Goal: Task Accomplishment & Management: Use online tool/utility

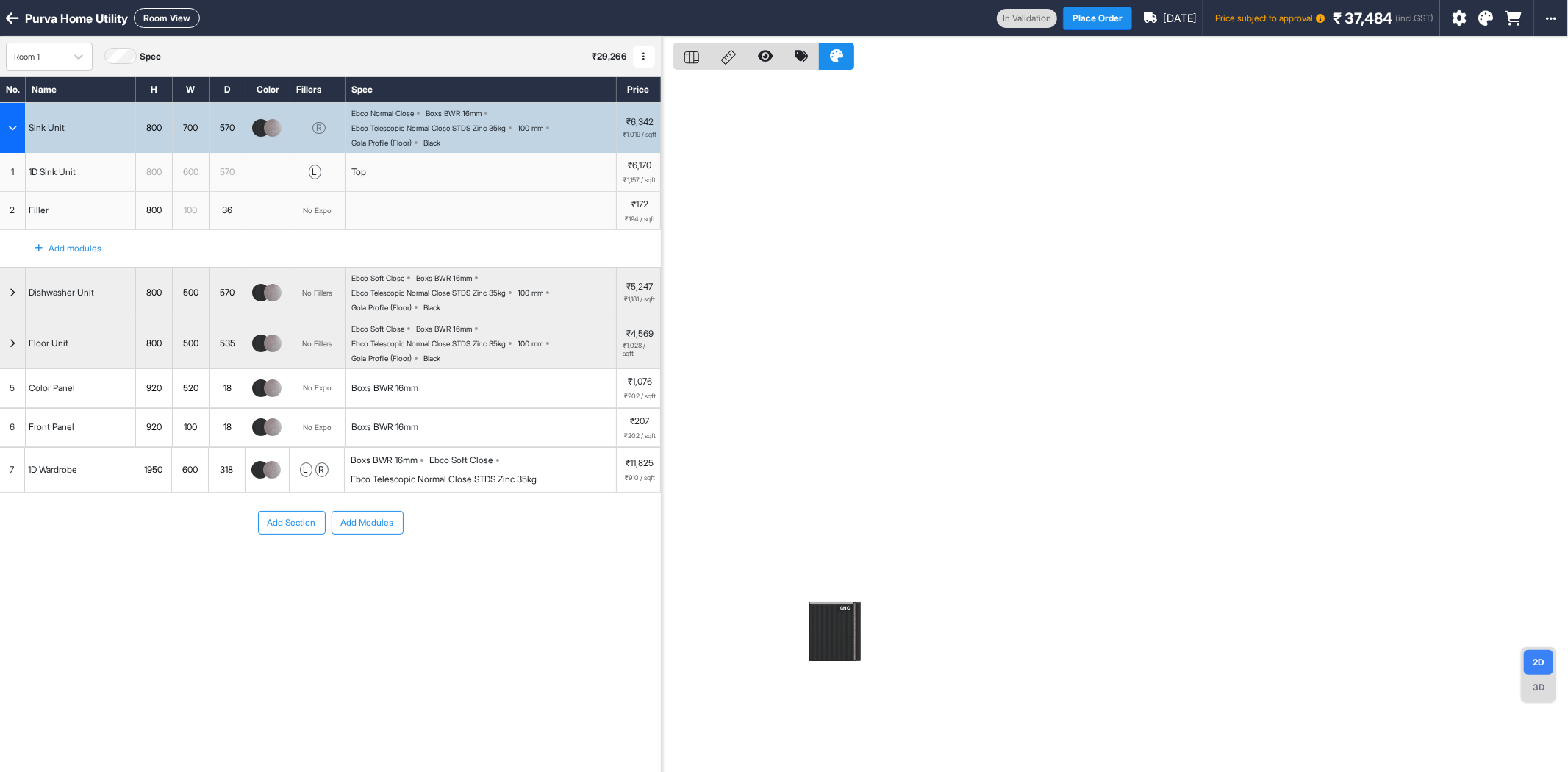
click at [369, 534] on button "Add Modules" at bounding box center [368, 522] width 72 height 24
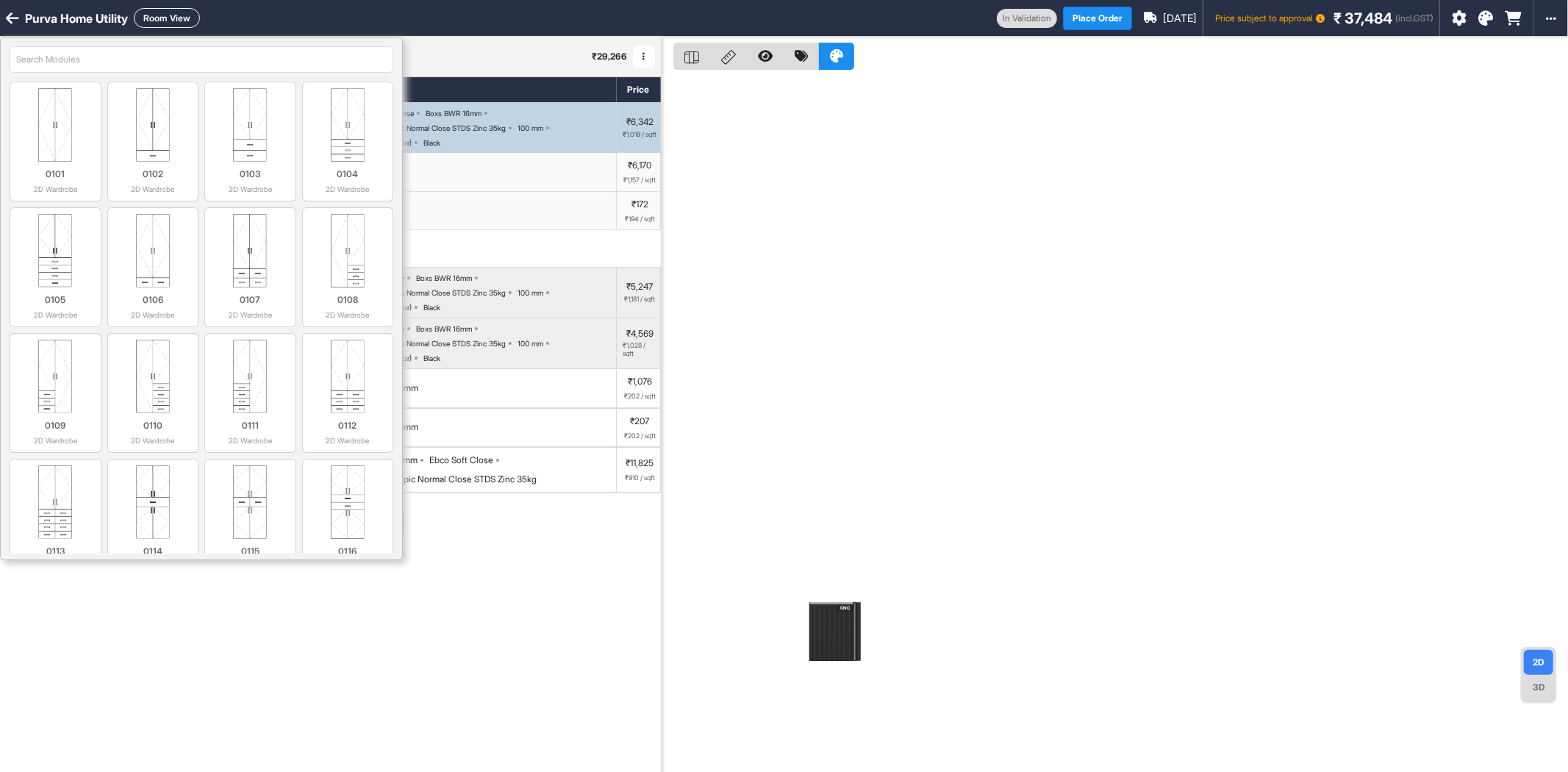
click at [198, 64] on input "search" at bounding box center [202, 60] width 384 height 26
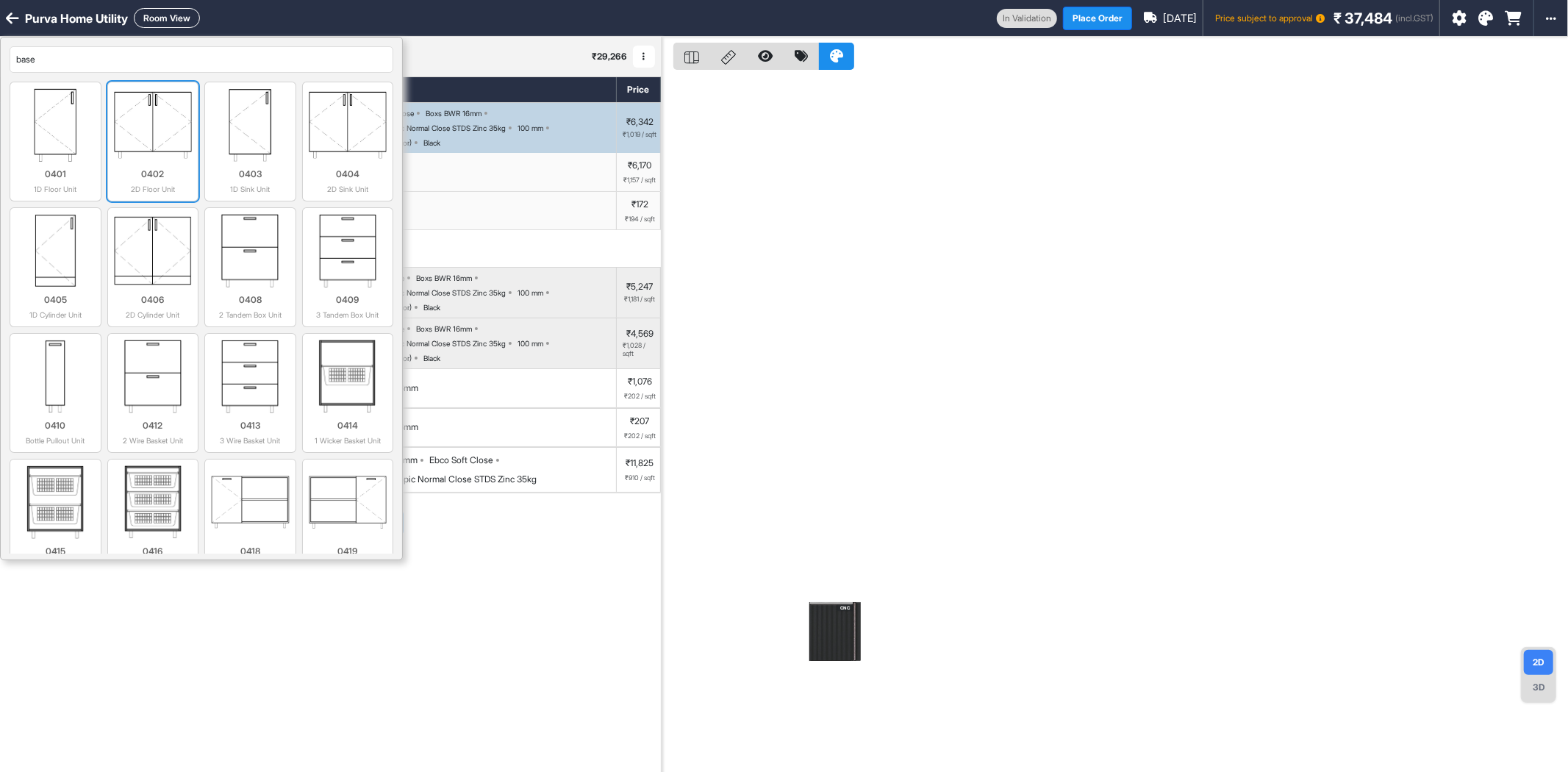
type input "base"
click at [172, 133] on img at bounding box center [153, 125] width 79 height 74
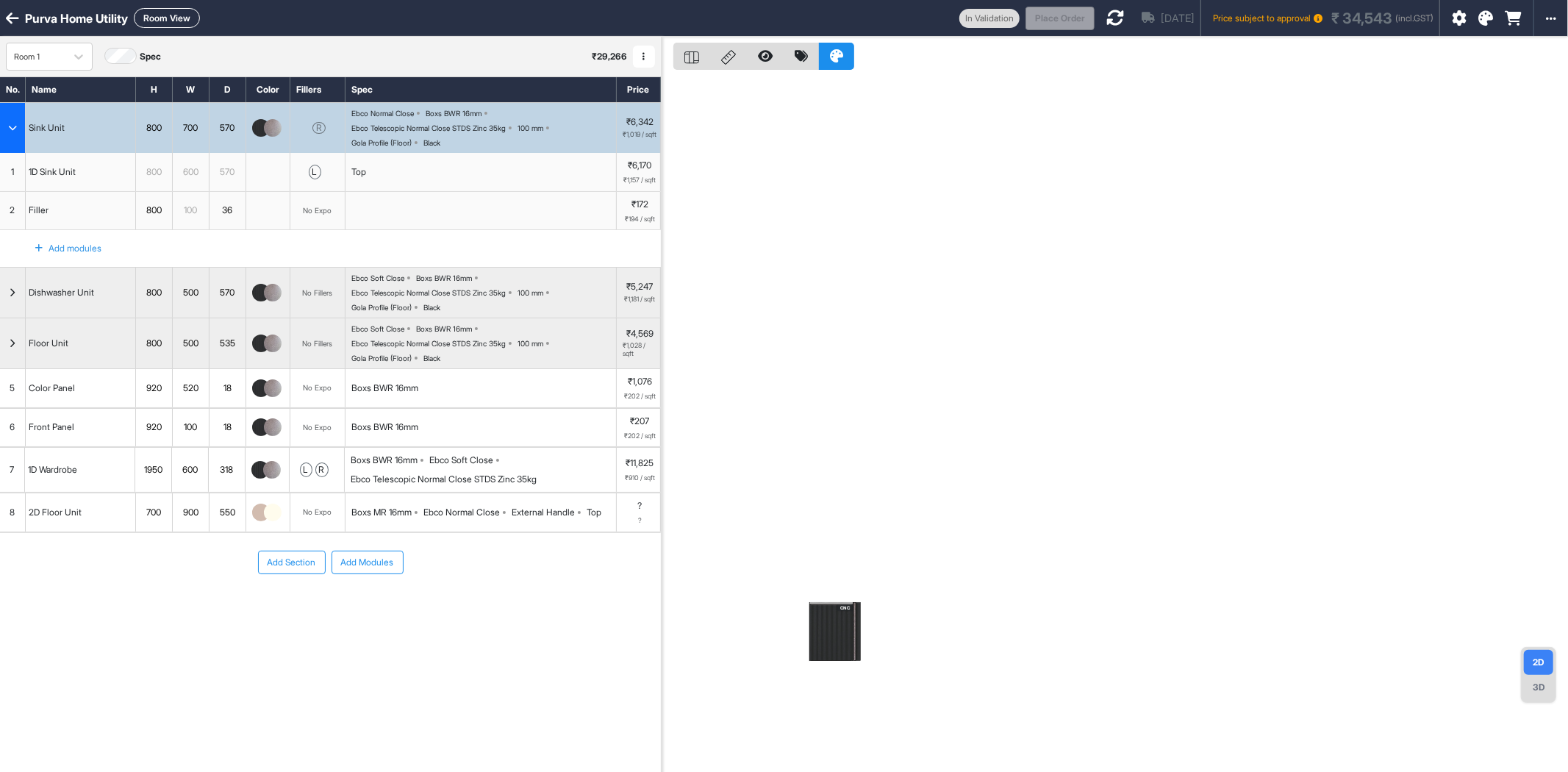
click at [157, 522] on div "700" at bounding box center [154, 512] width 36 height 19
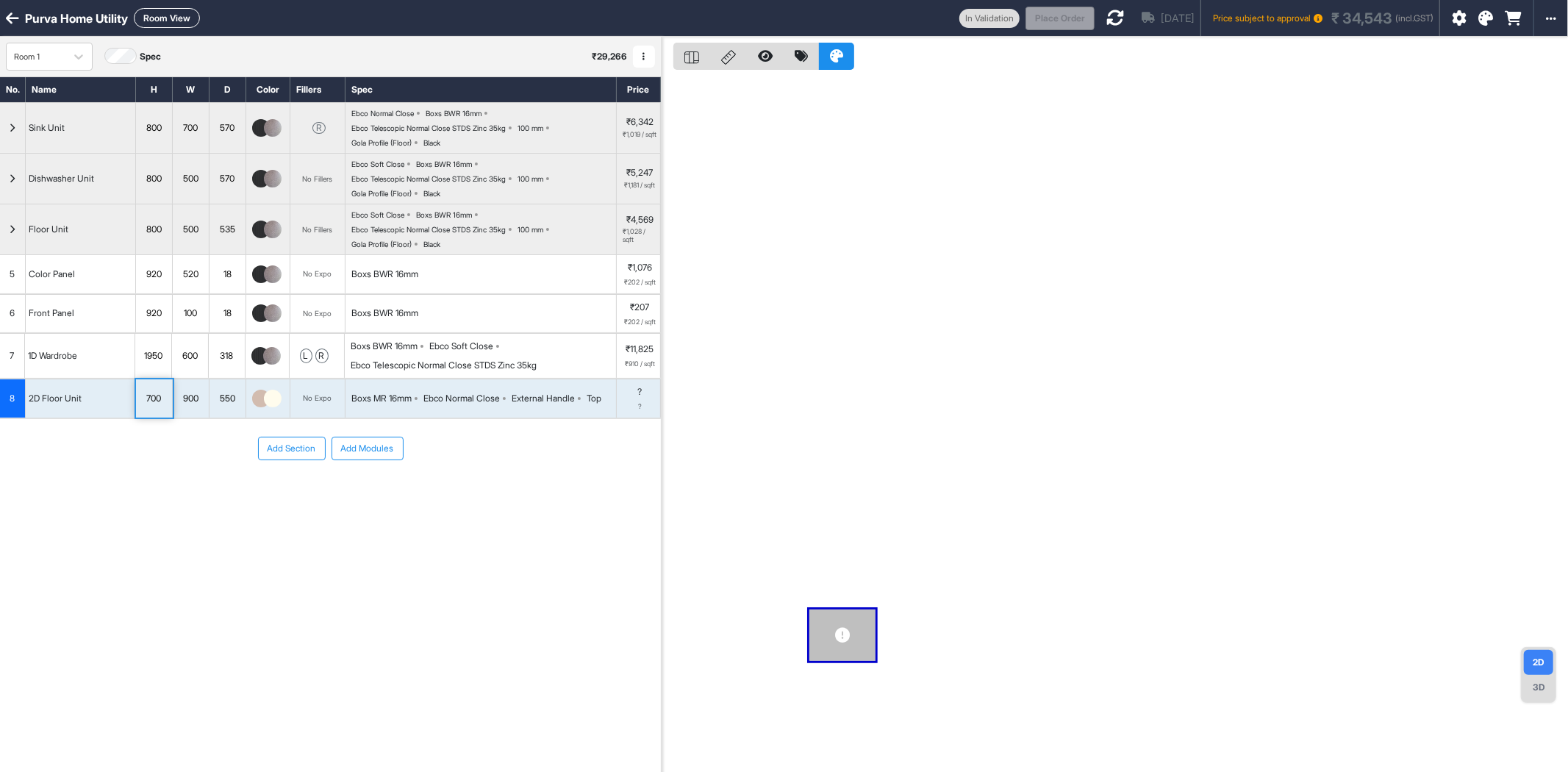
click at [157, 528] on div "Add Section Add Modules" at bounding box center [330, 492] width 661 height 147
click at [158, 404] on div "700" at bounding box center [154, 398] width 36 height 19
click at [157, 402] on div "700" at bounding box center [154, 398] width 36 height 19
click at [157, 402] on input "***" at bounding box center [154, 398] width 36 height 39
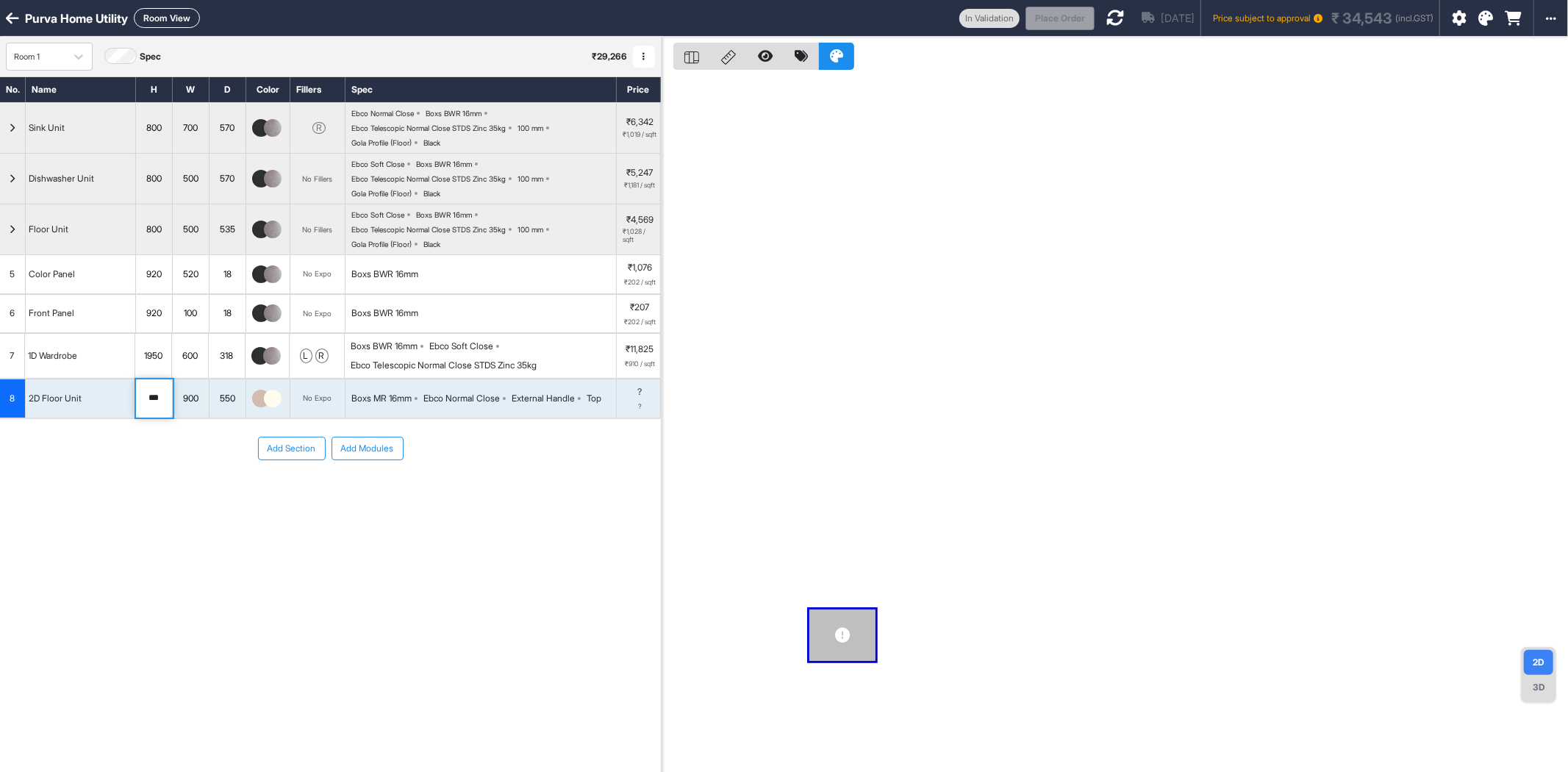
click at [157, 402] on input "***" at bounding box center [154, 398] width 36 height 39
type input "***"
click at [230, 405] on div "550" at bounding box center [228, 398] width 36 height 19
click at [230, 403] on input "***" at bounding box center [228, 398] width 36 height 39
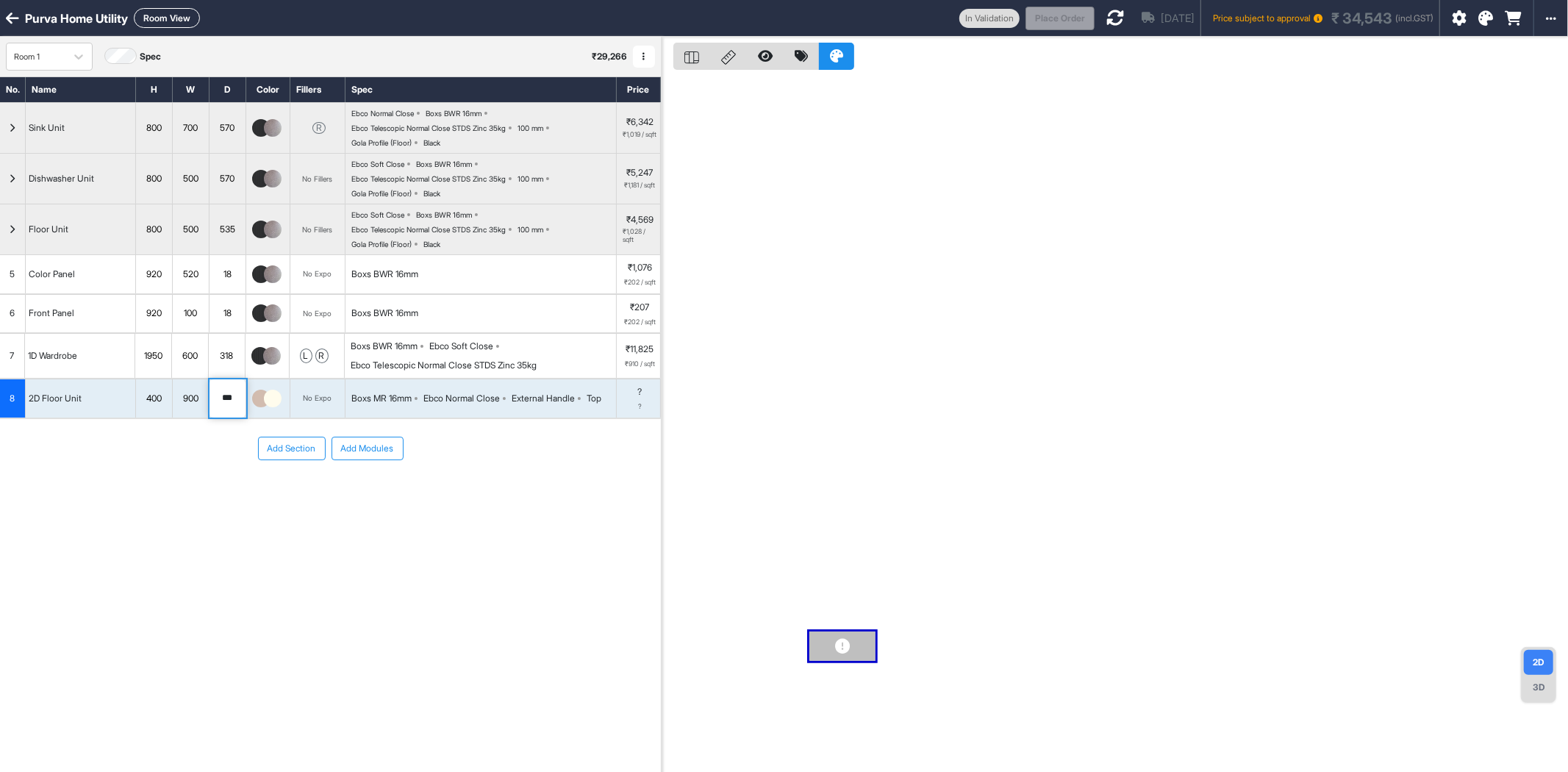
click at [230, 403] on input "***" at bounding box center [228, 398] width 36 height 39
type input "***"
click at [280, 397] on img at bounding box center [273, 398] width 18 height 18
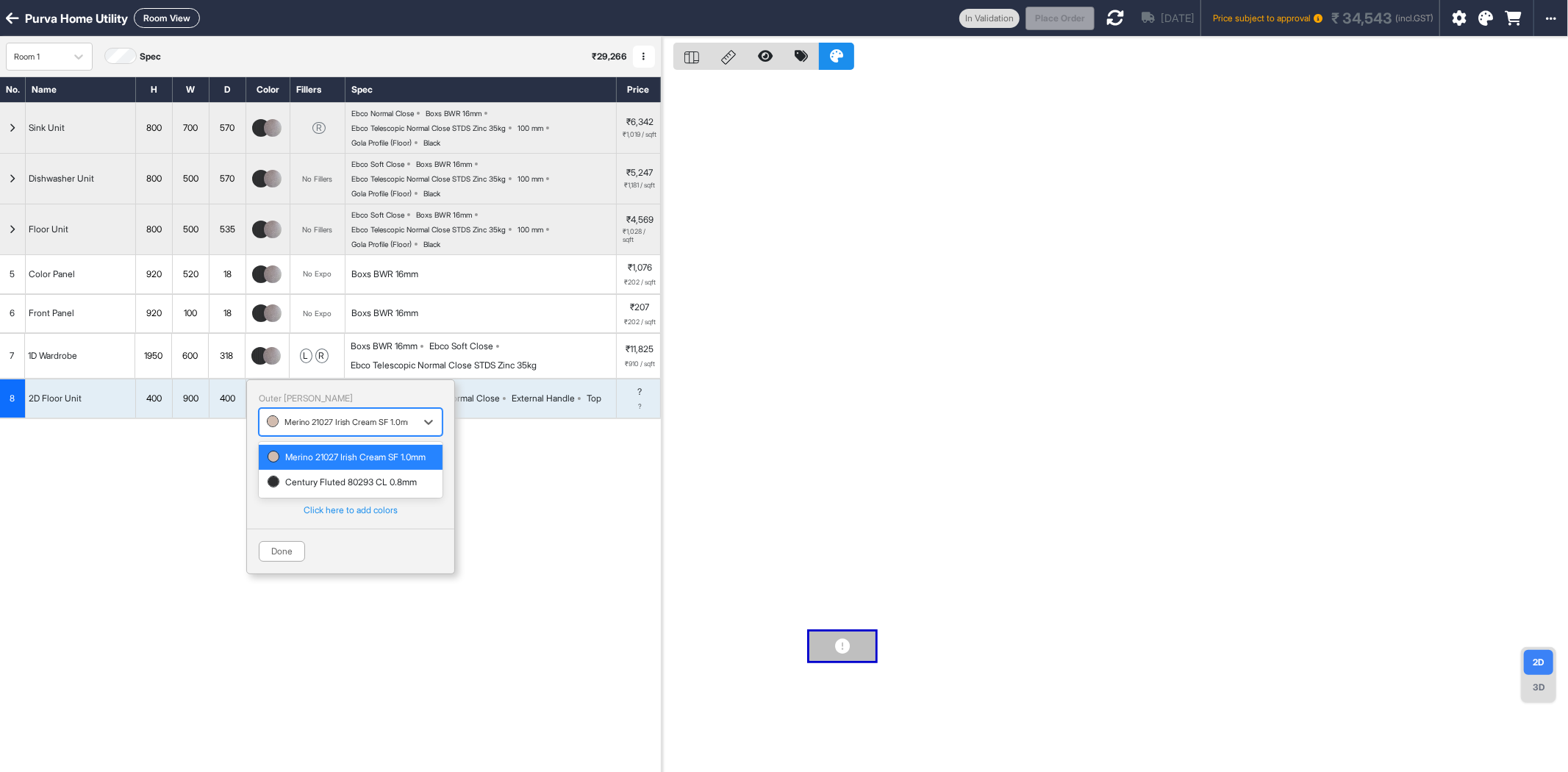
click at [306, 423] on div at bounding box center [338, 422] width 141 height 16
click at [340, 489] on div "Century Fluted 80293 CL 0.8mm" at bounding box center [351, 482] width 166 height 13
click at [341, 489] on div "Virgo Liner 1909 Half White SF 0.7mm" at bounding box center [338, 478] width 156 height 22
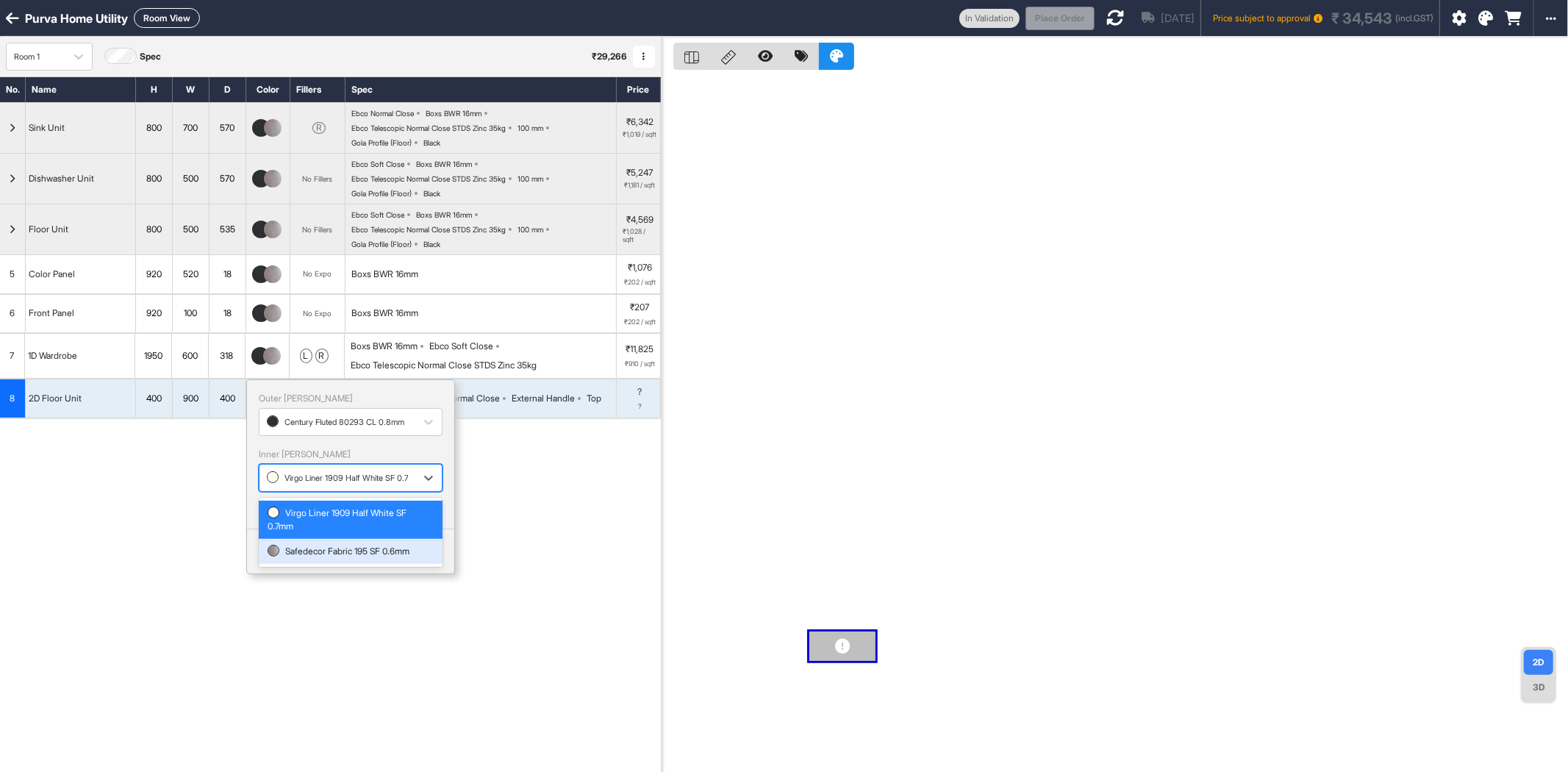
click at [341, 555] on div "Safedecor Fabric 195 SF 0.6mm" at bounding box center [351, 552] width 166 height 13
click at [292, 552] on button "Done" at bounding box center [282, 551] width 47 height 20
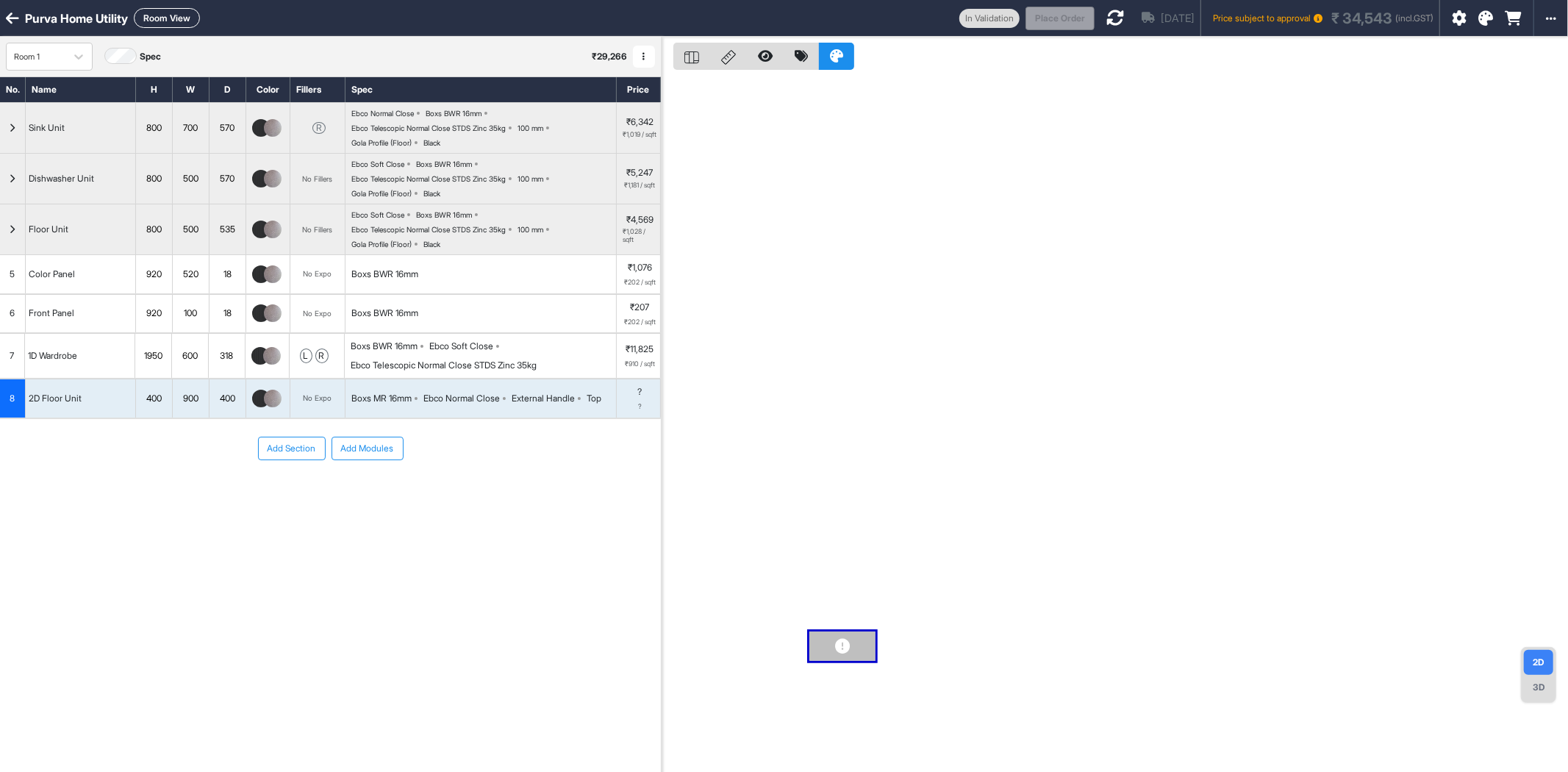
click at [434, 399] on div "Ebco Normal Close" at bounding box center [461, 398] width 76 height 13
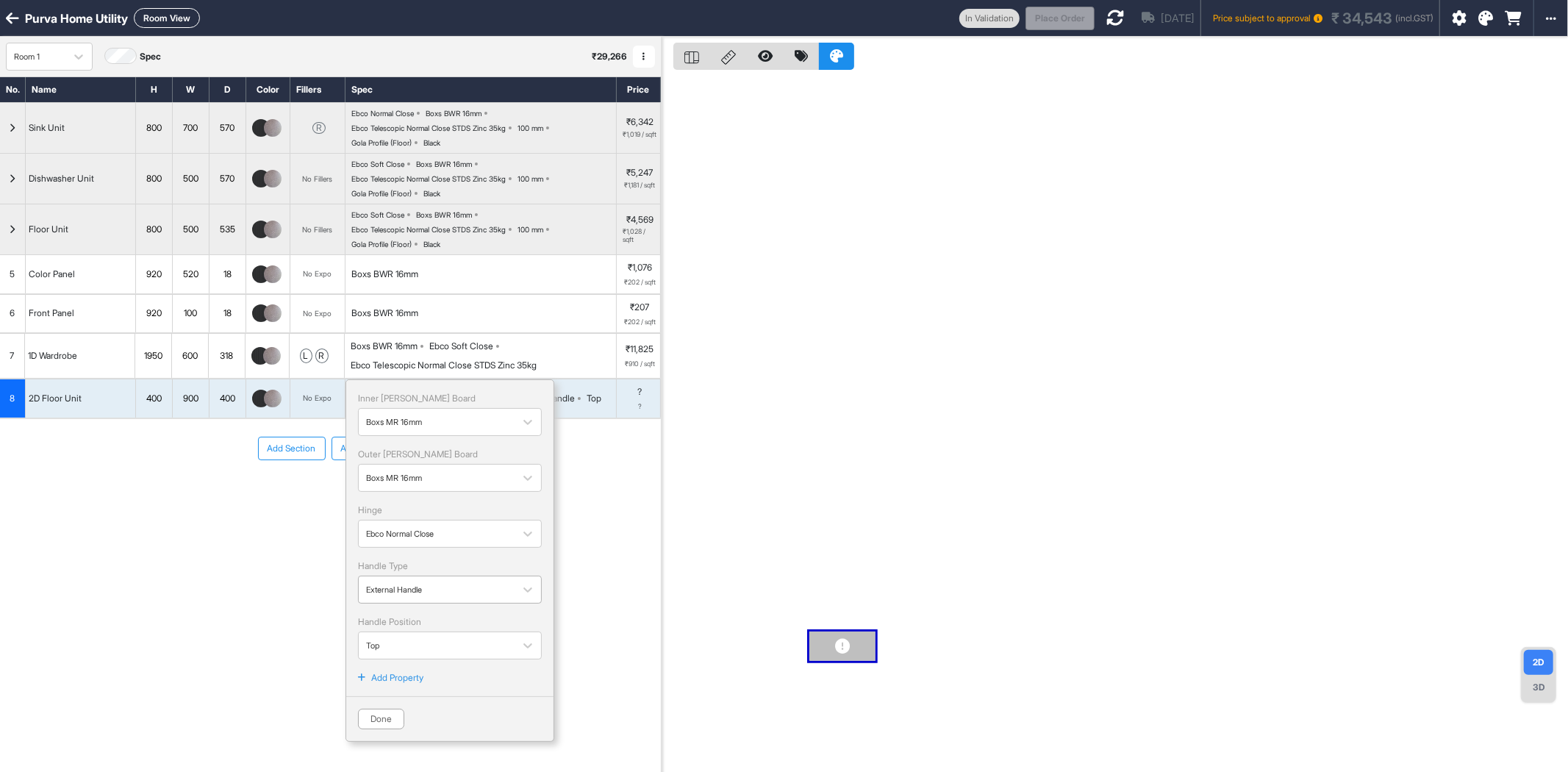
click at [439, 602] on div "External Handle" at bounding box center [450, 589] width 184 height 28
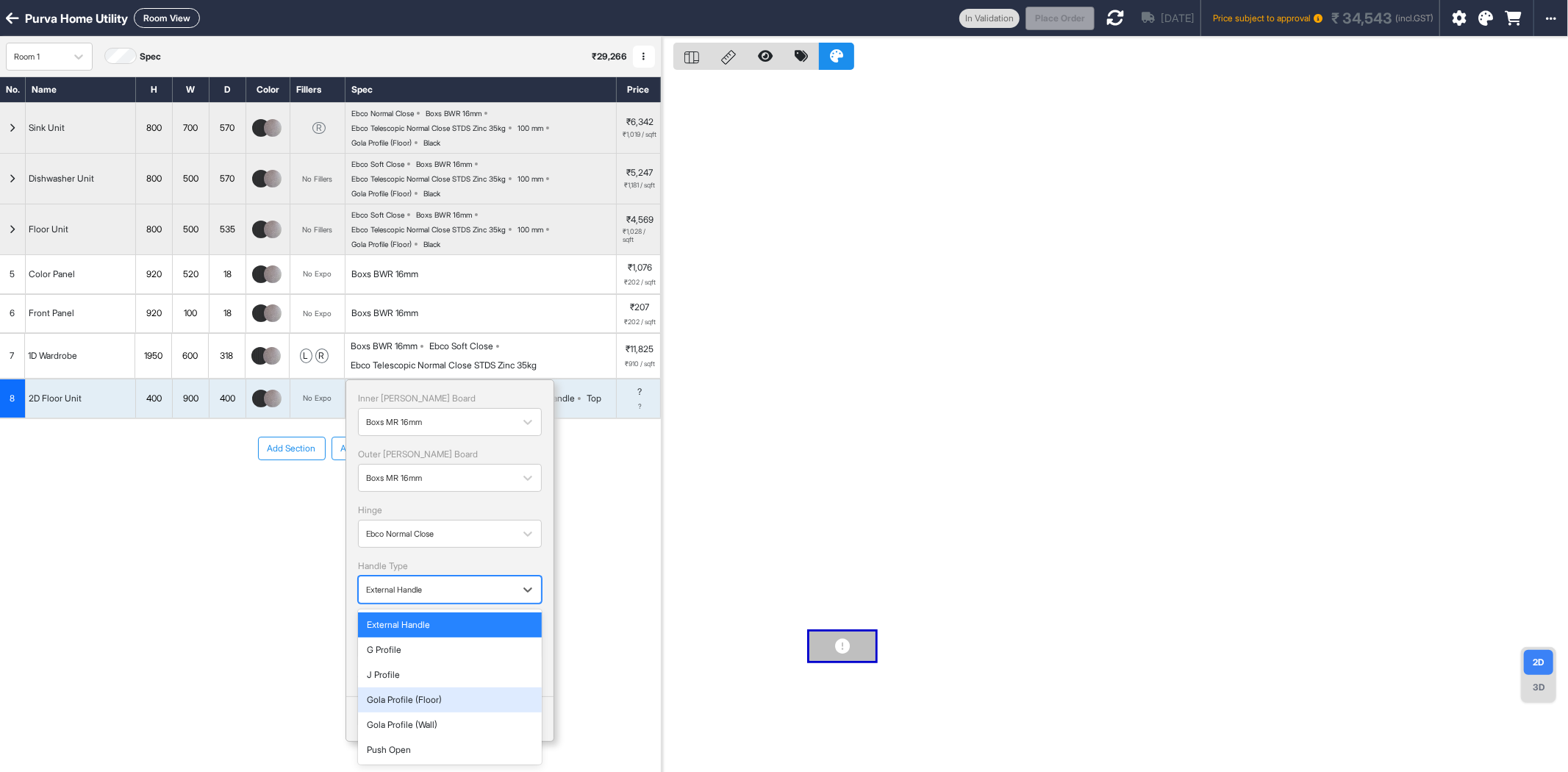
click at [452, 702] on div "Gola Profile (Floor)" at bounding box center [450, 700] width 166 height 13
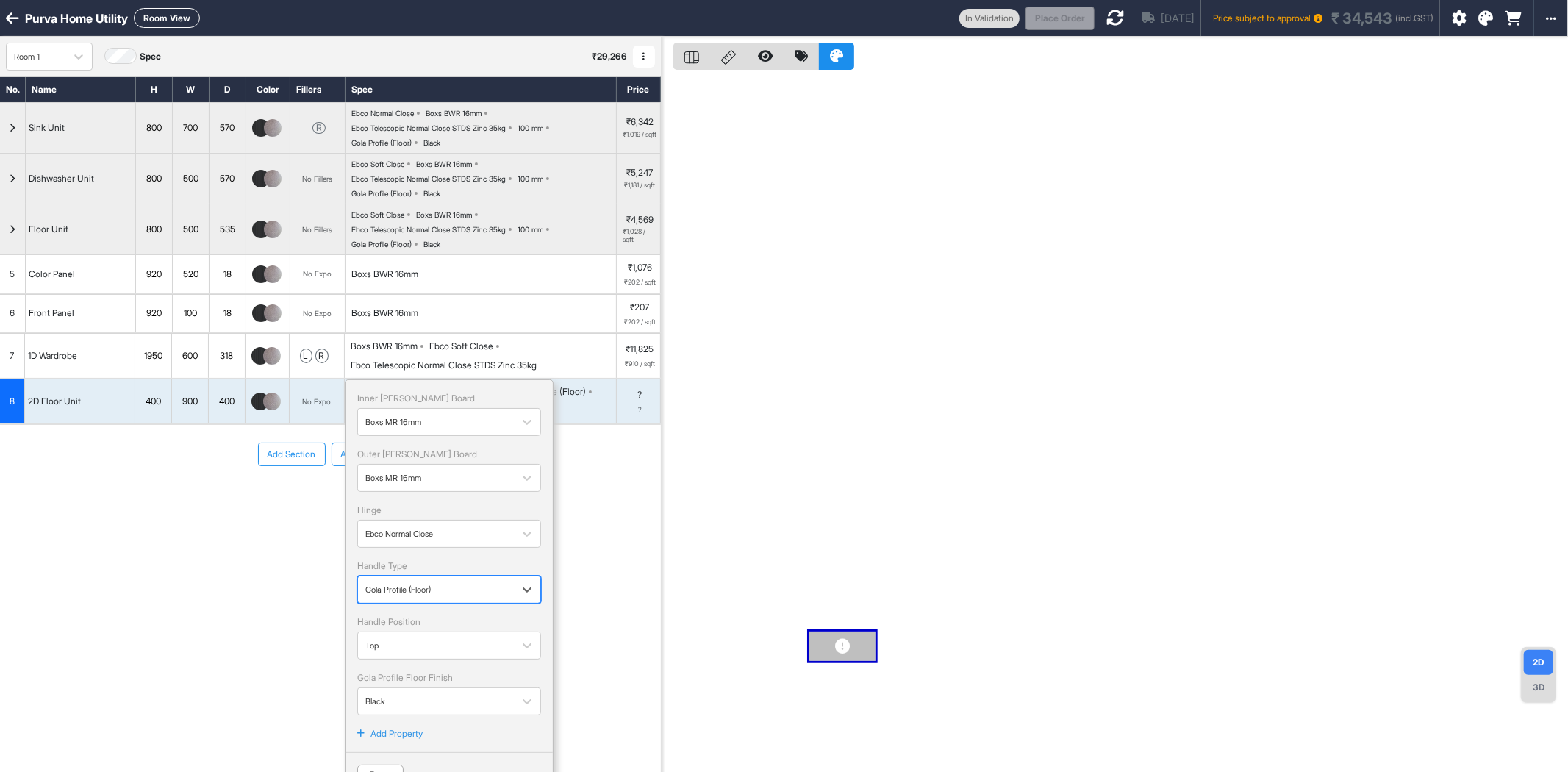
scroll to position [37, 0]
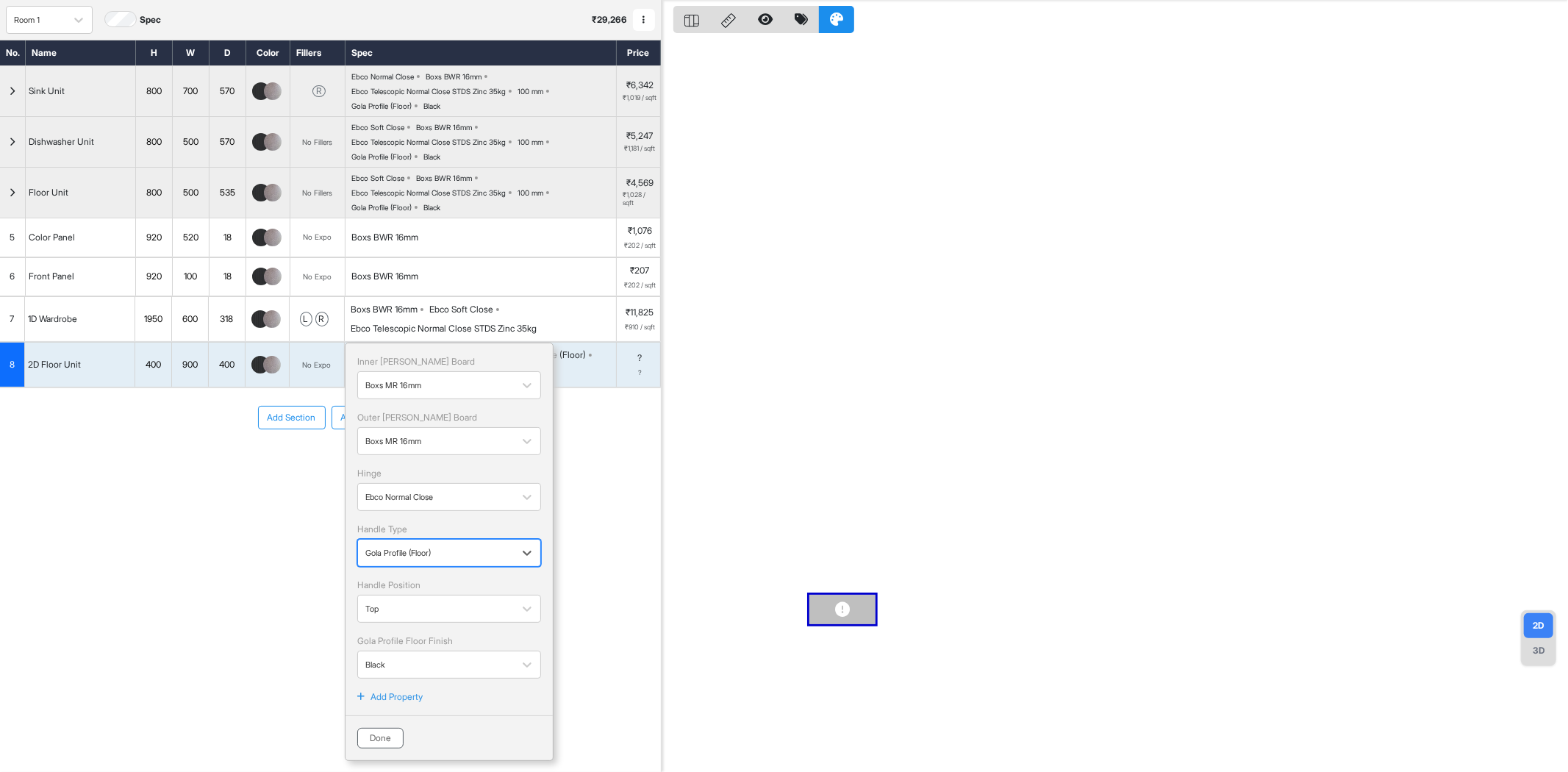
click at [380, 745] on button "Done" at bounding box center [380, 738] width 47 height 20
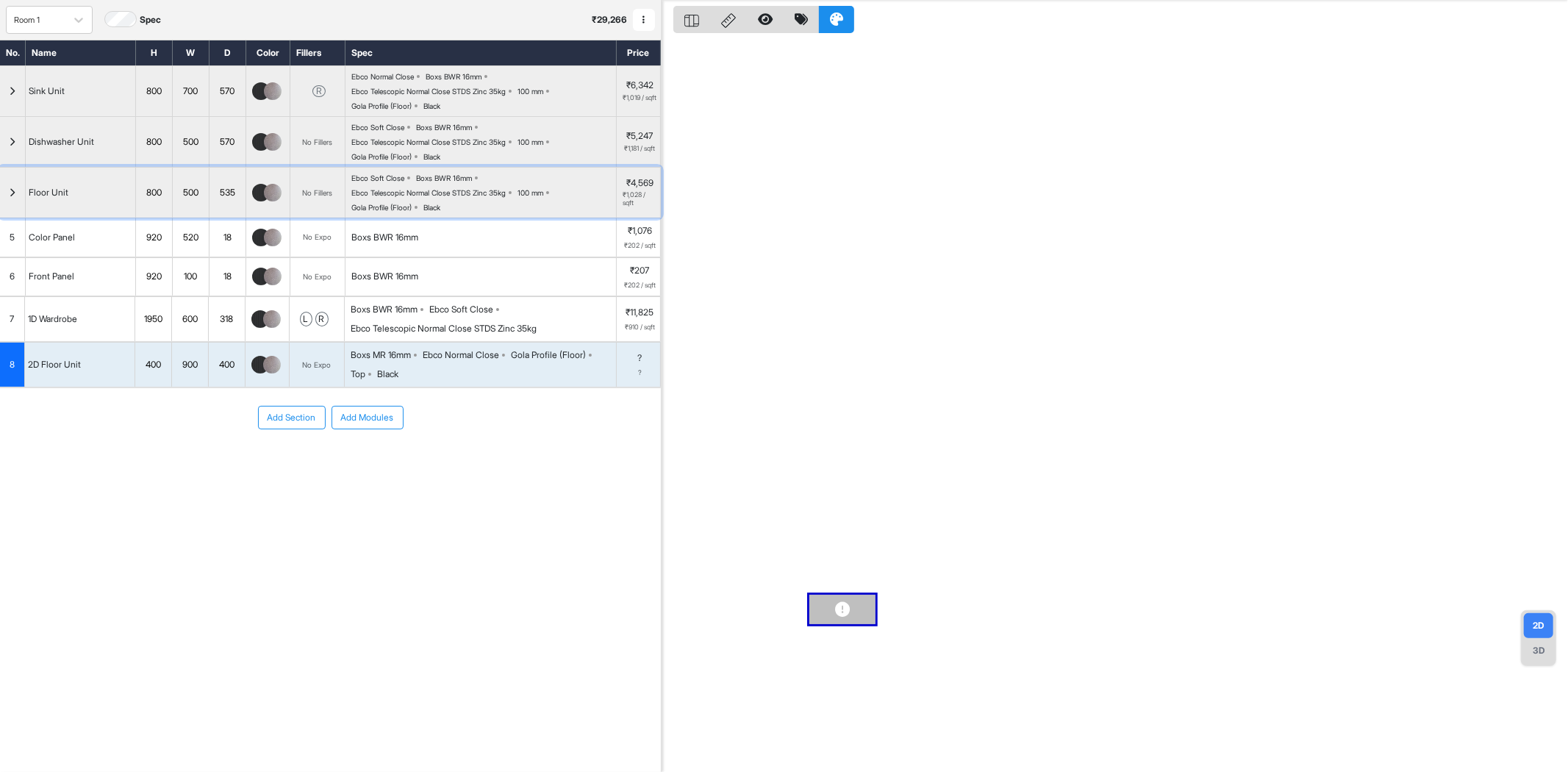
click at [389, 199] on div "Ebco Soft Close Boxs BWR 16mm Ebco Telescopic Normal Close STDS Zinc 35kg 100 m…" at bounding box center [484, 193] width 265 height 39
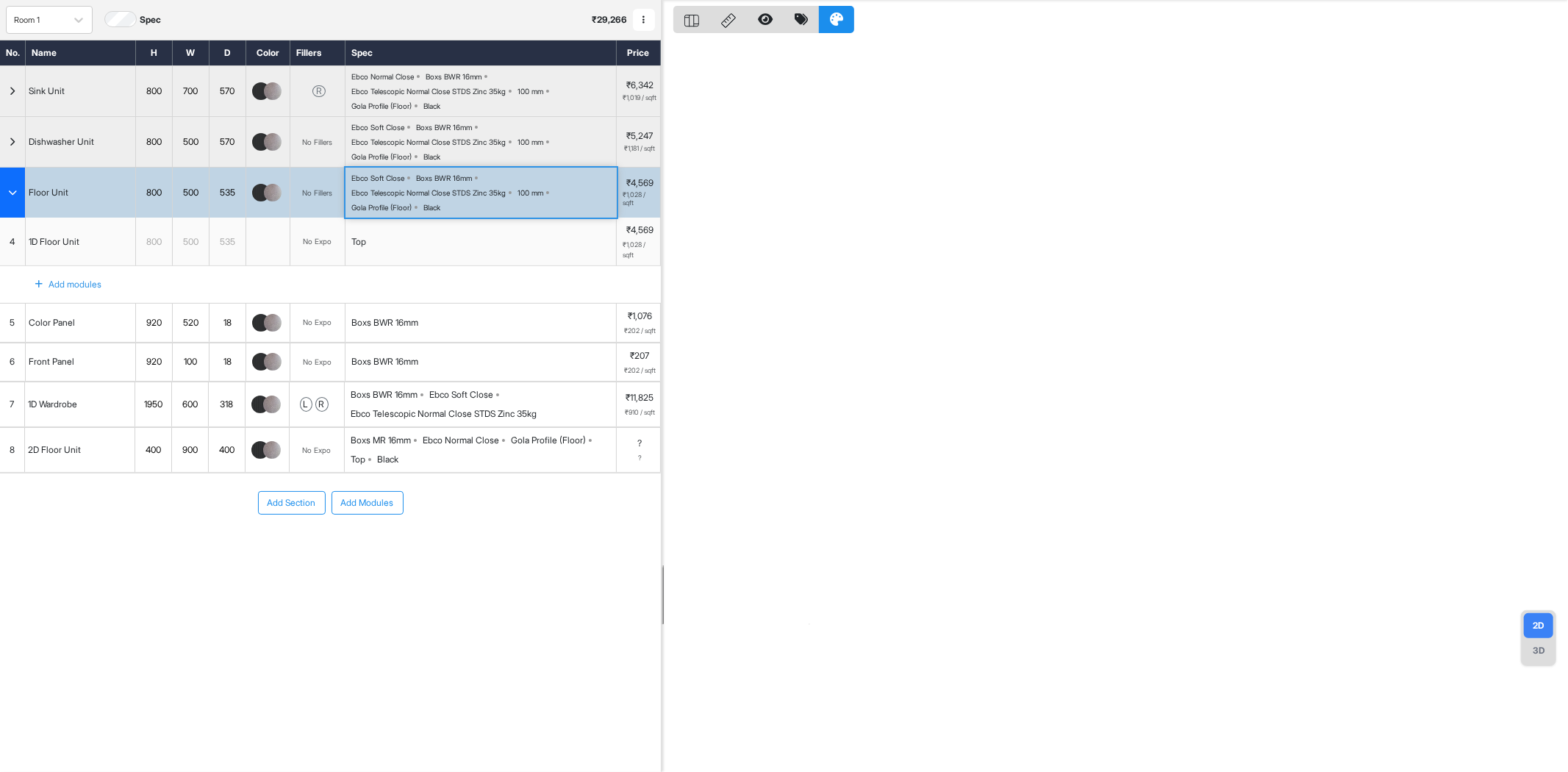
click at [389, 199] on div "Ebco Soft Close Boxs BWR 16mm Ebco Telescopic Normal Close STDS Zinc 35kg 100 m…" at bounding box center [484, 193] width 265 height 39
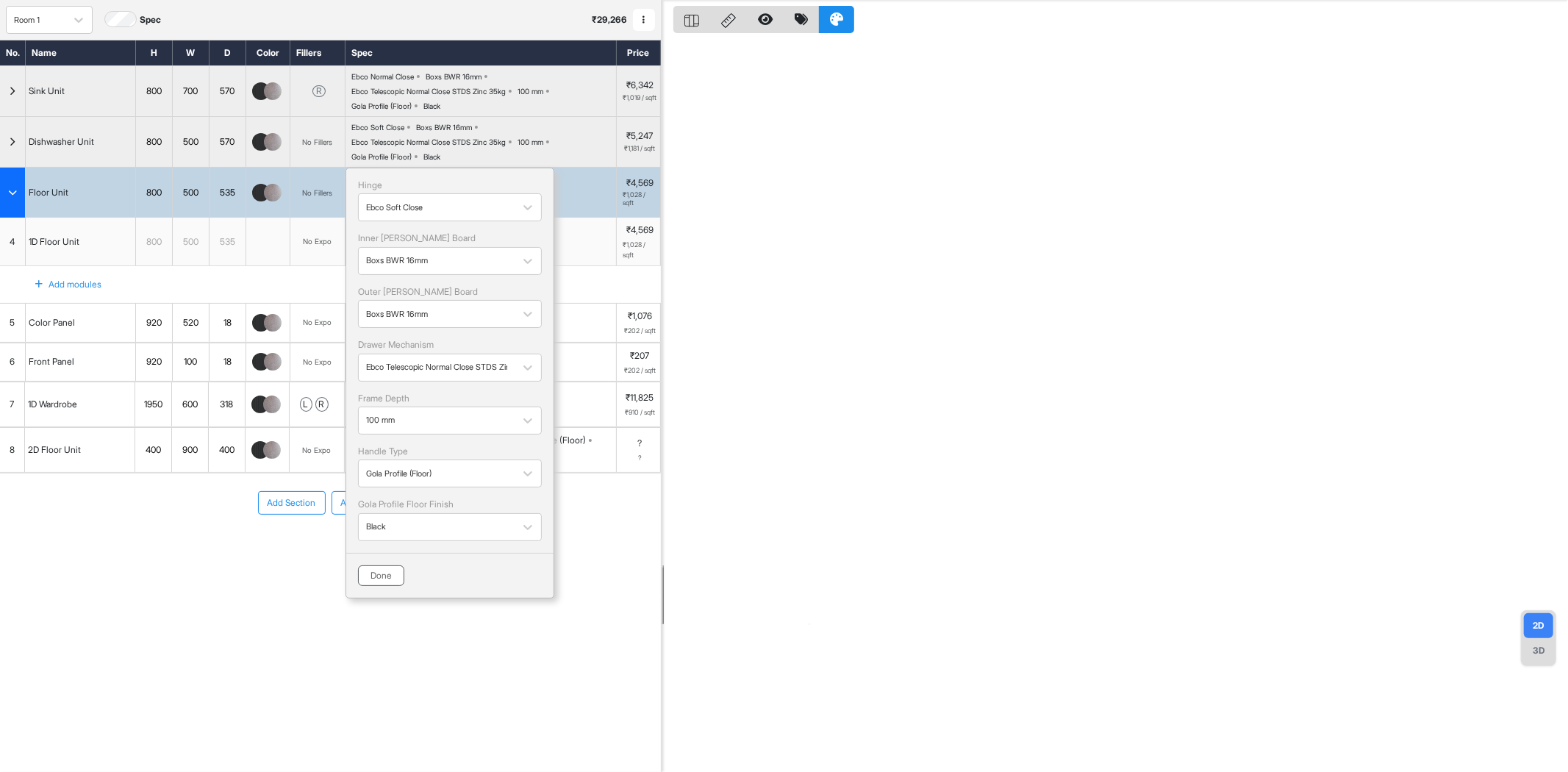
click at [390, 579] on button "Done" at bounding box center [381, 575] width 47 height 20
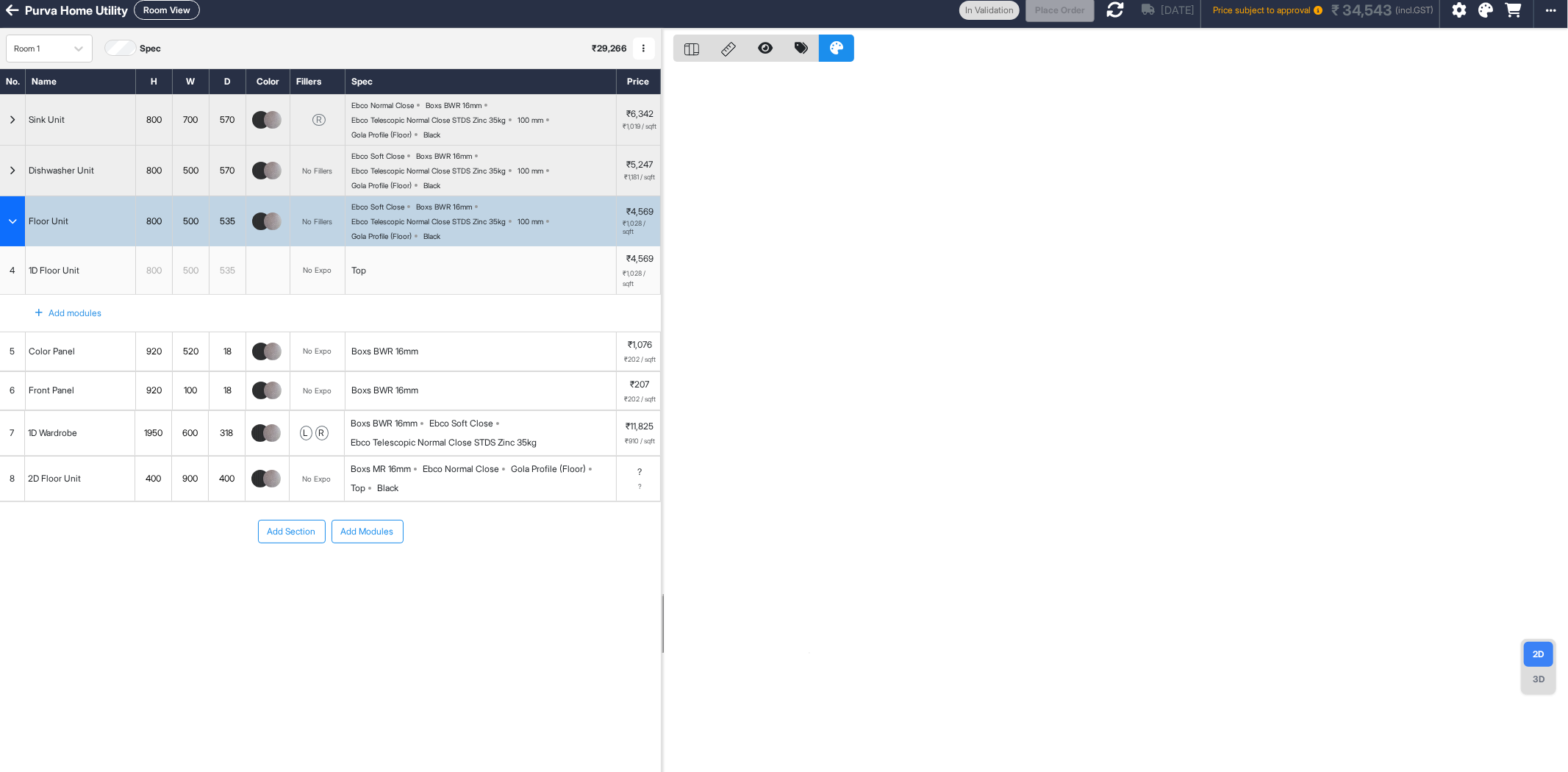
scroll to position [0, 0]
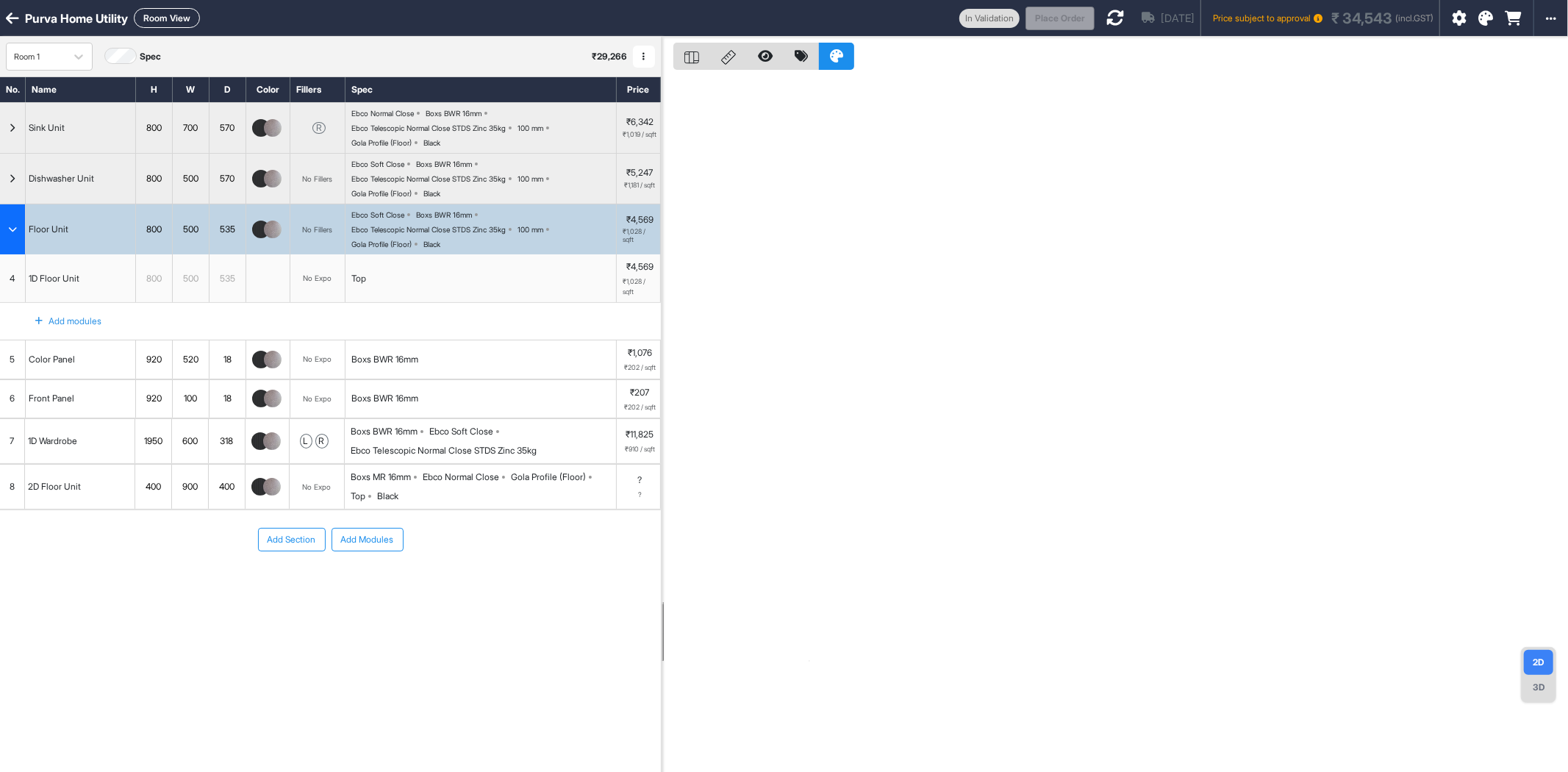
click at [175, 18] on button "Room View" at bounding box center [166, 18] width 66 height 20
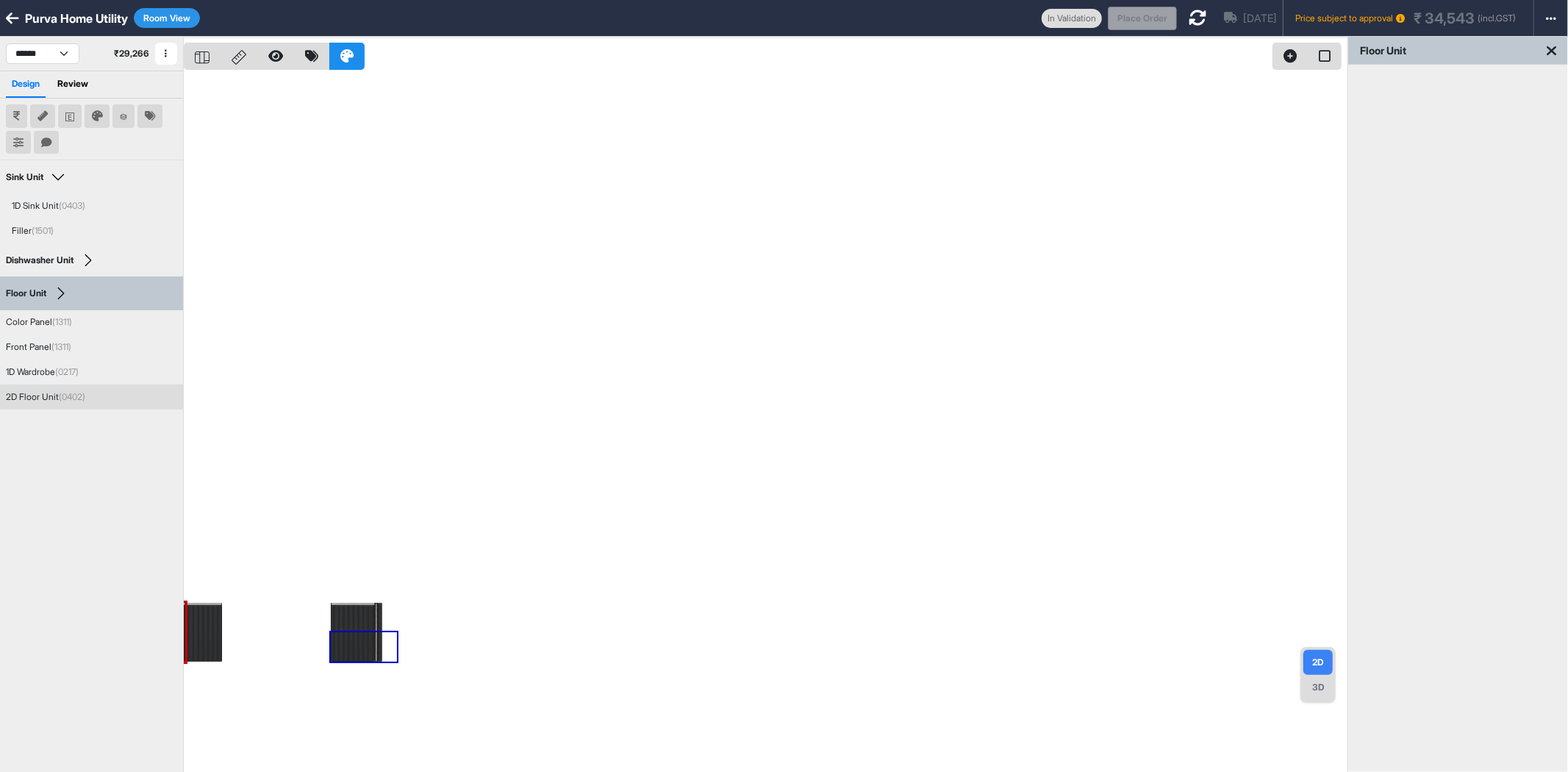
click at [50, 396] on div "2D Floor Unit (0402)" at bounding box center [45, 397] width 80 height 13
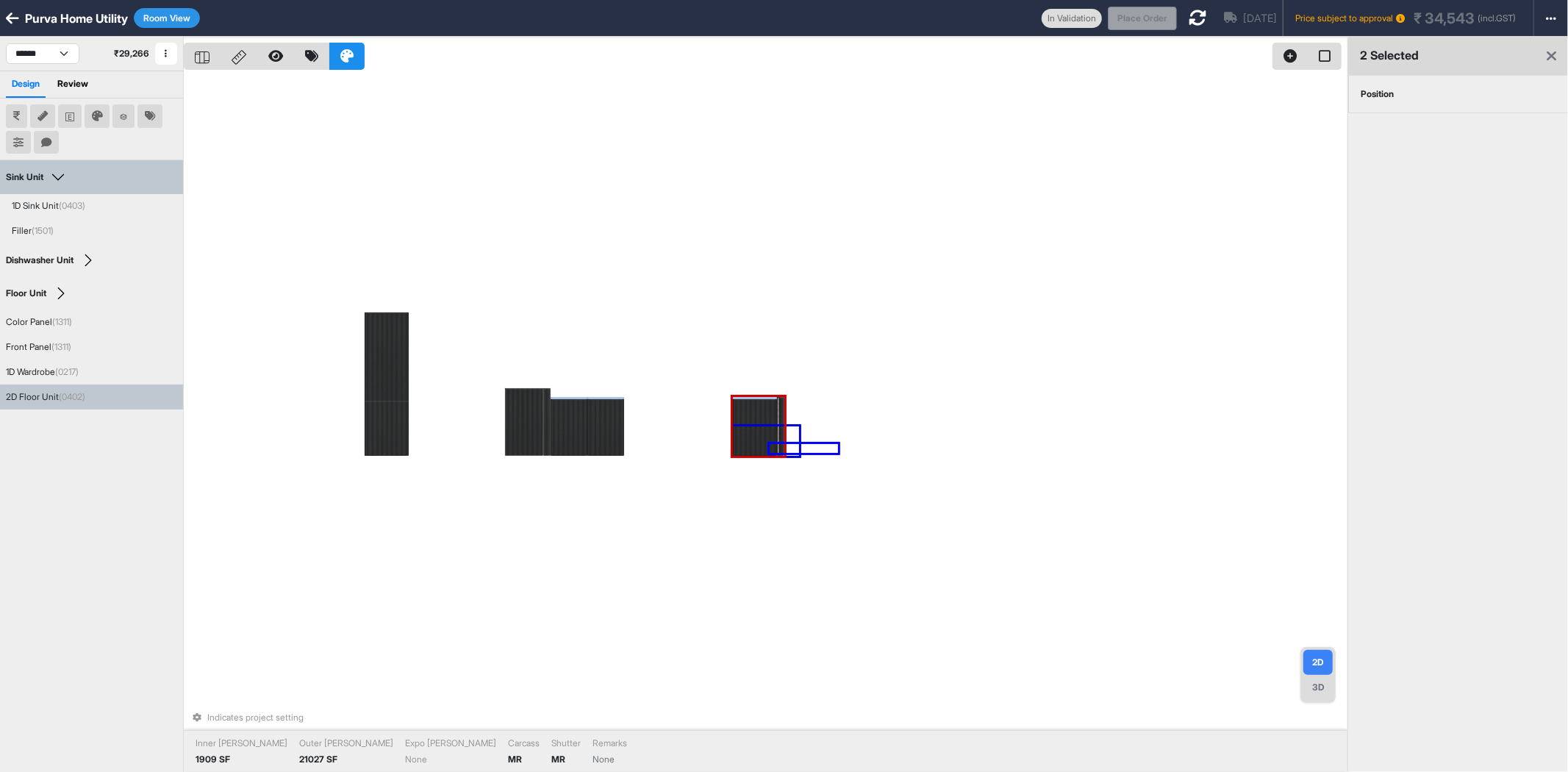
drag, startPoint x: 770, startPoint y: 444, endPoint x: 839, endPoint y: 453, distance: 69.6
click at [825, 515] on div "Indicates project setting Inner Lam 1909 SF Outer Lam 21027 SF Expo Lam None Ca…" at bounding box center [766, 423] width 1164 height 772
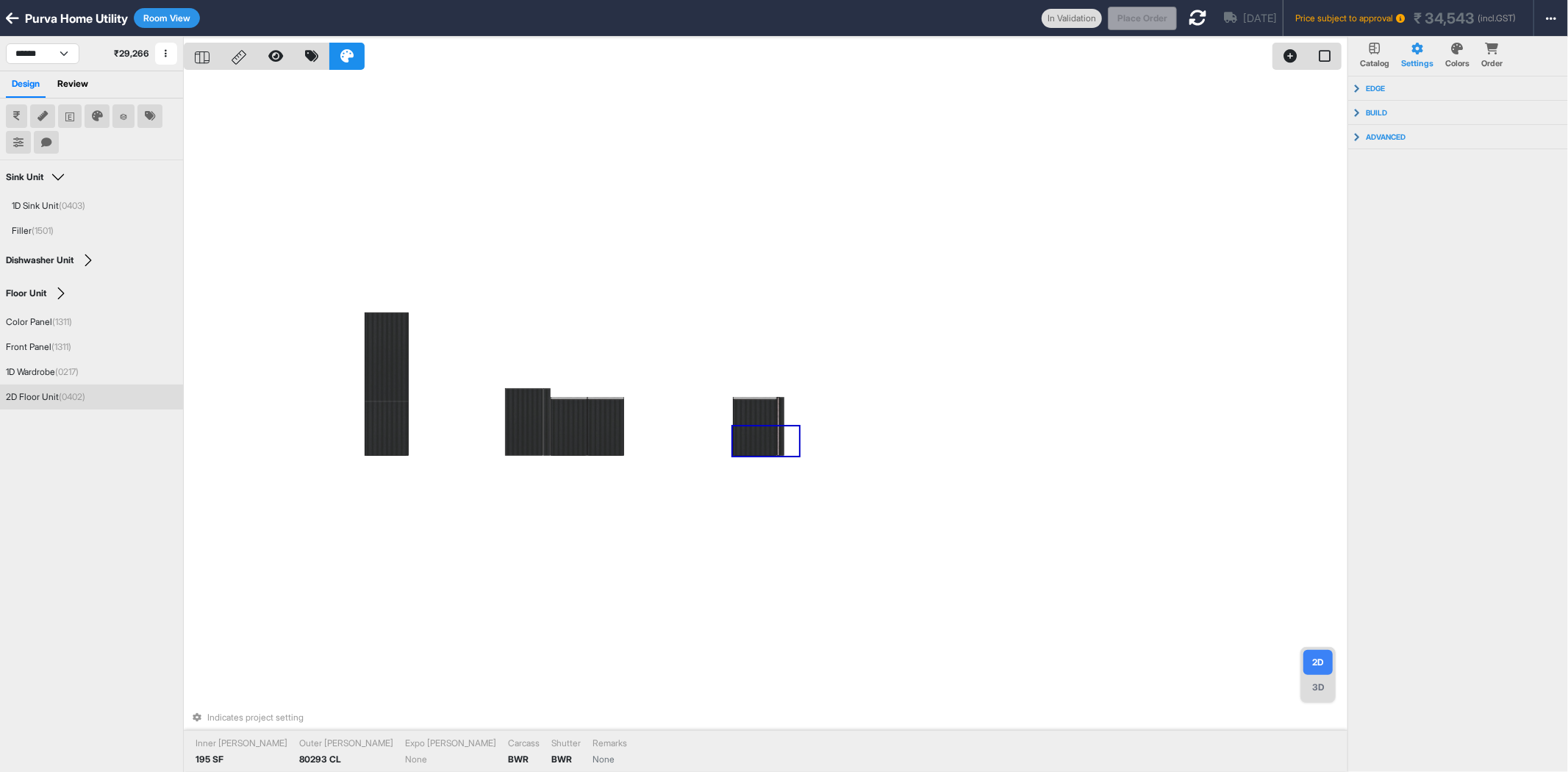
click at [30, 390] on div "2D Floor Unit (0402)" at bounding box center [45, 397] width 80 height 13
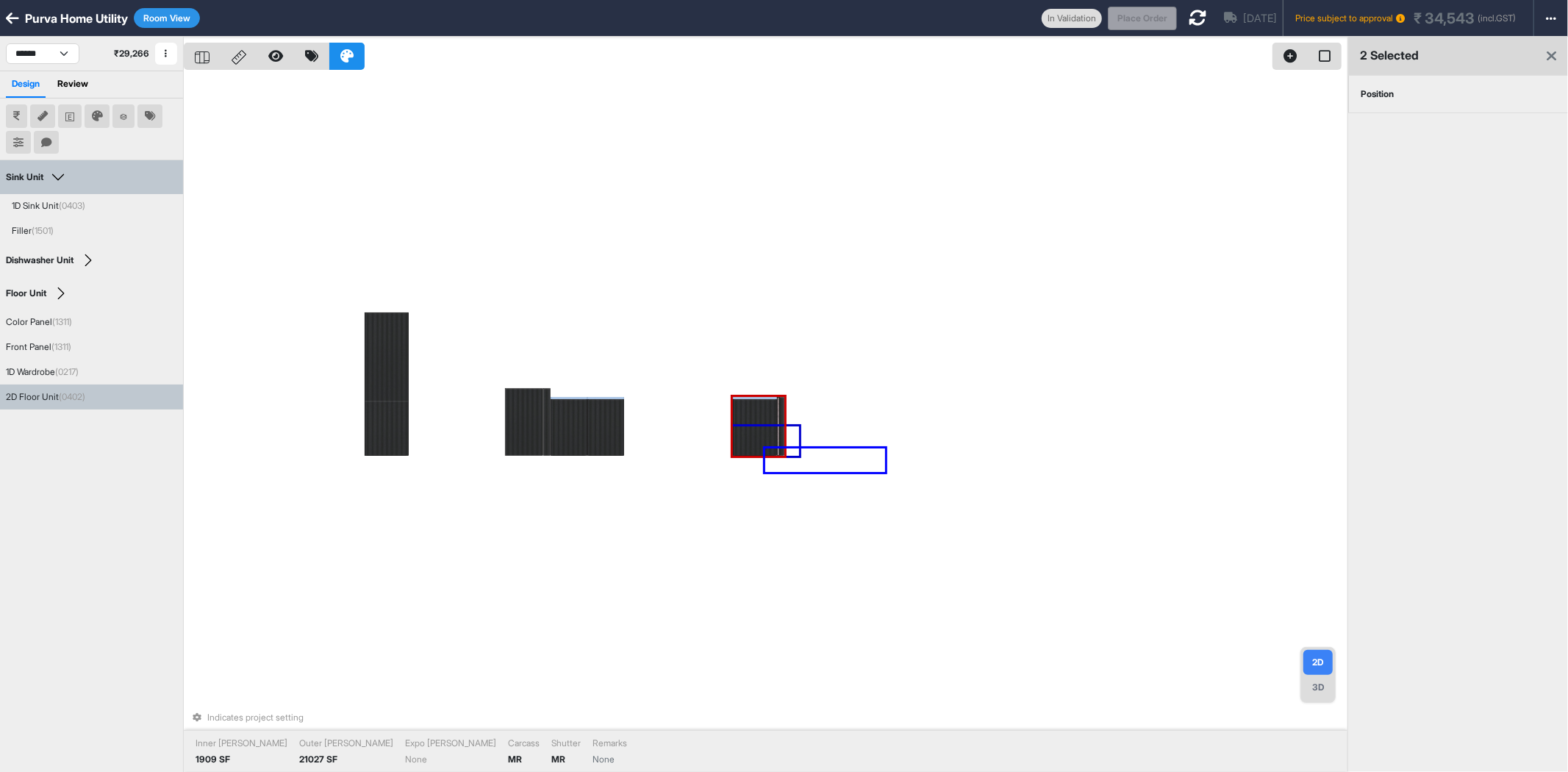
drag, startPoint x: 766, startPoint y: 448, endPoint x: 885, endPoint y: 472, distance: 121.4
click at [889, 256] on div "Indicates project setting Inner Lam 1909 SF Outer Lam 21027 SF Expo Lam None Ca…" at bounding box center [766, 423] width 1164 height 772
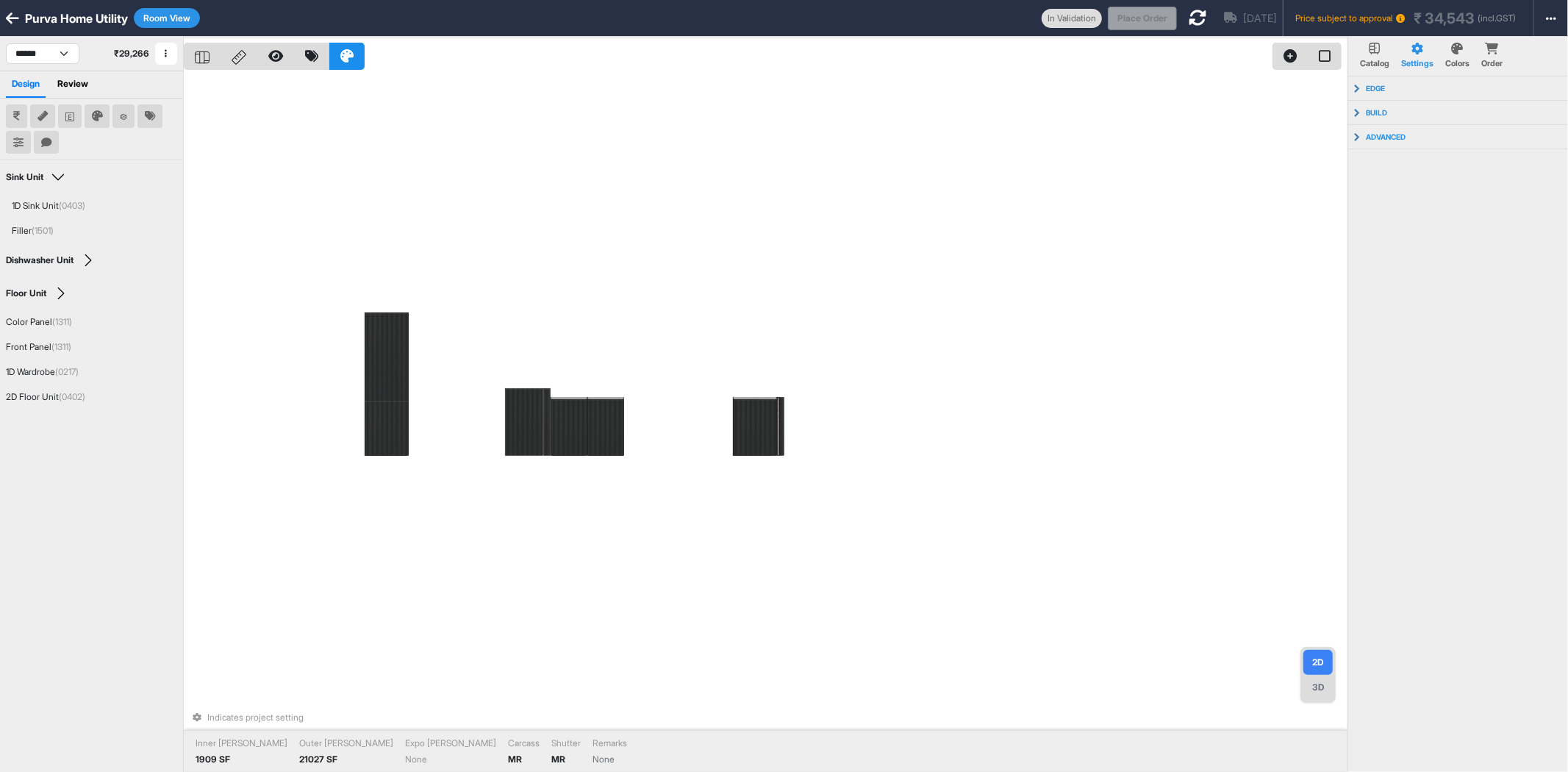
click at [1189, 18] on icon at bounding box center [1198, 18] width 18 height 18
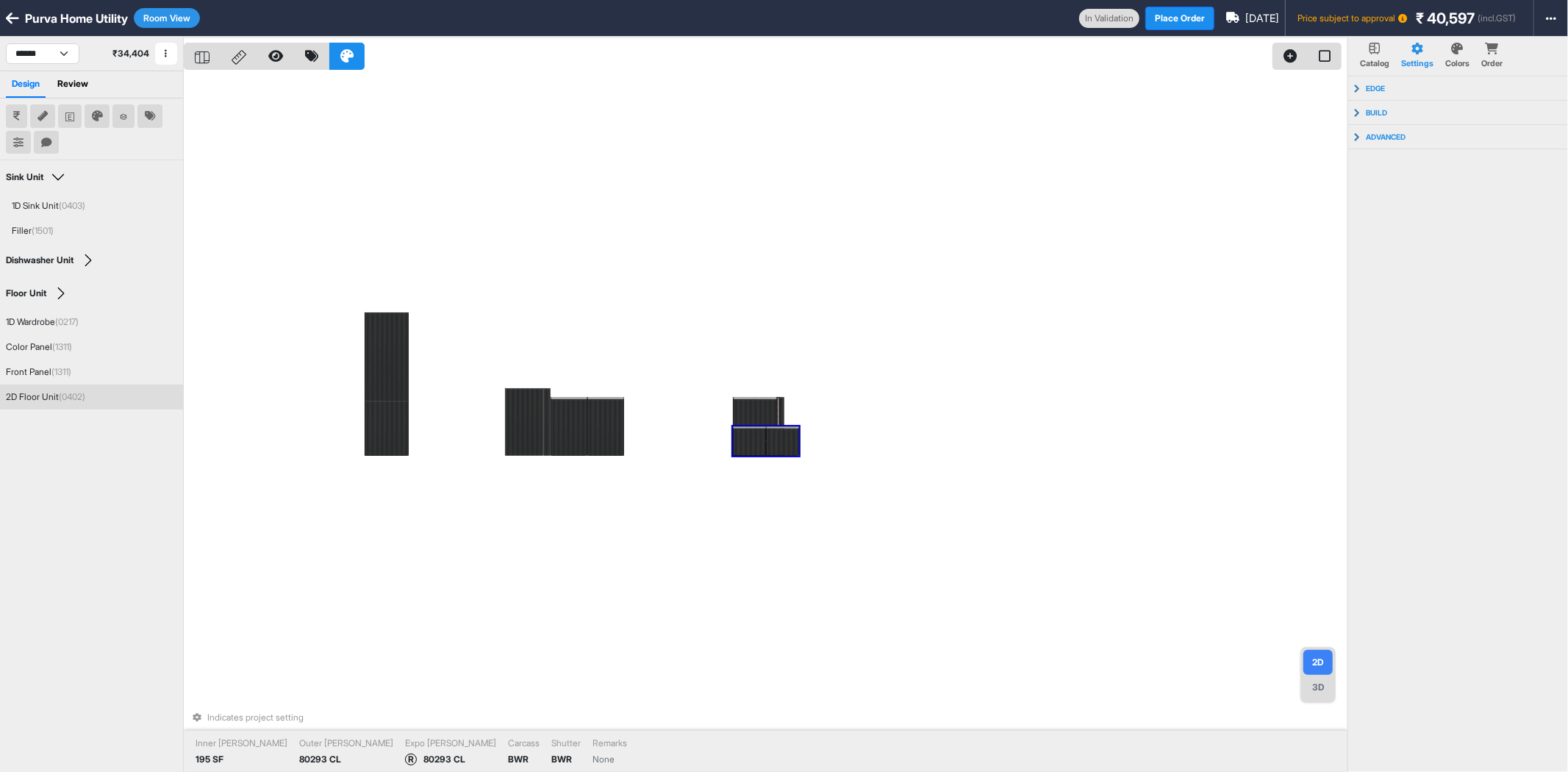
click at [34, 390] on div "2D Floor Unit (0402)" at bounding box center [45, 397] width 80 height 13
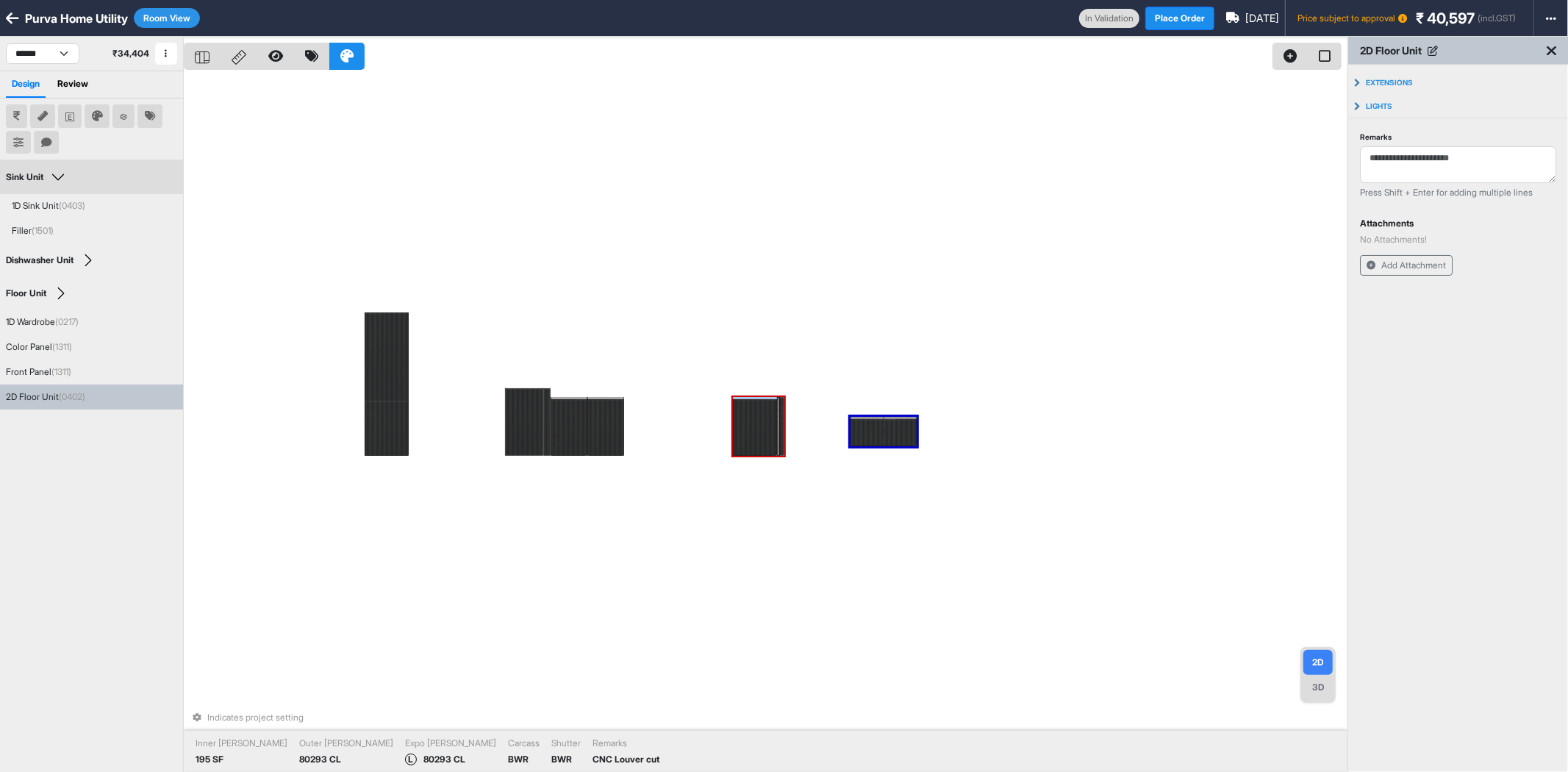
click at [751, 430] on div at bounding box center [755, 427] width 44 height 57
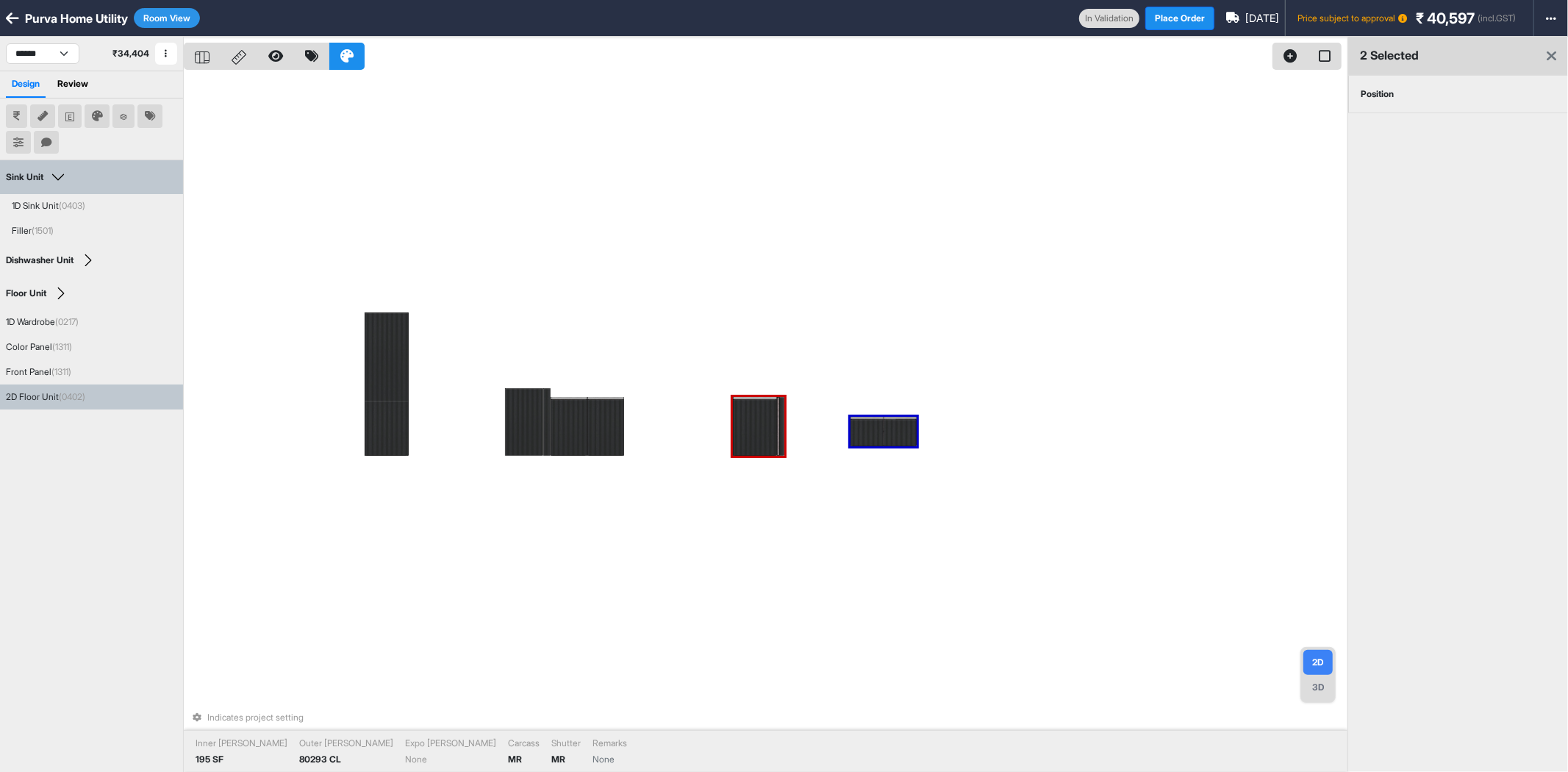
click at [1383, 98] on div "Position" at bounding box center [1377, 93] width 57 height 37
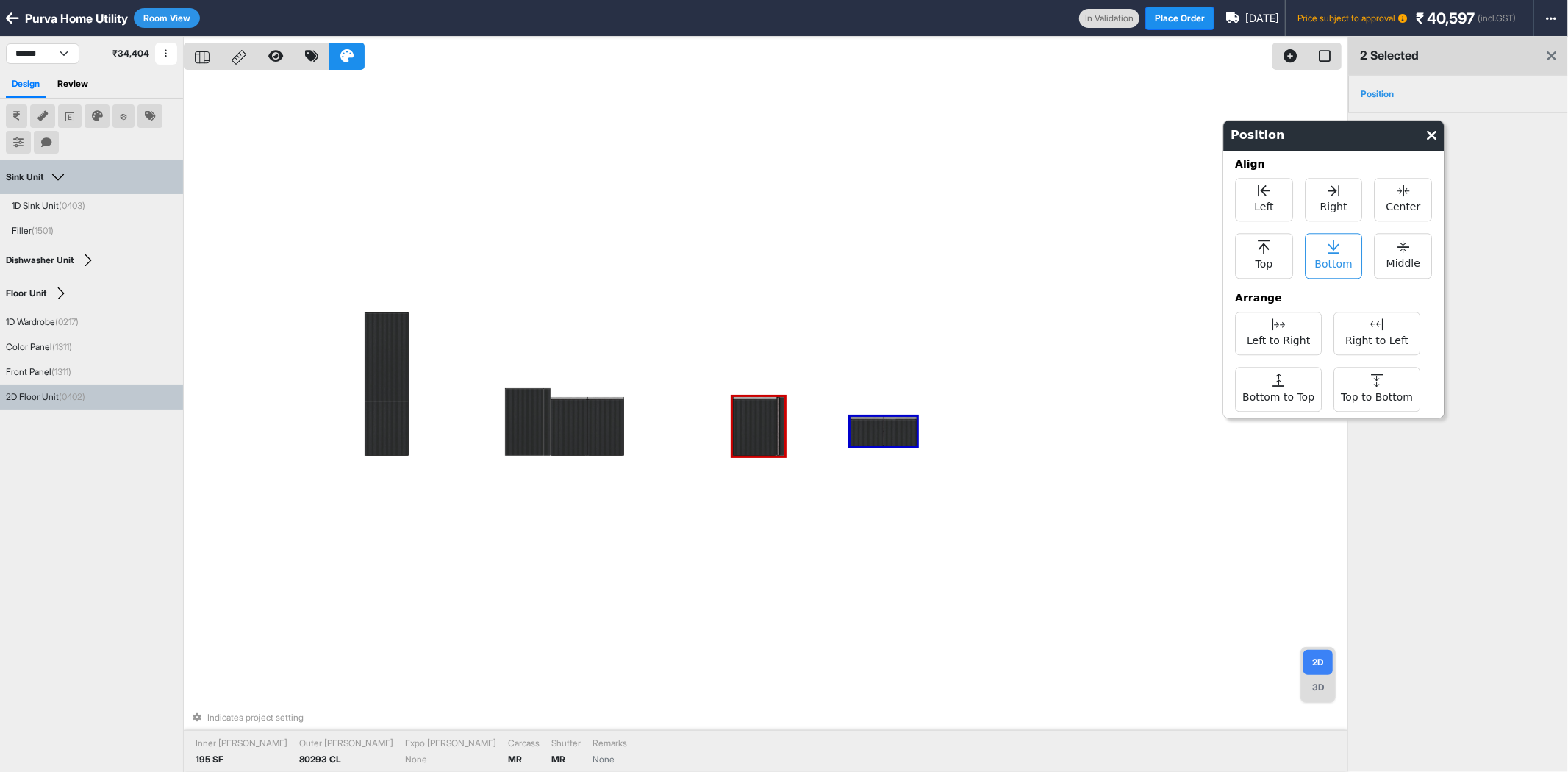
click at [1349, 266] on span "Bottom" at bounding box center [1334, 262] width 38 height 18
click at [1032, 342] on div "Indicates project setting Inner Lam 195 SF Outer Lam 80293 CL Expo Lam None Car…" at bounding box center [766, 423] width 1164 height 772
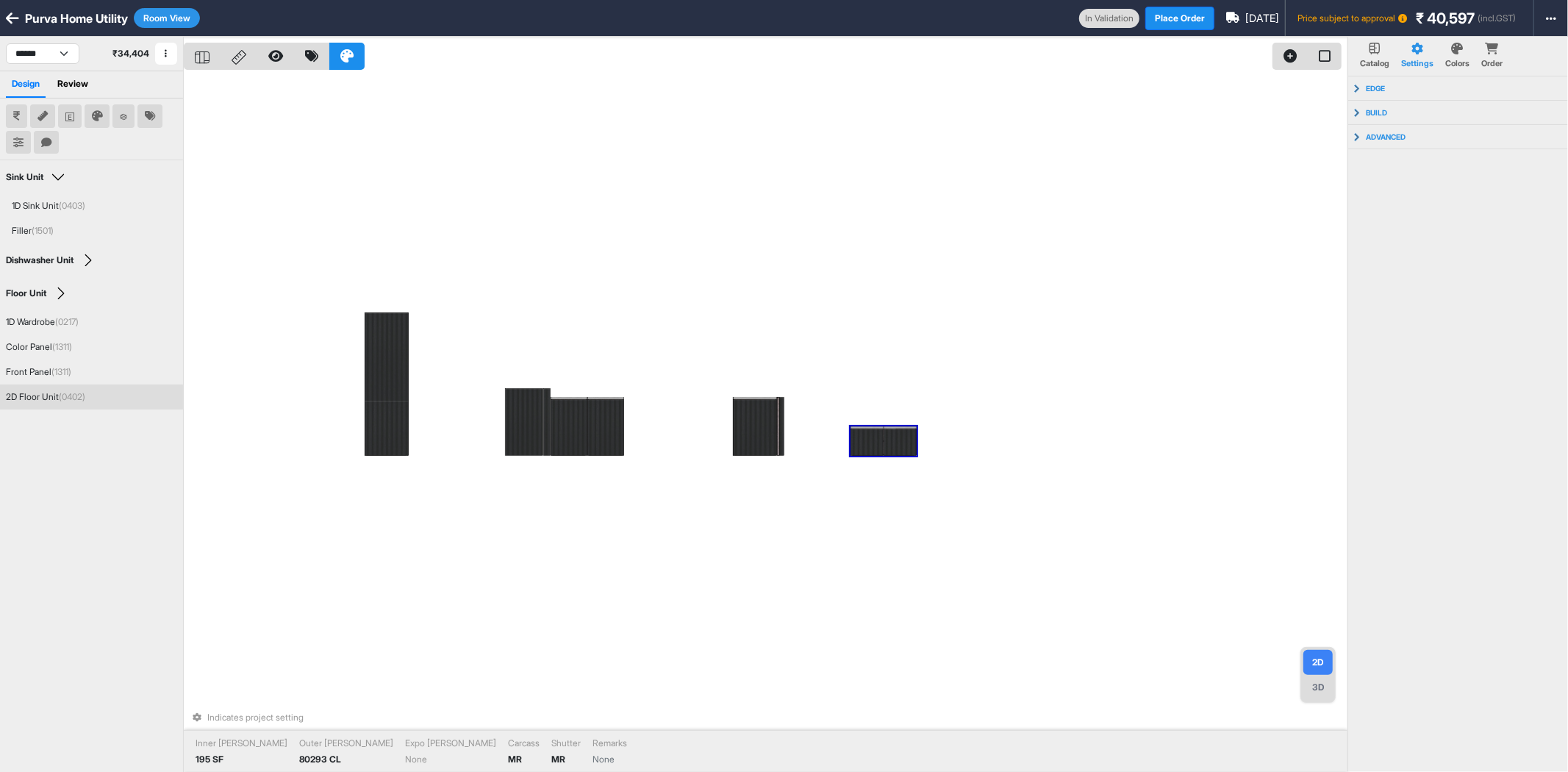
click at [897, 434] on div at bounding box center [900, 442] width 33 height 27
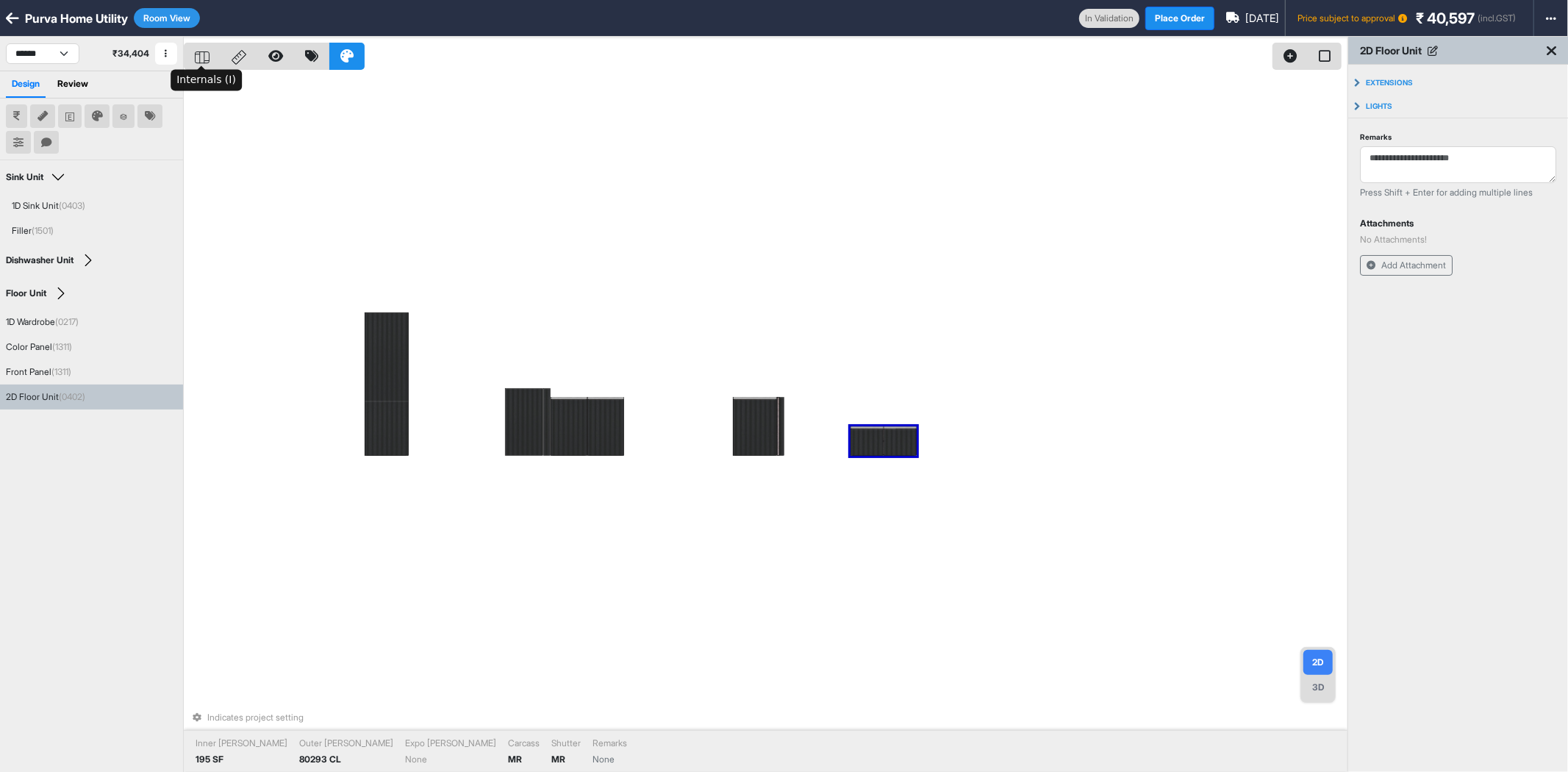
click at [204, 54] on icon at bounding box center [202, 57] width 15 height 12
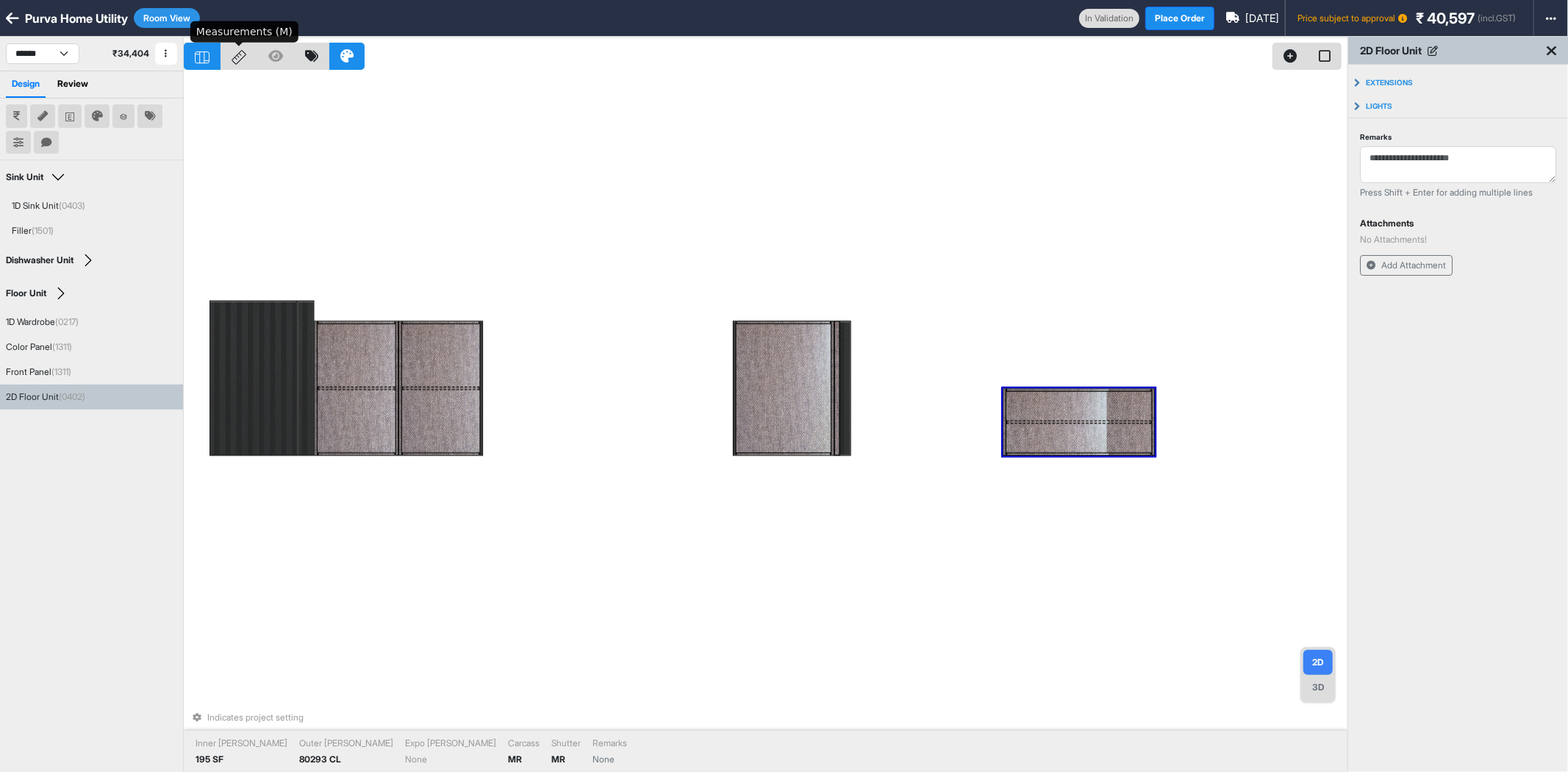
click at [244, 64] on icon at bounding box center [239, 57] width 15 height 15
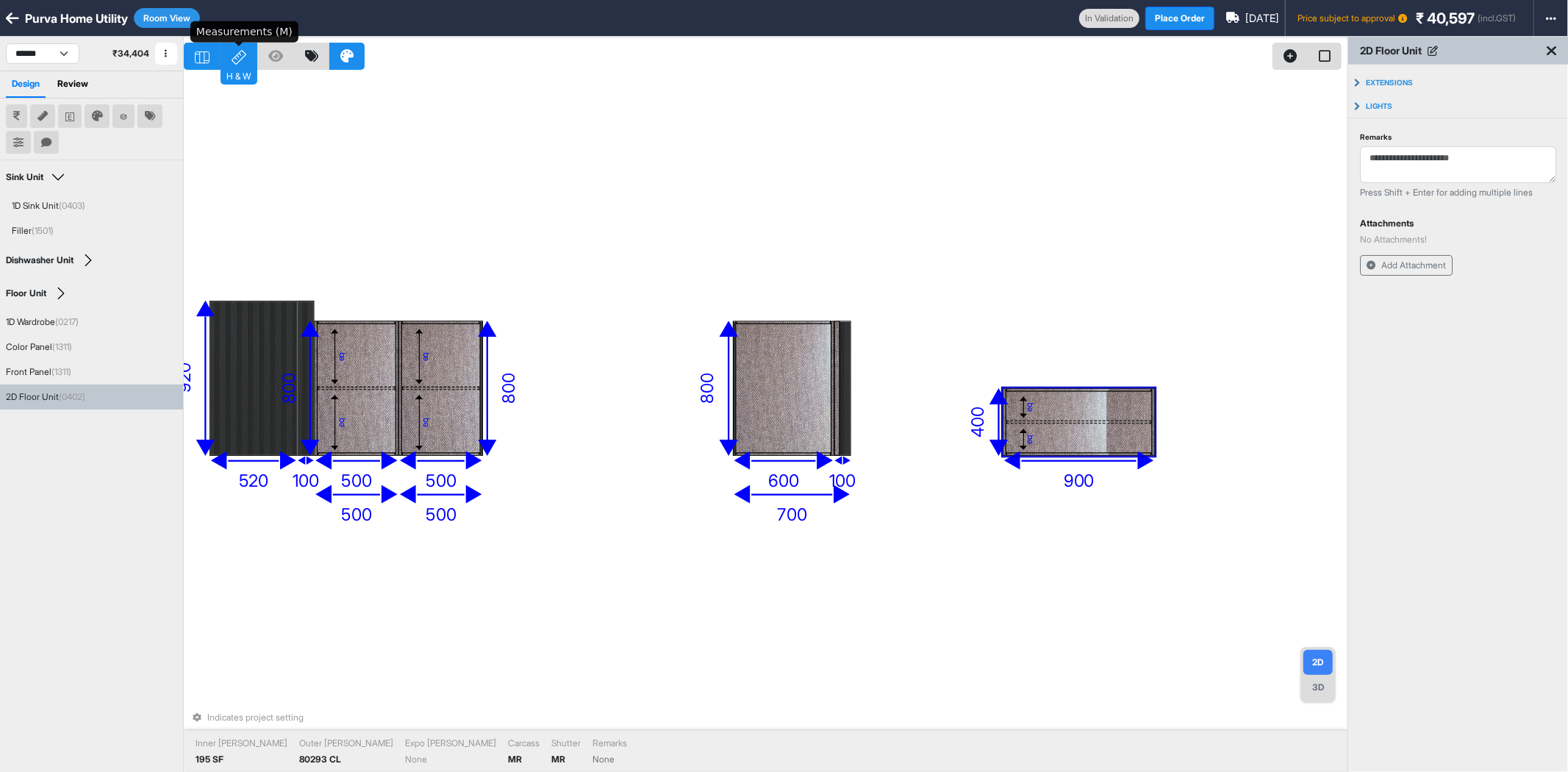
click at [244, 64] on icon at bounding box center [239, 57] width 15 height 15
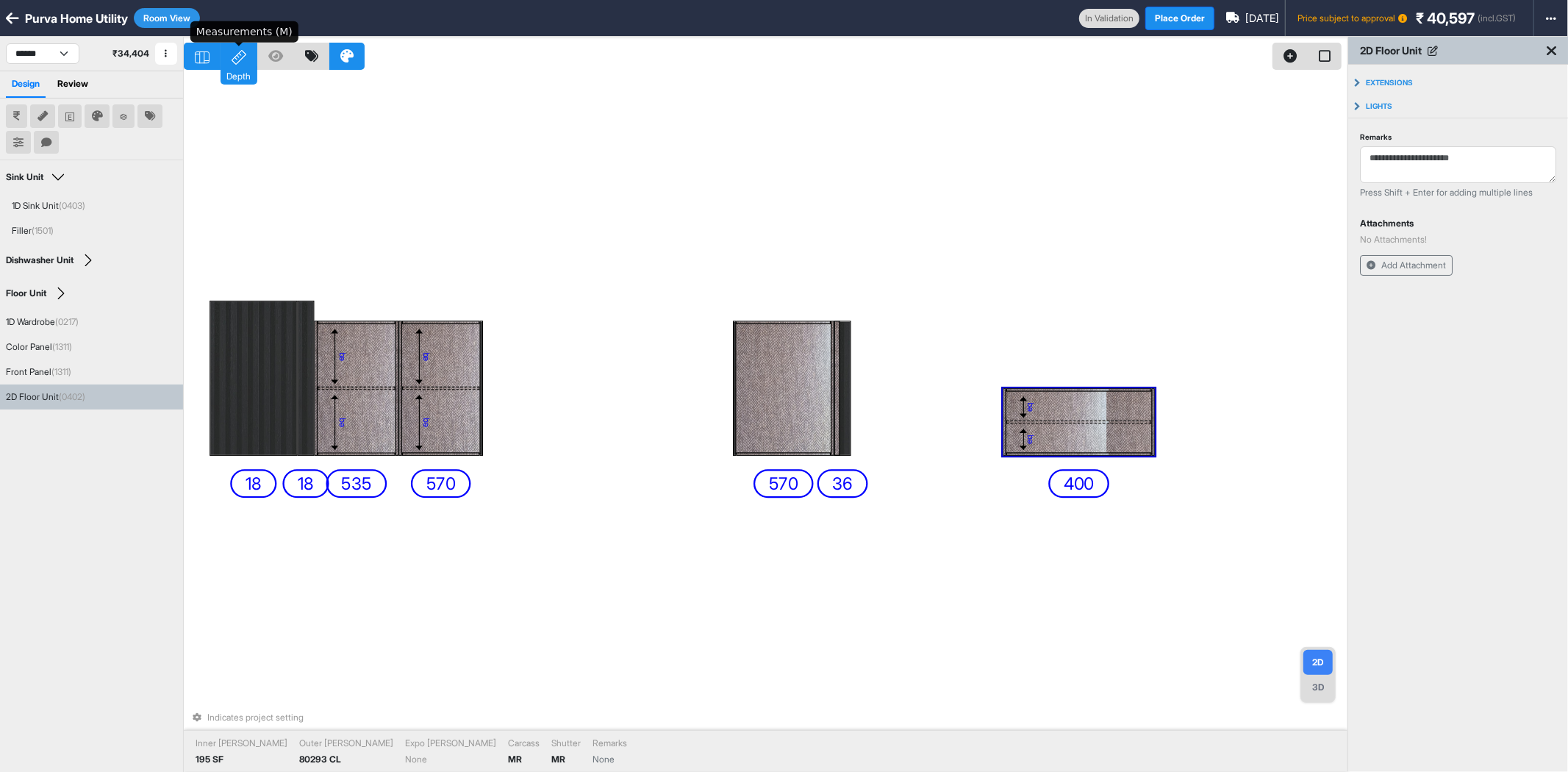
click at [244, 66] on div "Depth" at bounding box center [239, 75] width 37 height 18
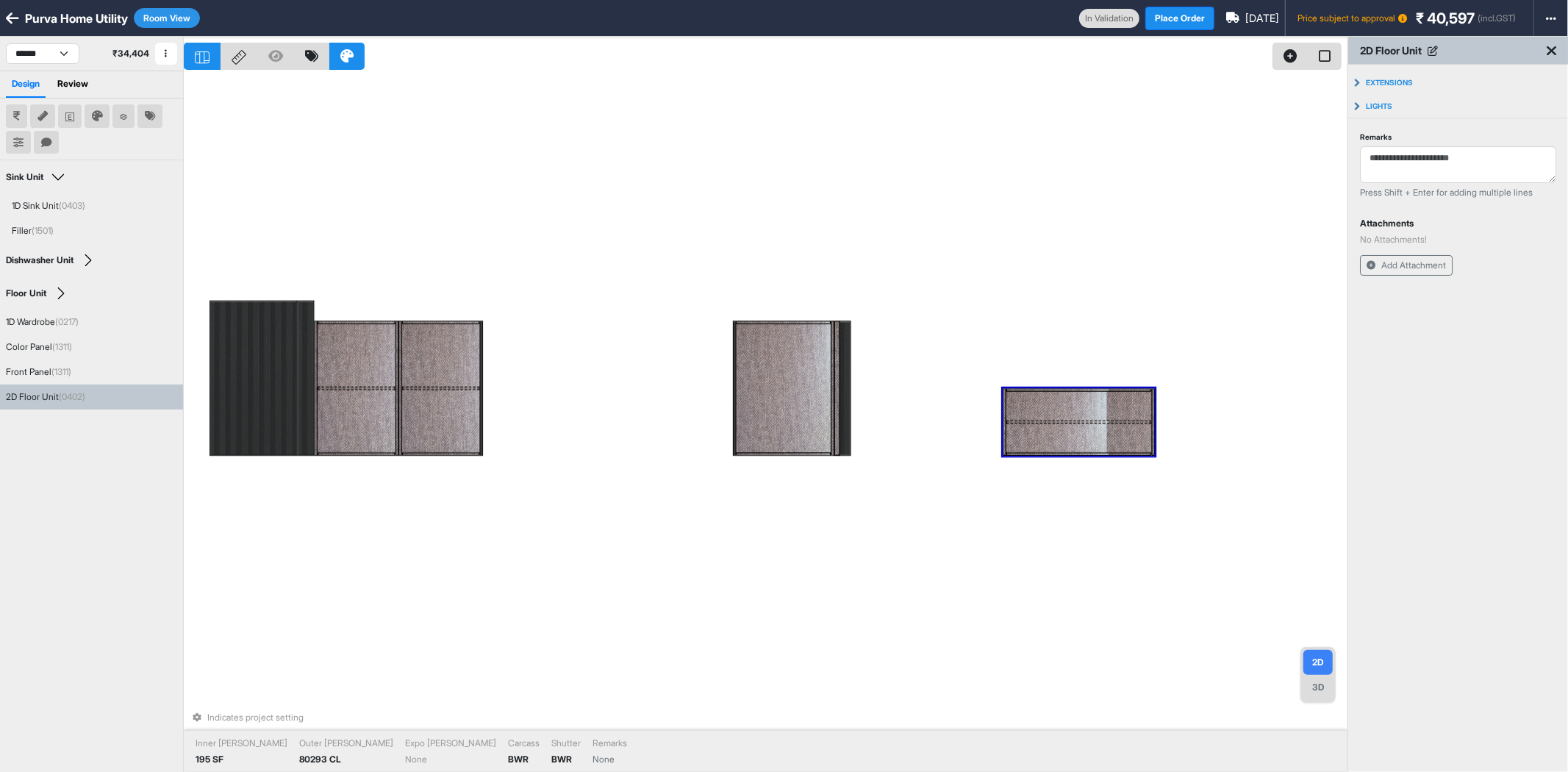
click at [167, 15] on button "Room View" at bounding box center [166, 18] width 66 height 20
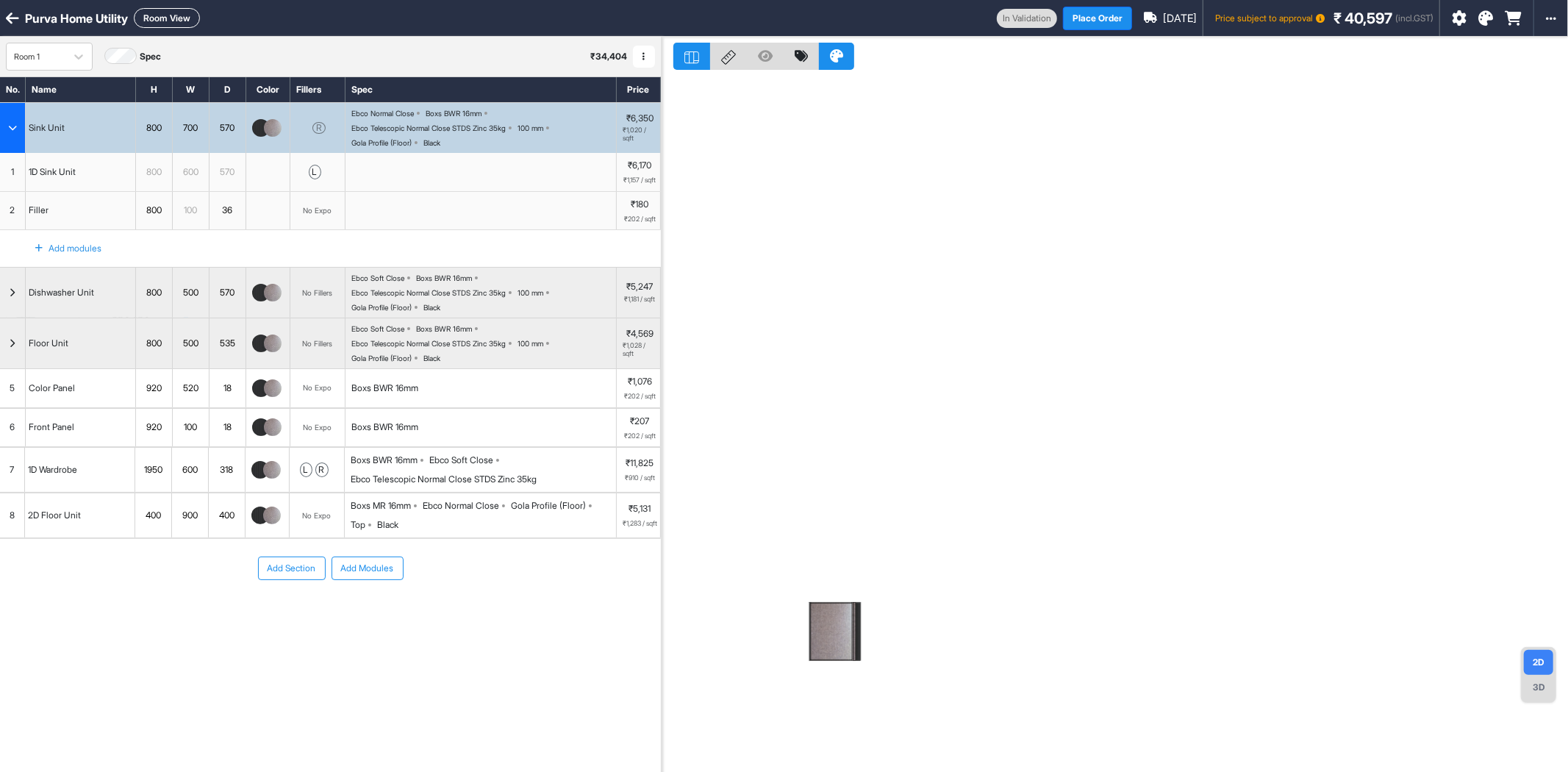
click at [384, 580] on button "Add Modules" at bounding box center [368, 568] width 72 height 24
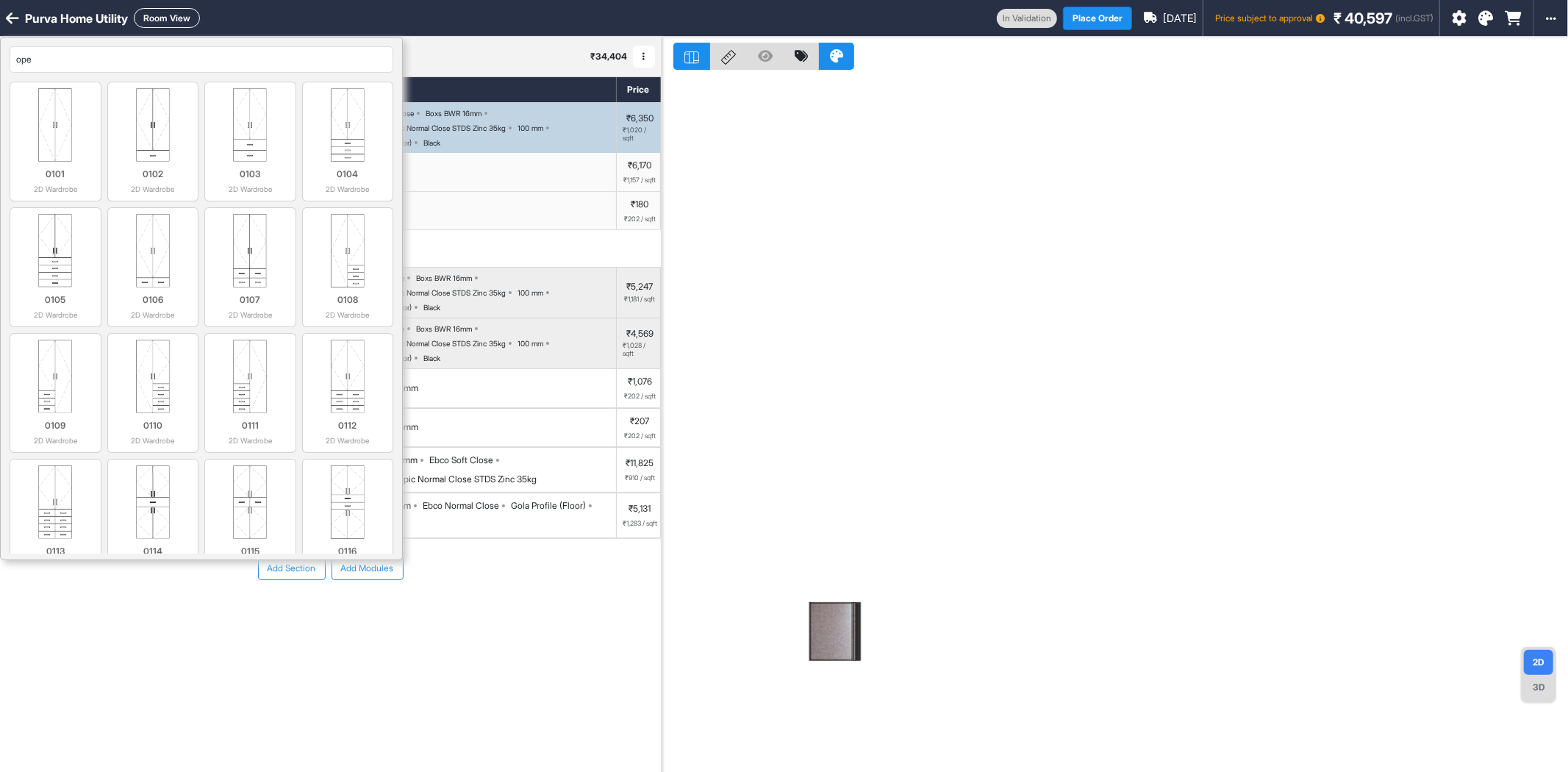
type input "open"
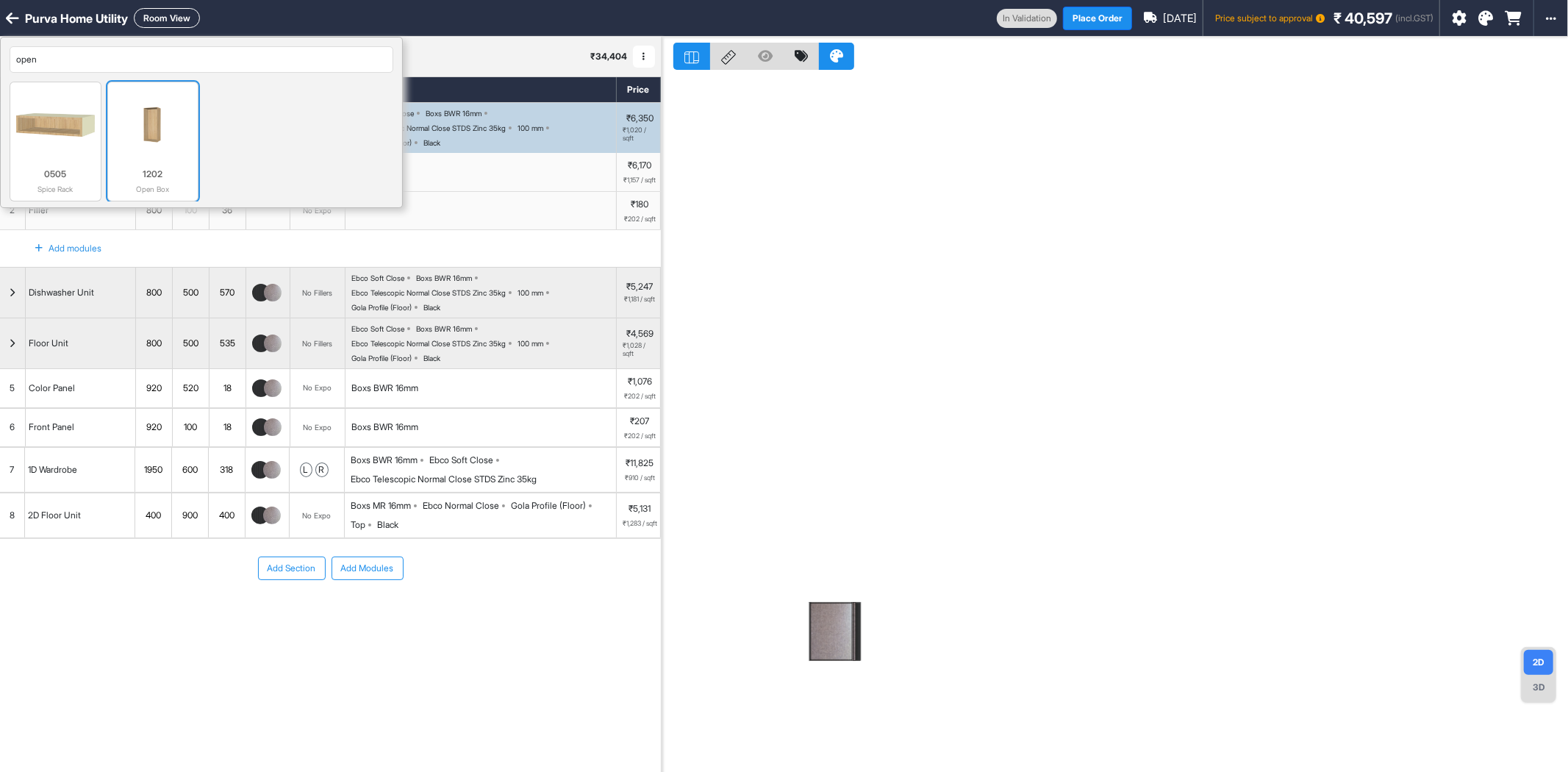
click at [166, 171] on p "1202" at bounding box center [153, 175] width 79 height 13
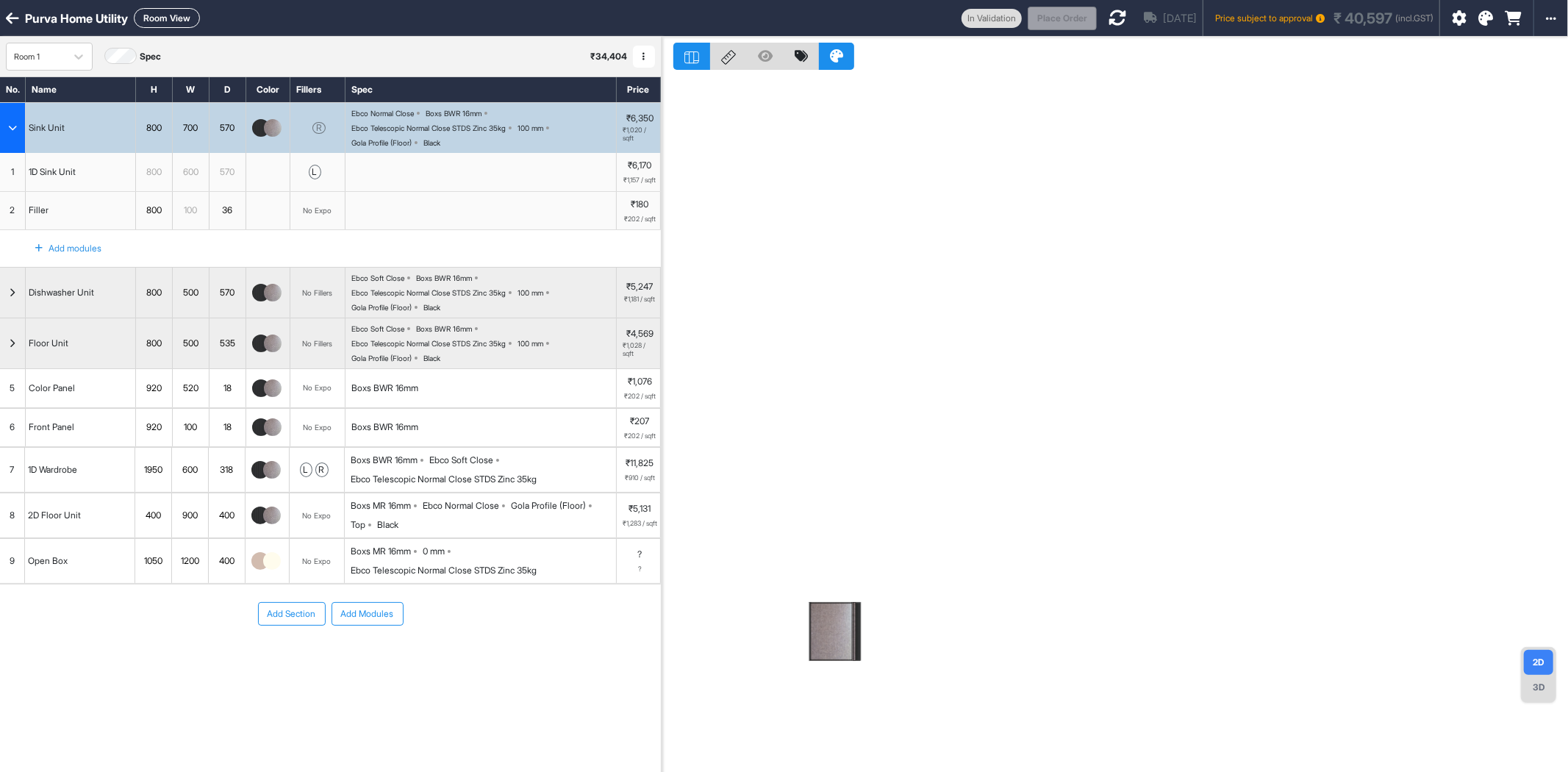
click at [157, 570] on div "1050" at bounding box center [153, 561] width 36 height 19
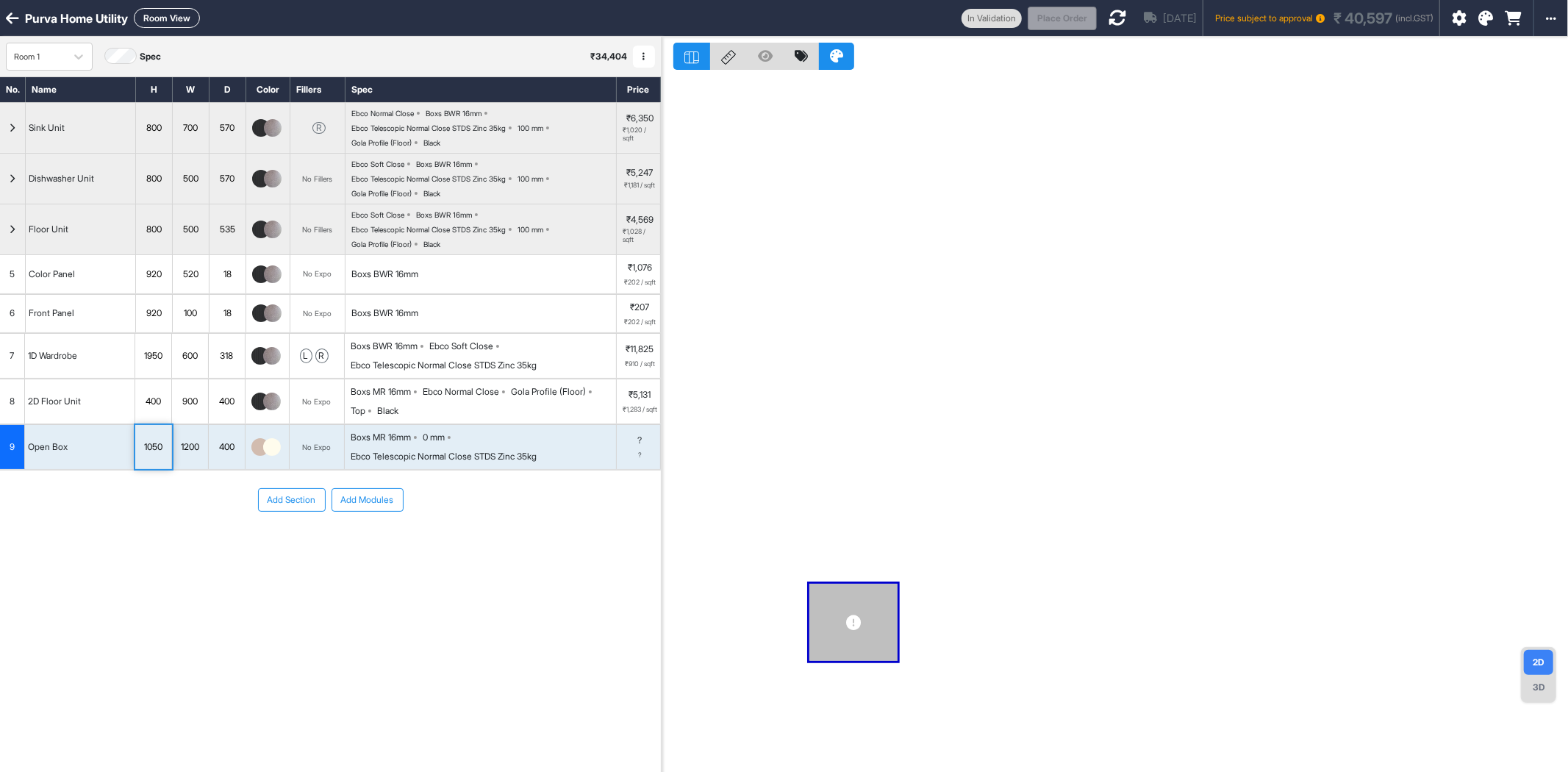
click at [157, 578] on div "Add Section Add Modules" at bounding box center [330, 543] width 661 height 147
click at [162, 439] on div "1050" at bounding box center [153, 447] width 37 height 44
click at [149, 456] on input "****" at bounding box center [153, 447] width 36 height 44
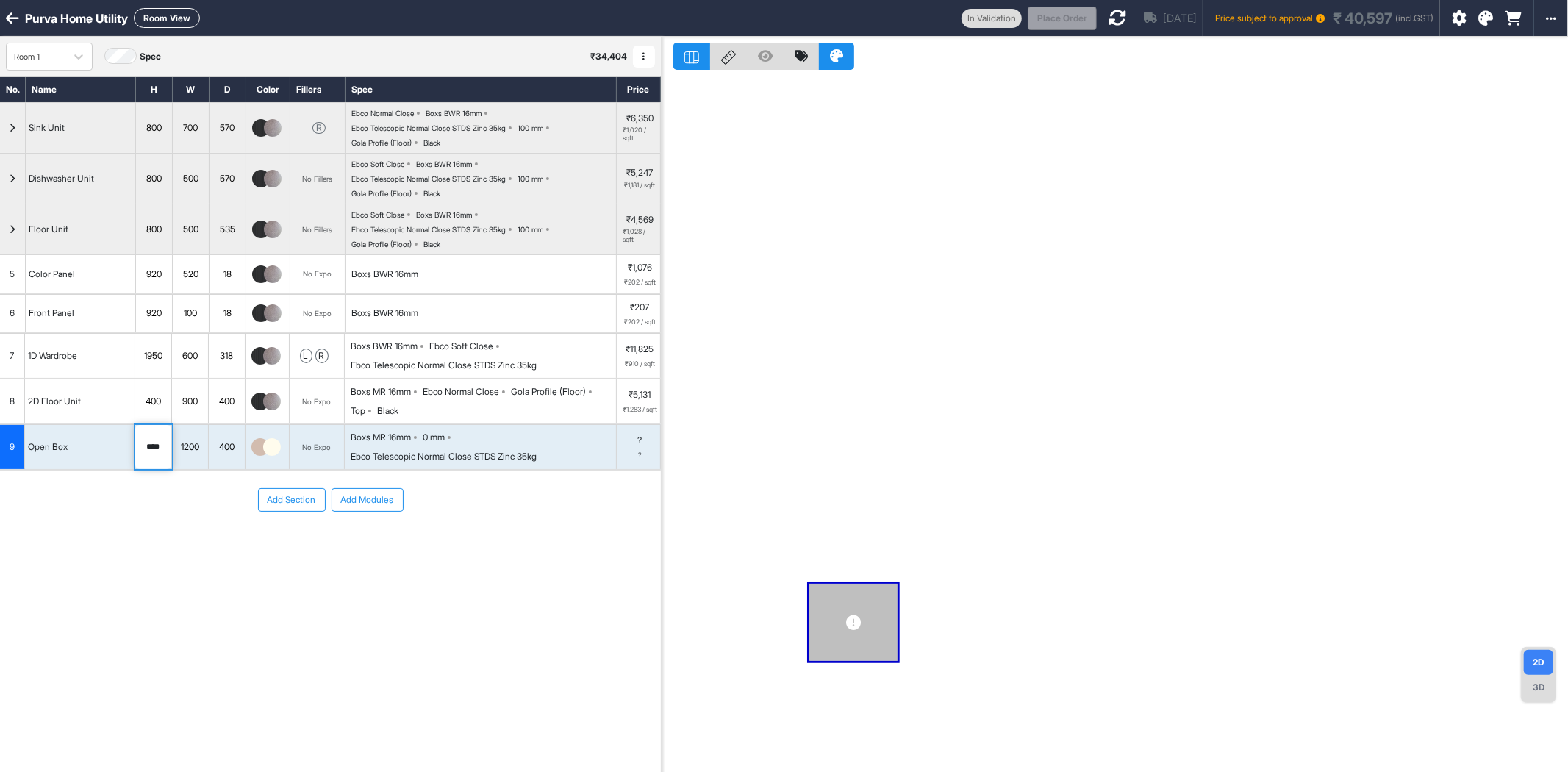
click at [149, 456] on input "****" at bounding box center [153, 447] width 36 height 44
type input "***"
click at [196, 450] on div "1200" at bounding box center [190, 447] width 36 height 19
click at [196, 450] on input "****" at bounding box center [190, 447] width 36 height 44
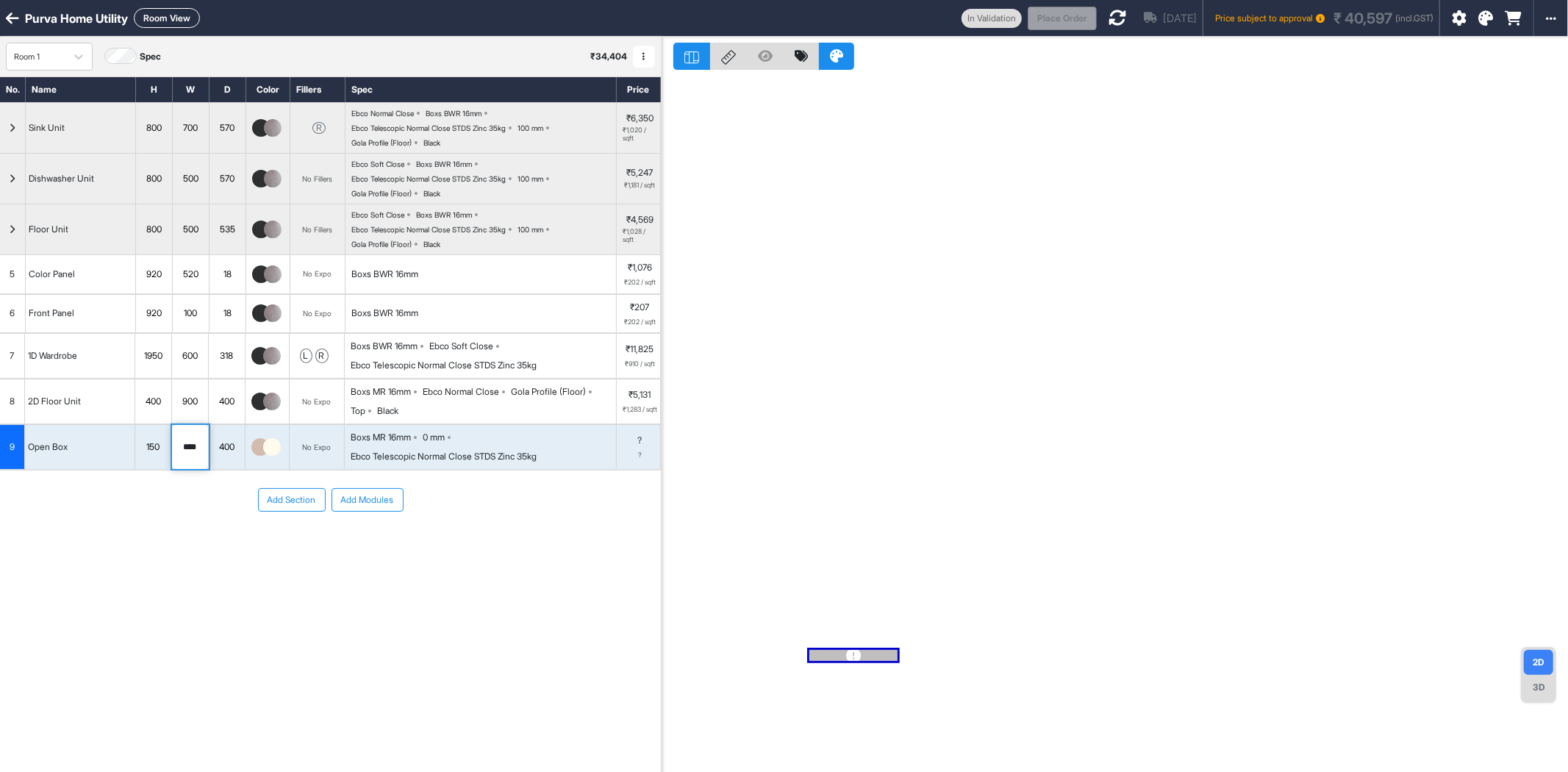
click at [196, 450] on input "****" at bounding box center [190, 447] width 36 height 44
type input "***"
click at [272, 447] on img at bounding box center [272, 447] width 18 height 18
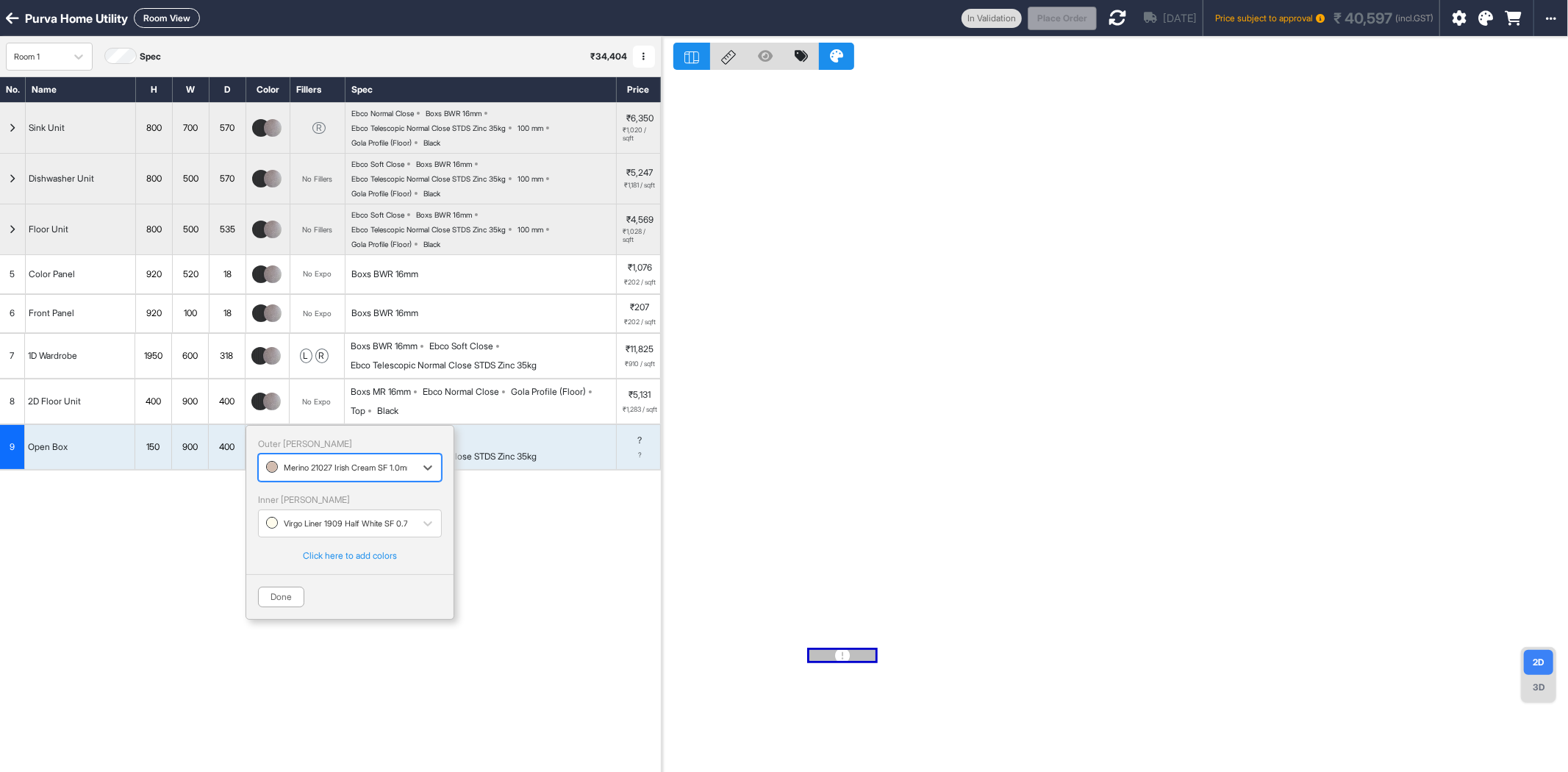
click at [298, 474] on div at bounding box center [337, 468] width 141 height 16
click at [305, 534] on div "Century Fluted 80293 CL 0.8mm" at bounding box center [350, 528] width 166 height 13
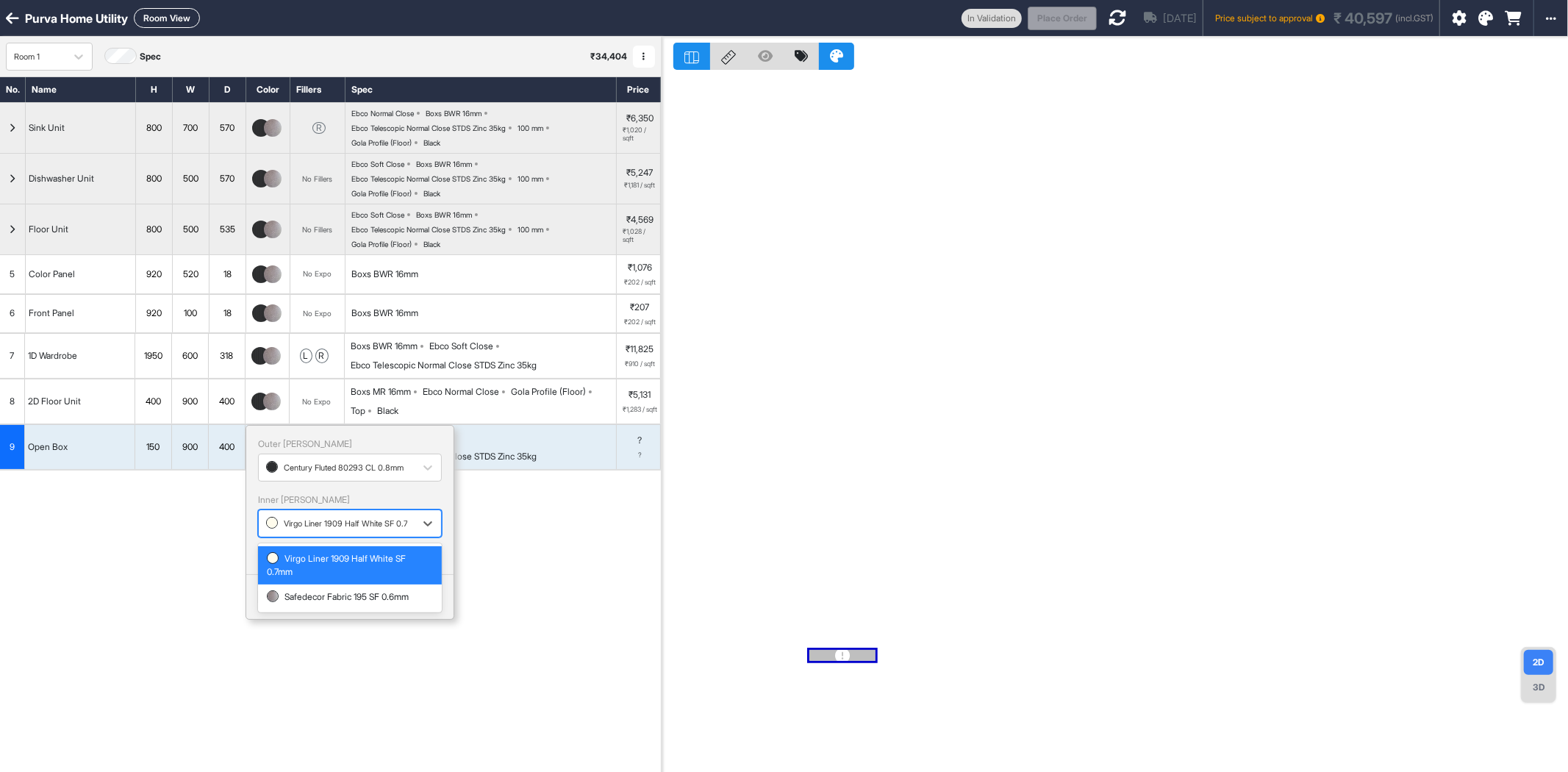
click at [285, 532] on div at bounding box center [337, 524] width 141 height 16
click at [312, 603] on div "Safedecor Fabric 195 SF 0.6mm" at bounding box center [350, 597] width 166 height 13
click at [278, 601] on button "Done" at bounding box center [281, 597] width 47 height 20
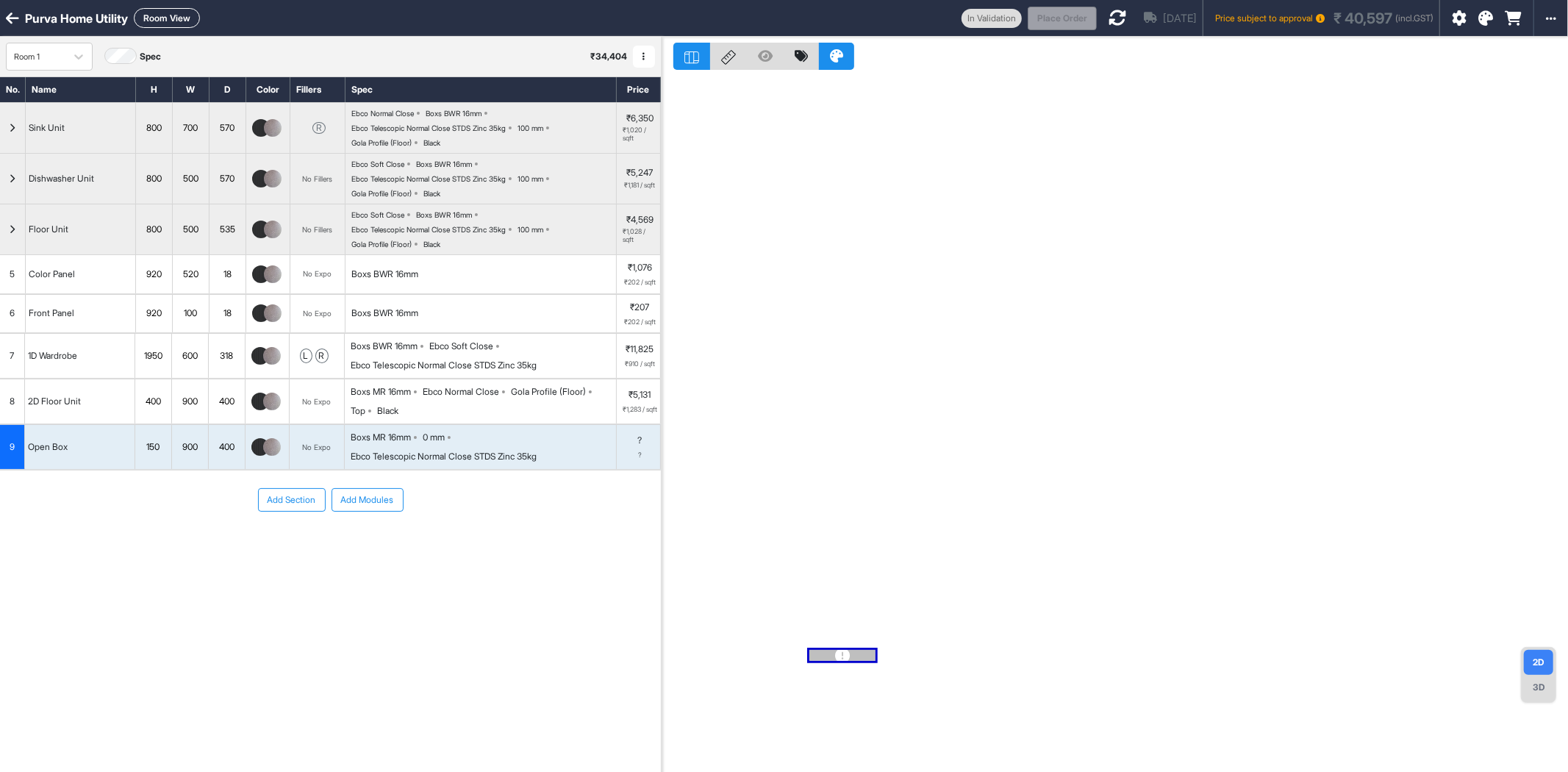
click at [320, 406] on div "No Expo" at bounding box center [317, 402] width 29 height 11
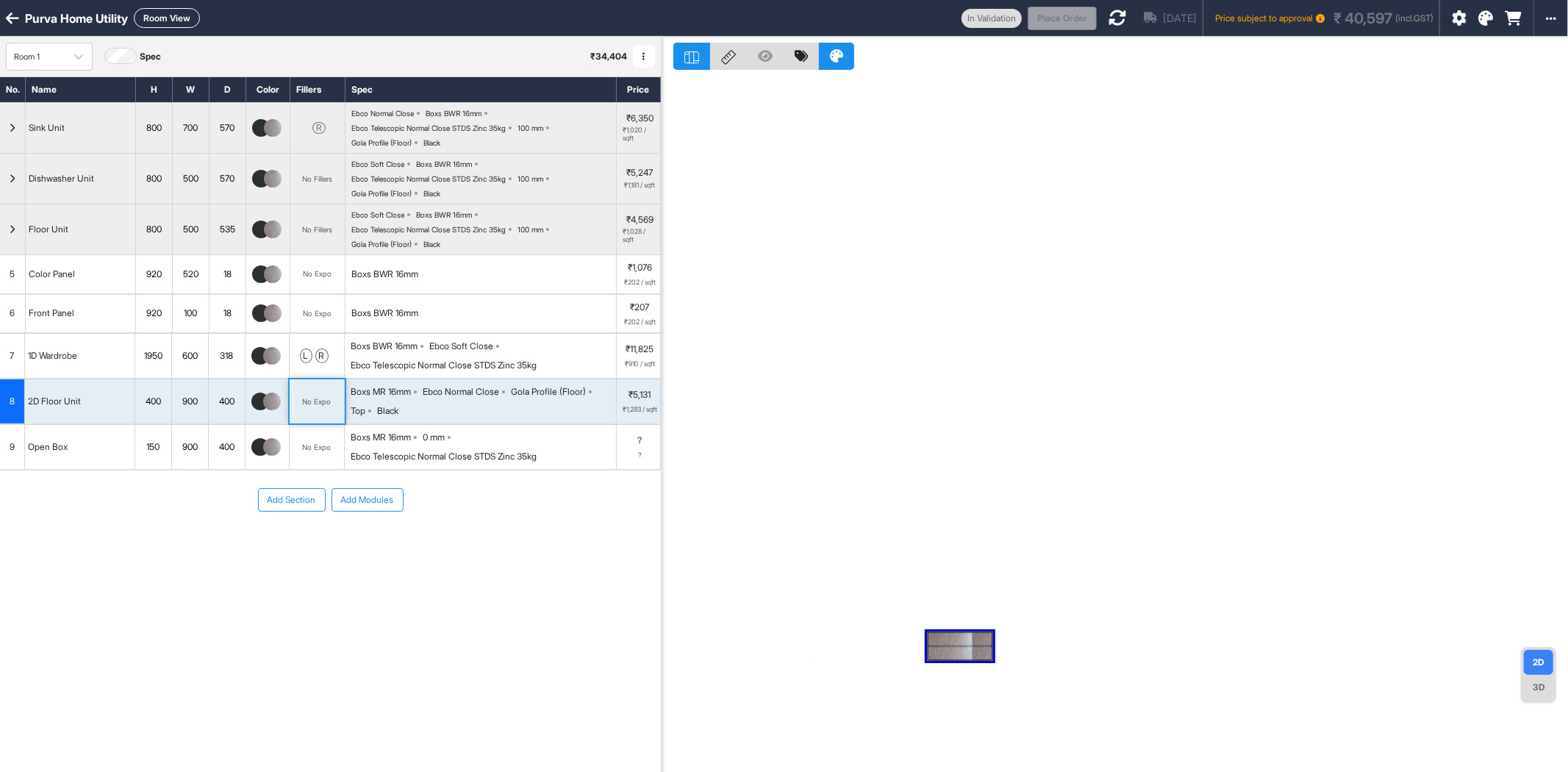
click at [320, 404] on div "No Expo" at bounding box center [317, 402] width 29 height 11
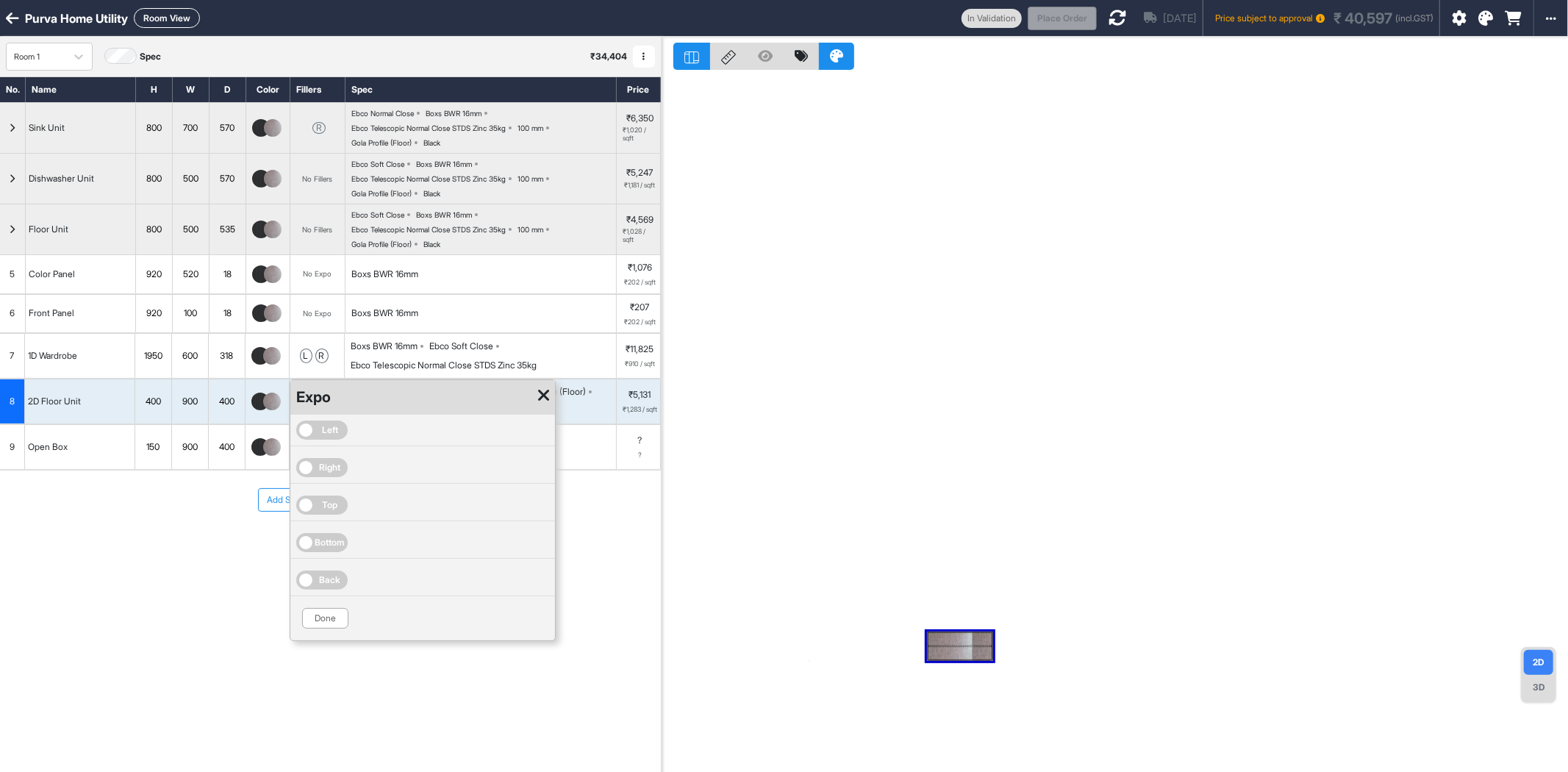
click at [320, 429] on span "Left" at bounding box center [322, 429] width 52 height 19
click at [325, 468] on span "Right" at bounding box center [322, 467] width 52 height 19
click at [403, 436] on div at bounding box center [444, 434] width 141 height 16
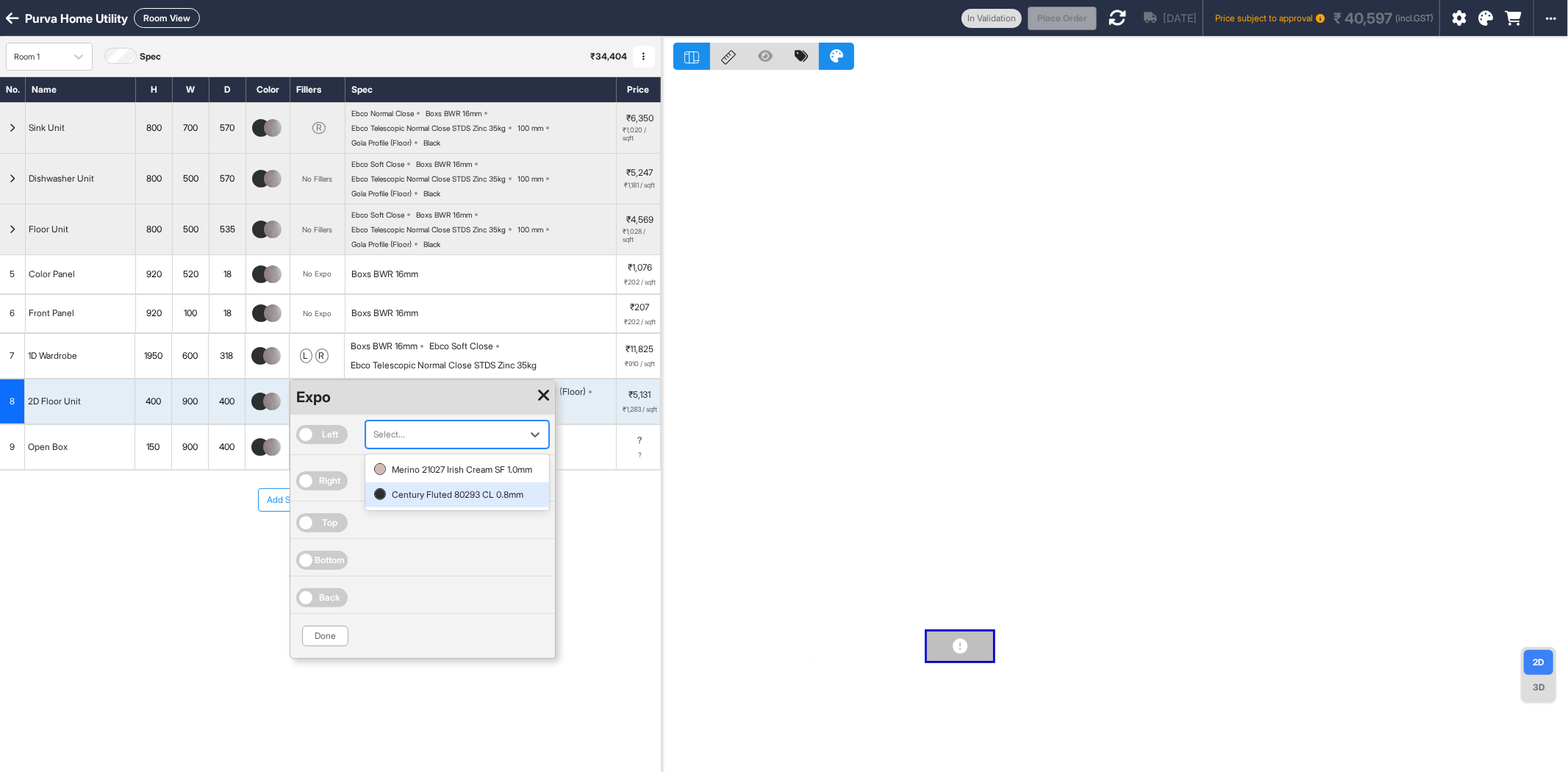
click at [416, 502] on div "Century Fluted 80293 CL 0.8mm" at bounding box center [457, 495] width 166 height 13
click at [425, 475] on div at bounding box center [444, 481] width 141 height 16
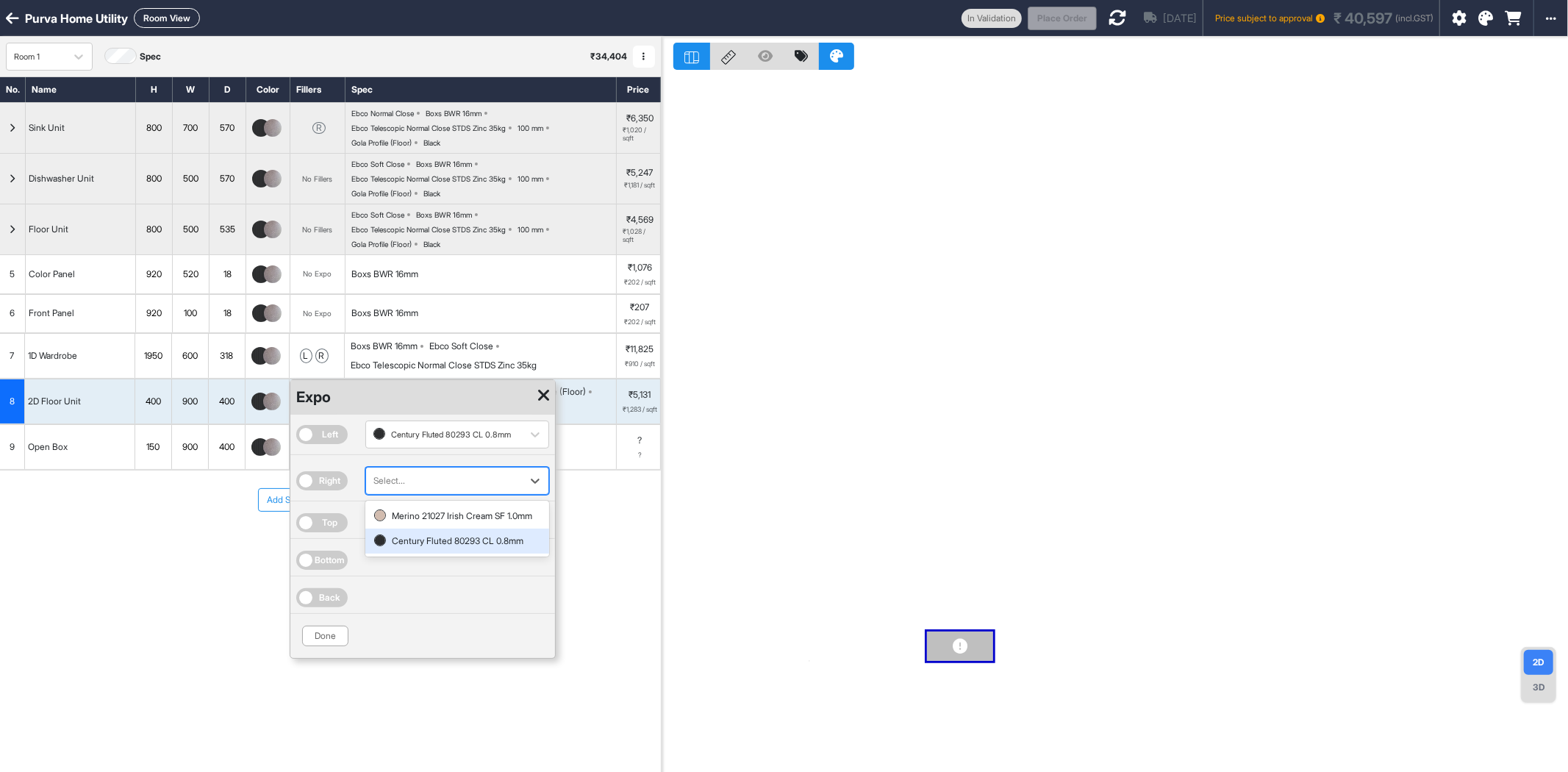
click at [420, 547] on div "Century Fluted 80293 CL 0.8mm" at bounding box center [457, 541] width 166 height 13
click at [325, 526] on span "Top" at bounding box center [330, 523] width 16 height 13
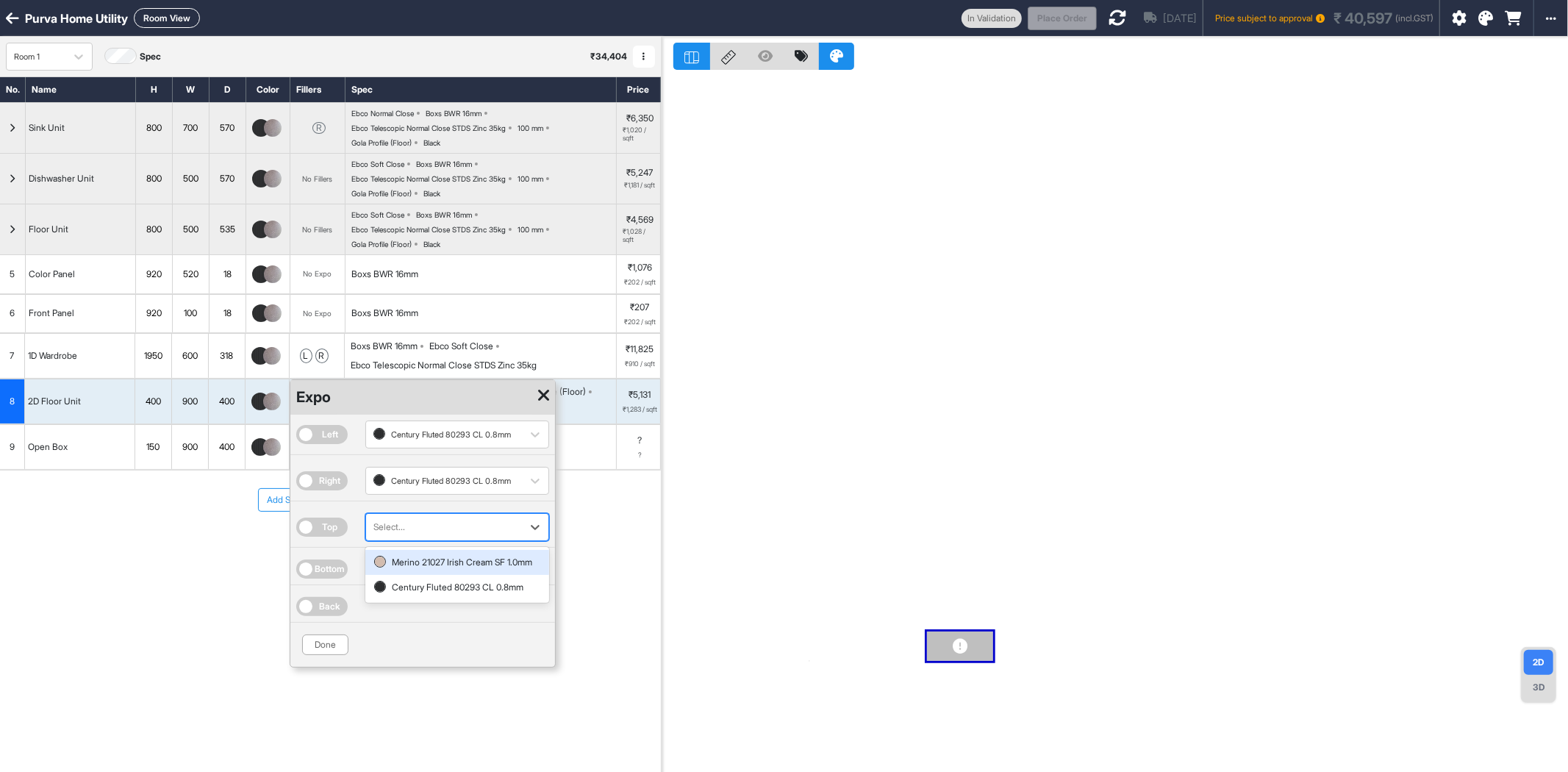
click at [403, 526] on div at bounding box center [444, 527] width 141 height 16
click at [400, 594] on div "Century Fluted 80293 CL 0.8mm" at bounding box center [457, 588] width 166 height 13
click at [327, 648] on button "Done" at bounding box center [325, 644] width 47 height 20
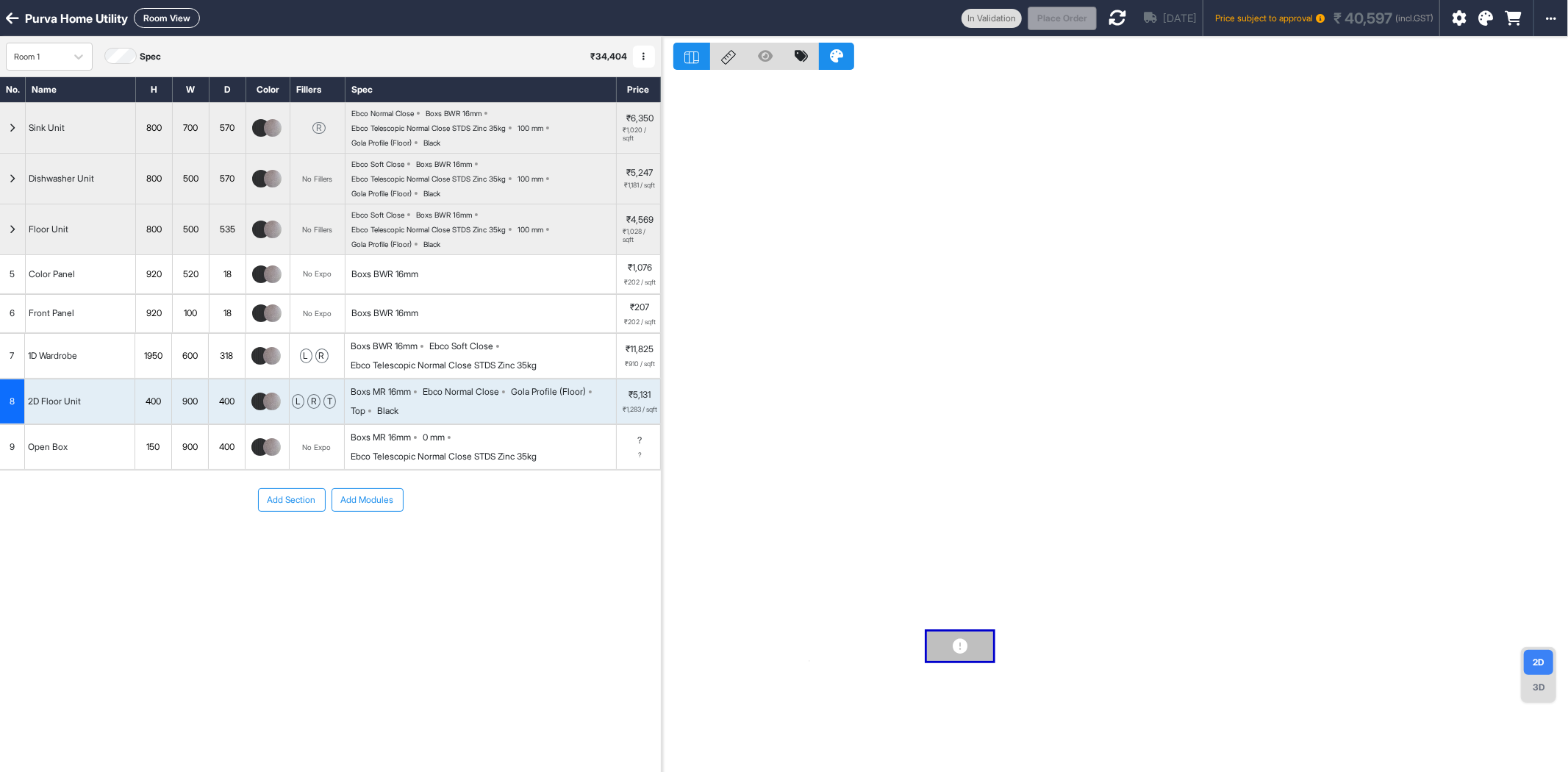
click at [368, 683] on div "No. Name H W D Color Fillers Spec Price Sink Unit 800 700 570 R Ebco Normal Clo…" at bounding box center [330, 385] width 661 height 618
click at [326, 452] on div "No Expo" at bounding box center [317, 447] width 29 height 11
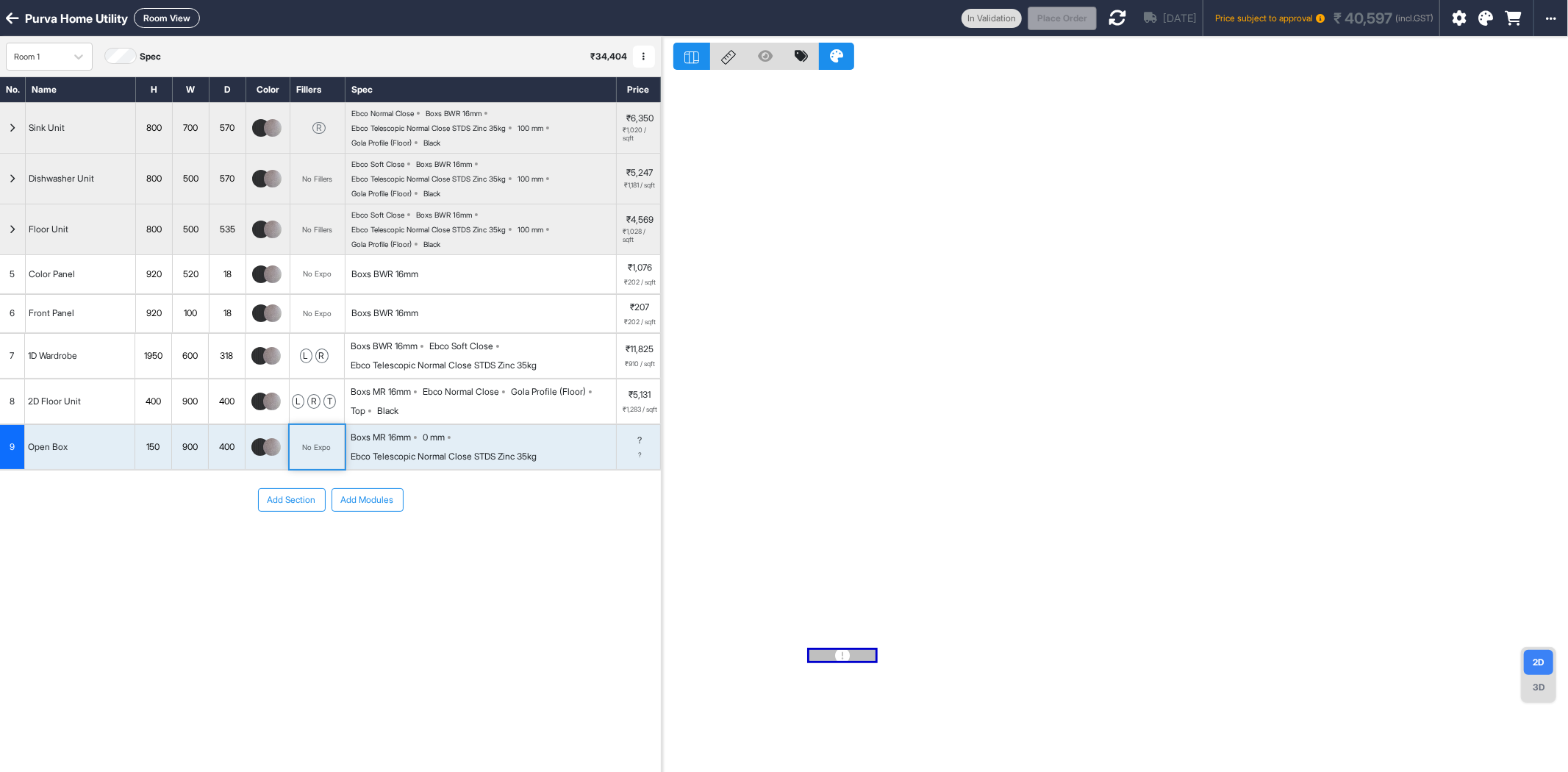
click at [326, 452] on div "No Expo" at bounding box center [317, 447] width 29 height 11
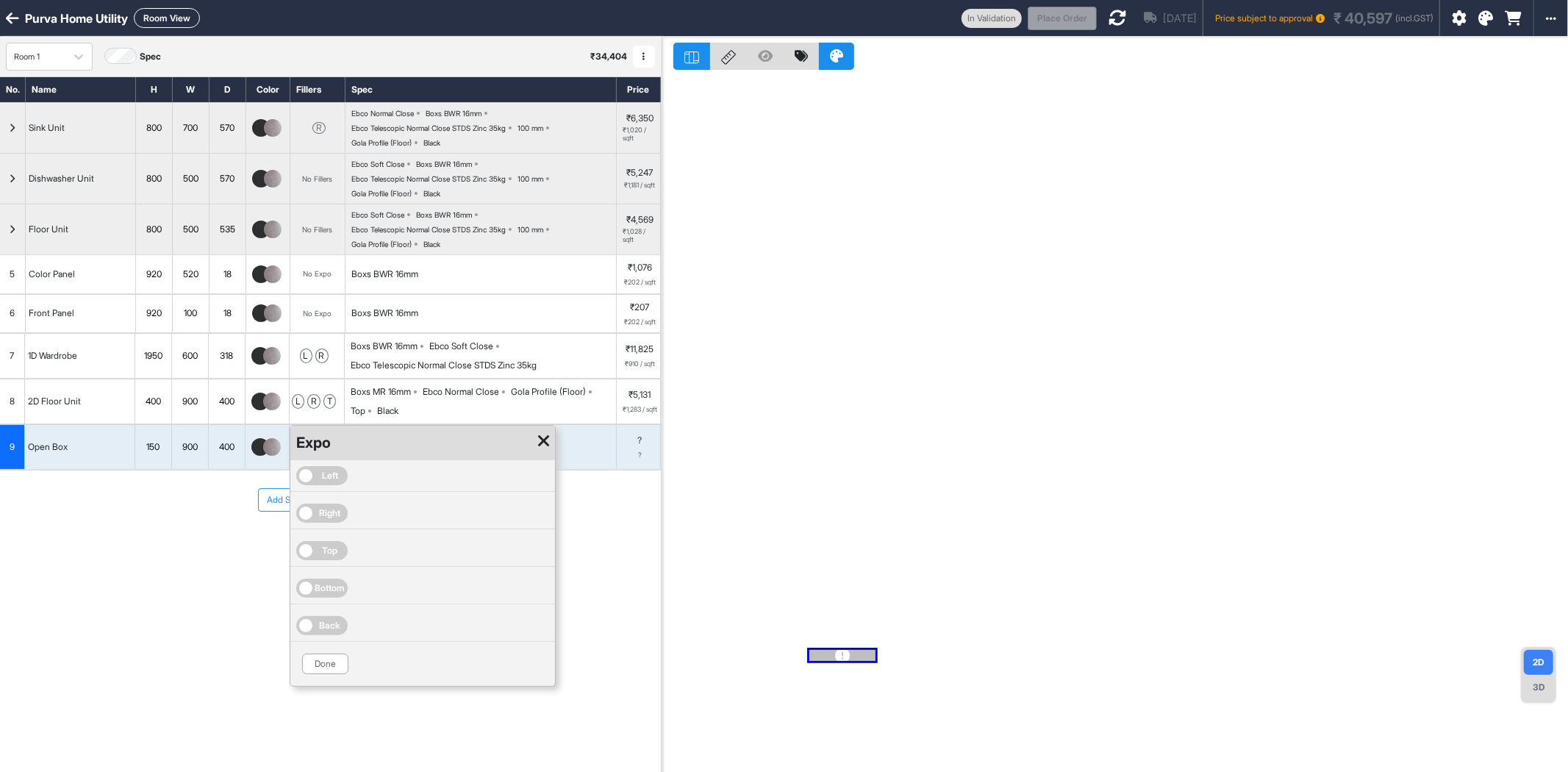
click at [333, 482] on span "Left" at bounding box center [330, 475] width 16 height 13
click at [411, 488] on div at bounding box center [444, 480] width 141 height 16
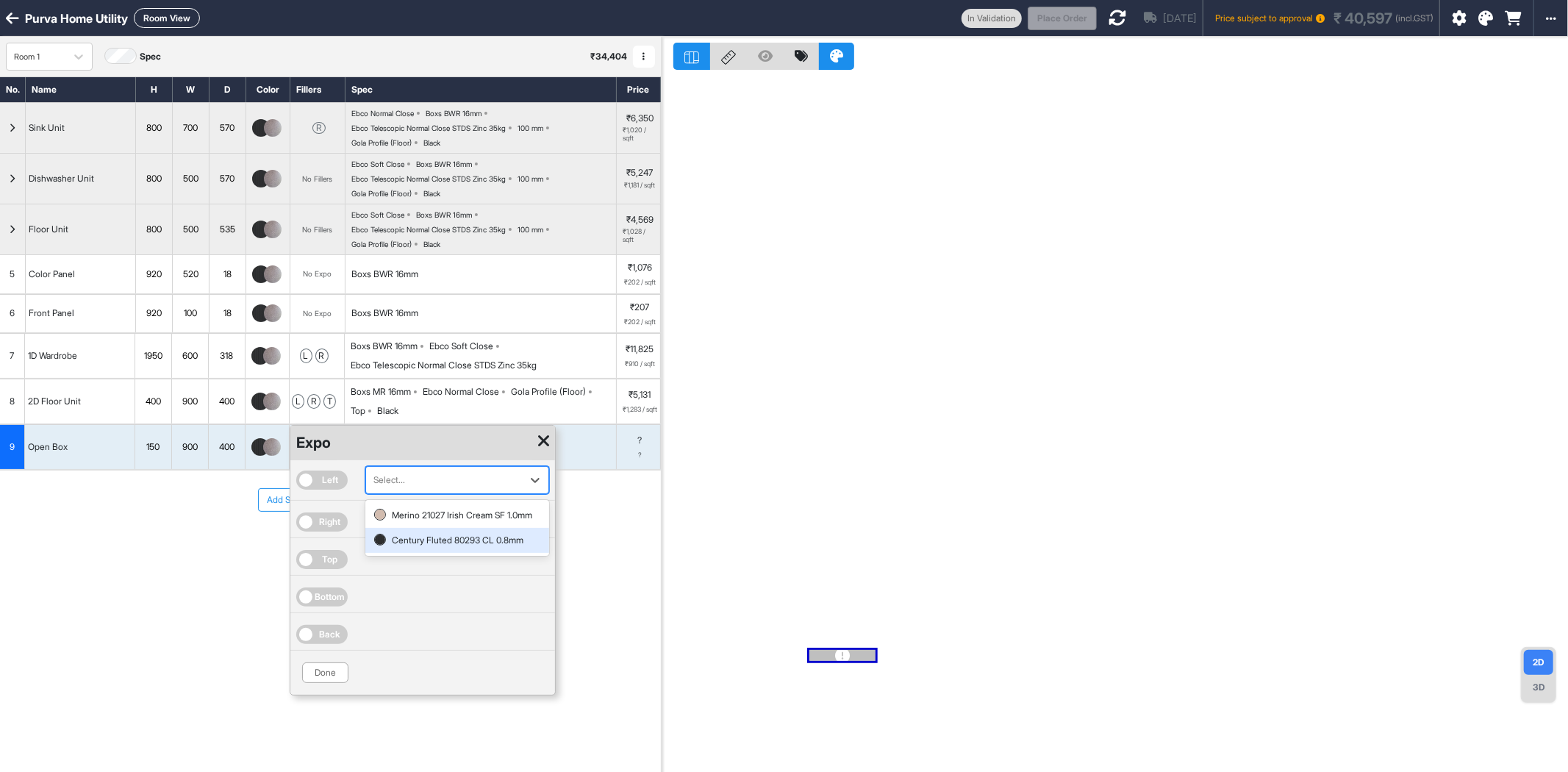
click at [407, 547] on div "Century Fluted 80293 CL 0.8mm" at bounding box center [457, 540] width 166 height 13
click at [329, 515] on div "Right" at bounding box center [422, 522] width 265 height 32
click at [334, 529] on span "Right" at bounding box center [330, 522] width 21 height 13
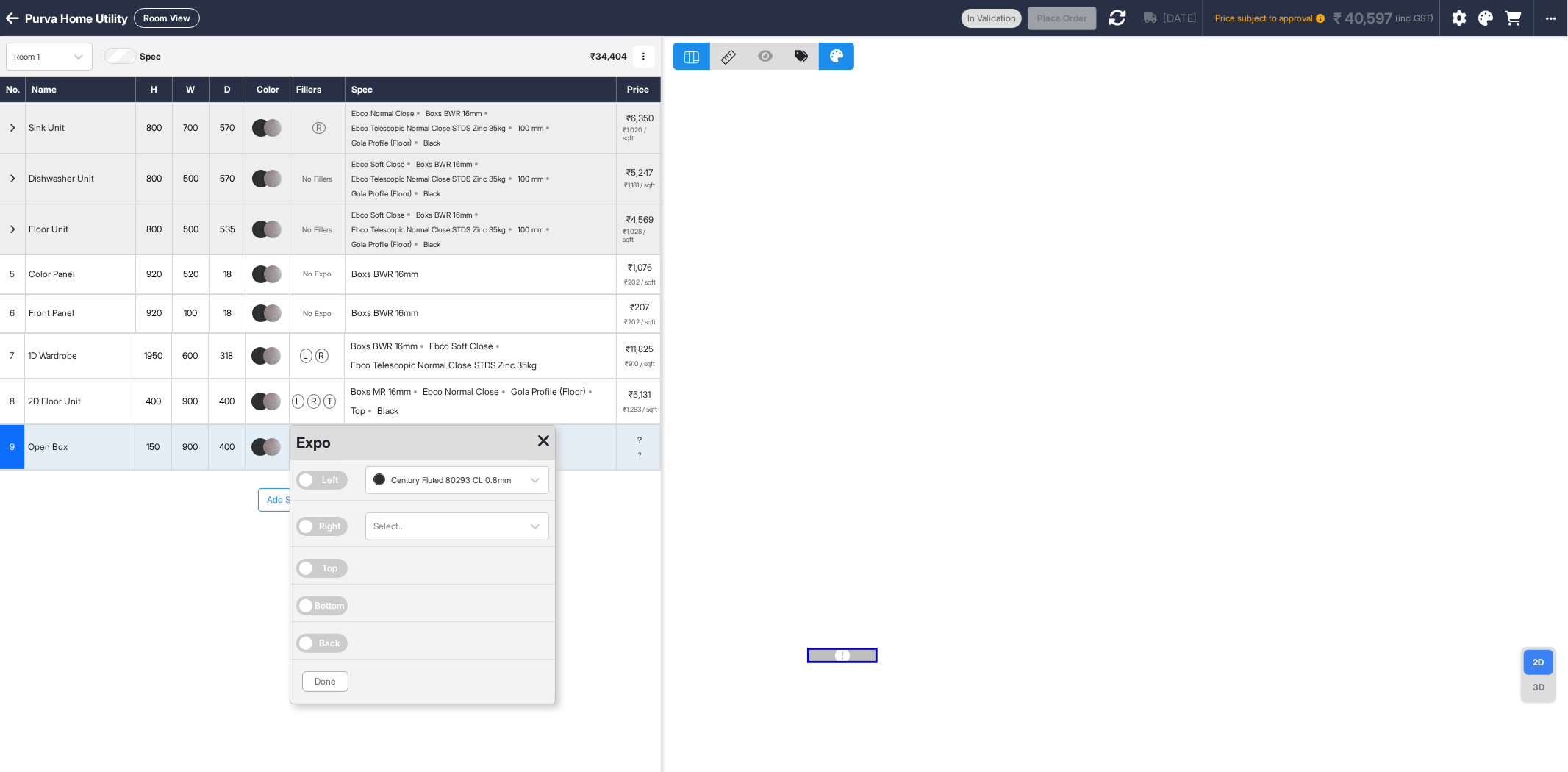
click at [405, 531] on div at bounding box center [444, 526] width 141 height 16
click at [406, 593] on div "Century Fluted 80293 CL 0.8mm" at bounding box center [457, 587] width 166 height 13
click at [332, 680] on button "Done" at bounding box center [325, 681] width 47 height 20
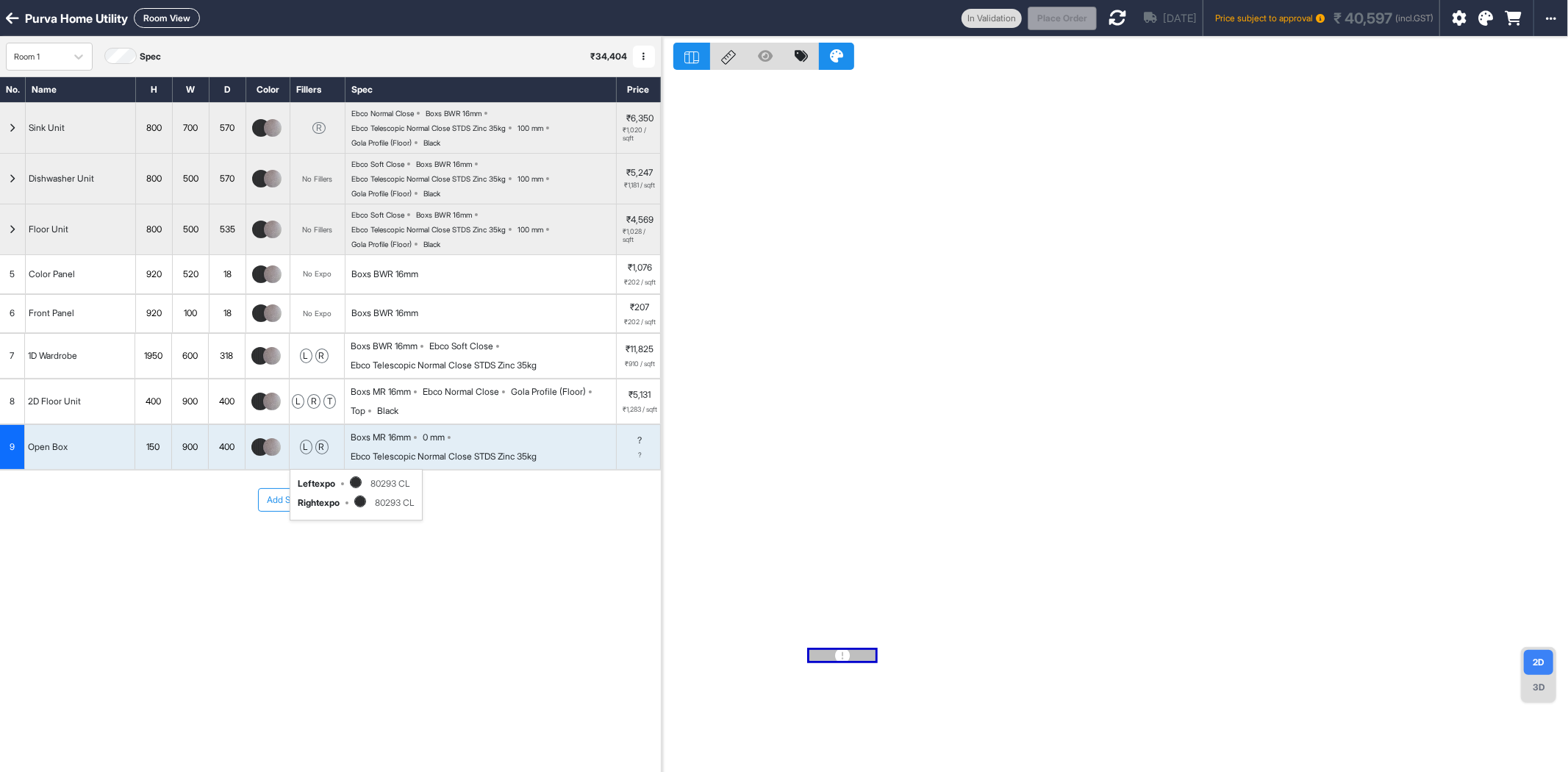
click at [371, 574] on div "Add Section Add Modules" at bounding box center [330, 543] width 661 height 147
click at [1109, 16] on icon at bounding box center [1118, 18] width 18 height 18
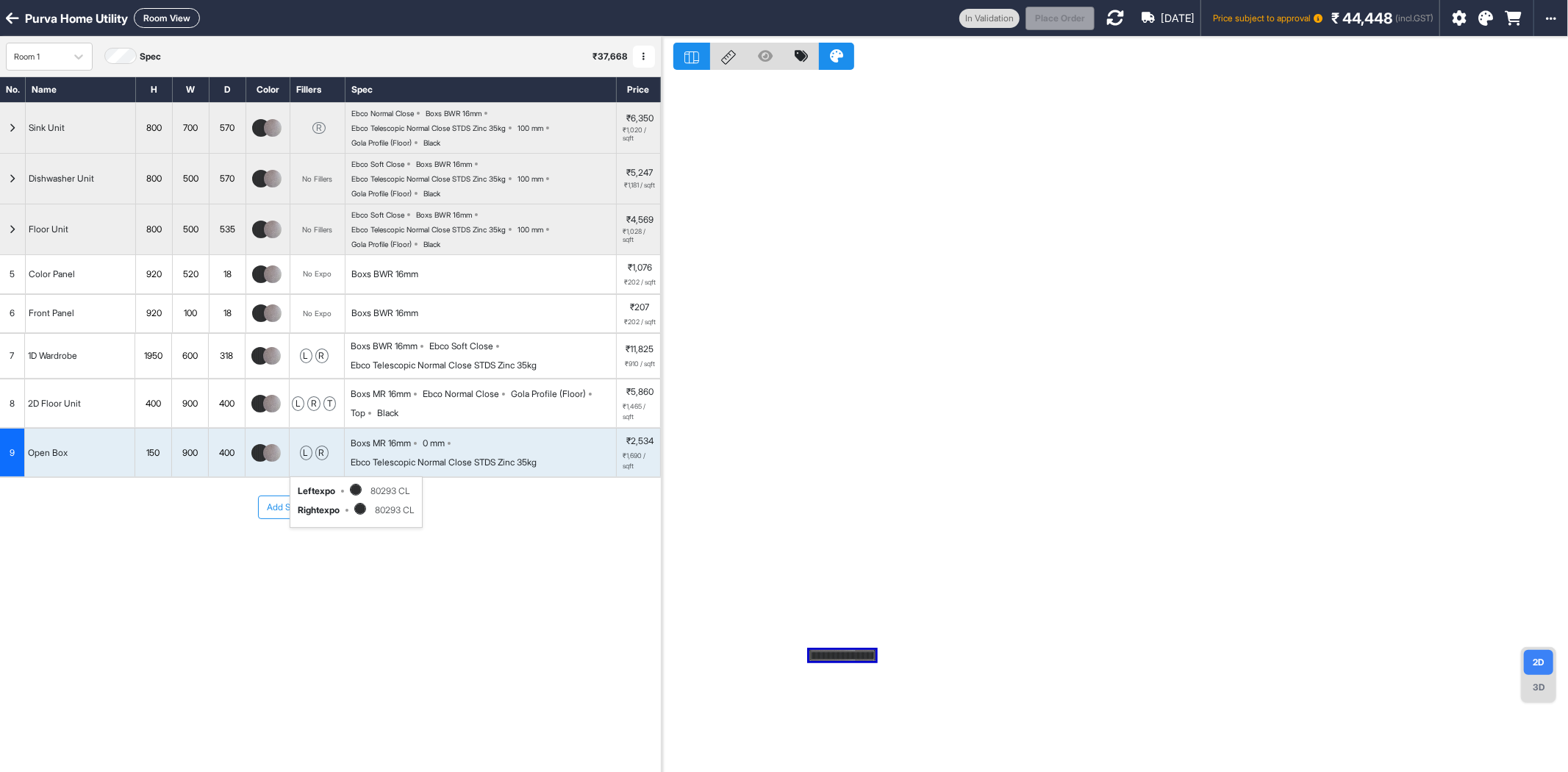
click at [186, 17] on button "Room View" at bounding box center [166, 18] width 66 height 20
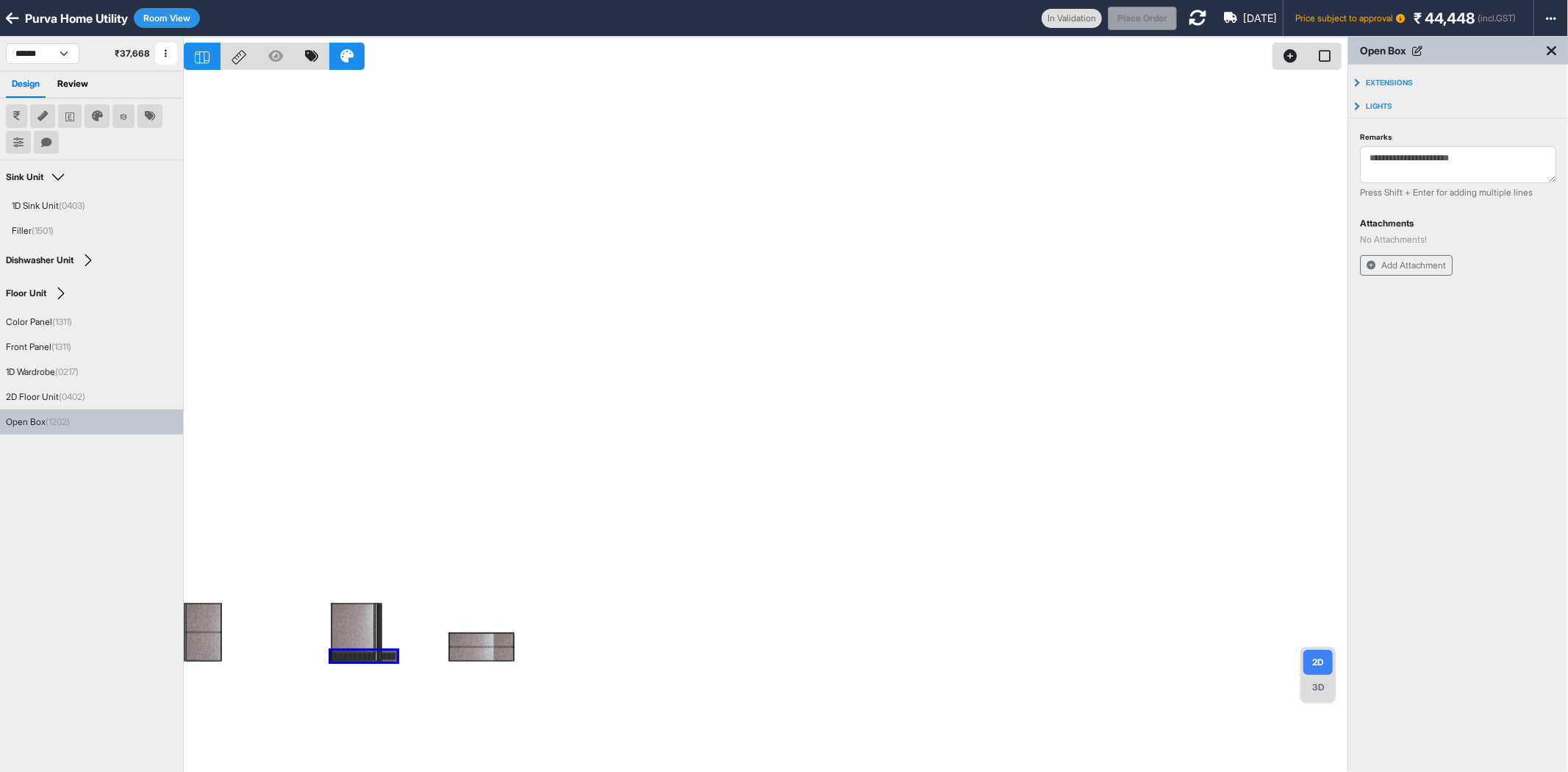
click at [42, 420] on div "Open Box (1202)" at bounding box center [38, 422] width 64 height 13
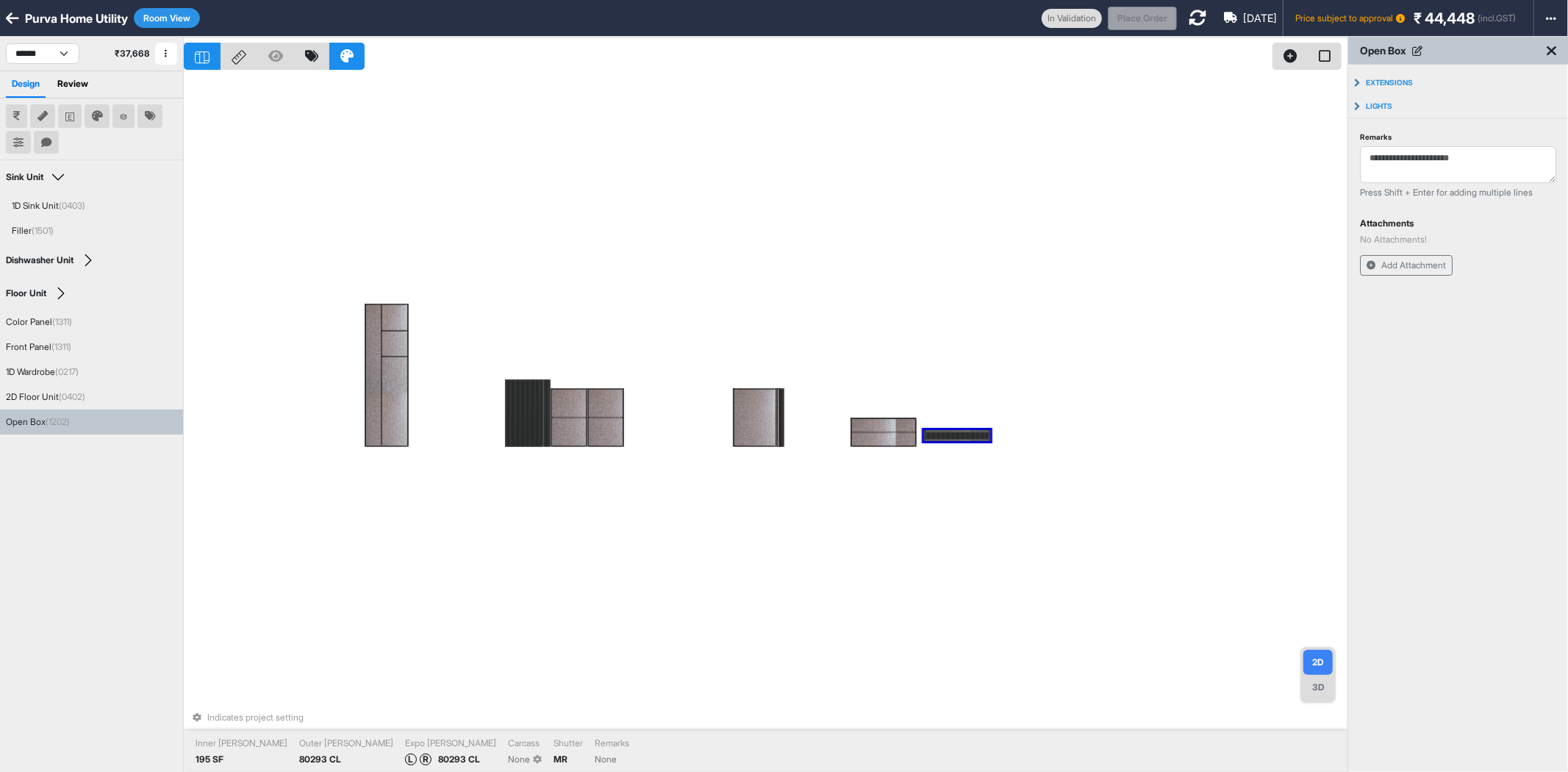
drag, startPoint x: 780, startPoint y: 439, endPoint x: 971, endPoint y: 434, distance: 191.1
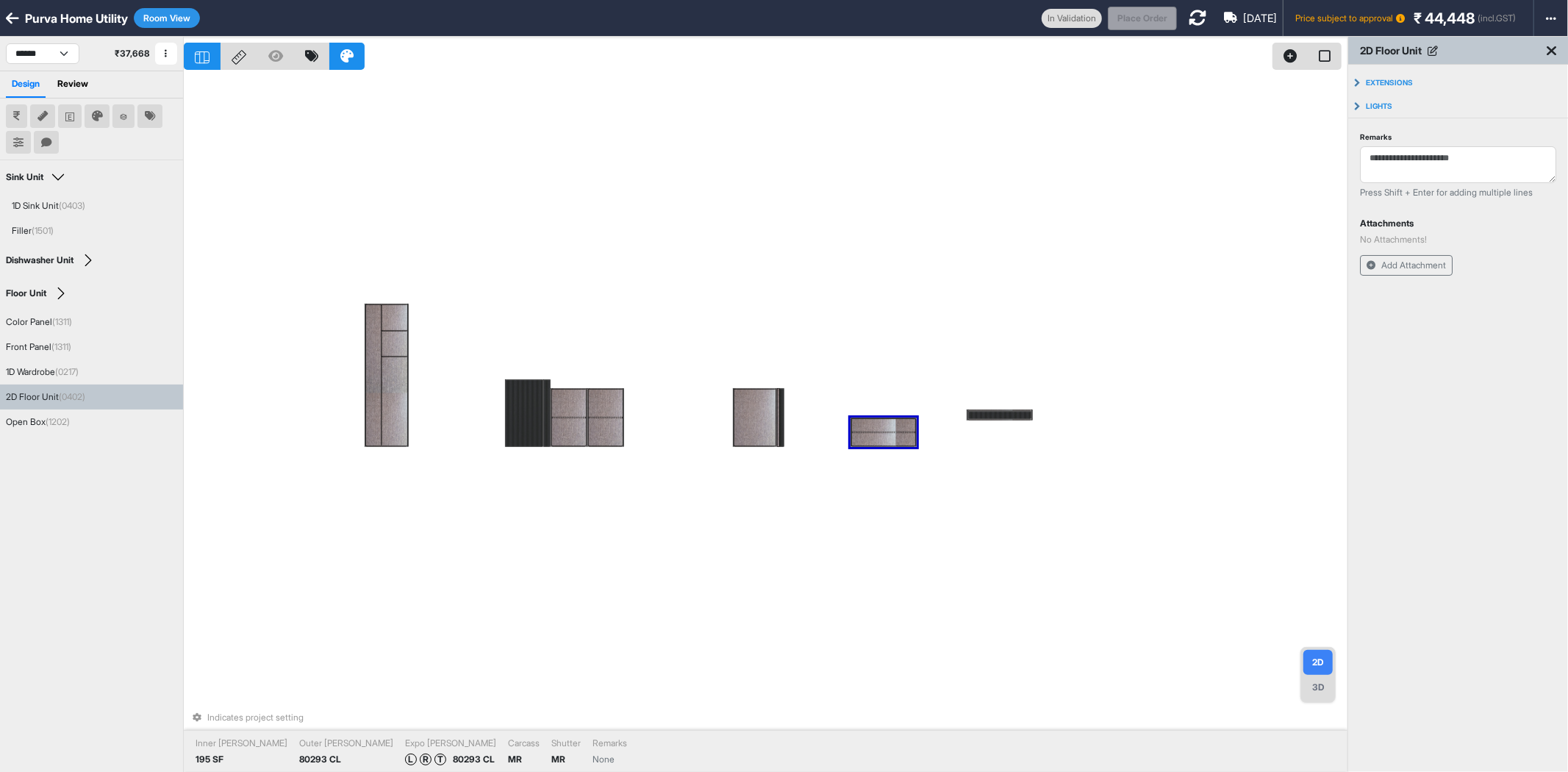
drag, startPoint x: 879, startPoint y: 429, endPoint x: 907, endPoint y: 415, distance: 31.3
click at [881, 446] on div at bounding box center [883, 447] width 63 height 2
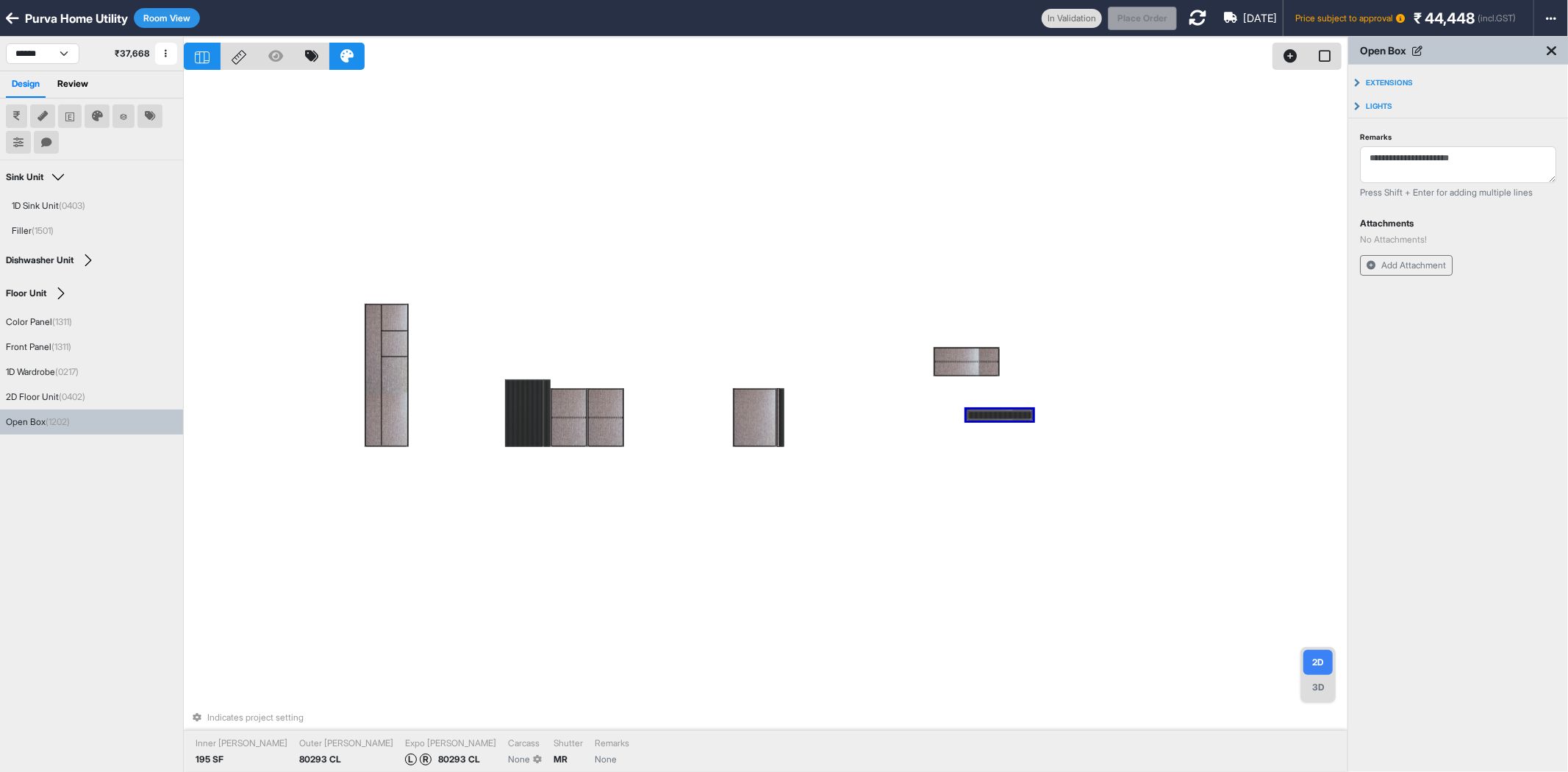
drag, startPoint x: 980, startPoint y: 416, endPoint x: 915, endPoint y: 427, distance: 65.9
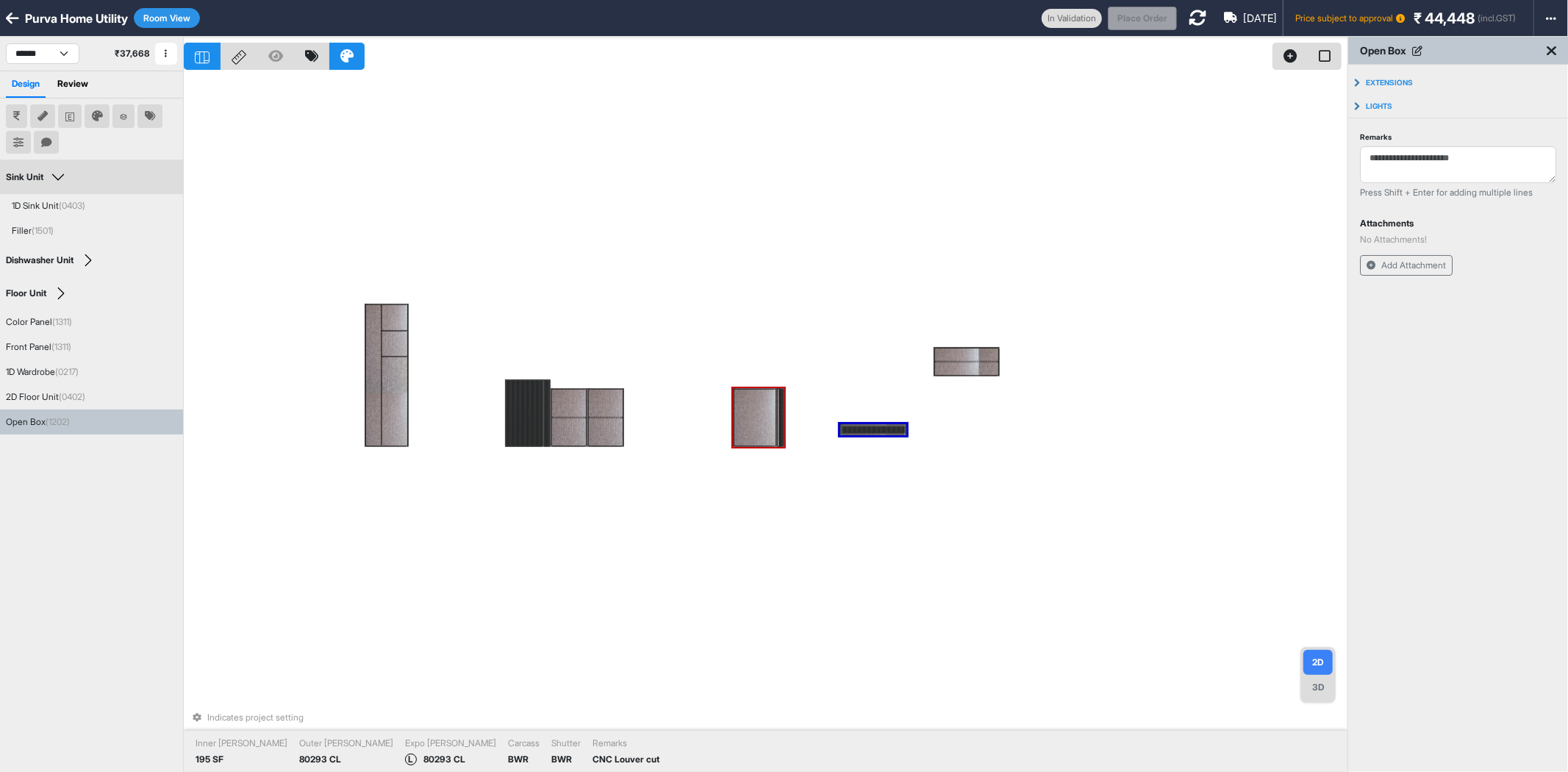
click at [745, 416] on div at bounding box center [754, 417] width 41 height 56
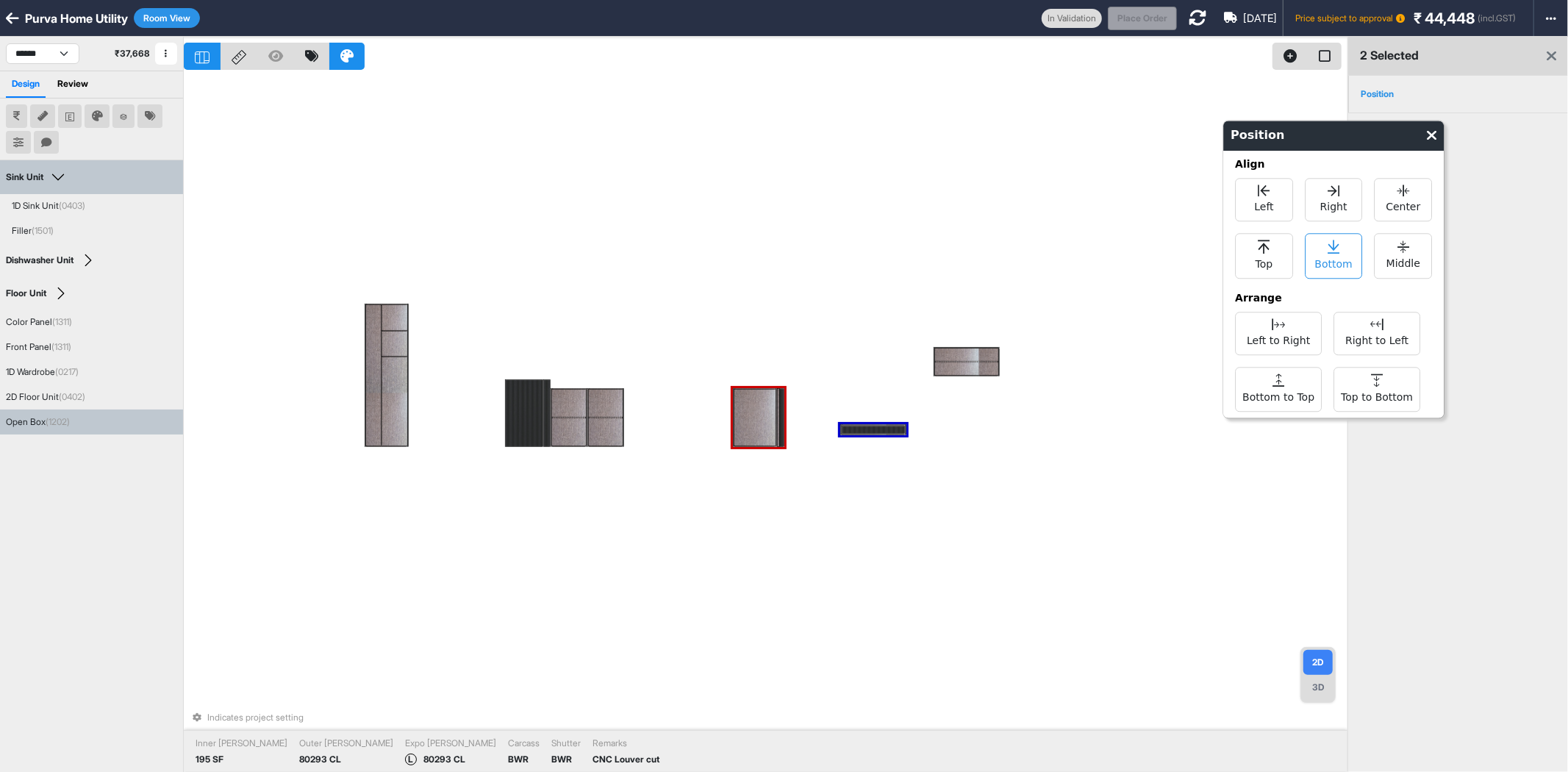
click at [1352, 265] on div "Bottom" at bounding box center [1334, 256] width 58 height 46
click at [979, 362] on div at bounding box center [966, 367] width 63 height 12
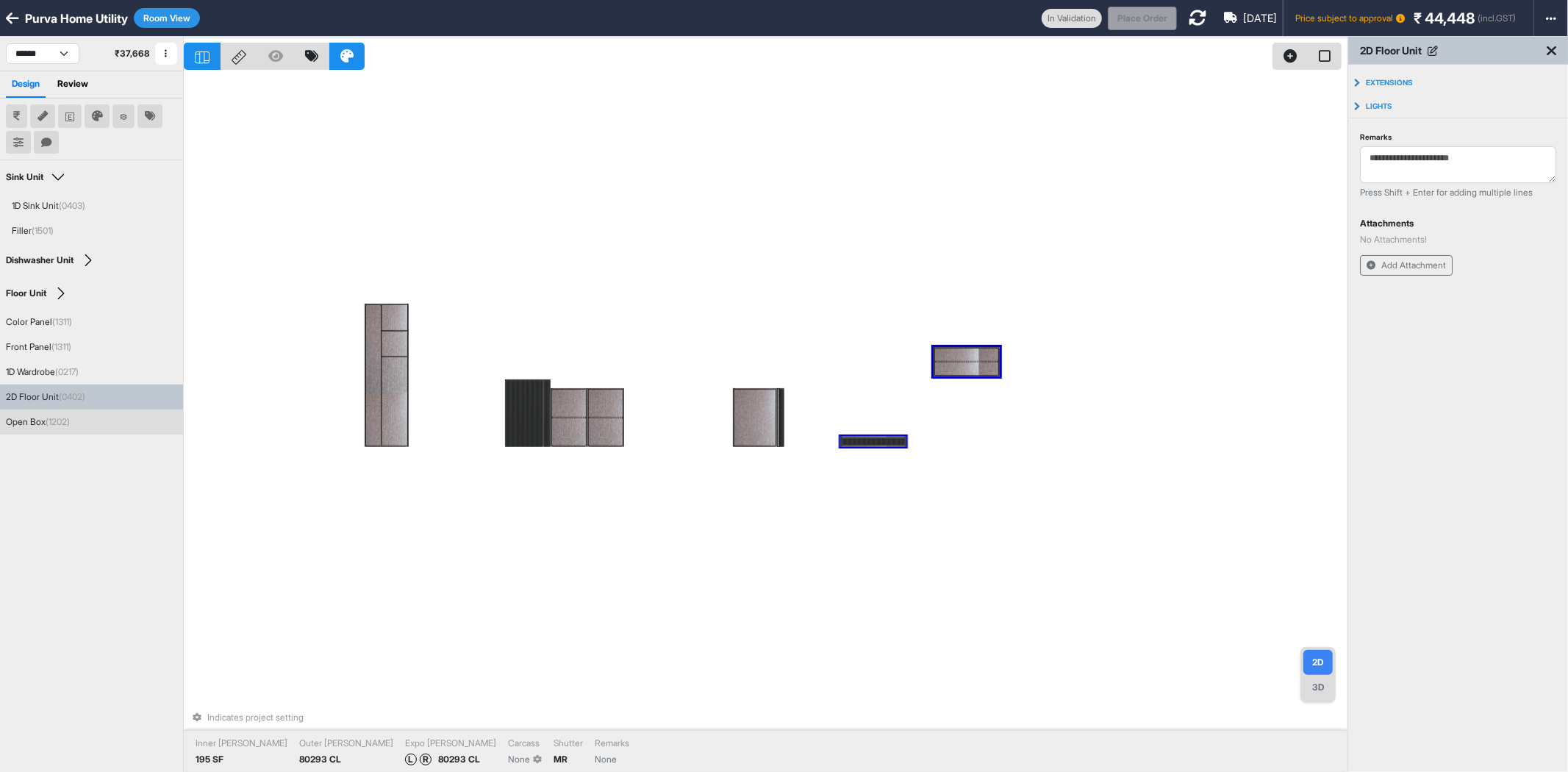
click at [872, 439] on div at bounding box center [872, 441] width 63 height 8
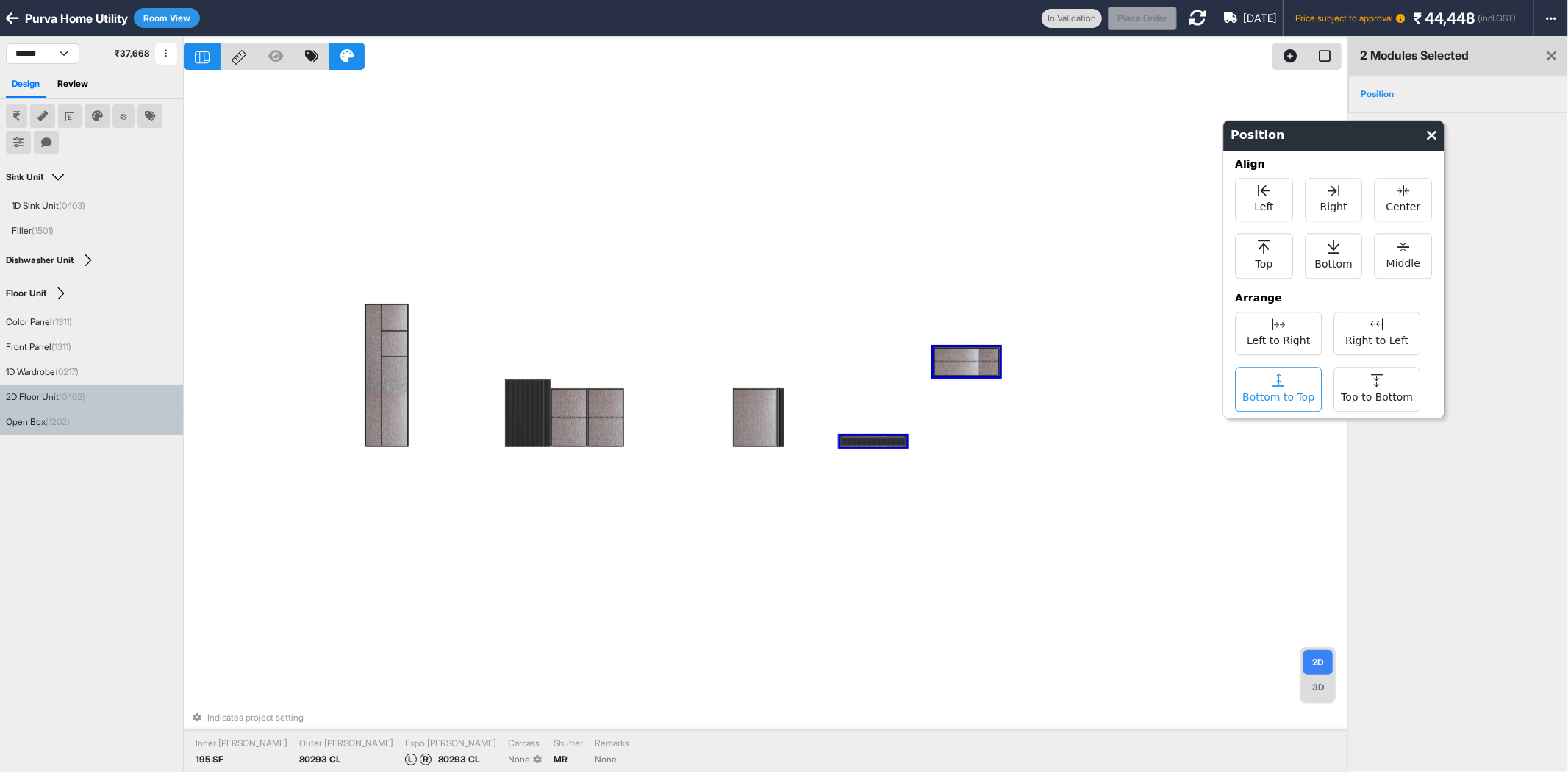
click at [1267, 381] on div "Bottom to Top" at bounding box center [1279, 389] width 87 height 45
click at [1256, 211] on span "Left" at bounding box center [1263, 206] width 19 height 18
click at [1025, 309] on div "Indicates project setting Inner Lam 195 SF Outer Lam 80293 CL Expo Lam L R 8029…" at bounding box center [766, 423] width 1164 height 772
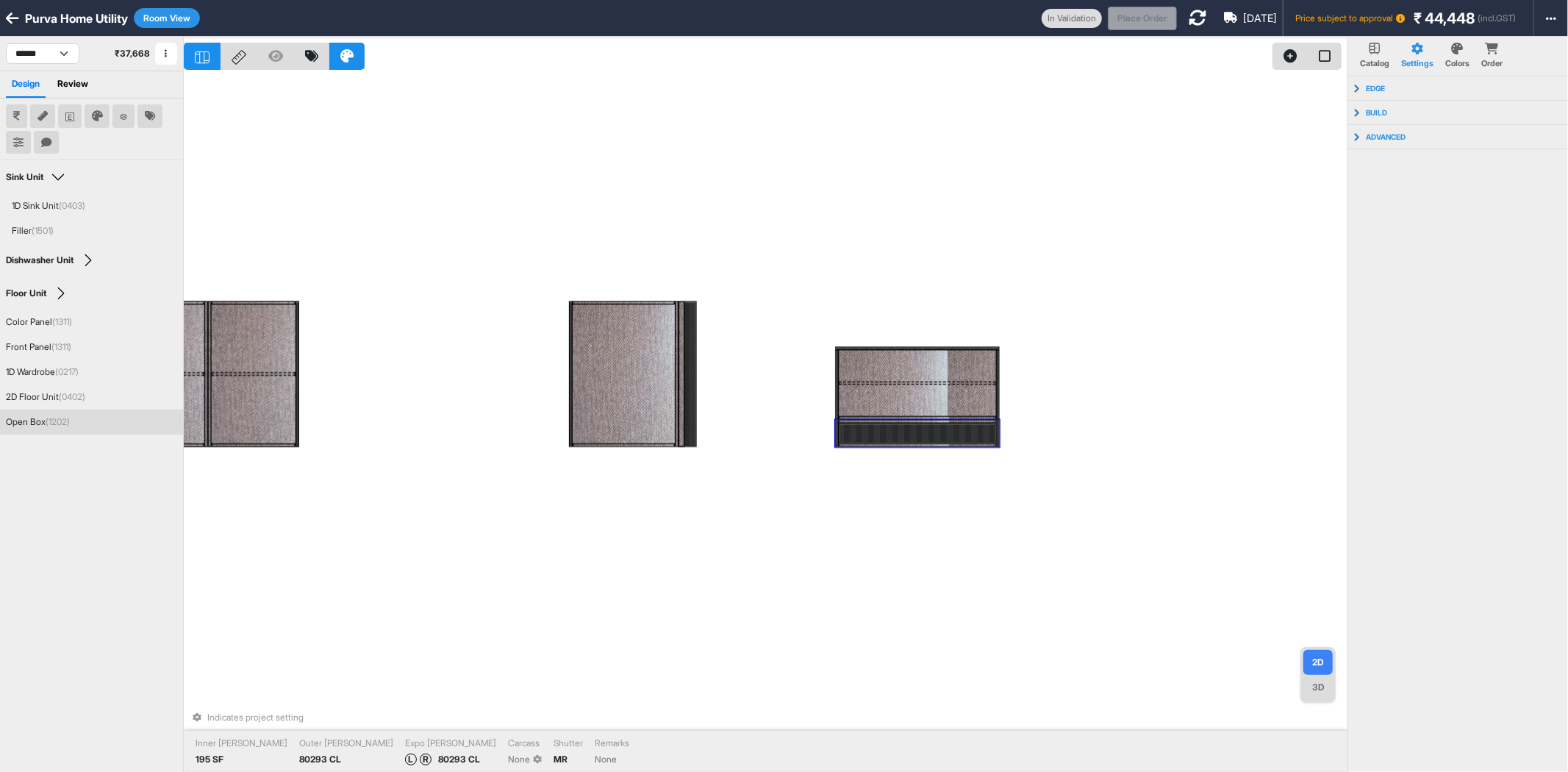
click at [161, 18] on button "Room View" at bounding box center [166, 18] width 66 height 20
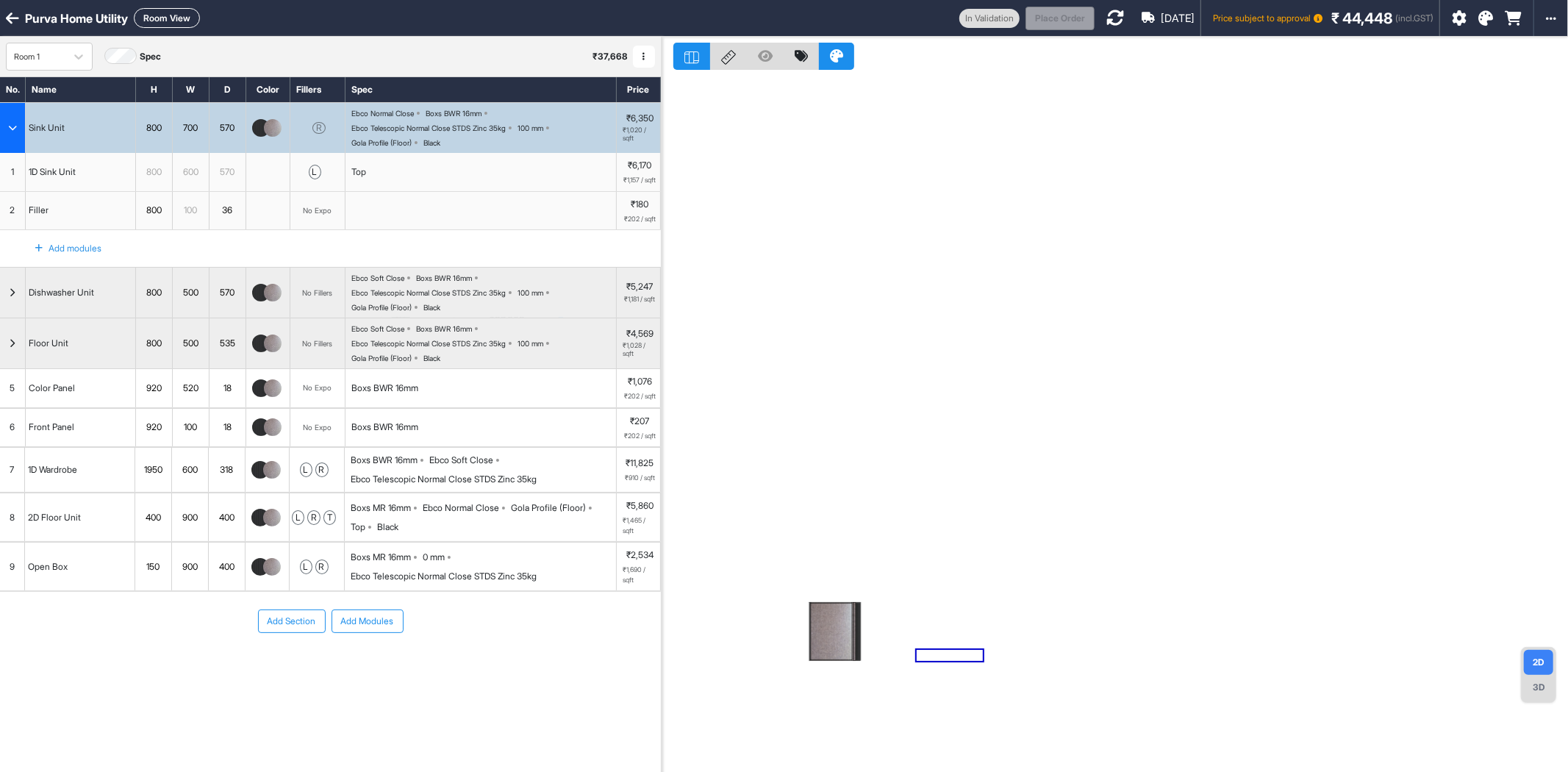
click at [278, 575] on div at bounding box center [266, 567] width 30 height 18
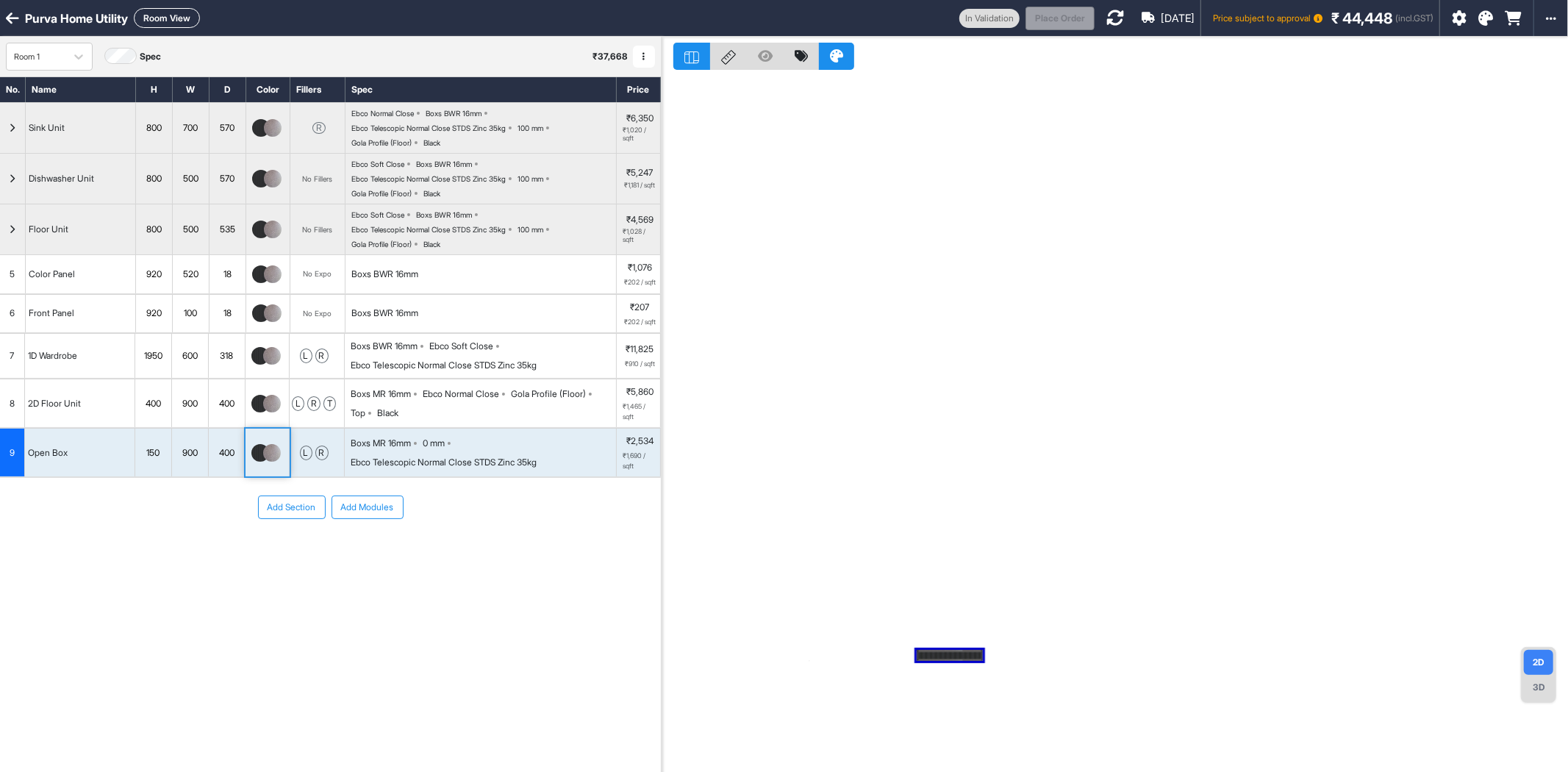
click at [278, 583] on div "Add Section Add Modules" at bounding box center [330, 551] width 661 height 147
click at [280, 459] on div at bounding box center [266, 453] width 30 height 18
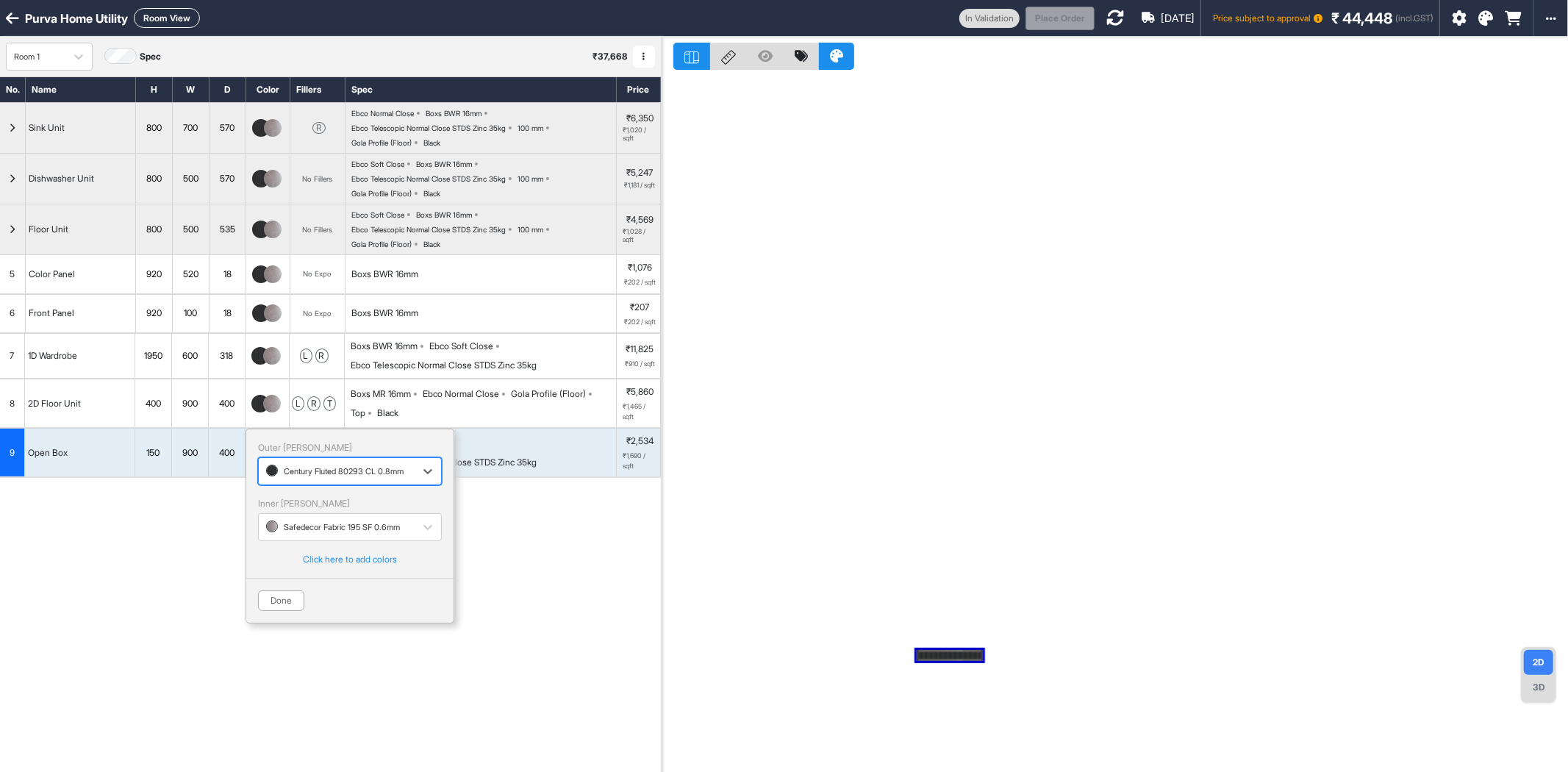
click at [304, 481] on div "Century Fluted 80293 CL 0.8mm" at bounding box center [337, 471] width 141 height 18
click at [313, 538] on div "Century Fluted 80293 CL 0.8mm" at bounding box center [350, 531] width 166 height 13
click at [289, 606] on button "Done" at bounding box center [281, 600] width 47 height 20
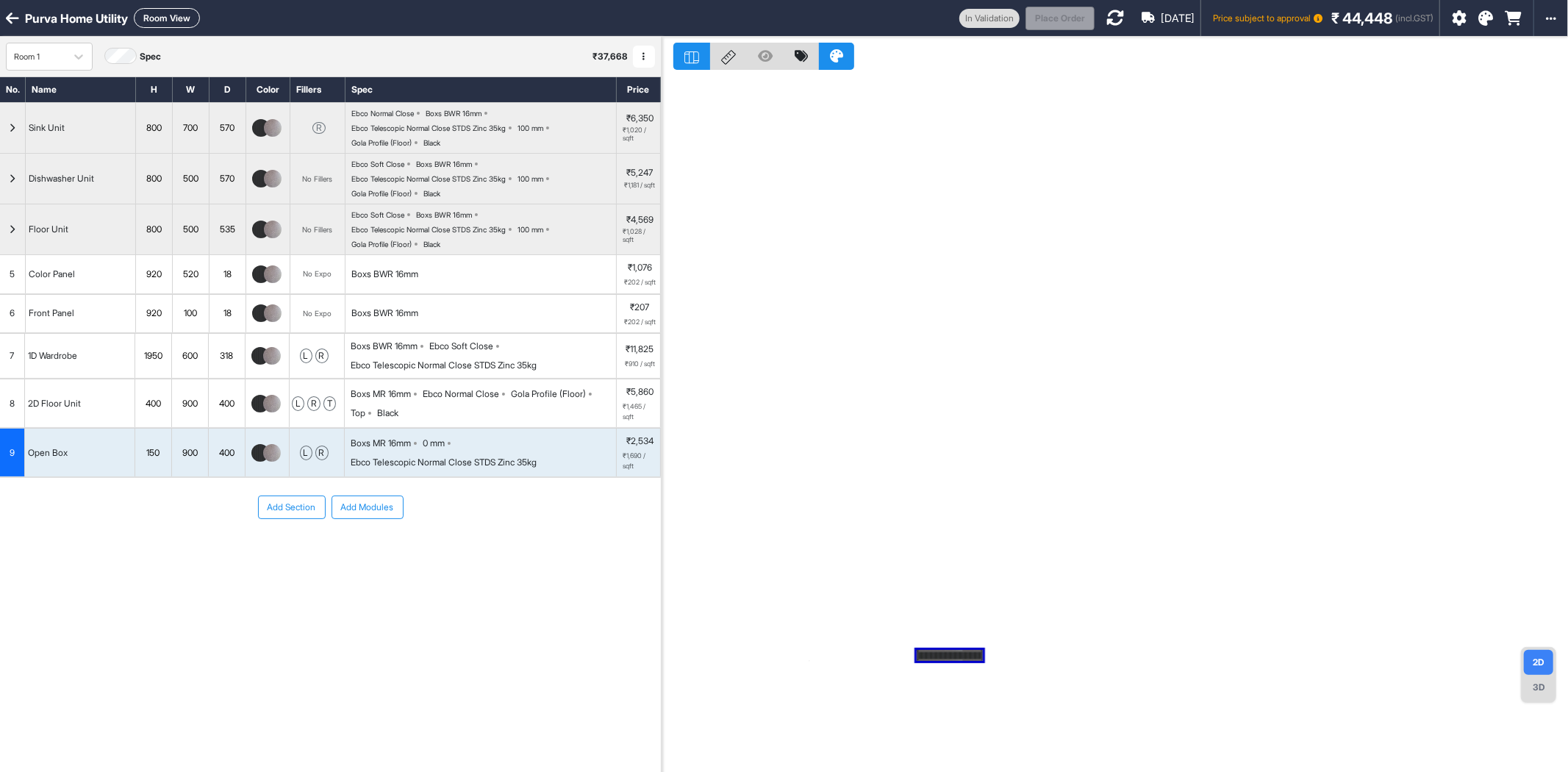
click at [375, 561] on div "Add Section Add Modules" at bounding box center [330, 551] width 661 height 147
click at [1457, 20] on icon at bounding box center [1460, 18] width 15 height 15
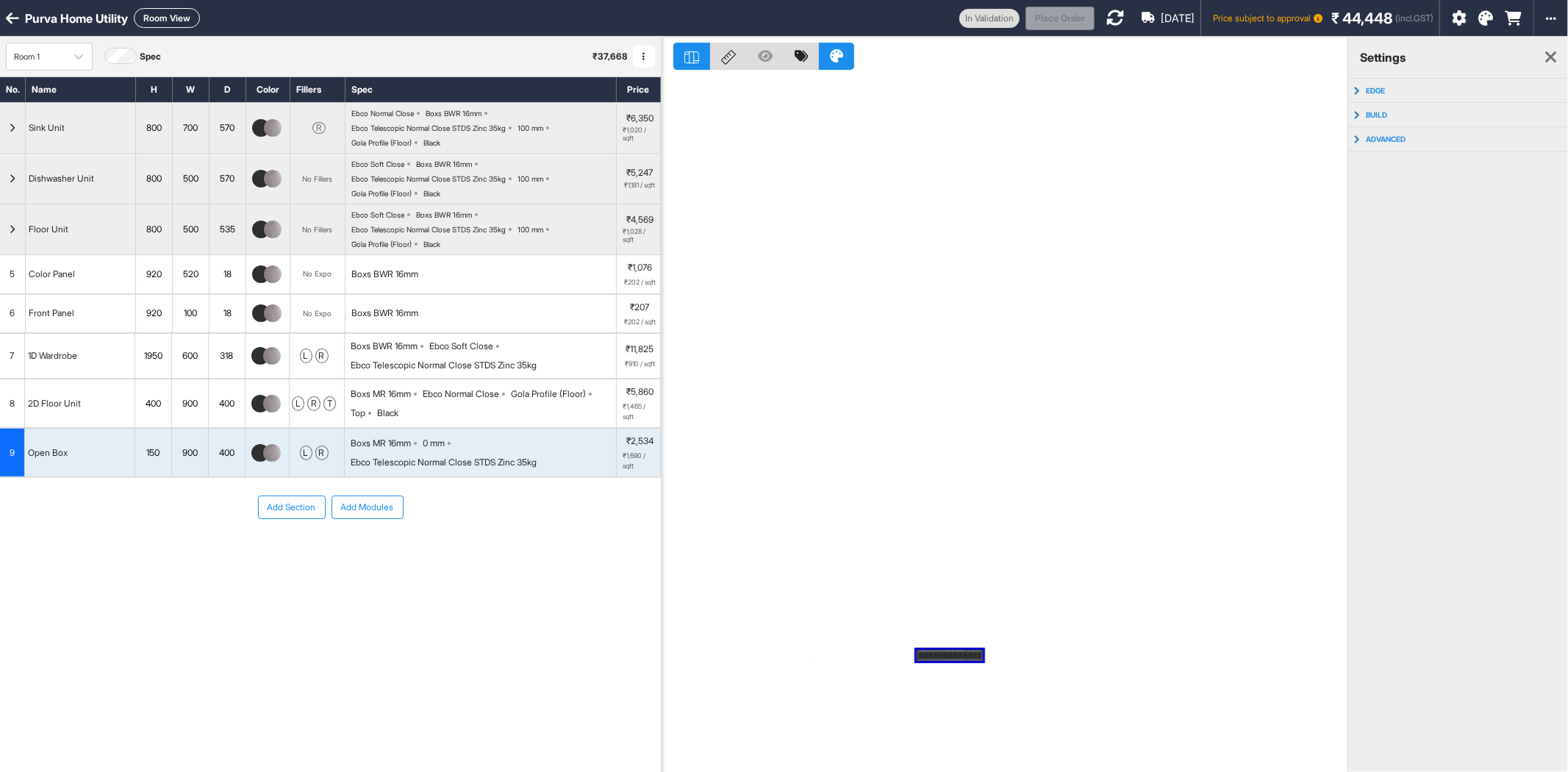
click at [1489, 16] on icon at bounding box center [1486, 18] width 15 height 15
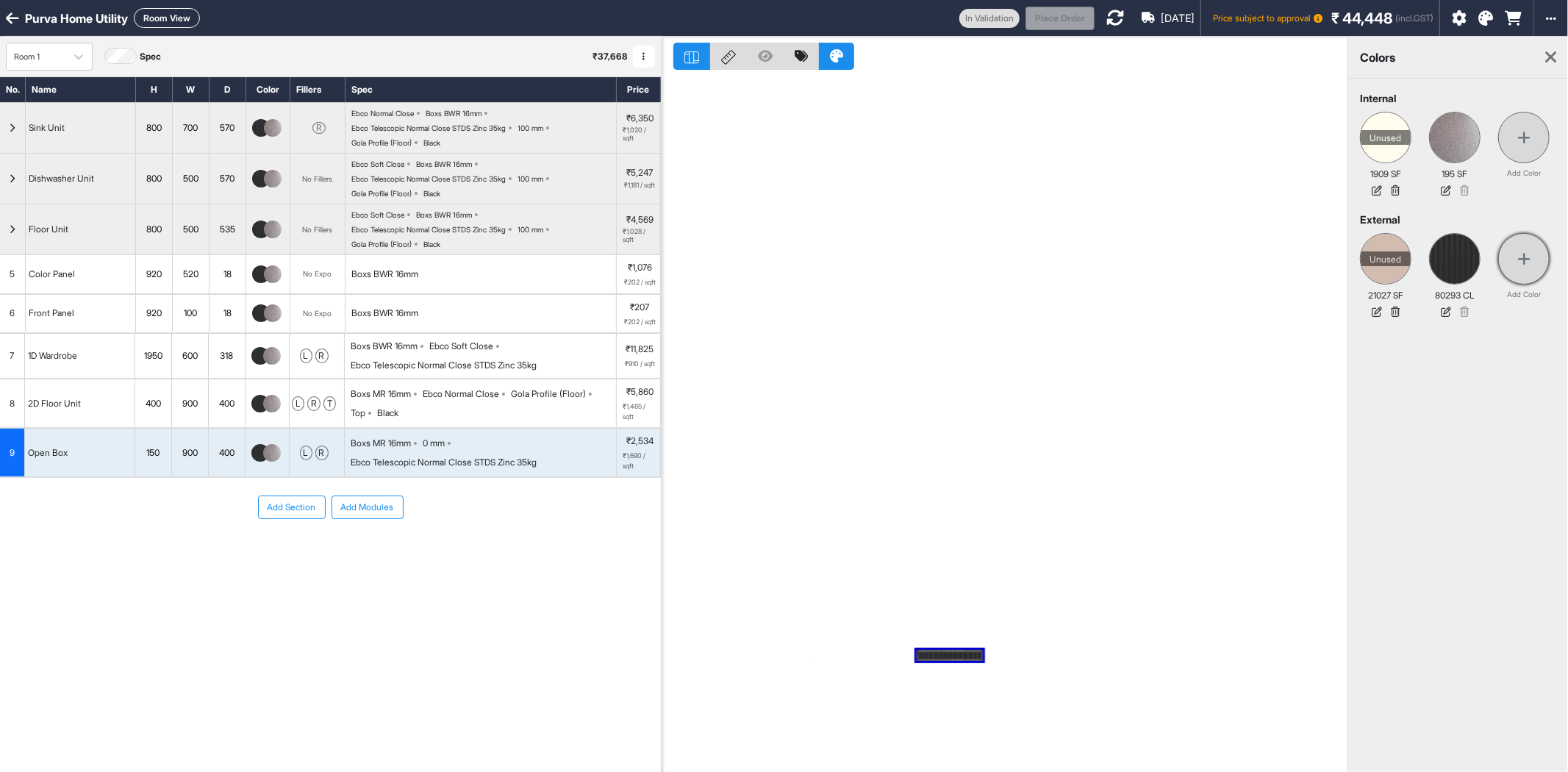
click at [1525, 274] on div at bounding box center [1524, 258] width 52 height 52
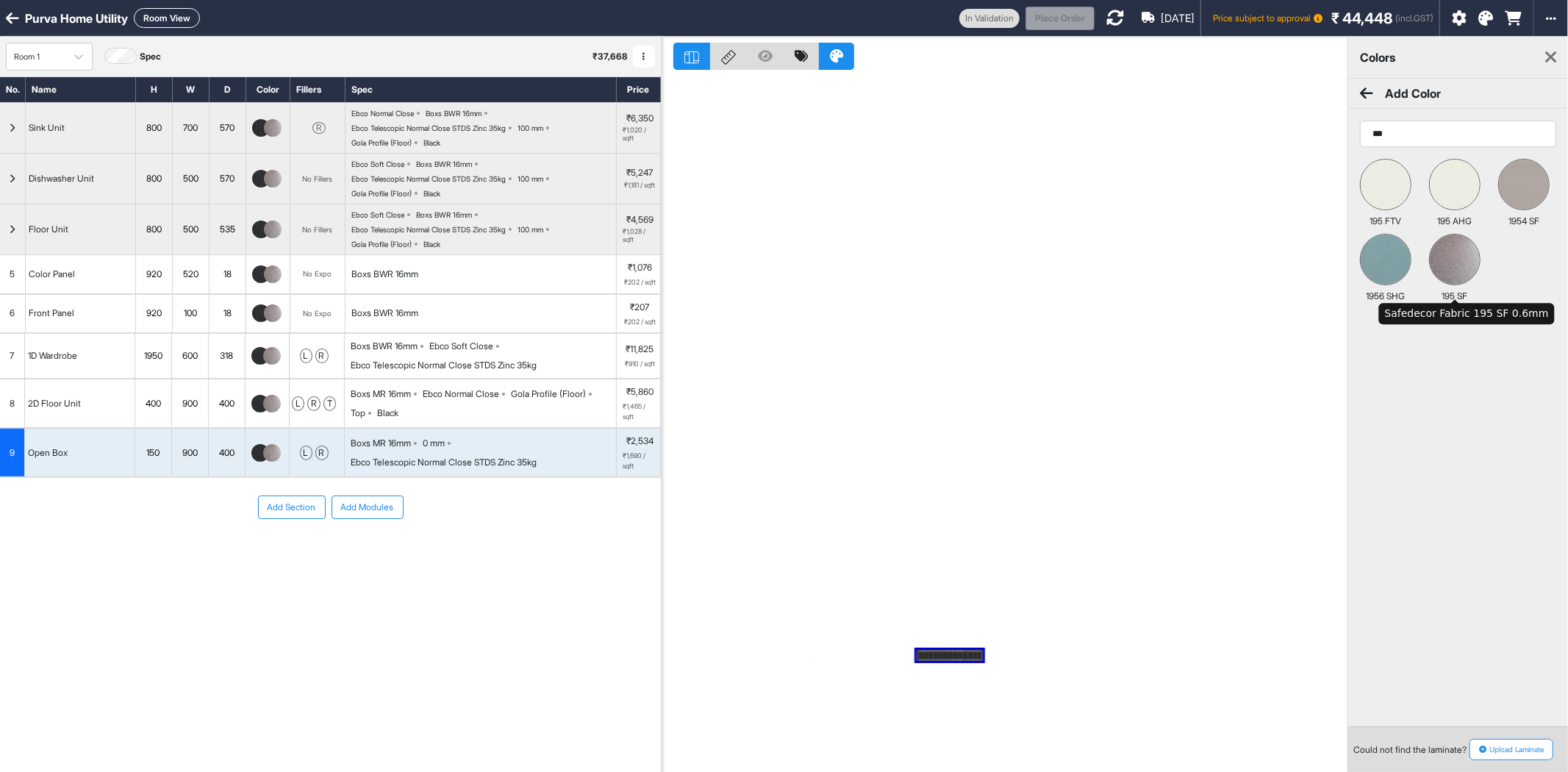
type input "***"
click at [1456, 267] on img at bounding box center [1455, 259] width 50 height 50
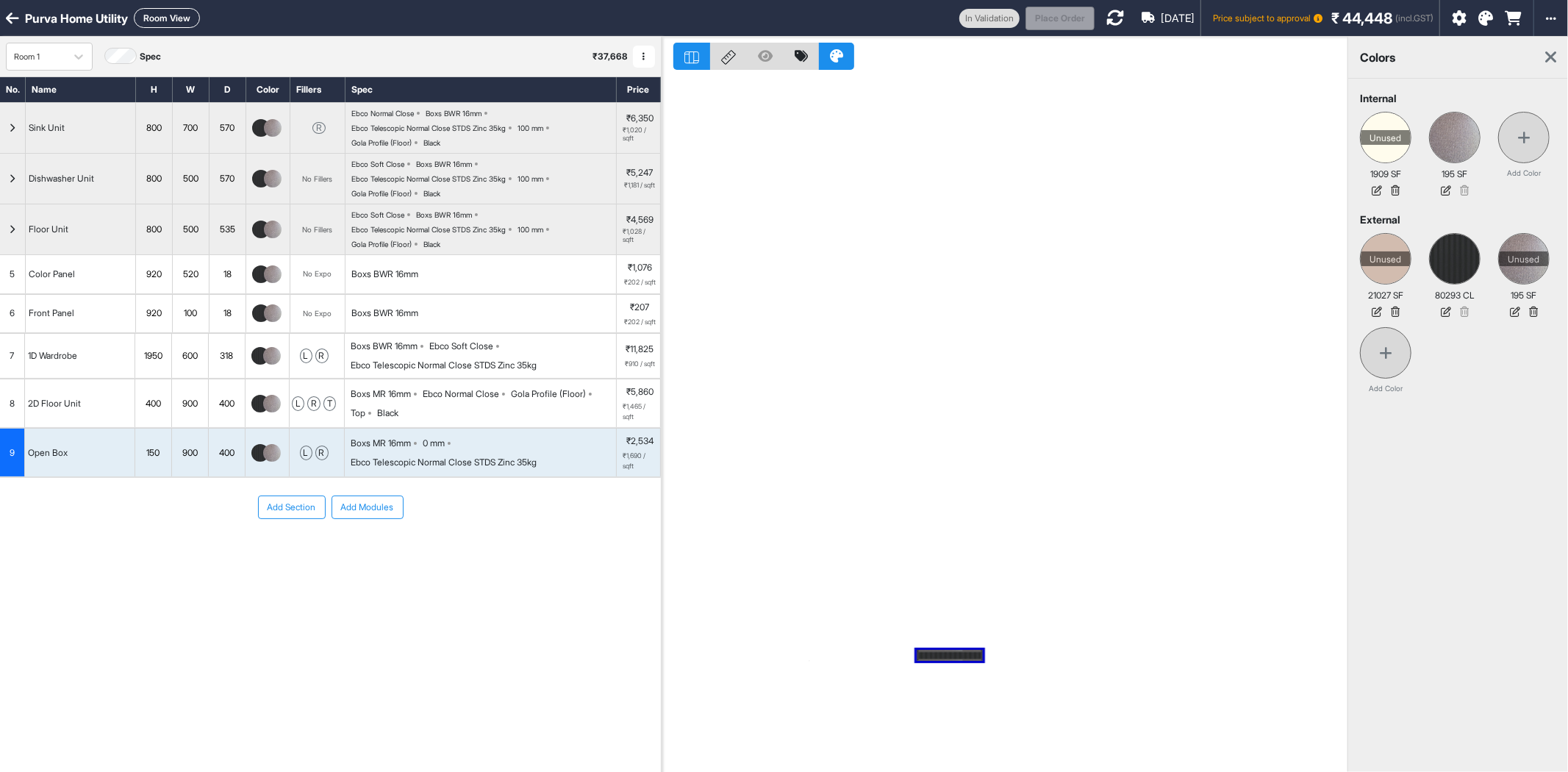
click at [275, 456] on img at bounding box center [272, 453] width 18 height 18
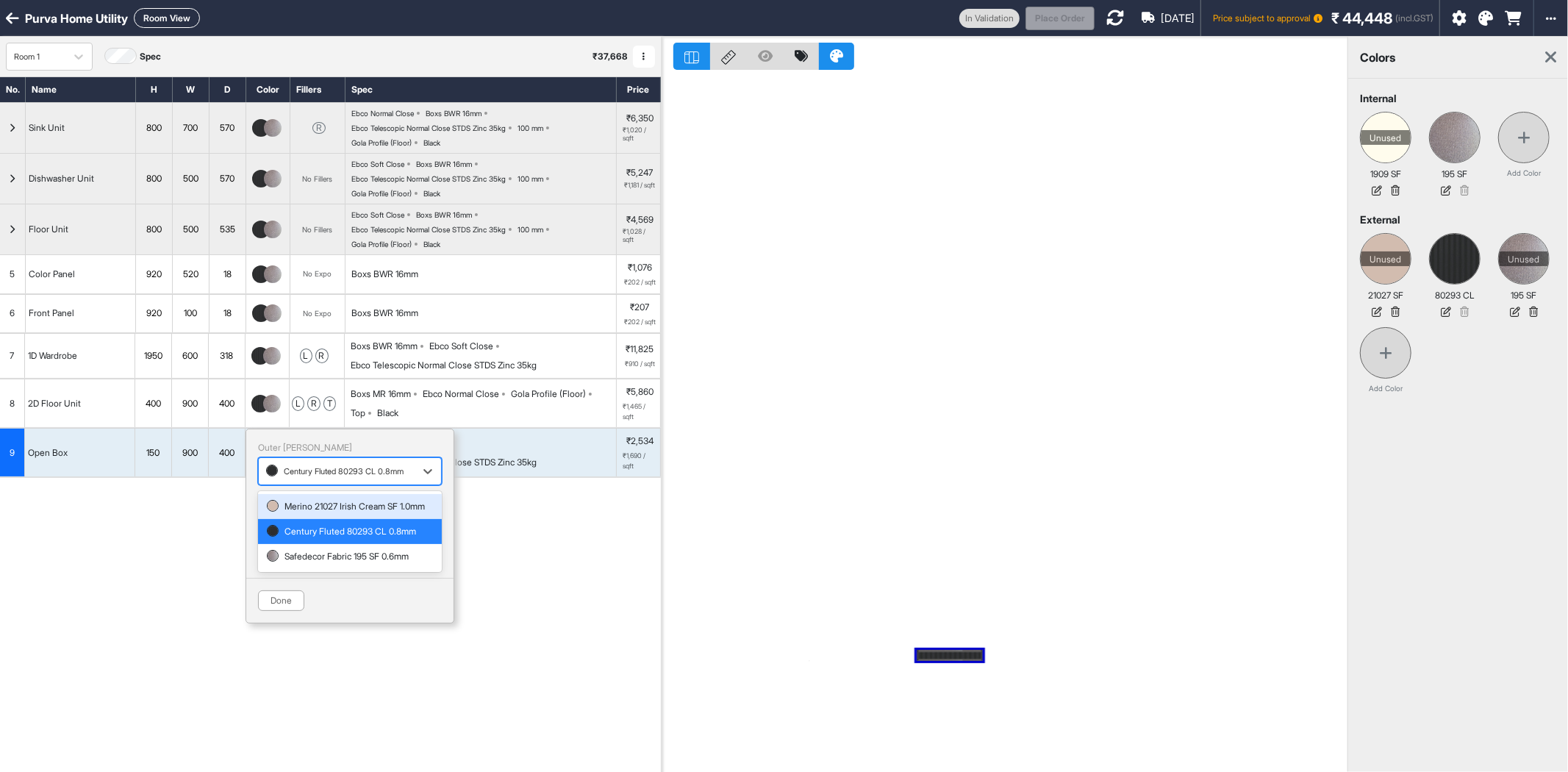
click at [297, 474] on div at bounding box center [337, 471] width 141 height 16
click at [319, 563] on div "Safedecor Fabric 195 SF 0.6mm" at bounding box center [350, 556] width 166 height 13
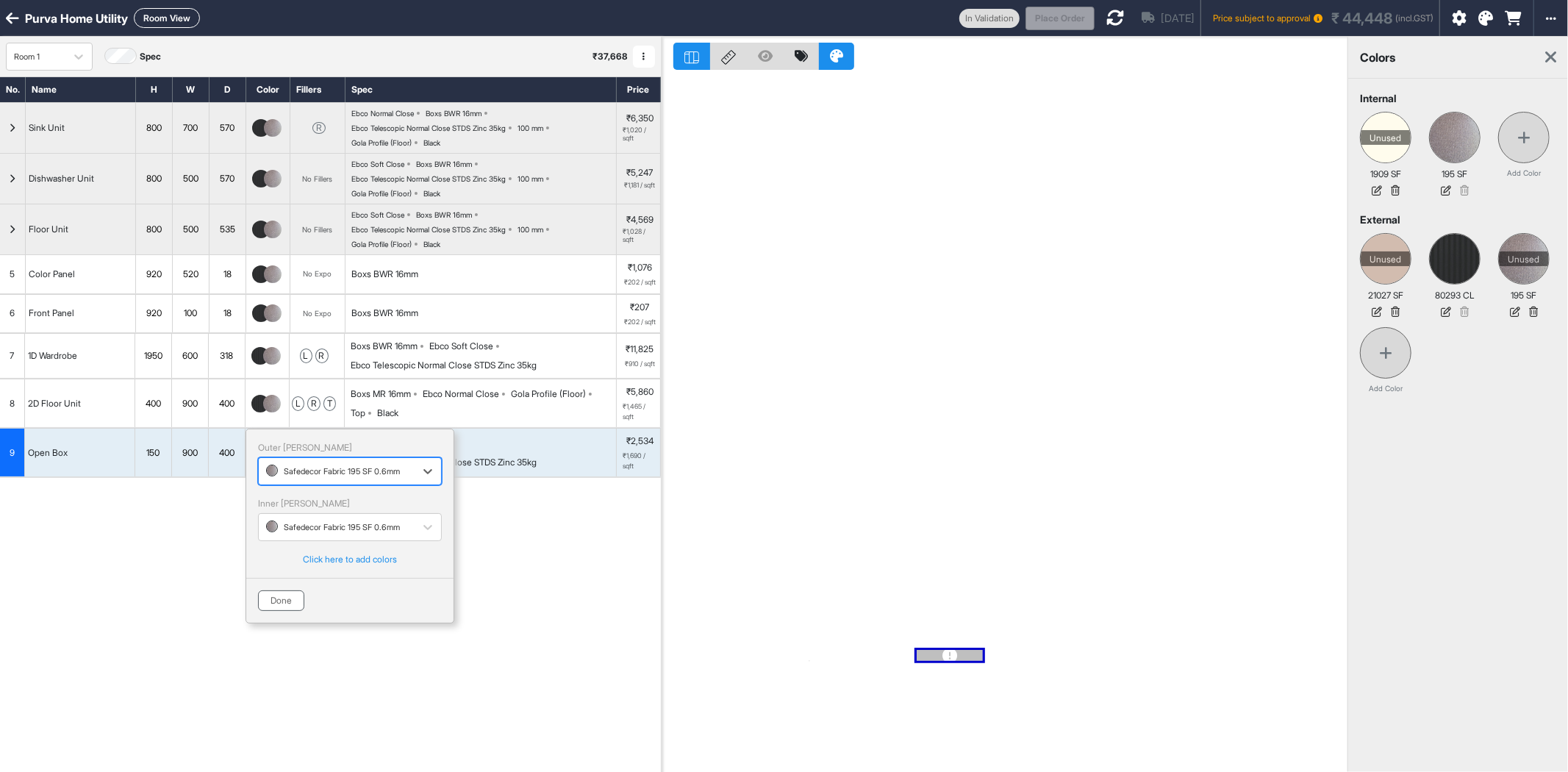
click at [273, 604] on button "Done" at bounding box center [281, 600] width 47 height 20
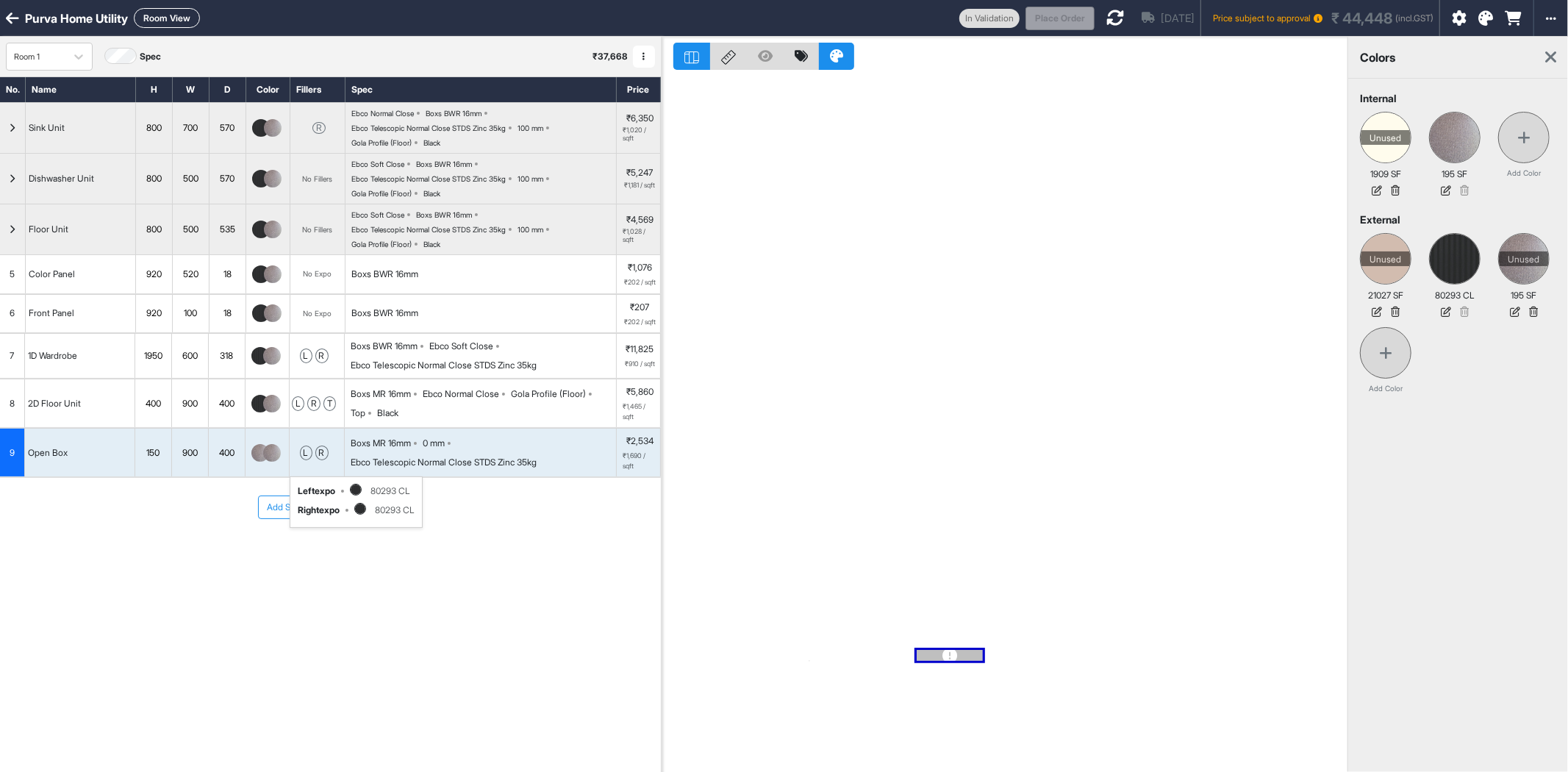
click at [328, 461] on div "l r left expo 80293 CL right expo 80293 CL" at bounding box center [316, 452] width 55 height 48
click at [328, 460] on div "l r left expo 80293 CL right expo 80293 CL" at bounding box center [316, 452] width 55 height 48
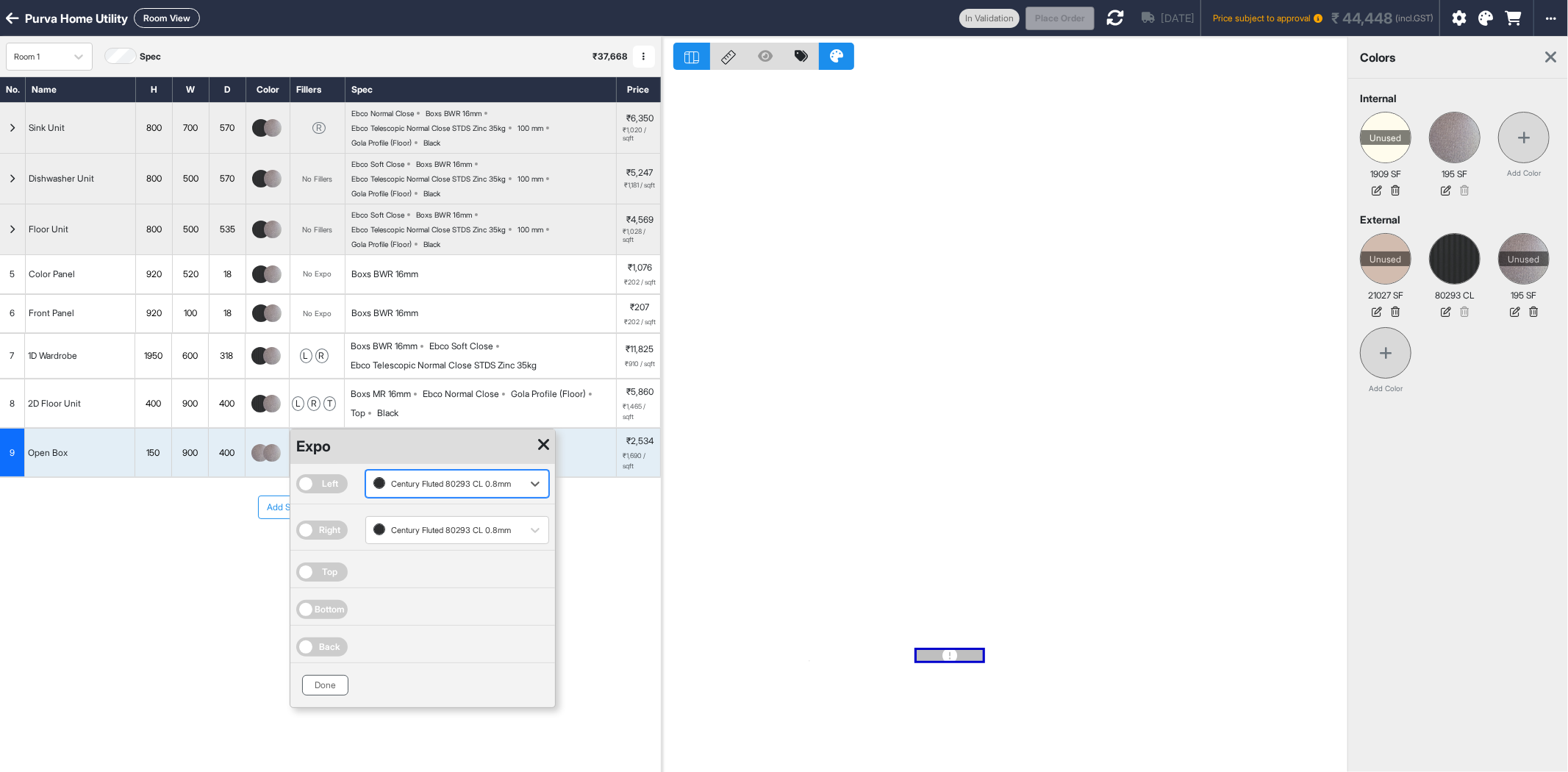
click at [330, 681] on button "Done" at bounding box center [325, 684] width 47 height 20
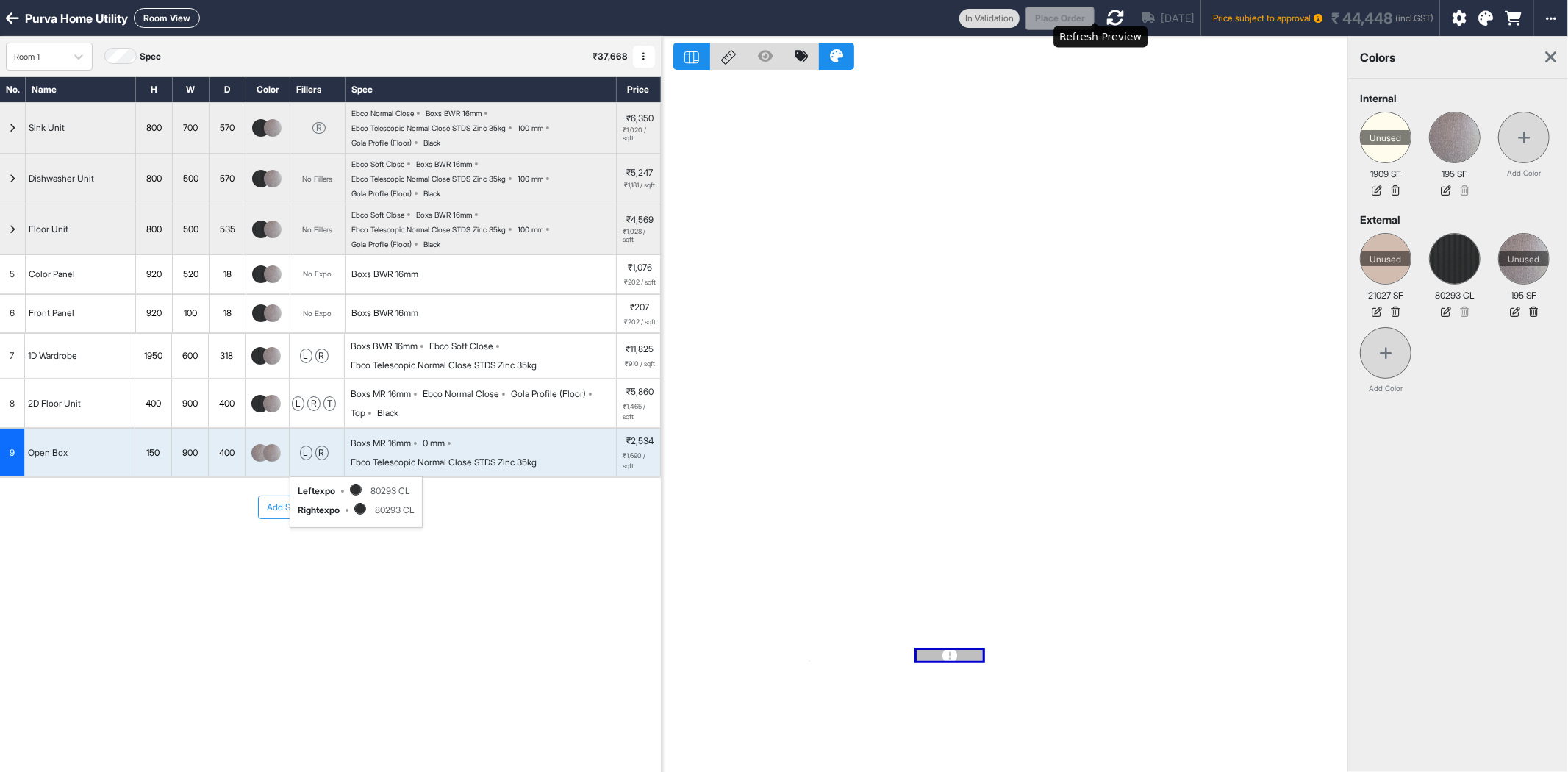
click at [1107, 18] on icon at bounding box center [1116, 18] width 18 height 18
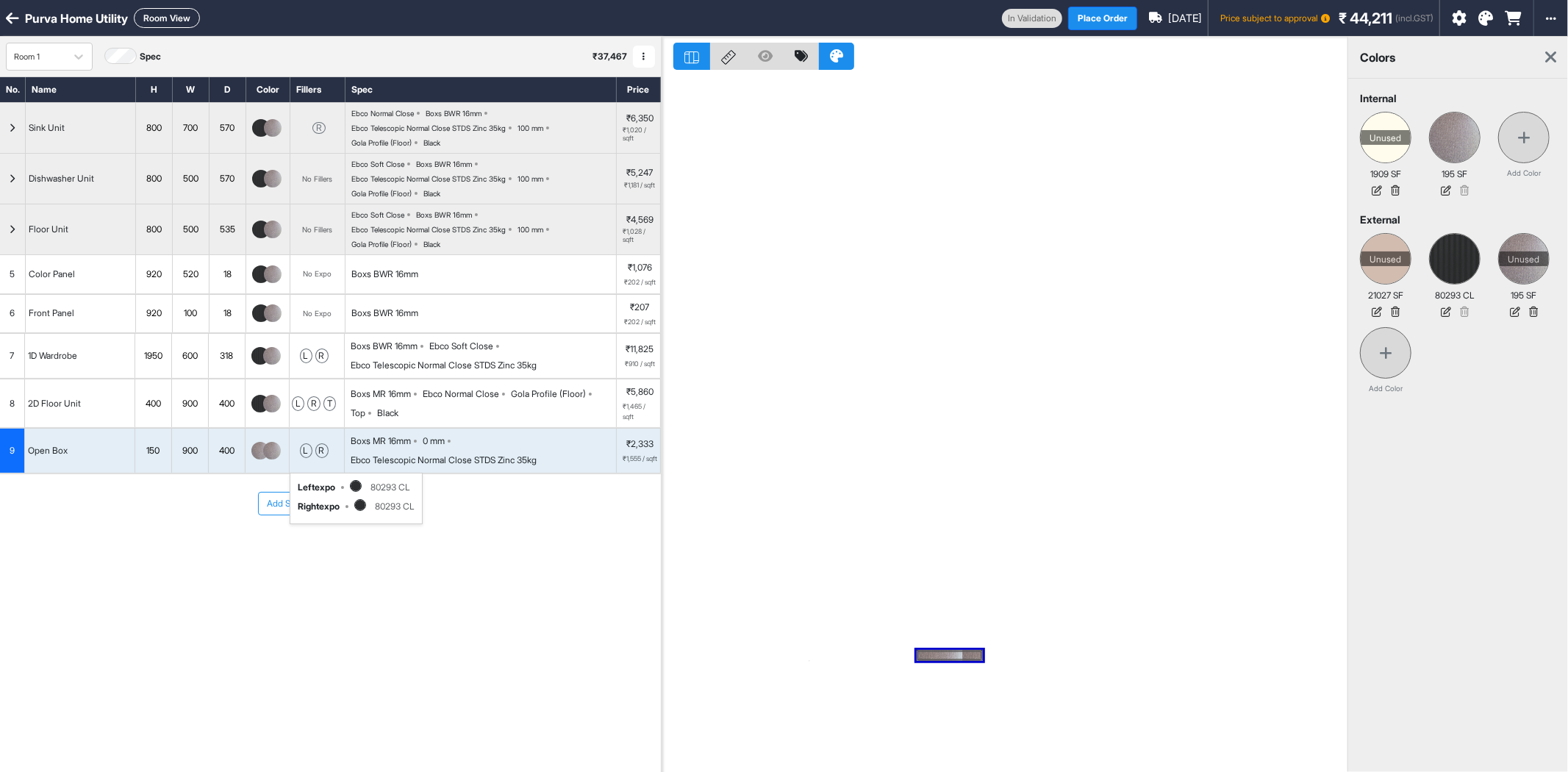
click at [175, 9] on button "Room View" at bounding box center [166, 18] width 66 height 20
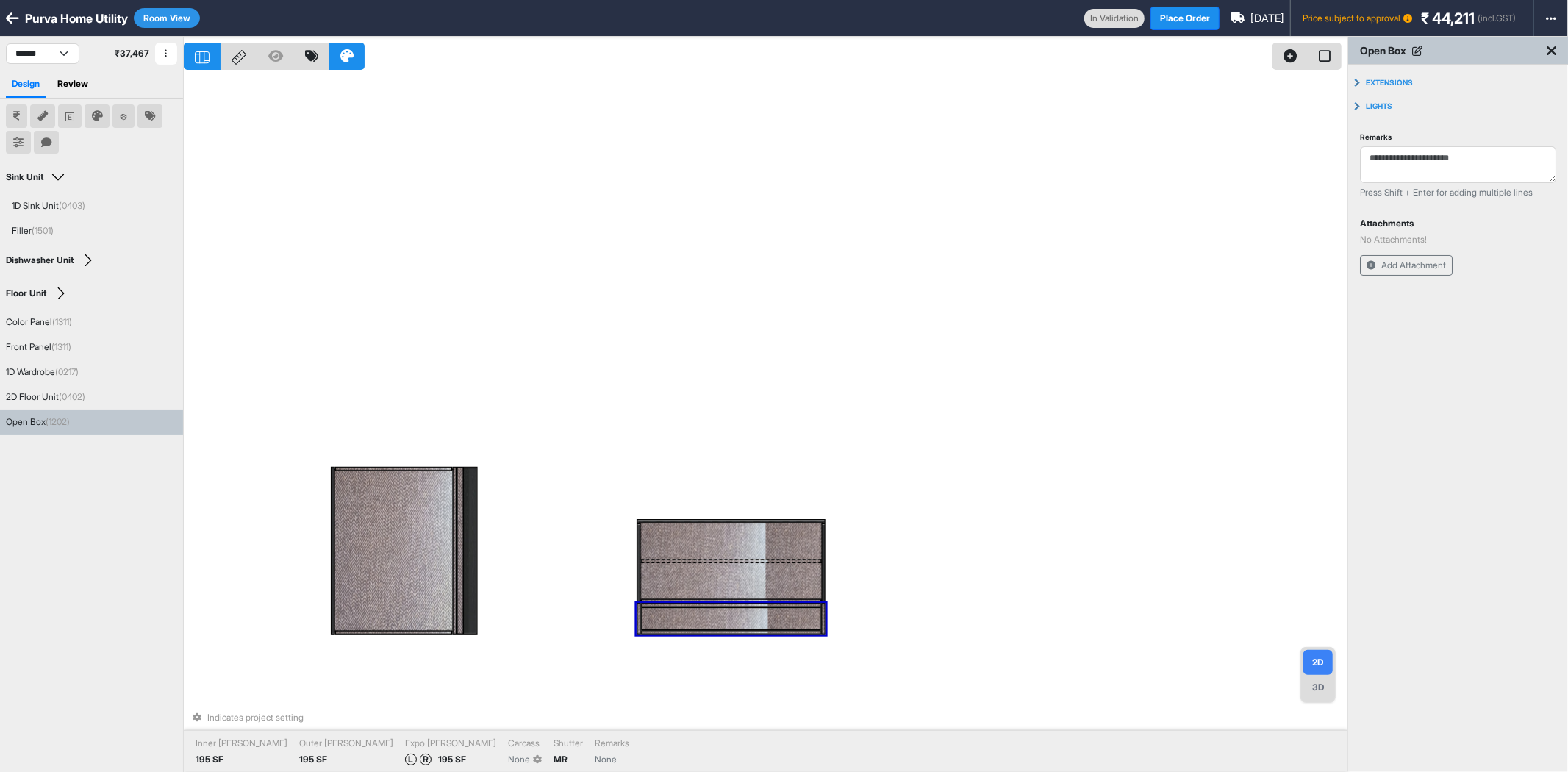
click at [1320, 693] on div "3D" at bounding box center [1318, 687] width 30 height 25
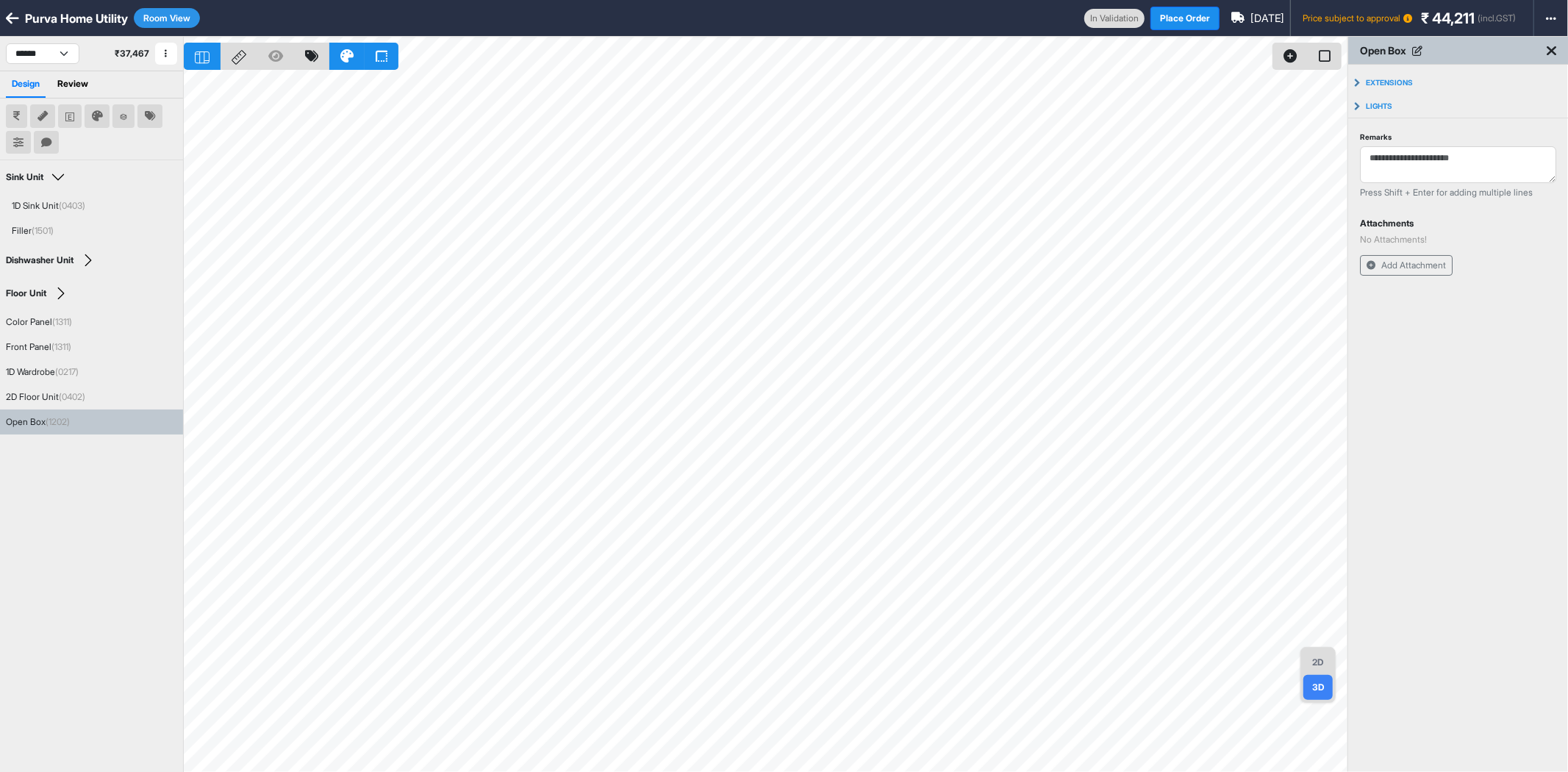
click at [32, 422] on div "Open Box (1202)" at bounding box center [38, 422] width 64 height 13
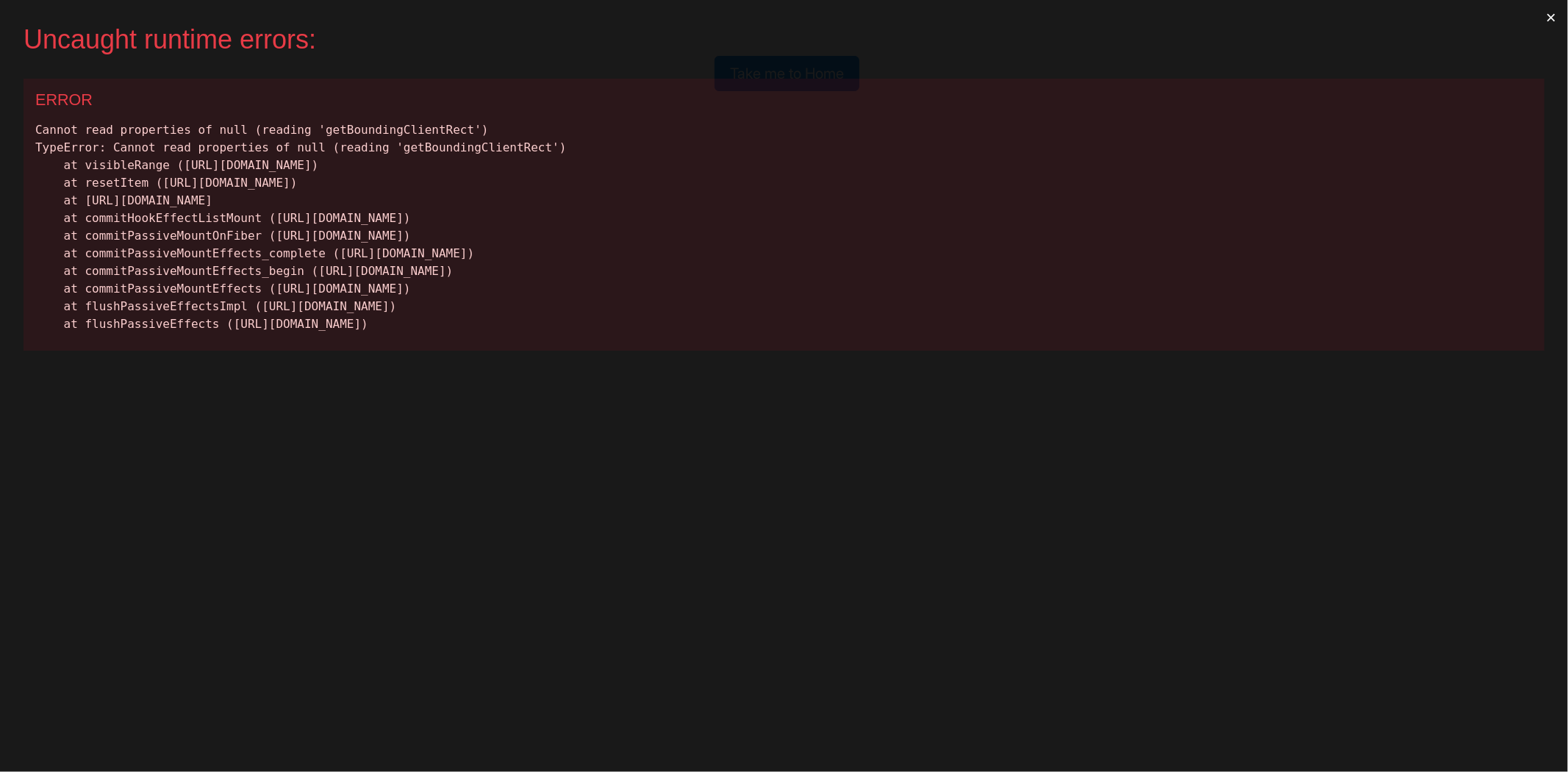
click at [1552, 18] on button "×" at bounding box center [1551, 17] width 34 height 35
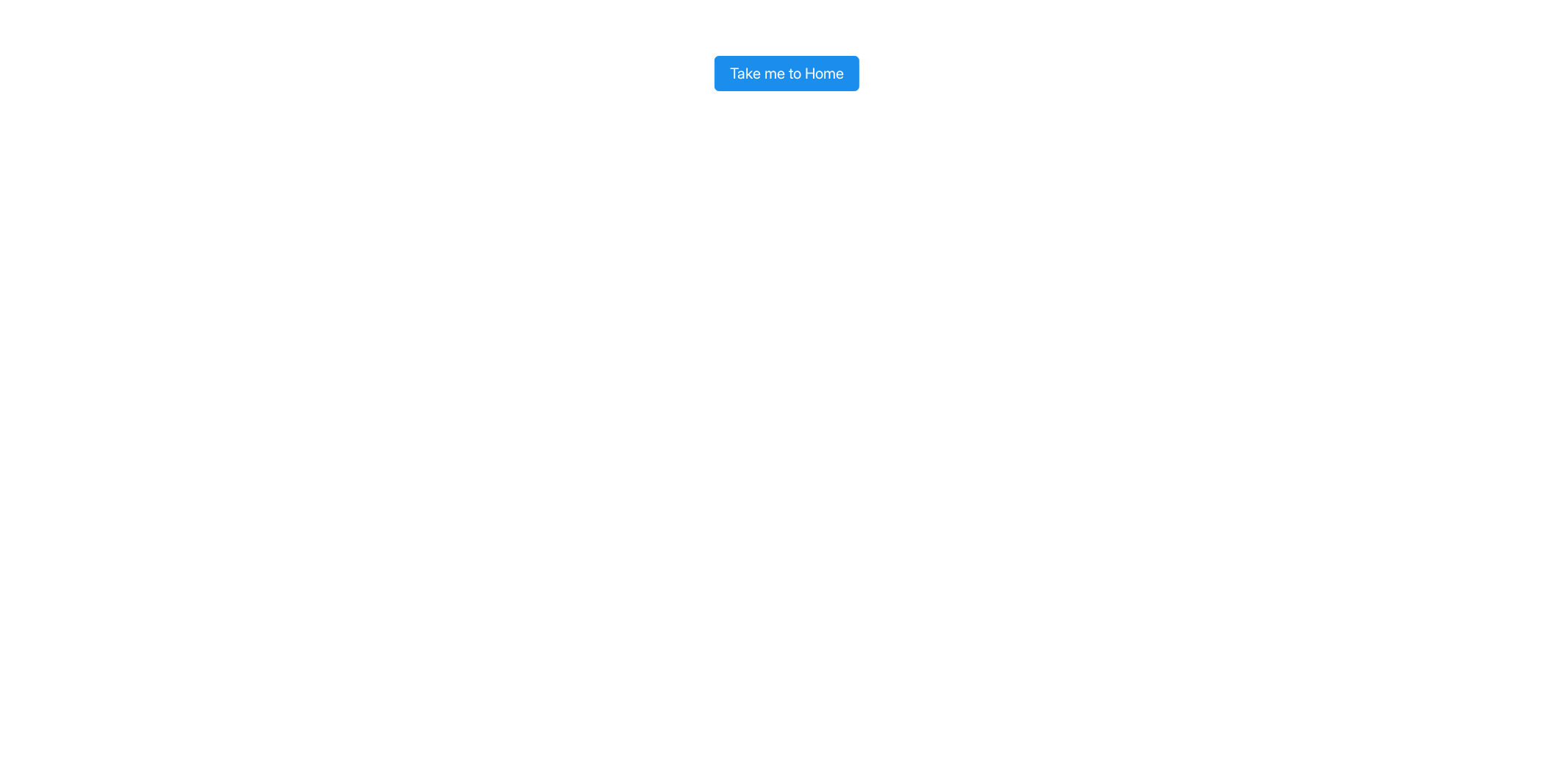
click at [807, 79] on button "Take me to Home" at bounding box center [787, 73] width 145 height 35
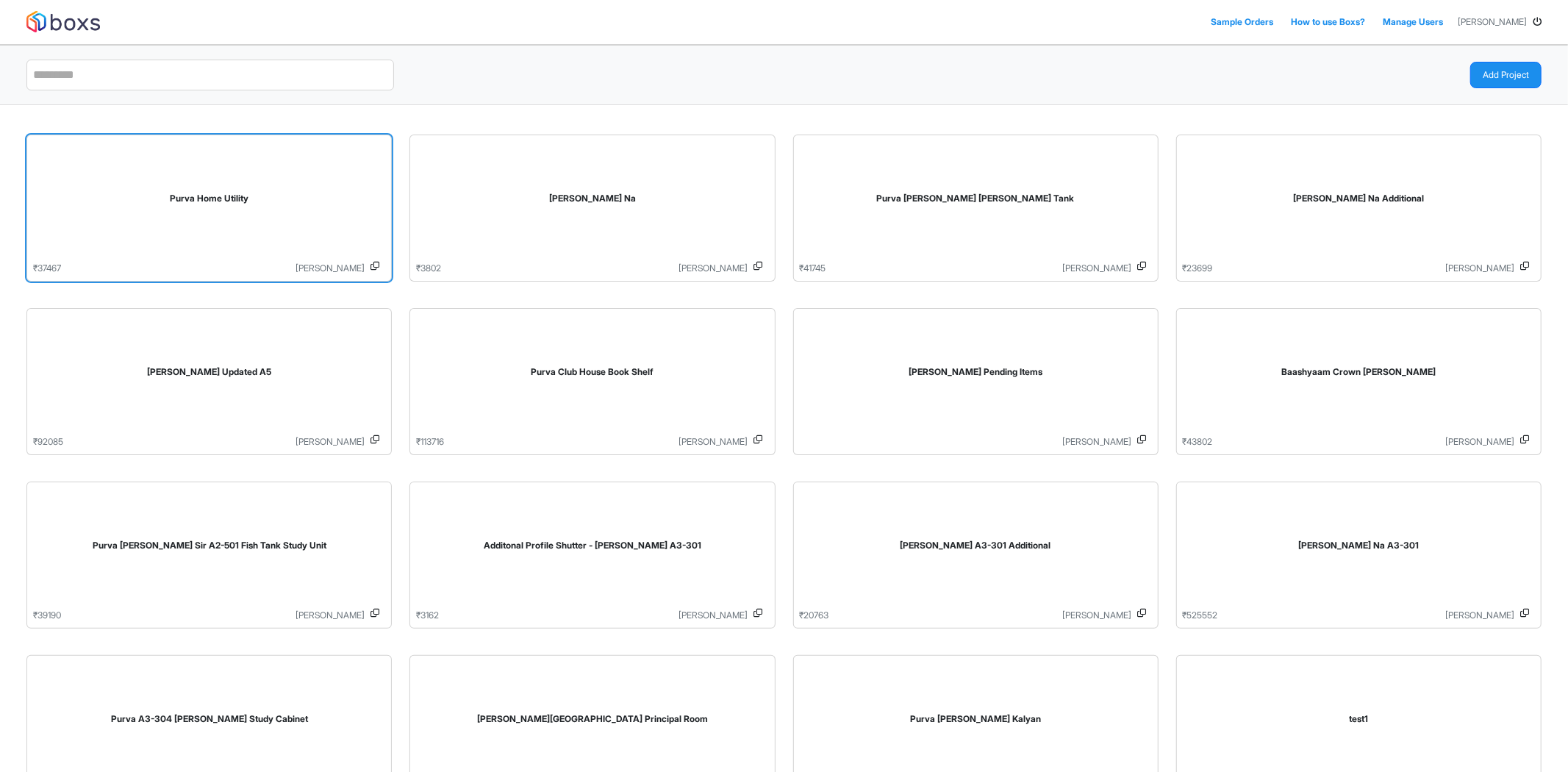
click at [207, 238] on div "Purva Home Utility" at bounding box center [209, 201] width 352 height 120
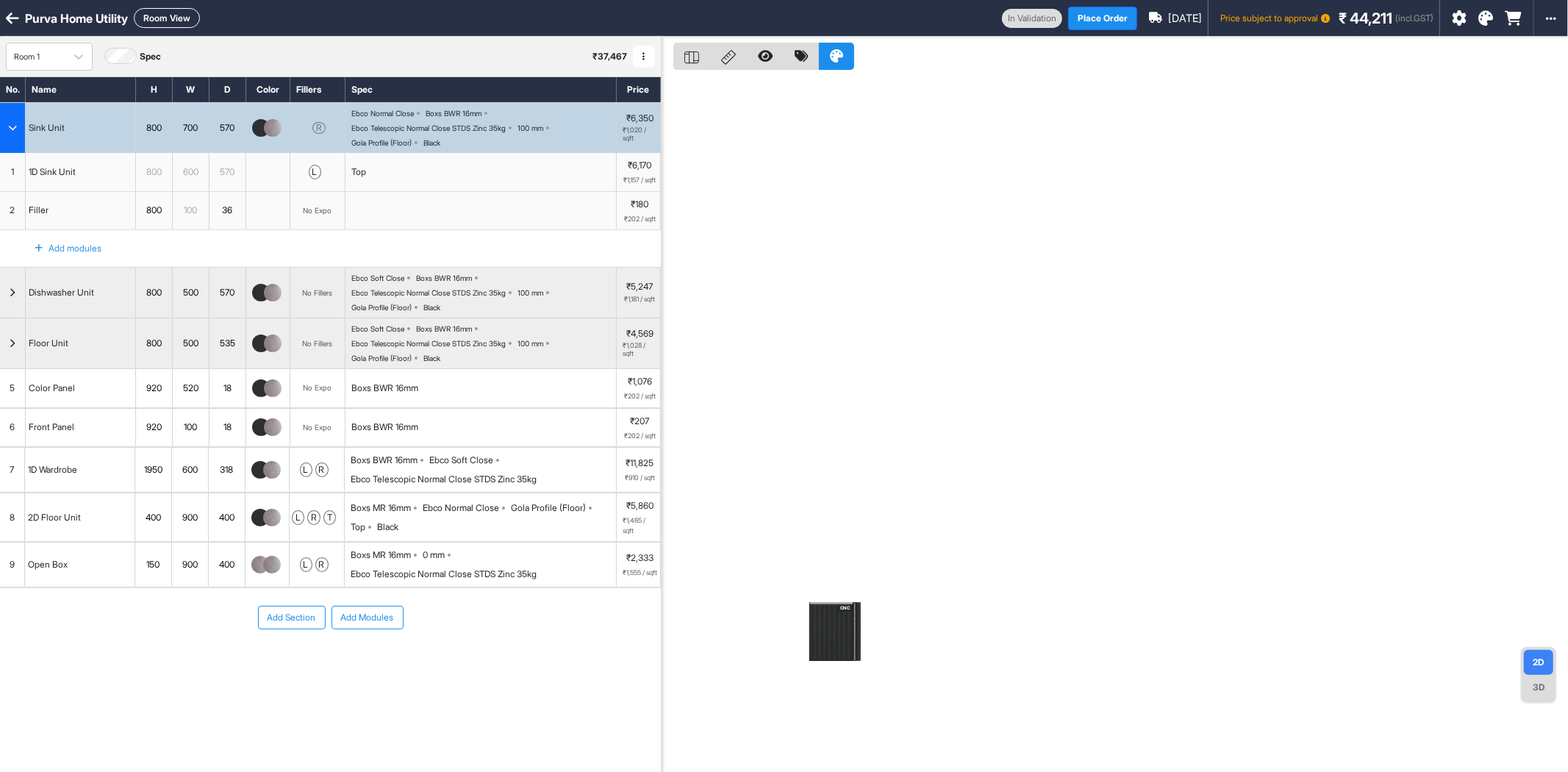
click at [197, 15] on button "Room View" at bounding box center [166, 18] width 66 height 20
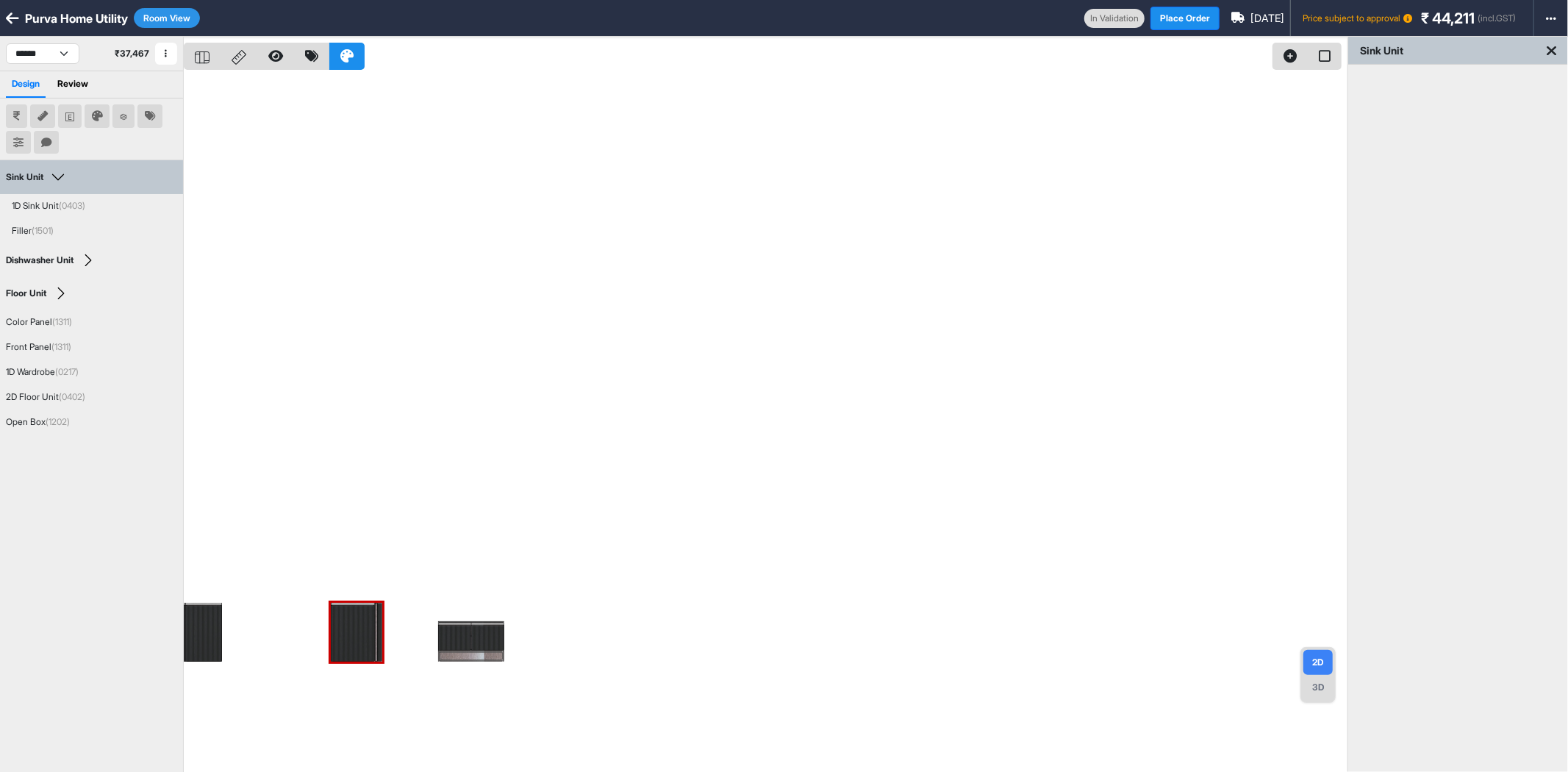
click at [1325, 683] on div "3D" at bounding box center [1318, 687] width 30 height 25
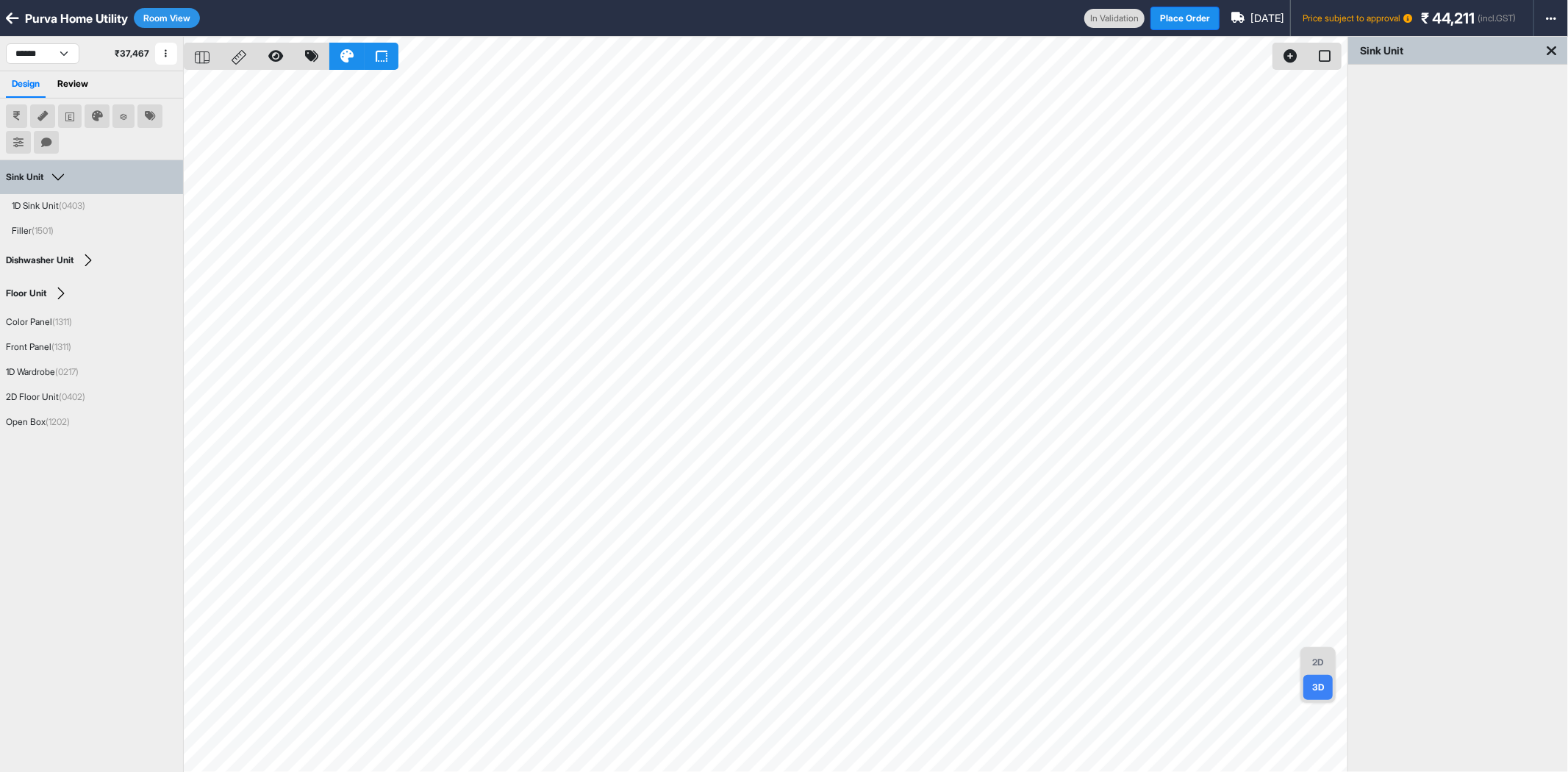
click at [1555, 47] on icon at bounding box center [1552, 51] width 10 height 15
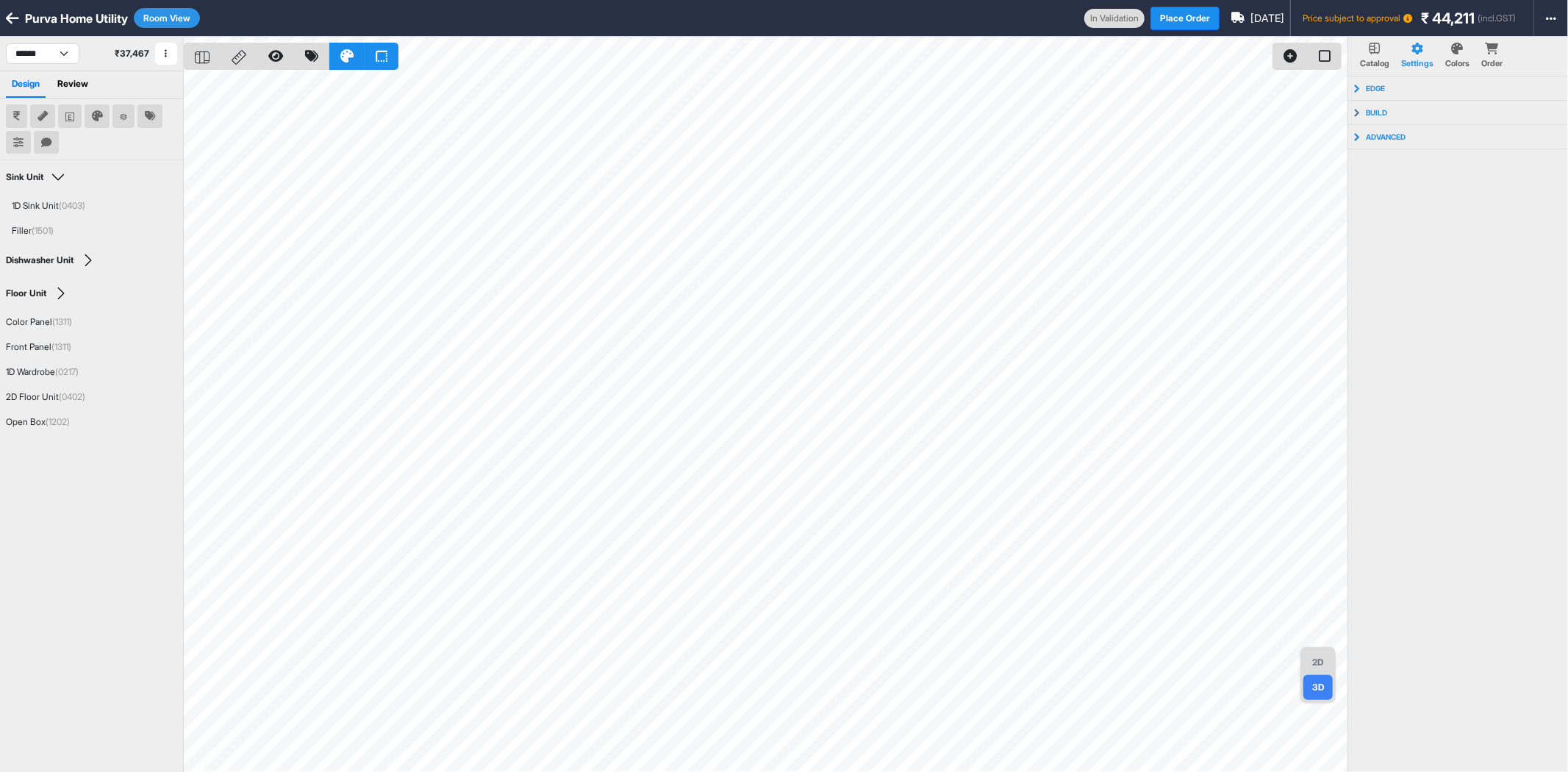
click at [163, 18] on button "Room View" at bounding box center [166, 18] width 66 height 20
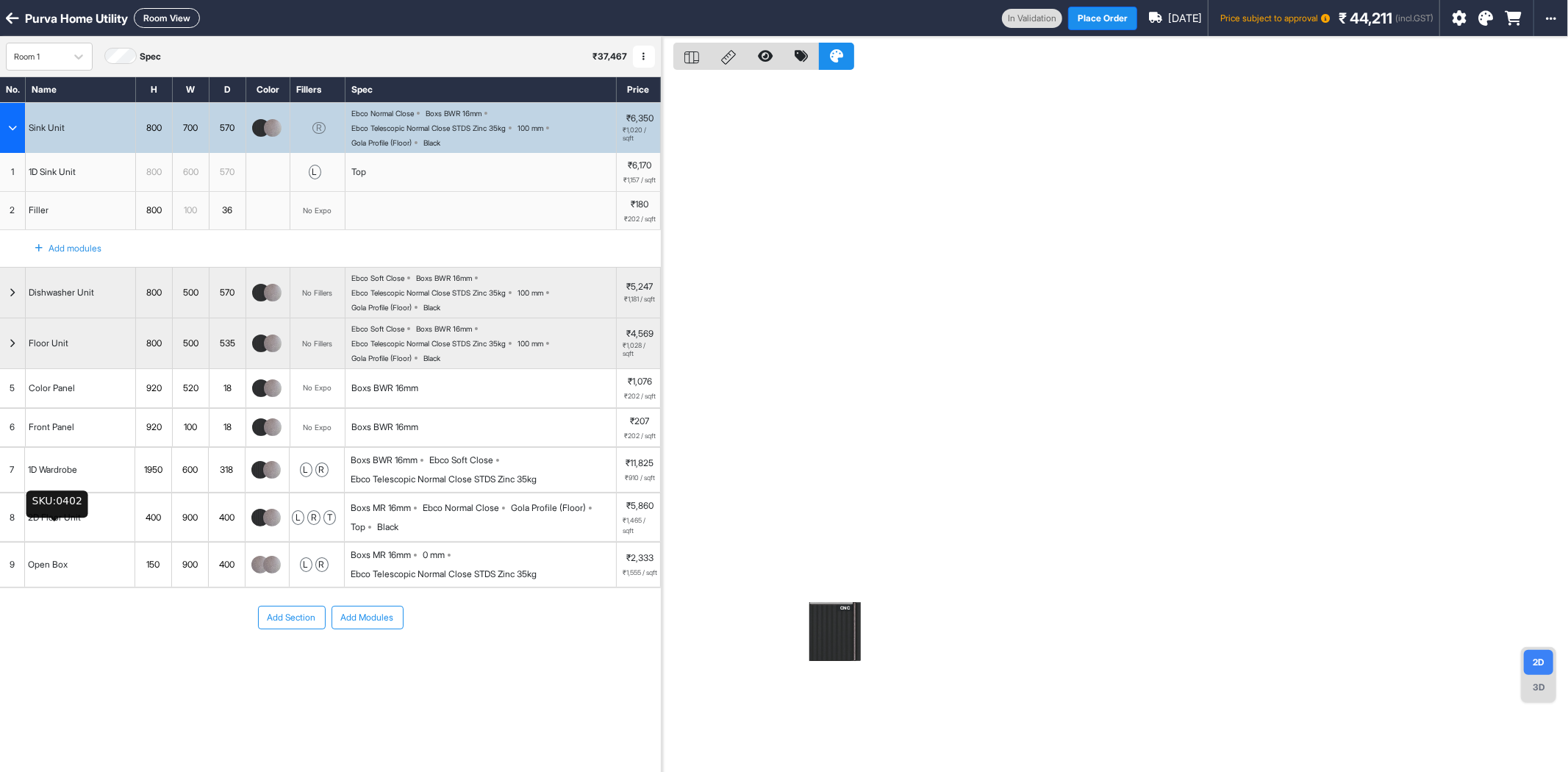
click at [63, 527] on div "2D Floor Unit" at bounding box center [54, 517] width 59 height 19
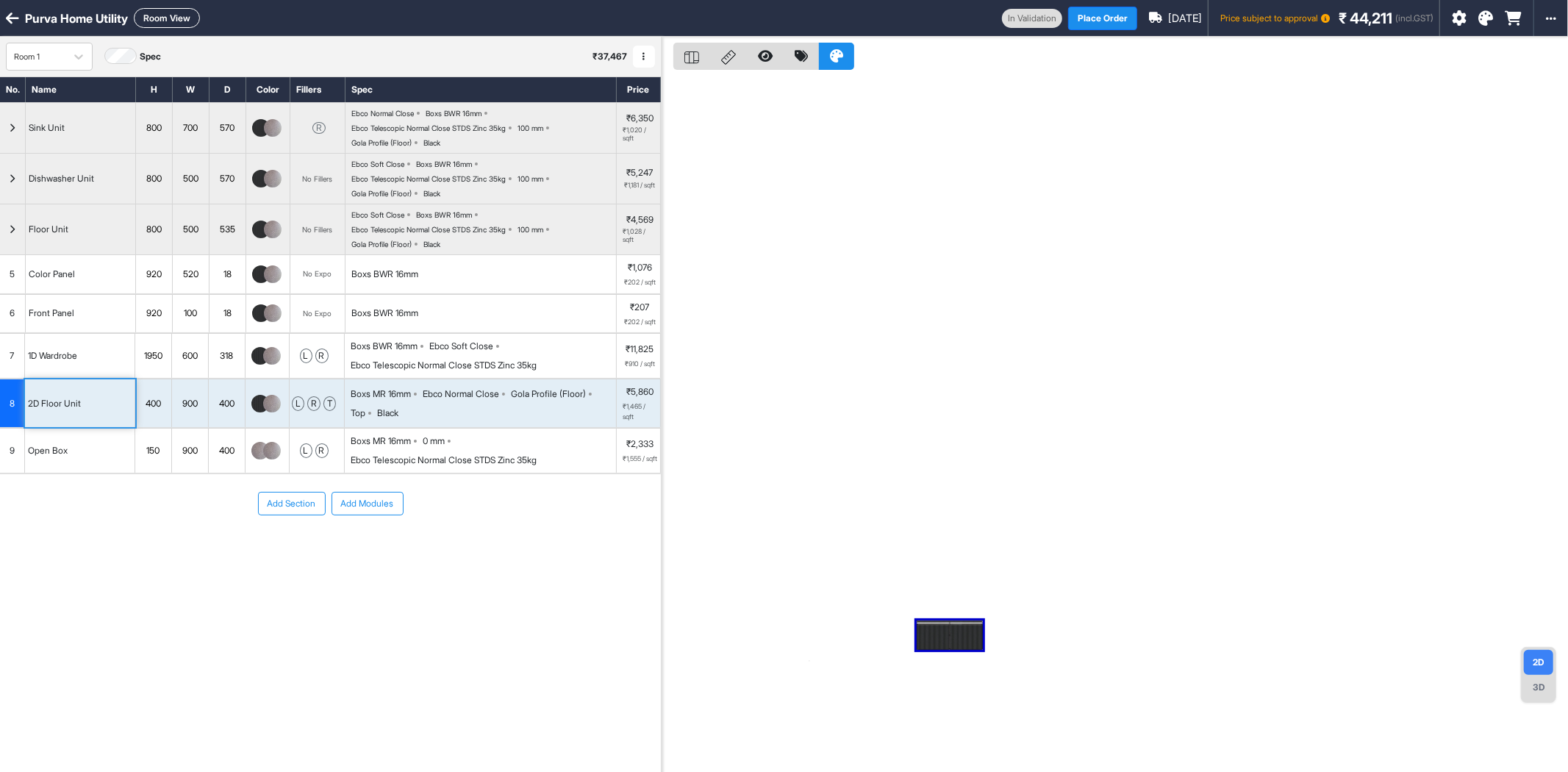
click at [159, 403] on div "400" at bounding box center [153, 403] width 36 height 19
click at [159, 403] on input "***" at bounding box center [153, 403] width 36 height 48
type input "***"
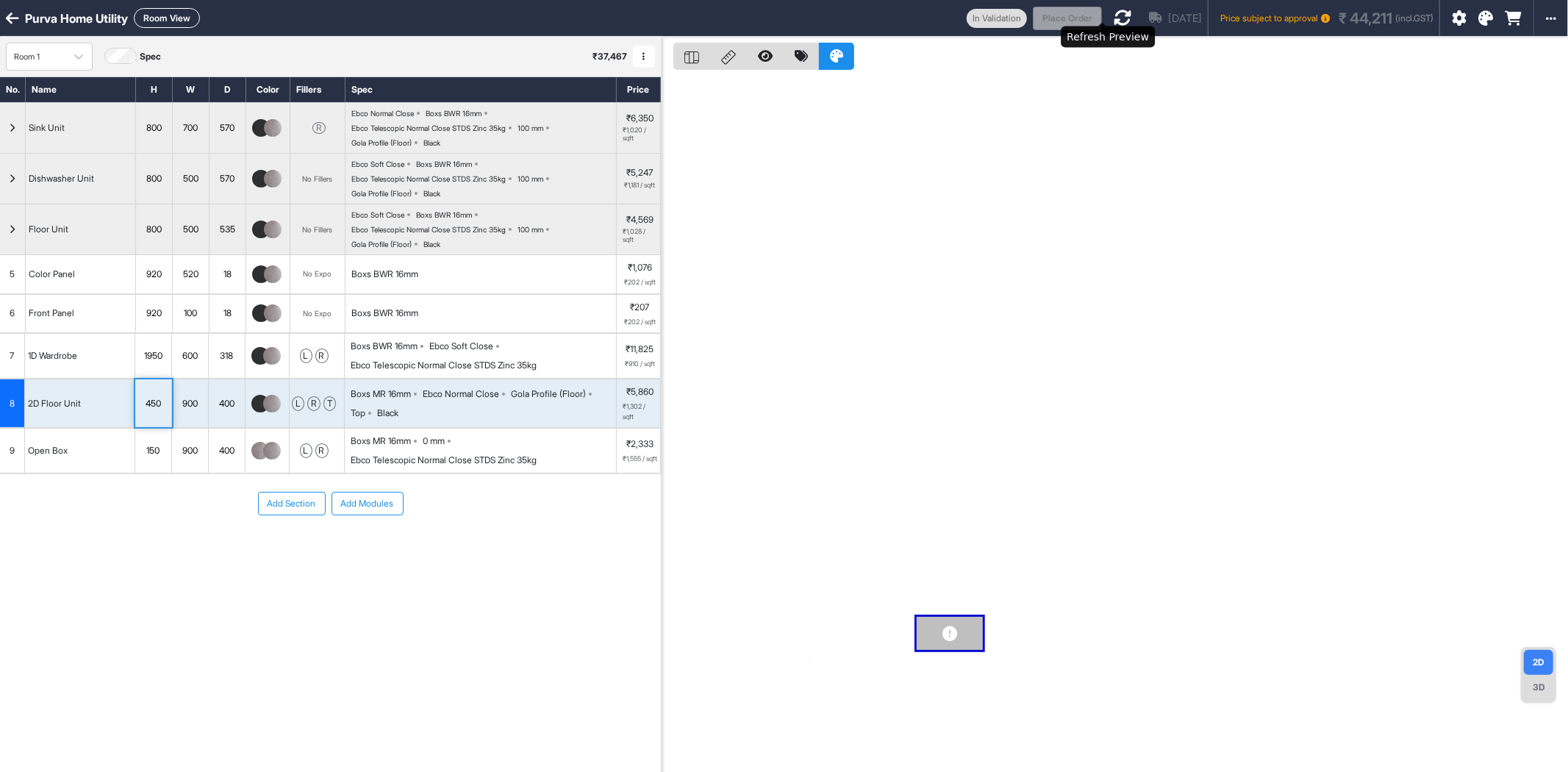
click at [1114, 16] on icon at bounding box center [1123, 18] width 18 height 18
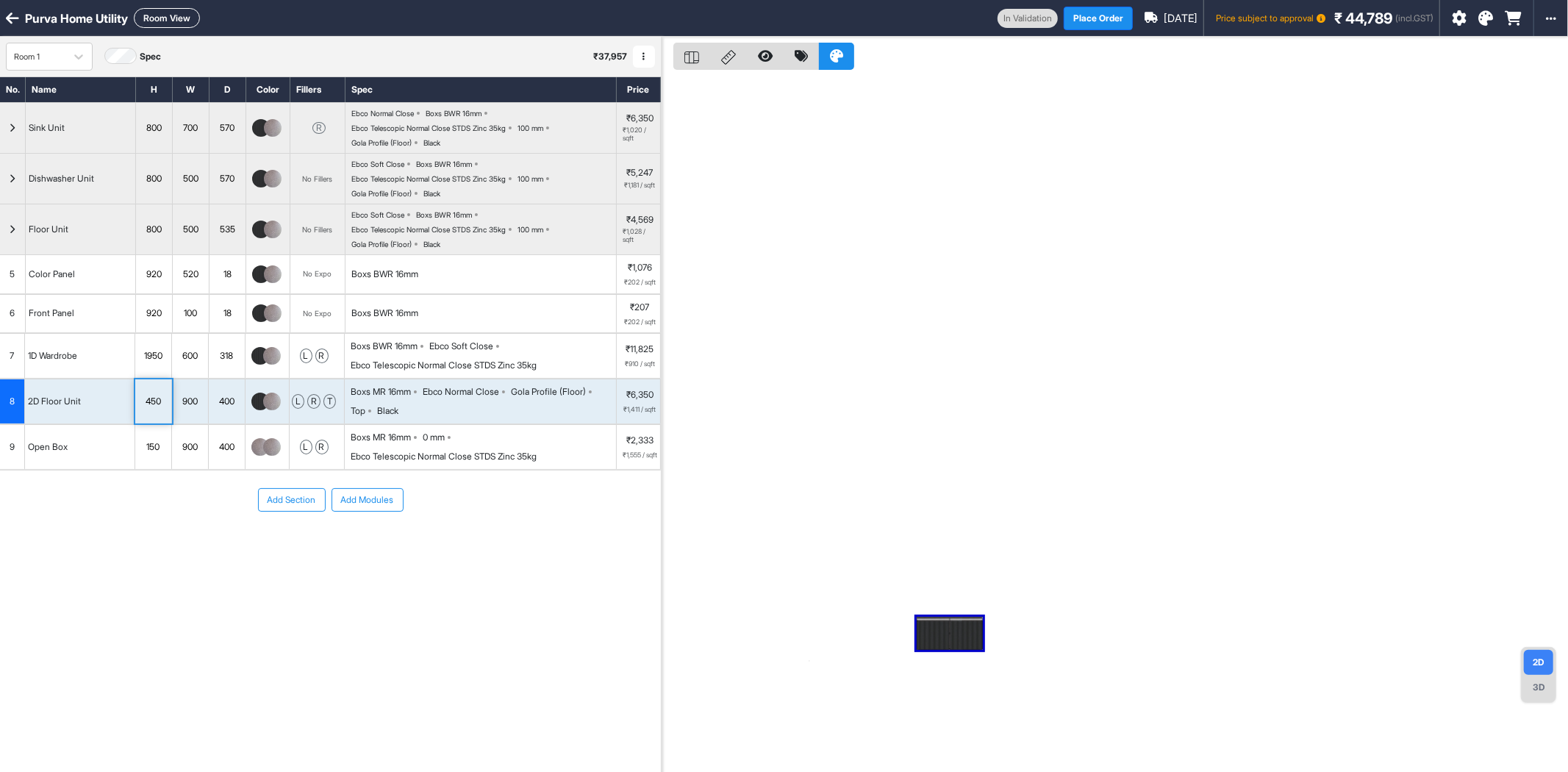
click at [176, 16] on button "Room View" at bounding box center [166, 18] width 66 height 20
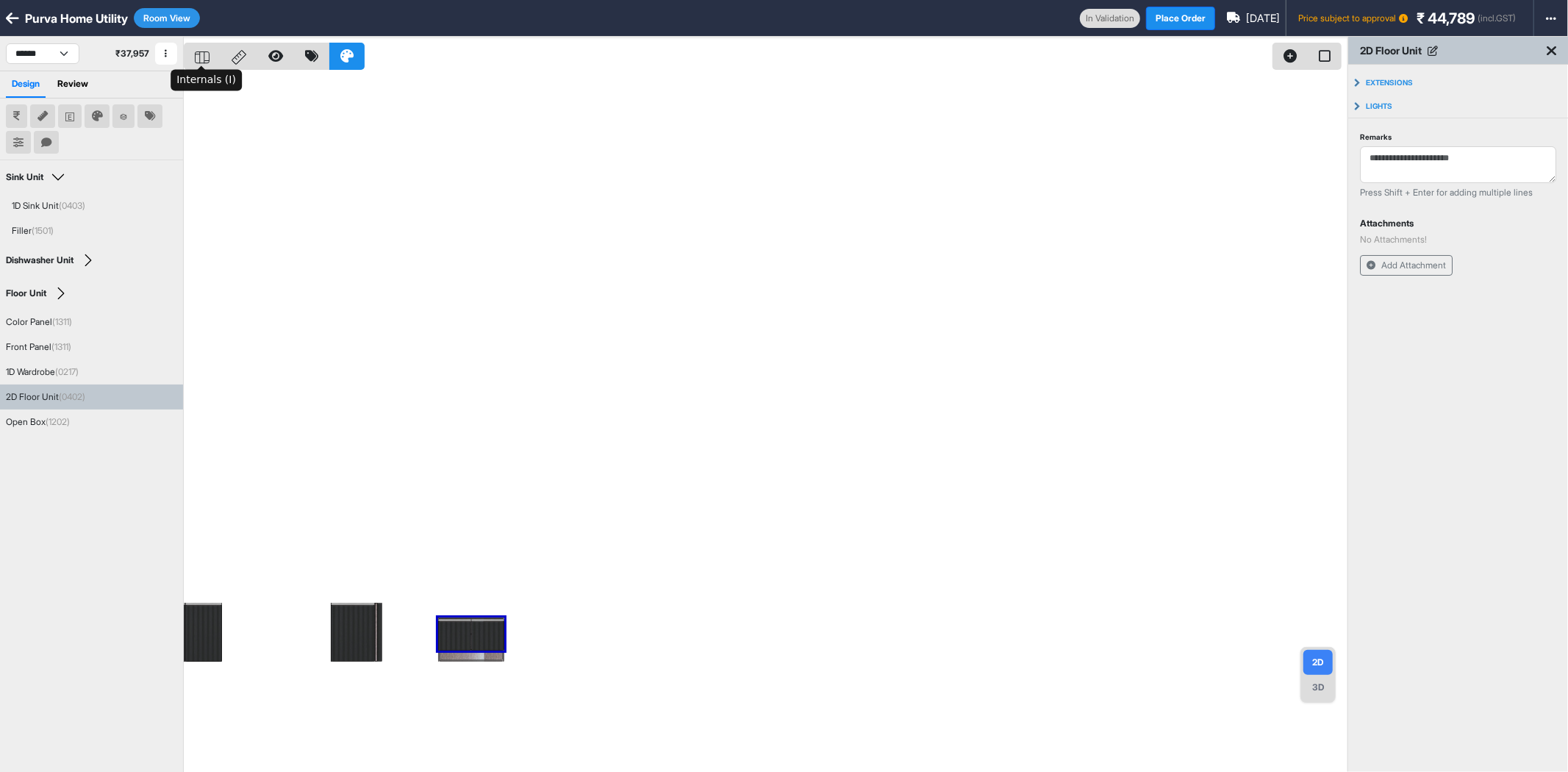
click at [196, 63] on div at bounding box center [202, 56] width 37 height 27
click at [1312, 689] on div "3D" at bounding box center [1318, 687] width 30 height 25
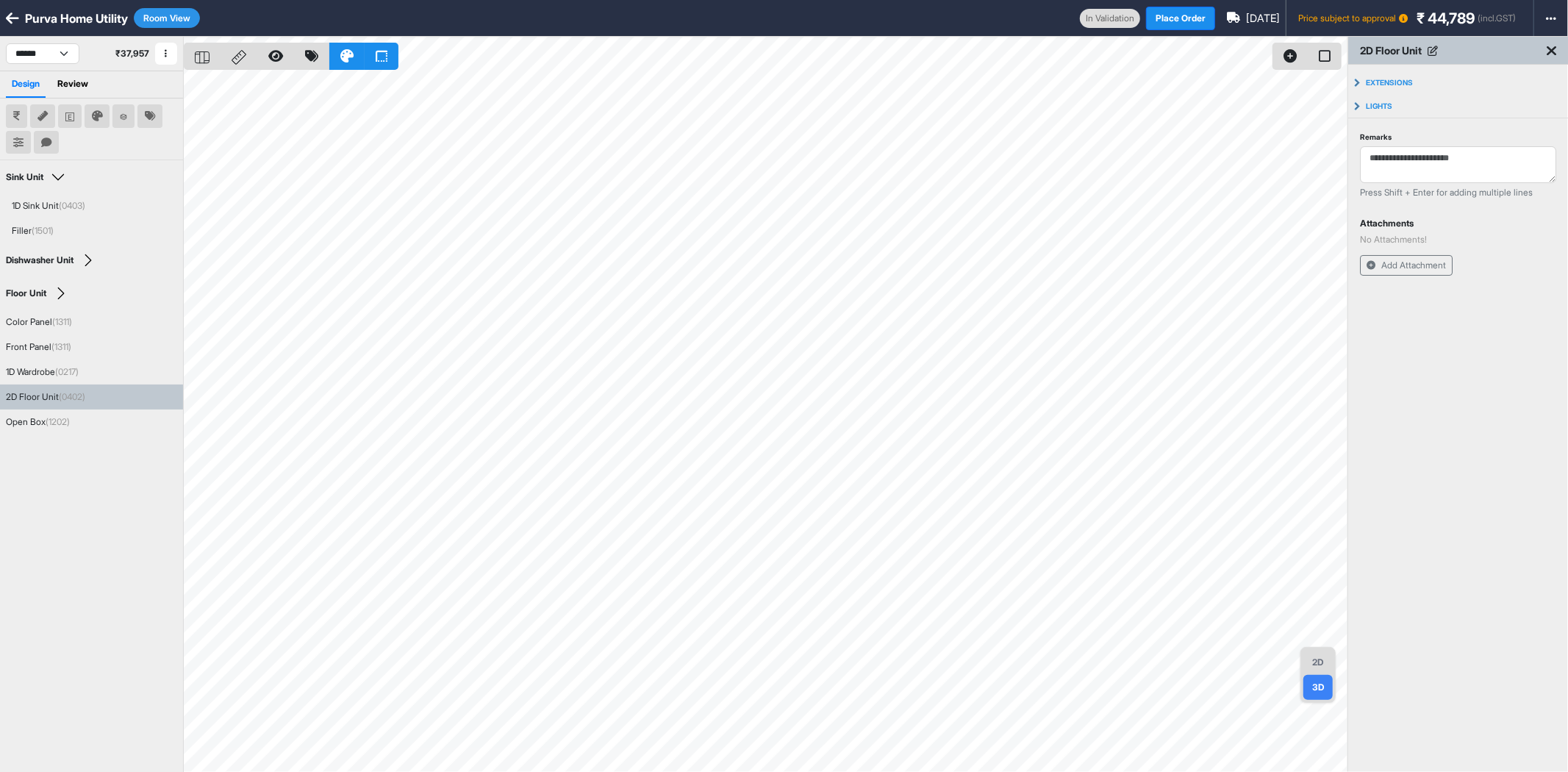
click at [154, 17] on button "Room View" at bounding box center [166, 18] width 66 height 20
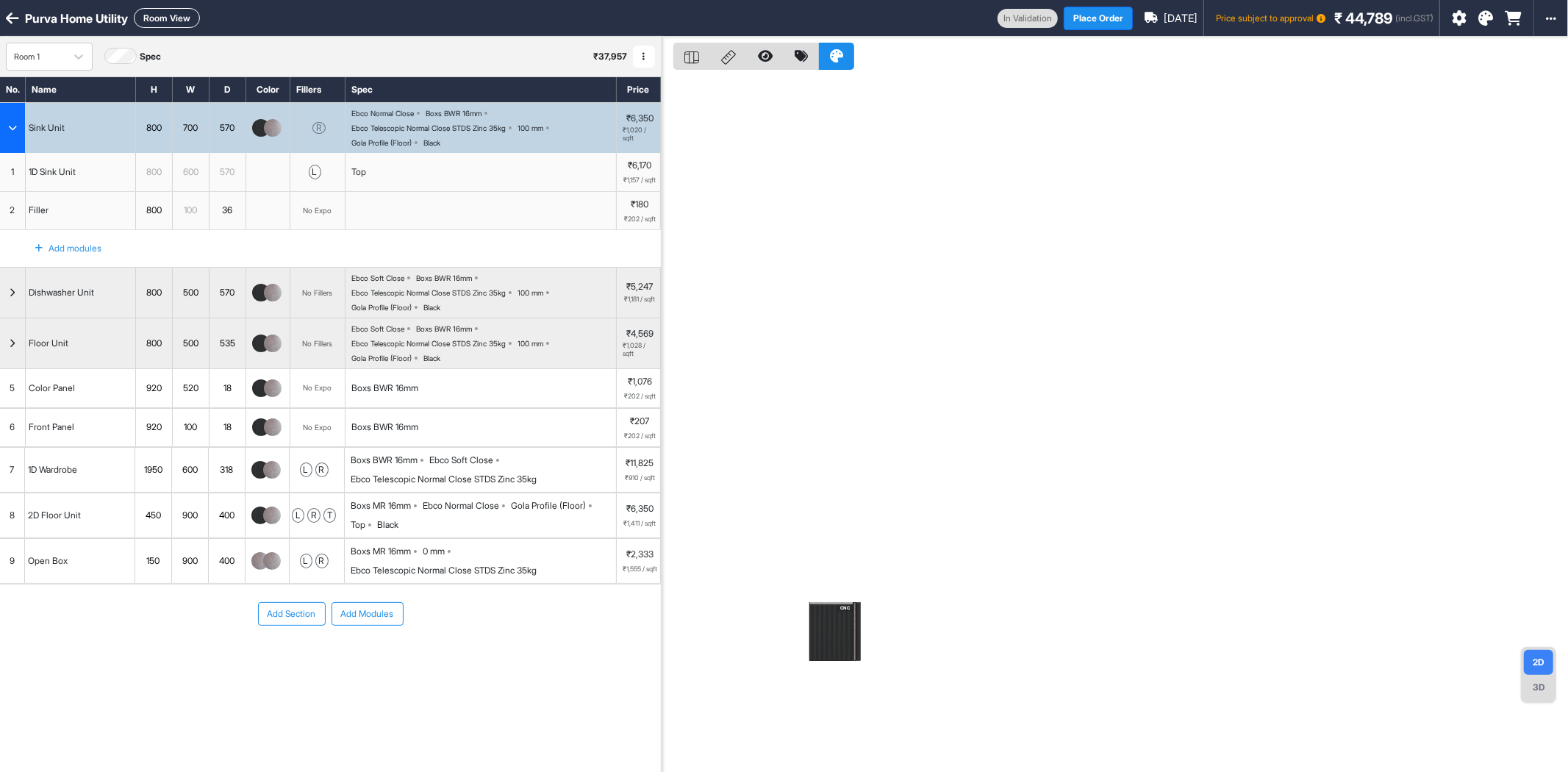
click at [443, 577] on div "Ebco Telescopic Normal Close STDS Zinc 35kg" at bounding box center [443, 570] width 186 height 13
click at [443, 589] on div "Add Section Add Modules" at bounding box center [330, 657] width 661 height 147
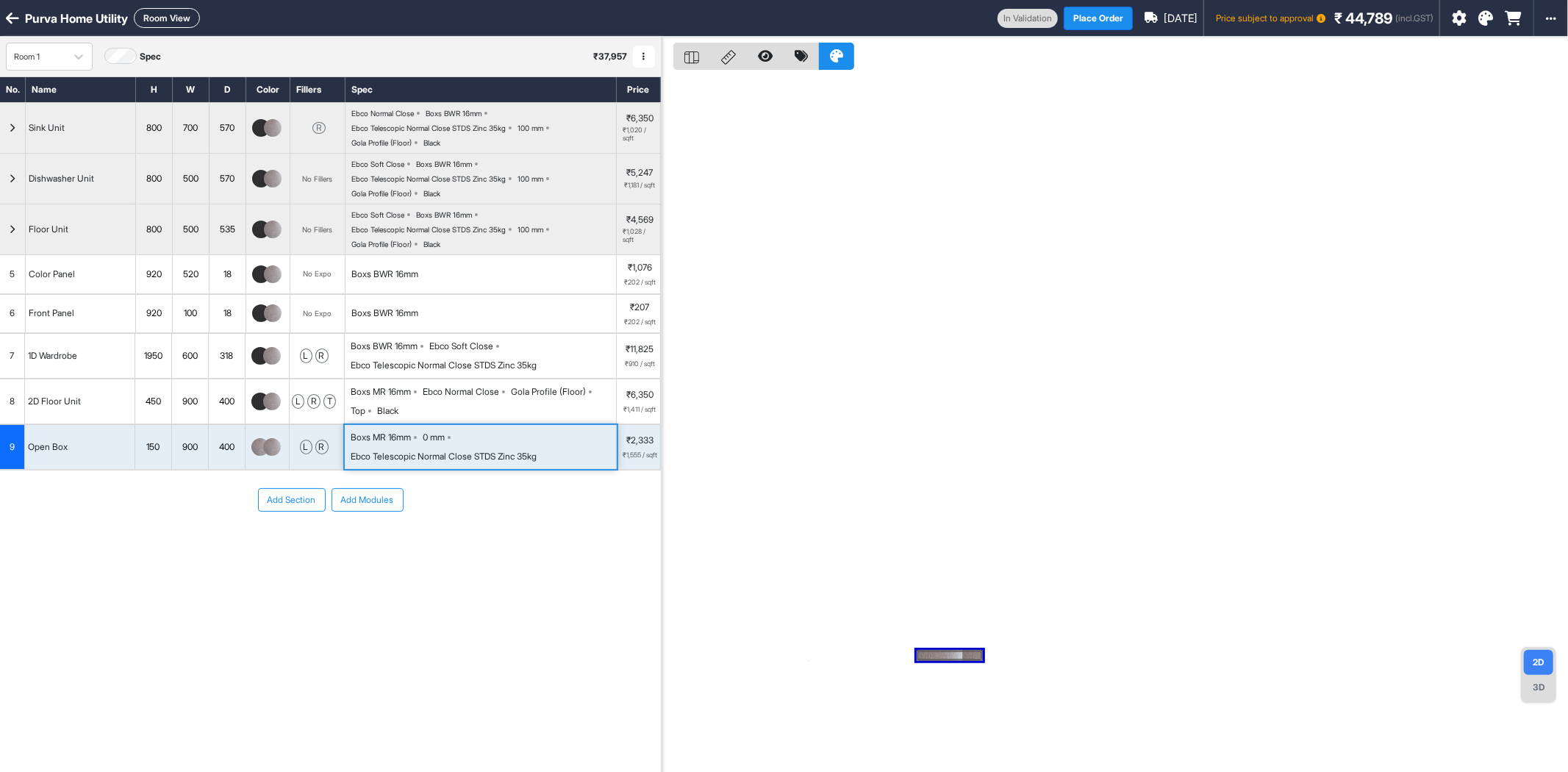
click at [481, 453] on div "Boxs MR 16mm 0 mm Ebco Telescopic Normal Close STDS Zinc 35kg" at bounding box center [484, 447] width 266 height 32
click at [481, 451] on div "Boxs MR 16mm 0 mm Ebco Telescopic Normal Close STDS Zinc 35kg" at bounding box center [484, 447] width 266 height 32
click at [366, 429] on div "Boxs MR 16mm 0 mm Ebco Telescopic Normal Close STDS Zinc 35kg" at bounding box center [481, 447] width 272 height 44
click at [388, 444] on div "Boxs MR 16mm" at bounding box center [381, 438] width 61 height 13
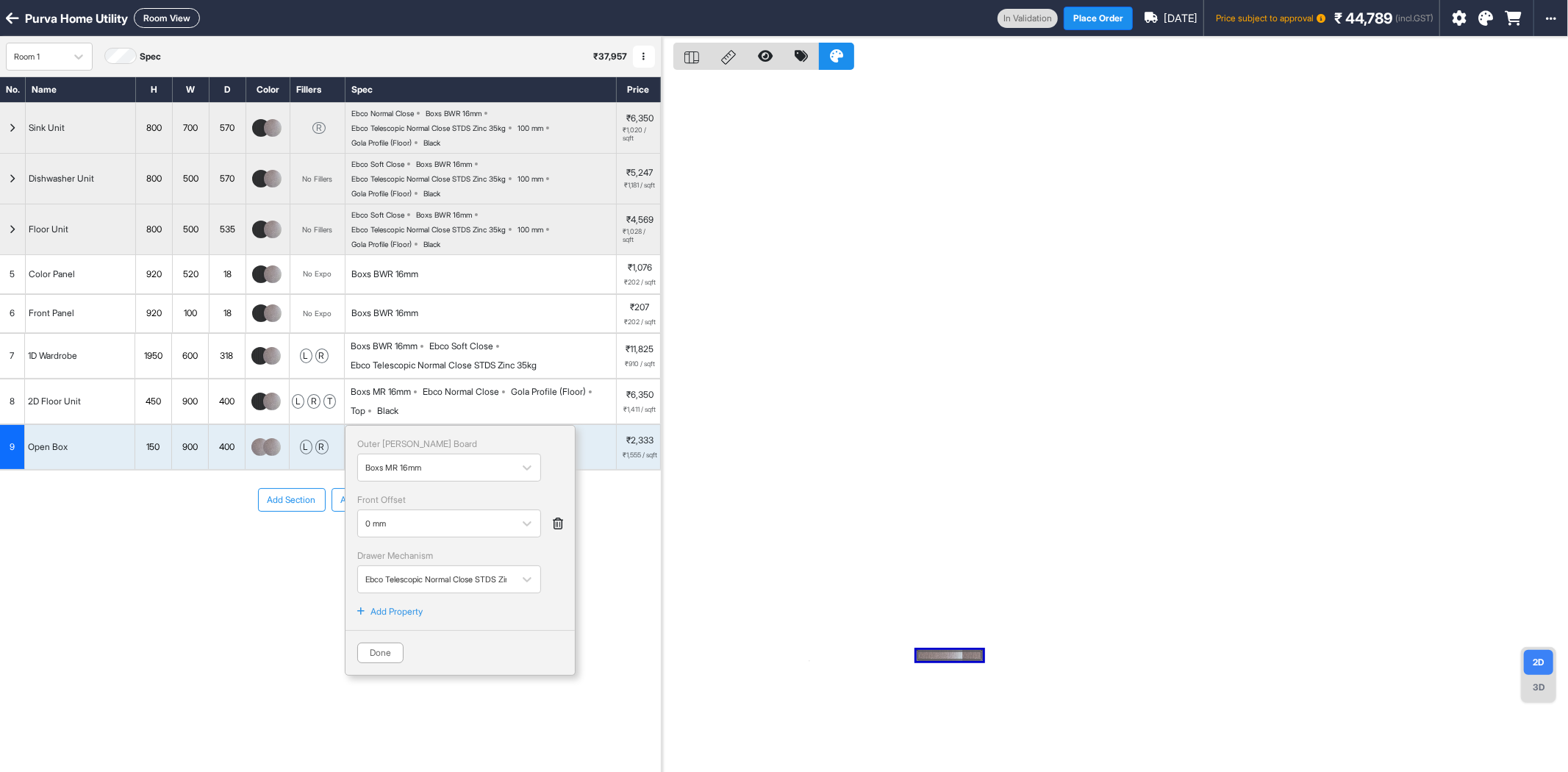
click at [393, 618] on p "Add Property" at bounding box center [397, 611] width 52 height 13
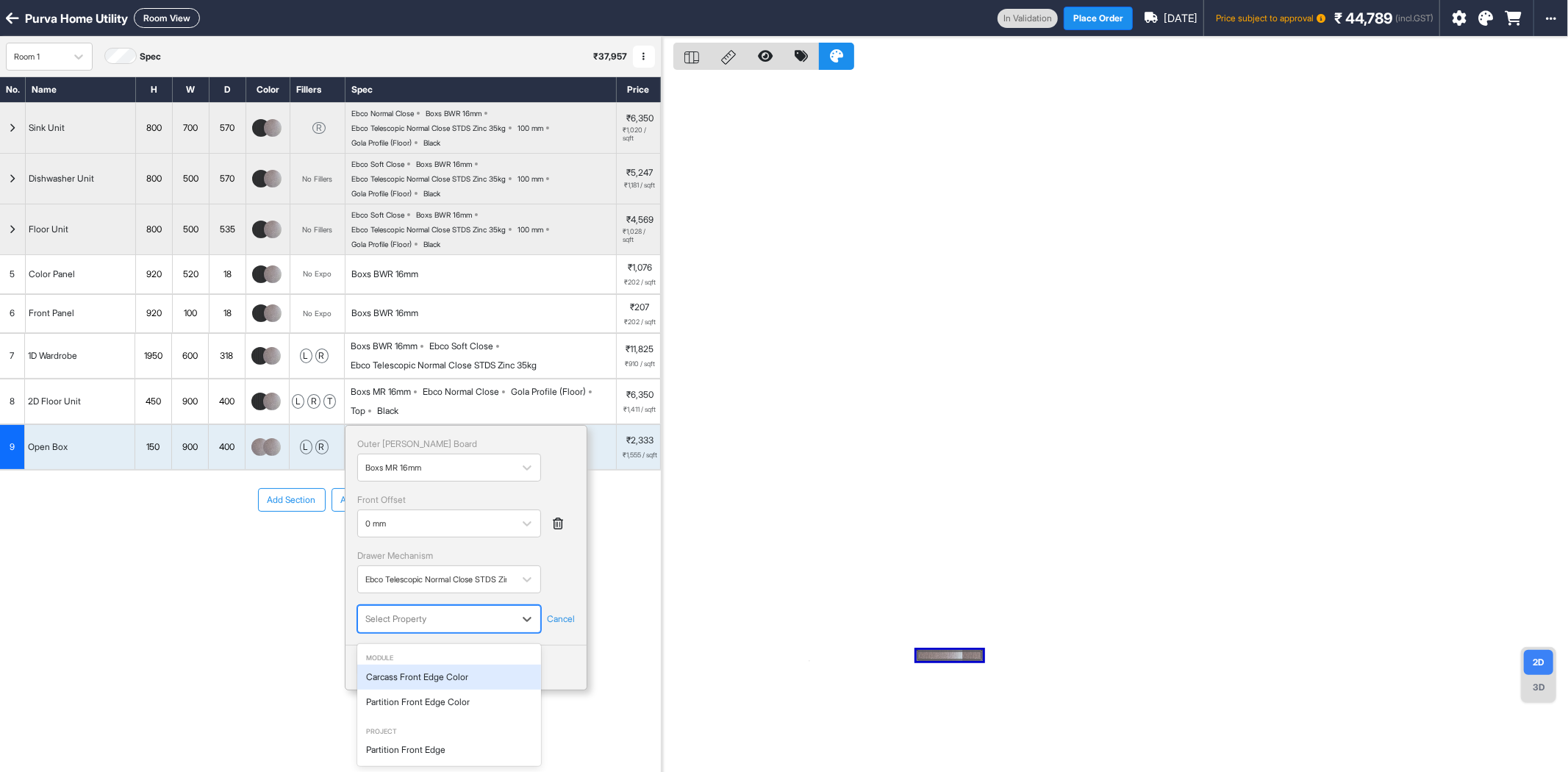
click at [438, 620] on div at bounding box center [436, 619] width 141 height 16
click at [441, 682] on div "Carcass Front Edge Color" at bounding box center [449, 677] width 184 height 25
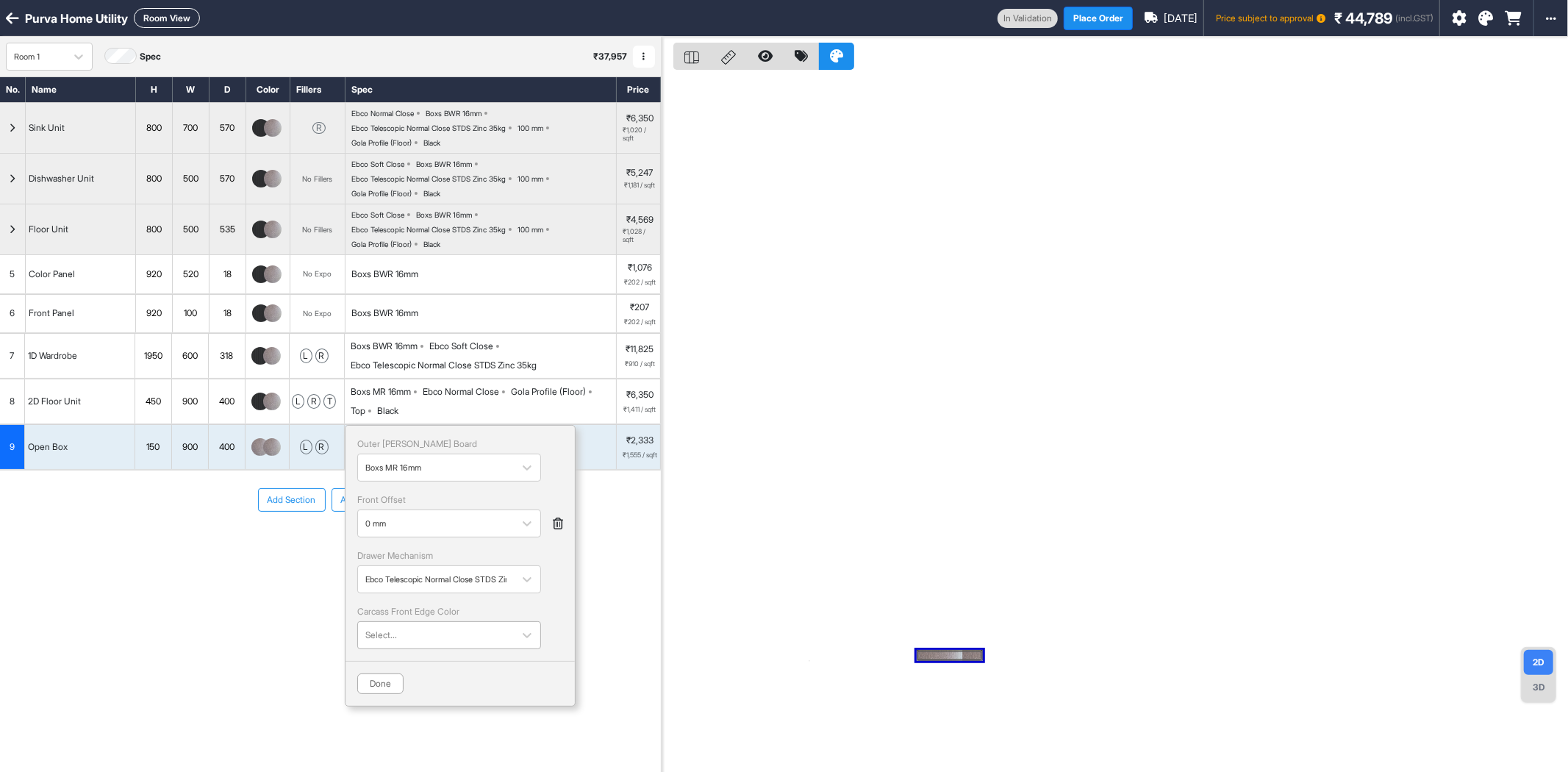
click at [463, 640] on div at bounding box center [436, 635] width 141 height 16
click at [437, 697] on div "Century Fluted 80293 CL 0.8mm" at bounding box center [449, 695] width 184 height 25
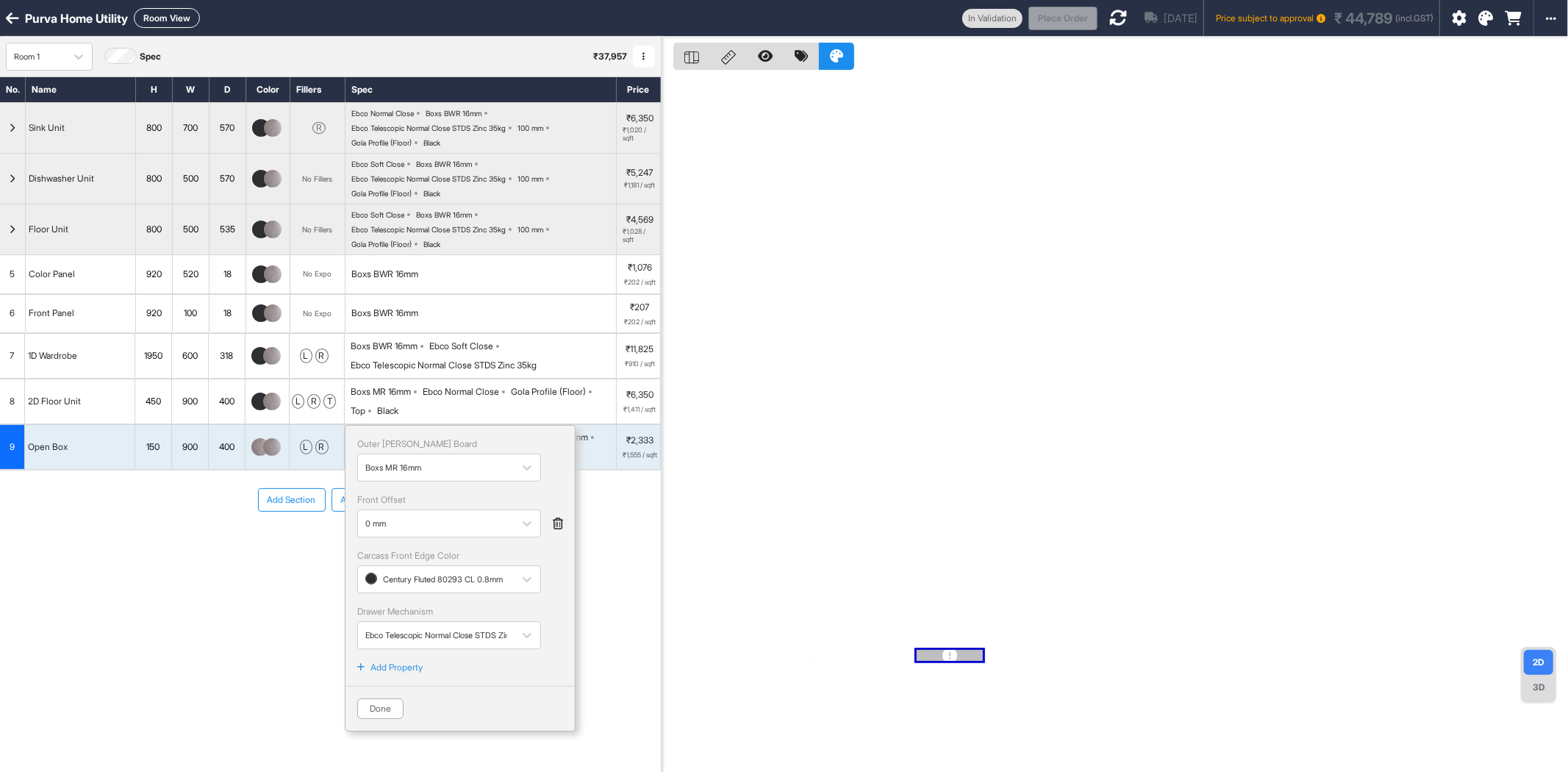
click at [389, 711] on button "Done" at bounding box center [380, 708] width 47 height 20
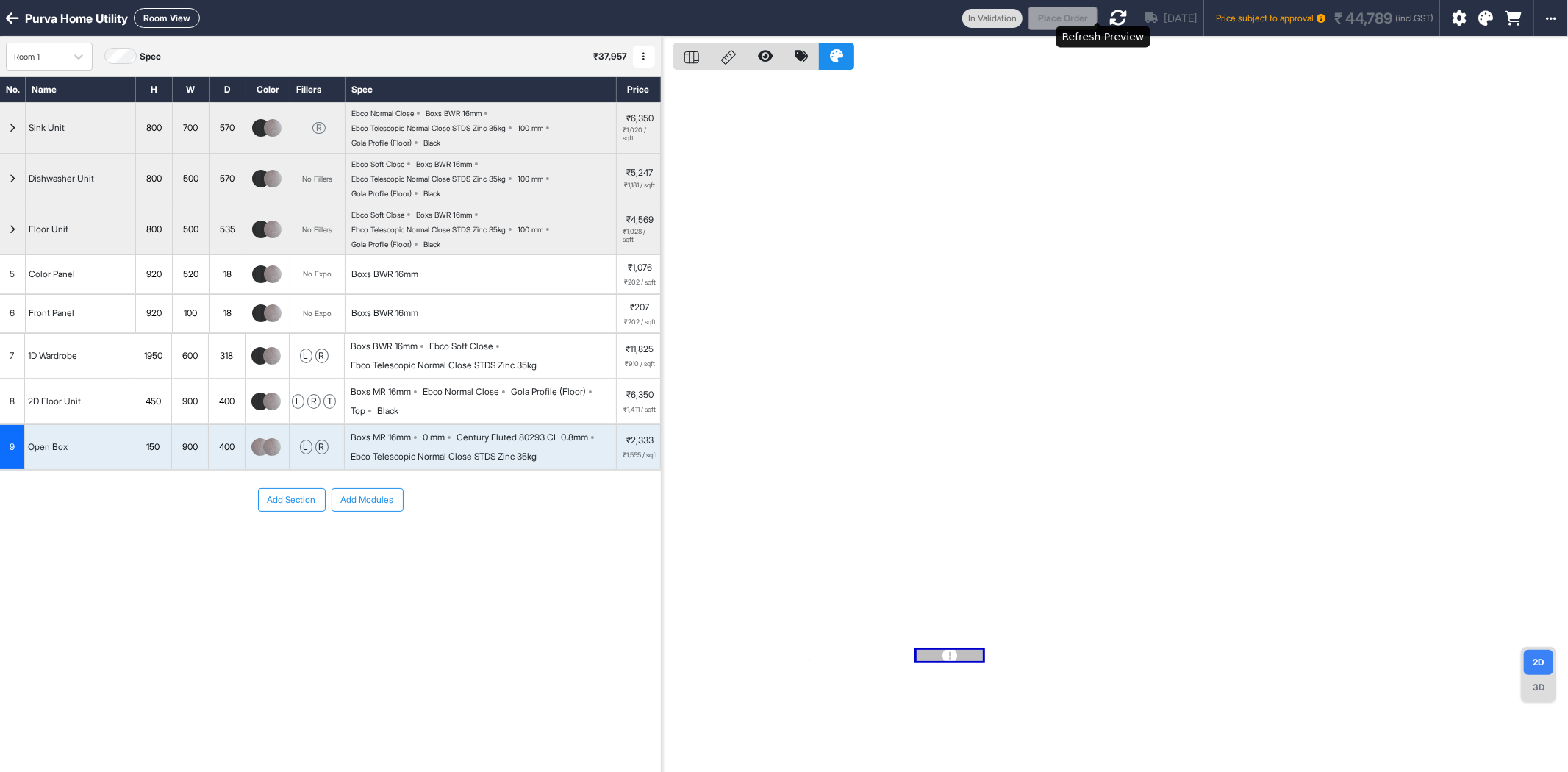
click at [1110, 20] on icon at bounding box center [1119, 18] width 18 height 18
click at [178, 22] on button "Room View" at bounding box center [166, 18] width 66 height 20
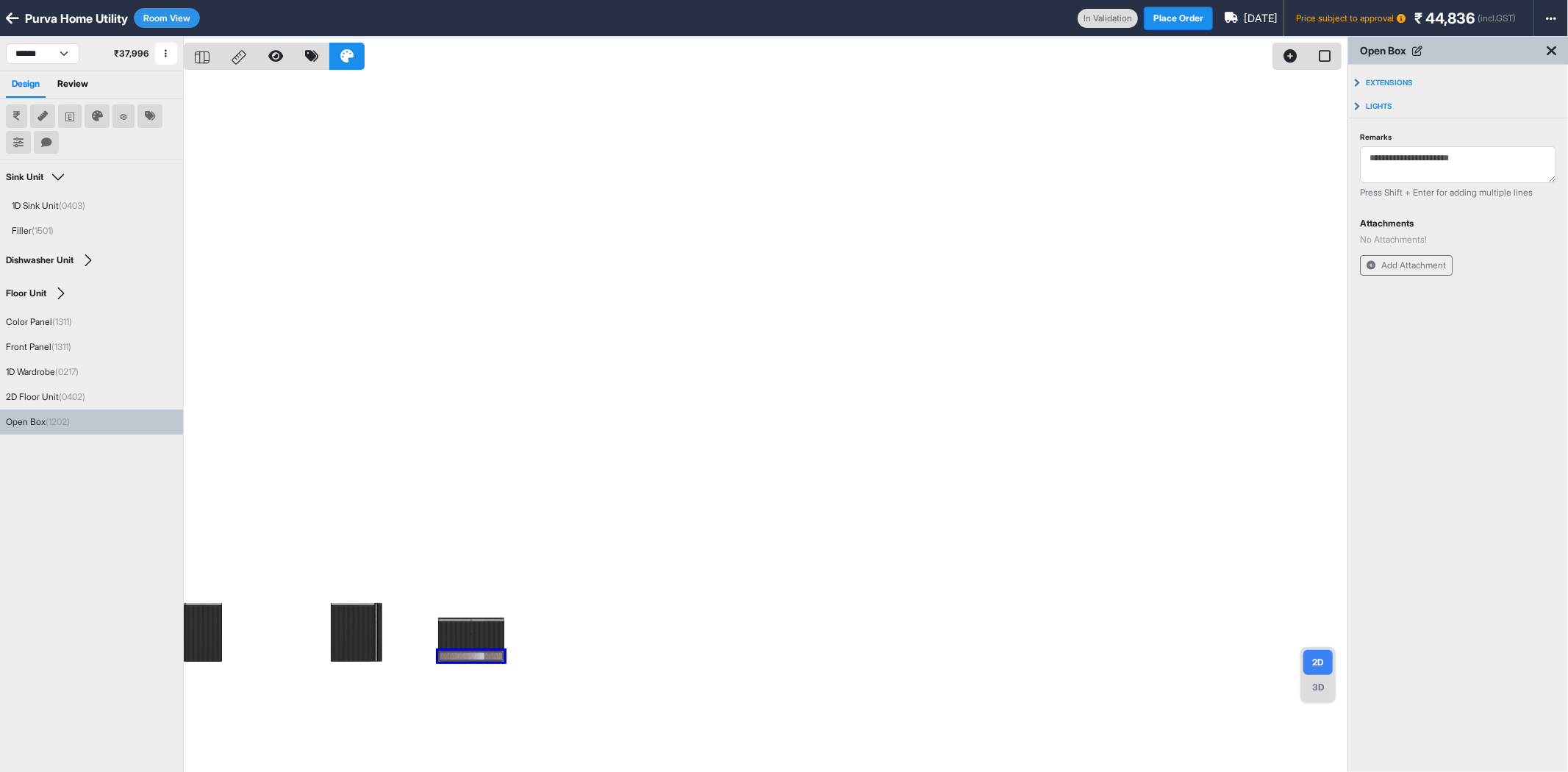
click at [1315, 682] on div "3D" at bounding box center [1318, 687] width 30 height 25
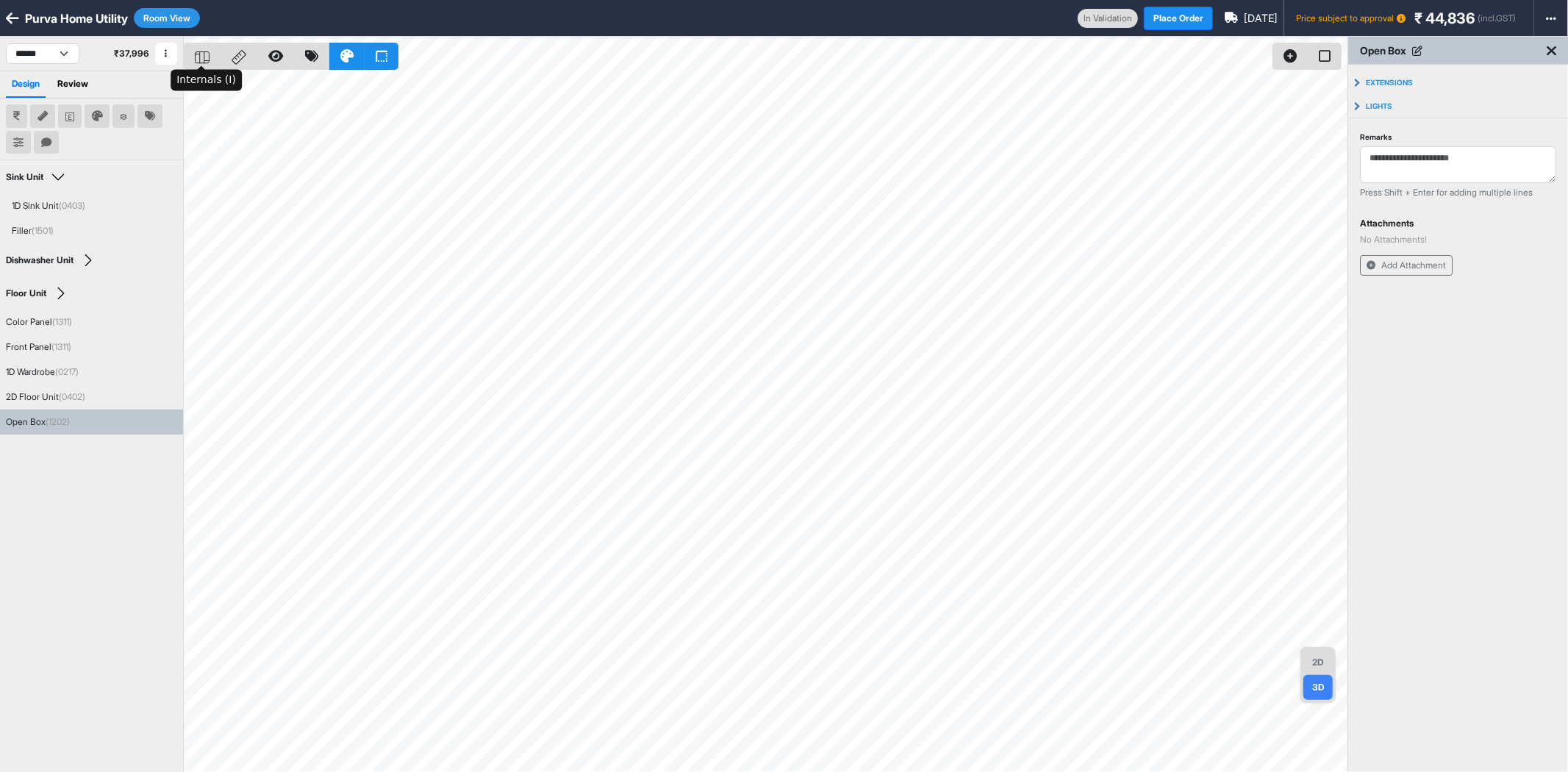
click at [203, 60] on icon at bounding box center [202, 57] width 15 height 12
click at [1318, 655] on div "2D" at bounding box center [1318, 662] width 30 height 25
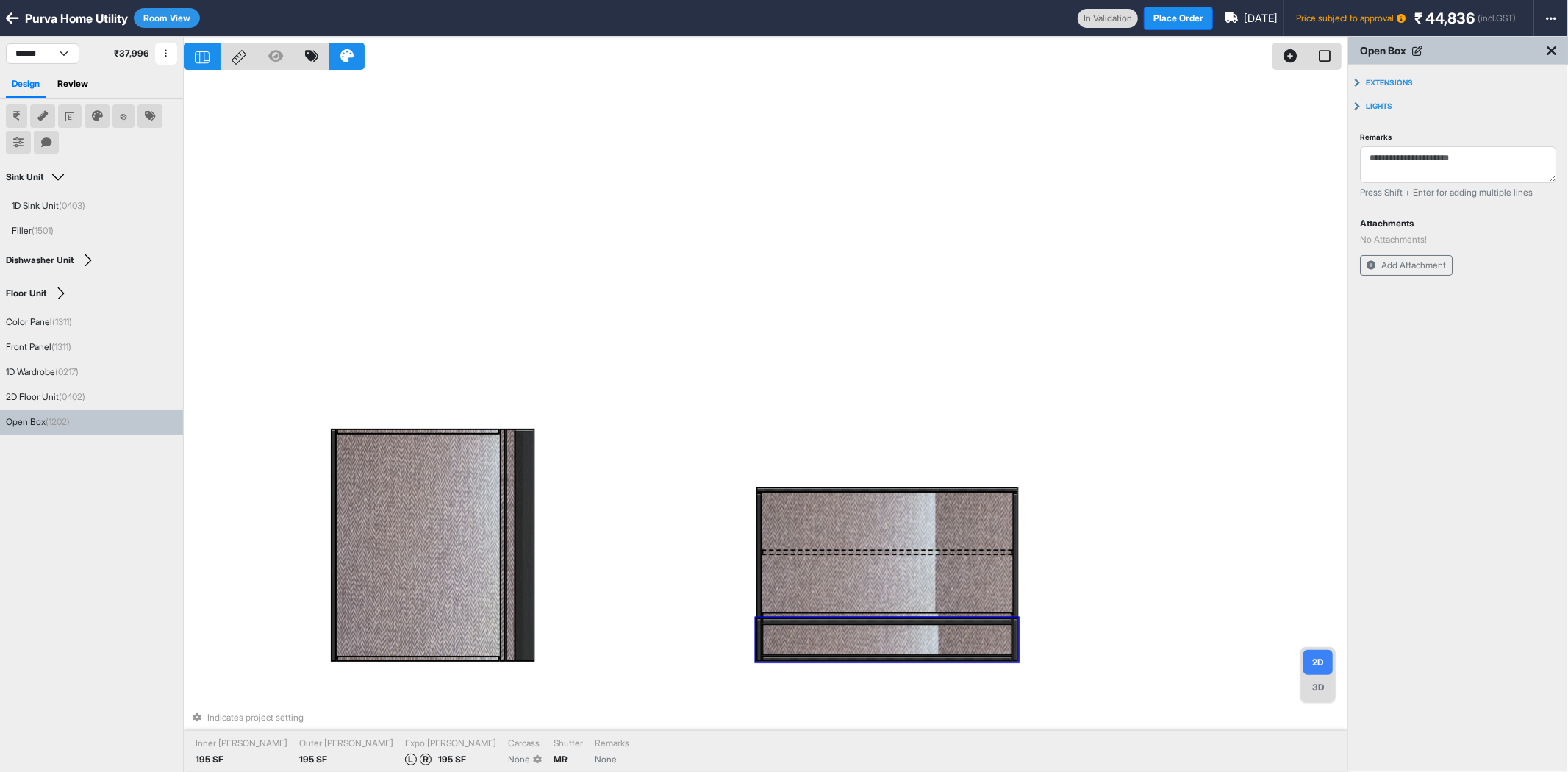
click at [239, 52] on icon at bounding box center [239, 57] width 15 height 15
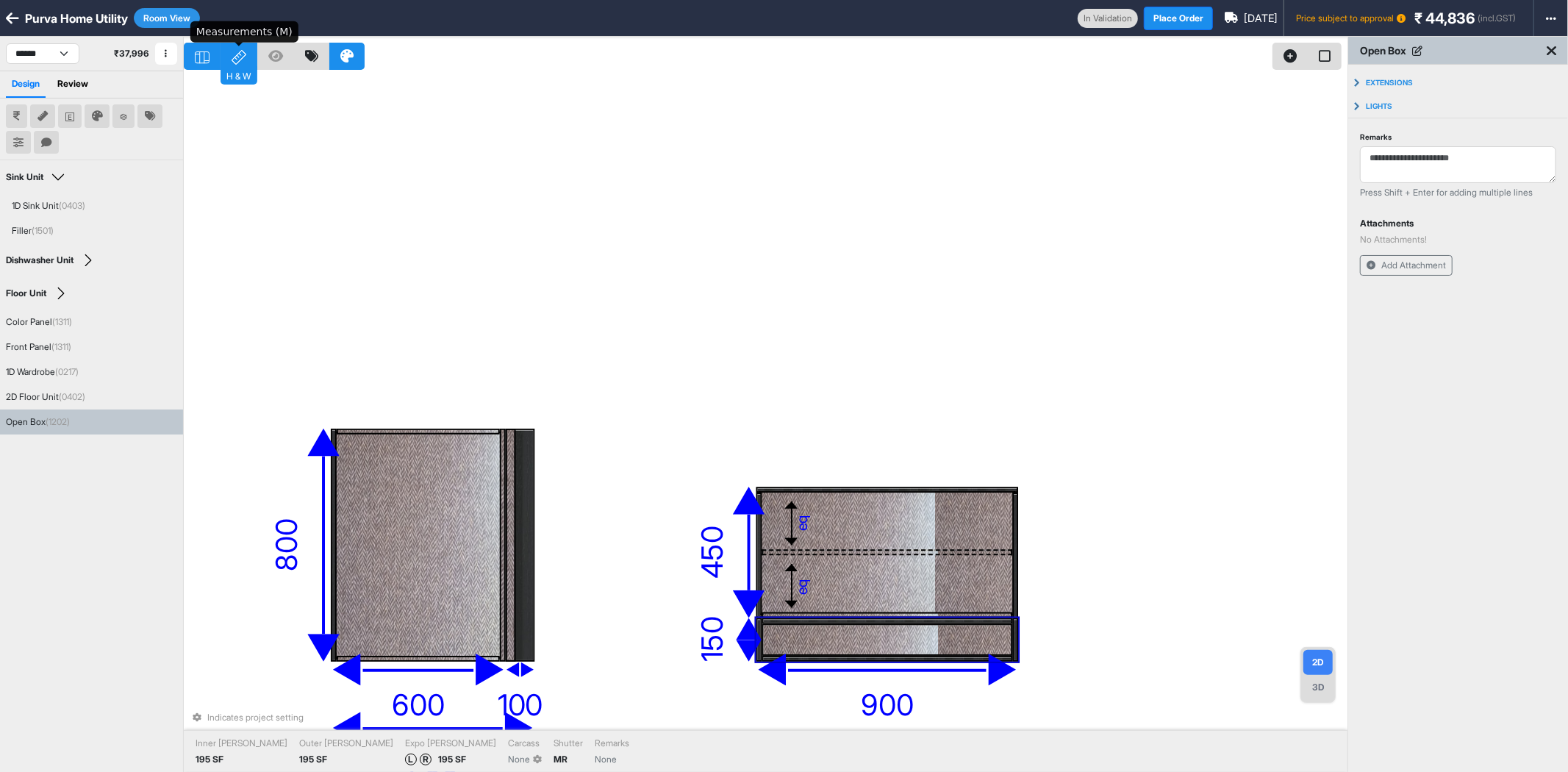
click at [239, 52] on icon at bounding box center [239, 57] width 15 height 15
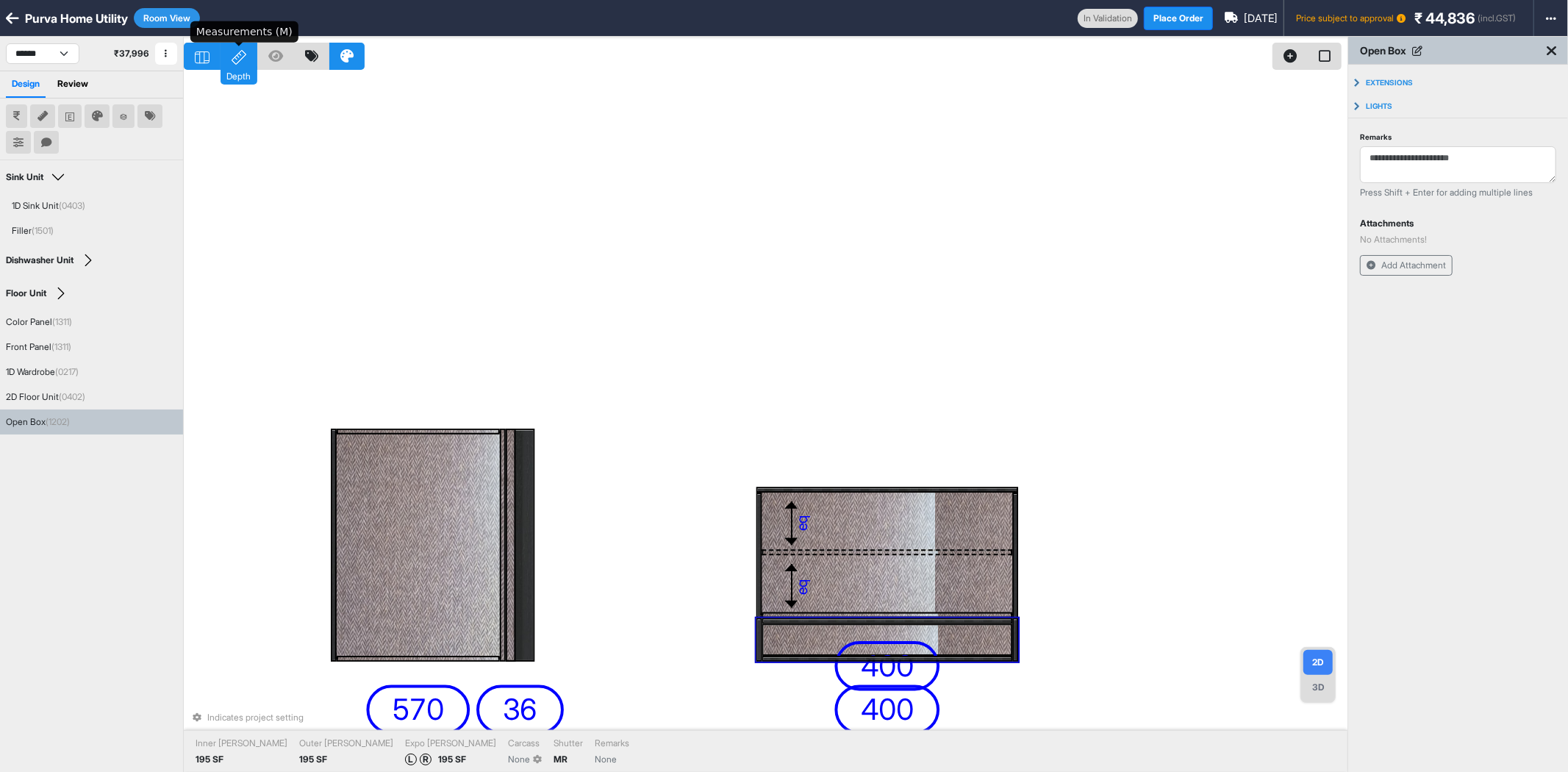
click at [239, 52] on icon at bounding box center [239, 57] width 15 height 15
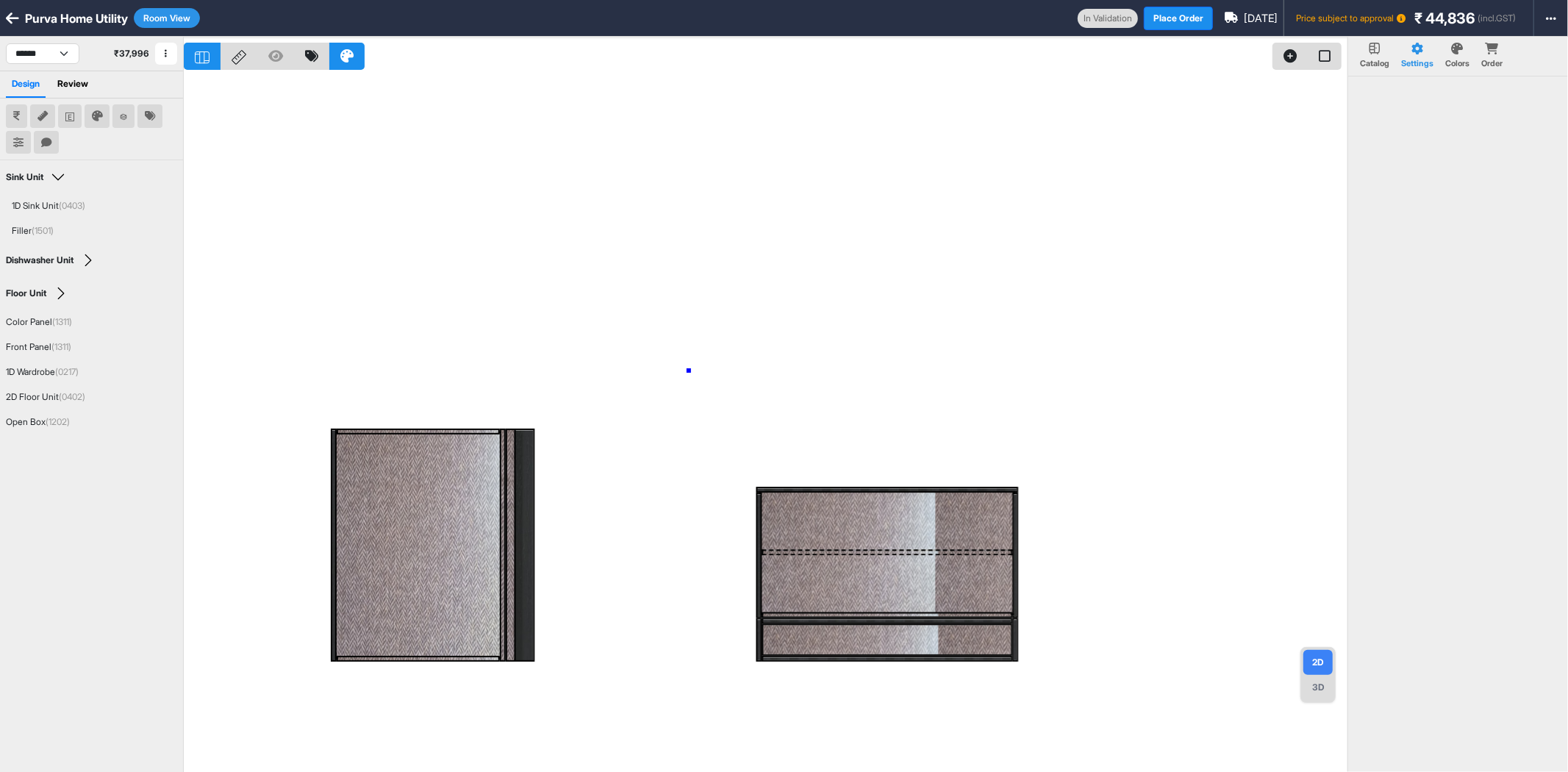
click at [689, 370] on div at bounding box center [766, 423] width 1164 height 772
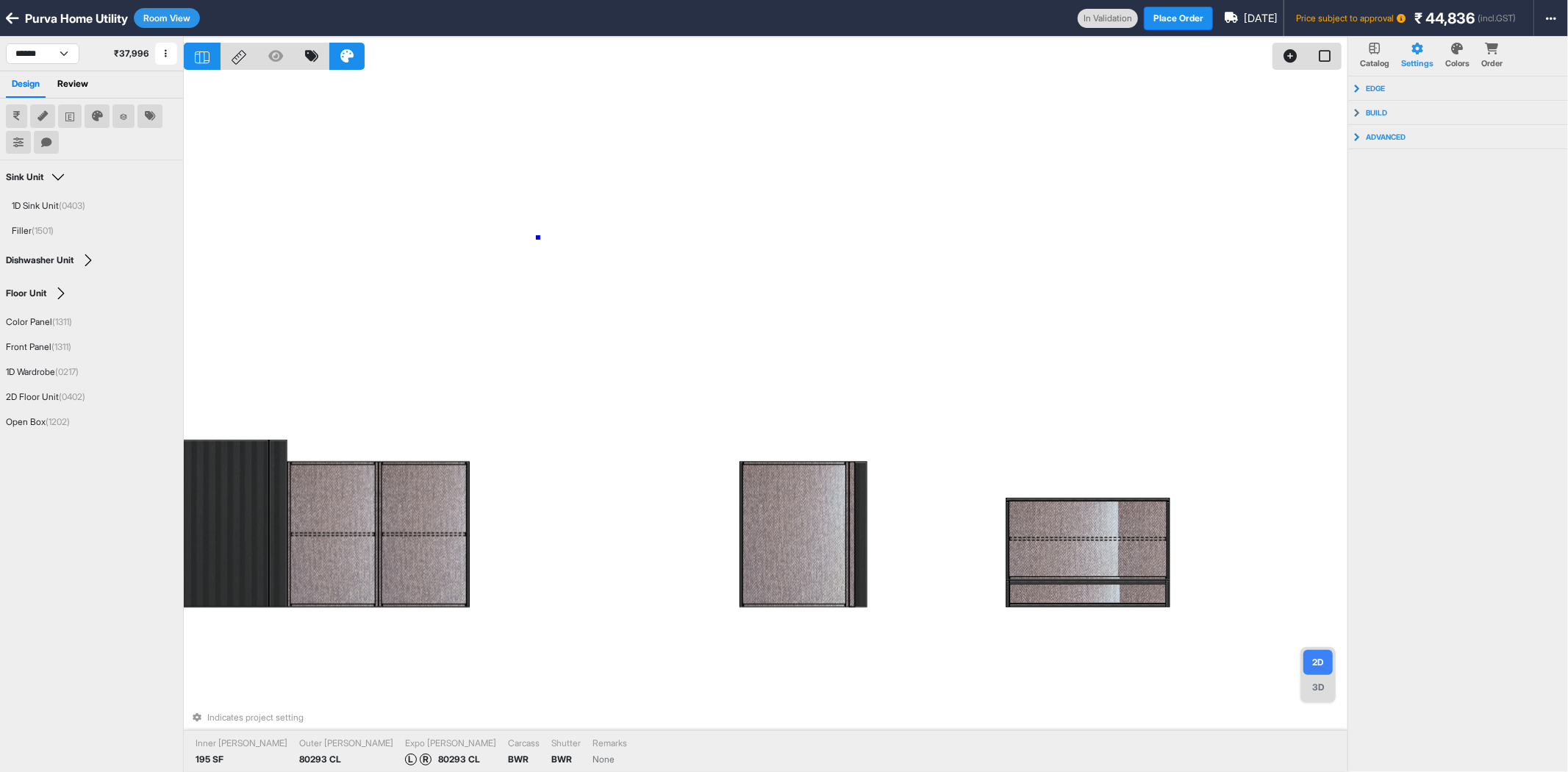
click at [539, 238] on div "Indicates project setting Inner Lam 195 SF Outer Lam 80293 CL Expo Lam L R 8029…" at bounding box center [766, 423] width 1164 height 772
click at [154, 11] on button "Room View" at bounding box center [166, 18] width 66 height 20
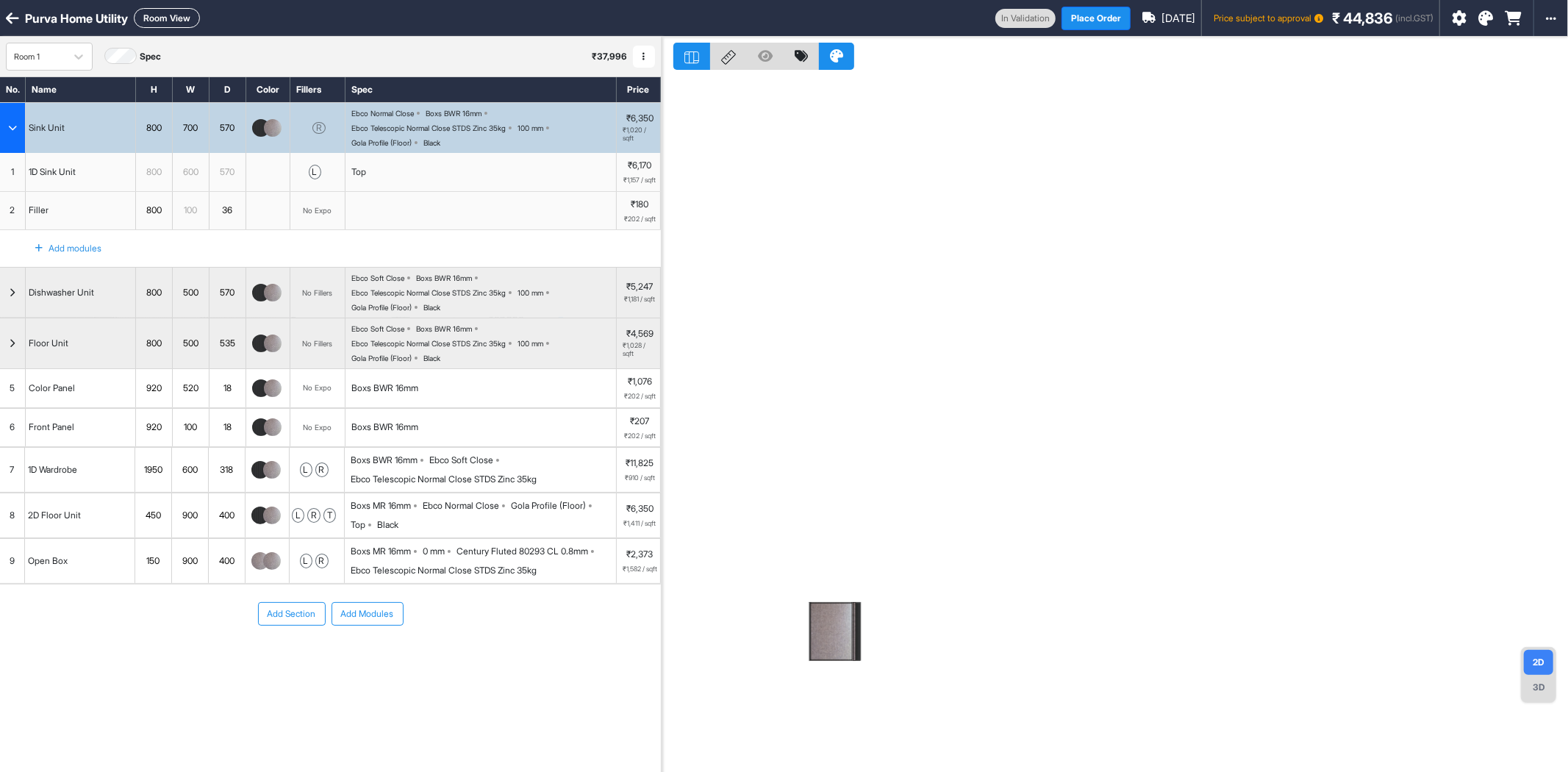
click at [434, 532] on div "Boxs MR 16mm Ebco Normal Close Gola Profile (Floor) Top Black" at bounding box center [484, 515] width 266 height 32
click at [434, 584] on div "Add Section Add Modules" at bounding box center [330, 657] width 661 height 147
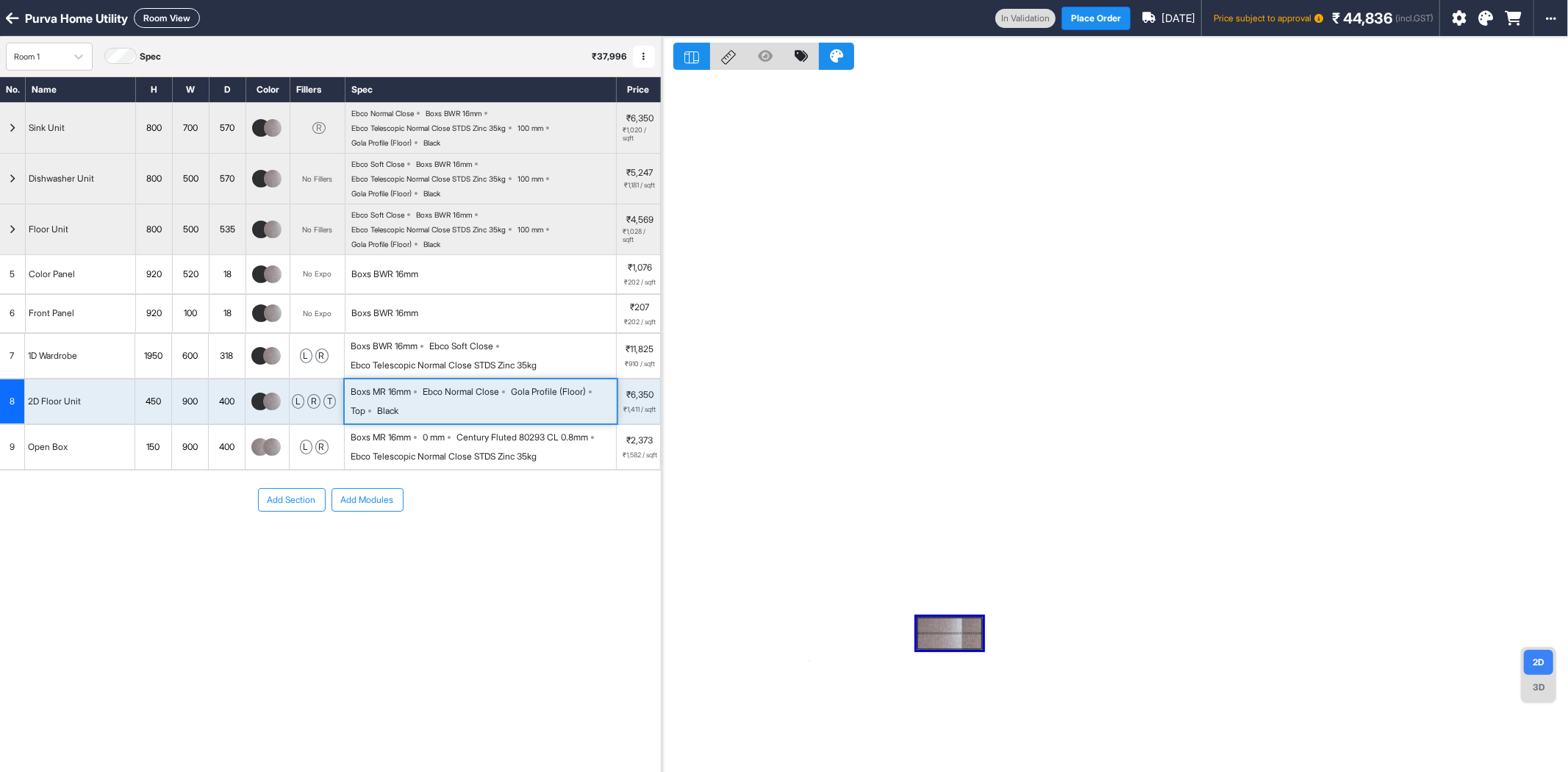
click at [493, 406] on div "Boxs MR 16mm Ebco Normal Close Gola Profile (Floor) Top Black" at bounding box center [484, 401] width 266 height 32
click at [493, 403] on div "Boxs MR 16mm Ebco Normal Close Gola Profile (Floor) Top Black" at bounding box center [484, 401] width 266 height 32
click at [181, 19] on button "Room View" at bounding box center [166, 18] width 66 height 20
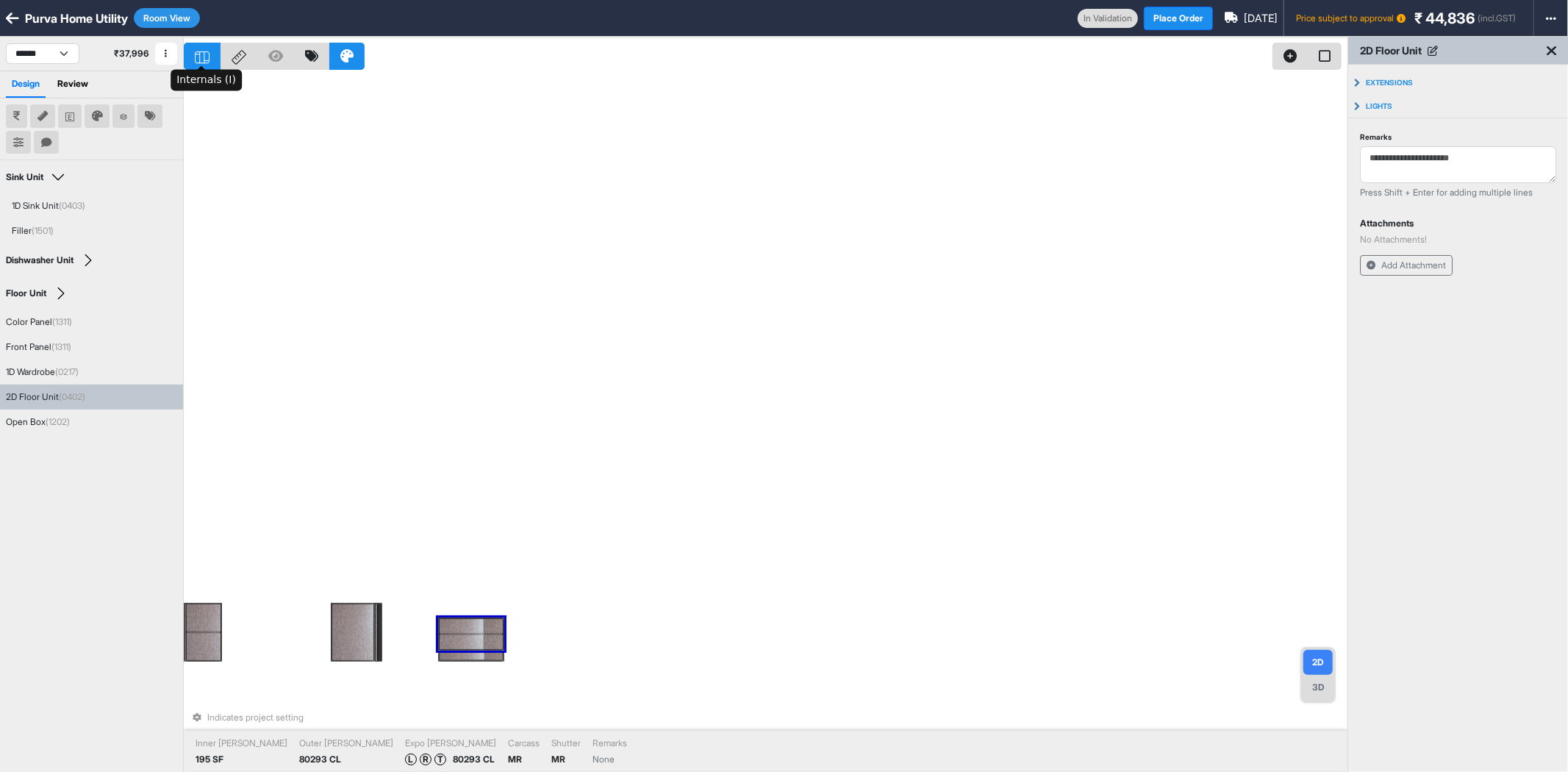
click at [210, 53] on div at bounding box center [202, 56] width 37 height 27
click at [468, 637] on div at bounding box center [455, 636] width 33 height 30
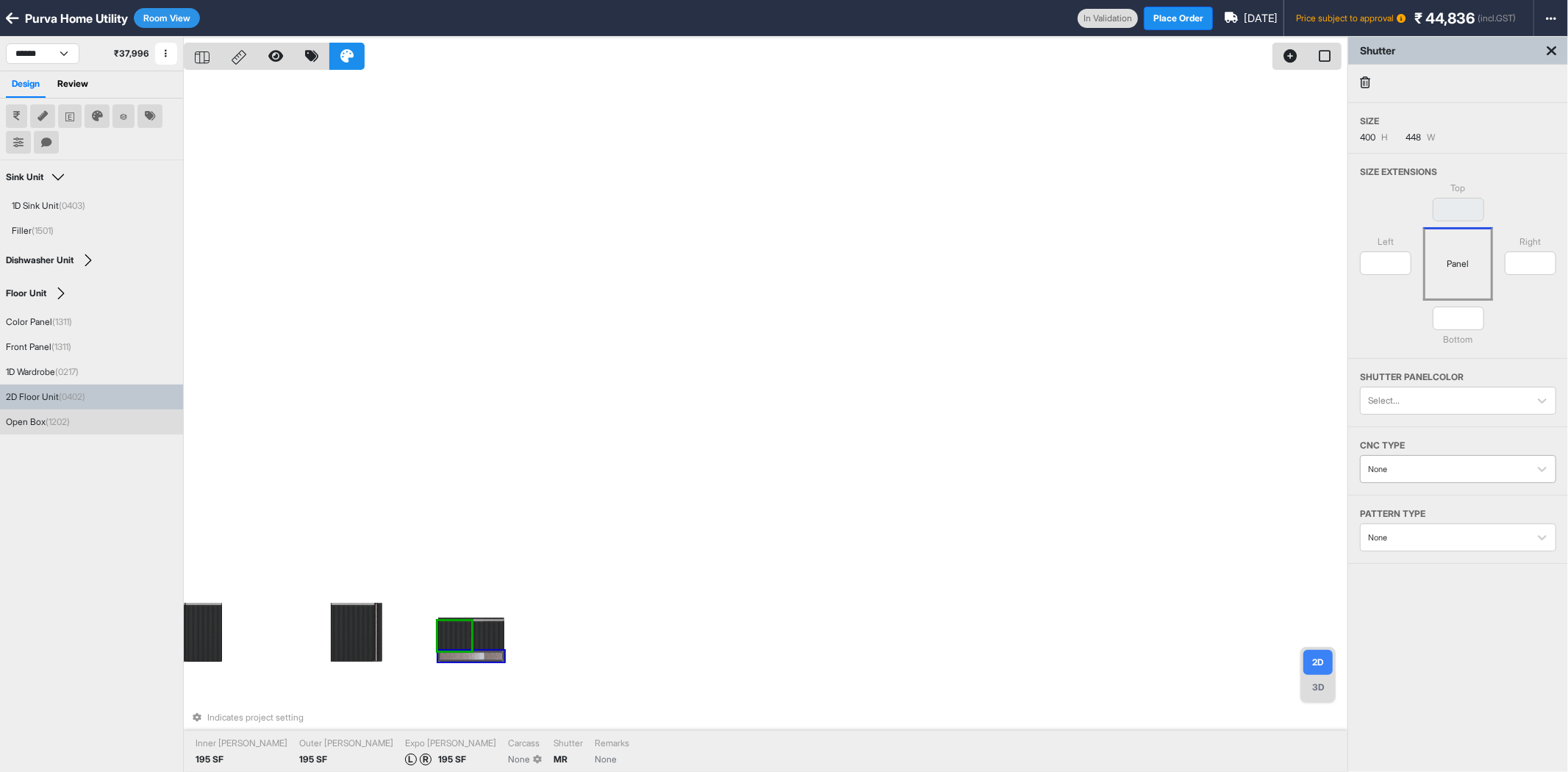
click at [1446, 479] on div "None" at bounding box center [1444, 469] width 168 height 22
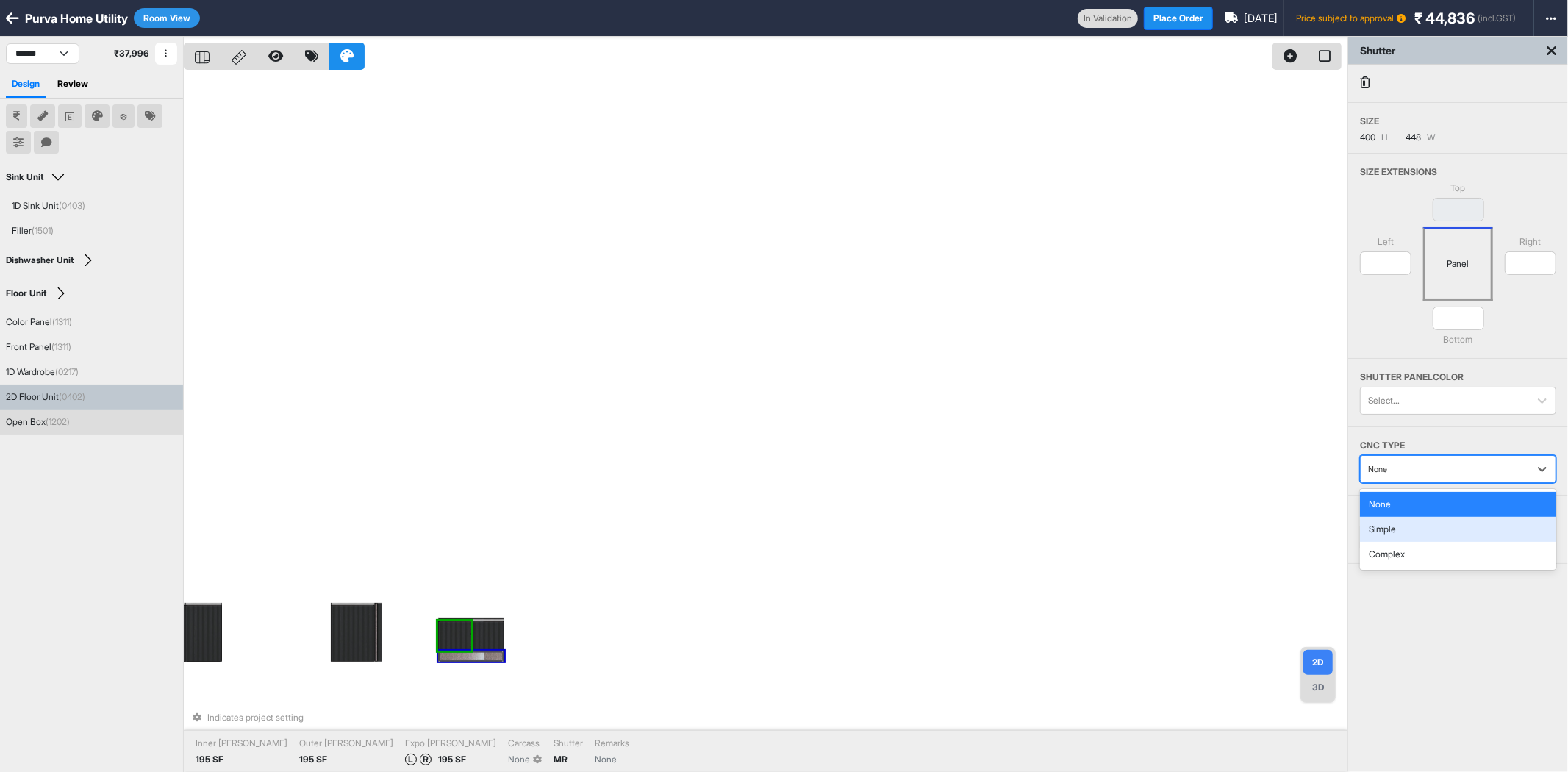
click at [1415, 532] on div "Simple" at bounding box center [1459, 529] width 197 height 25
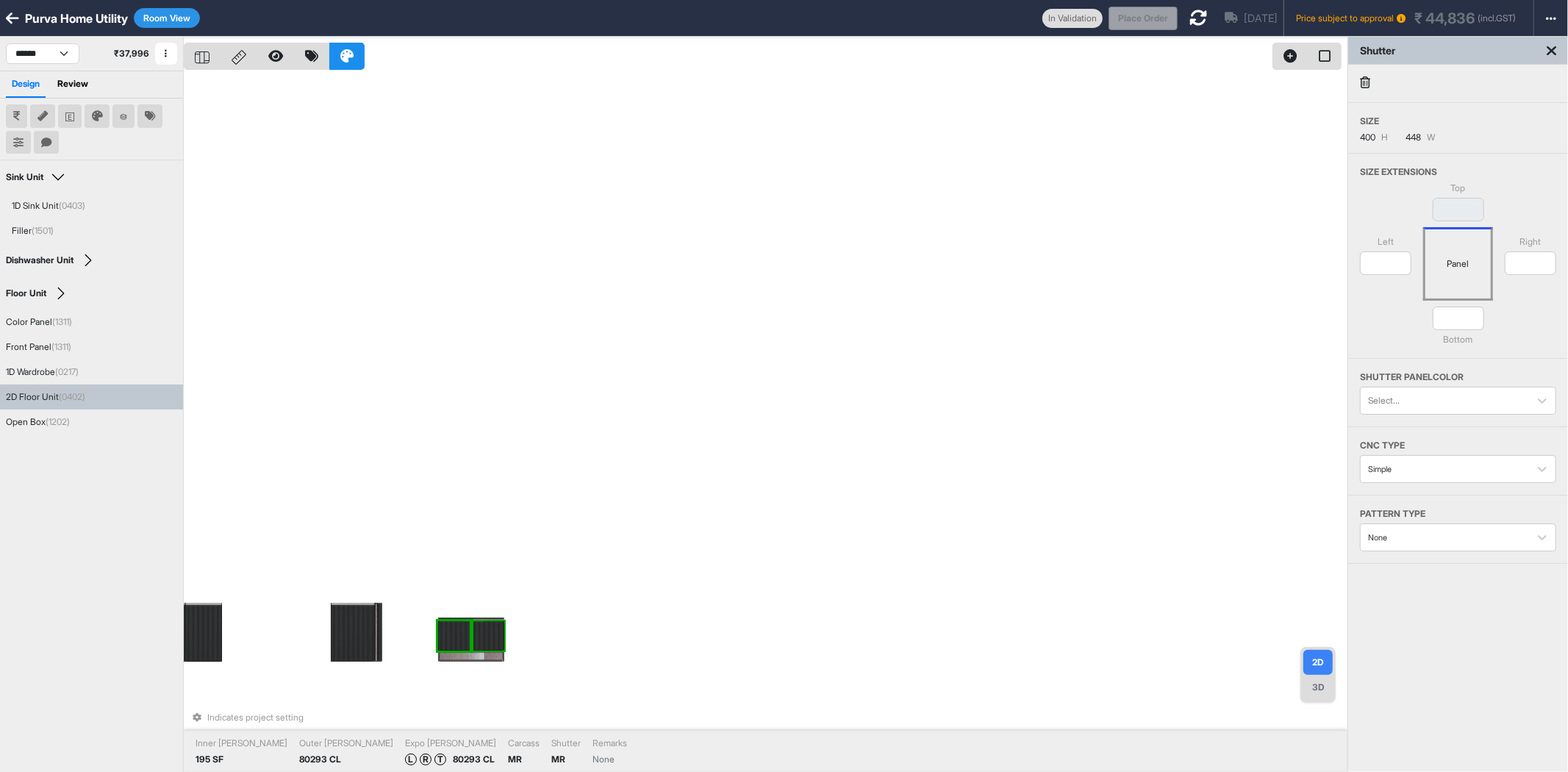
click at [481, 631] on div at bounding box center [488, 636] width 33 height 30
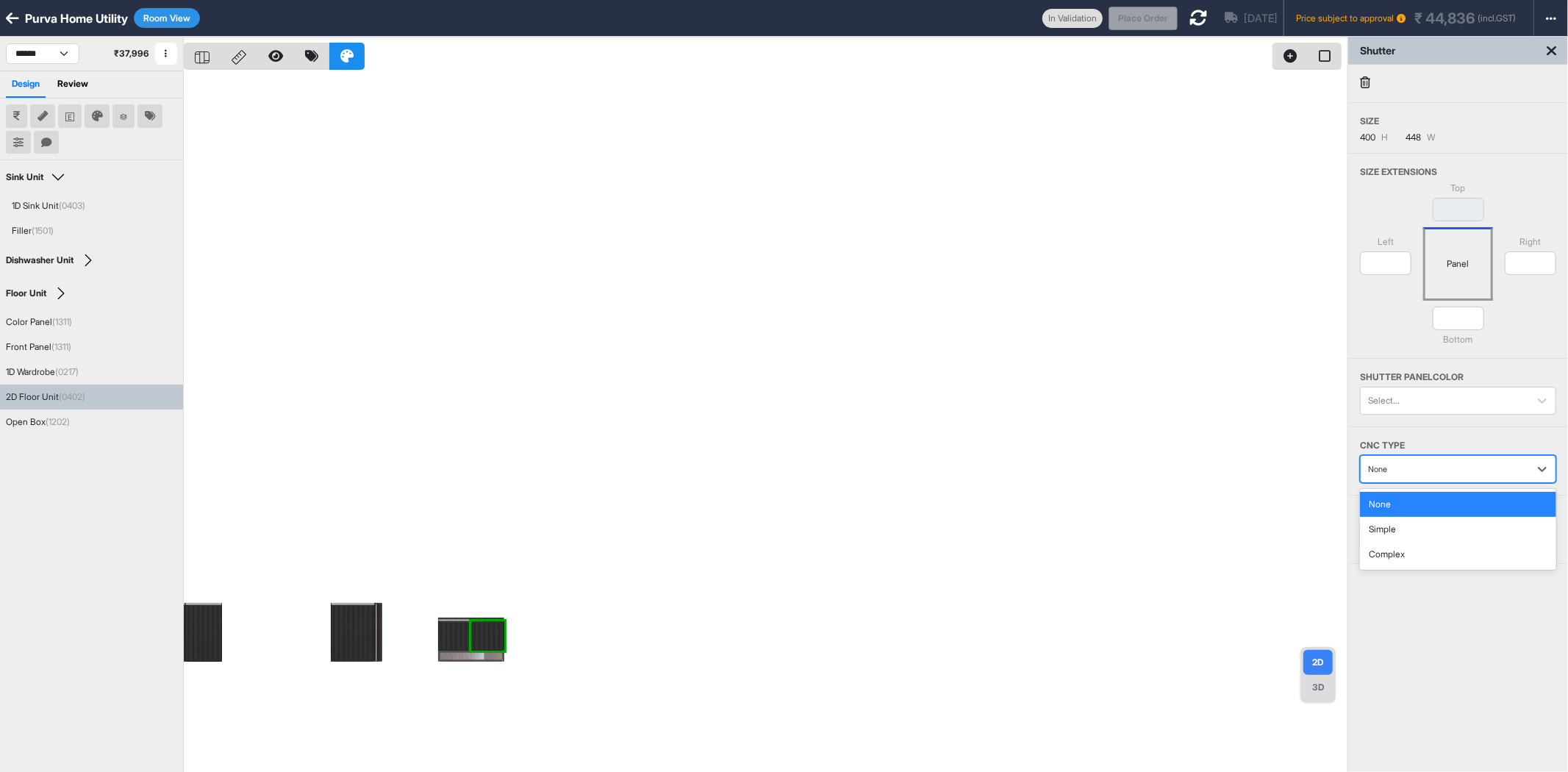
click at [1447, 465] on div at bounding box center [1444, 469] width 153 height 16
click at [1430, 534] on div "Simple" at bounding box center [1459, 529] width 197 height 25
click at [1189, 17] on icon at bounding box center [1198, 18] width 18 height 18
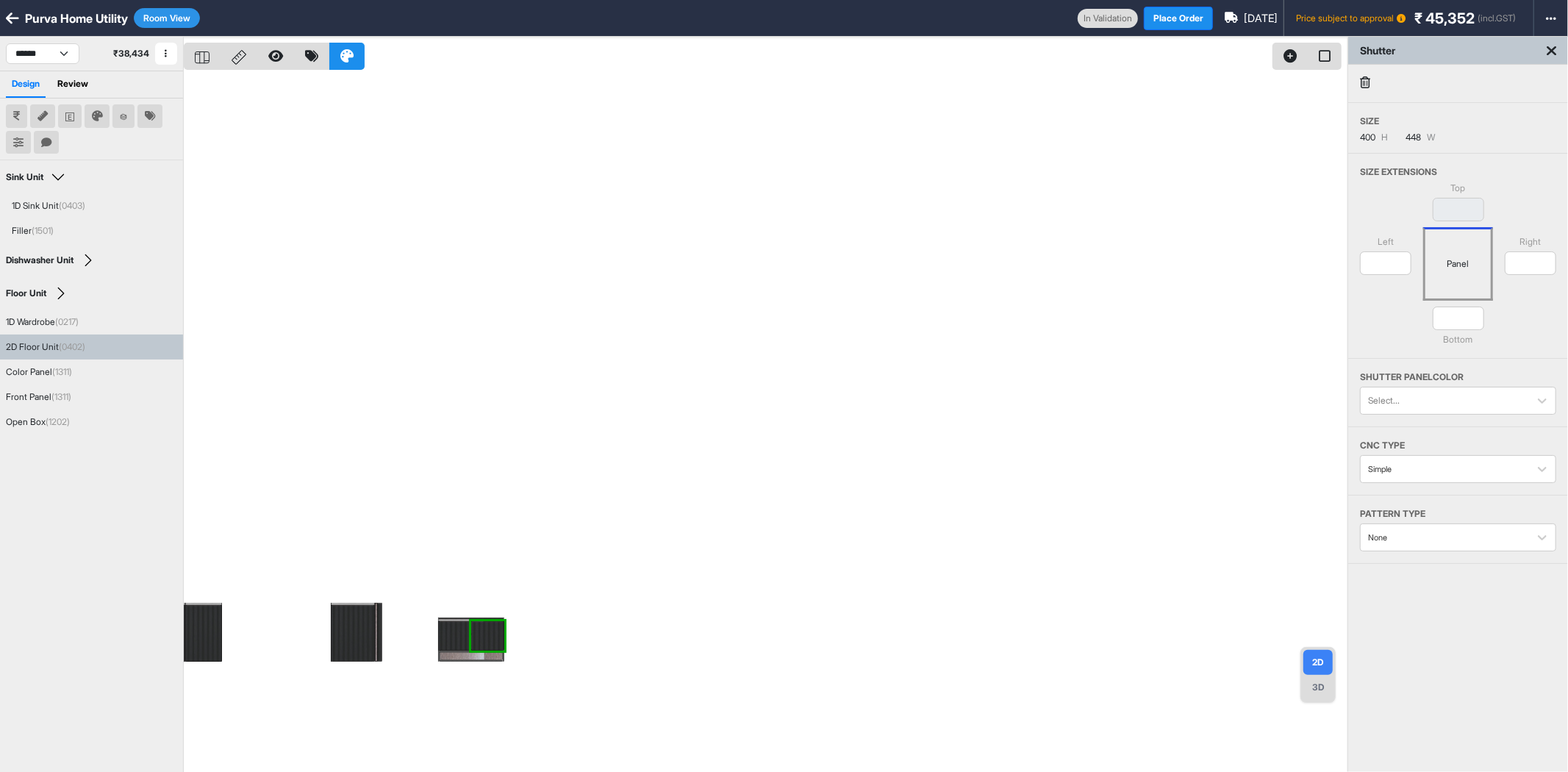
click at [1105, 656] on div at bounding box center [766, 423] width 1164 height 772
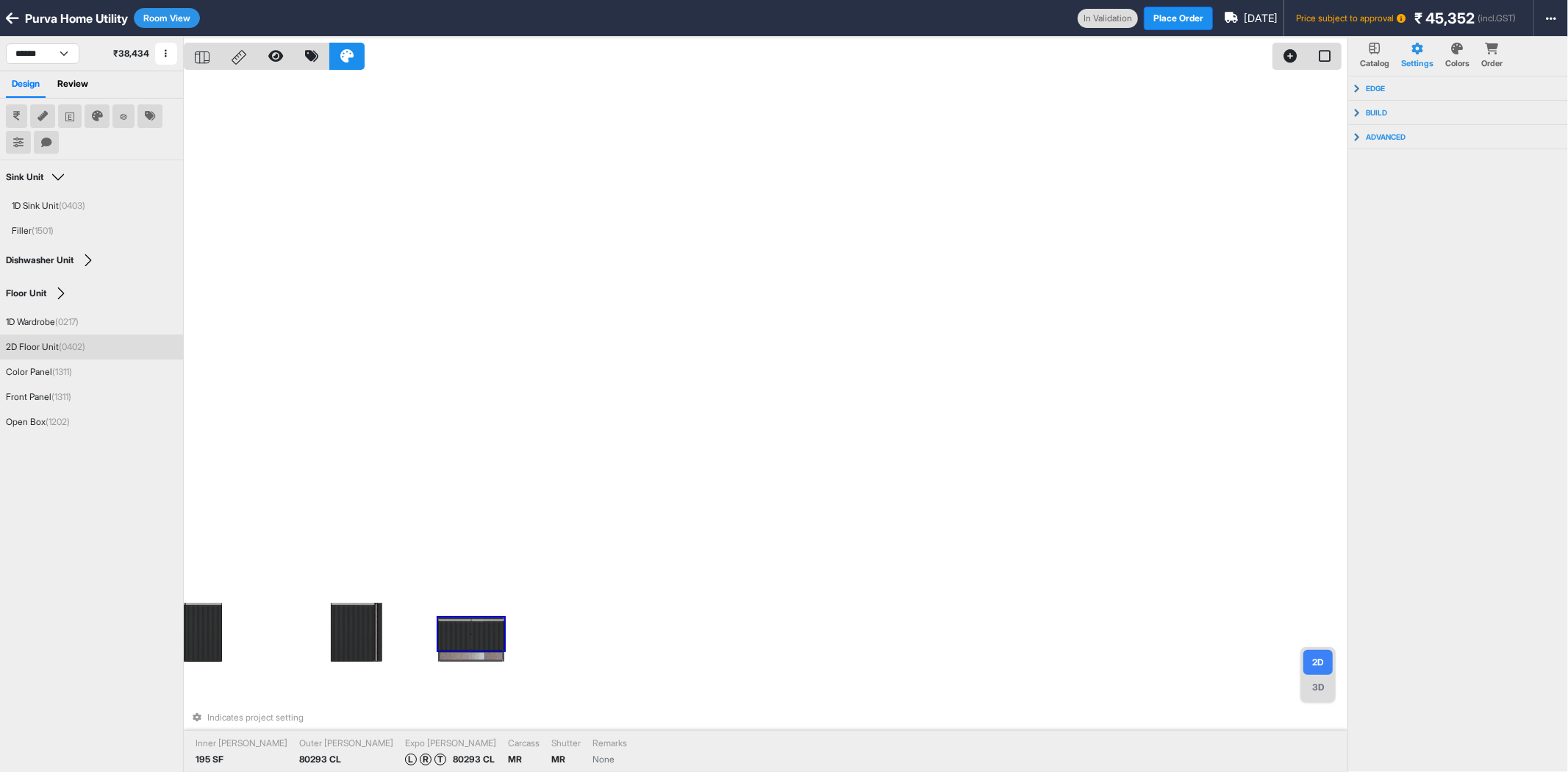
click at [448, 638] on div at bounding box center [455, 636] width 33 height 30
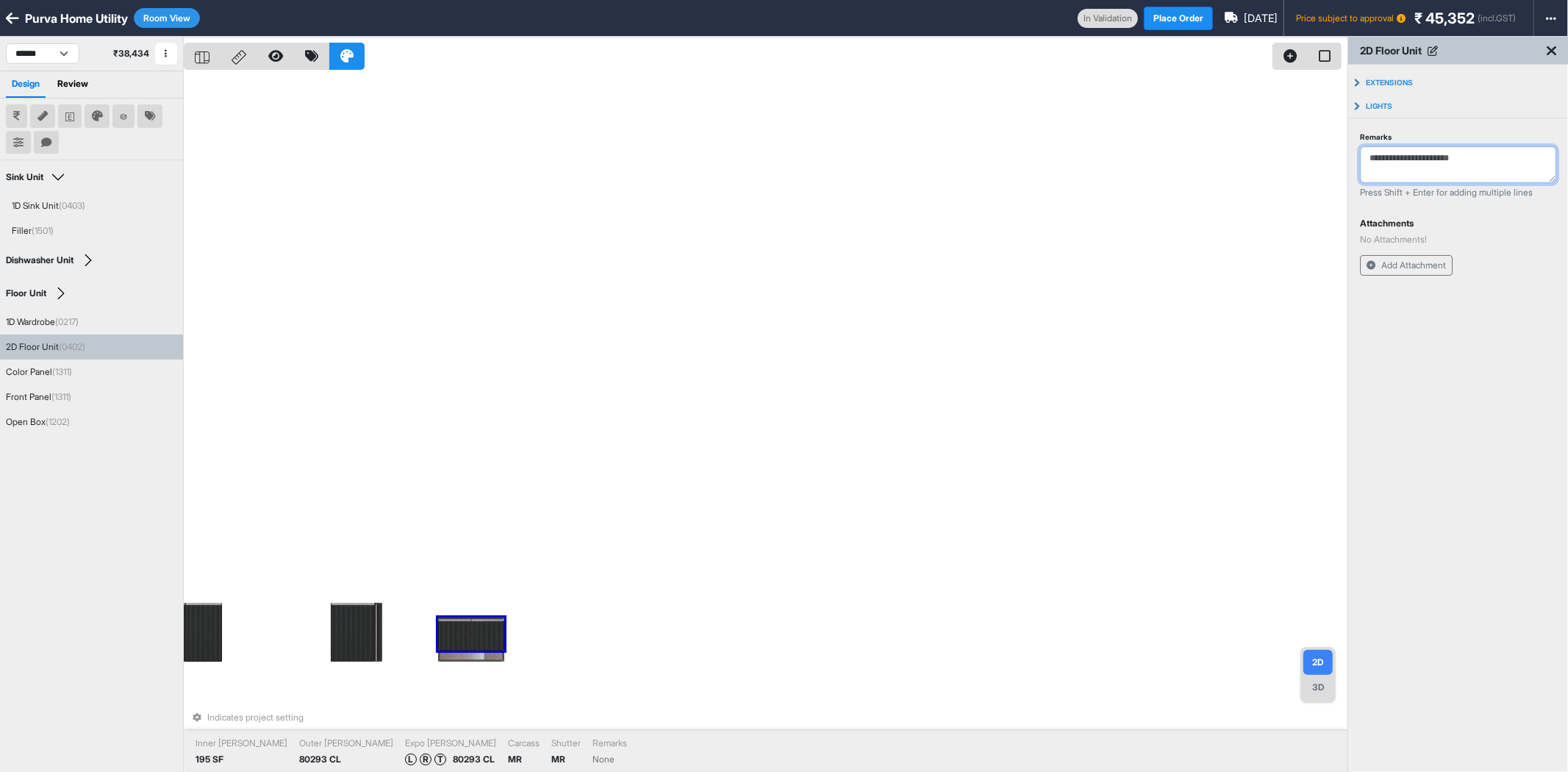
click at [1448, 166] on textarea "Remarks" at bounding box center [1459, 165] width 197 height 37
type textarea "**********"
click at [1119, 216] on div "Indicates project setting Inner Lam 195 SF Outer Lam 80293 CL Expo Lam L R T 80…" at bounding box center [766, 423] width 1164 height 772
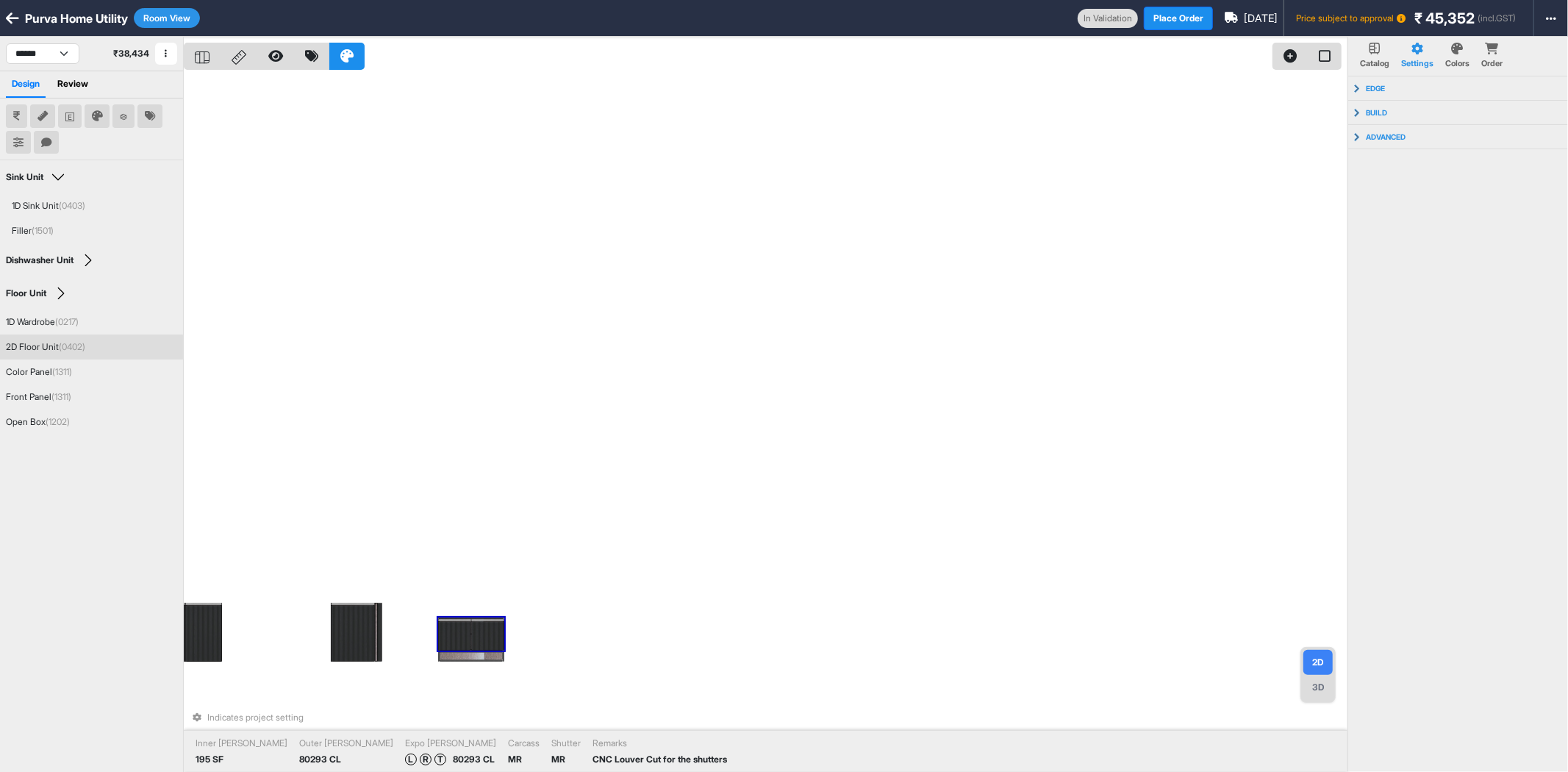
click at [466, 649] on div at bounding box center [455, 636] width 33 height 30
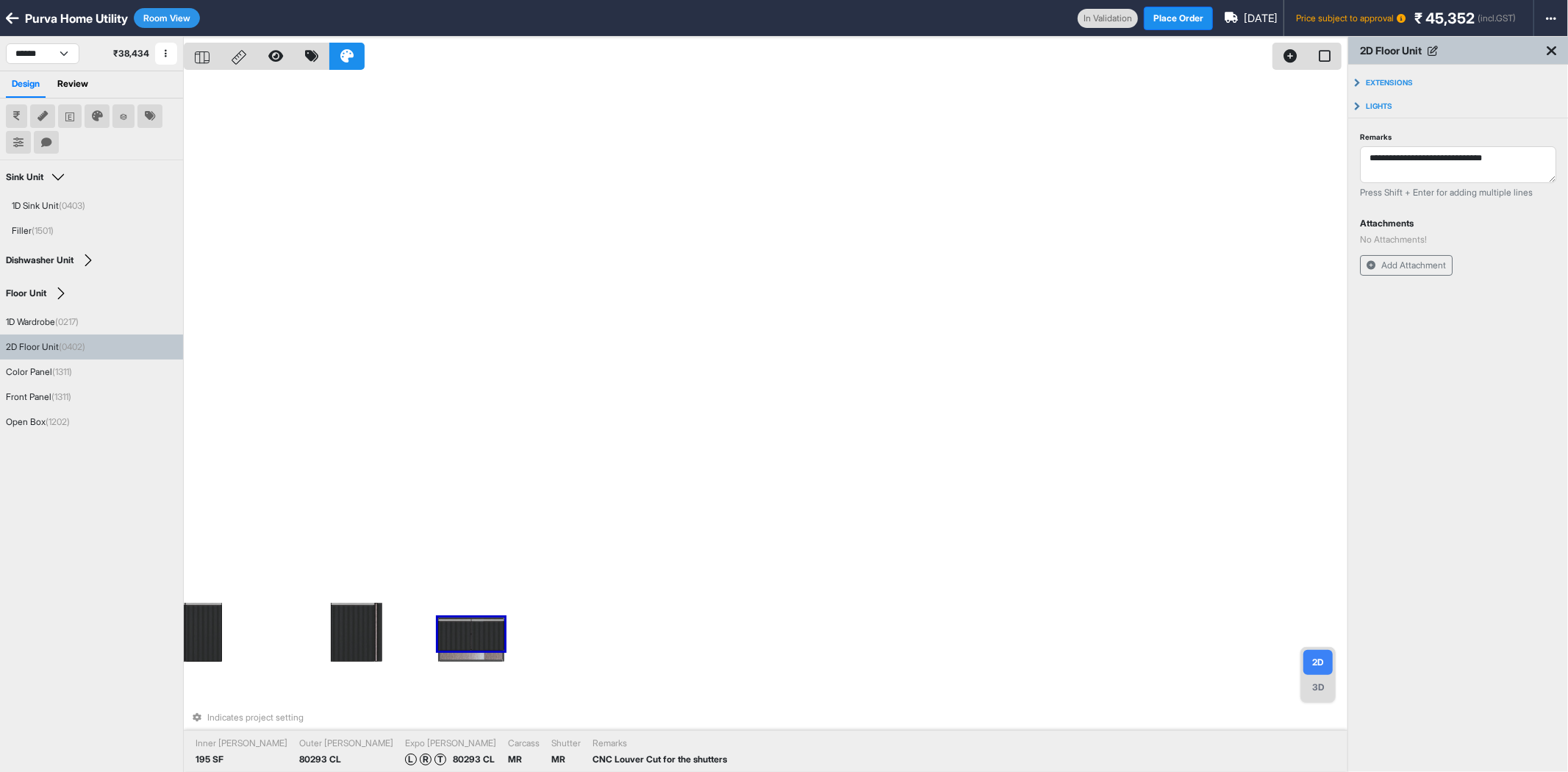
click at [582, 497] on div "Indicates project setting Inner Lam 195 SF Outer Lam 80293 CL Expo Lam L R T 80…" at bounding box center [766, 423] width 1164 height 772
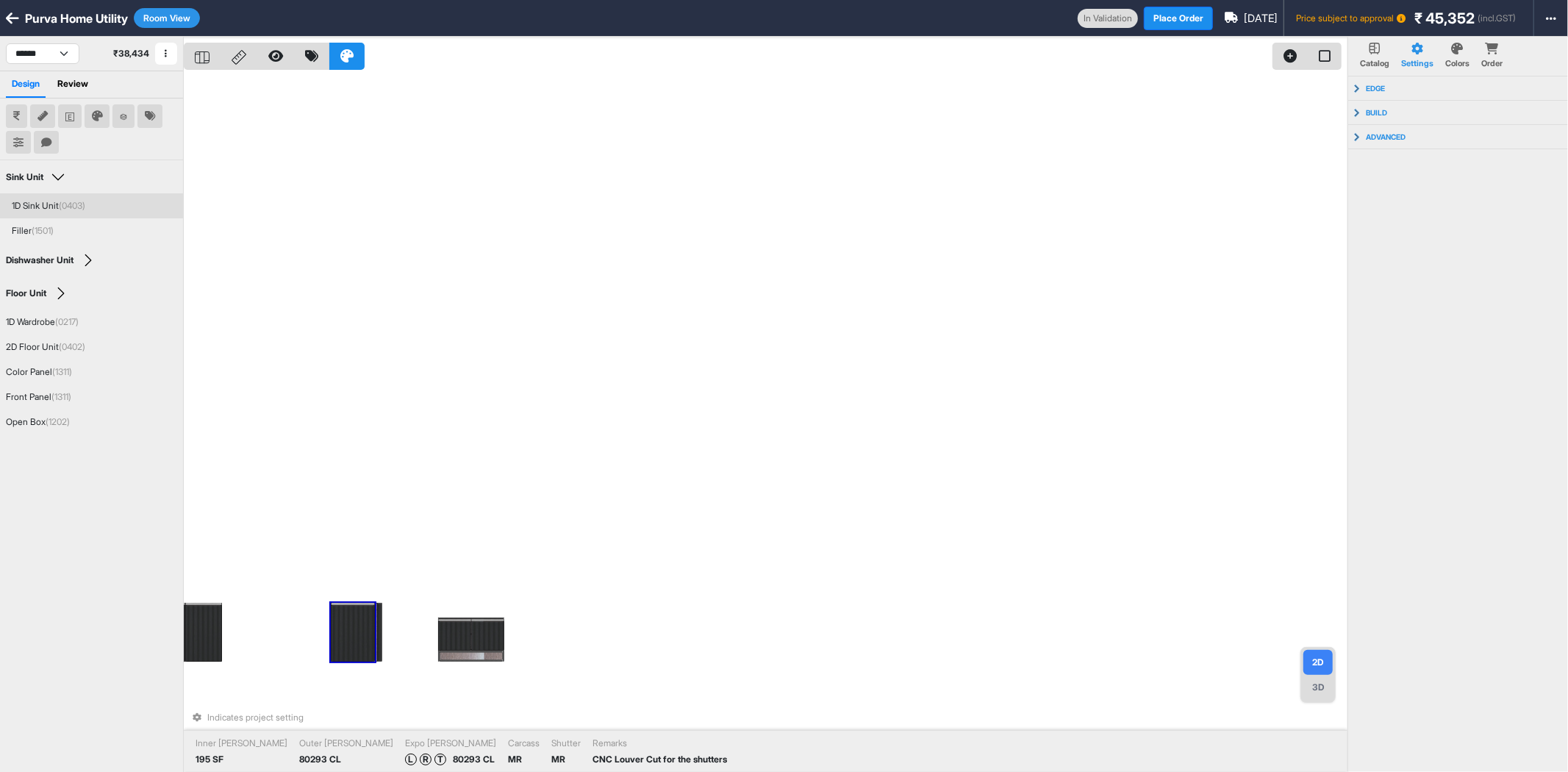
click at [165, 19] on button "Room View" at bounding box center [166, 18] width 66 height 20
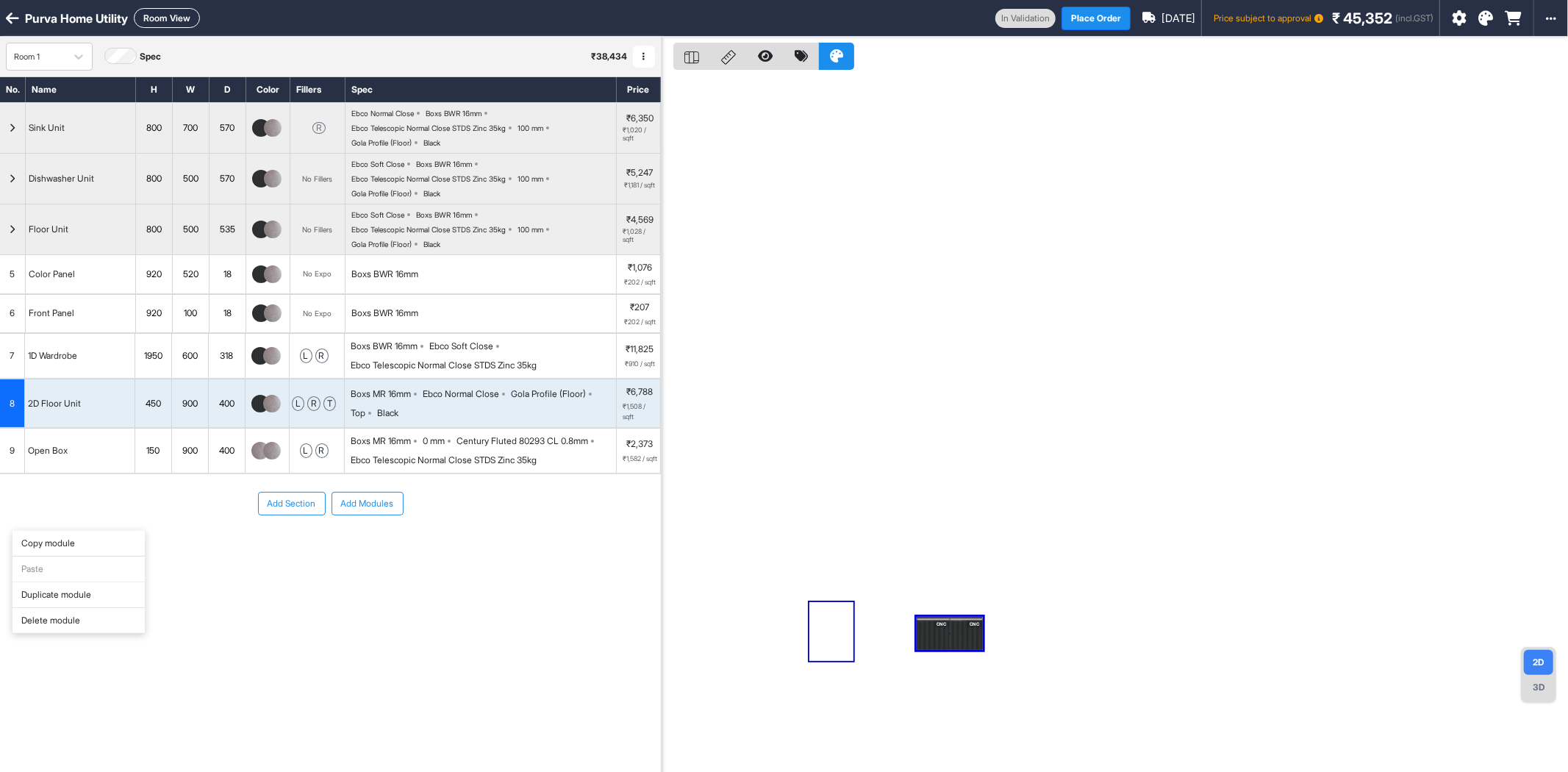
click at [104, 539] on div "Copy module" at bounding box center [78, 543] width 132 height 25
click at [20, 525] on div "Add Section Add Modules" at bounding box center [330, 547] width 661 height 147
click at [90, 402] on div "Copy module" at bounding box center [75, 411] width 132 height 25
click at [94, 547] on div "Add Section Add Modules" at bounding box center [330, 547] width 661 height 147
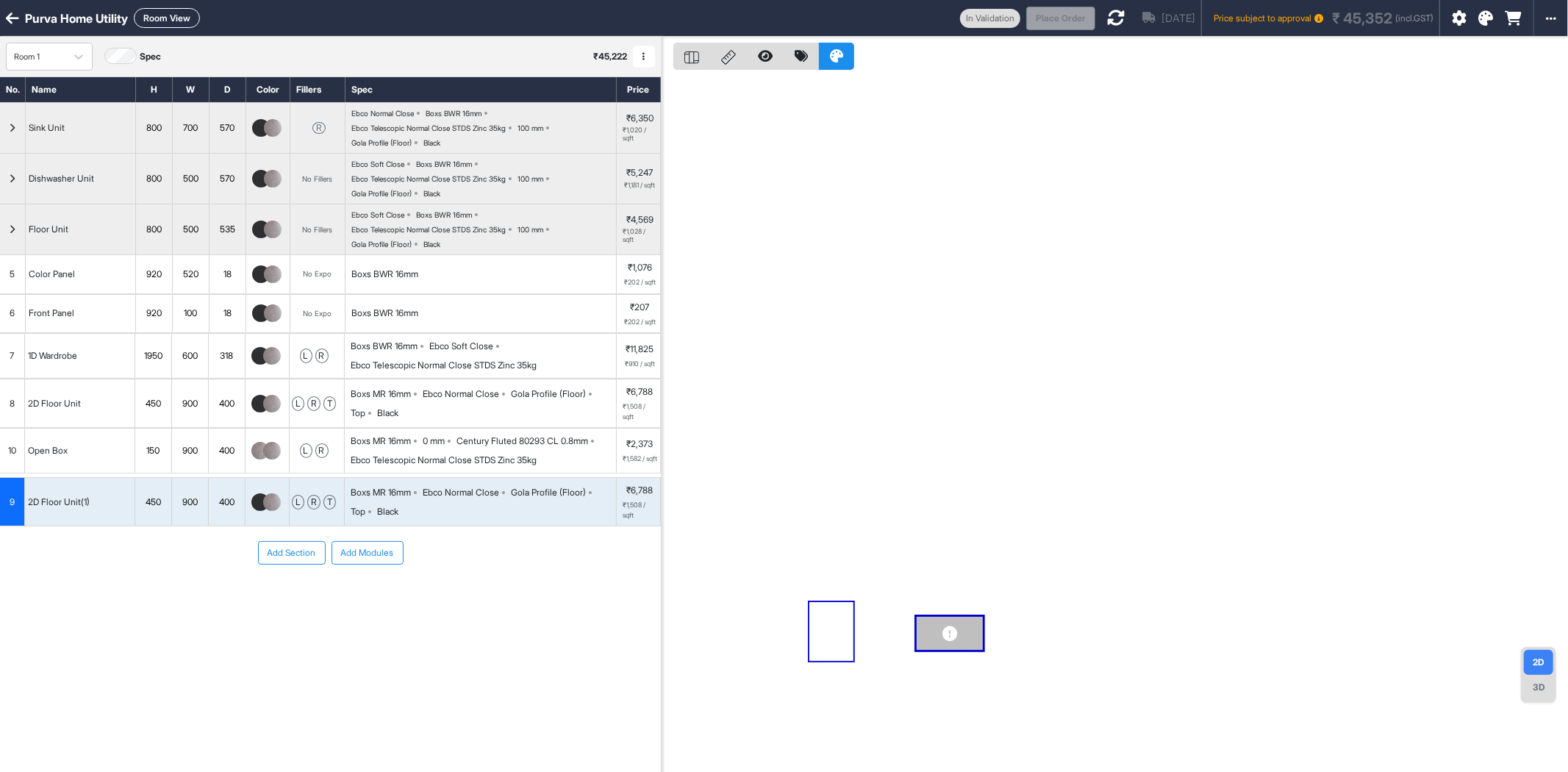
drag, startPoint x: 8, startPoint y: 447, endPoint x: 3, endPoint y: 503, distance: 56.2
click at [158, 503] on div "450" at bounding box center [153, 498] width 36 height 19
click at [159, 503] on div "450" at bounding box center [153, 498] width 36 height 19
type input "***"
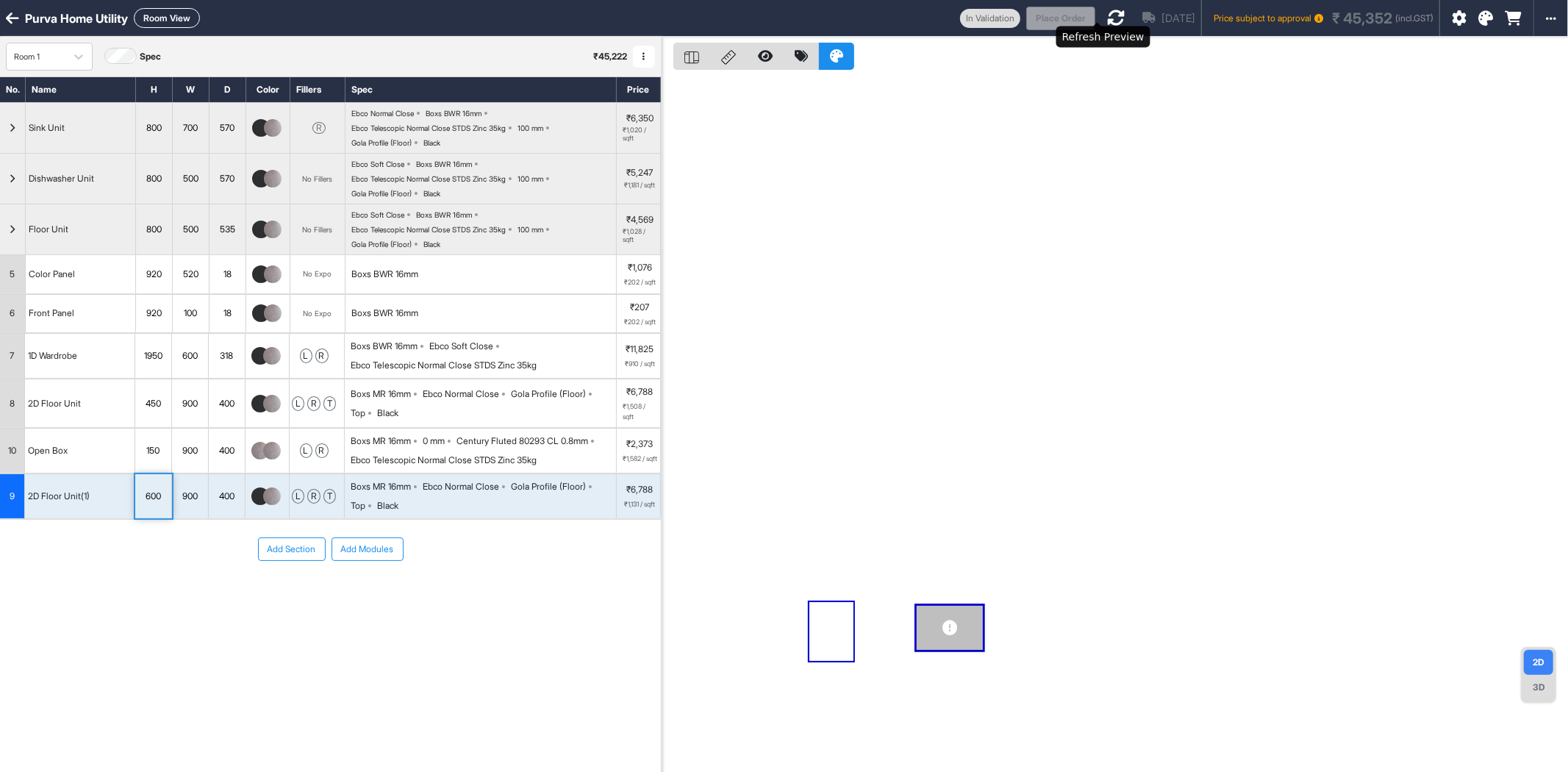
click at [1107, 19] on icon at bounding box center [1116, 18] width 18 height 18
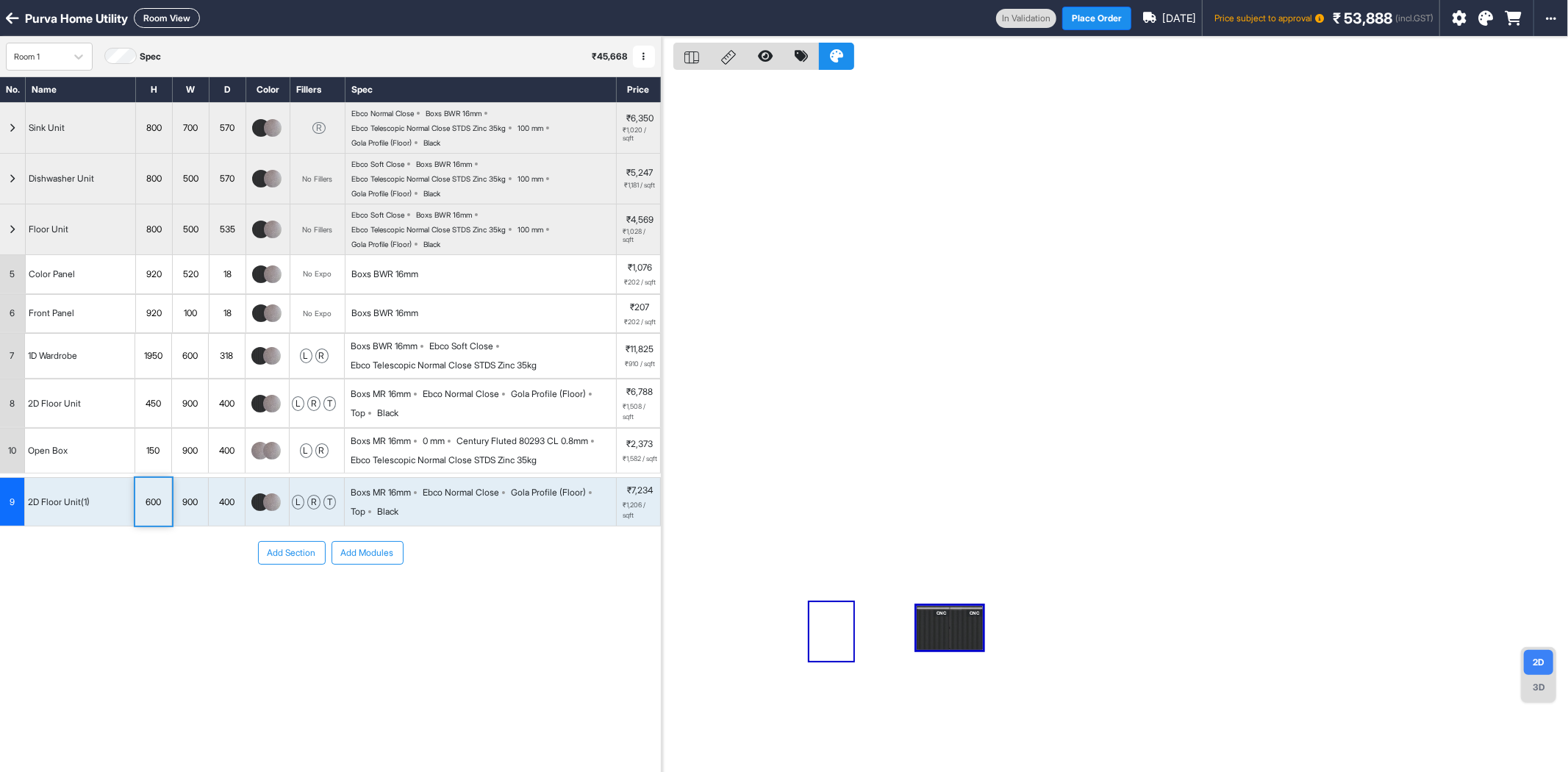
drag, startPoint x: 6, startPoint y: 448, endPoint x: 0, endPoint y: 519, distance: 71.3
click at [170, 20] on button "Room View" at bounding box center [166, 18] width 66 height 20
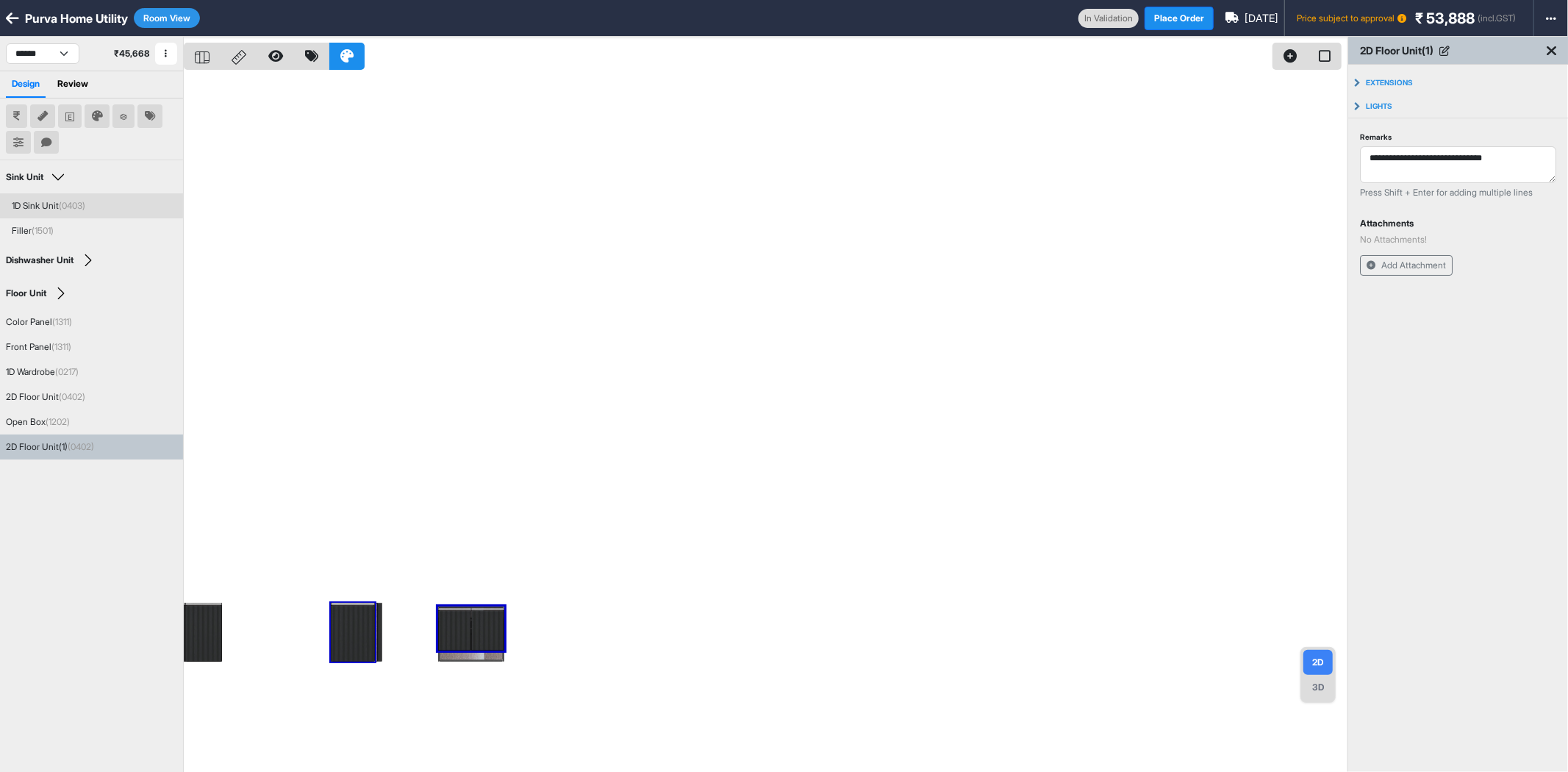
click at [163, 20] on button "Room View" at bounding box center [166, 18] width 66 height 20
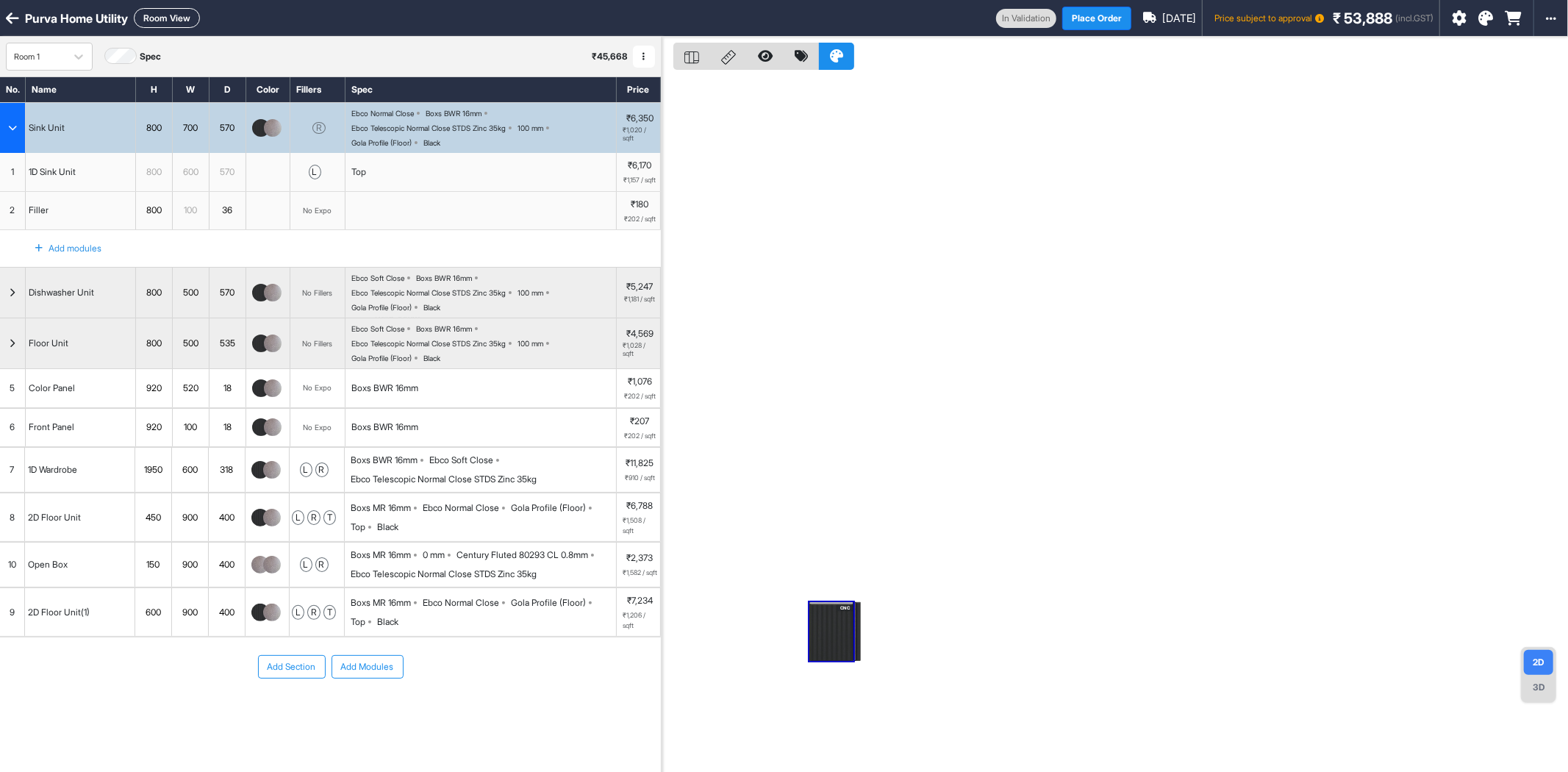
click at [161, 16] on button "Room View" at bounding box center [166, 18] width 66 height 20
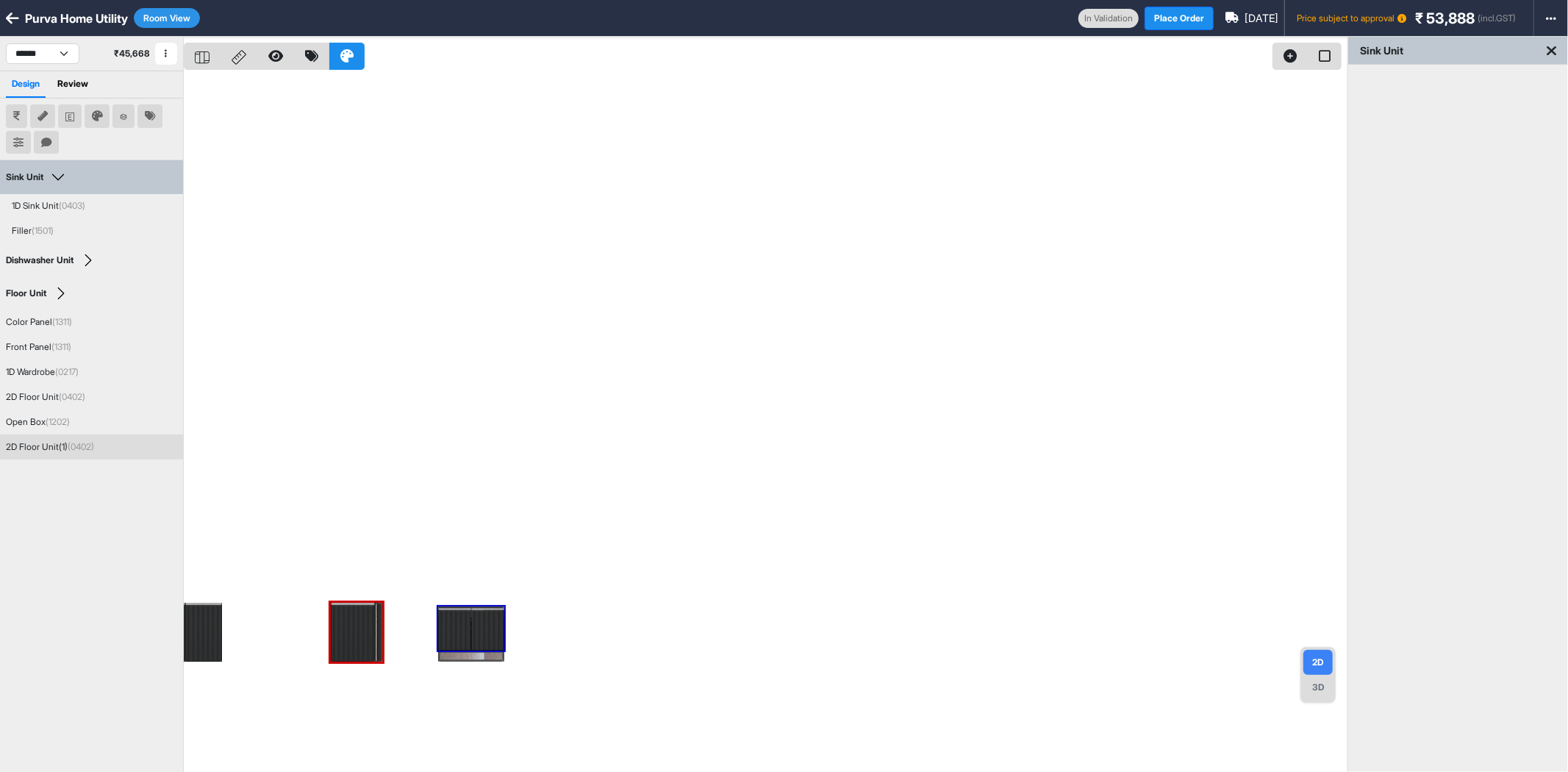
click at [27, 444] on div "2D Floor Unit(1) (0402)" at bounding box center [50, 447] width 89 height 13
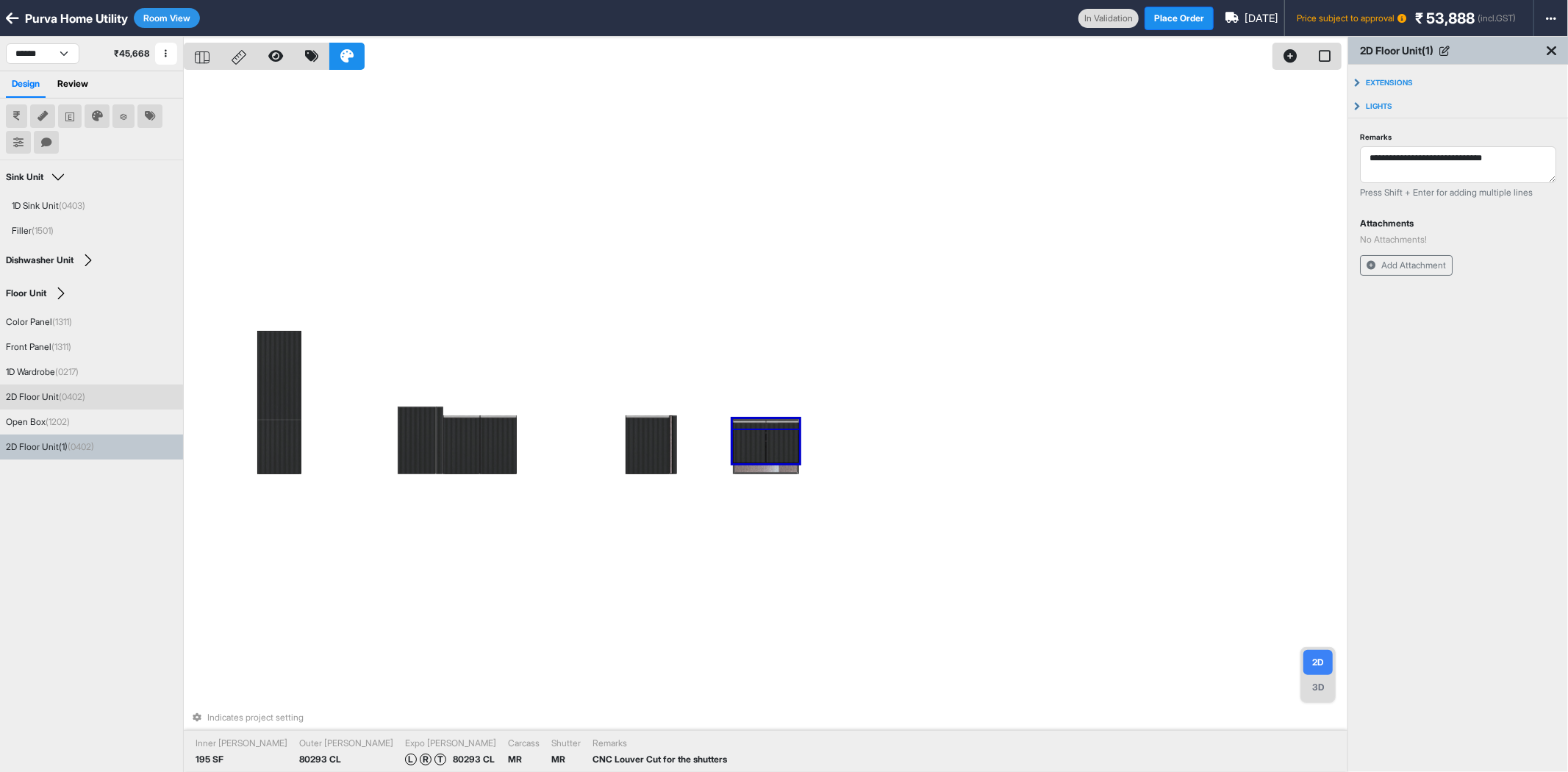
click at [39, 393] on div "2D Floor Unit (0402)" at bounding box center [45, 397] width 80 height 13
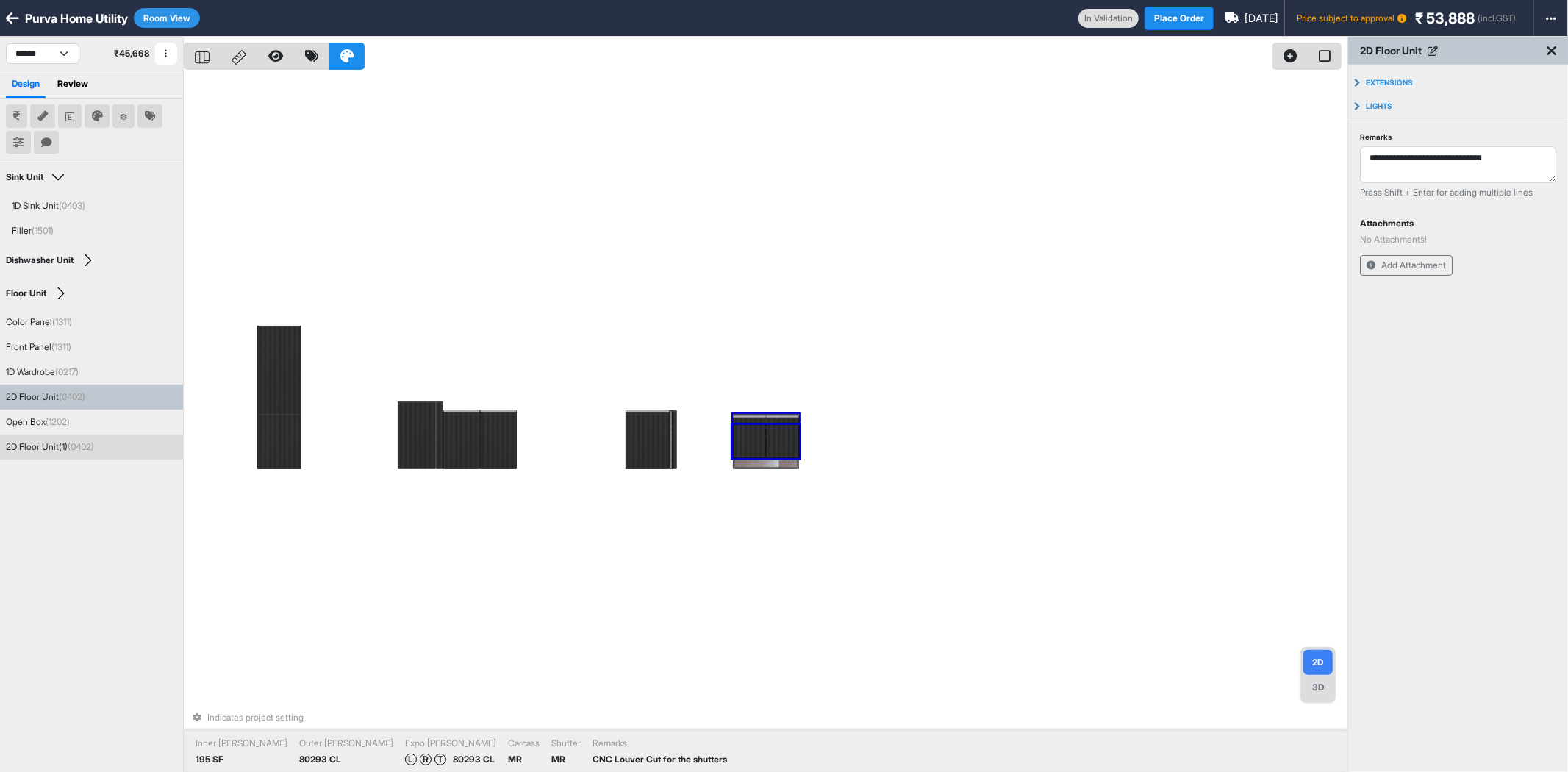
click at [22, 442] on div "2D Floor Unit(1) (0402)" at bounding box center [50, 447] width 89 height 13
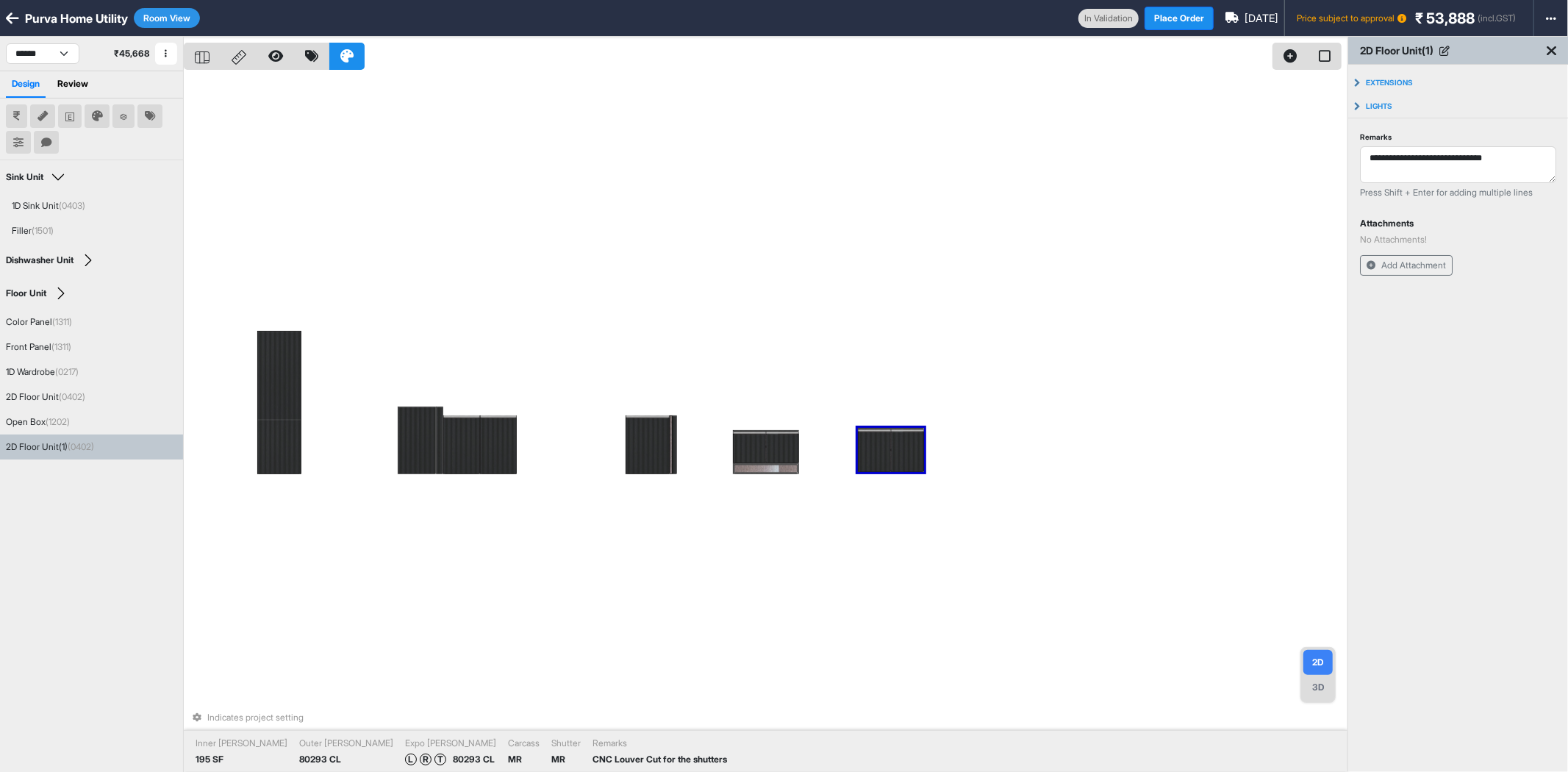
click at [900, 532] on div "Indicates project setting Inner Lam 195 SF Outer Lam 80293 CL Expo Lam L R T 80…" at bounding box center [766, 423] width 1164 height 772
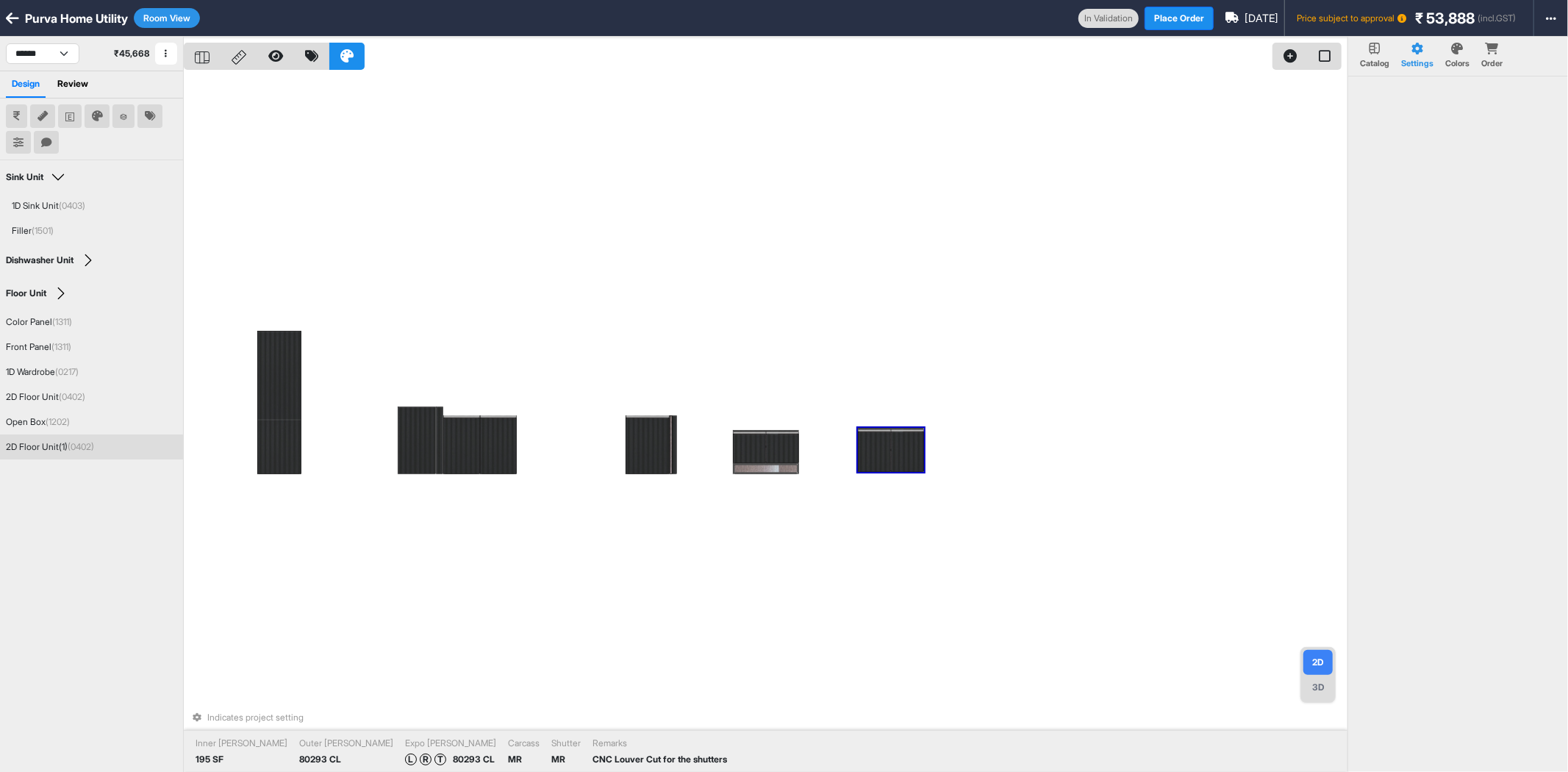
click at [869, 442] on div at bounding box center [875, 452] width 33 height 40
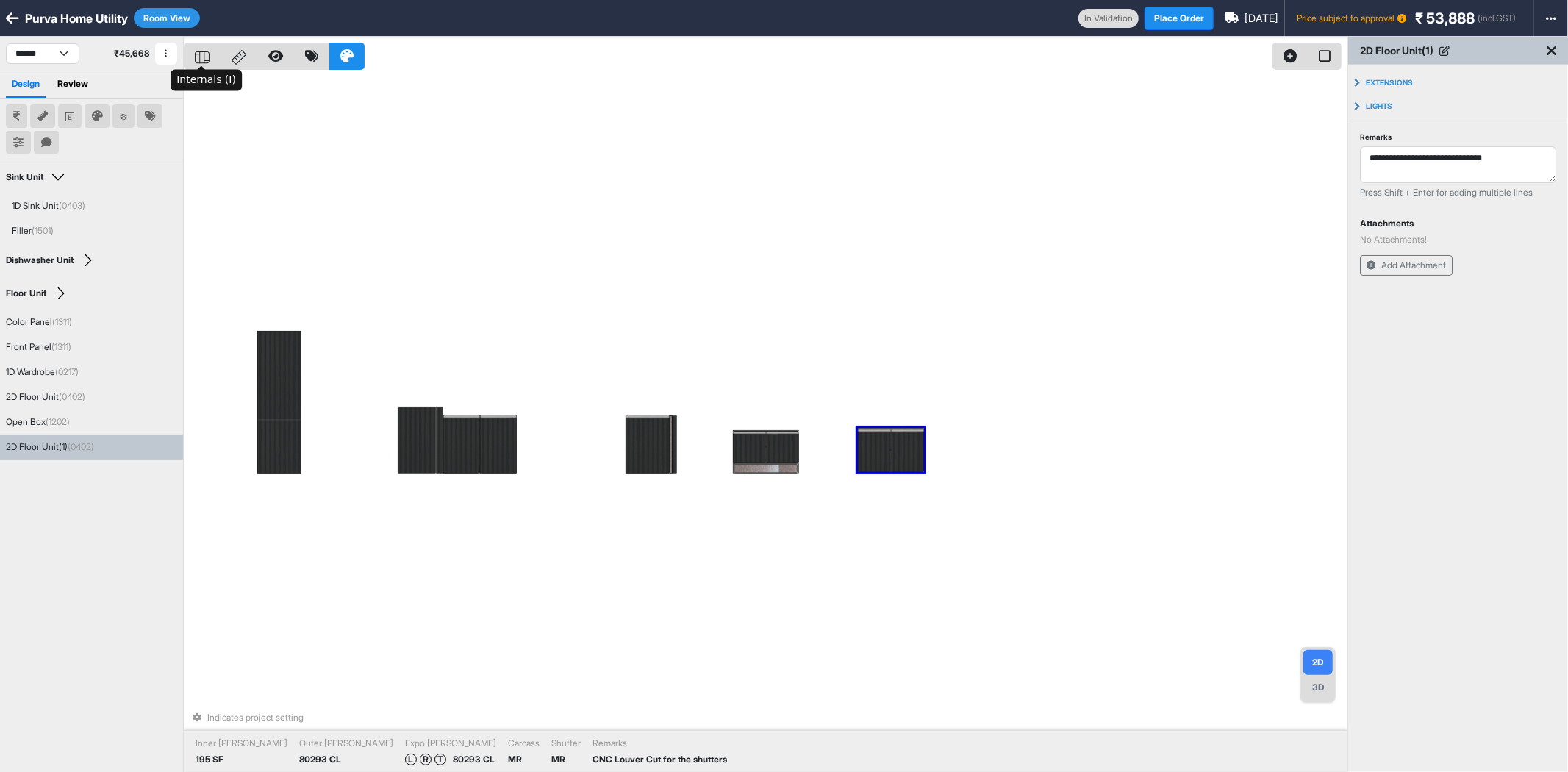
click at [202, 61] on icon at bounding box center [202, 57] width 15 height 12
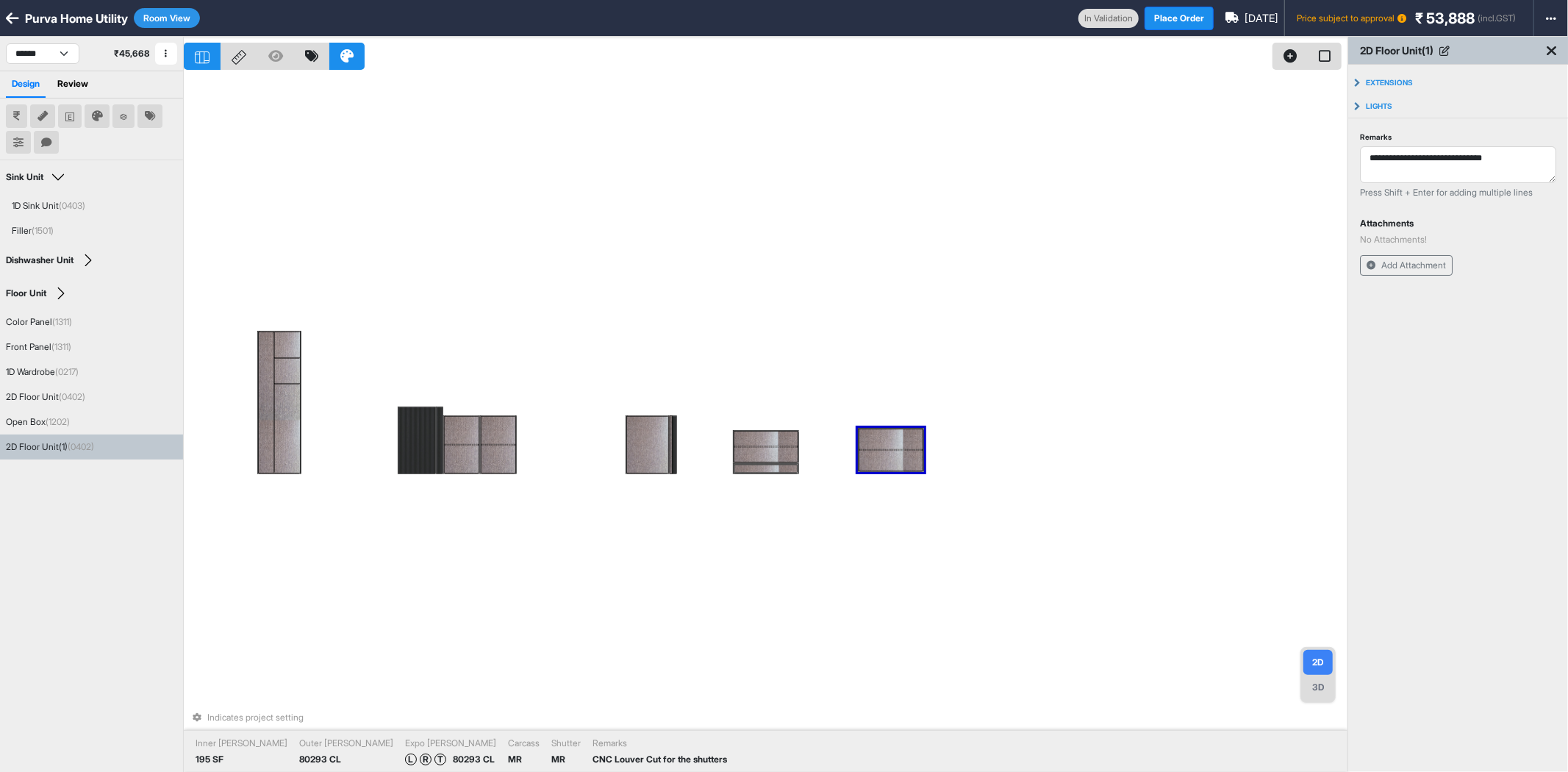
click at [886, 458] on div at bounding box center [890, 461] width 63 height 20
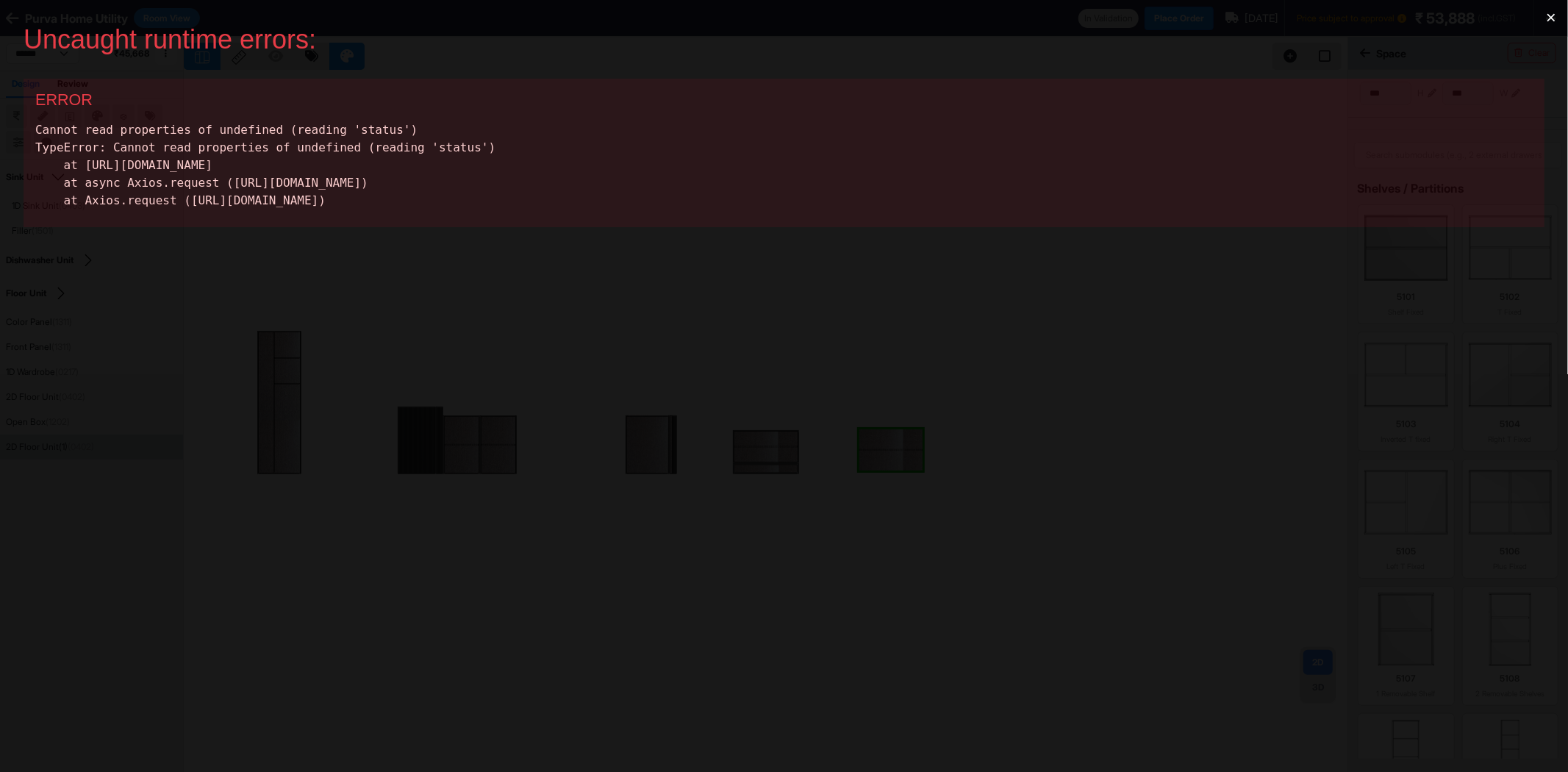
click at [1552, 19] on button "×" at bounding box center [1551, 17] width 34 height 35
click at [1553, 10] on button "×" at bounding box center [1551, 17] width 34 height 35
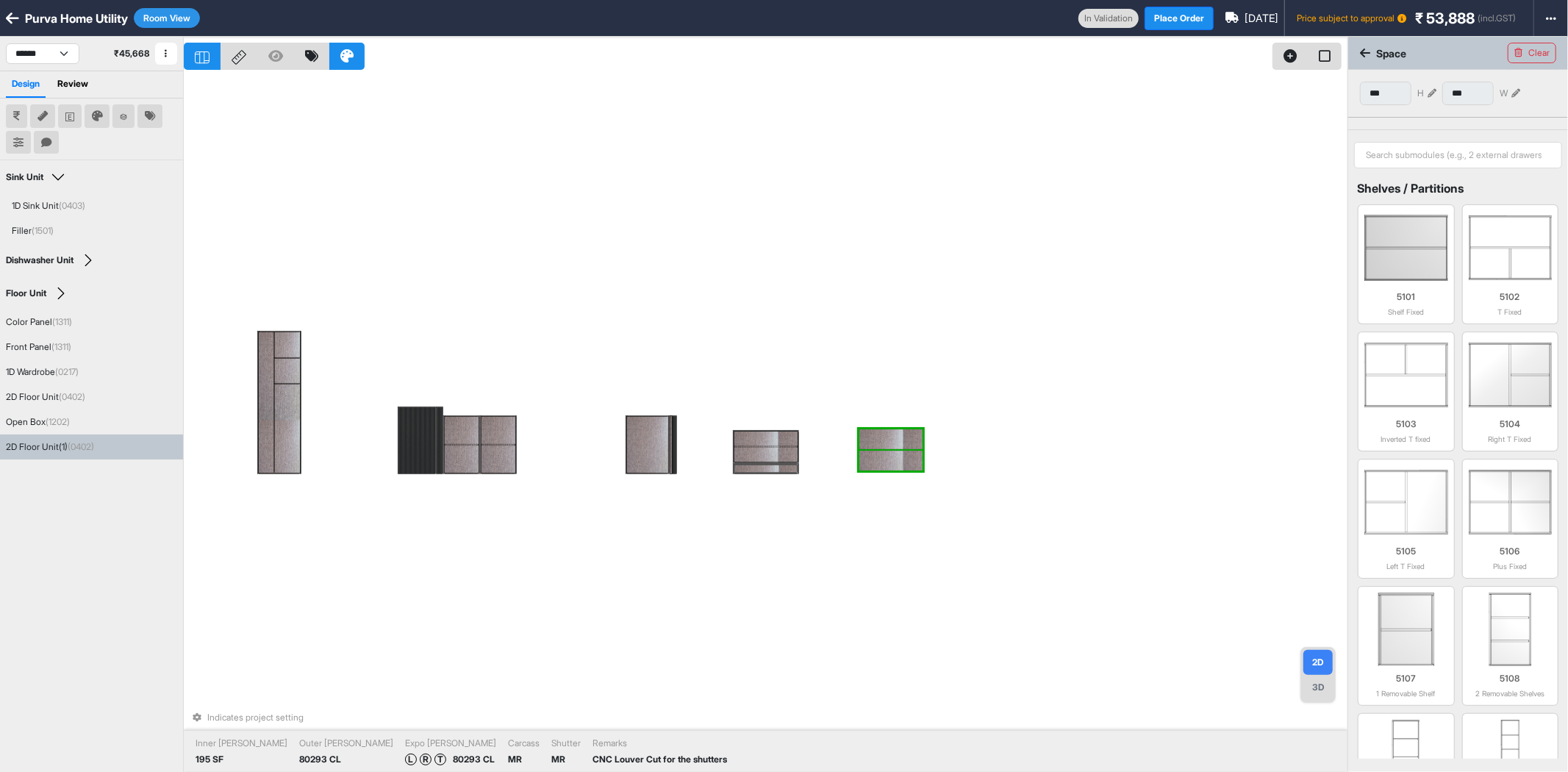
click at [910, 461] on div at bounding box center [890, 461] width 63 height 20
type input "***"
click at [906, 435] on div at bounding box center [890, 439] width 63 height 20
click at [884, 456] on div at bounding box center [890, 461] width 63 height 20
click at [870, 15] on button "Close" at bounding box center [877, 22] width 32 height 39
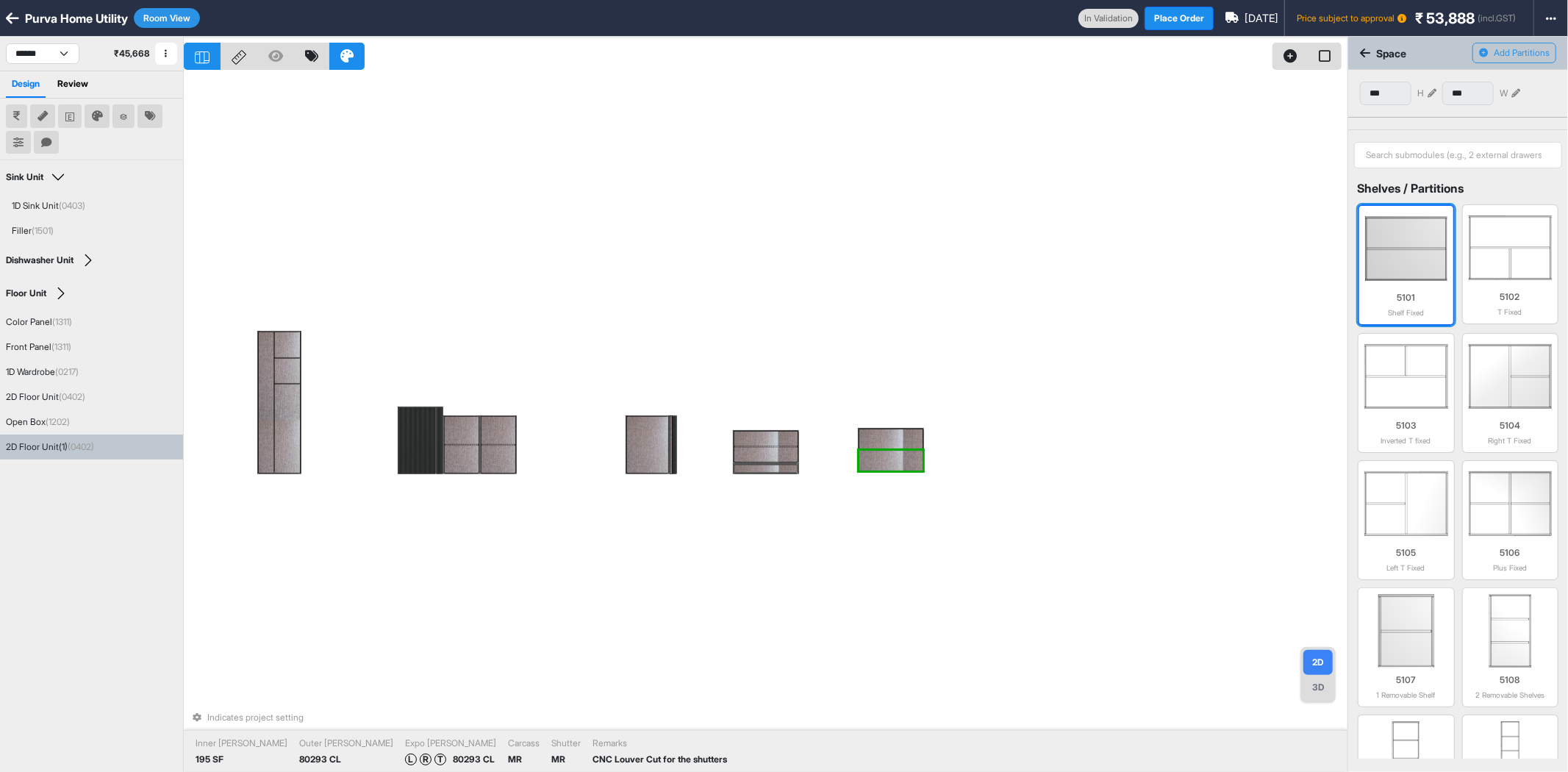
click at [1402, 274] on img at bounding box center [1407, 248] width 82 height 74
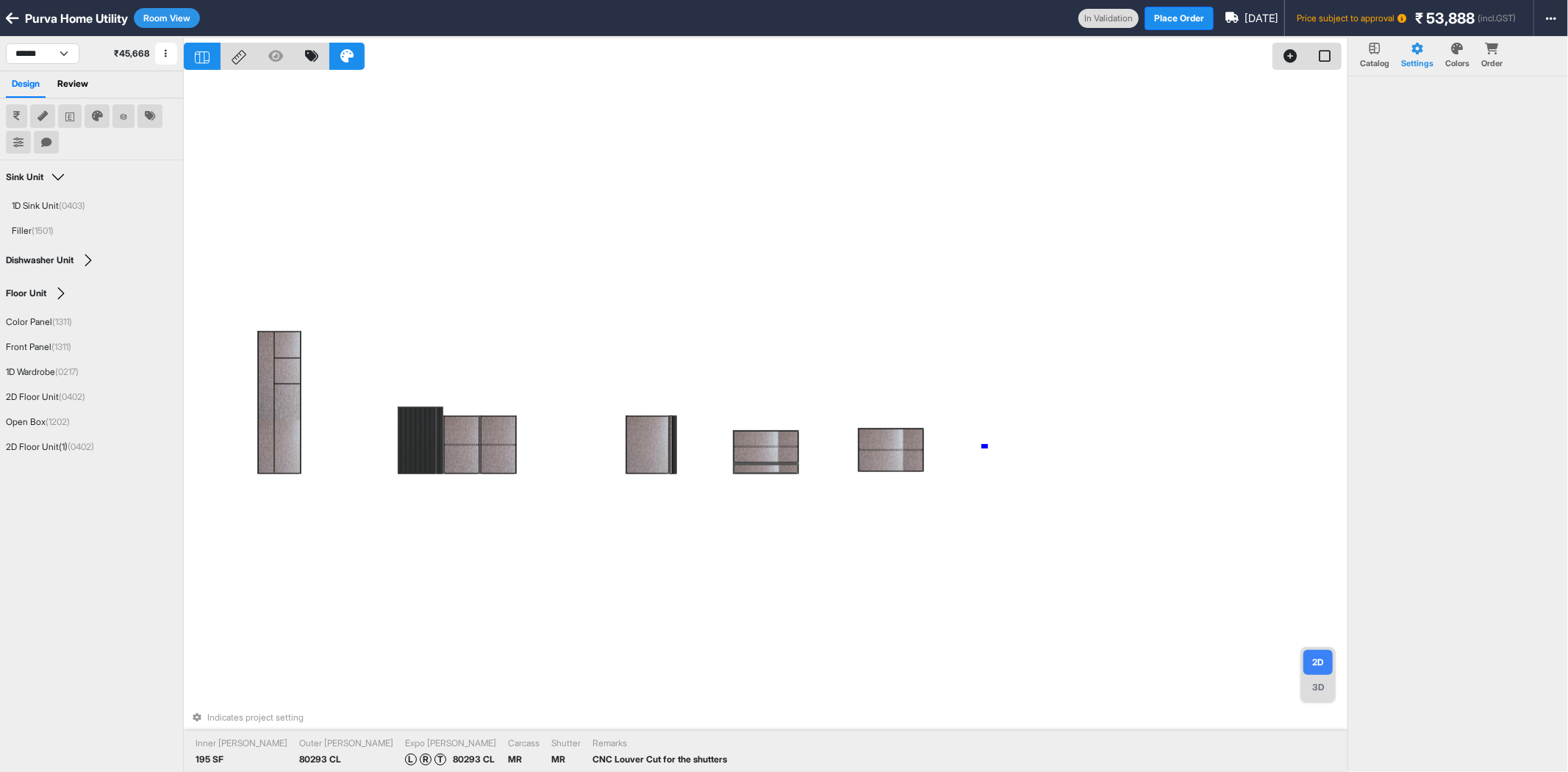
click at [984, 447] on div "Indicates project setting Inner Lam 195 SF Outer Lam 80293 CL Expo Lam L R T 80…" at bounding box center [766, 423] width 1164 height 772
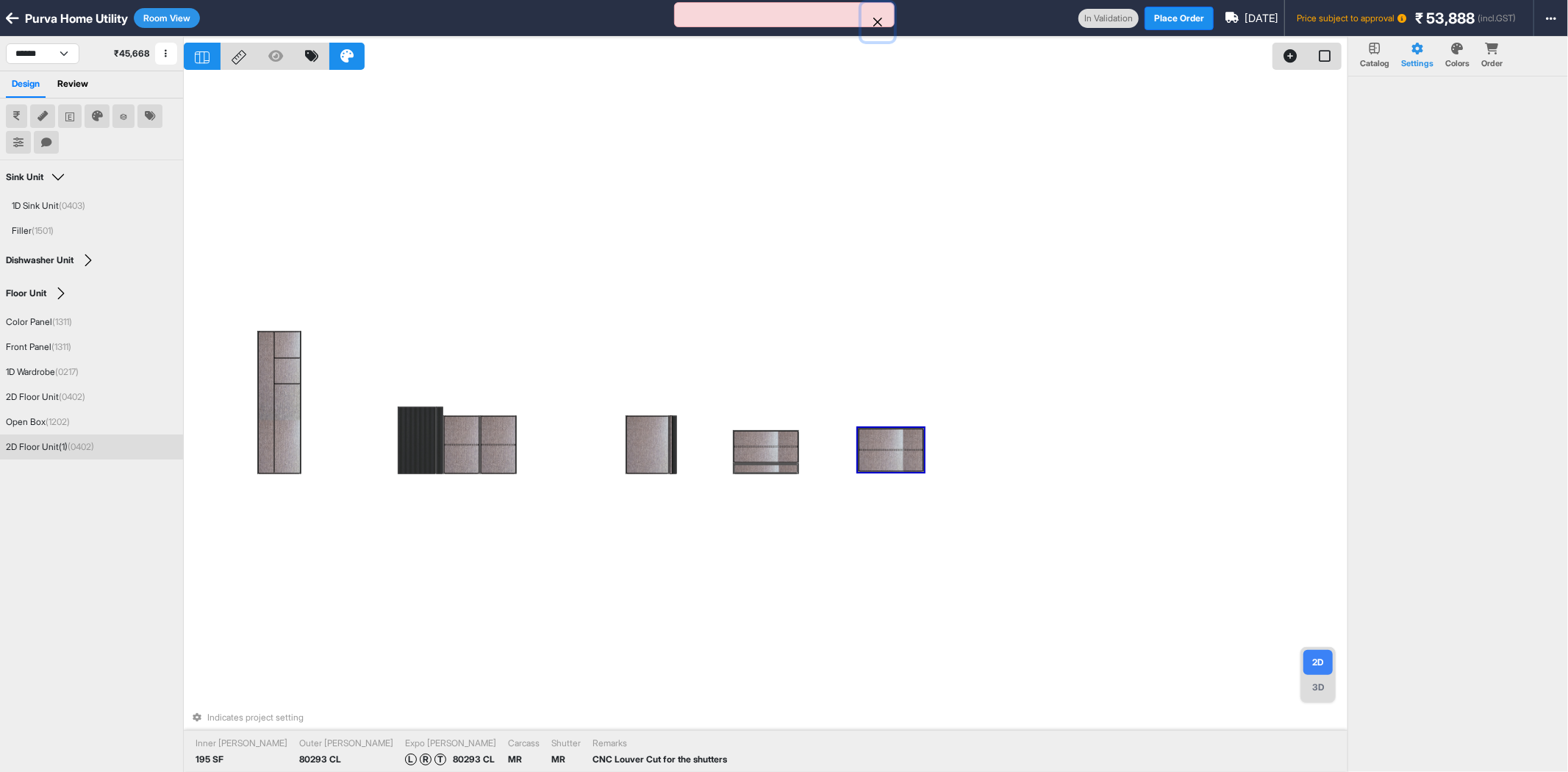
click at [884, 24] on button "Close" at bounding box center [877, 22] width 32 height 39
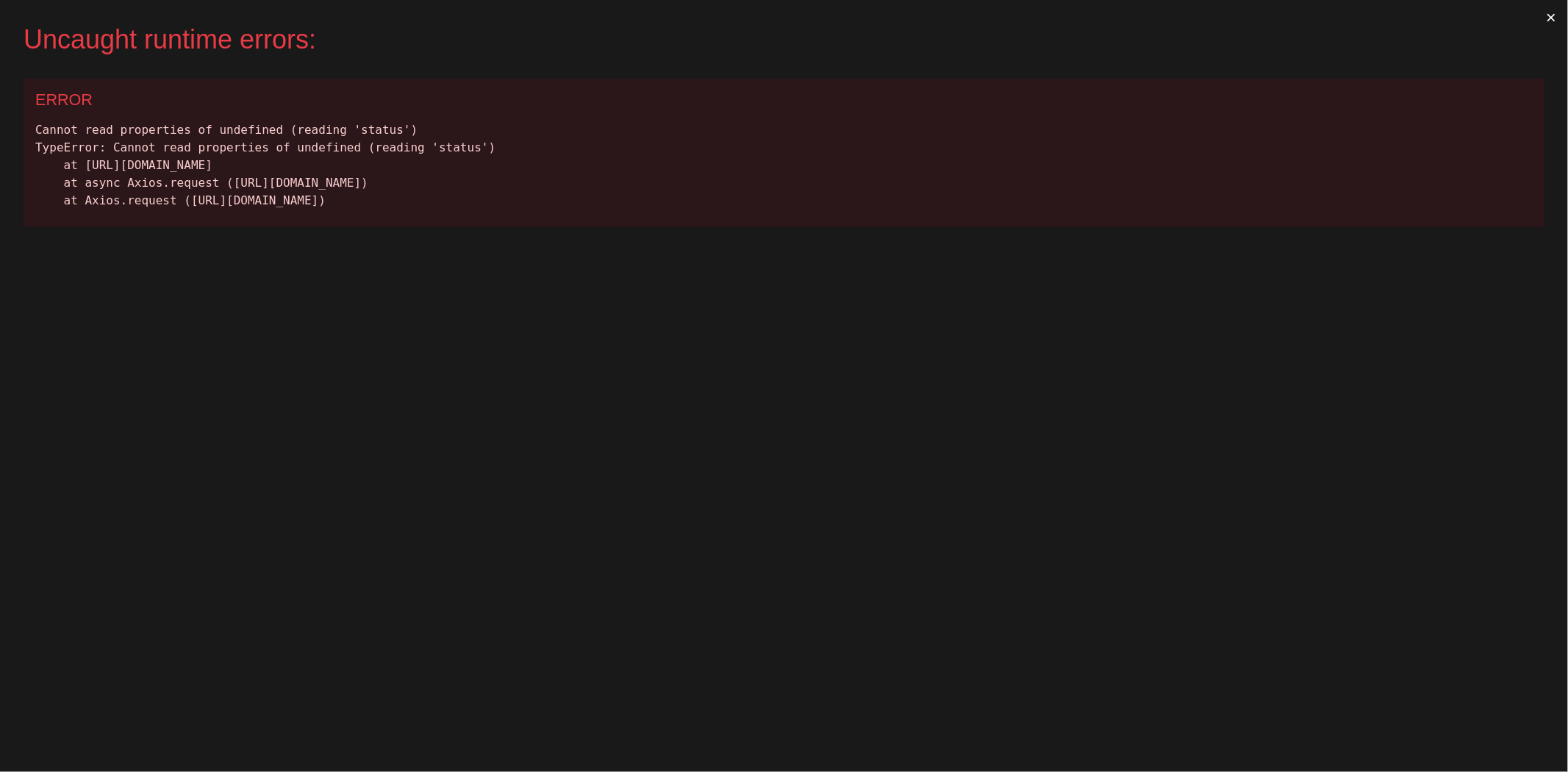
click at [1553, 12] on button "×" at bounding box center [1551, 17] width 34 height 35
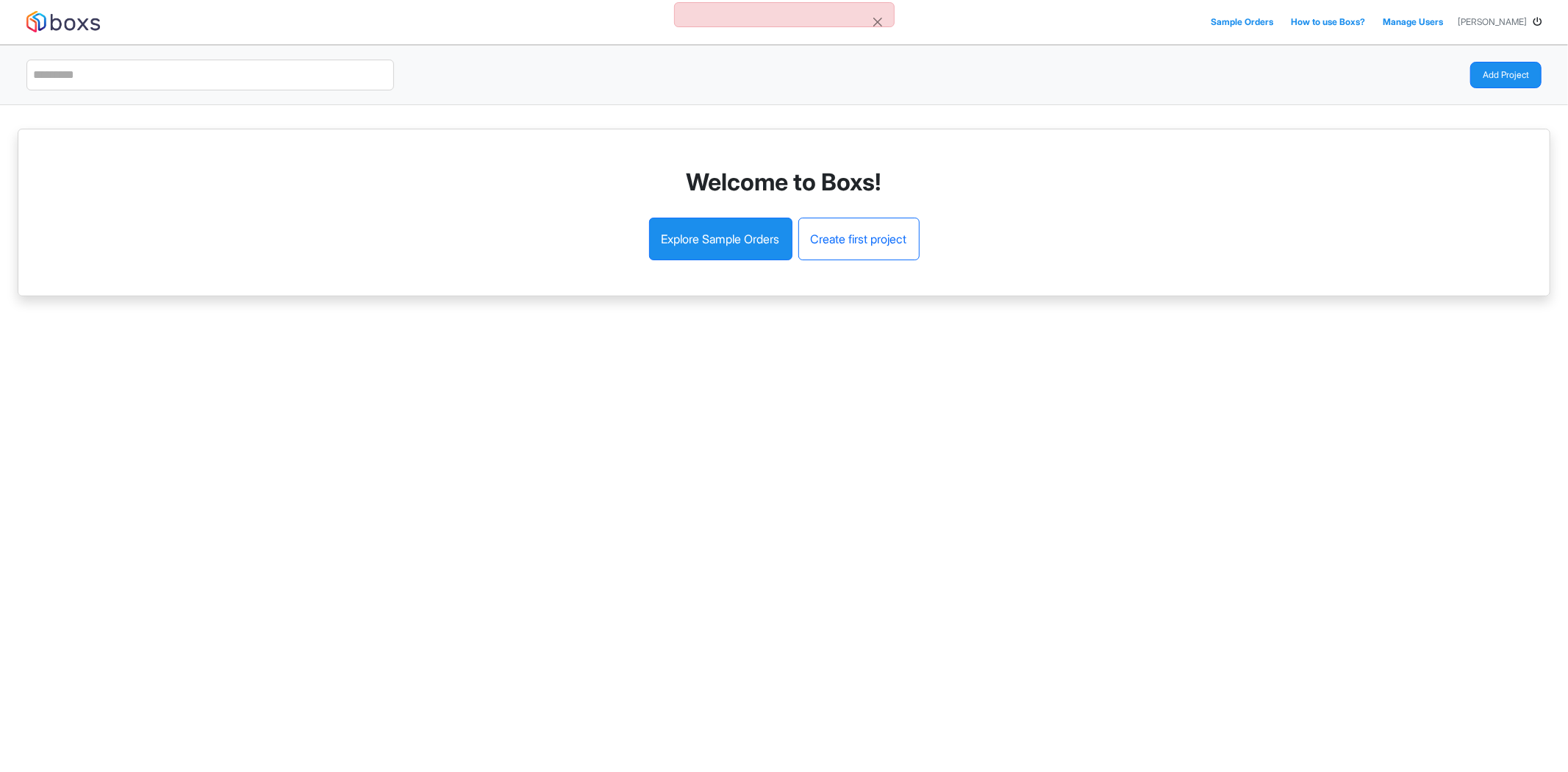
click at [1479, 23] on span "[PERSON_NAME]" at bounding box center [1493, 22] width 69 height 13
click at [1542, 24] on div "Sample Orders How to use Boxs? Manage Users Ashwin Gunashekar" at bounding box center [784, 21] width 1533 height 32
click at [1537, 18] on icon at bounding box center [1537, 22] width 9 height 9
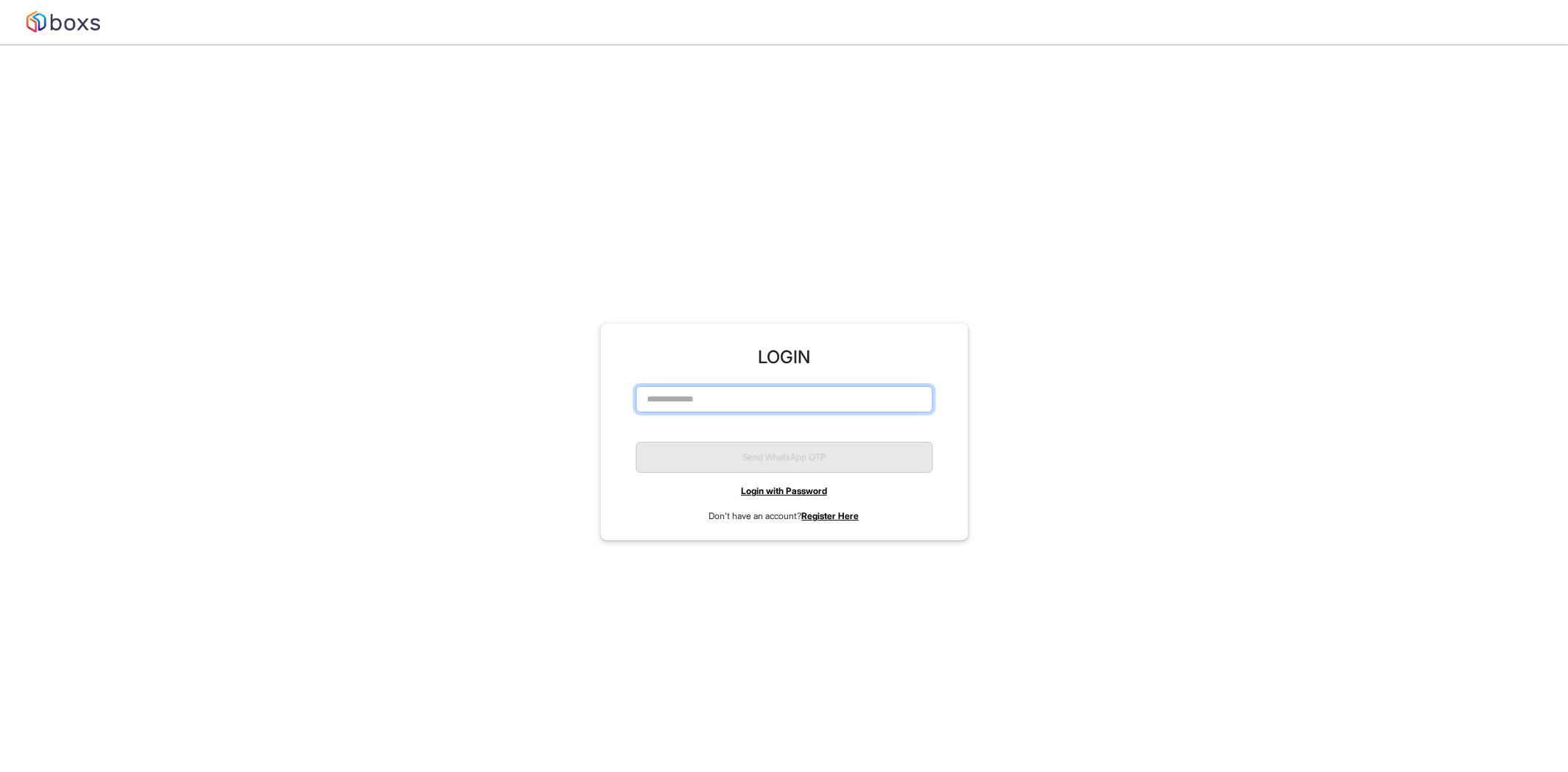
click at [697, 406] on input "text" at bounding box center [784, 399] width 297 height 26
click at [732, 396] on input "text" at bounding box center [784, 399] width 297 height 26
click at [732, 393] on input "text" at bounding box center [784, 399] width 297 height 26
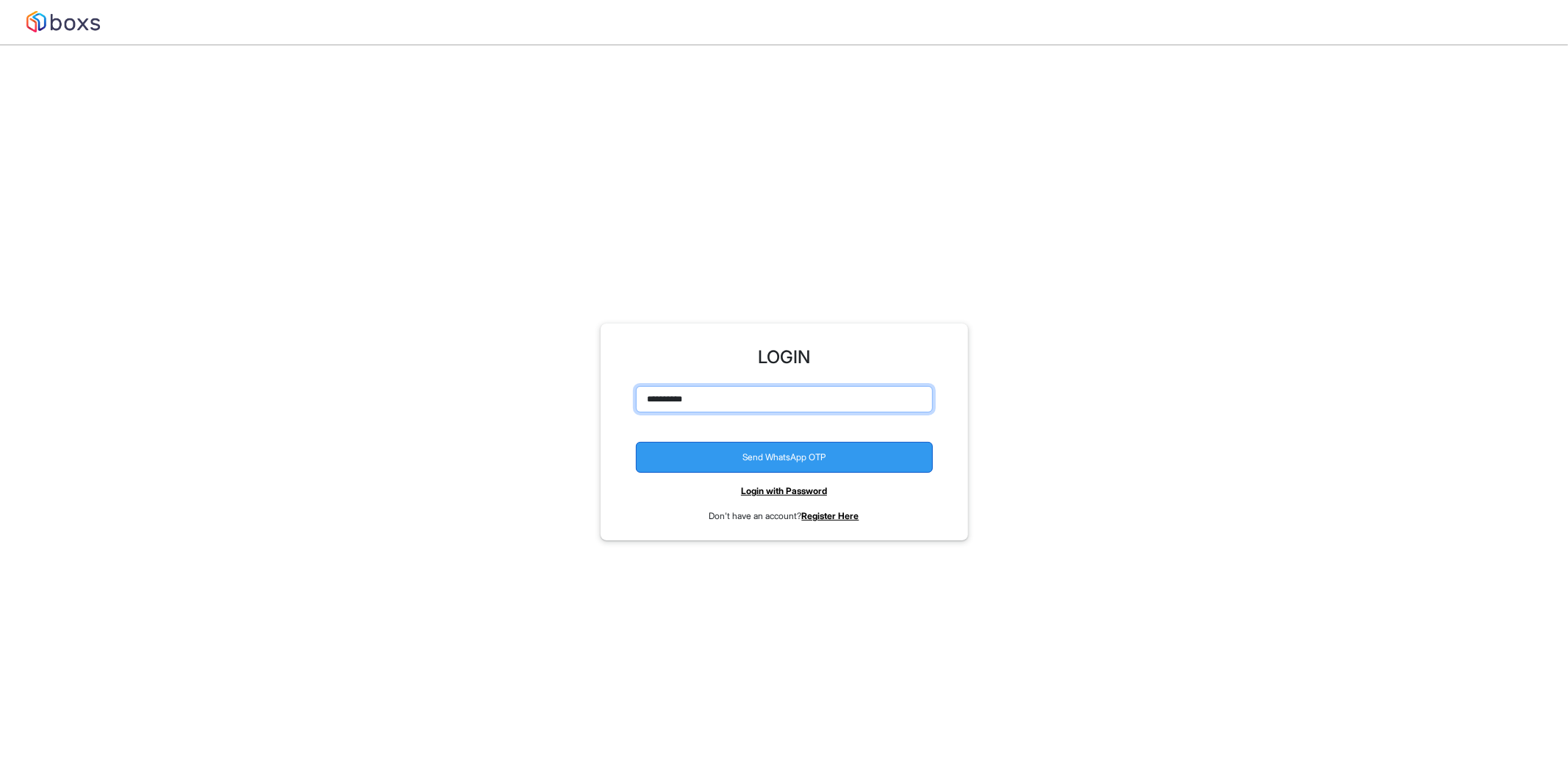
type input "**********"
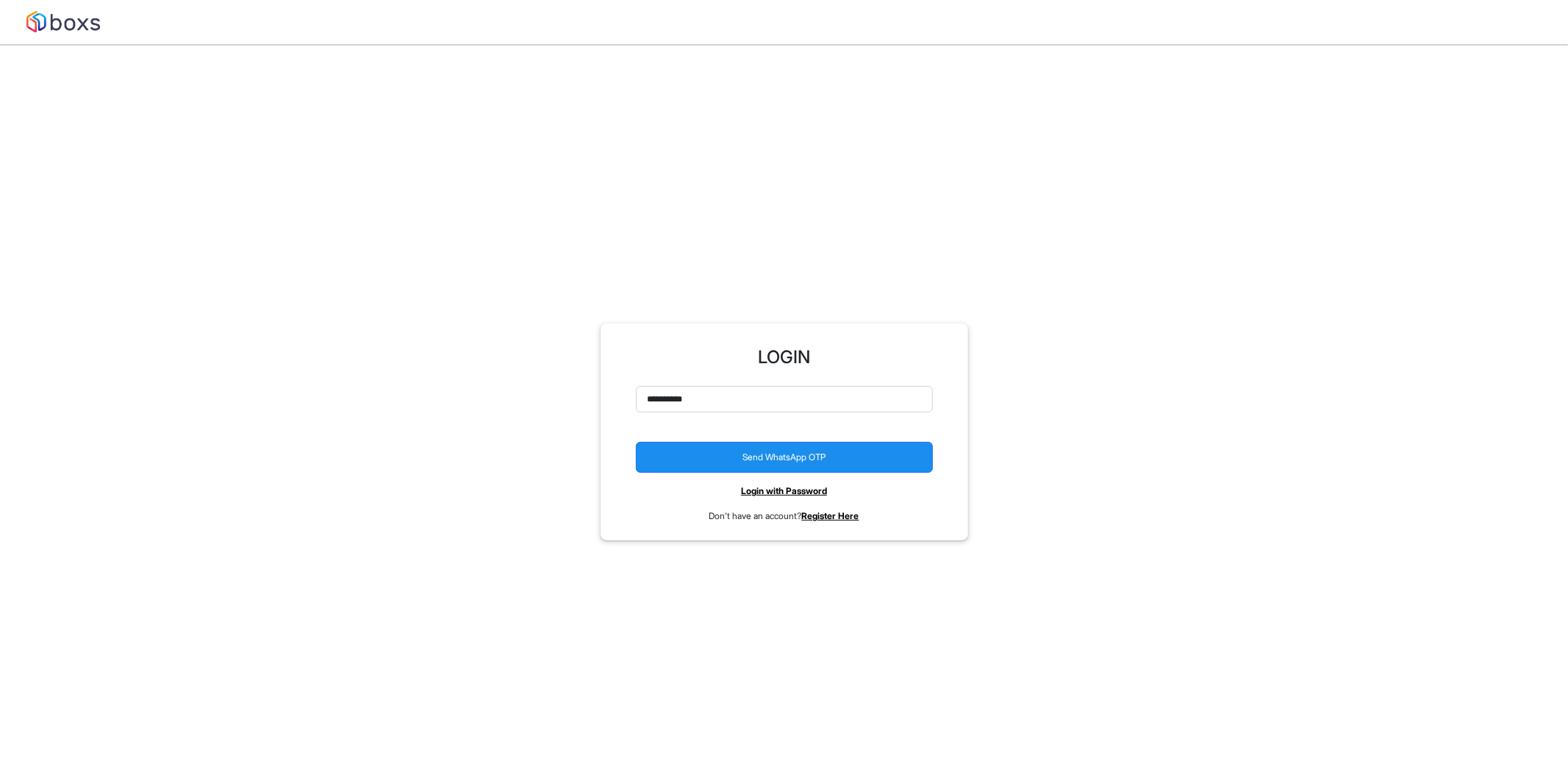
click at [757, 456] on button "Send WhatsApp OTP" at bounding box center [784, 457] width 297 height 31
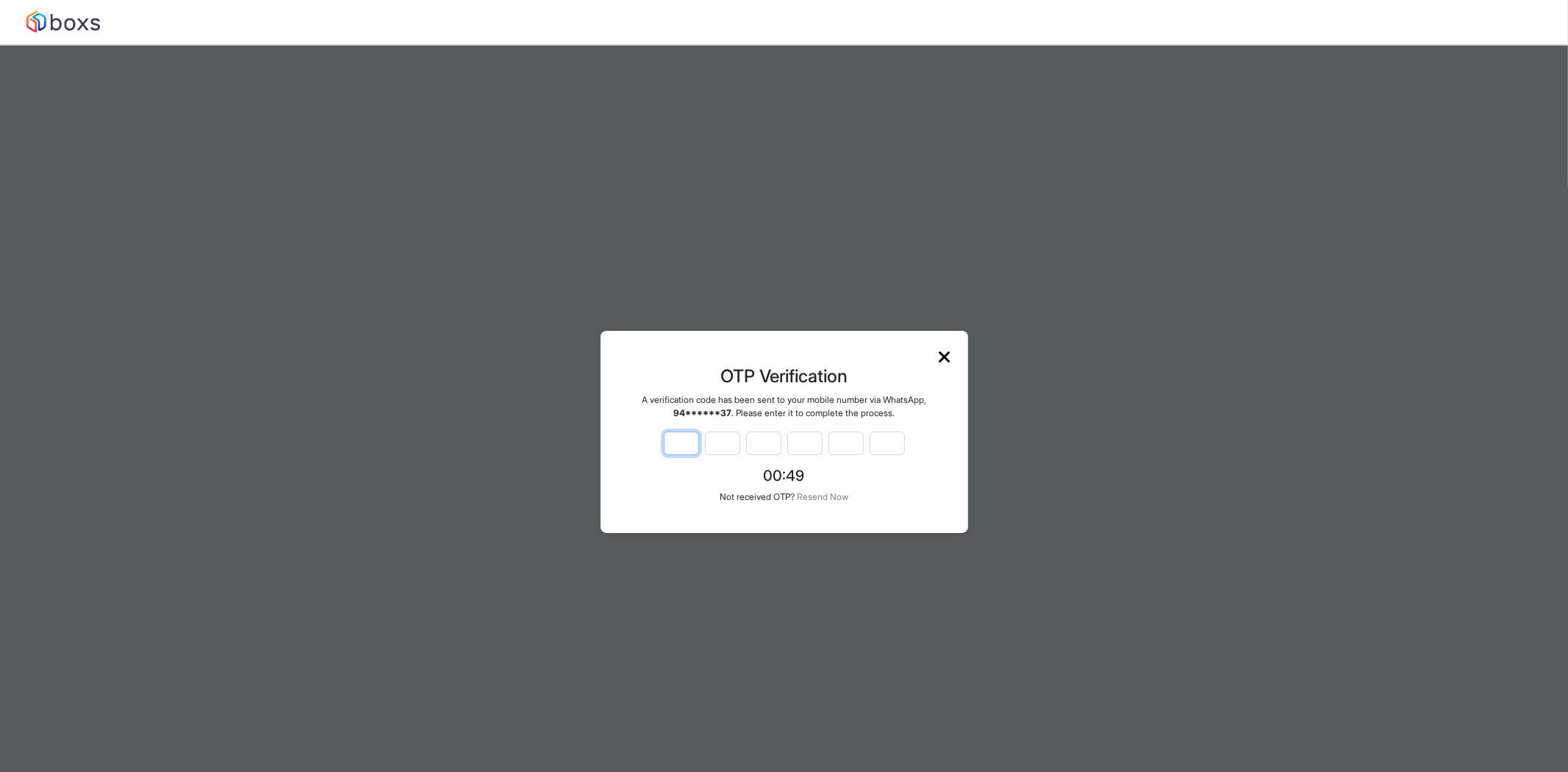
click at [673, 439] on input at bounding box center [681, 443] width 35 height 24
type input "*"
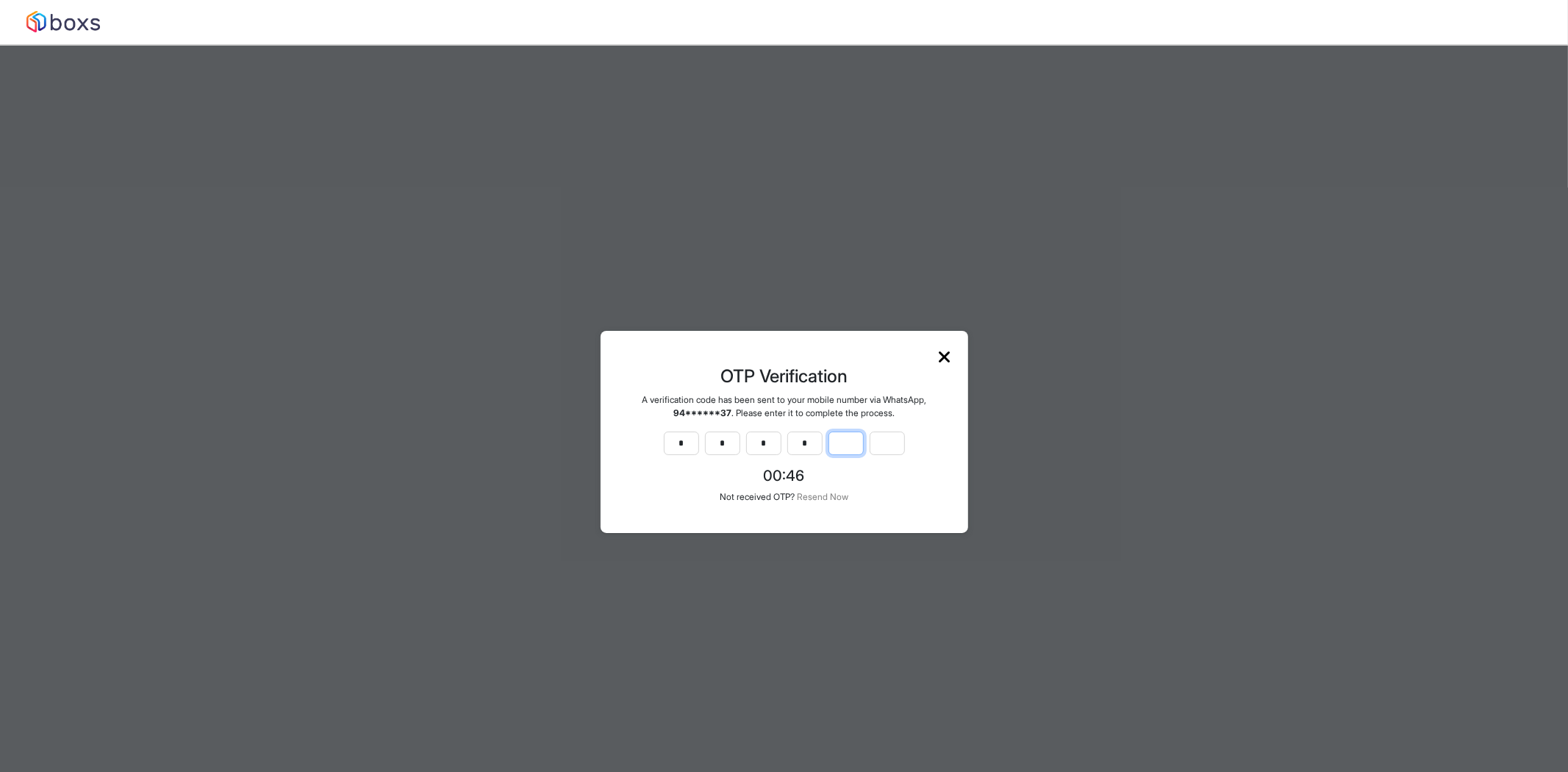
type input "*"
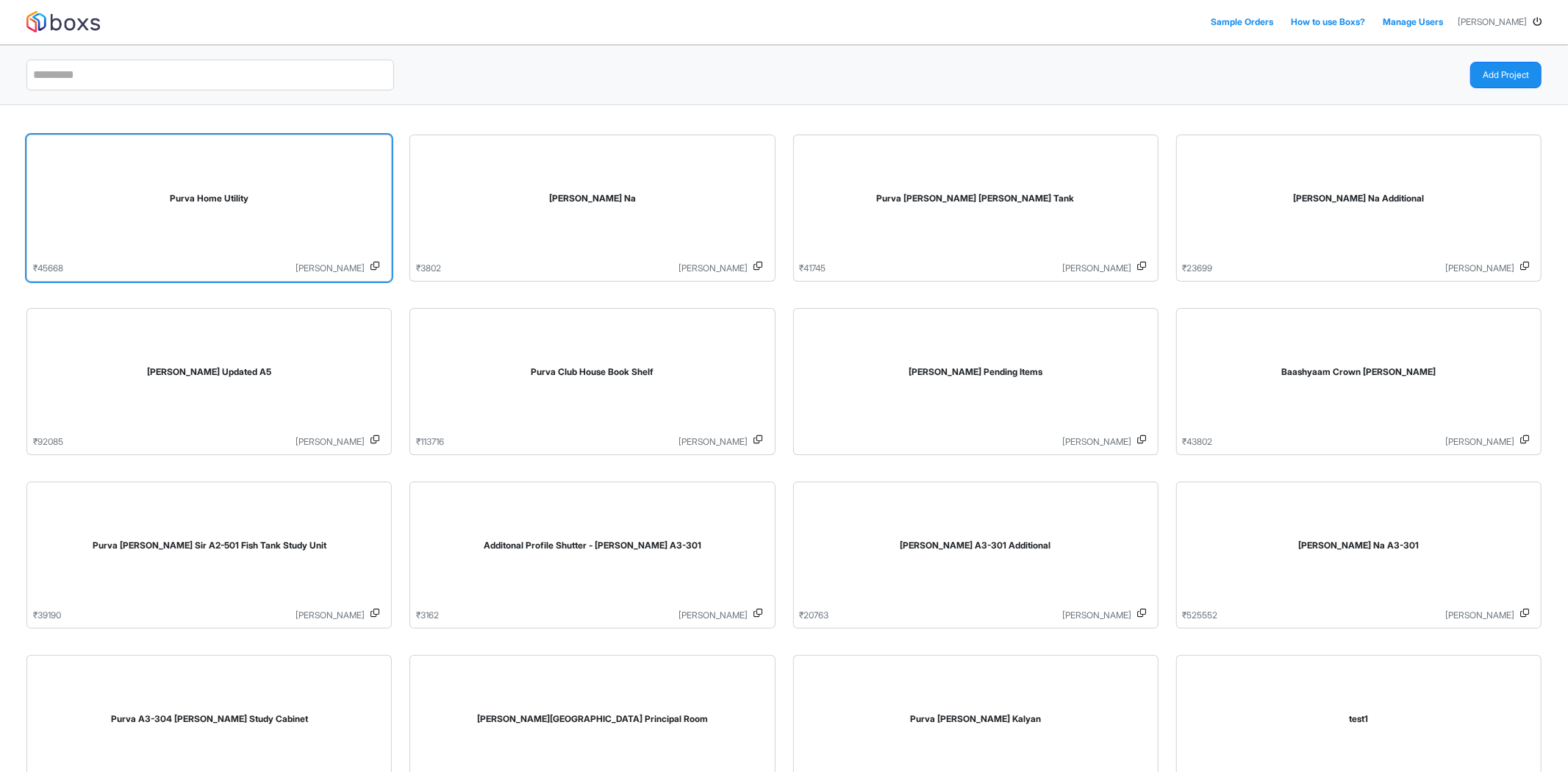
click at [250, 197] on div "Purva Home Utility" at bounding box center [209, 198] width 329 height 13
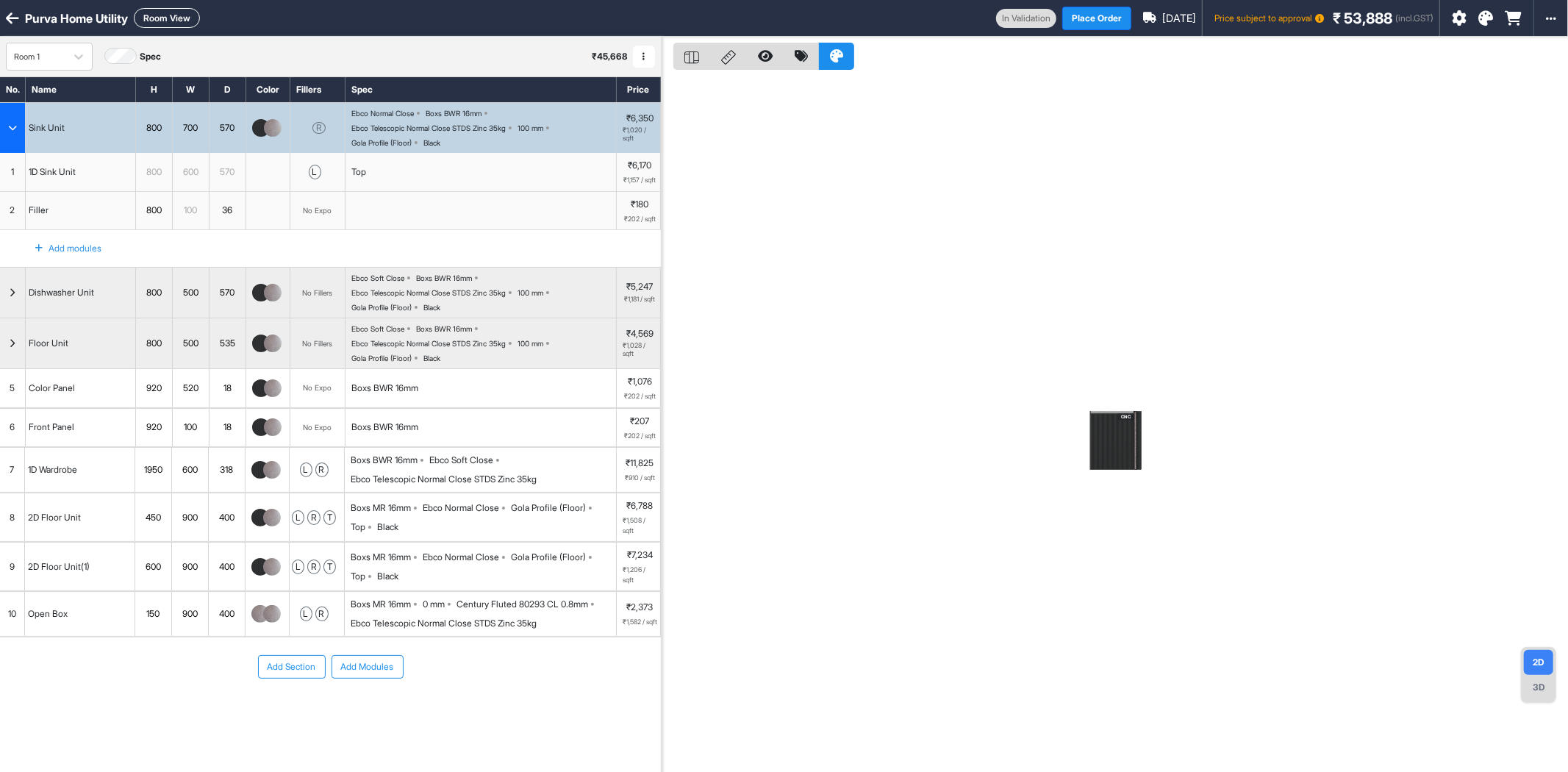
click at [169, 22] on button "Room View" at bounding box center [166, 18] width 66 height 20
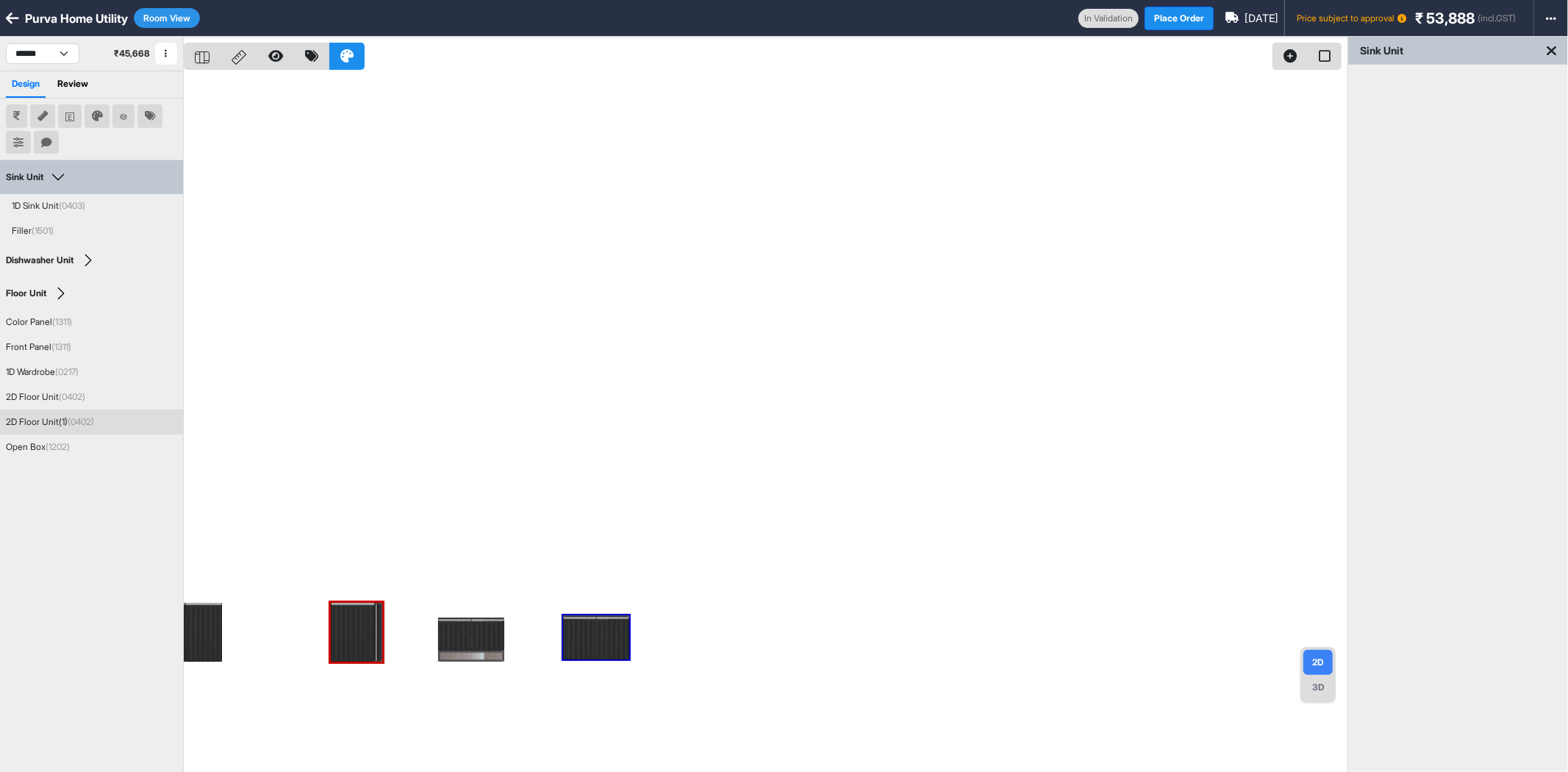
click at [26, 426] on div "2D Floor Unit(1) (0402)" at bounding box center [50, 422] width 89 height 13
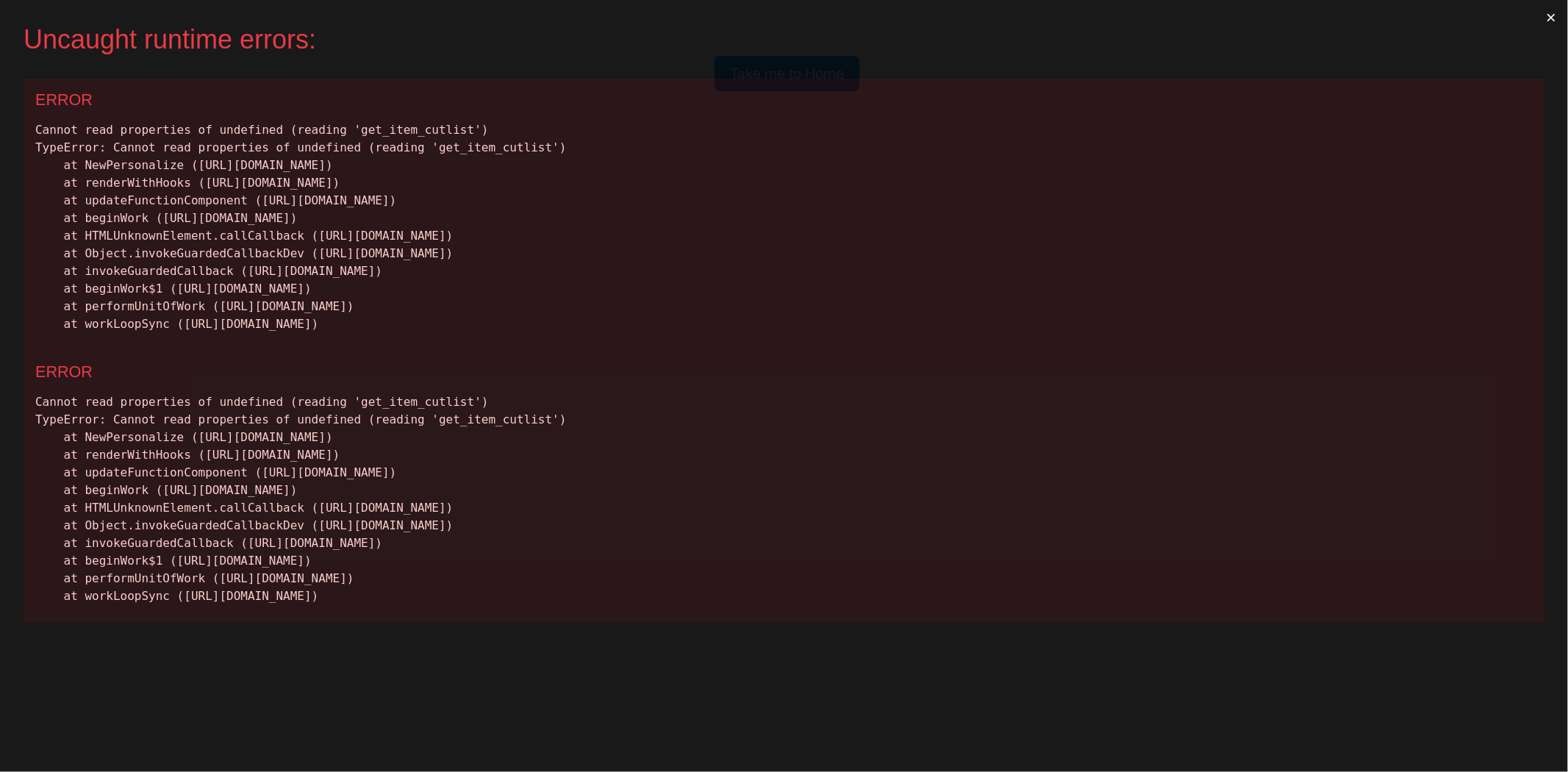
click at [1548, 15] on button "×" at bounding box center [1551, 17] width 34 height 35
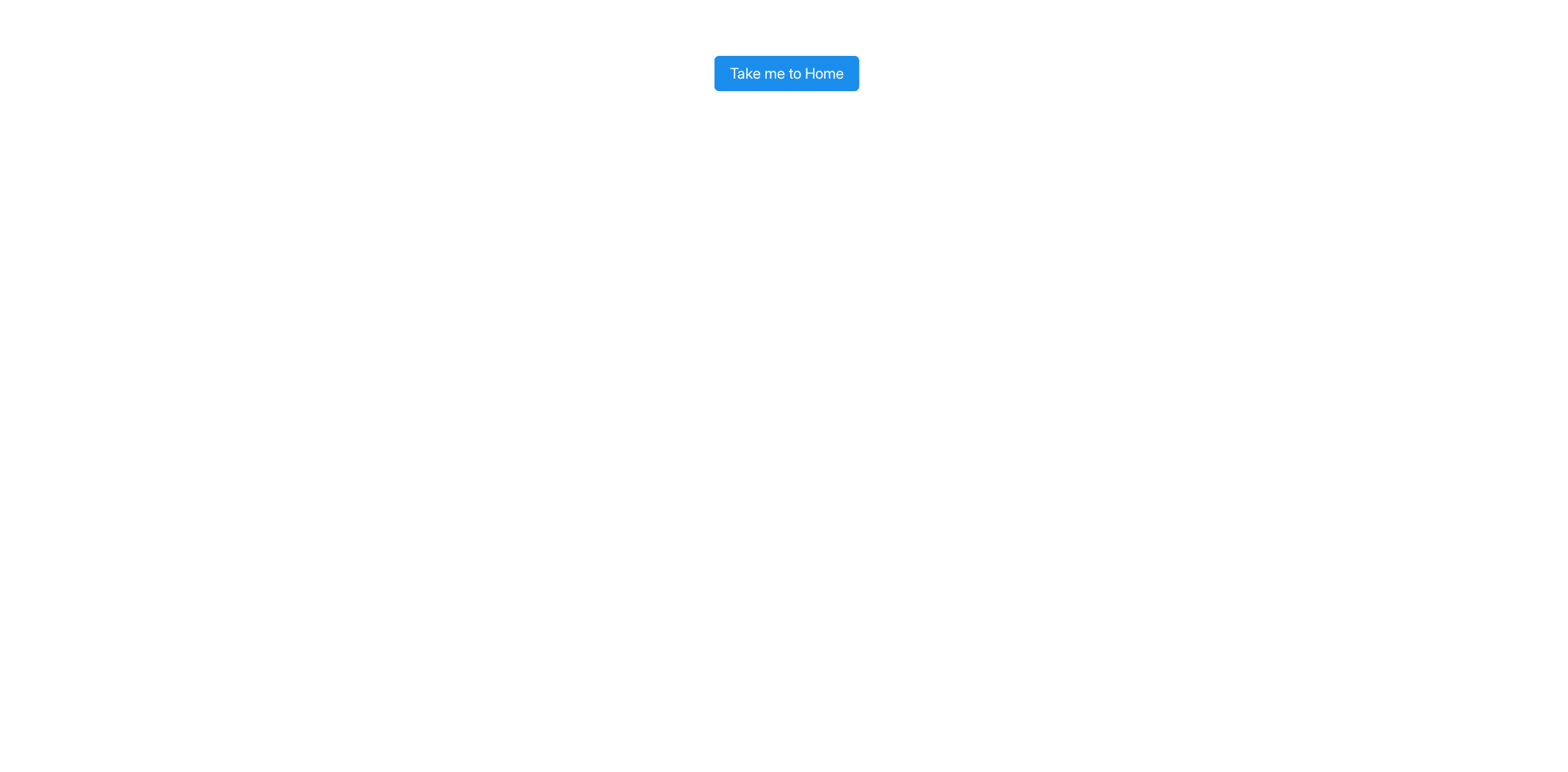
click at [828, 46] on div "Take me to Home" at bounding box center [784, 45] width 1568 height 91
click at [829, 64] on button "Take me to Home" at bounding box center [787, 73] width 145 height 35
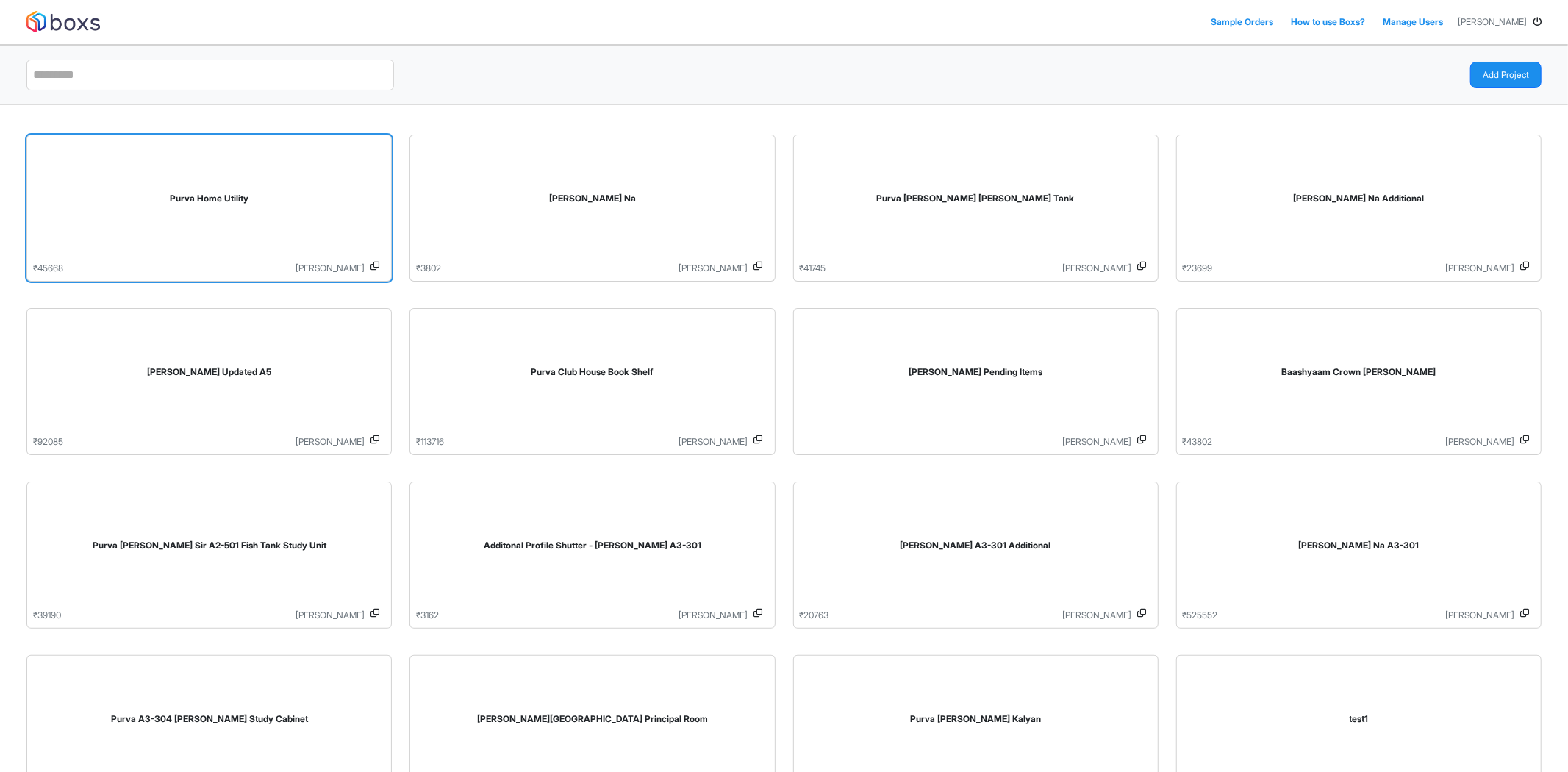
click at [225, 225] on div "Purva Home Utility" at bounding box center [209, 201] width 352 height 120
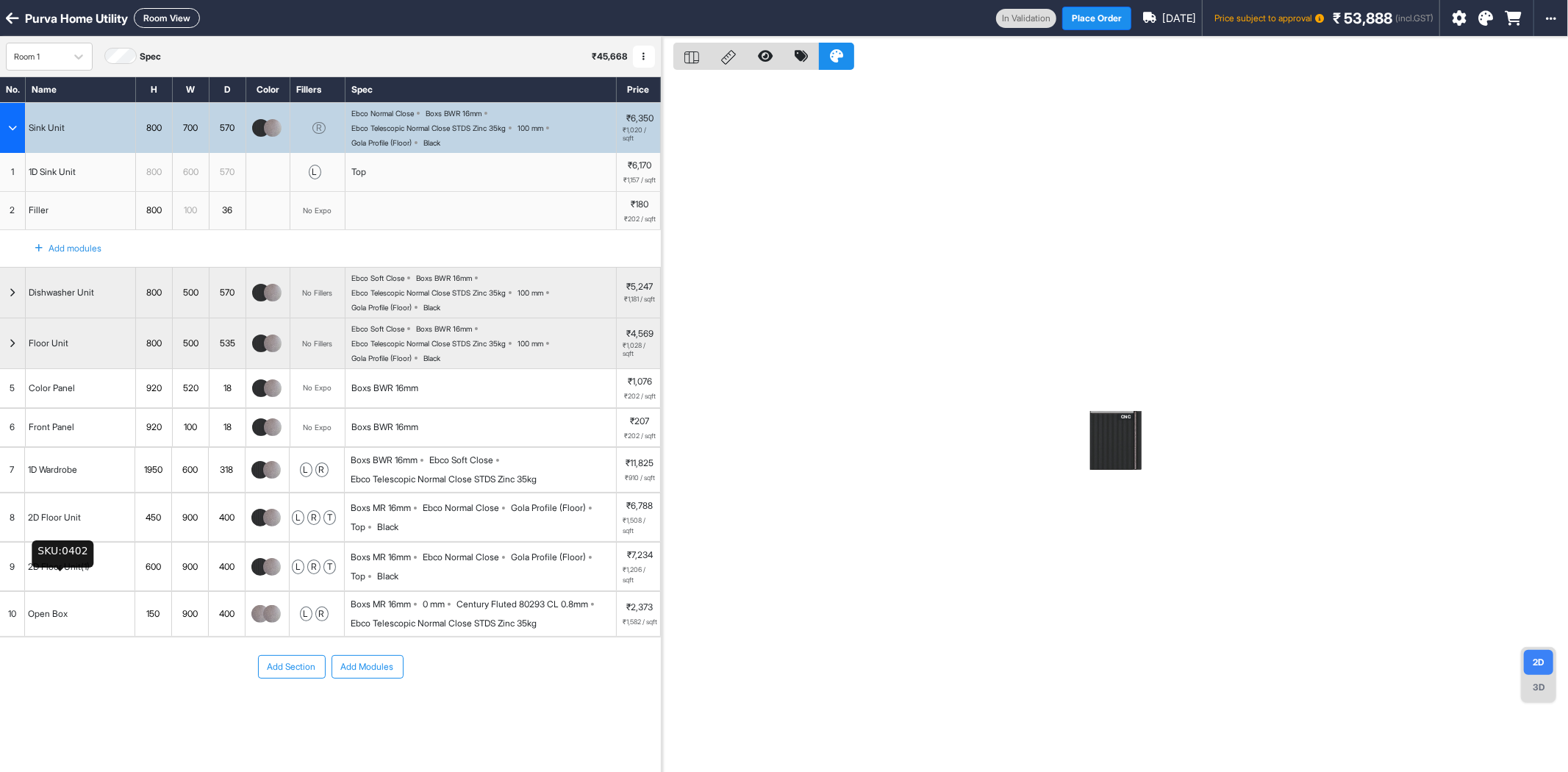
click at [68, 570] on div "2D Floor Unit(1)" at bounding box center [58, 566] width 68 height 19
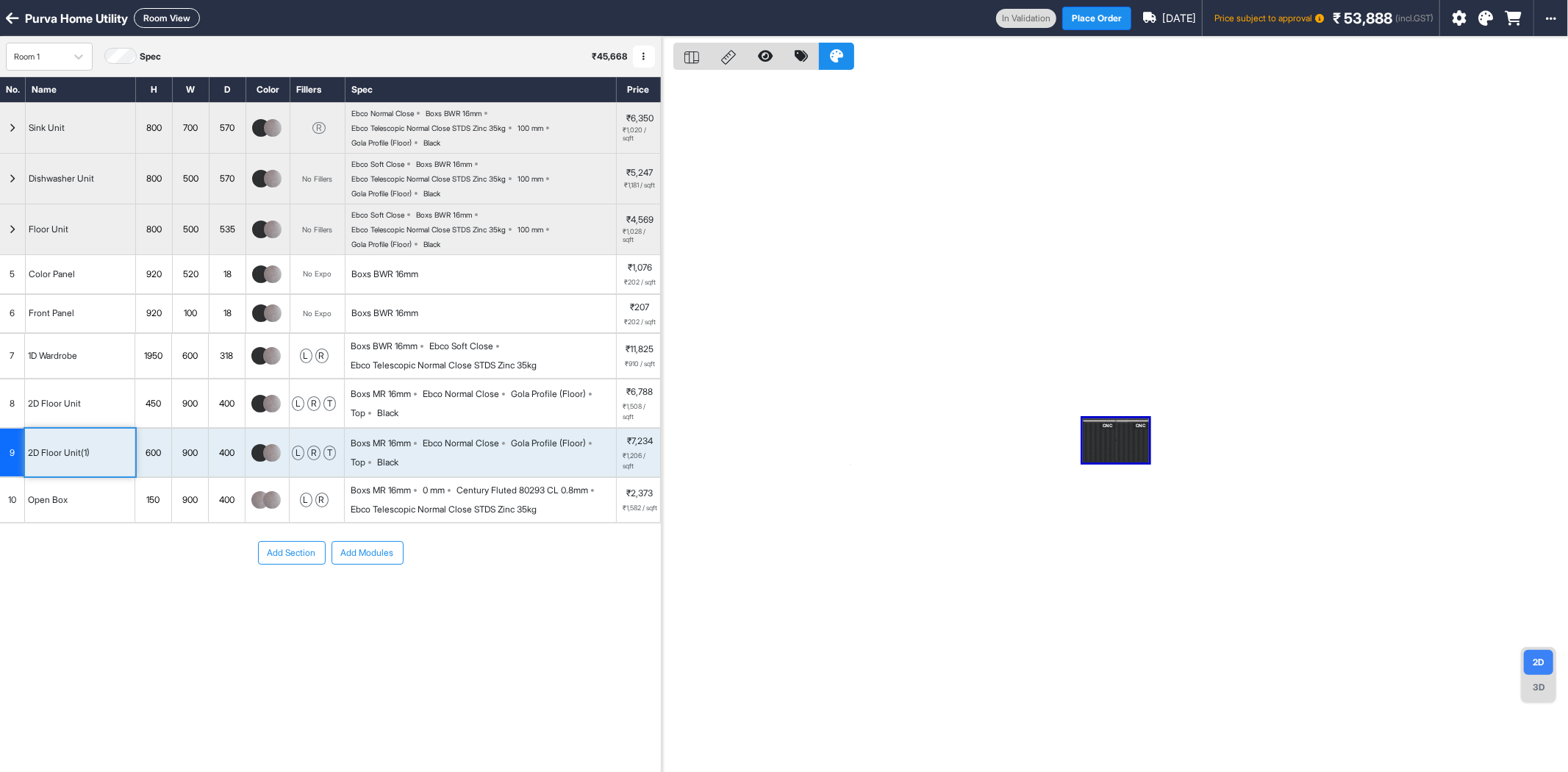
click at [167, 16] on button "Room View" at bounding box center [166, 18] width 66 height 20
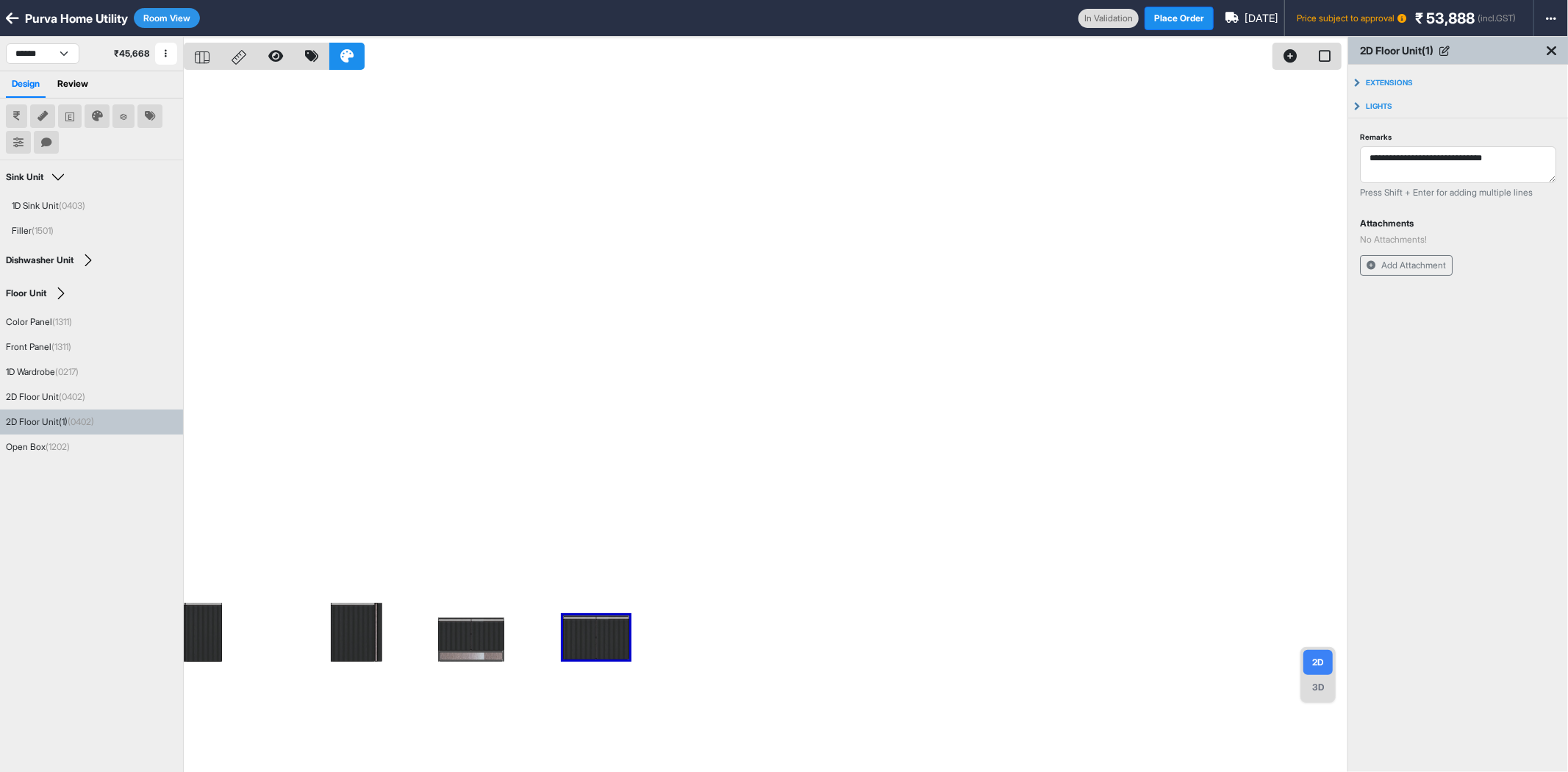
drag, startPoint x: 39, startPoint y: 432, endPoint x: 39, endPoint y: 418, distance: 14.0
click at [39, 418] on div "2D Floor Unit(1) (0402)" at bounding box center [50, 422] width 89 height 13
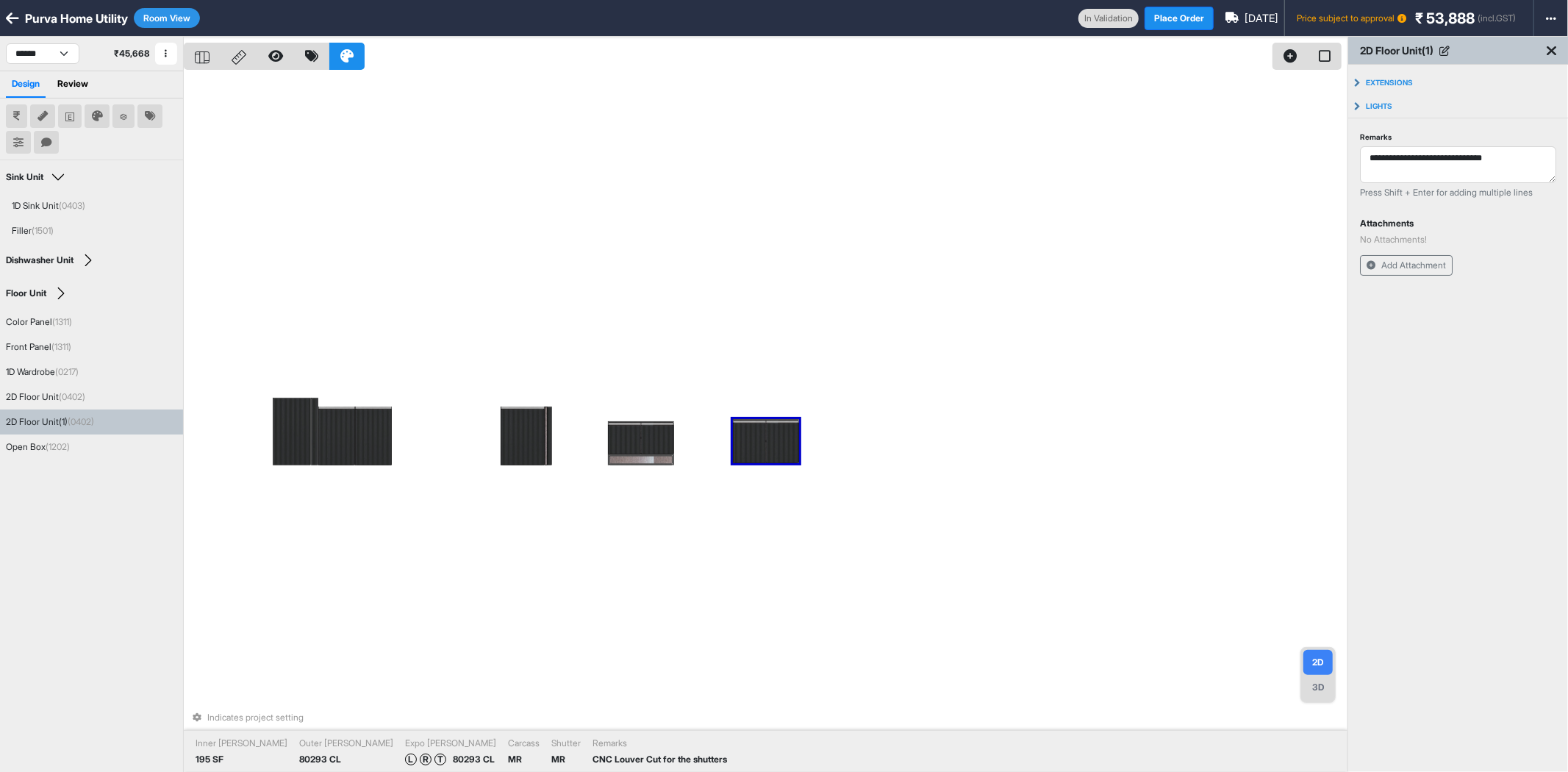
click at [781, 443] on div at bounding box center [783, 443] width 33 height 40
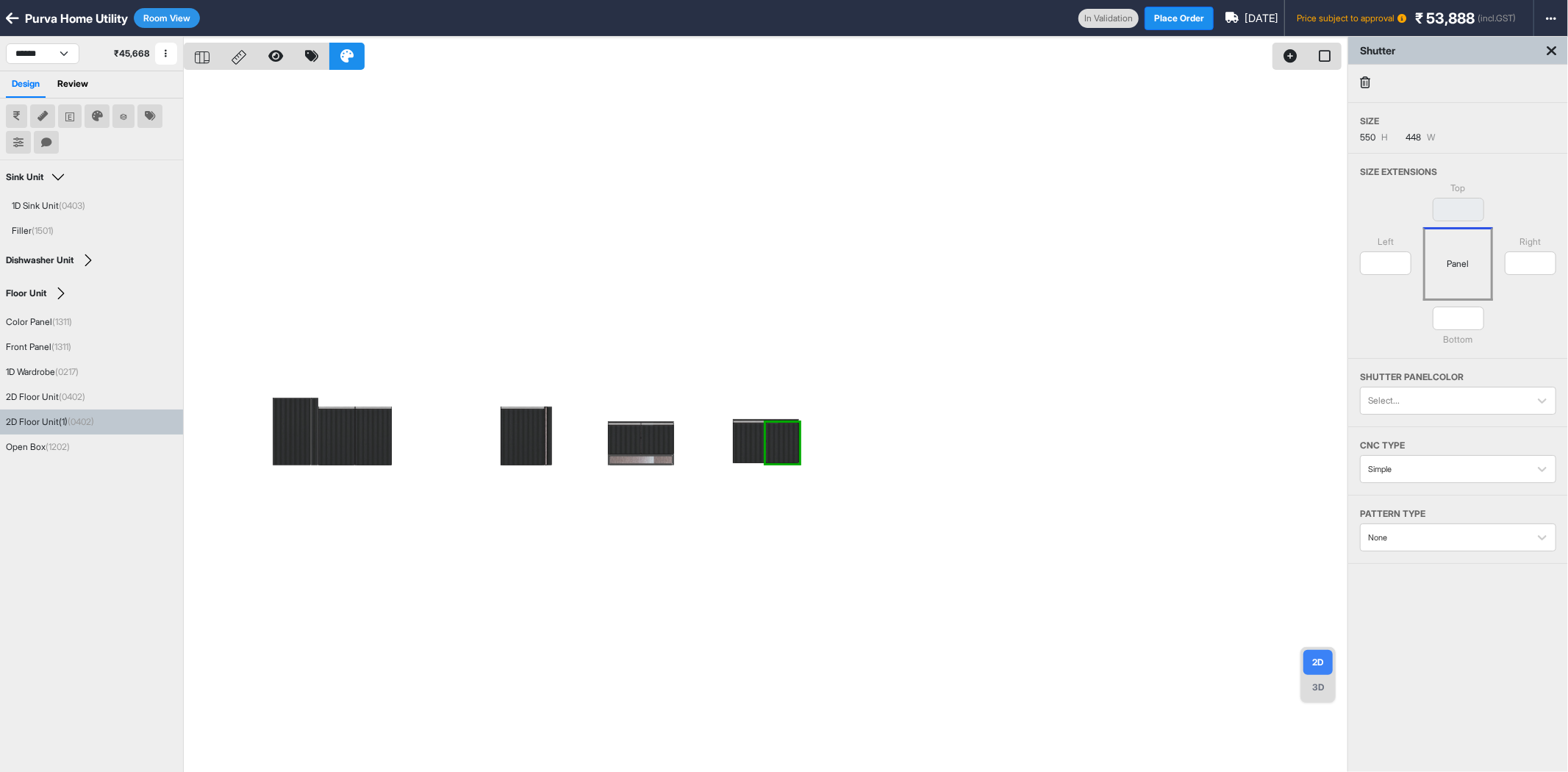
click at [899, 408] on div at bounding box center [766, 423] width 1164 height 772
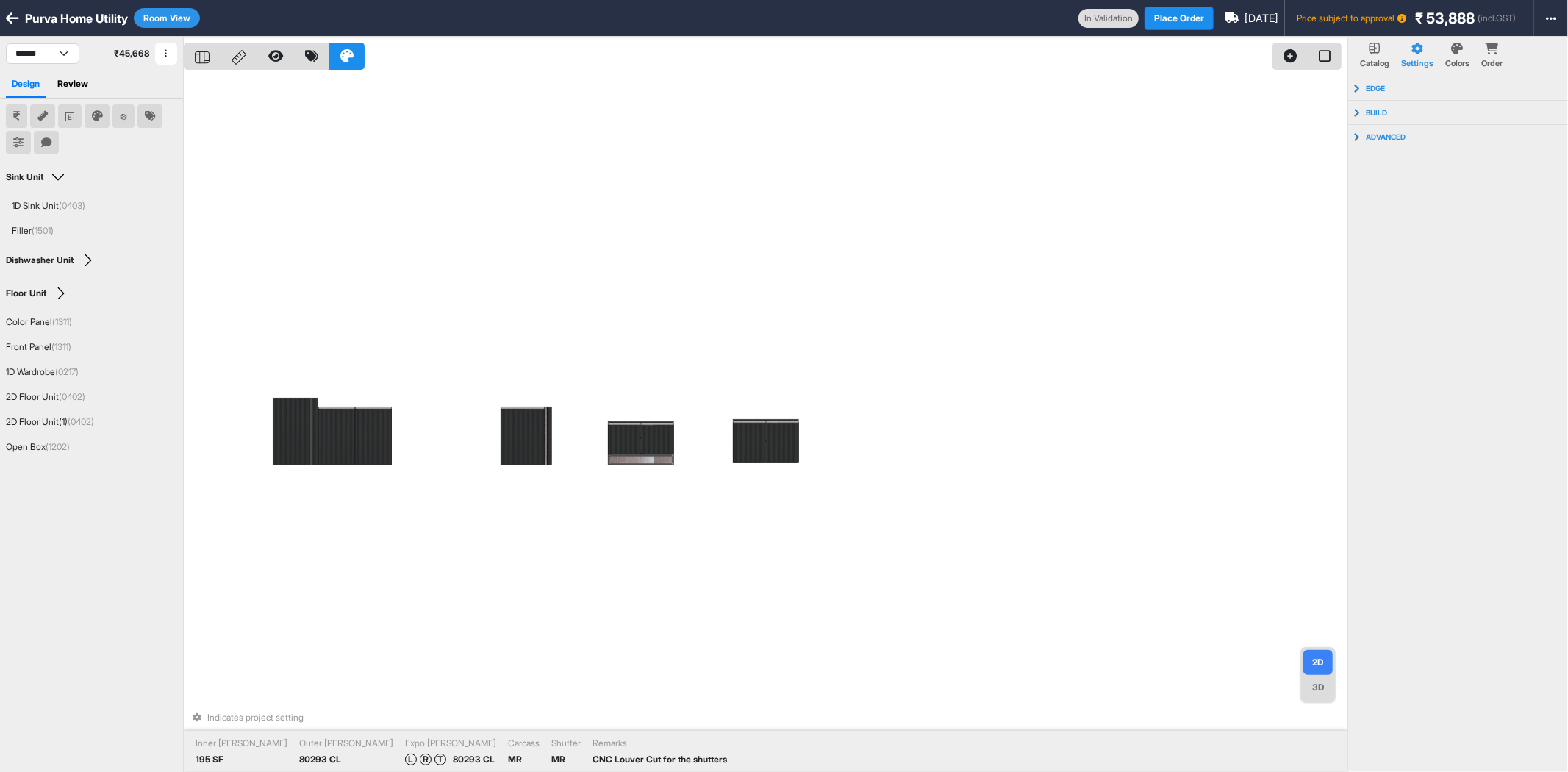
click at [202, 59] on icon at bounding box center [202, 57] width 15 height 12
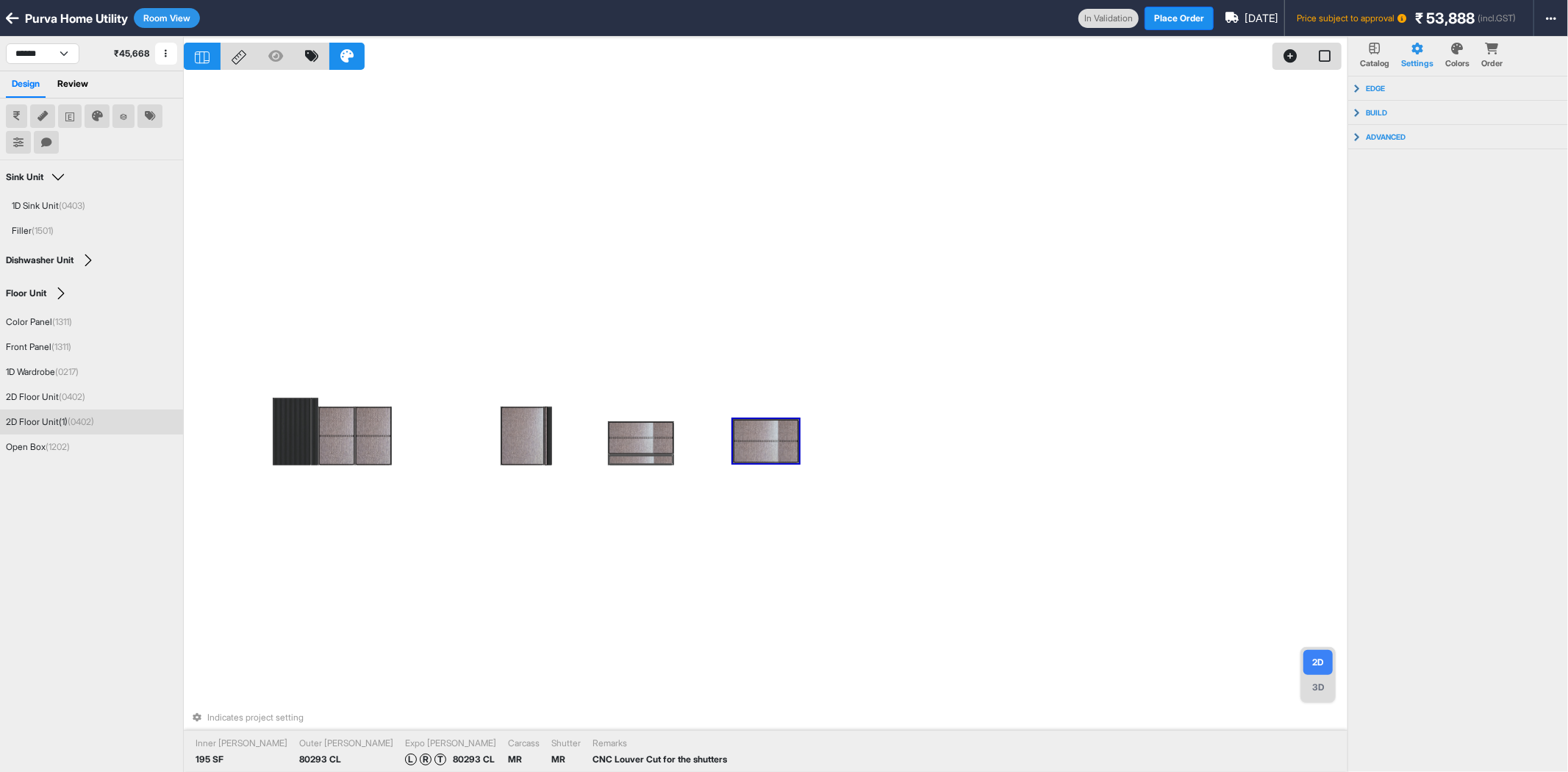
click at [769, 452] on div at bounding box center [765, 452] width 63 height 20
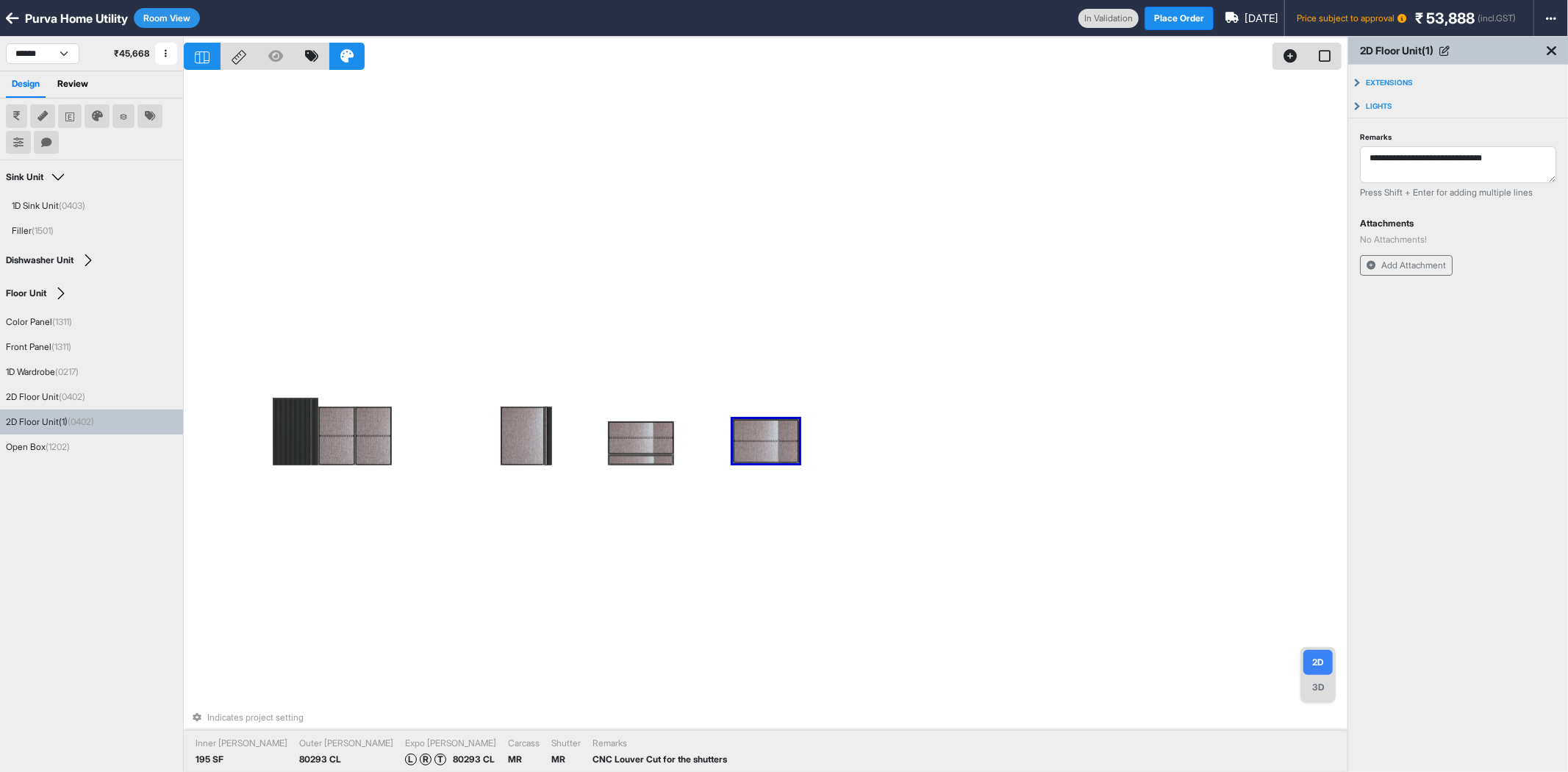
click at [770, 449] on div at bounding box center [765, 452] width 63 height 20
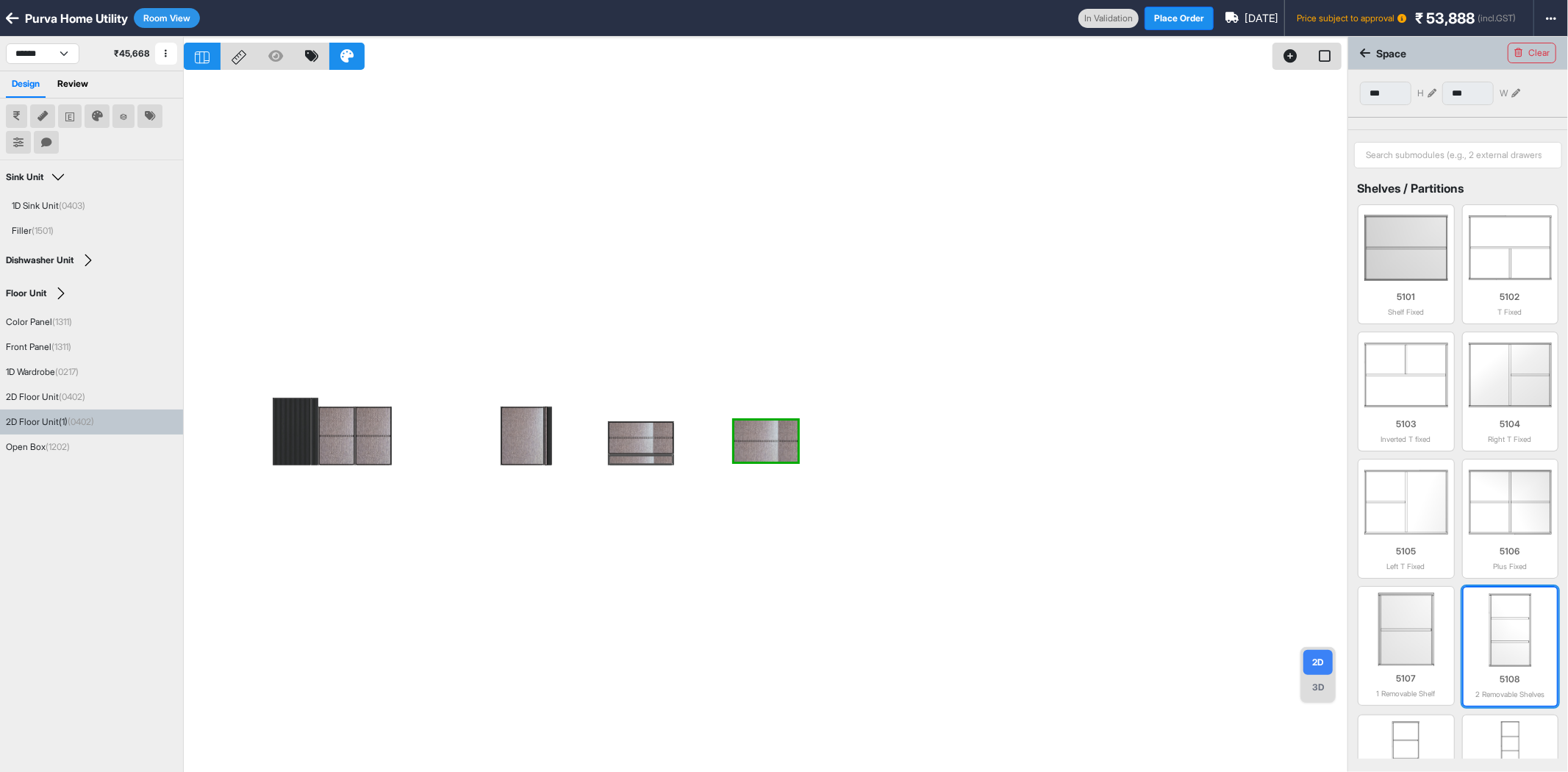
click at [1510, 640] on img at bounding box center [1511, 630] width 82 height 74
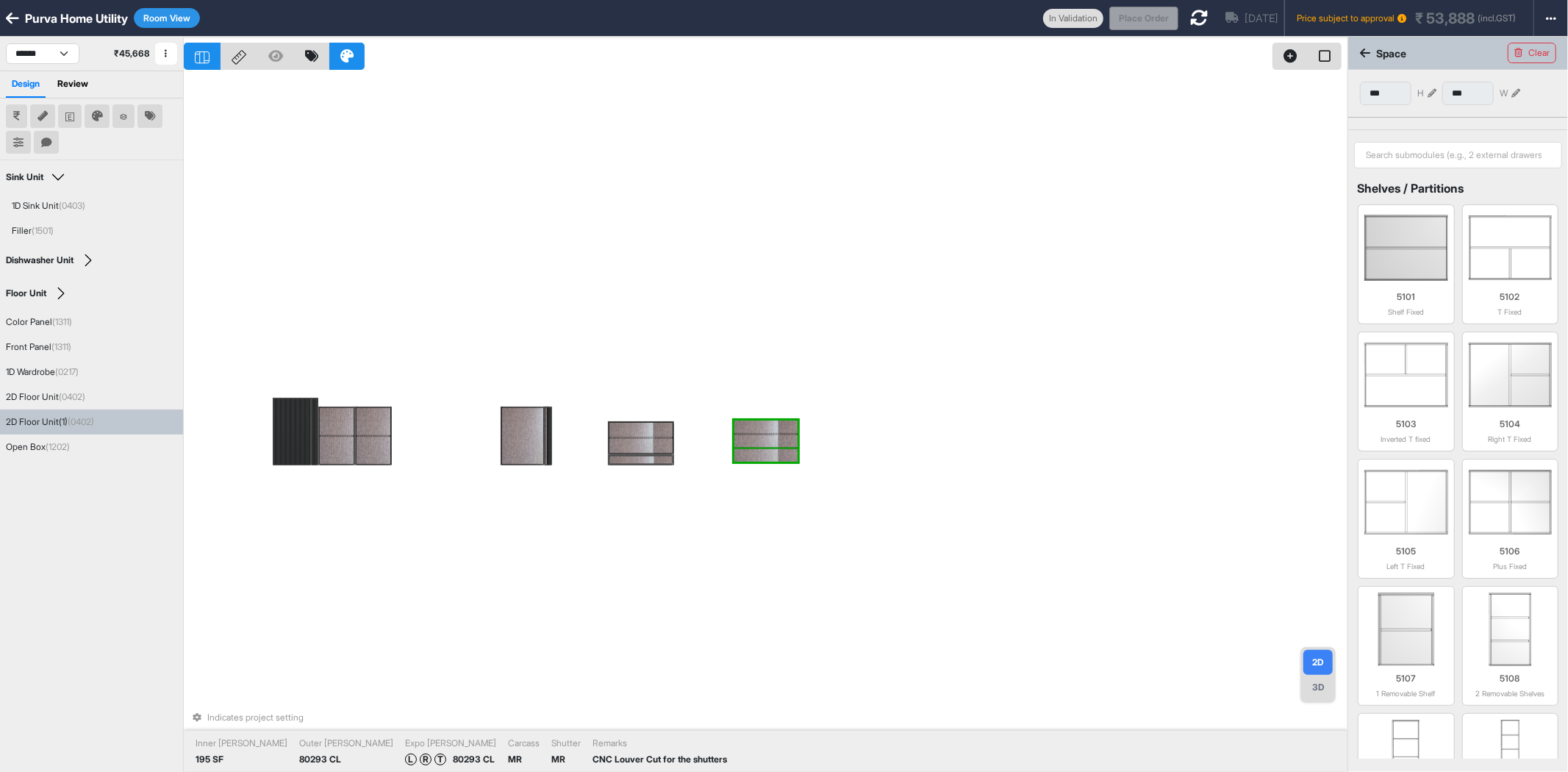
click at [775, 452] on div at bounding box center [765, 455] width 63 height 13
type input "***"
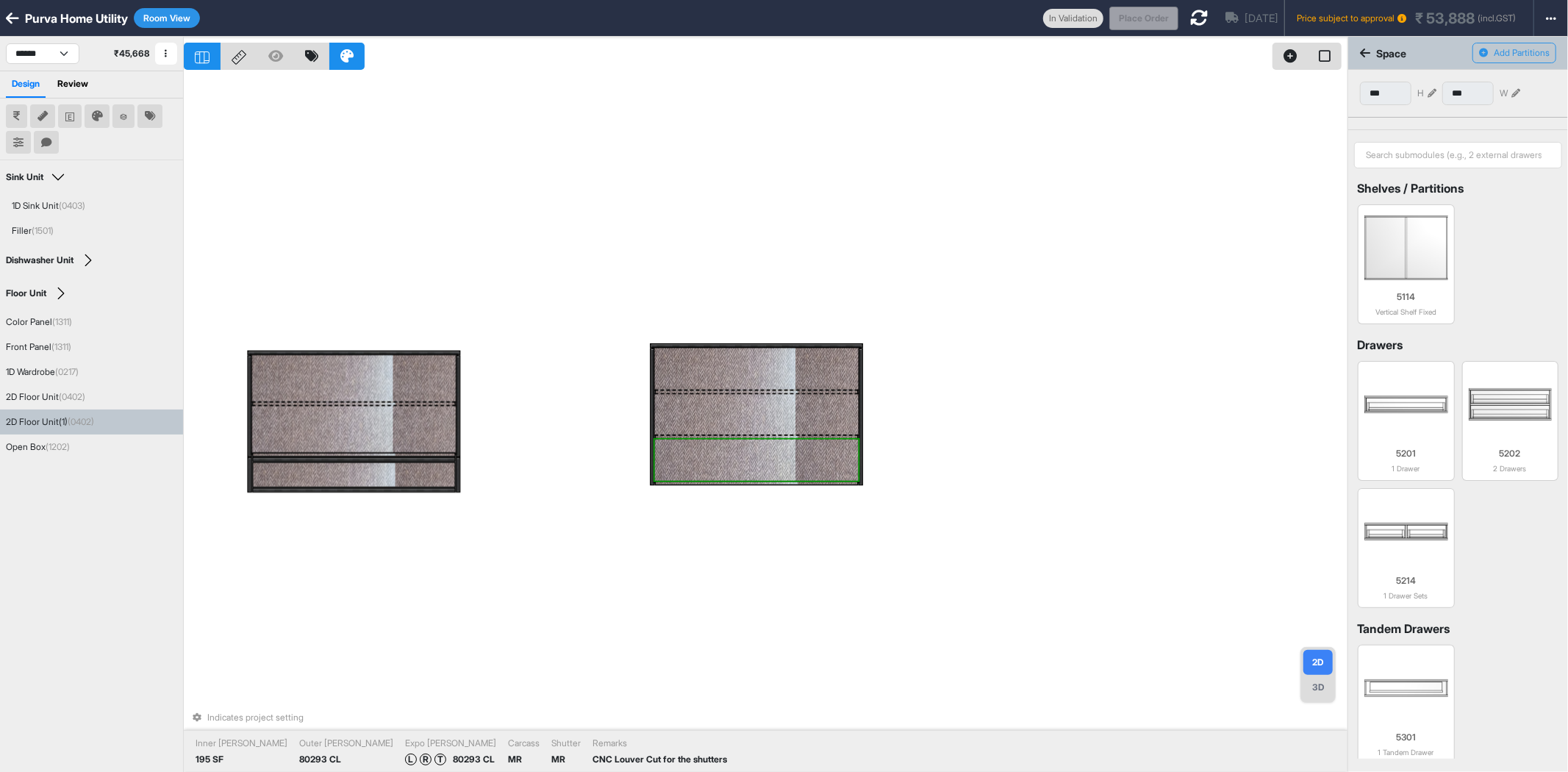
click at [765, 434] on div at bounding box center [756, 436] width 204 height 4
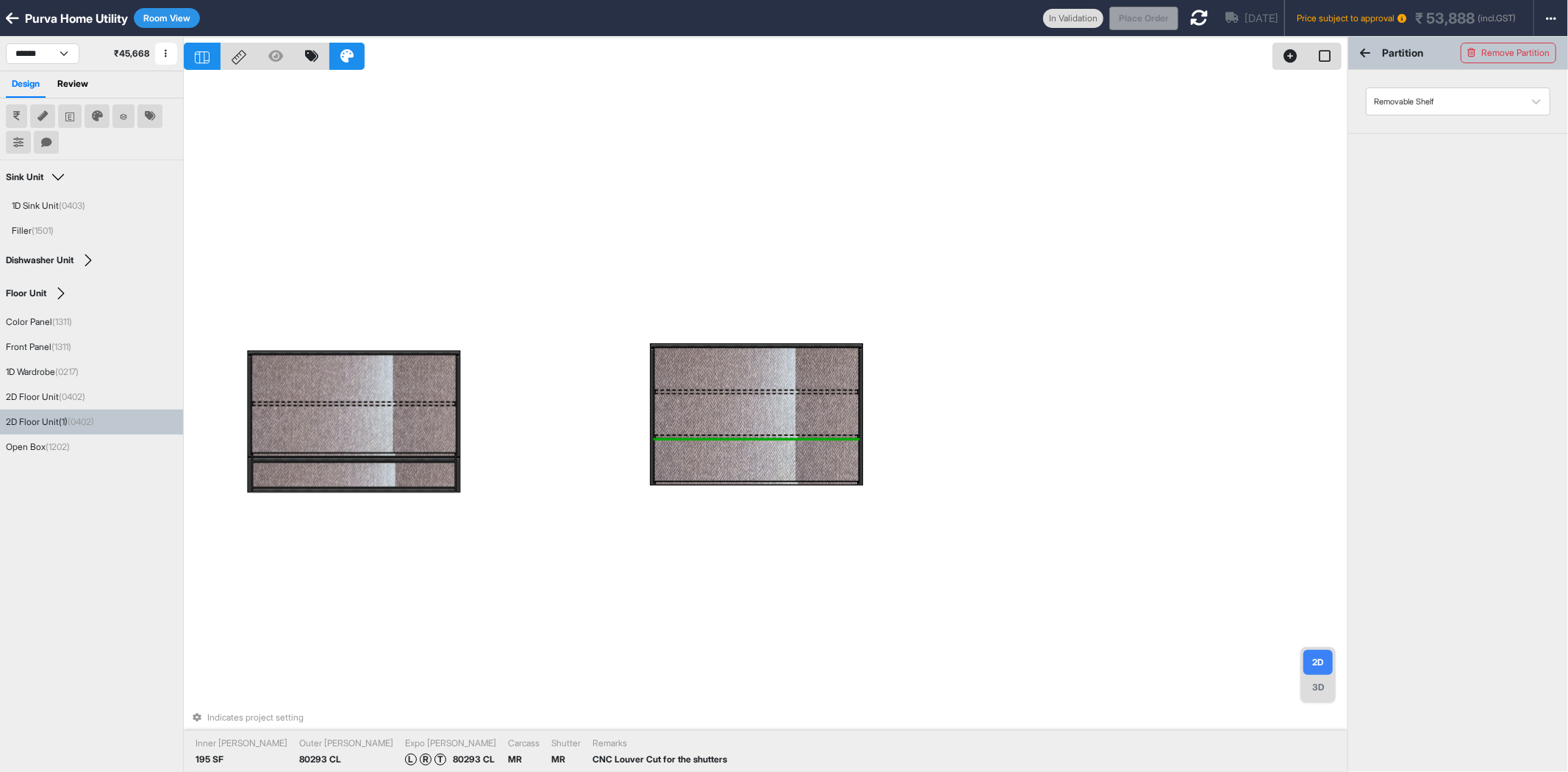
click at [765, 434] on div at bounding box center [756, 436] width 204 height 4
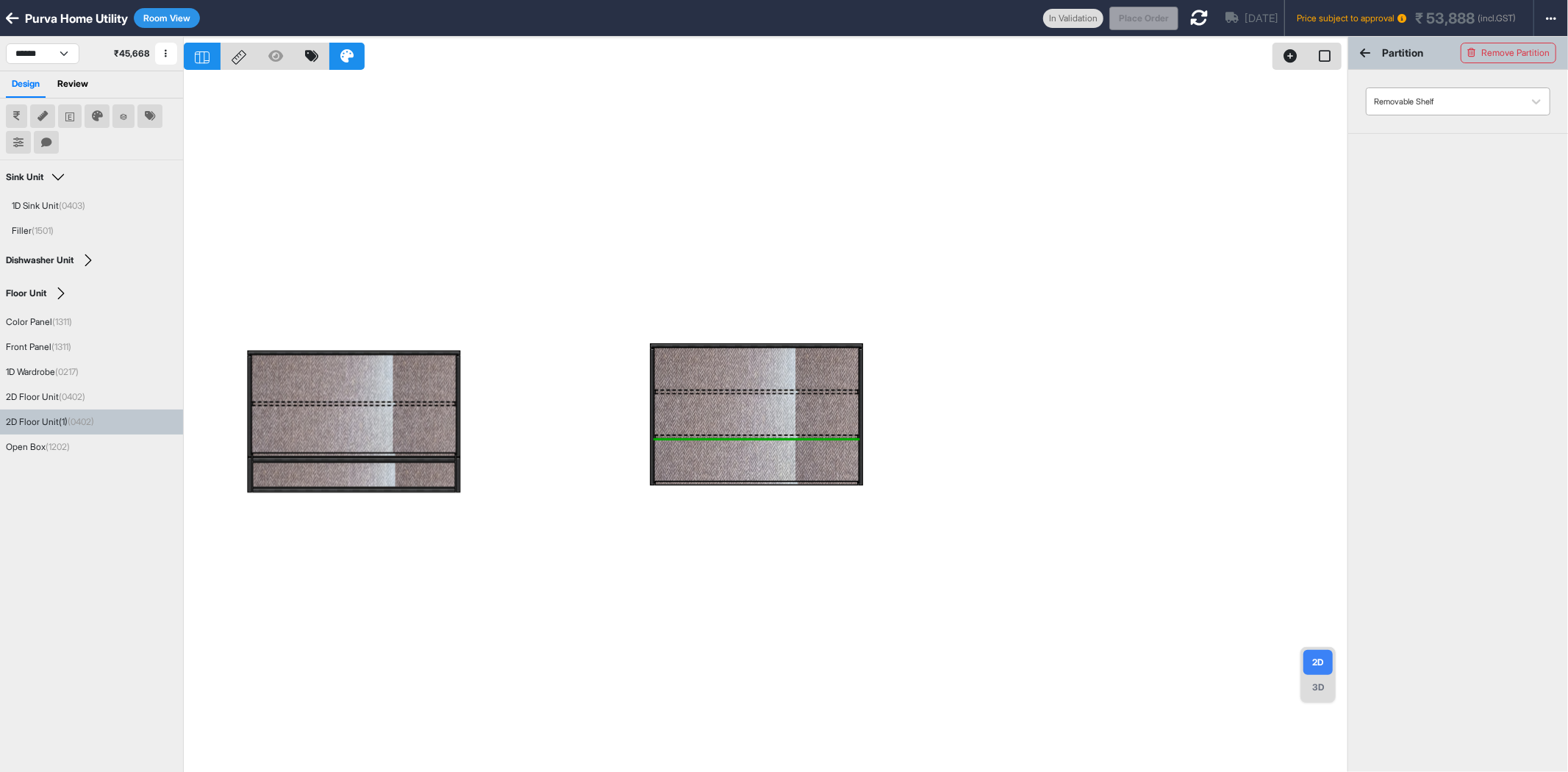
click at [1474, 114] on div "Removable Shelf" at bounding box center [1458, 102] width 184 height 28
click at [1476, 137] on div "Fixed Shelf" at bounding box center [1458, 137] width 184 height 25
click at [1002, 473] on div at bounding box center [766, 423] width 1164 height 772
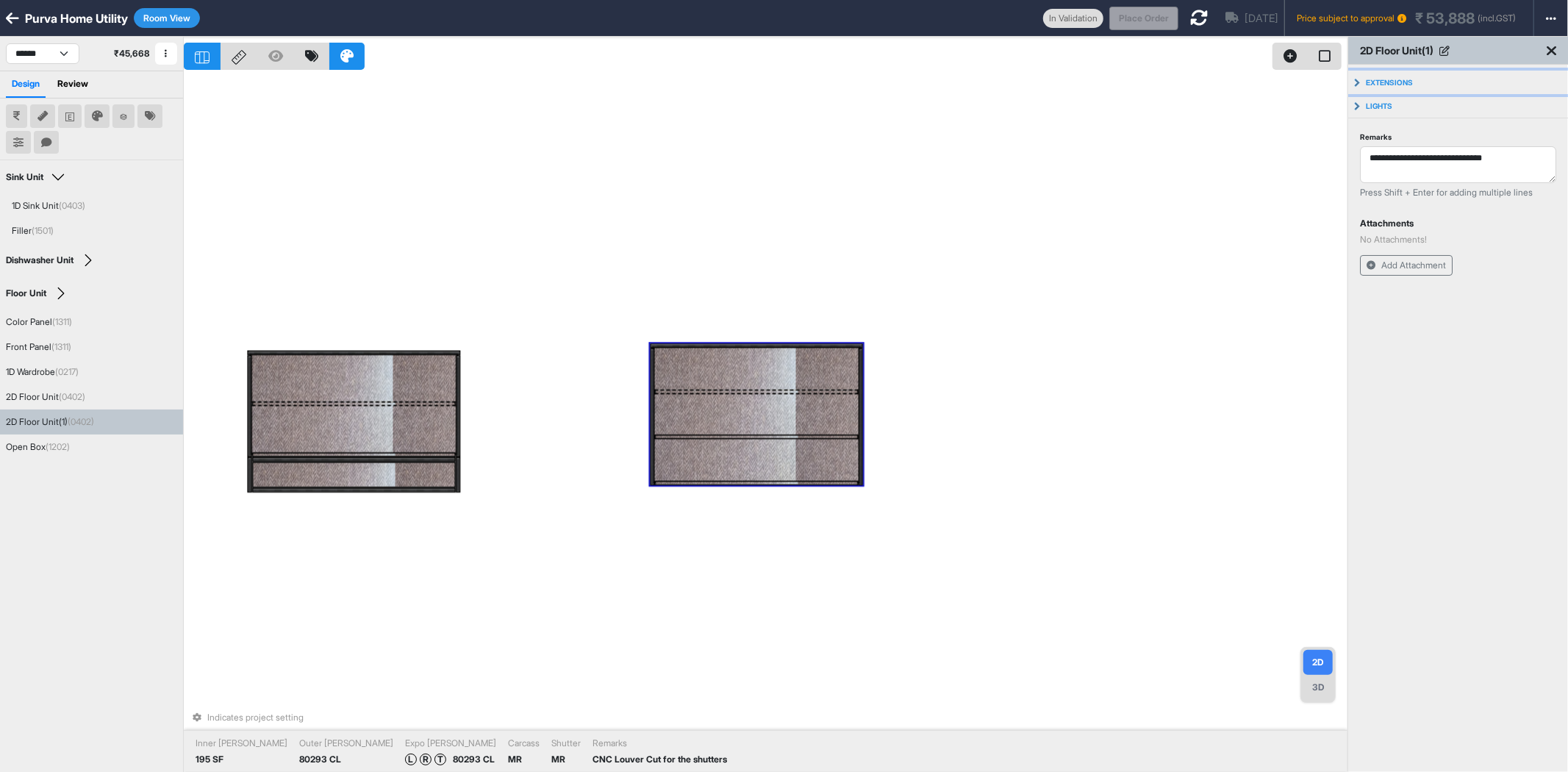
click at [1397, 84] on p "Extensions" at bounding box center [1389, 82] width 47 height 9
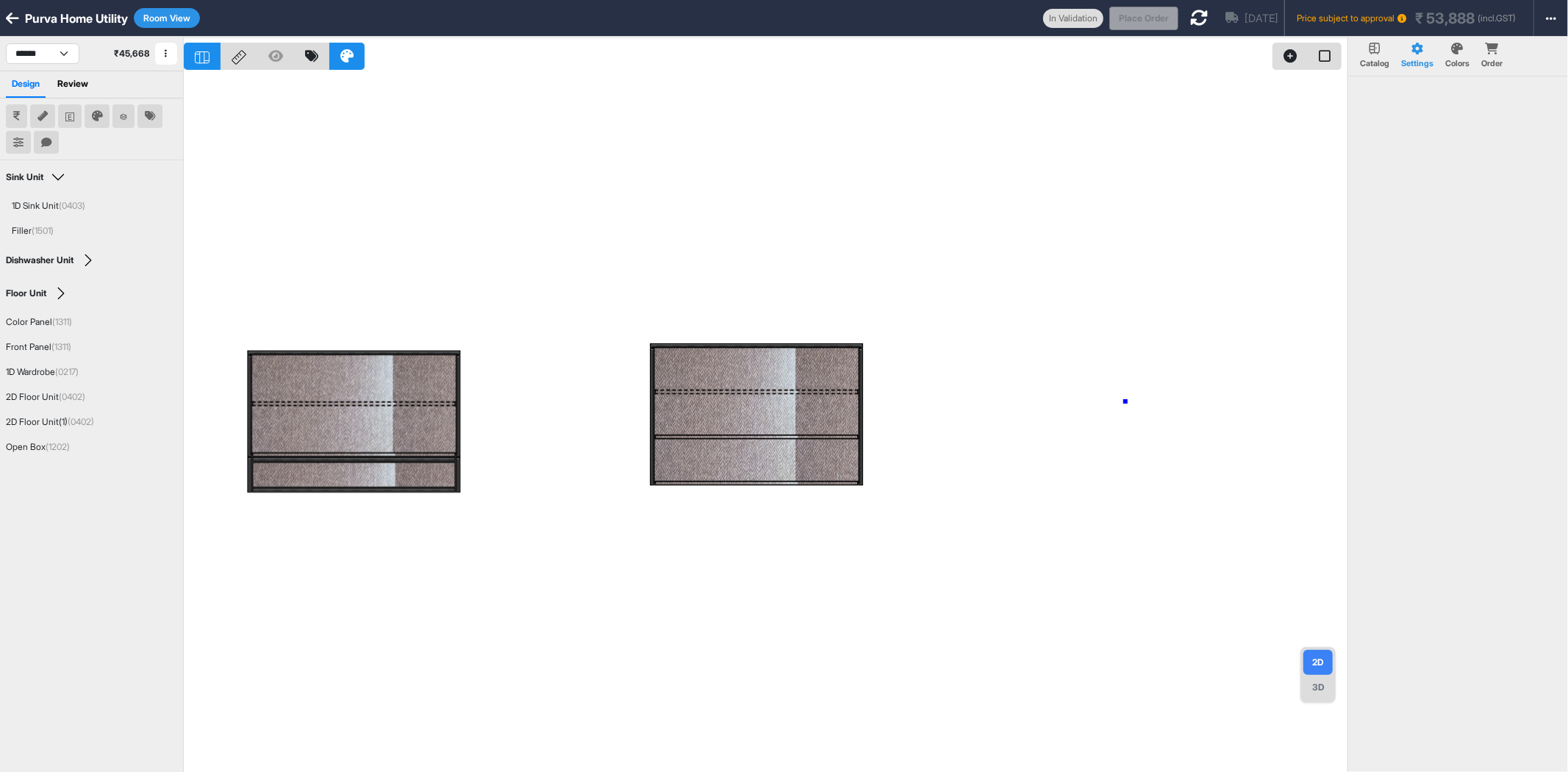
click at [1125, 402] on div at bounding box center [766, 423] width 1164 height 772
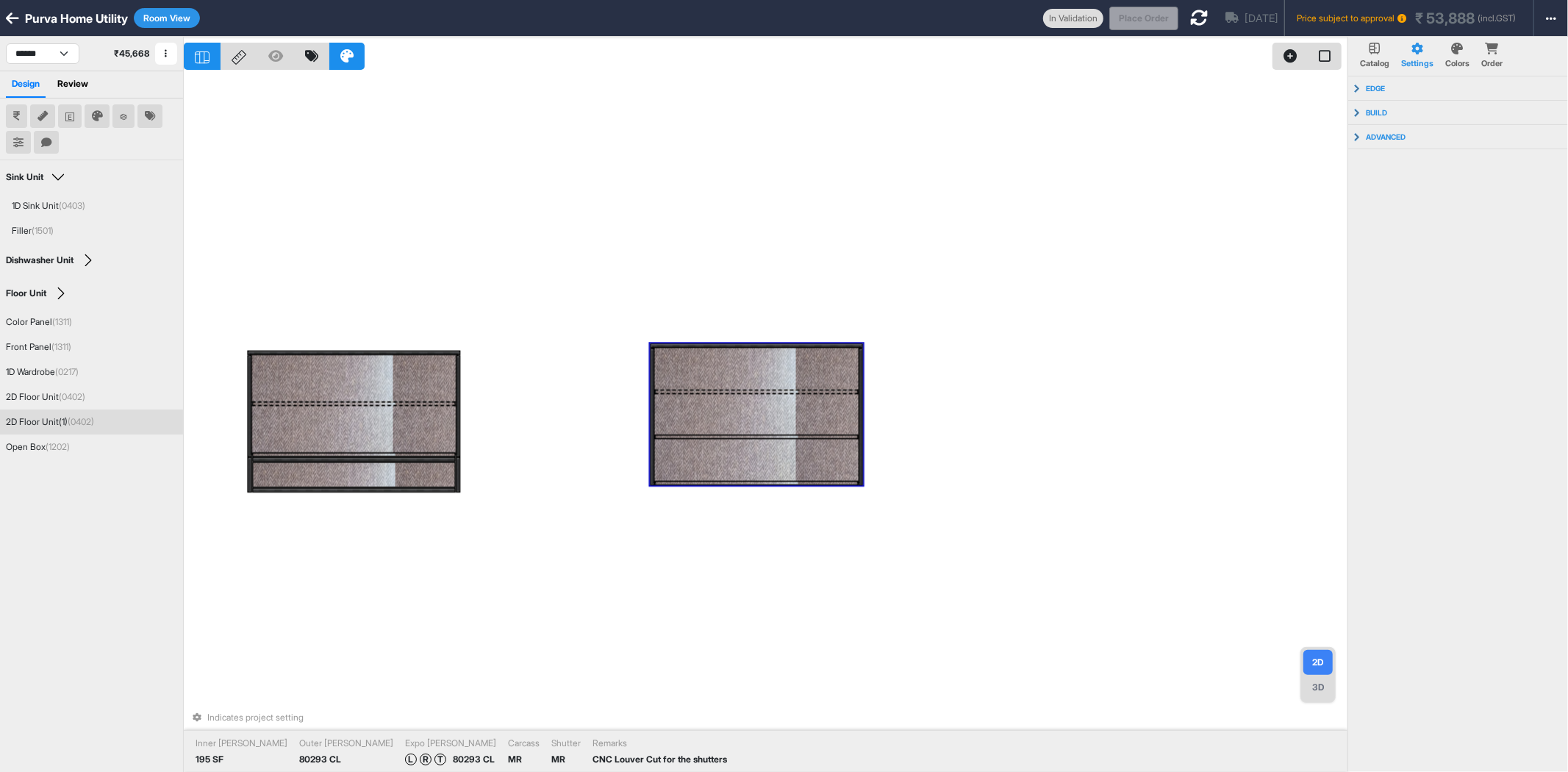
click at [761, 467] on div at bounding box center [756, 461] width 204 height 43
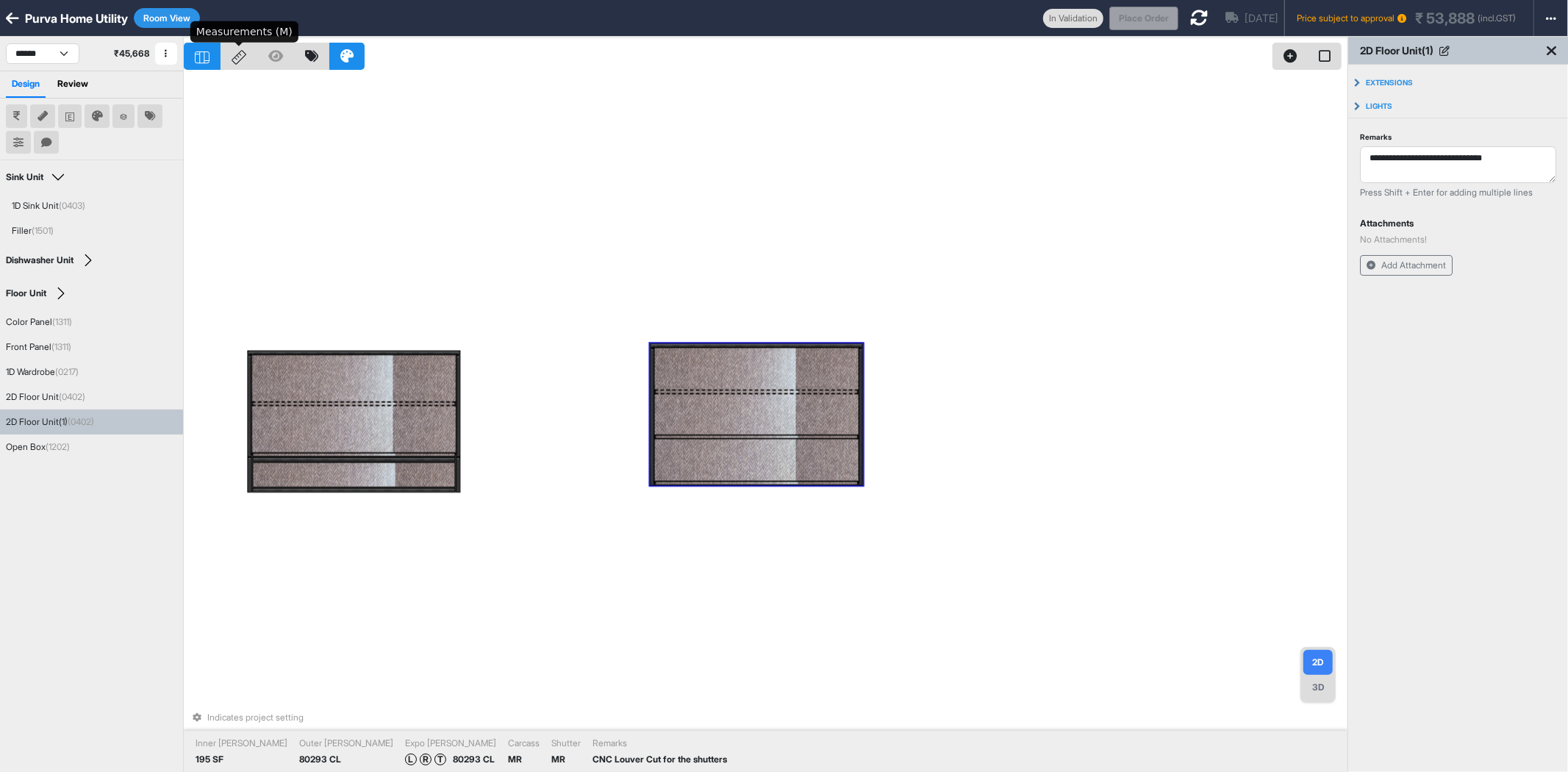
click at [250, 67] on div at bounding box center [239, 56] width 37 height 27
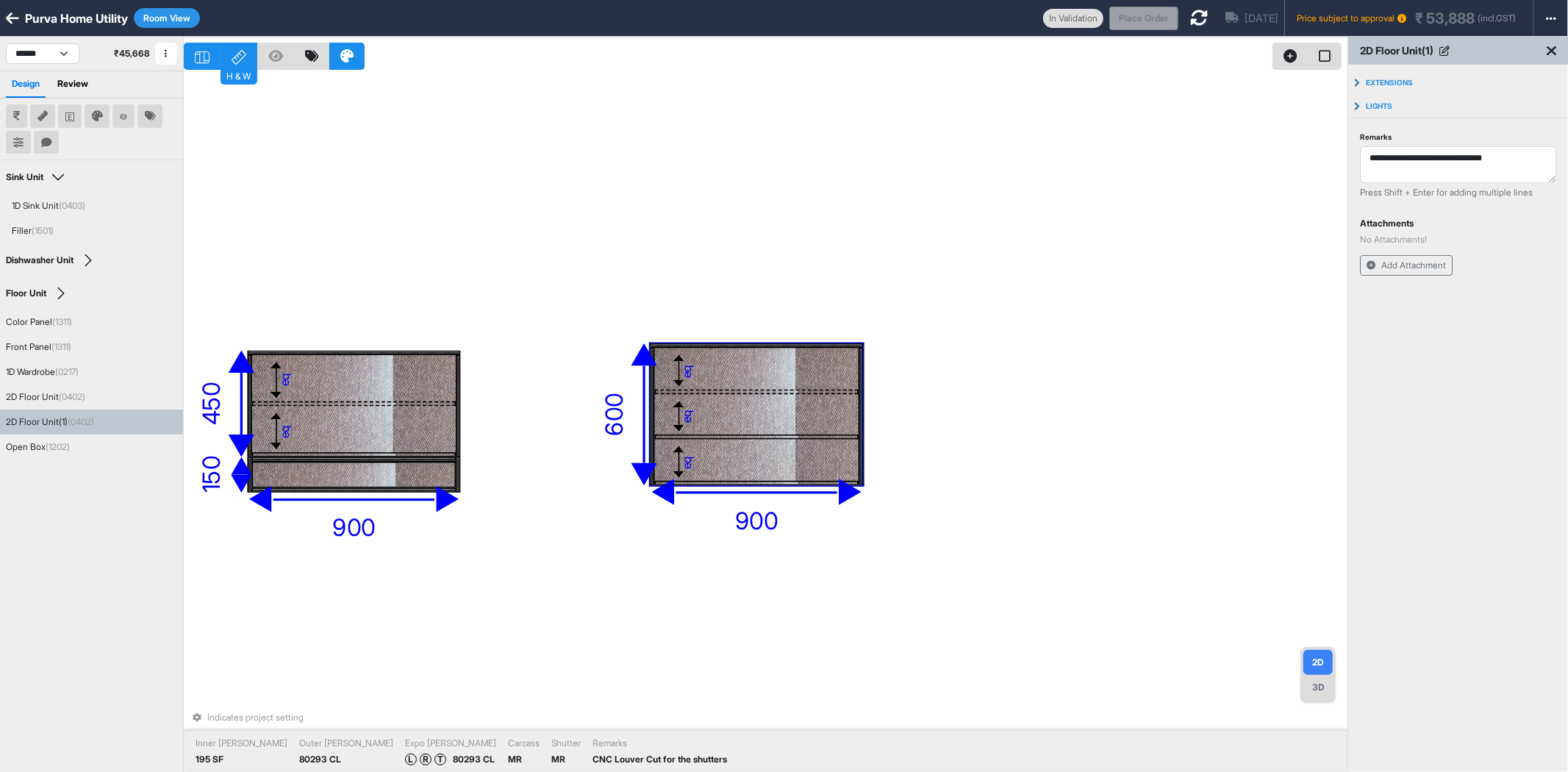
click at [736, 458] on div "eq" at bounding box center [756, 461] width 204 height 43
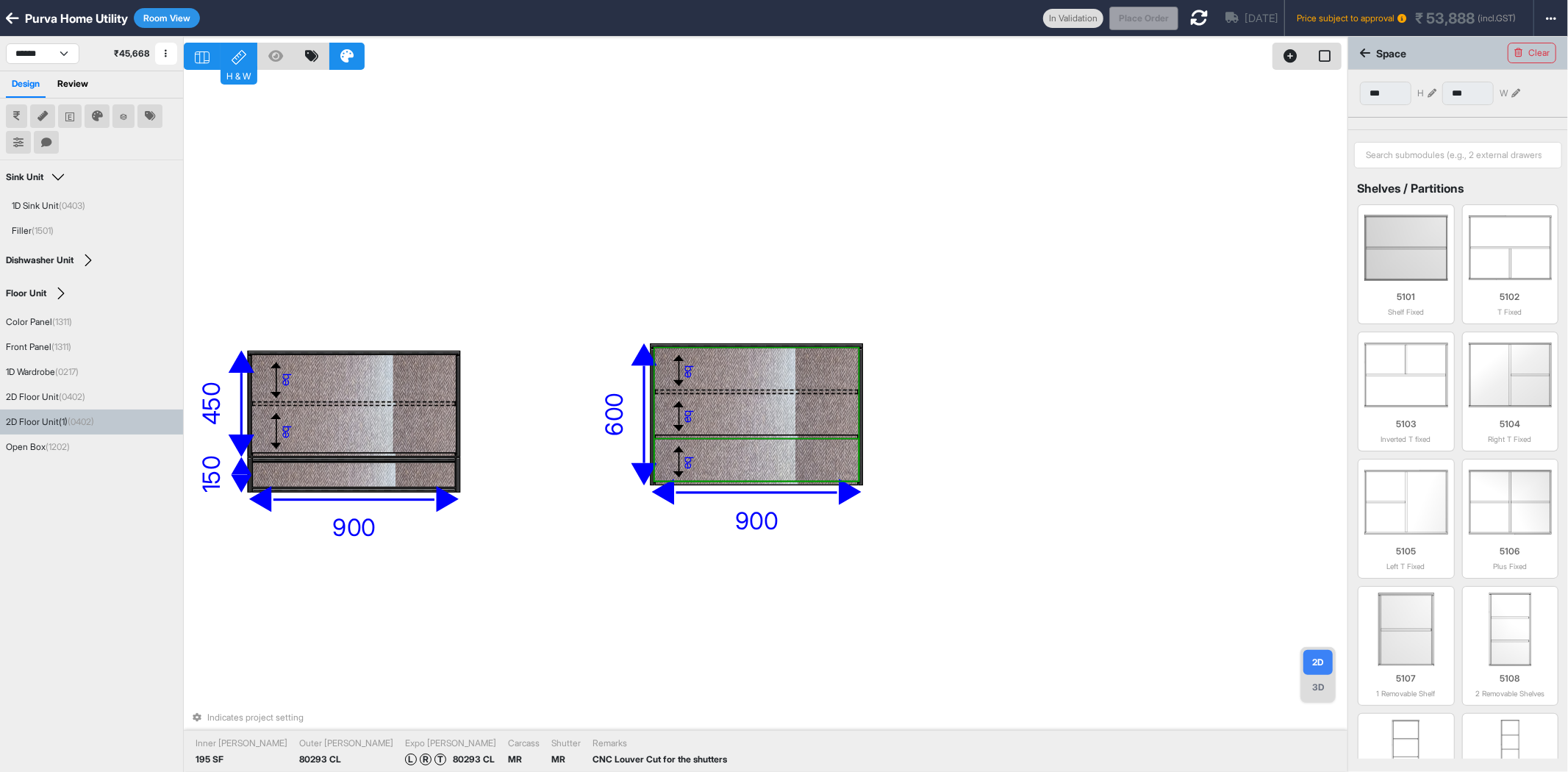
click at [736, 458] on div "eq" at bounding box center [756, 461] width 204 height 43
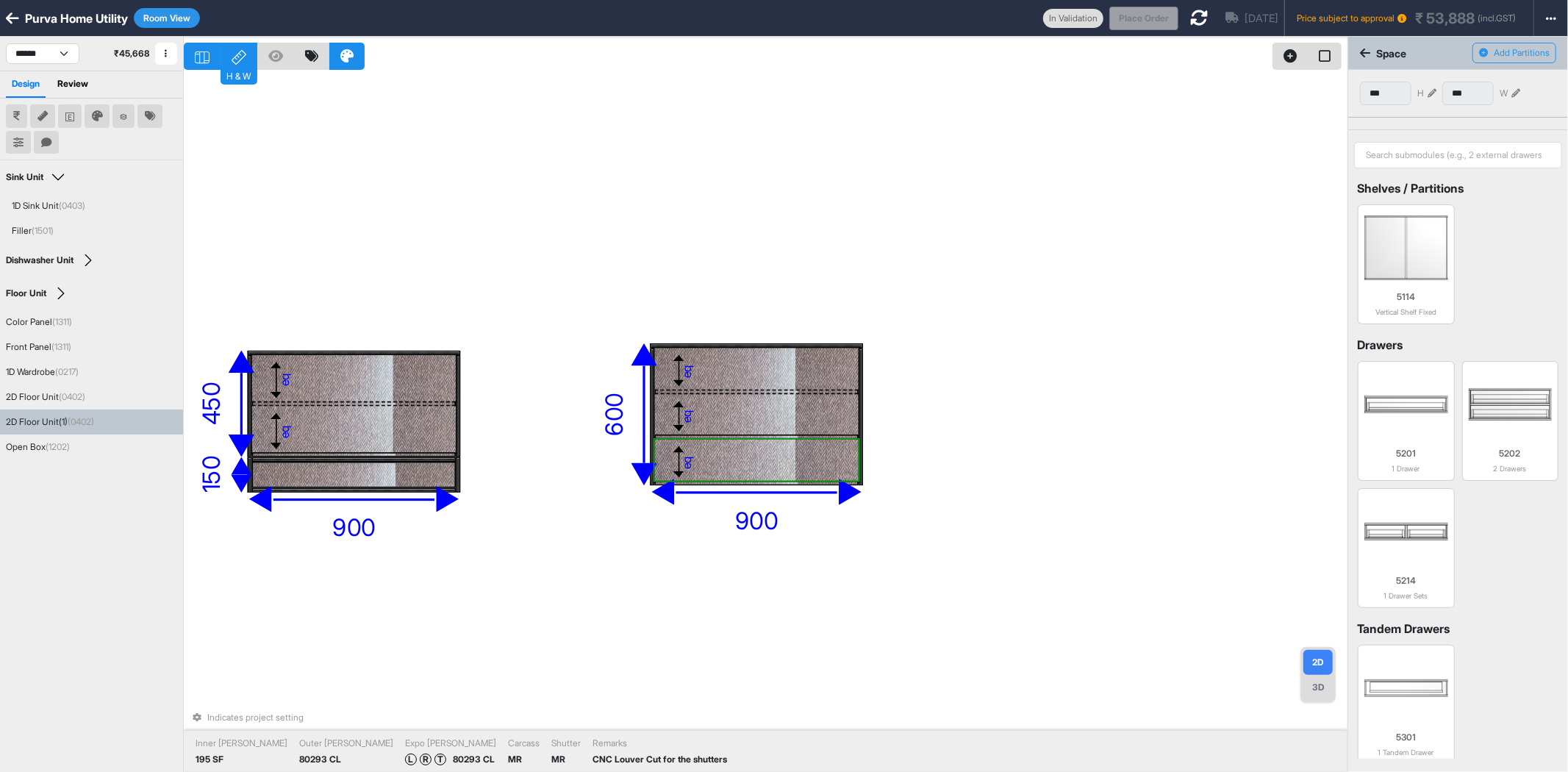
click at [1432, 93] on icon at bounding box center [1432, 93] width 9 height 9
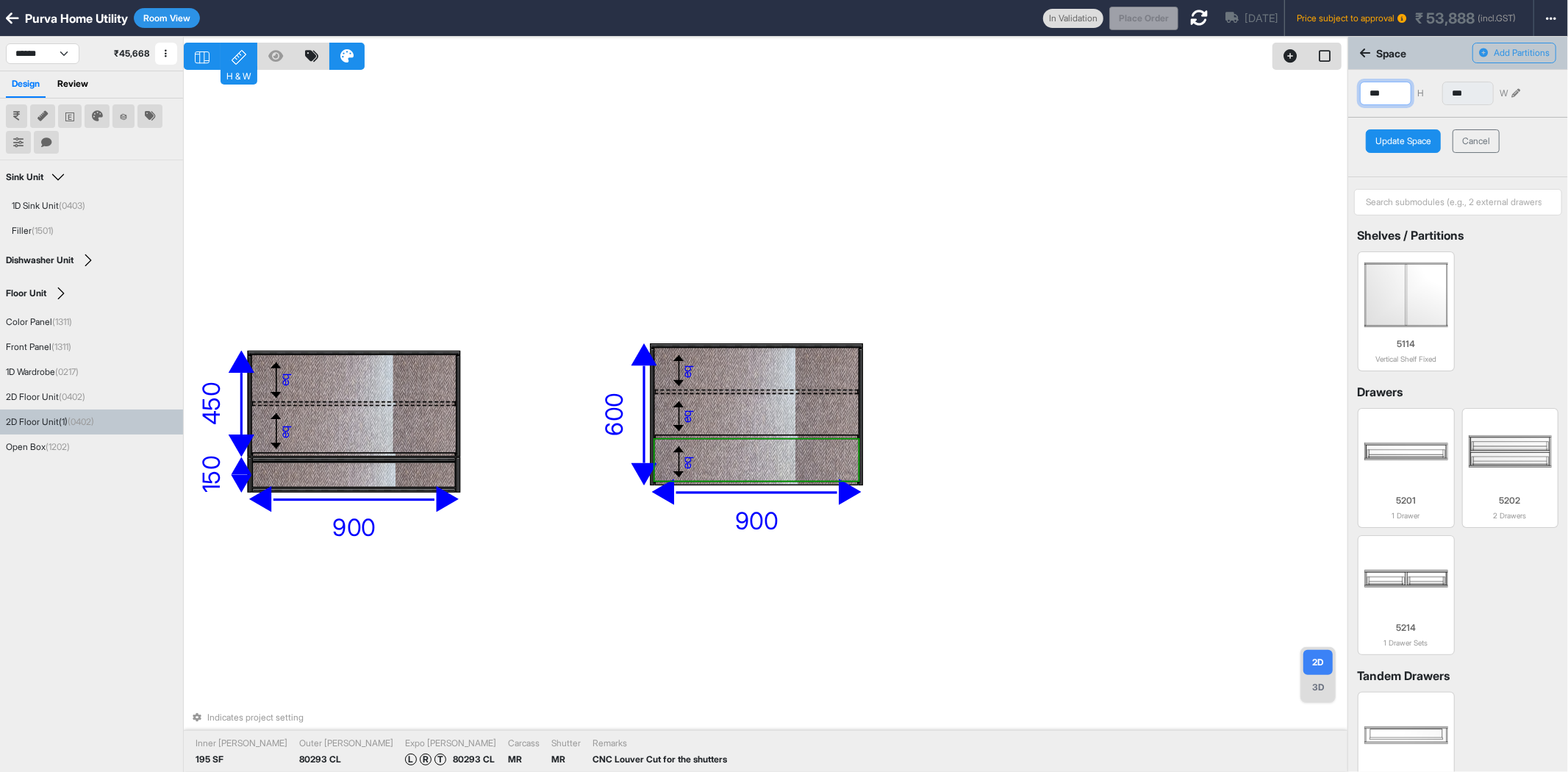
drag, startPoint x: 1398, startPoint y: 97, endPoint x: 1363, endPoint y: 103, distance: 35.5
click at [1363, 103] on input "***" at bounding box center [1386, 93] width 52 height 24
type input "***"
click at [1405, 145] on button "Update Space" at bounding box center [1403, 141] width 75 height 24
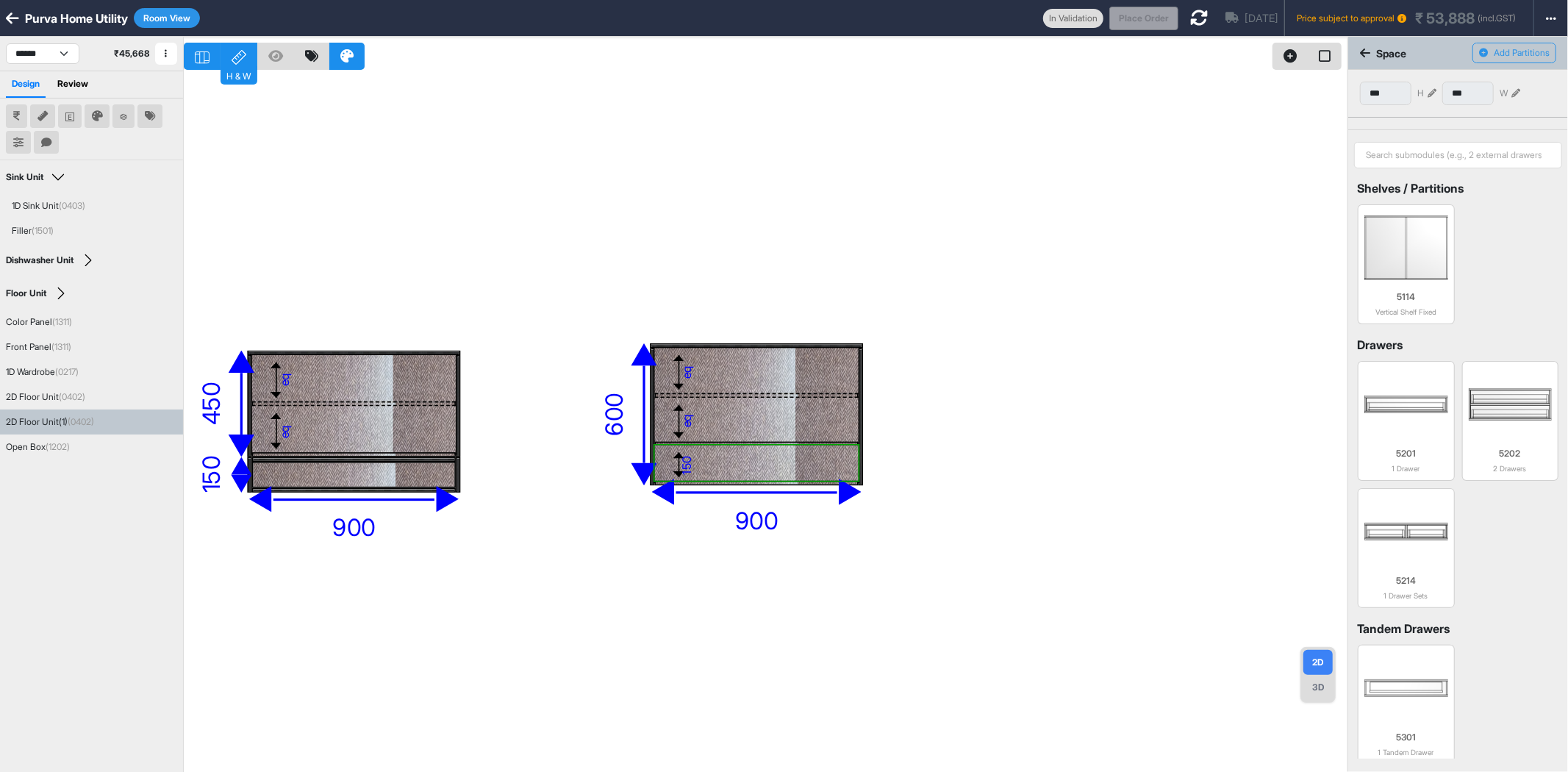
click at [965, 370] on div "eq eq eq eq eq eq 1200 346 eq eq eq eq 150 920 520 100 1950 600 450 600 900 150…" at bounding box center [766, 423] width 1164 height 772
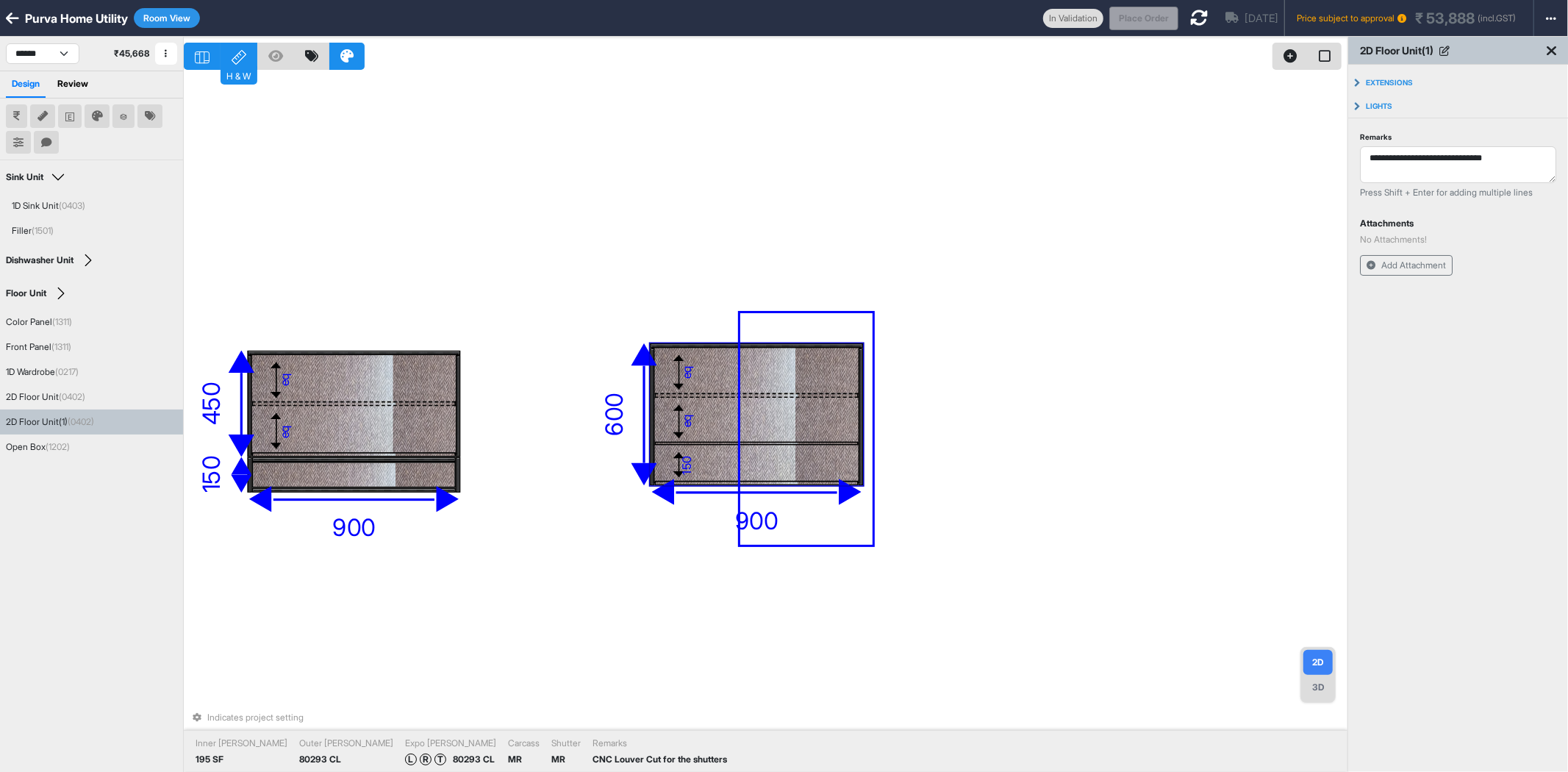
drag, startPoint x: 872, startPoint y: 313, endPoint x: 737, endPoint y: 559, distance: 280.6
click at [737, 559] on div "eq eq eq eq eq eq 1200 346 eq eq eq eq 150 920 520 100 1950 600 450 600 900 150…" at bounding box center [766, 423] width 1164 height 772
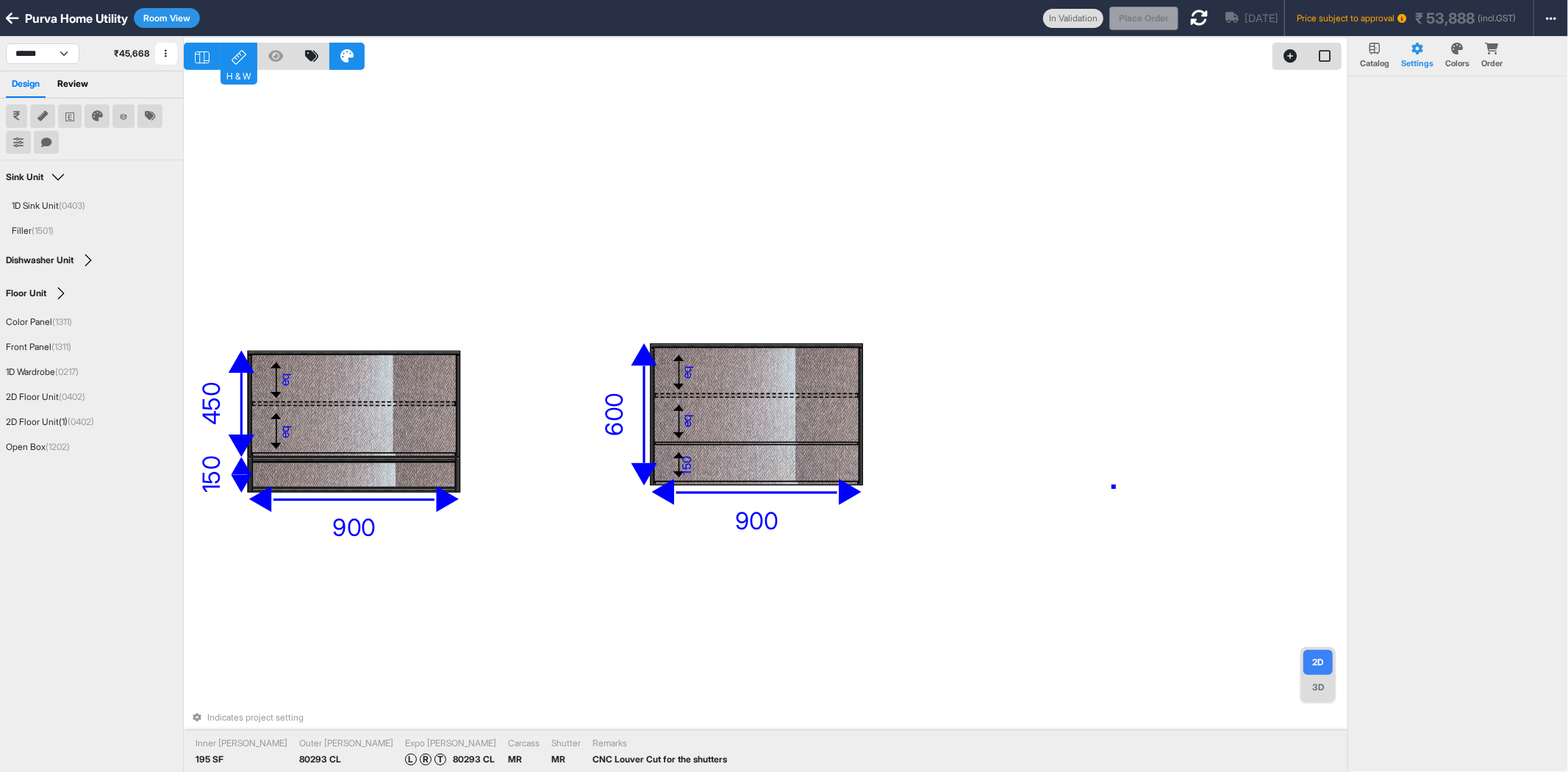
click at [1114, 487] on div "eq eq eq eq eq eq 1200 346 eq eq eq eq 150 920 520 100 1950 600 450 600 900 150…" at bounding box center [766, 423] width 1164 height 772
click at [821, 420] on div "eq" at bounding box center [756, 420] width 204 height 44
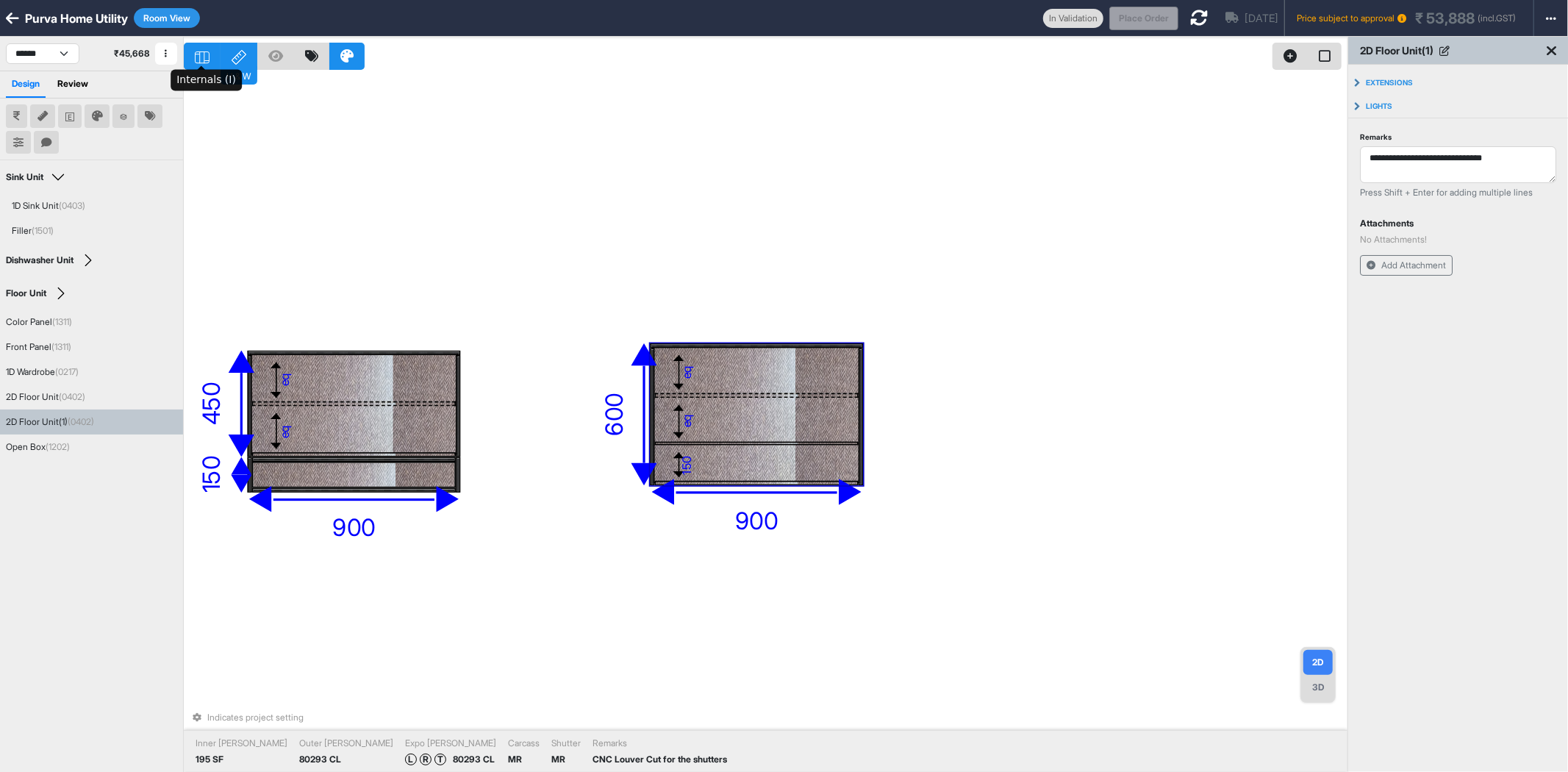
click at [196, 57] on icon at bounding box center [202, 57] width 15 height 12
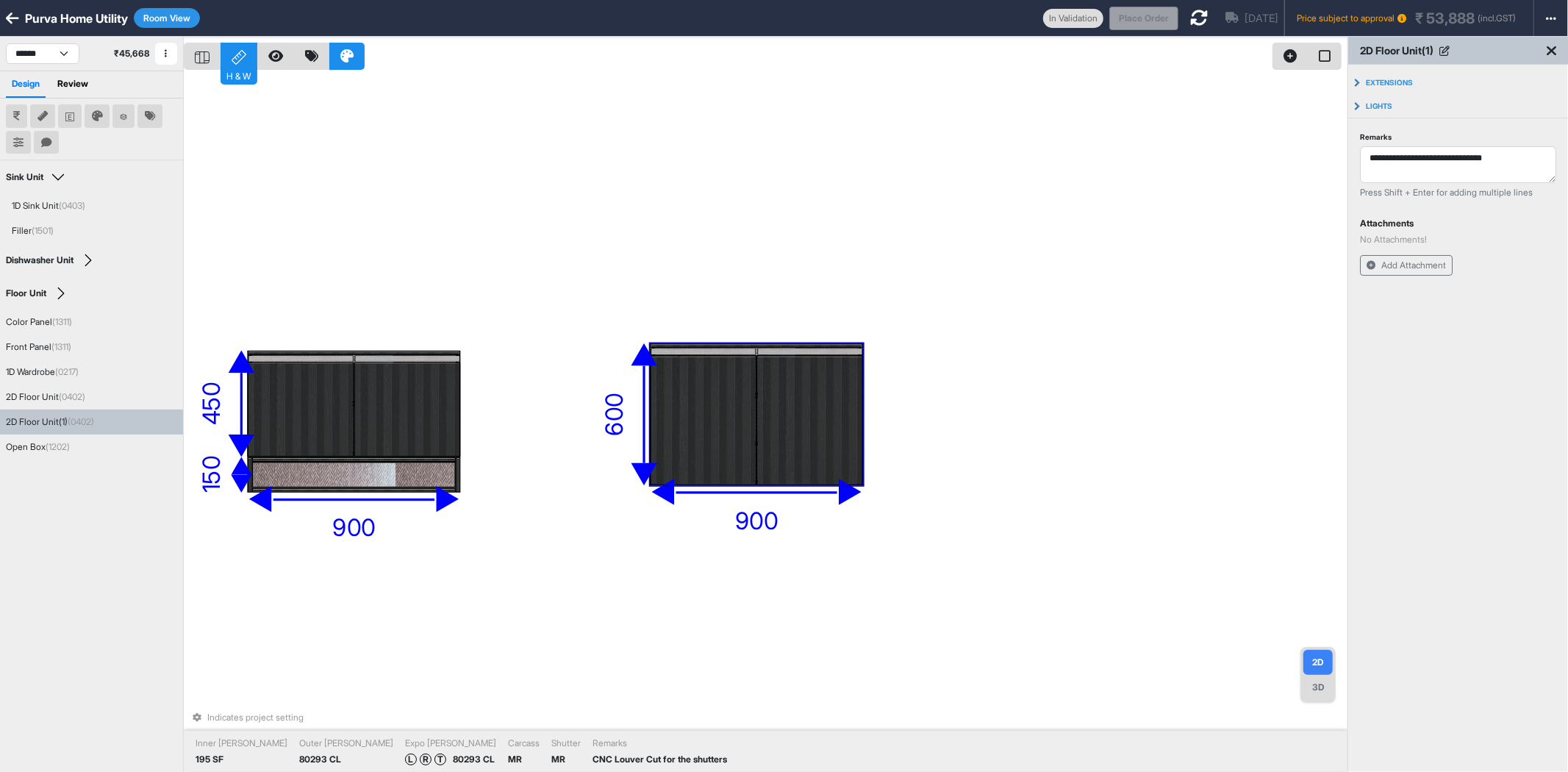
click at [947, 362] on div "eq eq eq eq eq eq 1200 346 eq eq eq eq 150 920 520 100 1950 600 450 600 900 150…" at bounding box center [766, 423] width 1164 height 772
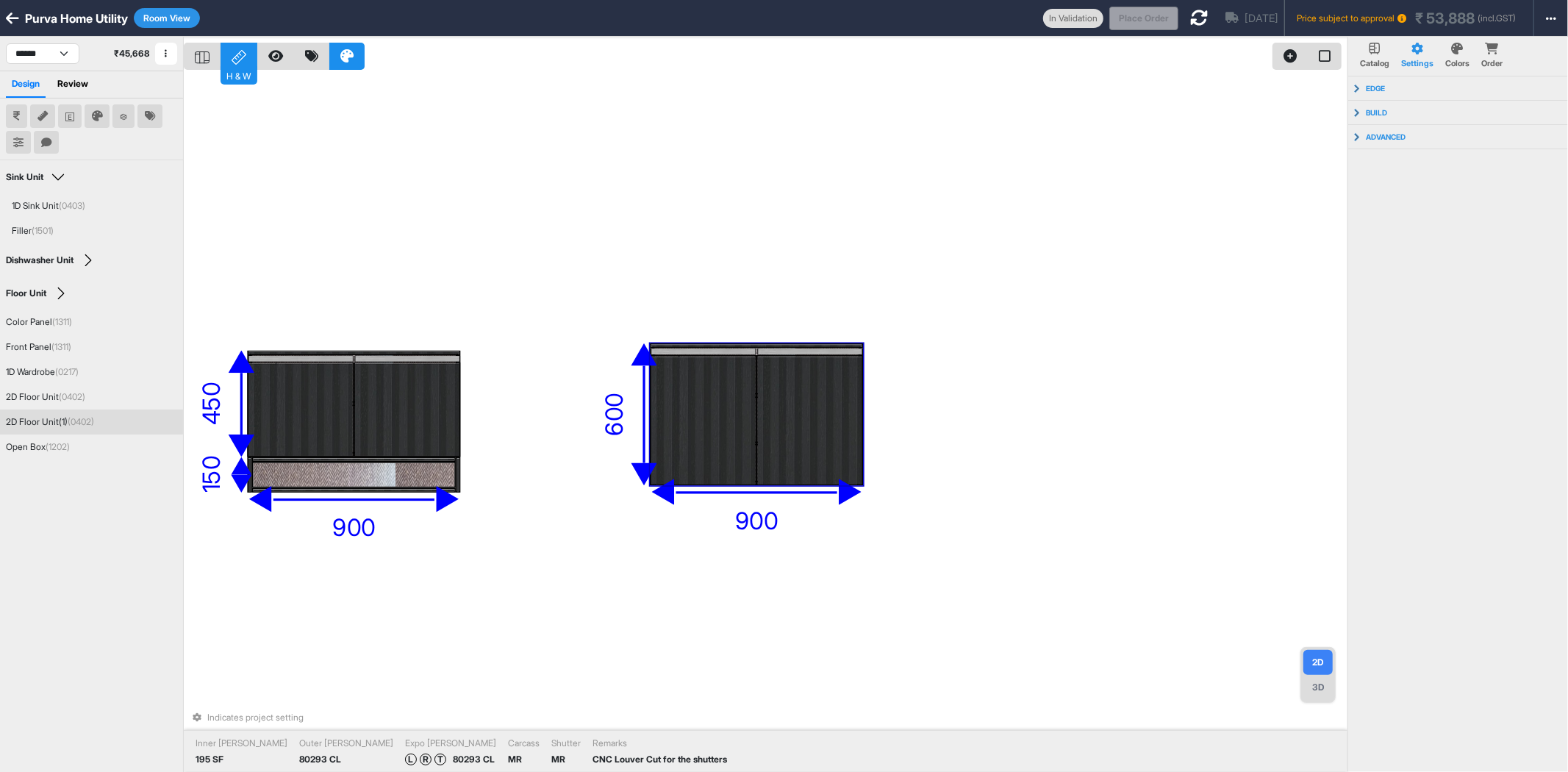
click at [790, 397] on div at bounding box center [810, 420] width 106 height 130
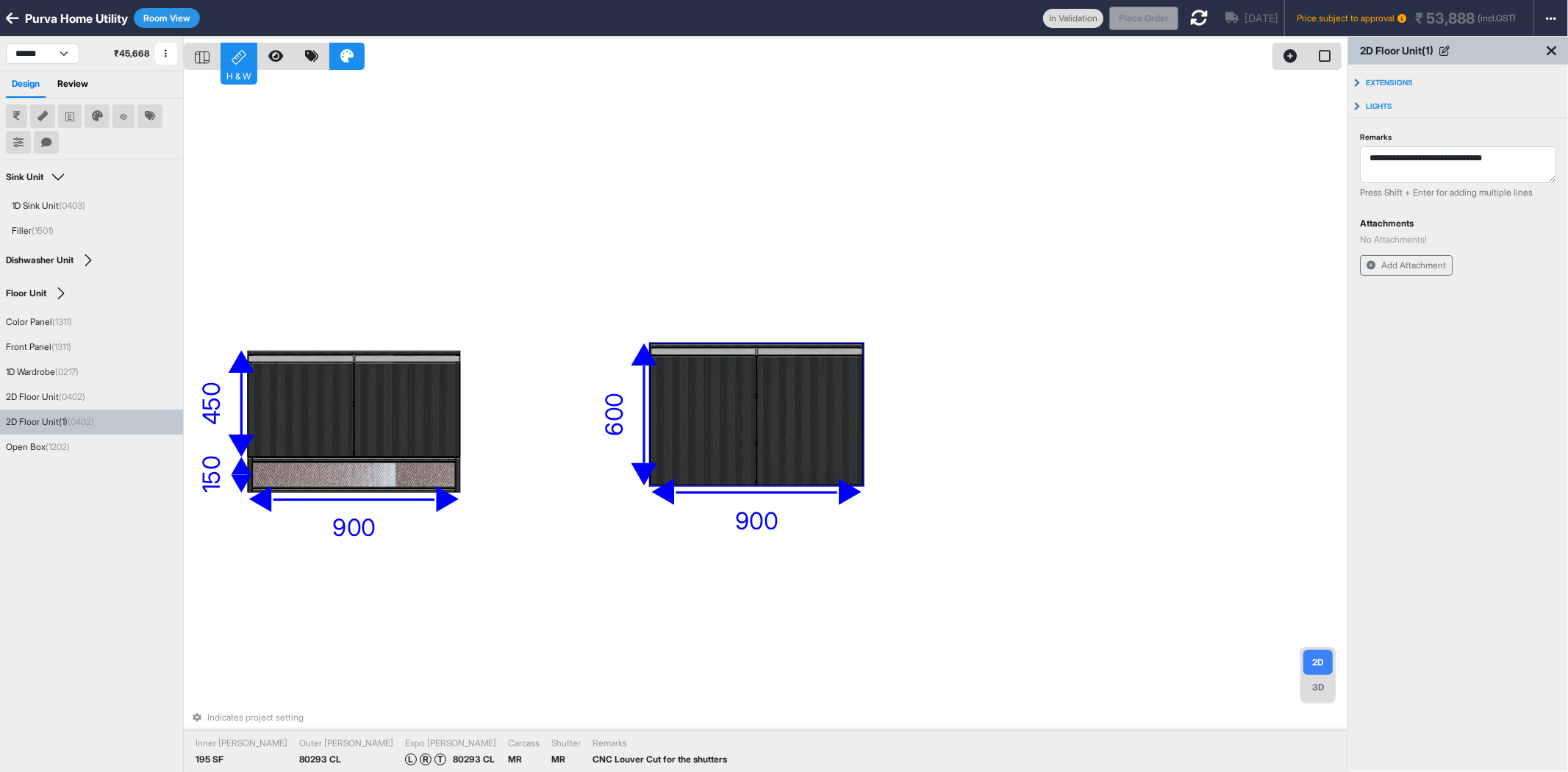
click at [790, 397] on div at bounding box center [810, 420] width 106 height 130
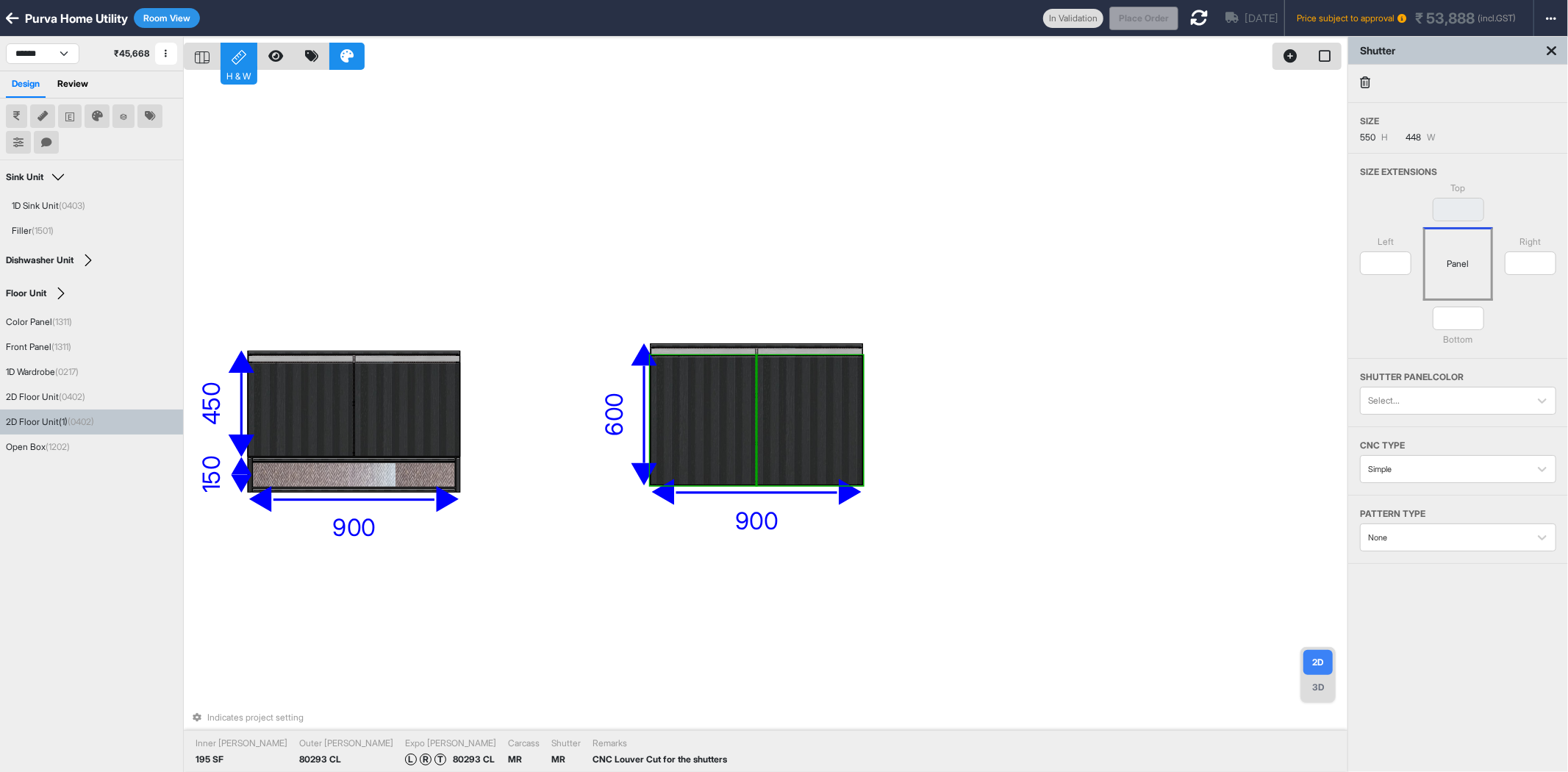
click at [718, 406] on div at bounding box center [703, 420] width 106 height 130
drag, startPoint x: 1474, startPoint y: 322, endPoint x: 1450, endPoint y: 325, distance: 24.2
click at [1450, 325] on input "*" at bounding box center [1458, 318] width 52 height 24
click at [839, 417] on div at bounding box center [810, 420] width 106 height 130
type input "*"
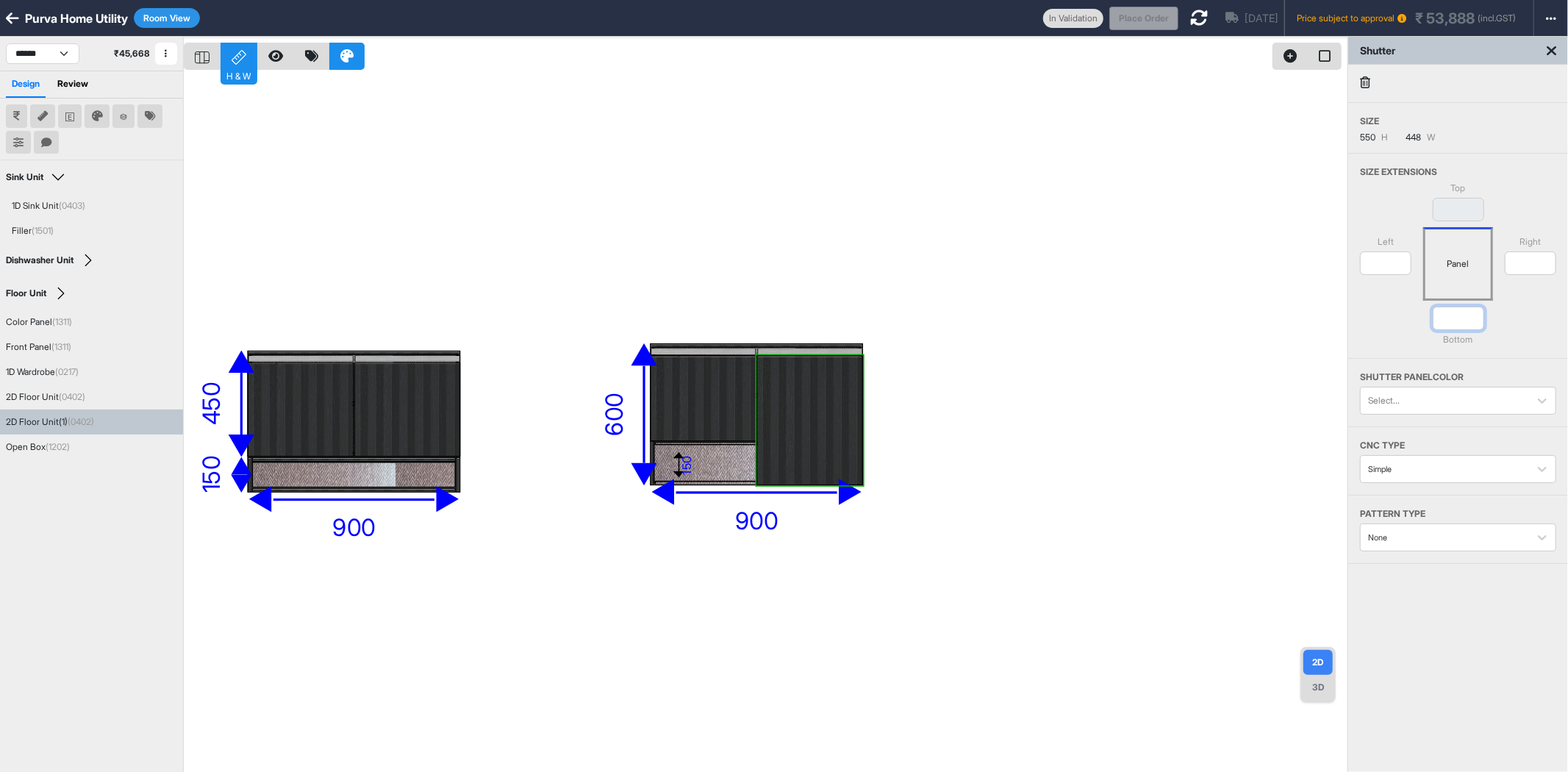
click at [1446, 316] on input "*" at bounding box center [1458, 318] width 52 height 24
click at [1446, 315] on input "*" at bounding box center [1458, 318] width 52 height 24
type input "****"
click at [989, 434] on div "eq eq eq eq eq eq 1200 346 eq eq eq eq 150 920 520 100 1950 600 450 600 900 150…" at bounding box center [766, 423] width 1164 height 772
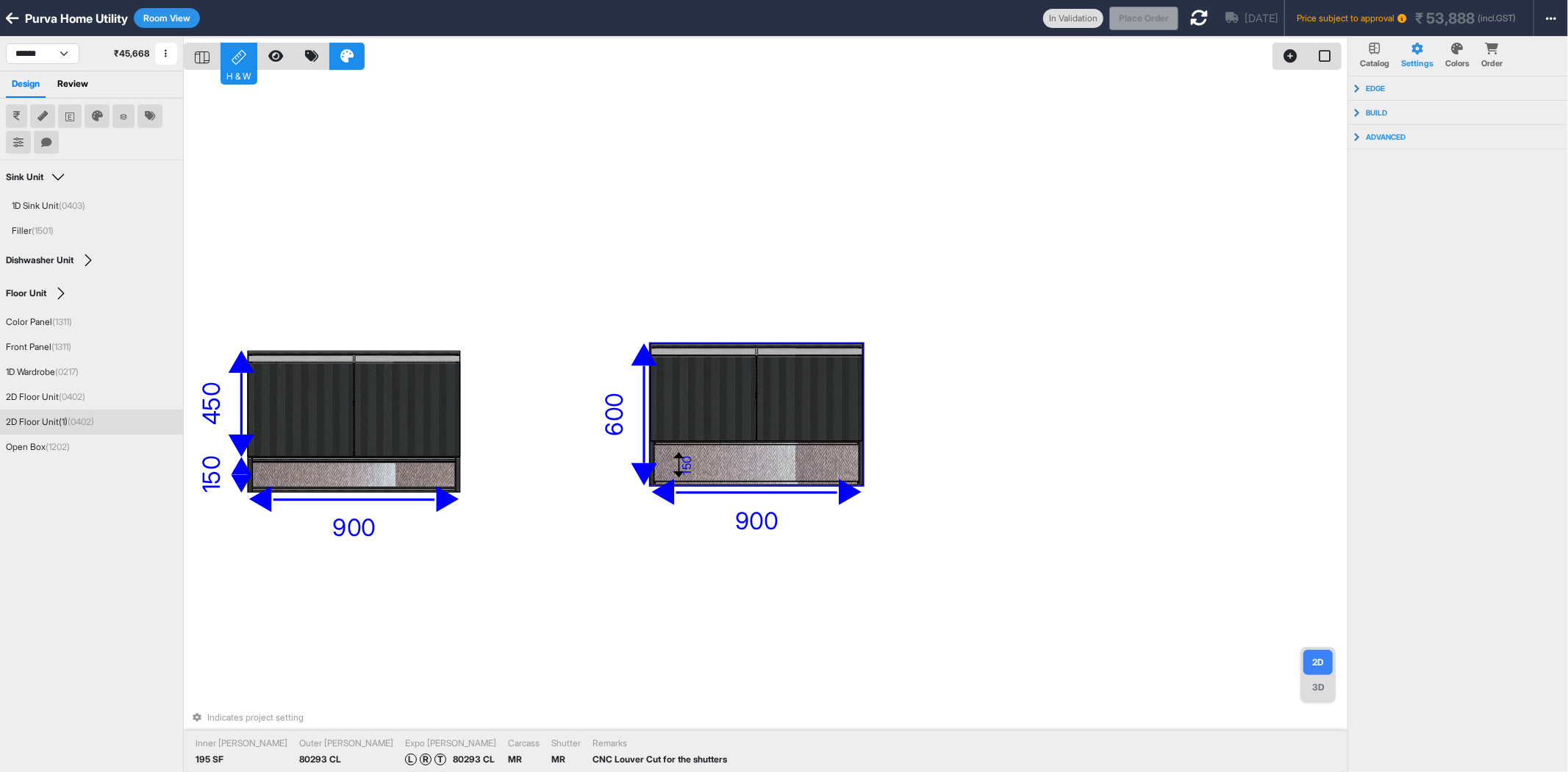
click at [777, 413] on div at bounding box center [810, 397] width 106 height 86
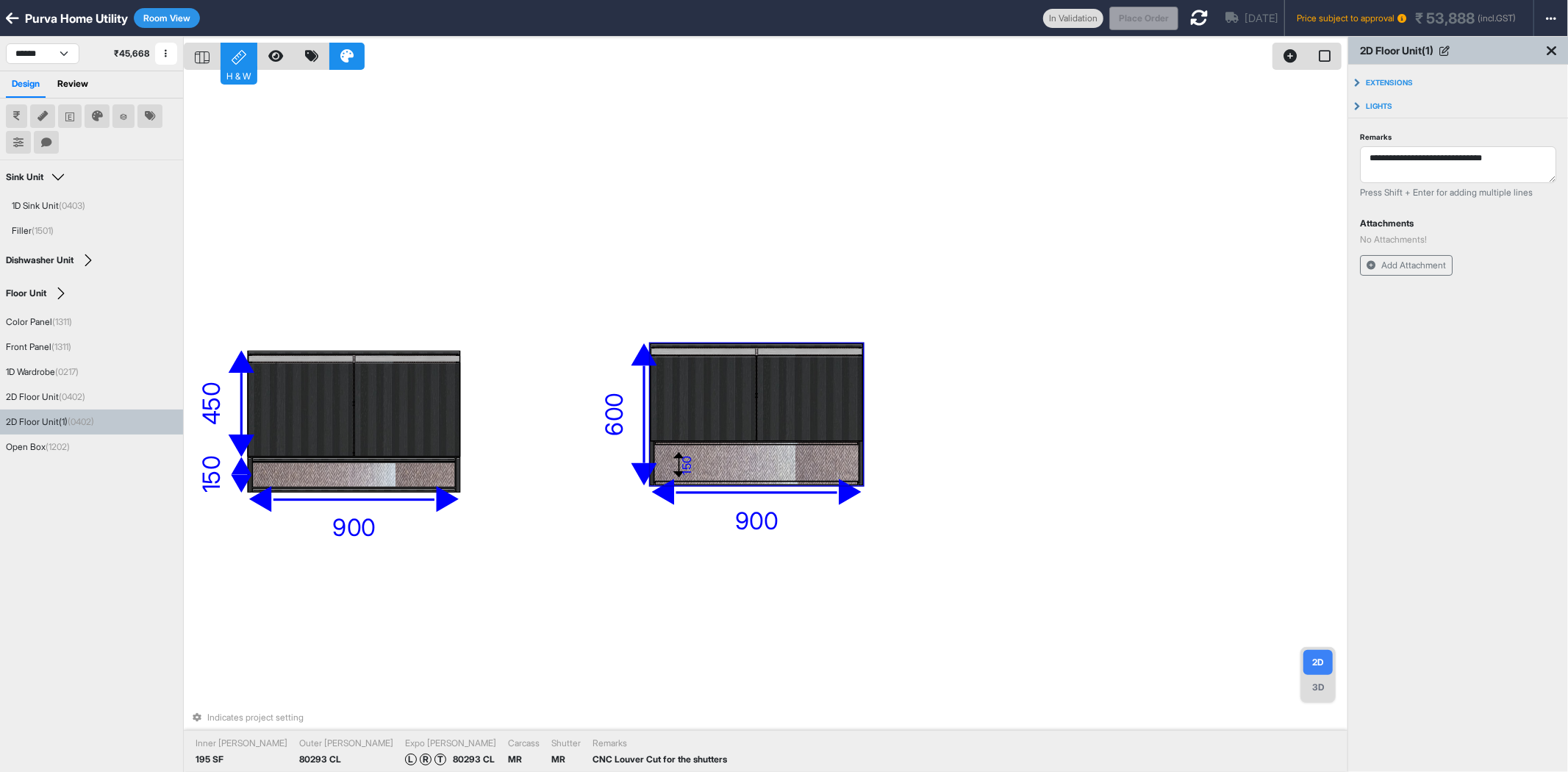
click at [1075, 320] on div "eq eq eq eq eq eq 1200 346 eq eq eq eq 150 920 520 100 1950 600 450 600 900 150…" at bounding box center [766, 423] width 1164 height 772
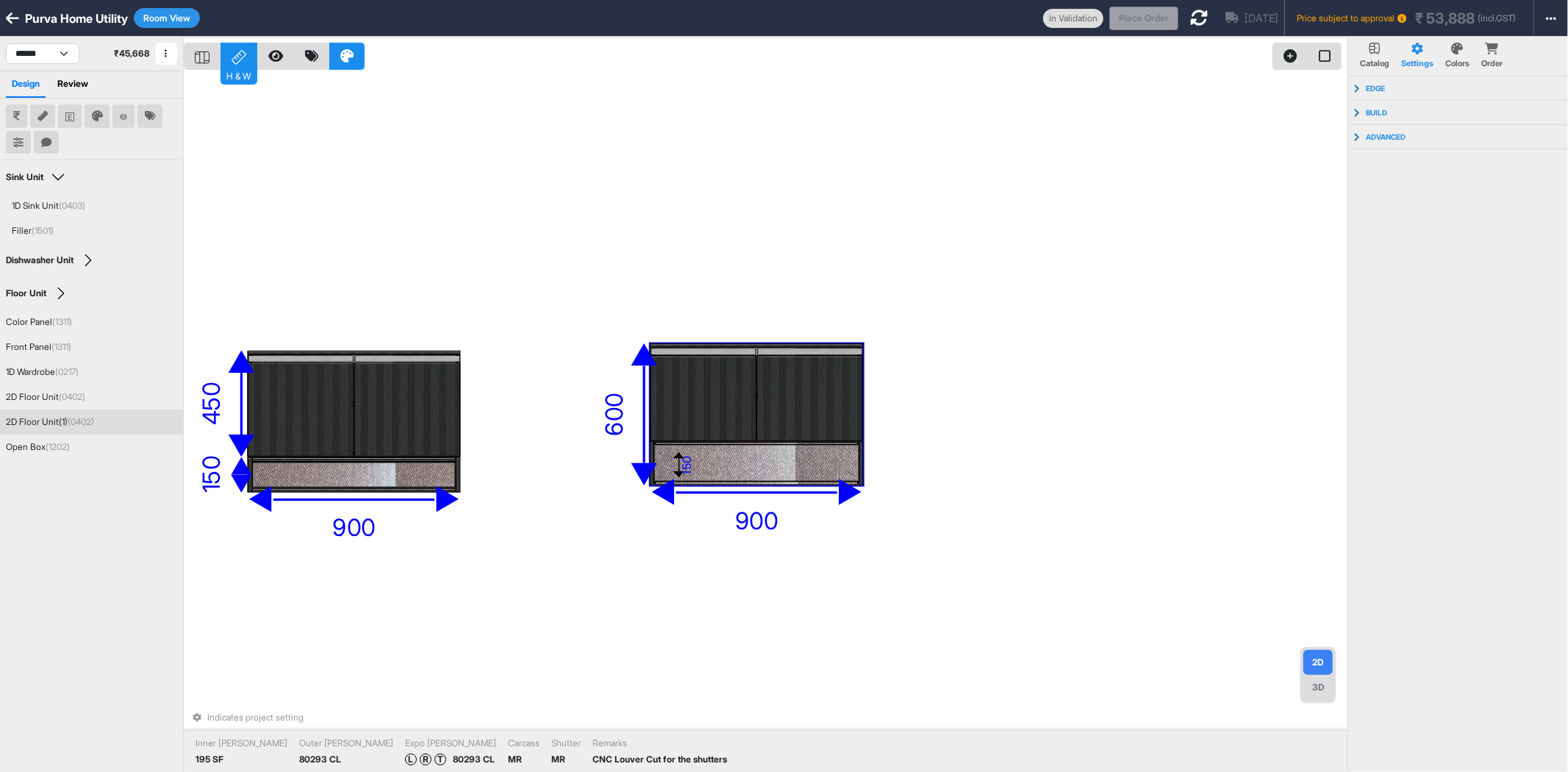
click at [777, 386] on div at bounding box center [810, 397] width 106 height 86
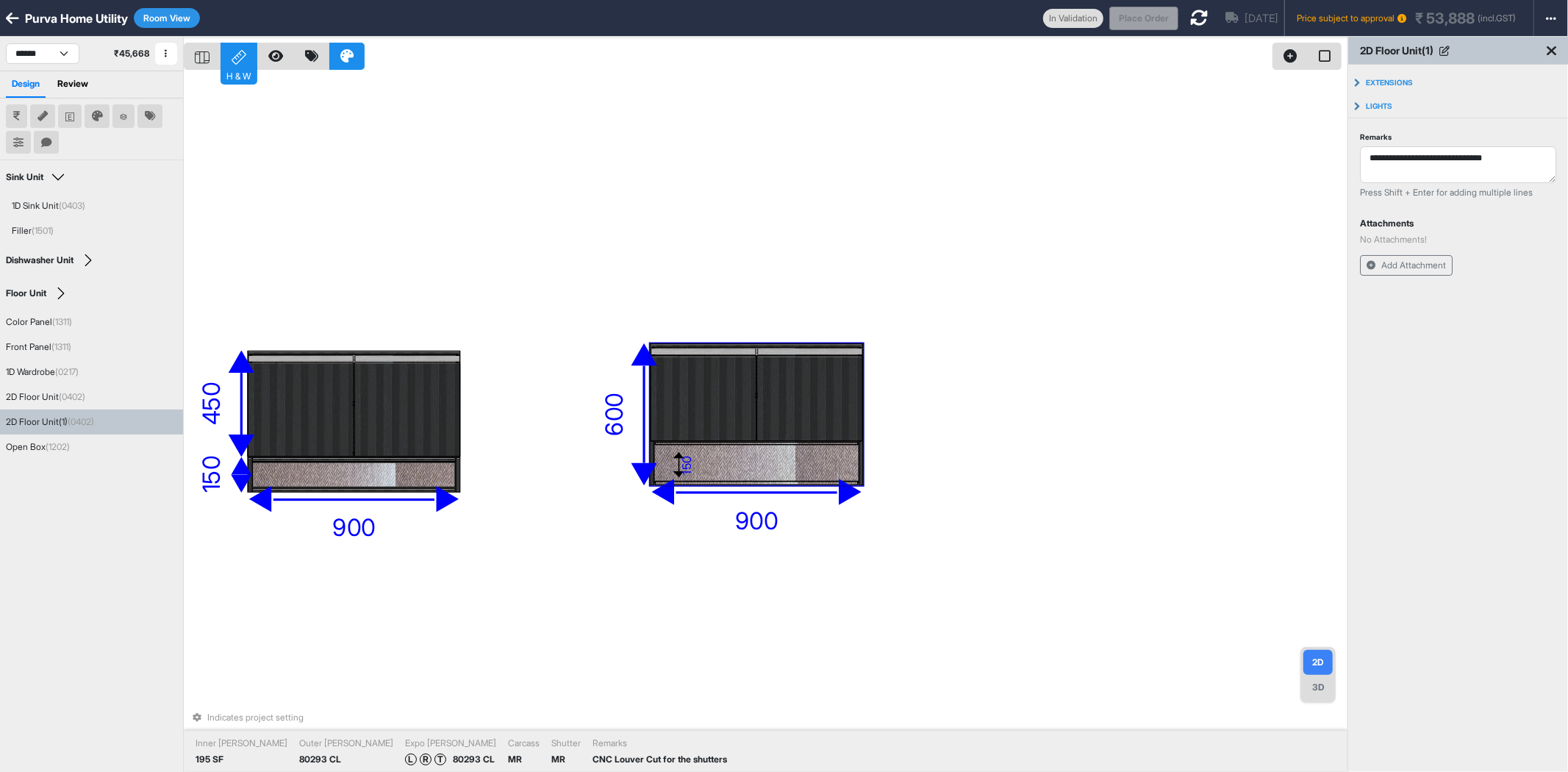
click at [1047, 291] on div "eq eq eq eq eq eq 1200 346 eq eq eq eq 150 920 520 100 1950 600 450 600 900 150…" at bounding box center [766, 423] width 1164 height 772
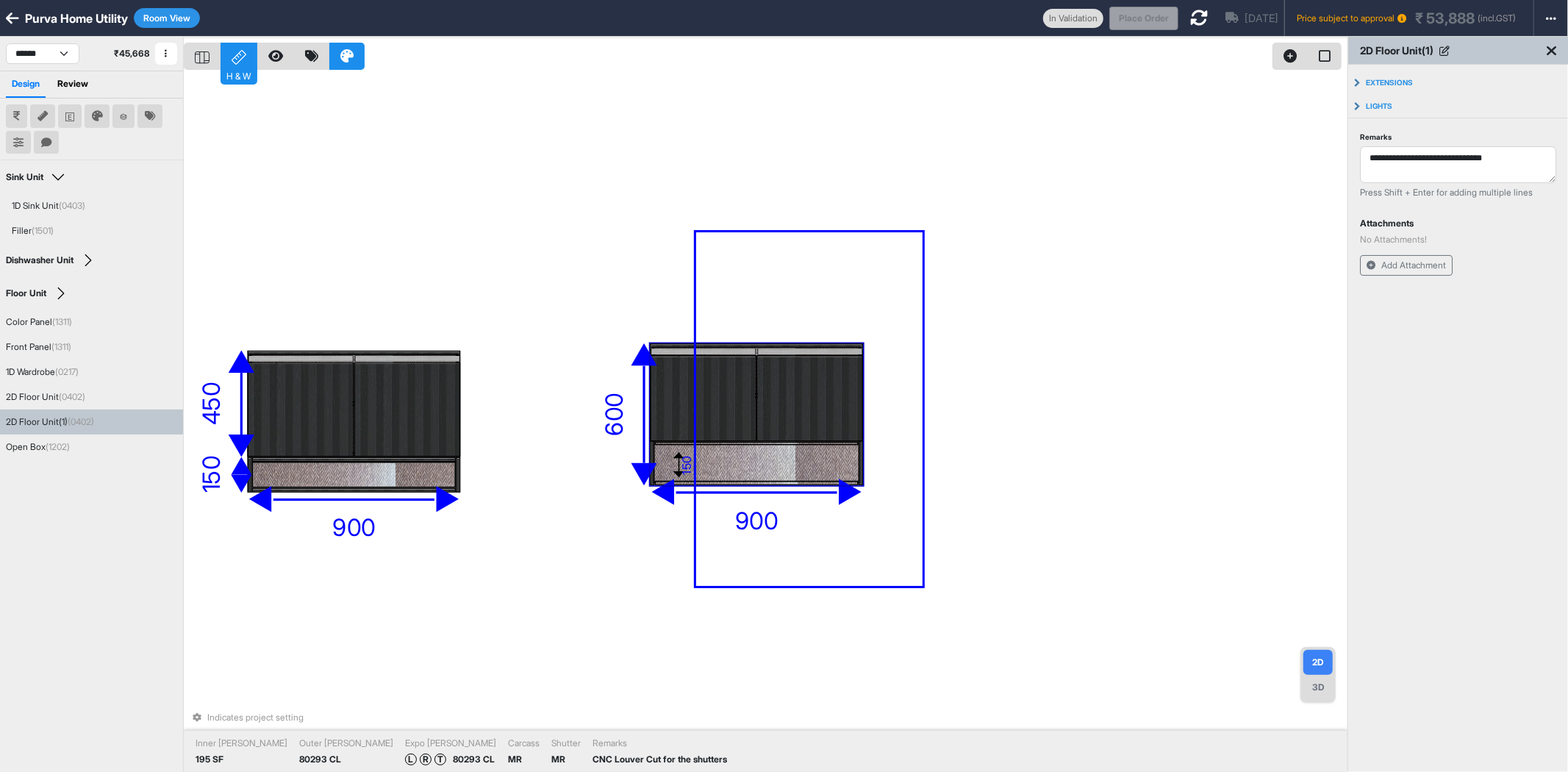
drag, startPoint x: 923, startPoint y: 232, endPoint x: 697, endPoint y: 586, distance: 420.0
click at [697, 586] on div "eq eq eq eq eq eq 1200 346 eq eq eq eq 150 920 520 100 1950 600 450 600 900 150…" at bounding box center [766, 423] width 1164 height 772
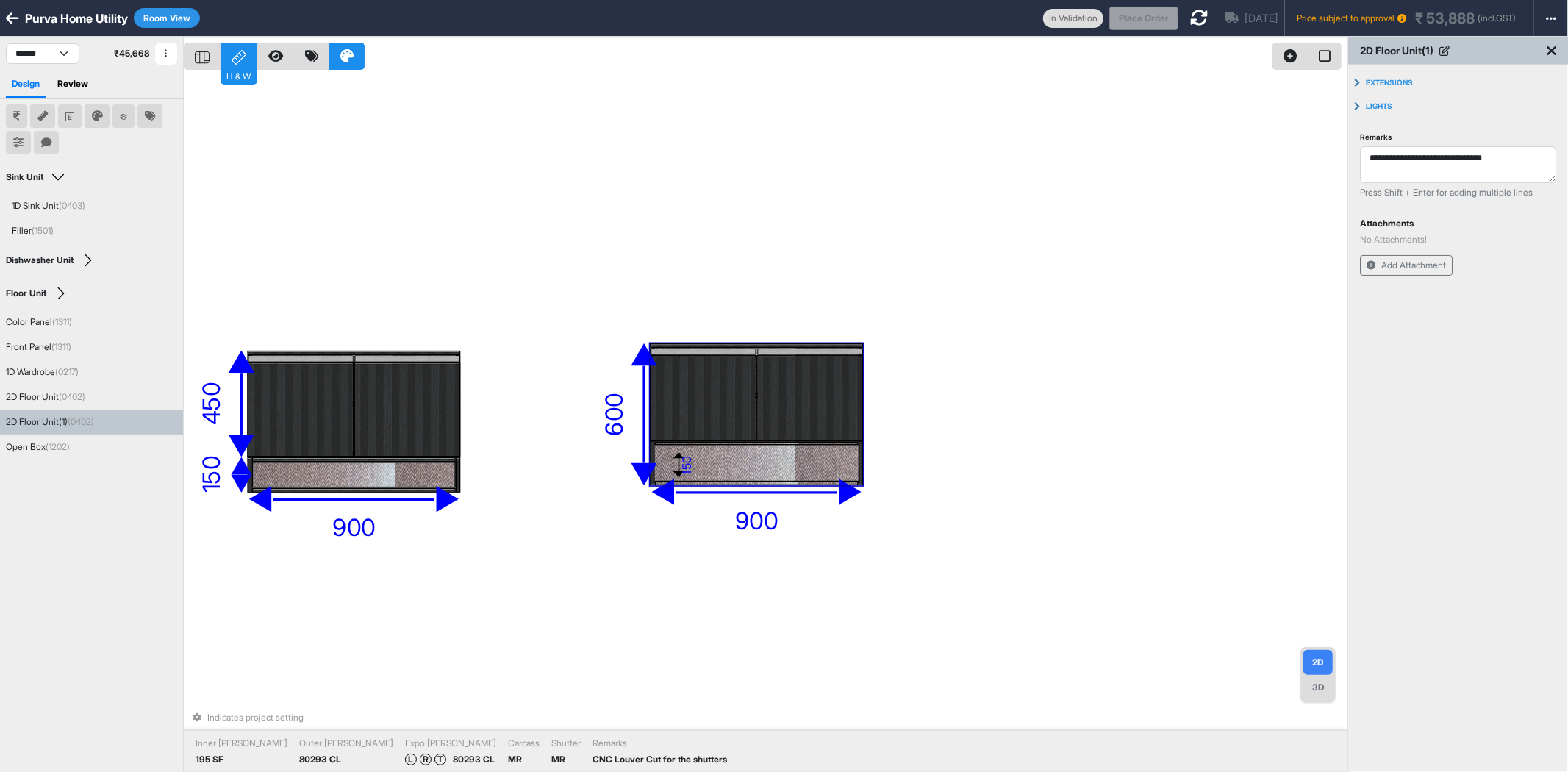
click at [186, 9] on button "Room View" at bounding box center [166, 18] width 66 height 20
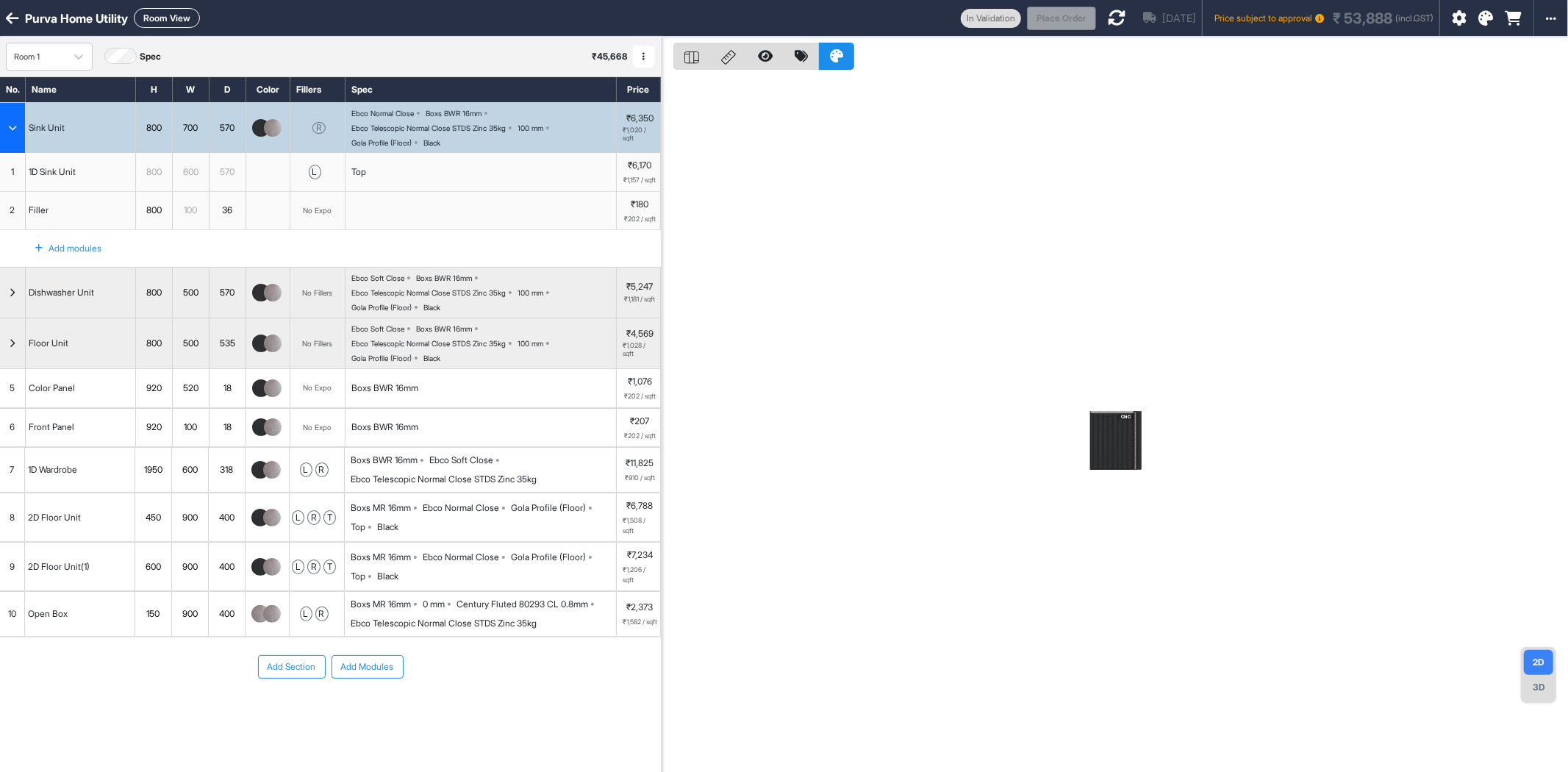
click at [428, 574] on div "Boxs MR 16mm Ebco Normal Close Gola Profile (Floor) Top Black" at bounding box center [484, 566] width 266 height 32
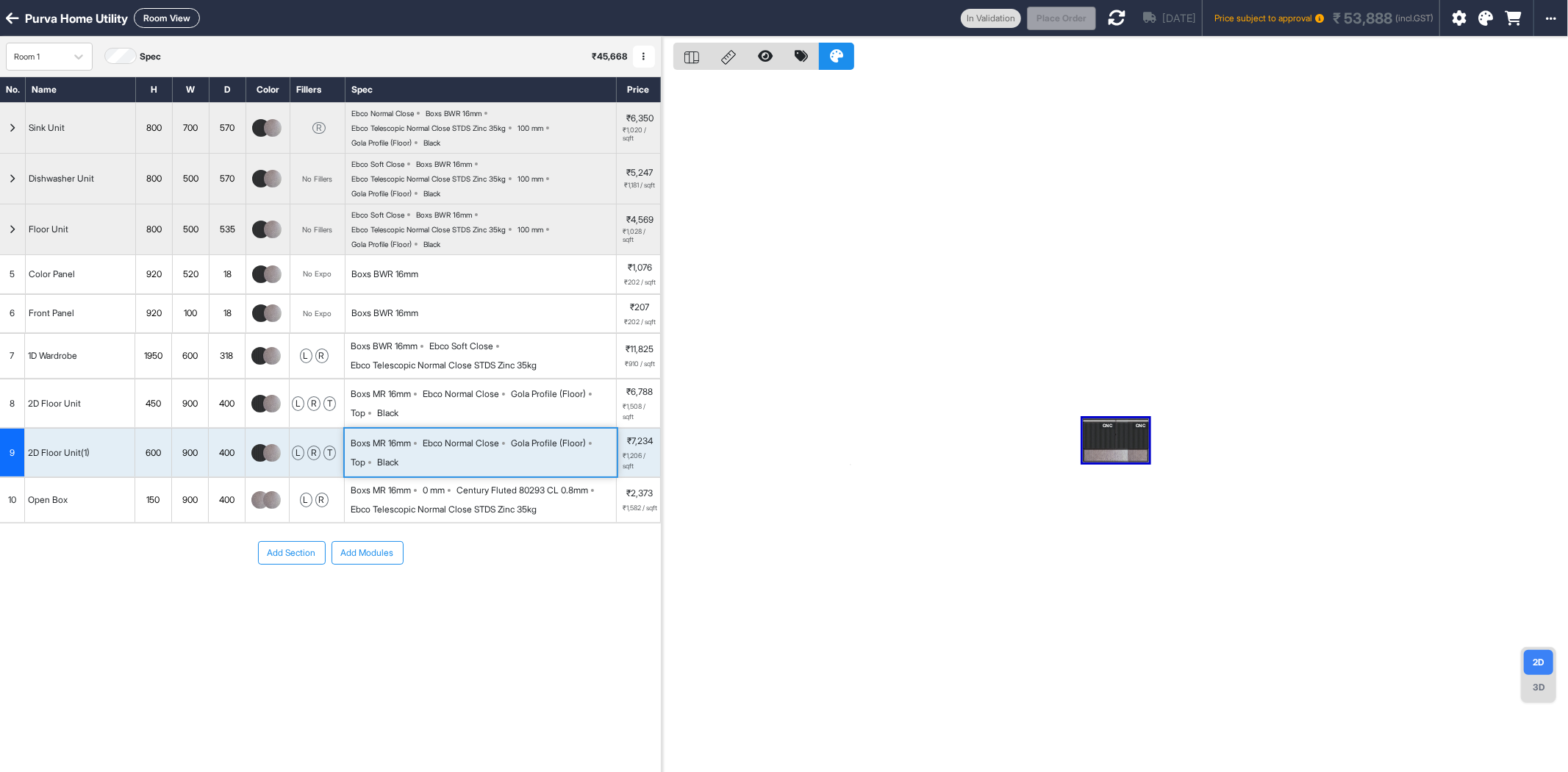
click at [428, 574] on div "Add Section Add Modules" at bounding box center [330, 597] width 661 height 147
click at [402, 449] on div "Boxs MR 16mm" at bounding box center [381, 443] width 61 height 13
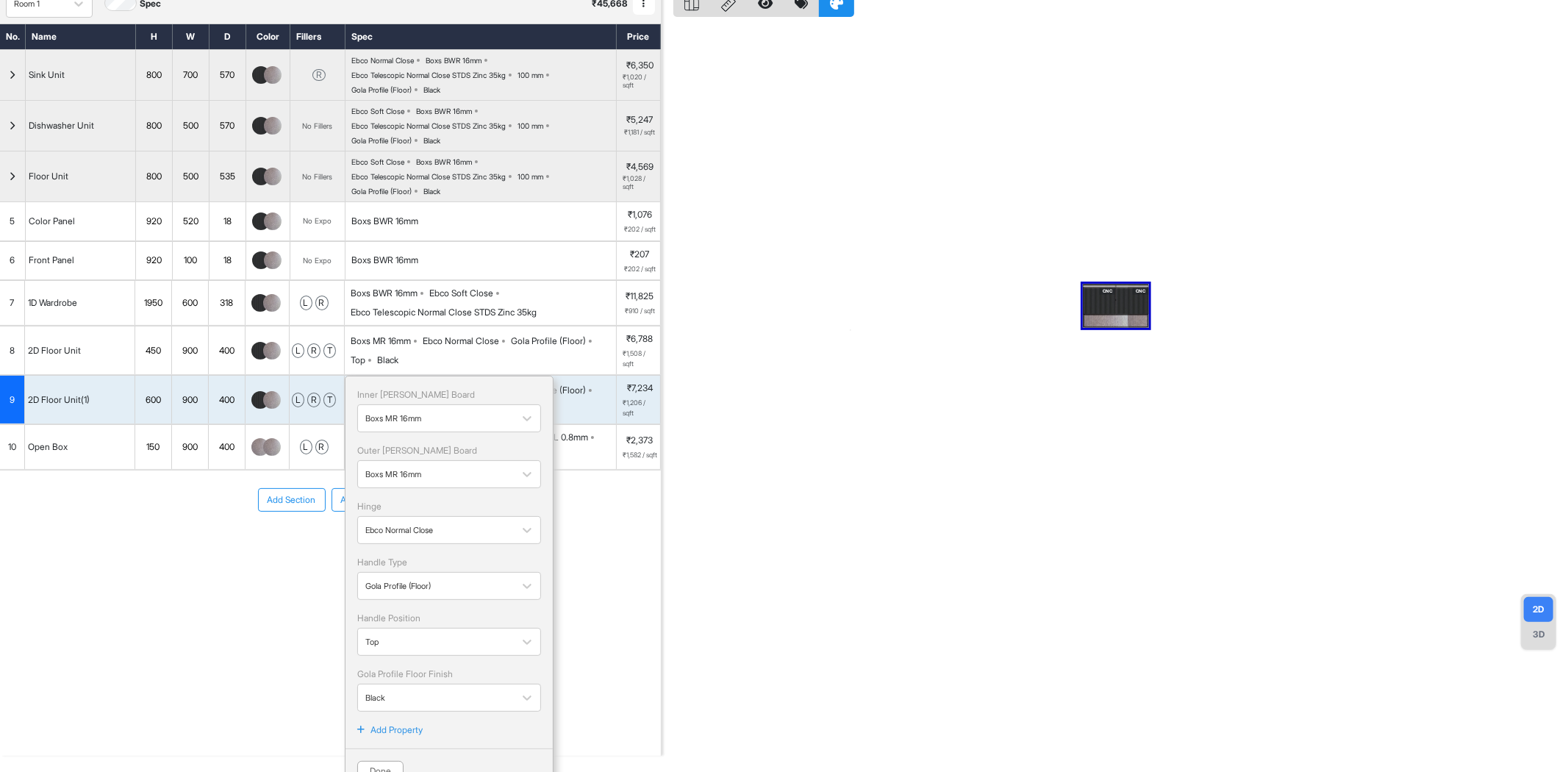
scroll to position [76, 0]
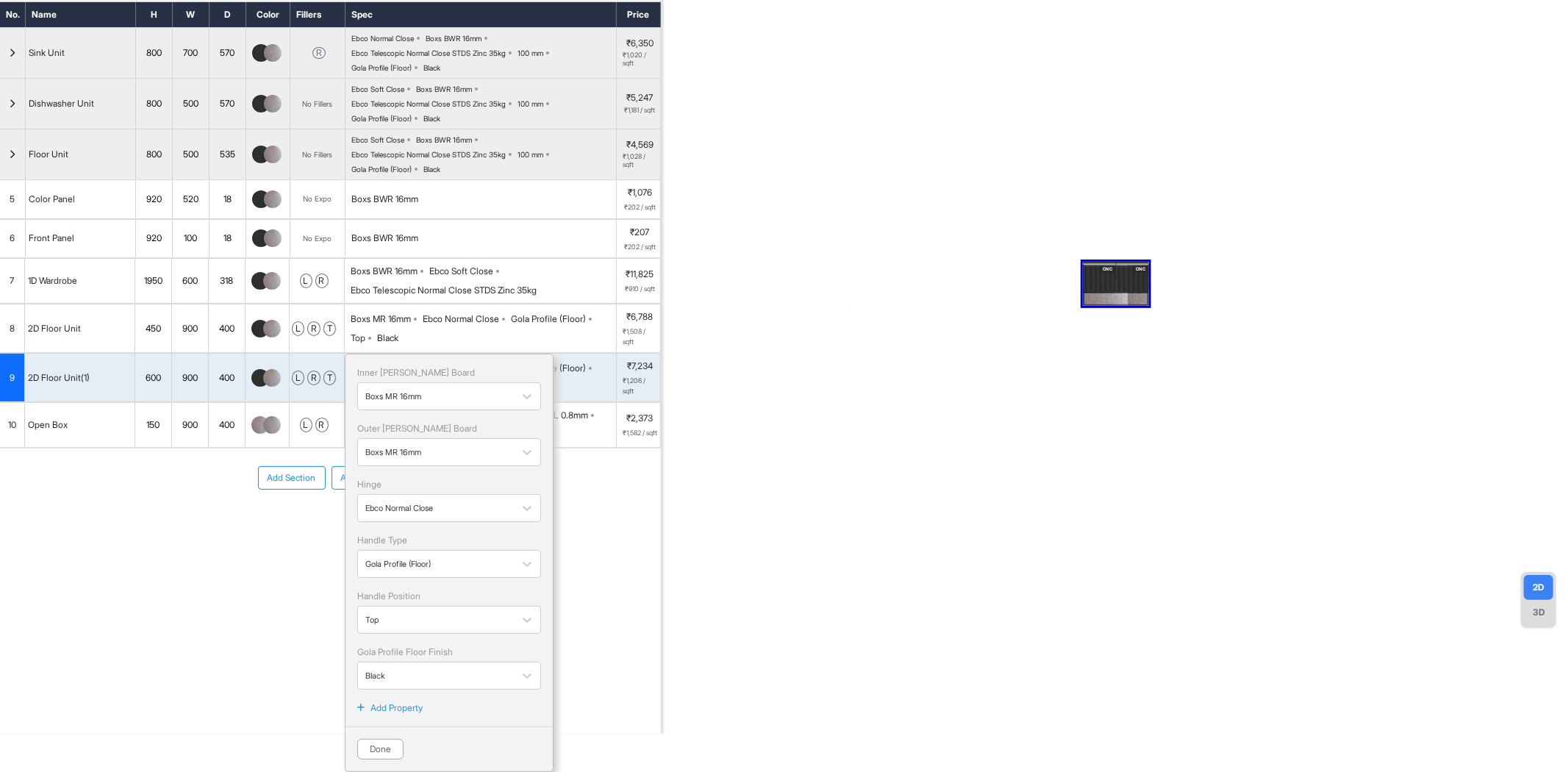
click at [404, 711] on p "Add Property" at bounding box center [397, 708] width 52 height 13
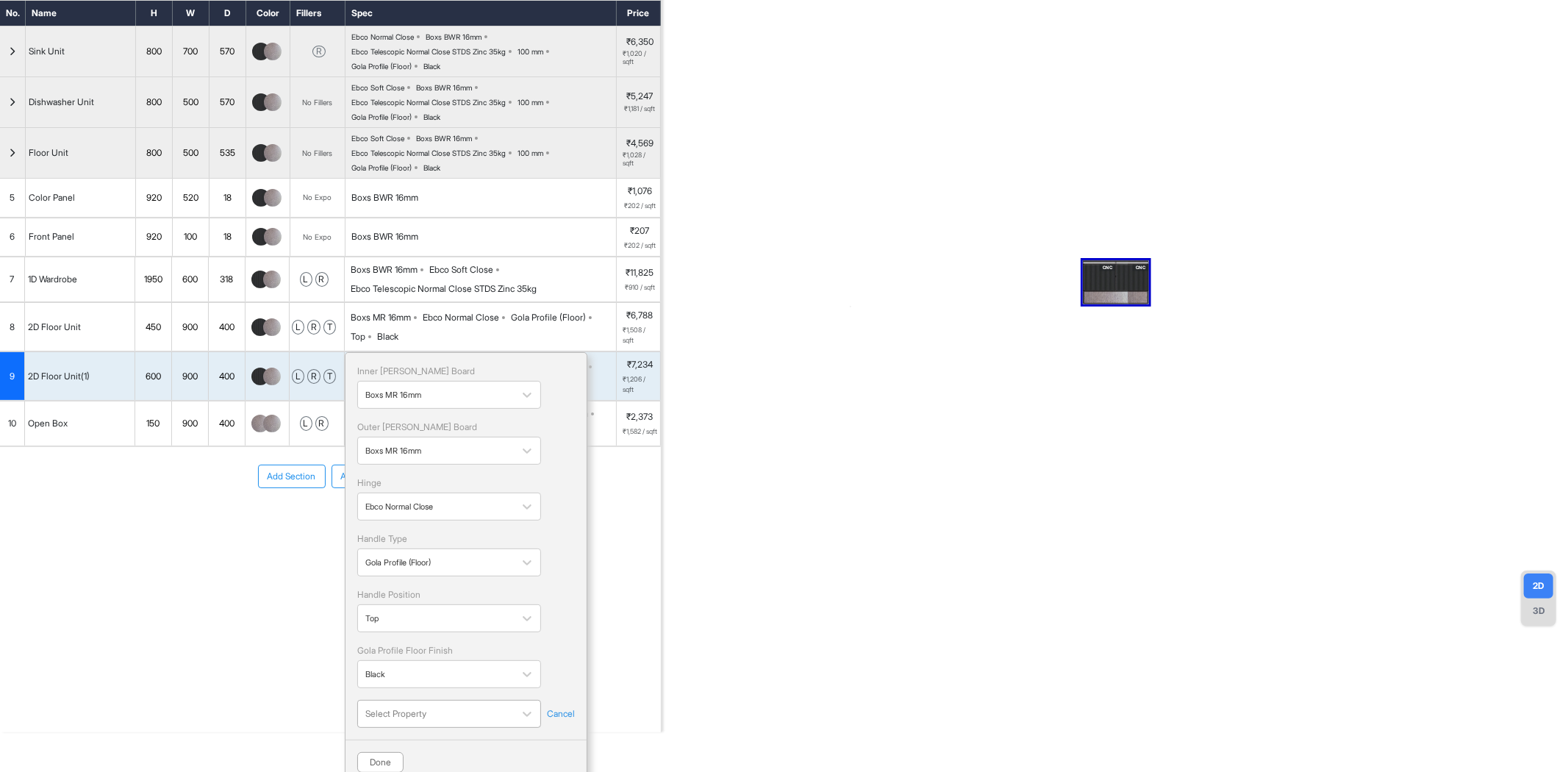
click at [448, 711] on div "Select Property" at bounding box center [449, 714] width 184 height 28
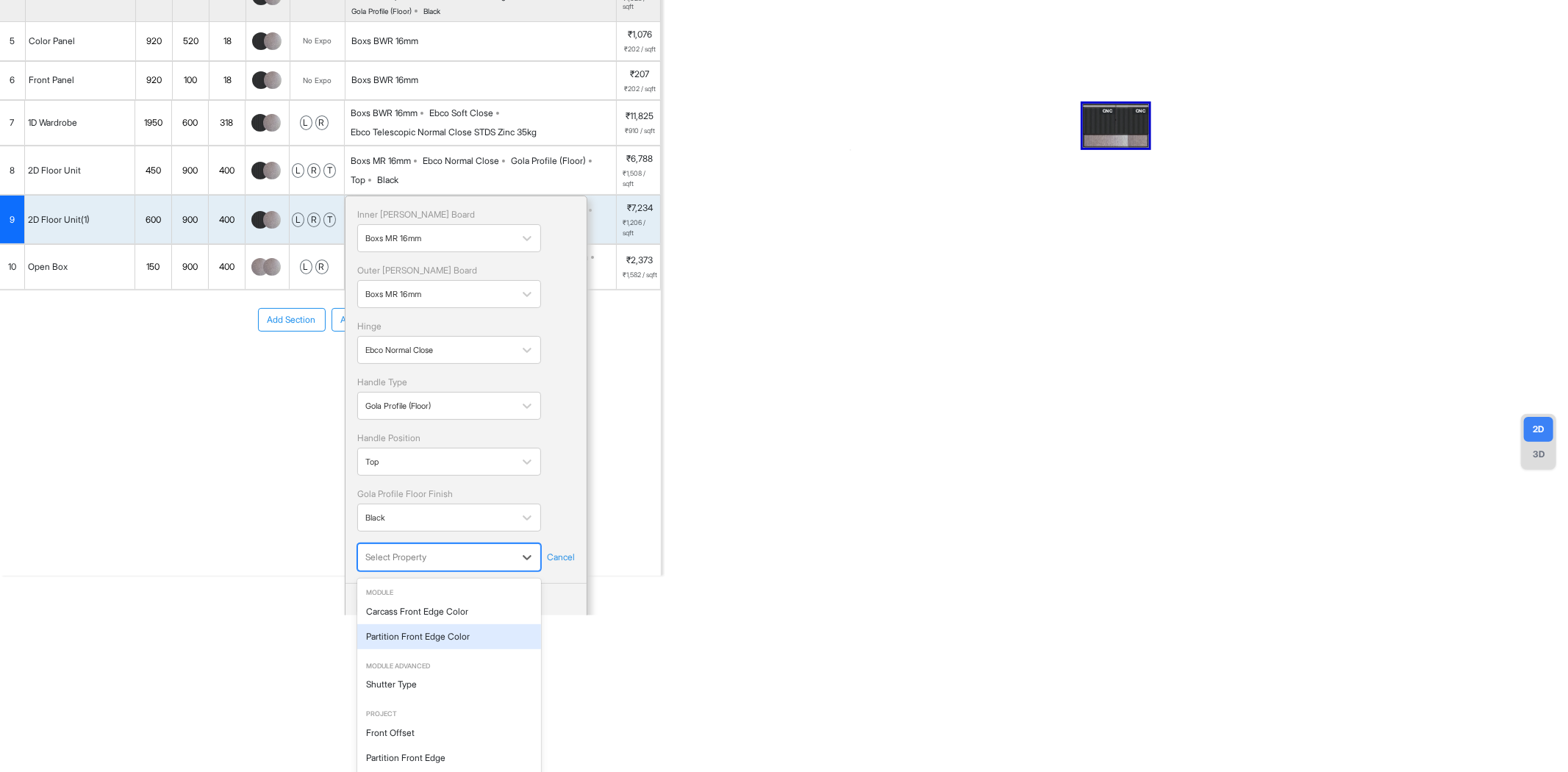
scroll to position [184, 0]
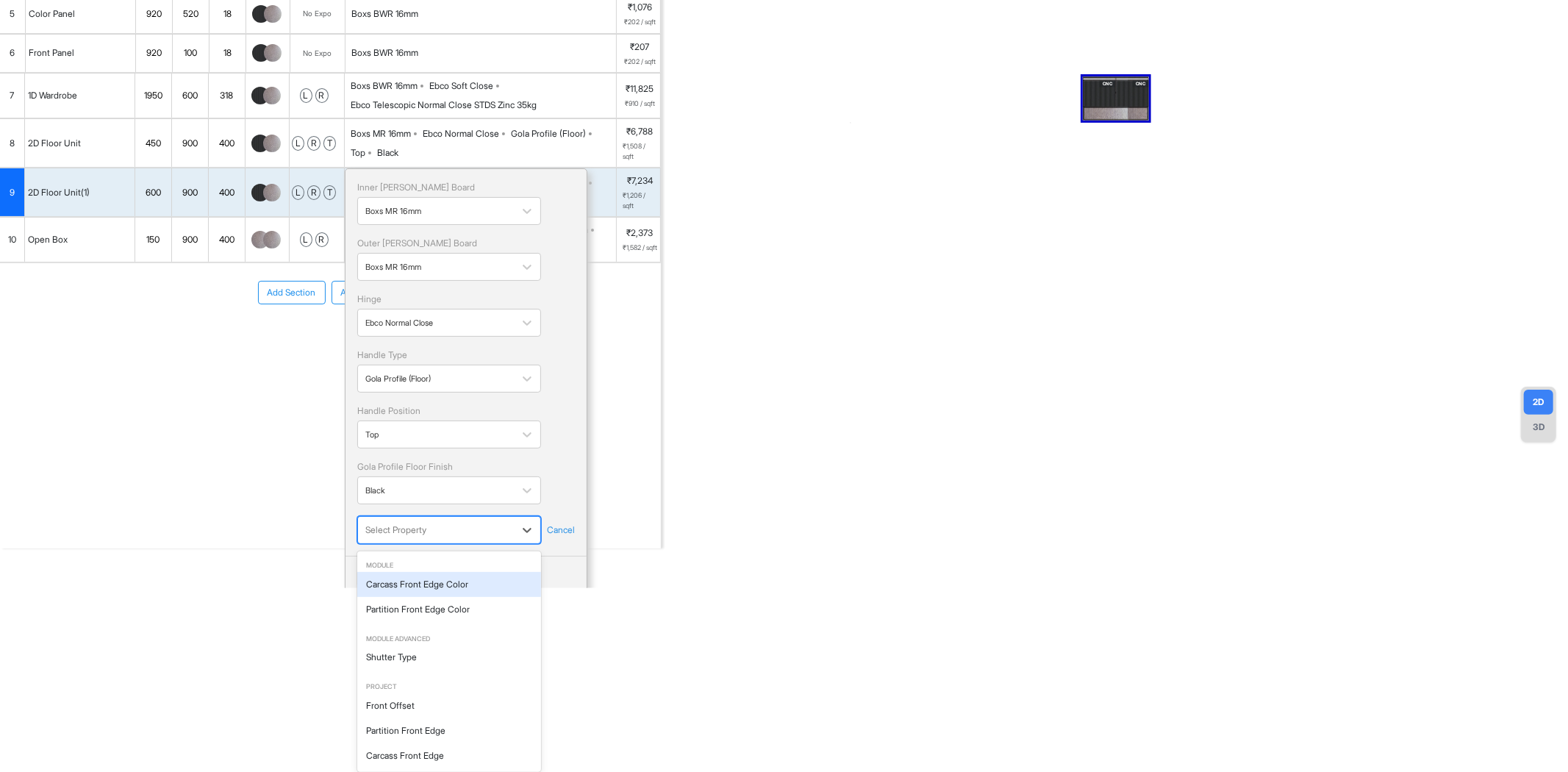
click at [451, 584] on div "Carcass Front Edge Color" at bounding box center [449, 584] width 184 height 25
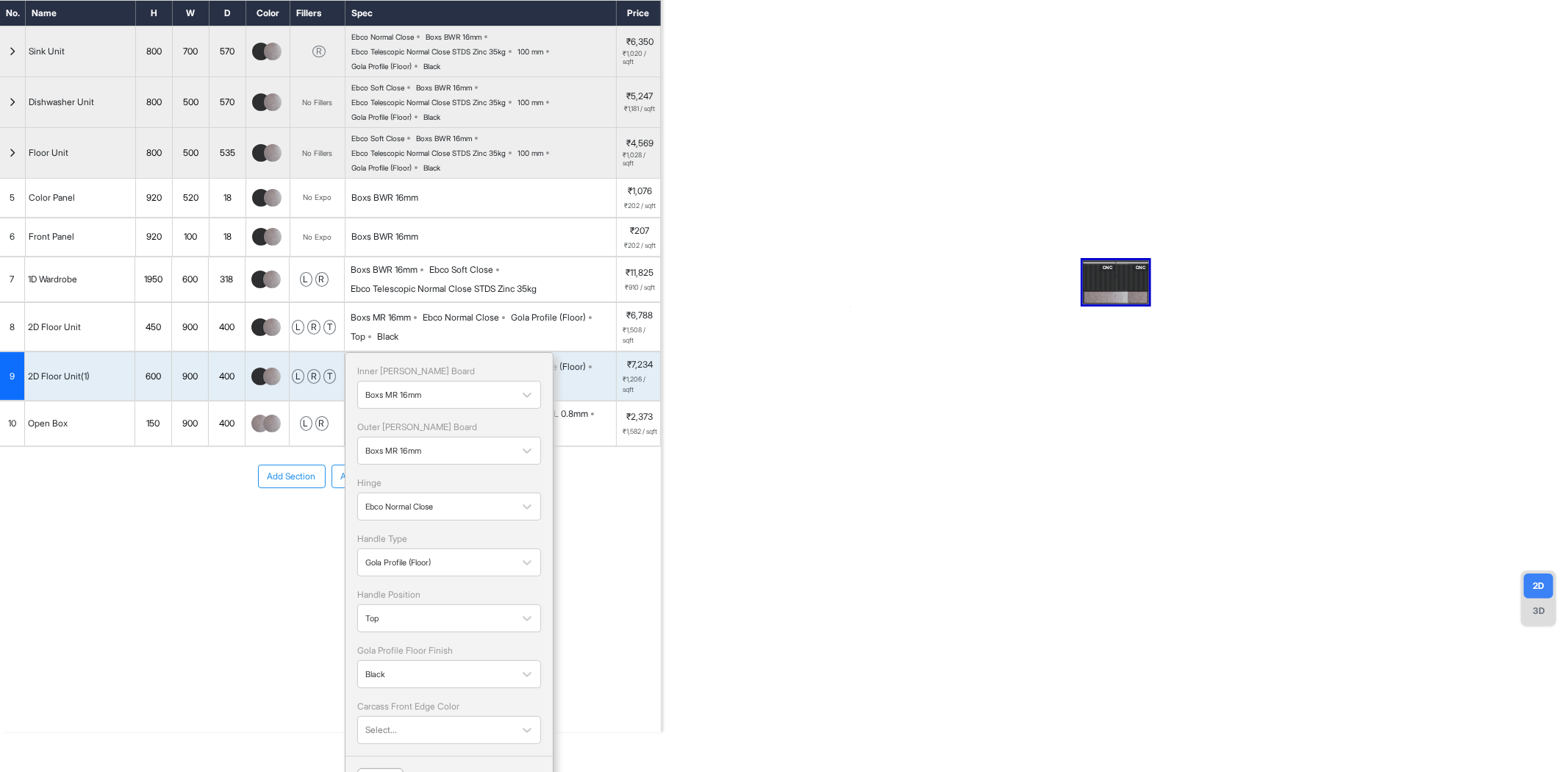
scroll to position [107, 0]
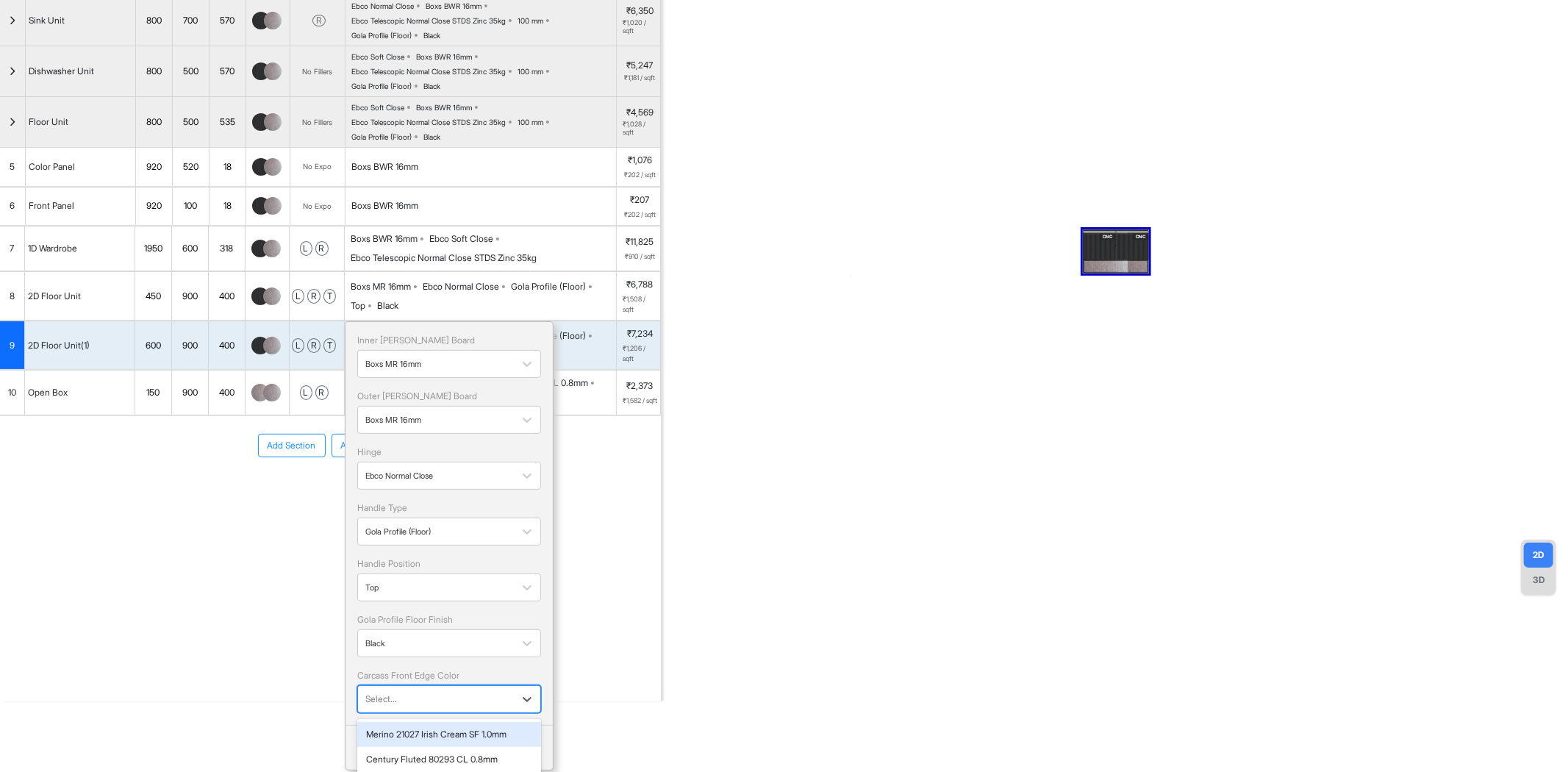
click at [441, 700] on div at bounding box center [436, 699] width 141 height 16
click at [444, 761] on div "Century Fluted 80293 CL 0.8mm" at bounding box center [449, 759] width 184 height 25
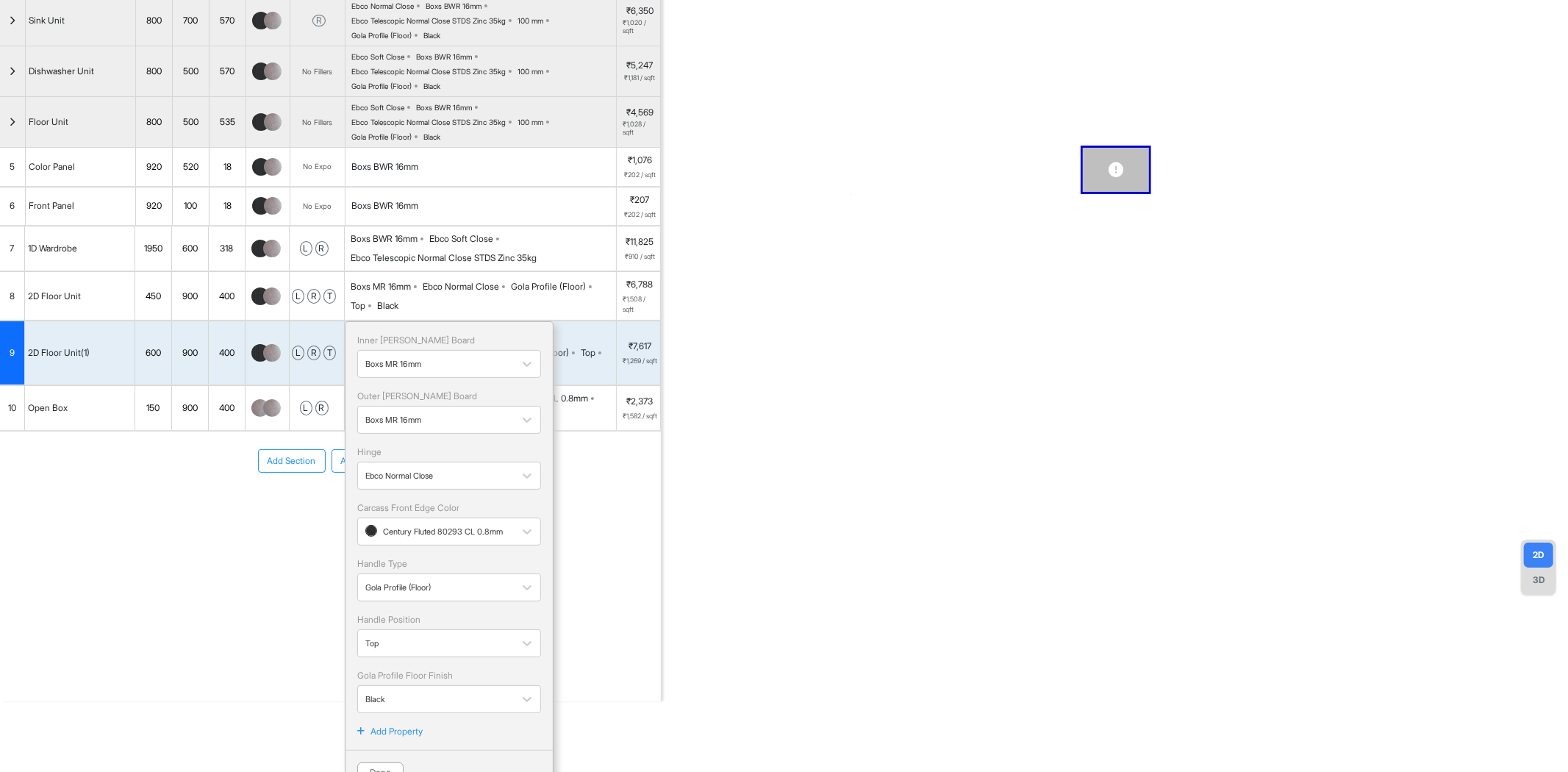
scroll to position [133, 0]
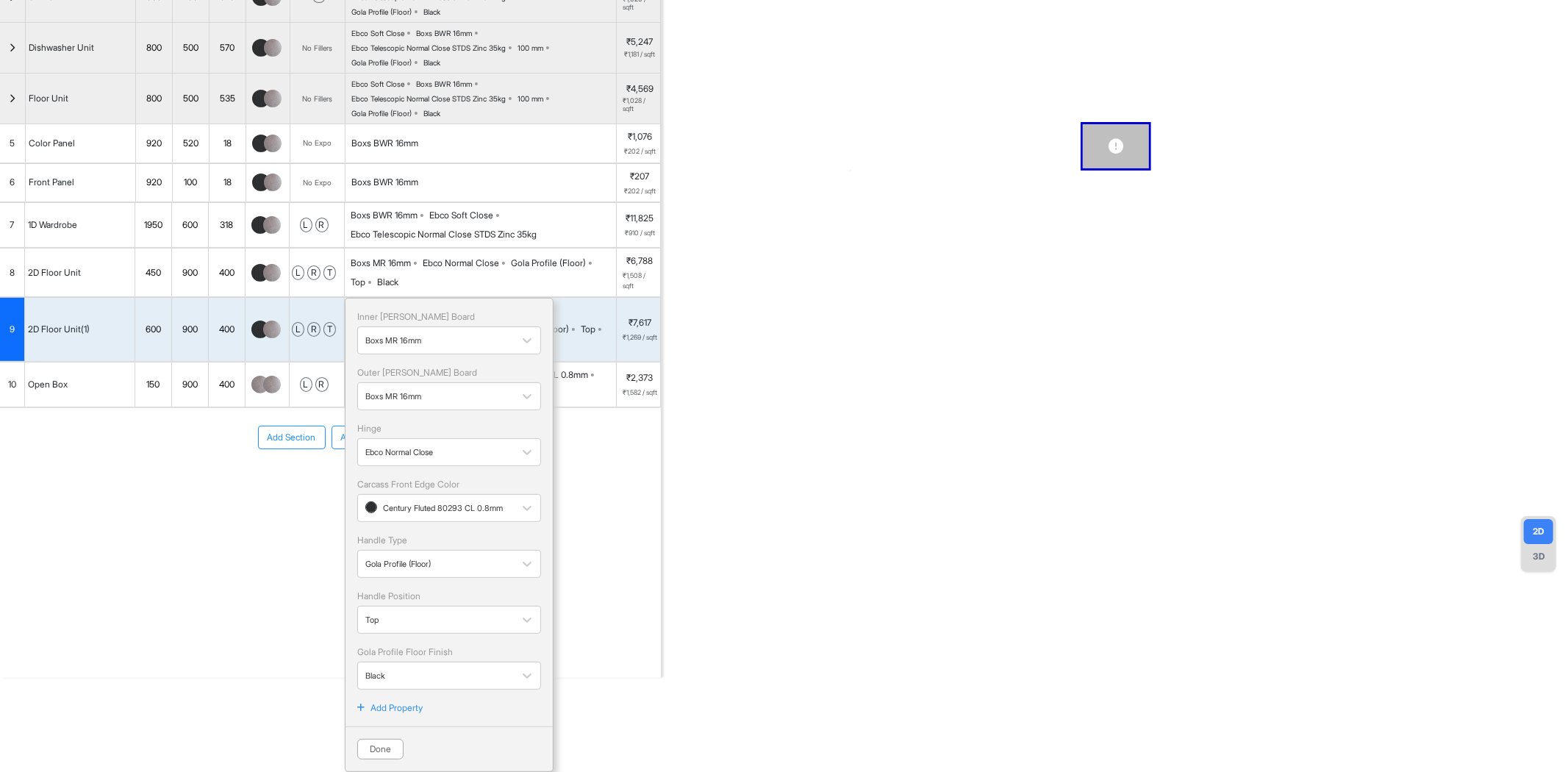
click at [410, 703] on p "Add Property" at bounding box center [397, 708] width 52 height 13
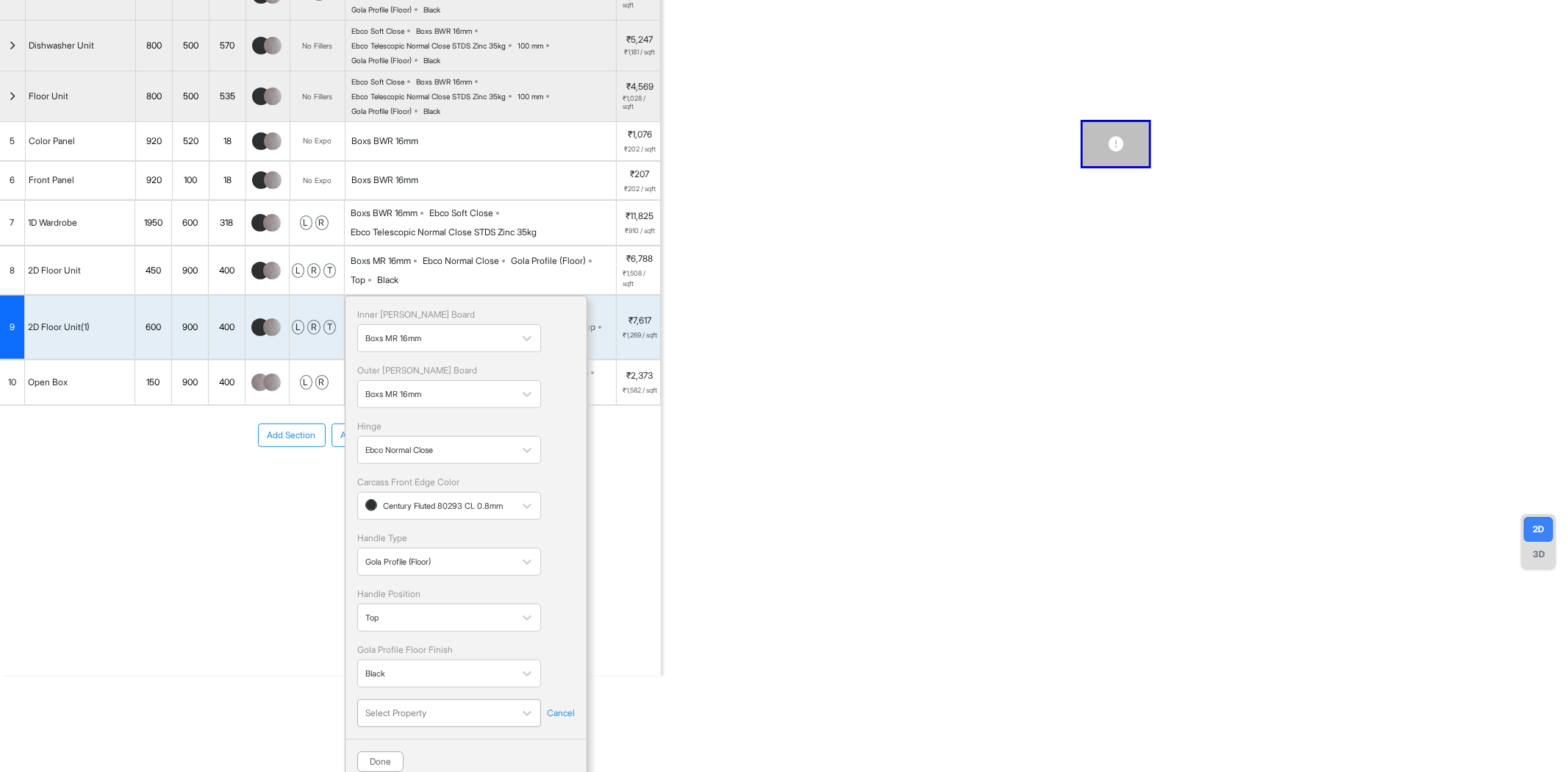
click at [412, 714] on div "Select Property" at bounding box center [449, 713] width 184 height 28
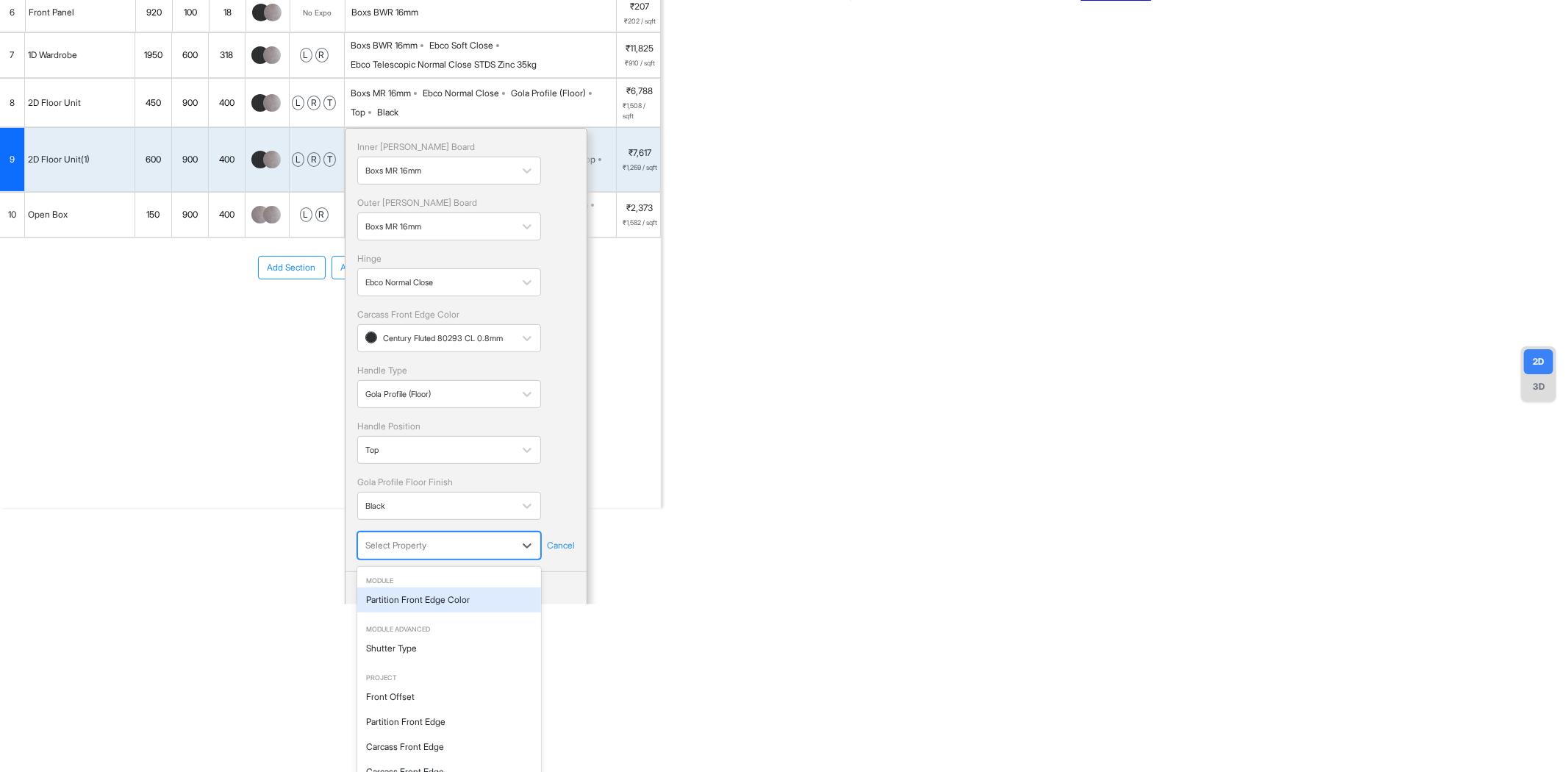
scroll to position [182, 0]
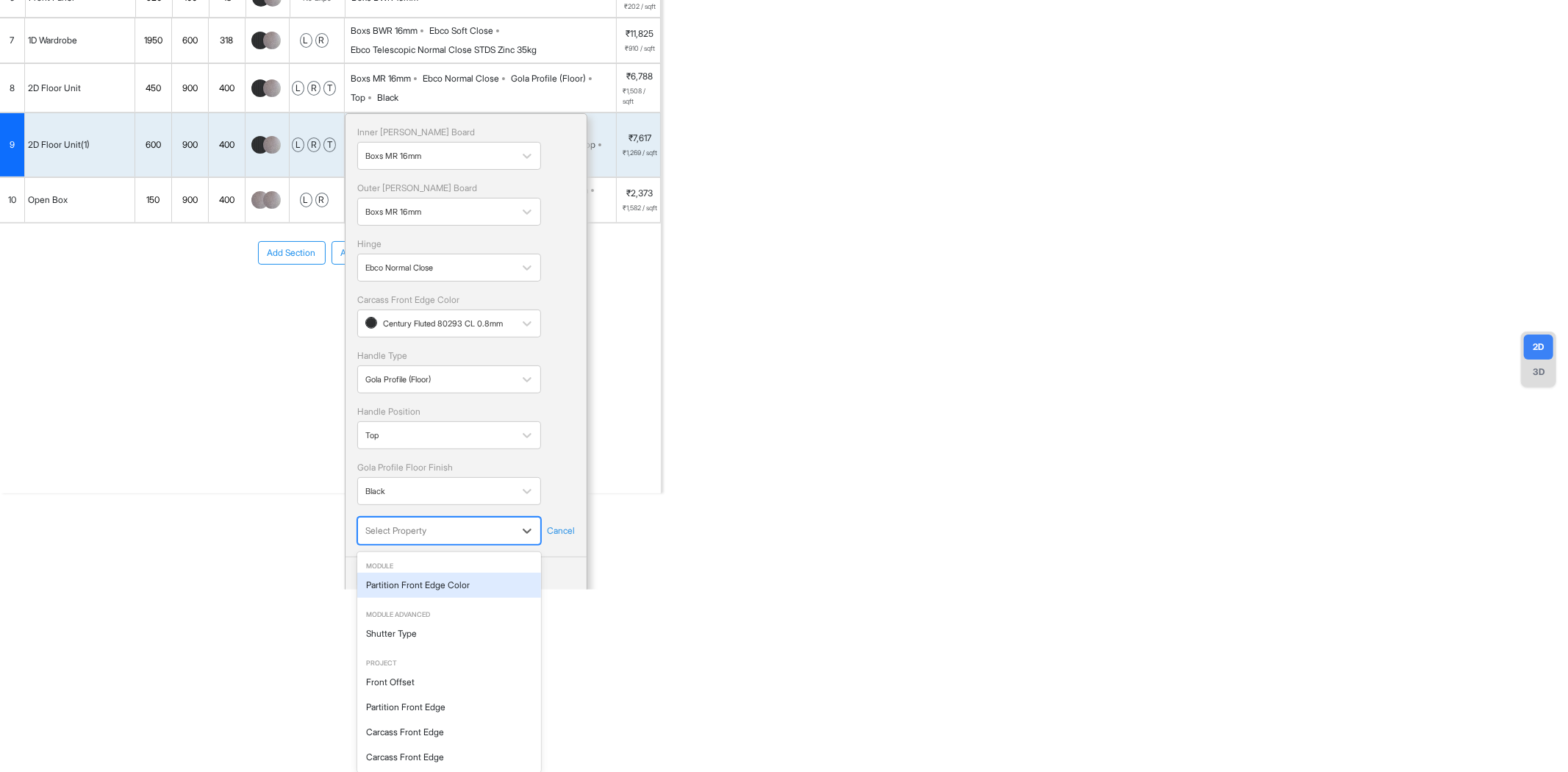
click at [461, 589] on div "Partition Front Edge Color" at bounding box center [449, 585] width 184 height 25
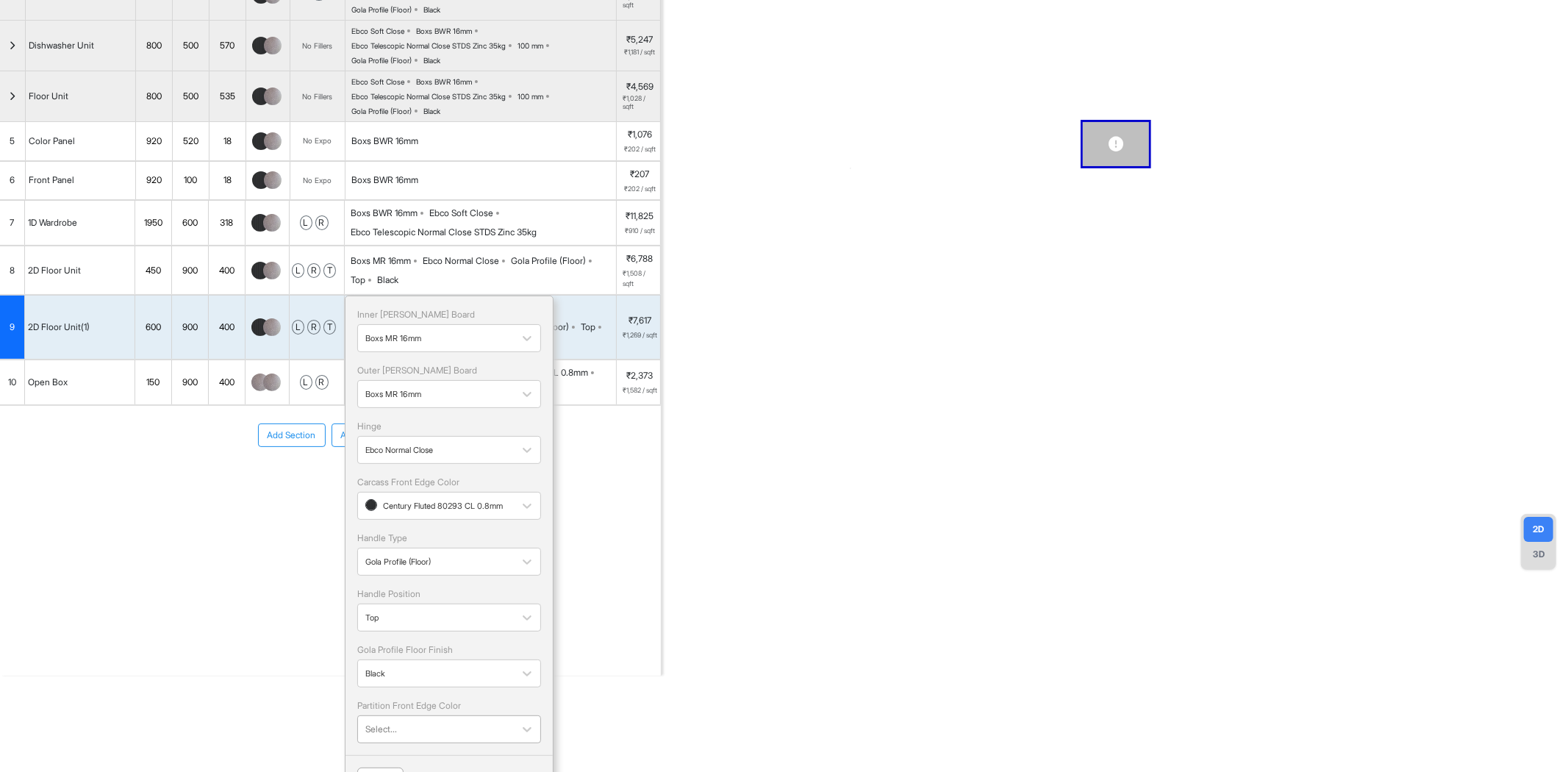
scroll to position [164, 0]
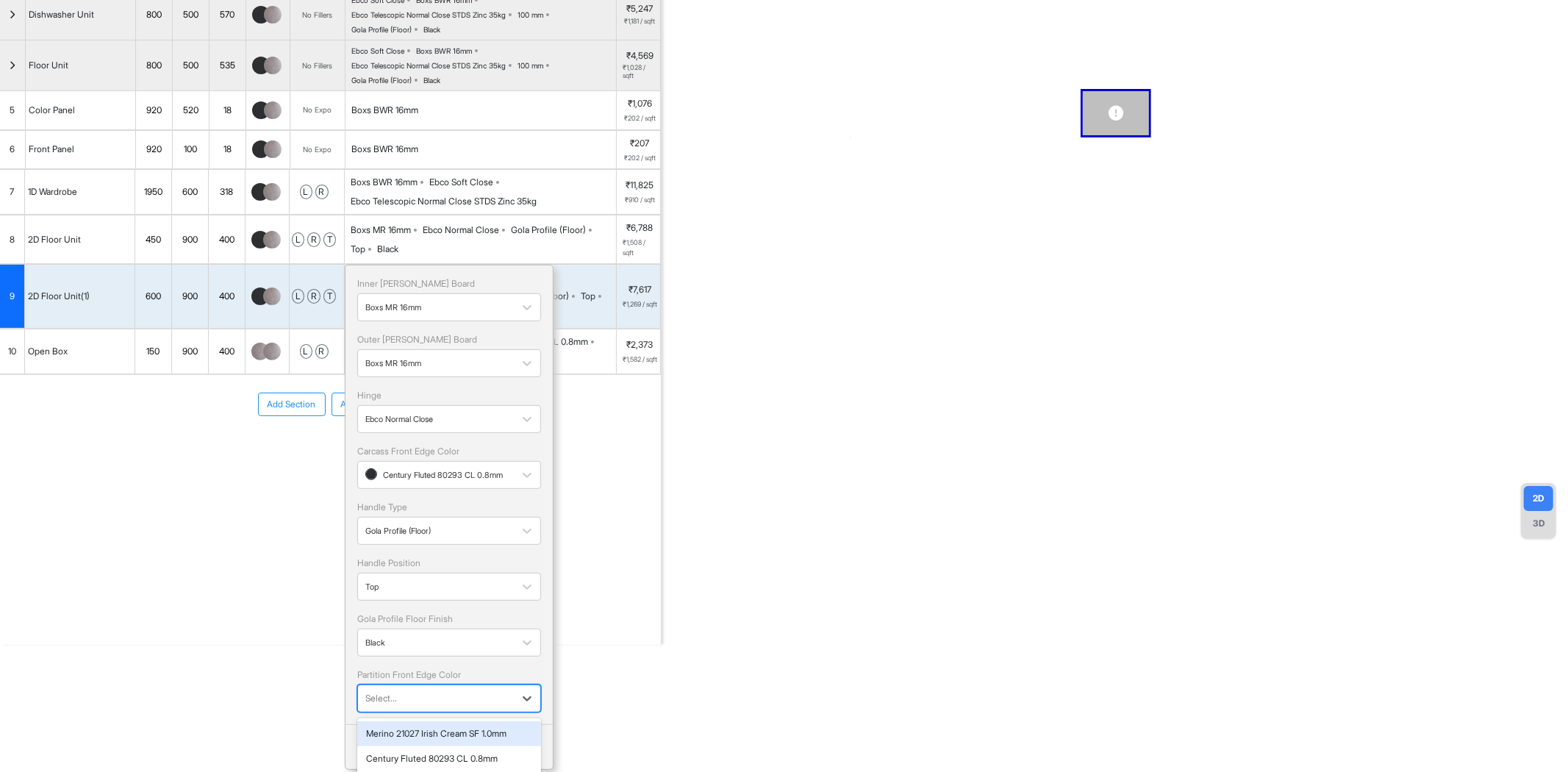
click at [475, 688] on div "Select..." at bounding box center [436, 698] width 156 height 22
click at [475, 756] on div "Century Fluted 80293 CL 0.8mm" at bounding box center [449, 759] width 184 height 25
click at [388, 767] on button "Done" at bounding box center [380, 771] width 47 height 20
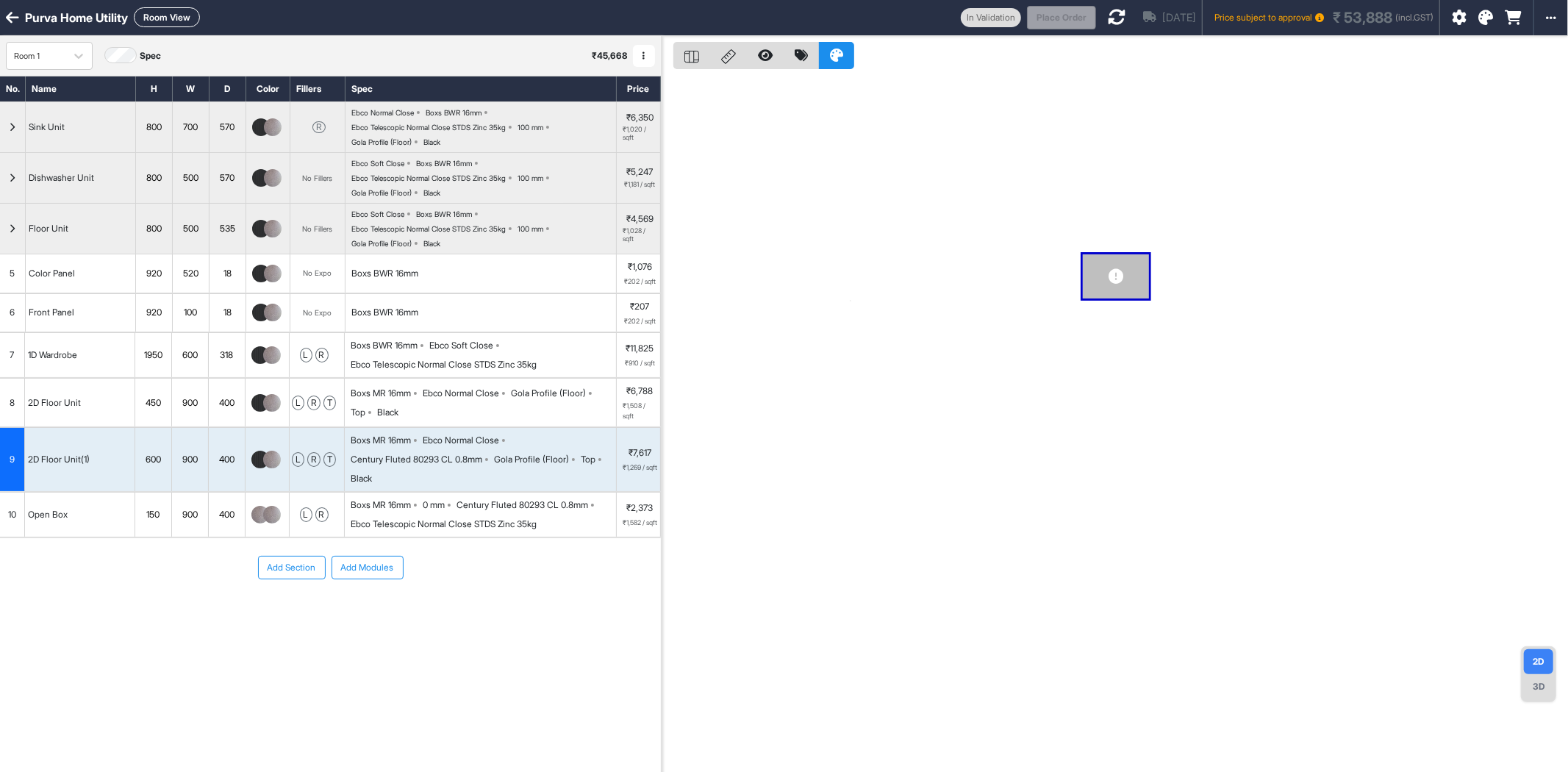
scroll to position [0, 0]
click at [1108, 19] on icon at bounding box center [1117, 18] width 18 height 18
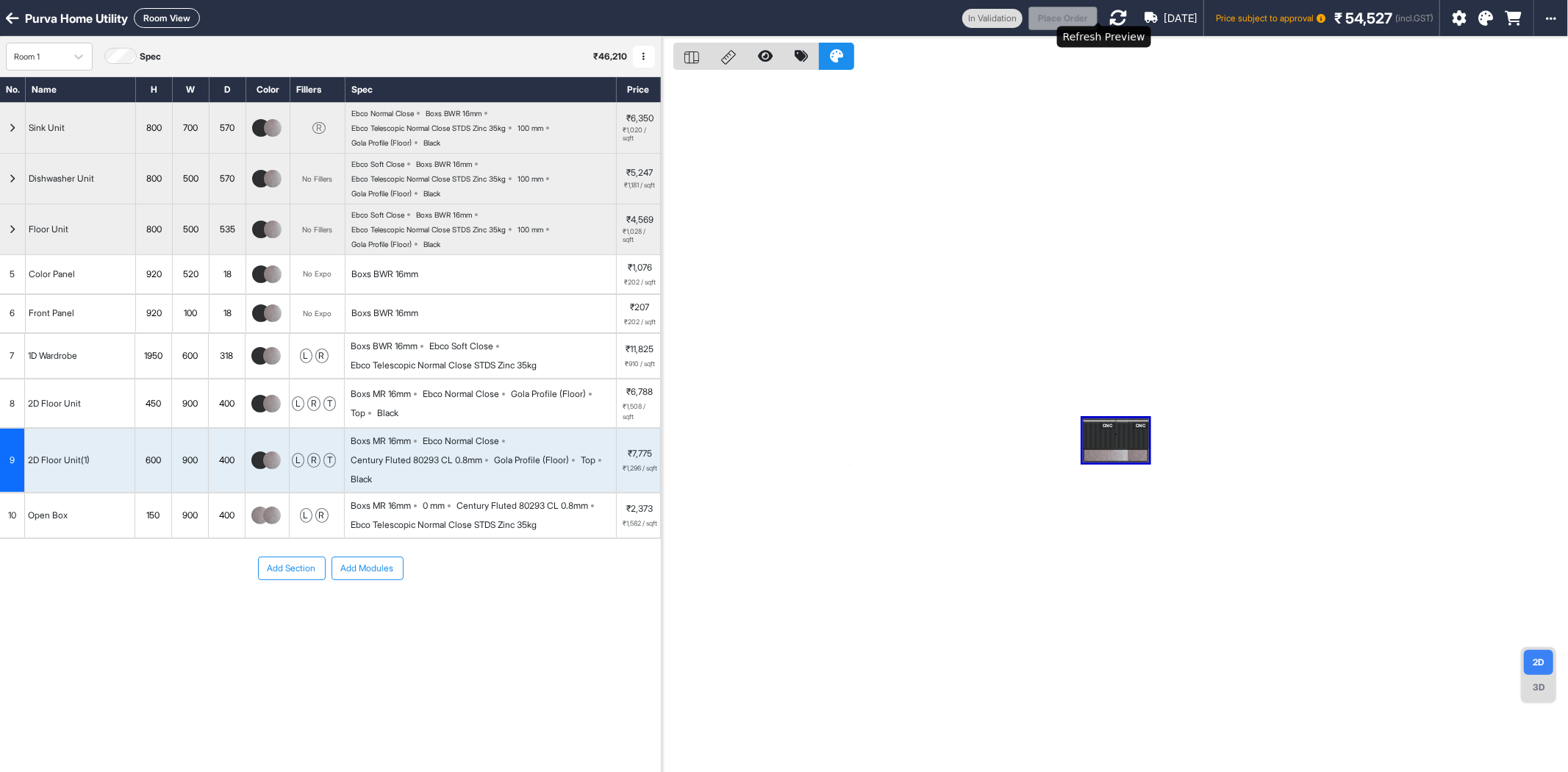
click at [1110, 11] on icon at bounding box center [1119, 18] width 18 height 18
click at [180, 15] on button "Room View" at bounding box center [166, 18] width 66 height 20
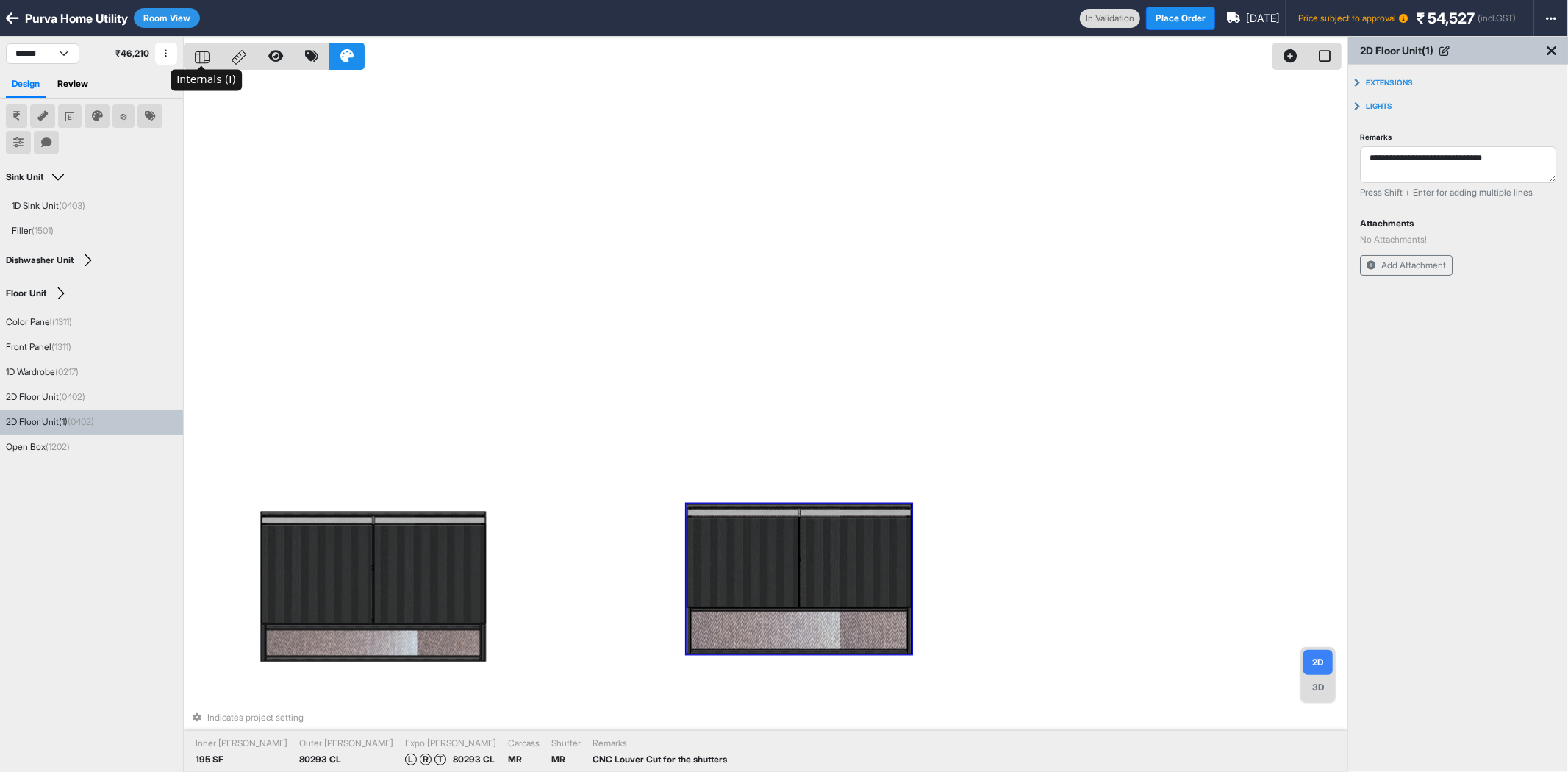
click at [209, 61] on icon at bounding box center [207, 61] width 5 height 0
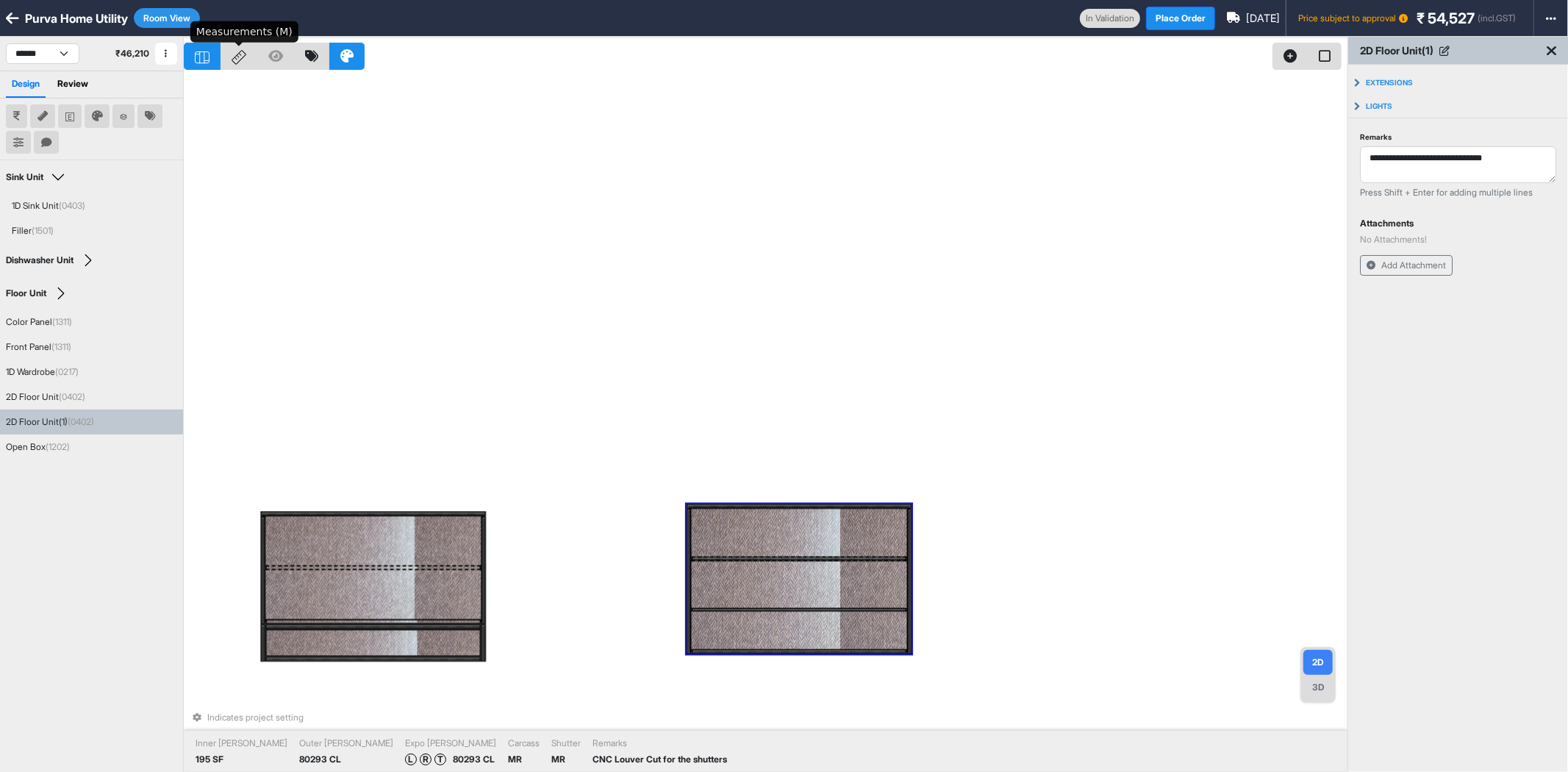
click at [247, 57] on div at bounding box center [239, 56] width 37 height 27
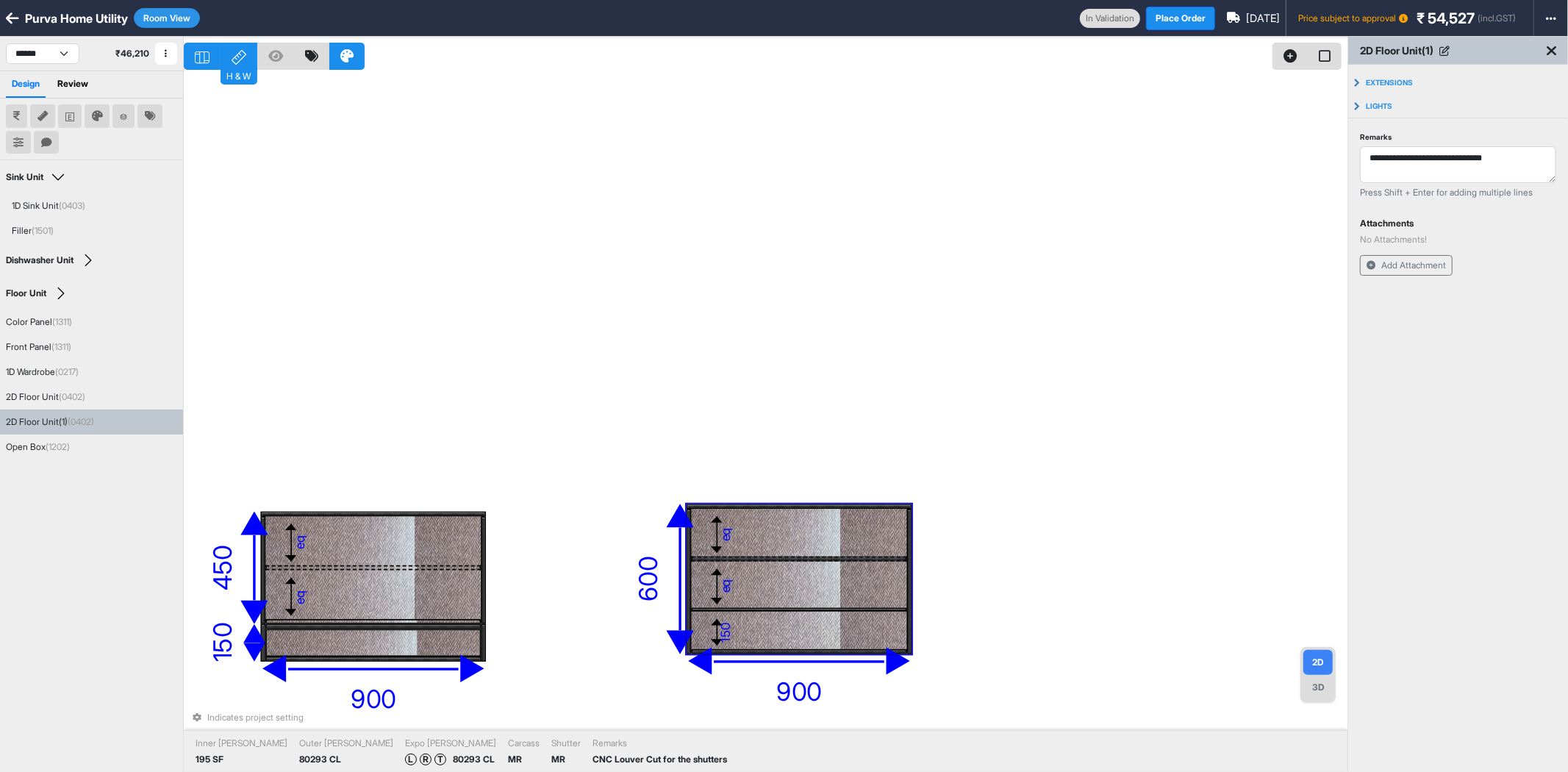
click at [768, 631] on div "150" at bounding box center [799, 631] width 216 height 38
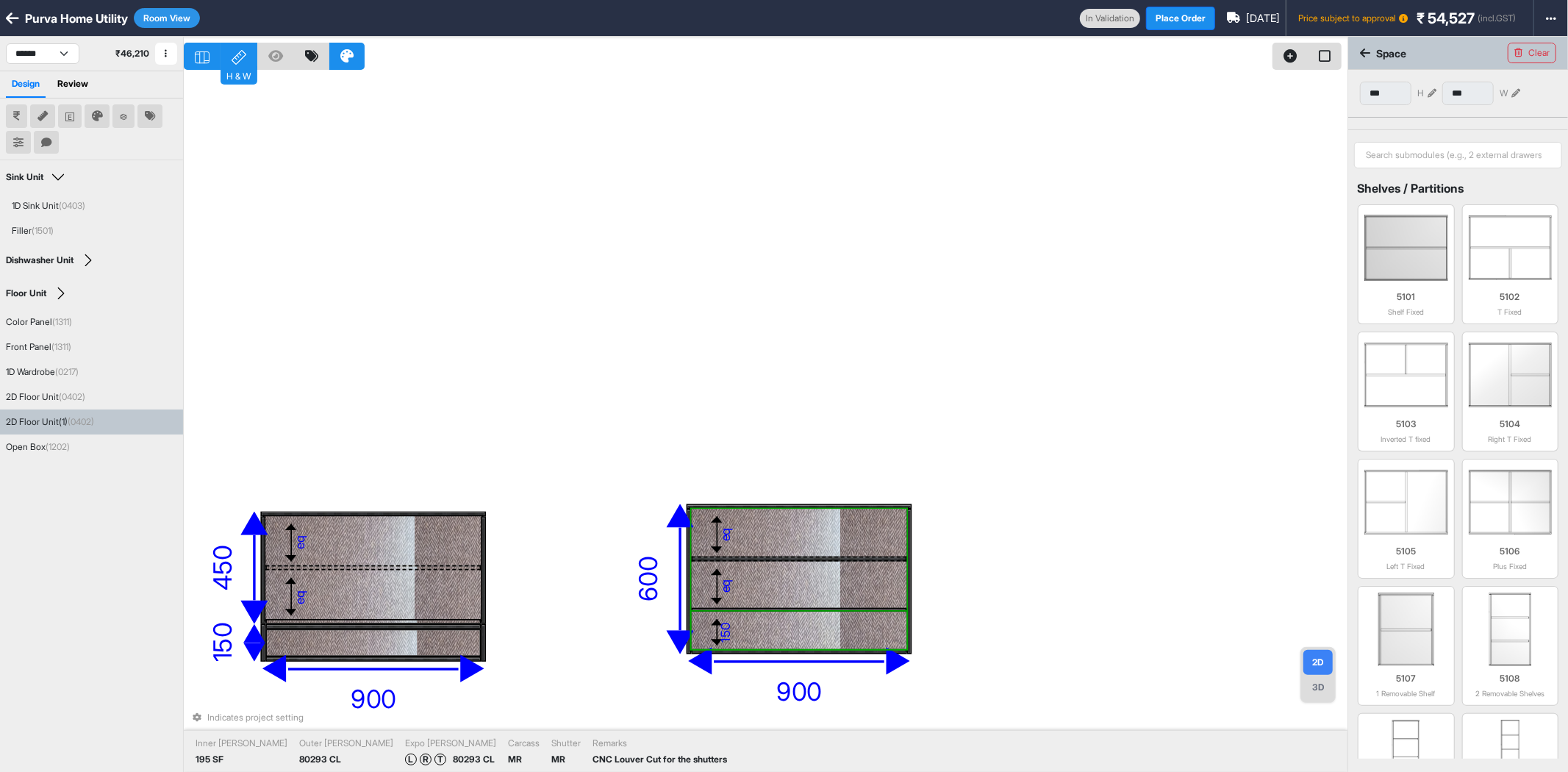
click at [768, 631] on div "150" at bounding box center [799, 631] width 216 height 38
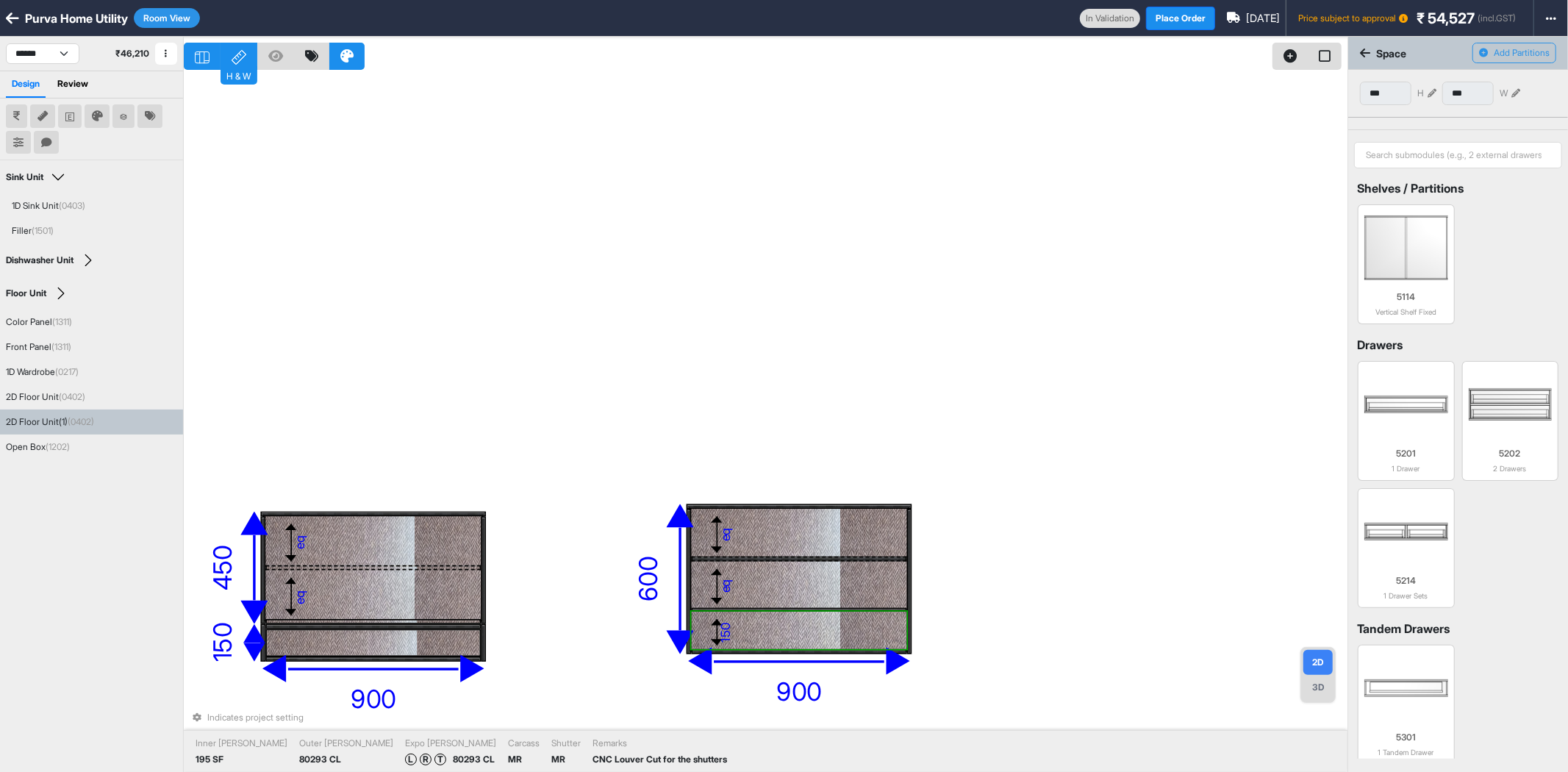
click at [1434, 90] on icon at bounding box center [1432, 93] width 9 height 9
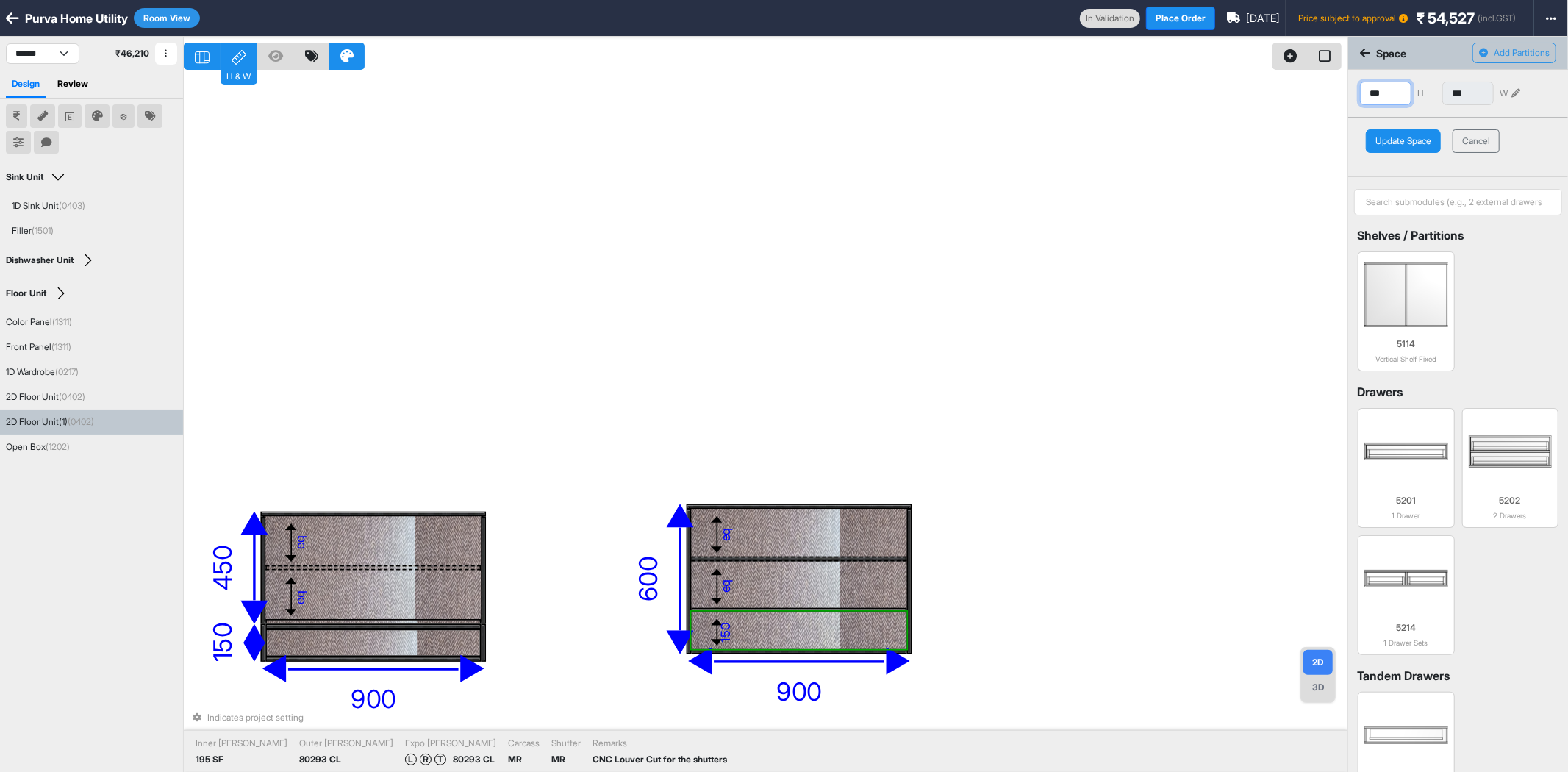
drag, startPoint x: 1399, startPoint y: 89, endPoint x: 1351, endPoint y: 107, distance: 51.3
click at [1351, 107] on div "Space Add Partitions *** H *** W Update Space Cancel Shelves / Partitions 5114 …" at bounding box center [1458, 423] width 220 height 772
type input "***"
click at [1415, 141] on button "Update Space" at bounding box center [1403, 141] width 75 height 24
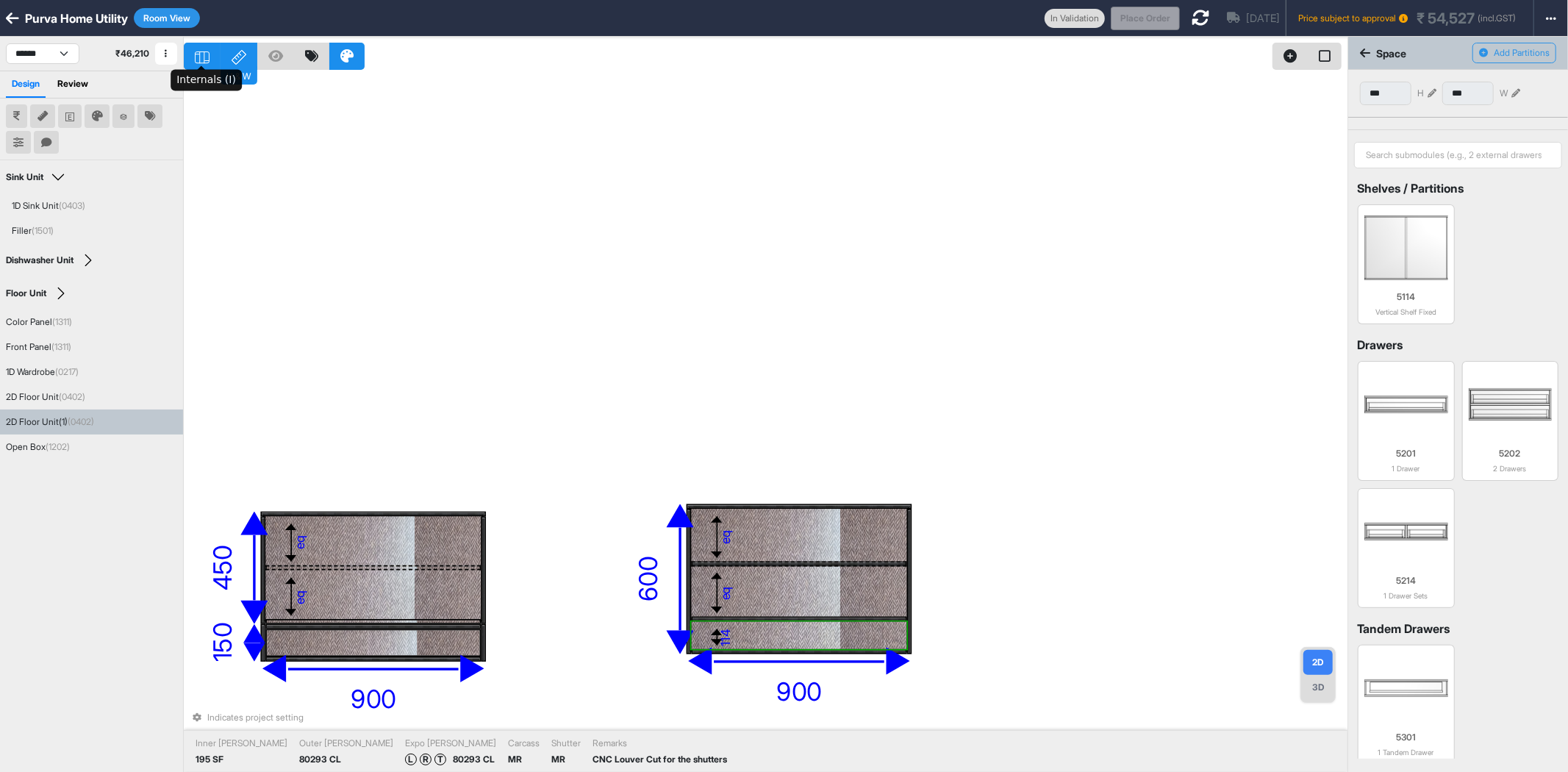
click at [204, 52] on icon at bounding box center [204, 57] width 0 height 11
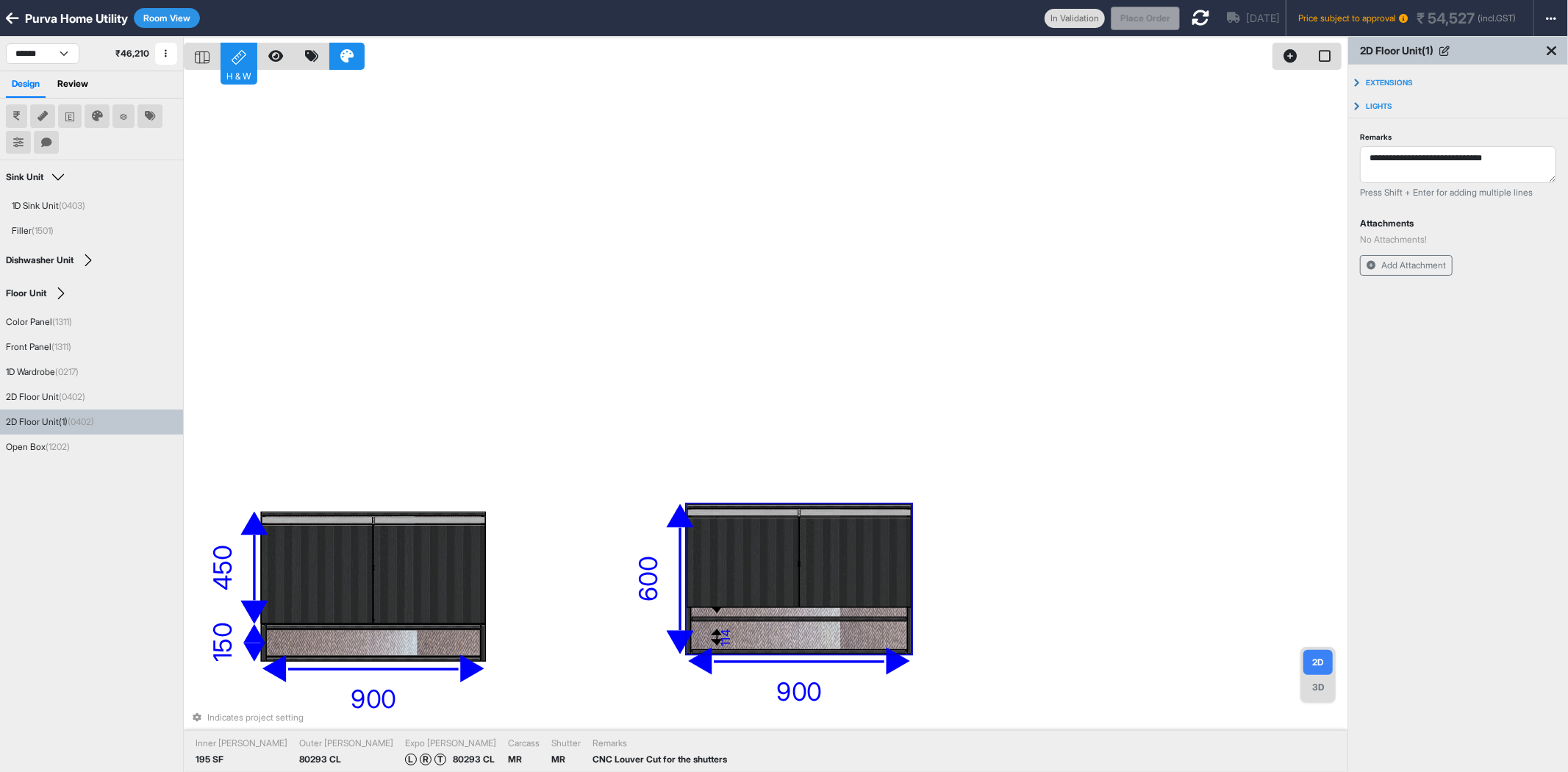
click at [763, 568] on div at bounding box center [743, 561] width 112 height 91
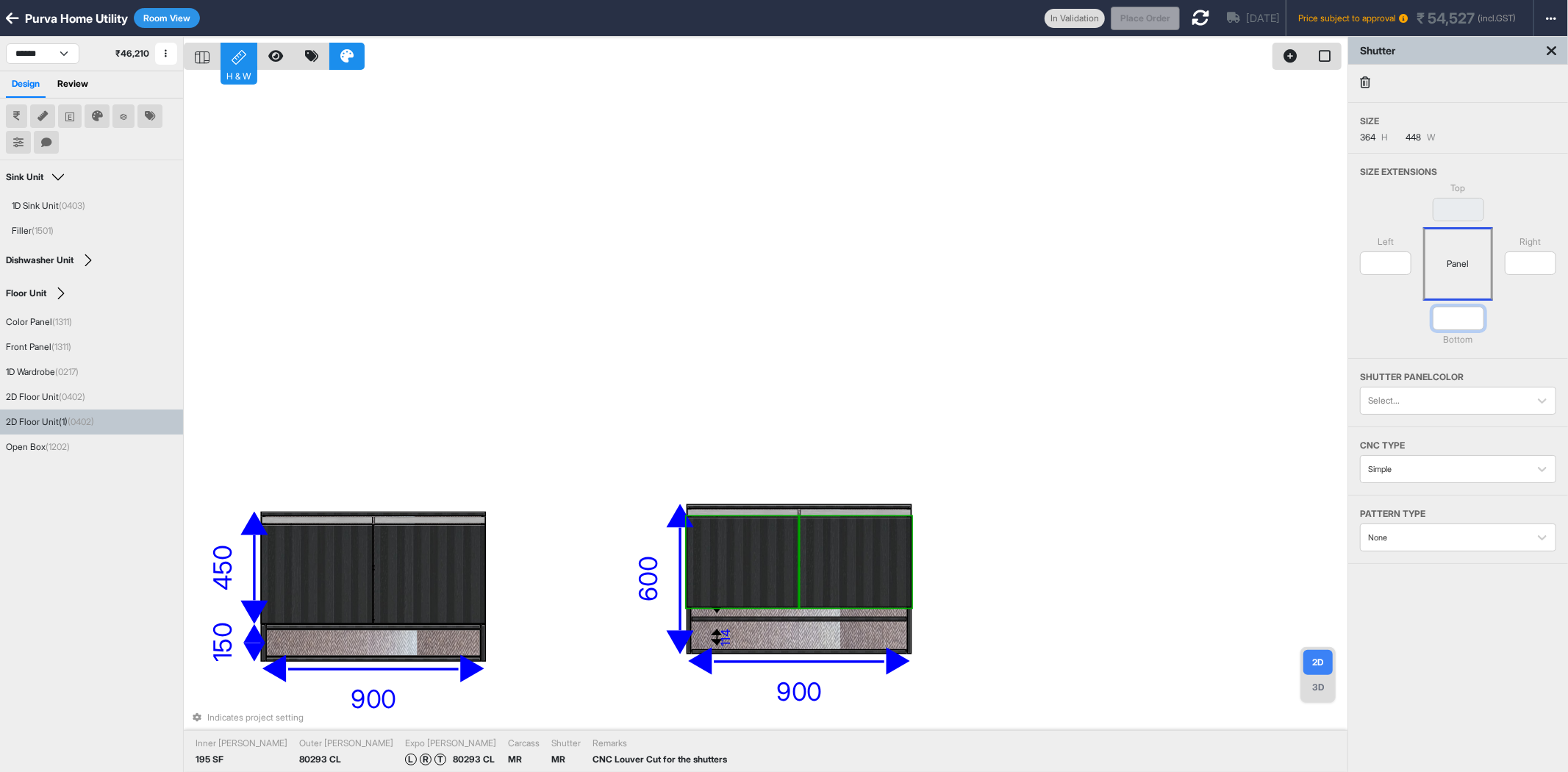
drag, startPoint x: 1474, startPoint y: 320, endPoint x: 1458, endPoint y: 317, distance: 16.3
click at [1458, 317] on input "****" at bounding box center [1458, 318] width 52 height 24
click at [861, 574] on div at bounding box center [856, 561] width 112 height 91
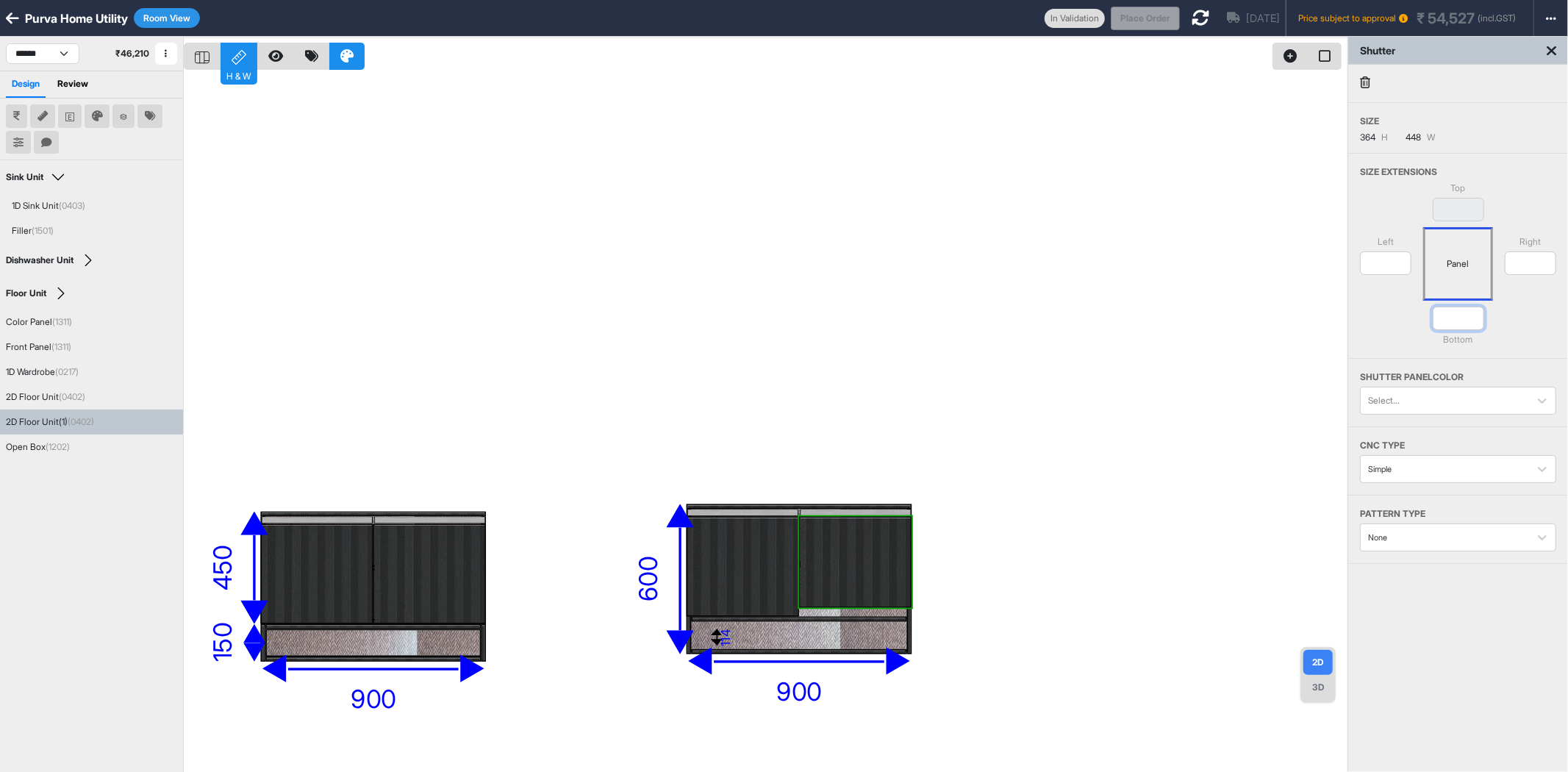
drag, startPoint x: 1475, startPoint y: 316, endPoint x: 1453, endPoint y: 318, distance: 22.1
click at [1453, 318] on input "****" at bounding box center [1458, 318] width 52 height 24
type input "****"
click at [1099, 303] on div "eq eq eq eq eq eq 1200 346 eq eq eq eq 114 920 520 100 1950 600 450 600 900 150…" at bounding box center [766, 423] width 1164 height 772
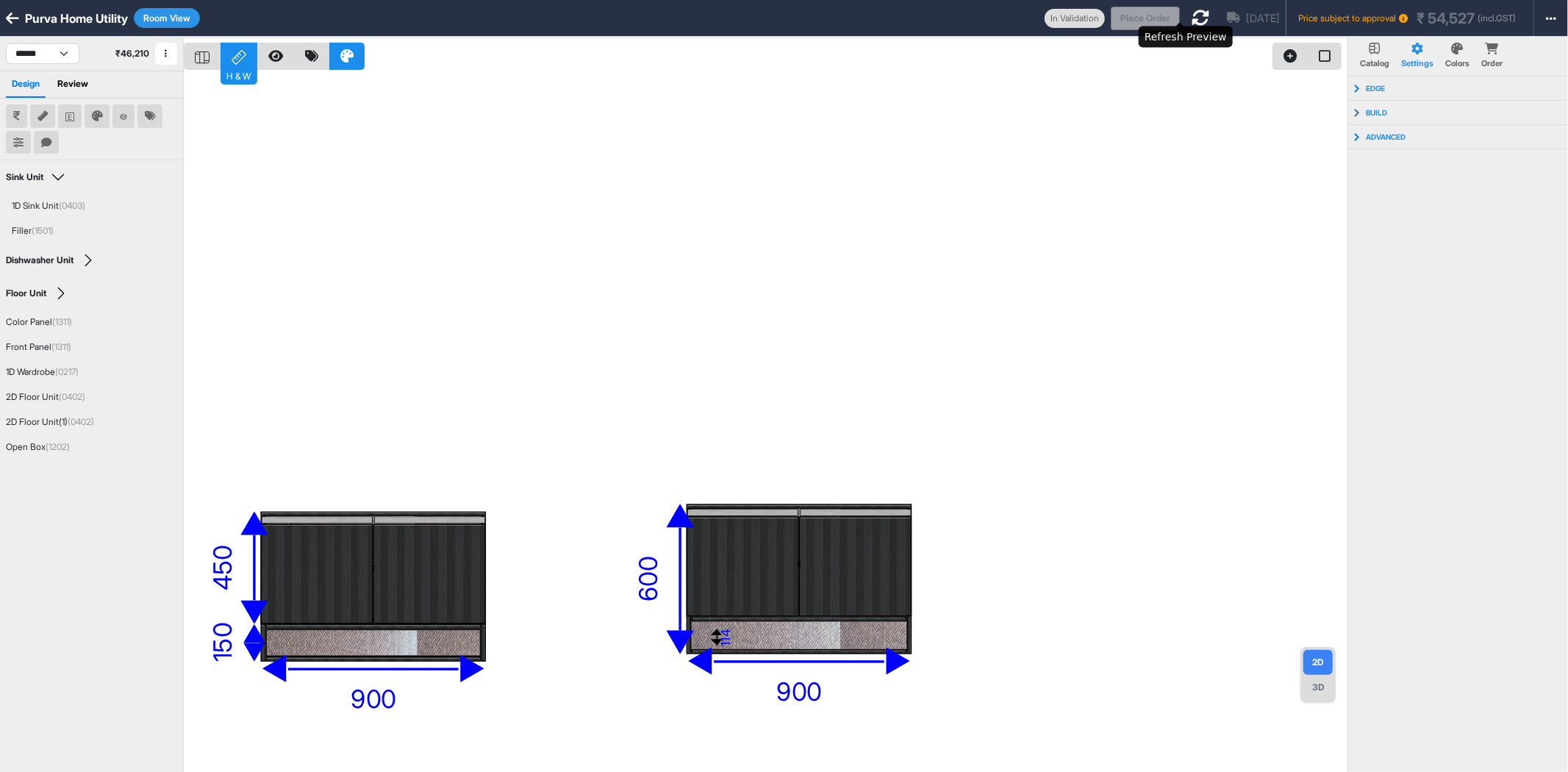
click at [1192, 17] on icon at bounding box center [1201, 18] width 18 height 18
click at [1311, 684] on div "3D" at bounding box center [1318, 687] width 30 height 25
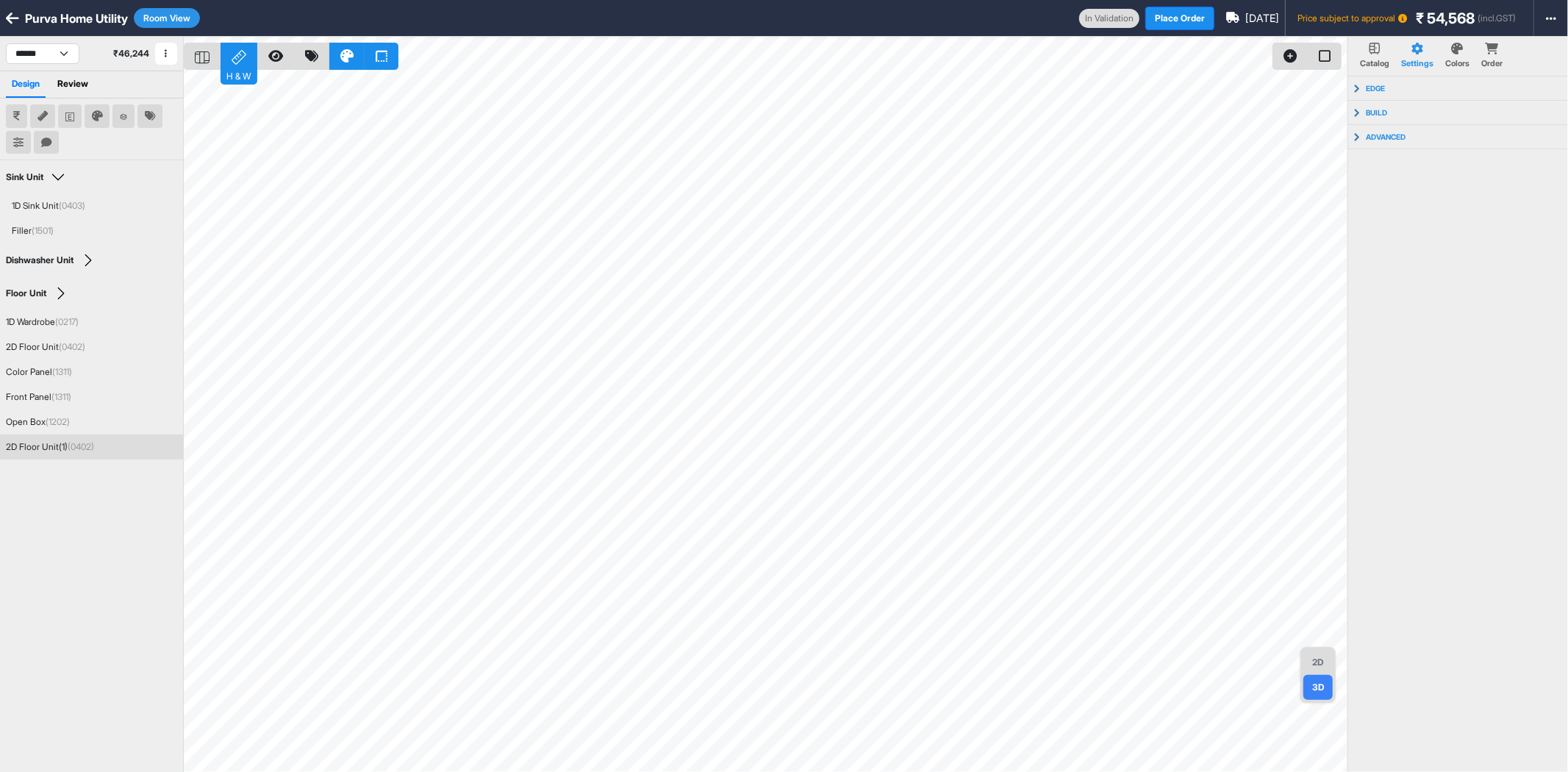
click at [52, 444] on div "2D Floor Unit(1) (0402)" at bounding box center [50, 447] width 89 height 13
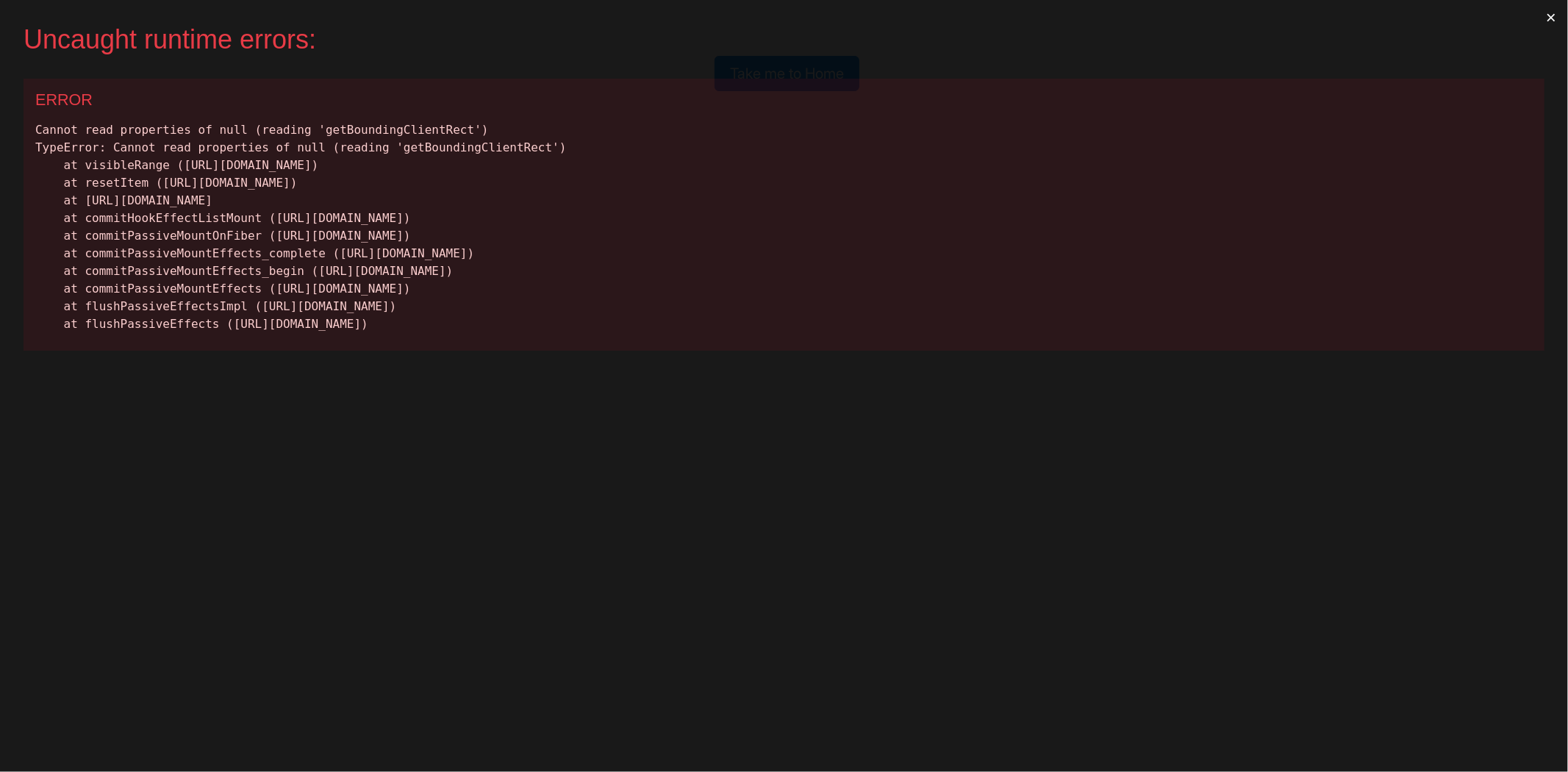
click at [1556, 16] on button "×" at bounding box center [1551, 17] width 34 height 35
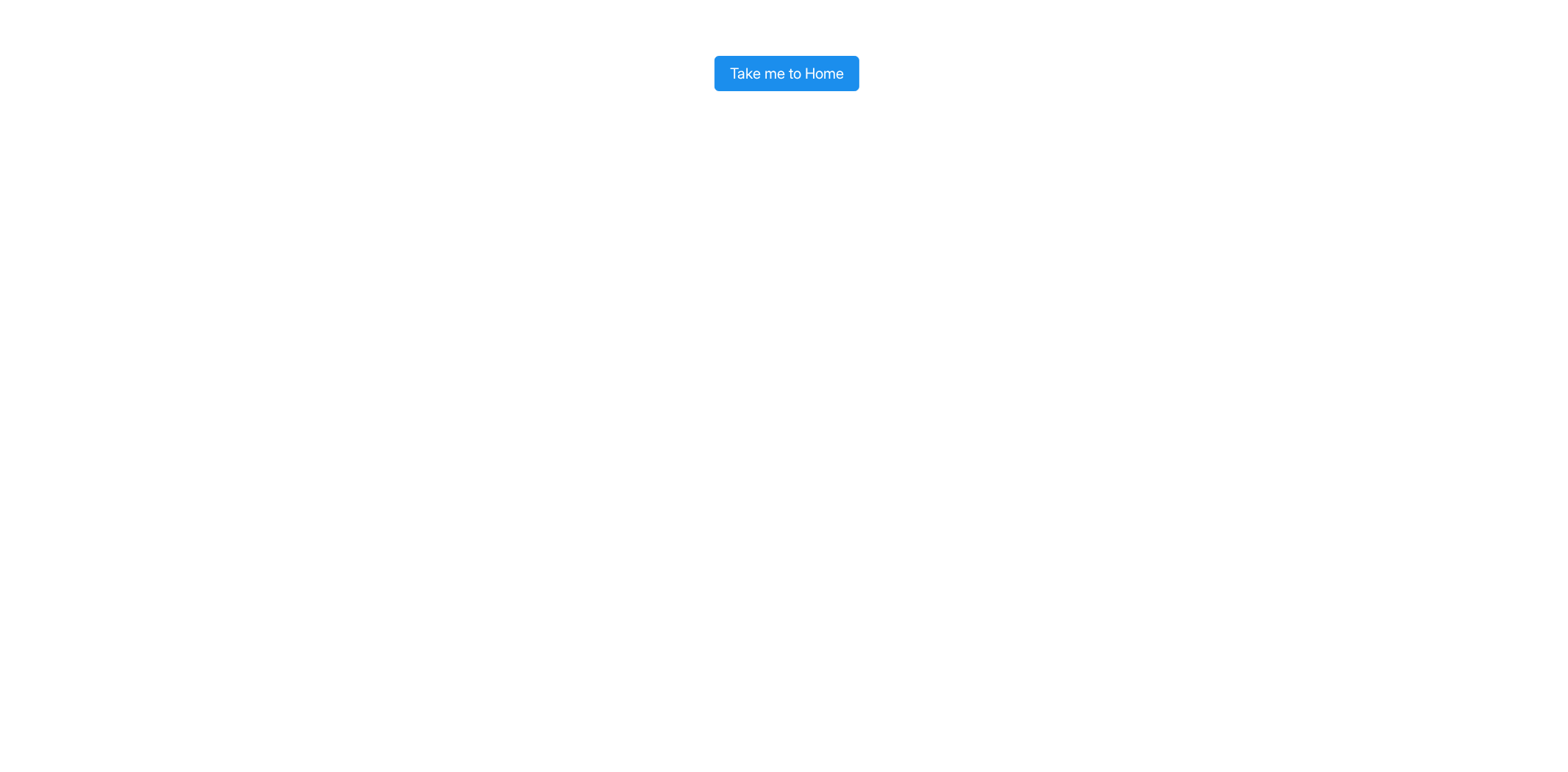
click at [805, 75] on button "Take me to Home" at bounding box center [787, 73] width 145 height 35
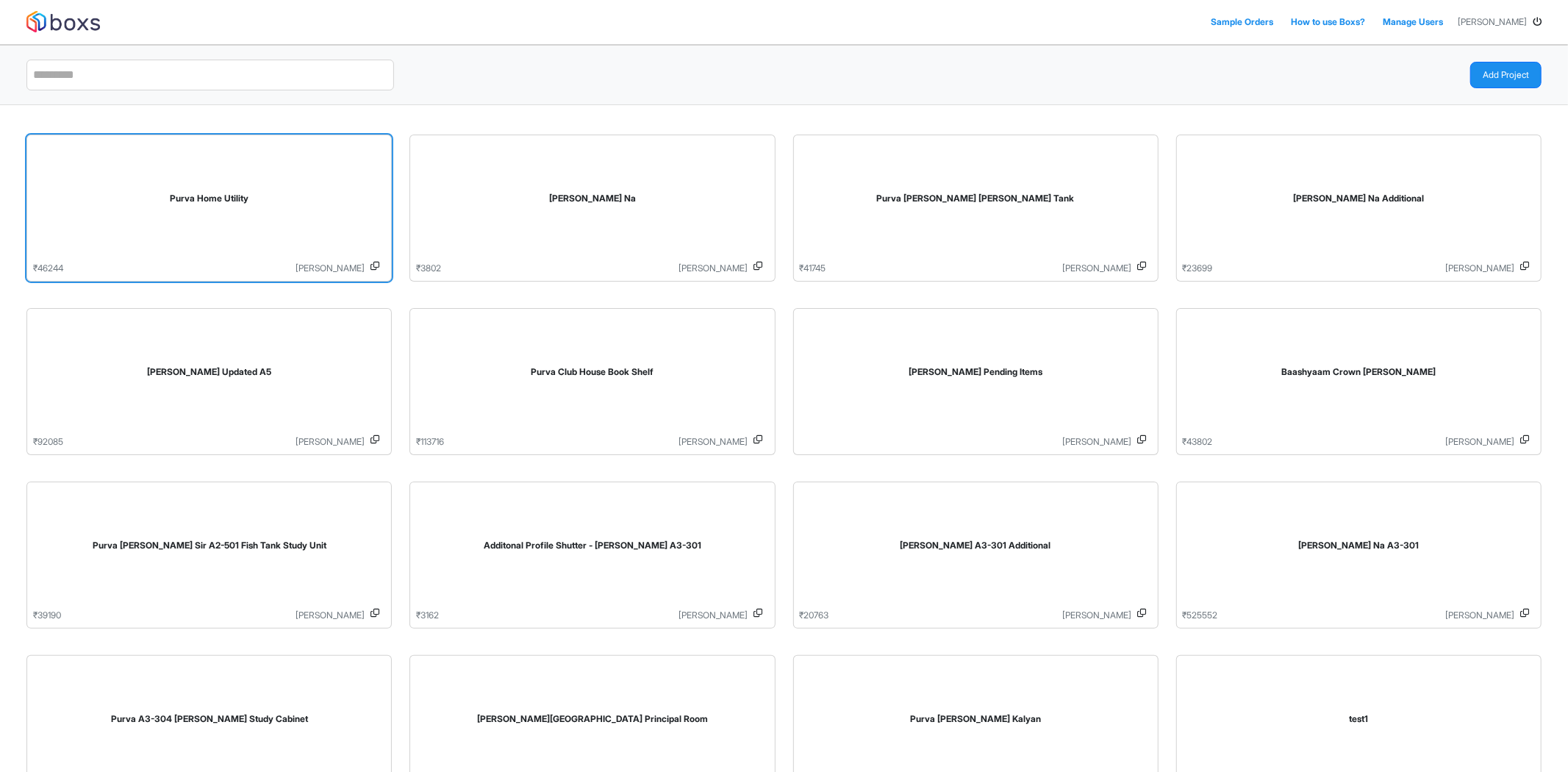
click at [166, 211] on div "Purva Home Utility" at bounding box center [209, 201] width 352 height 120
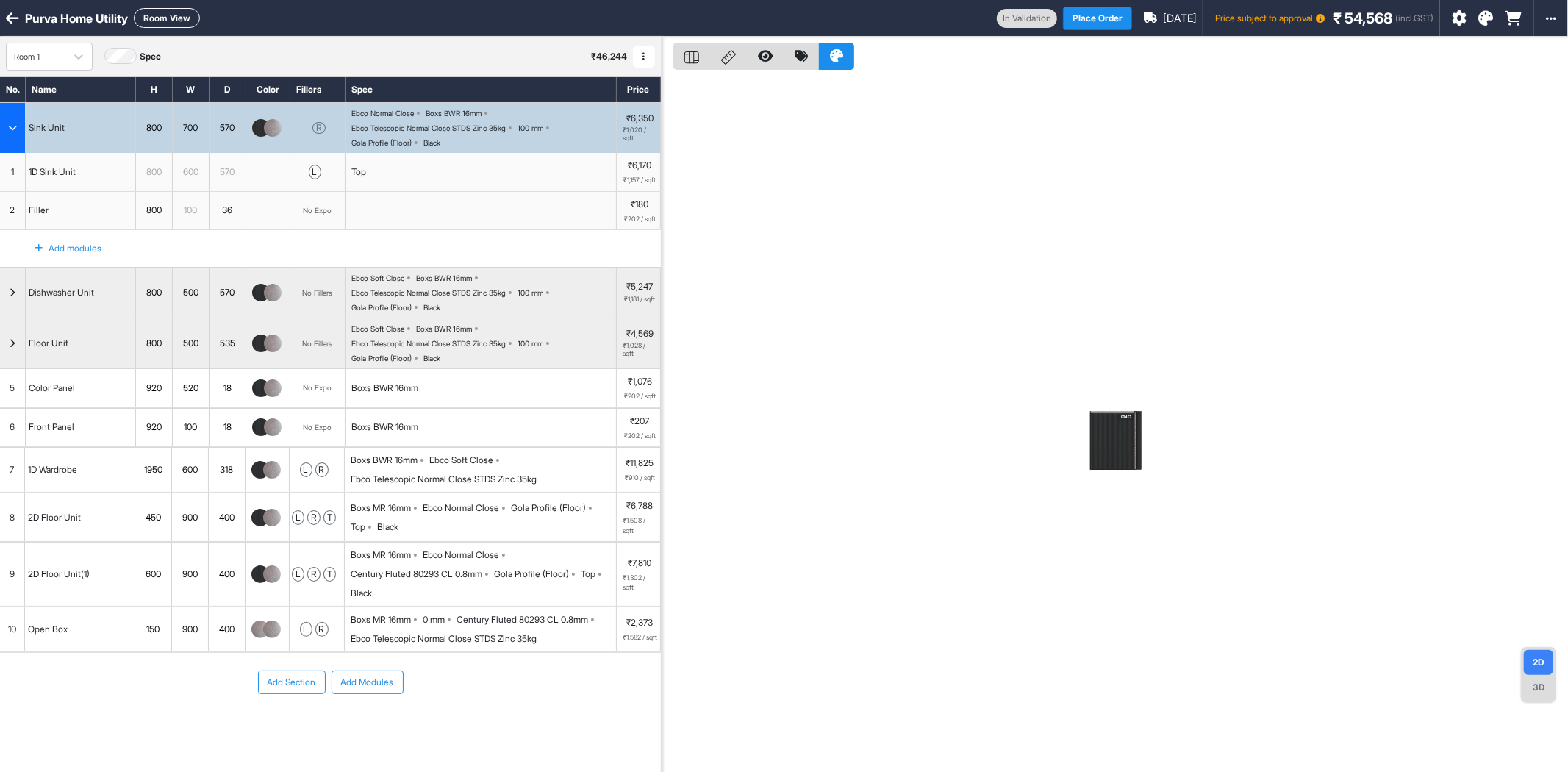
click at [175, 12] on button "Room View" at bounding box center [166, 18] width 66 height 20
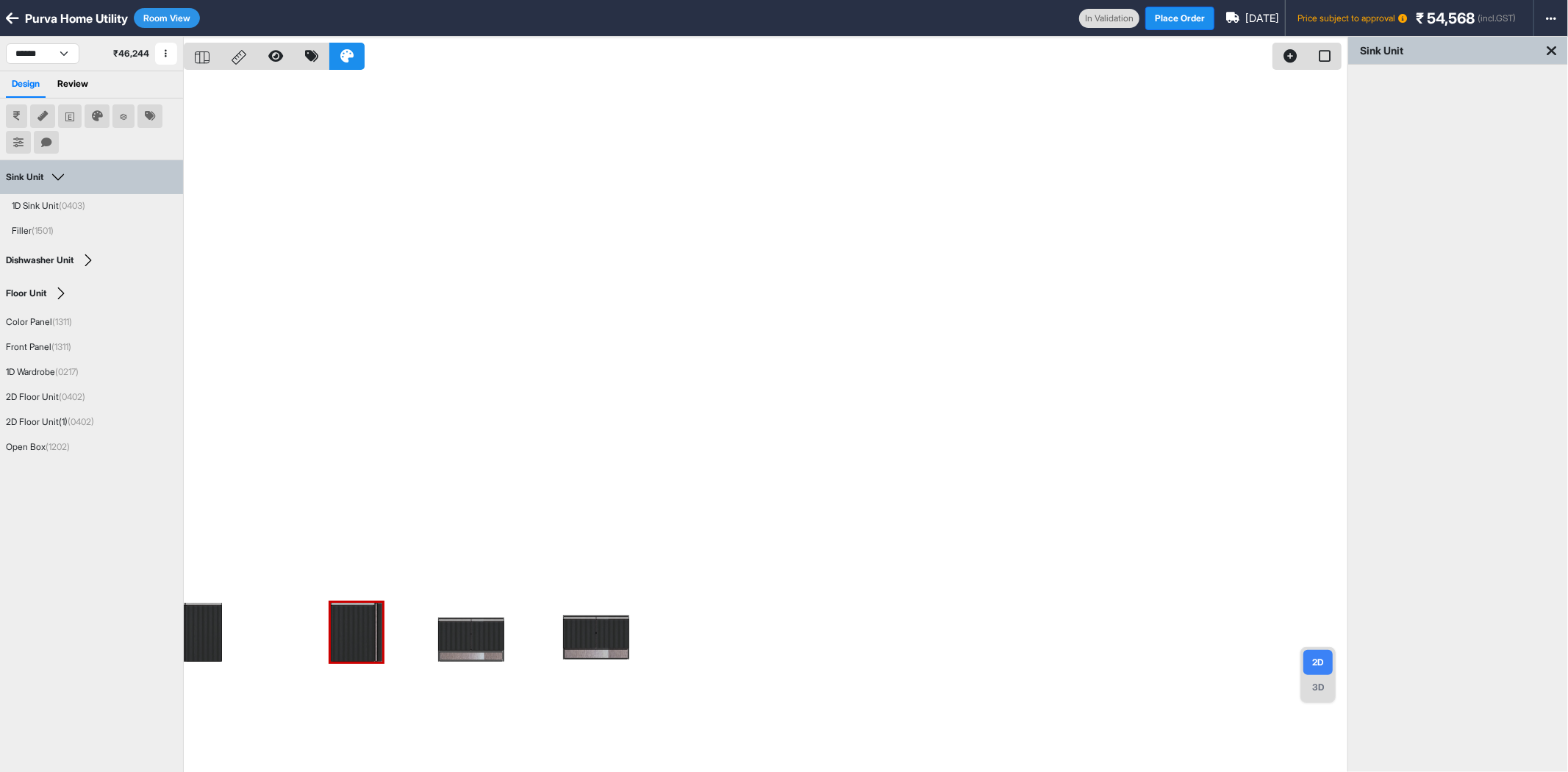
click at [1319, 682] on div "3D" at bounding box center [1318, 687] width 30 height 25
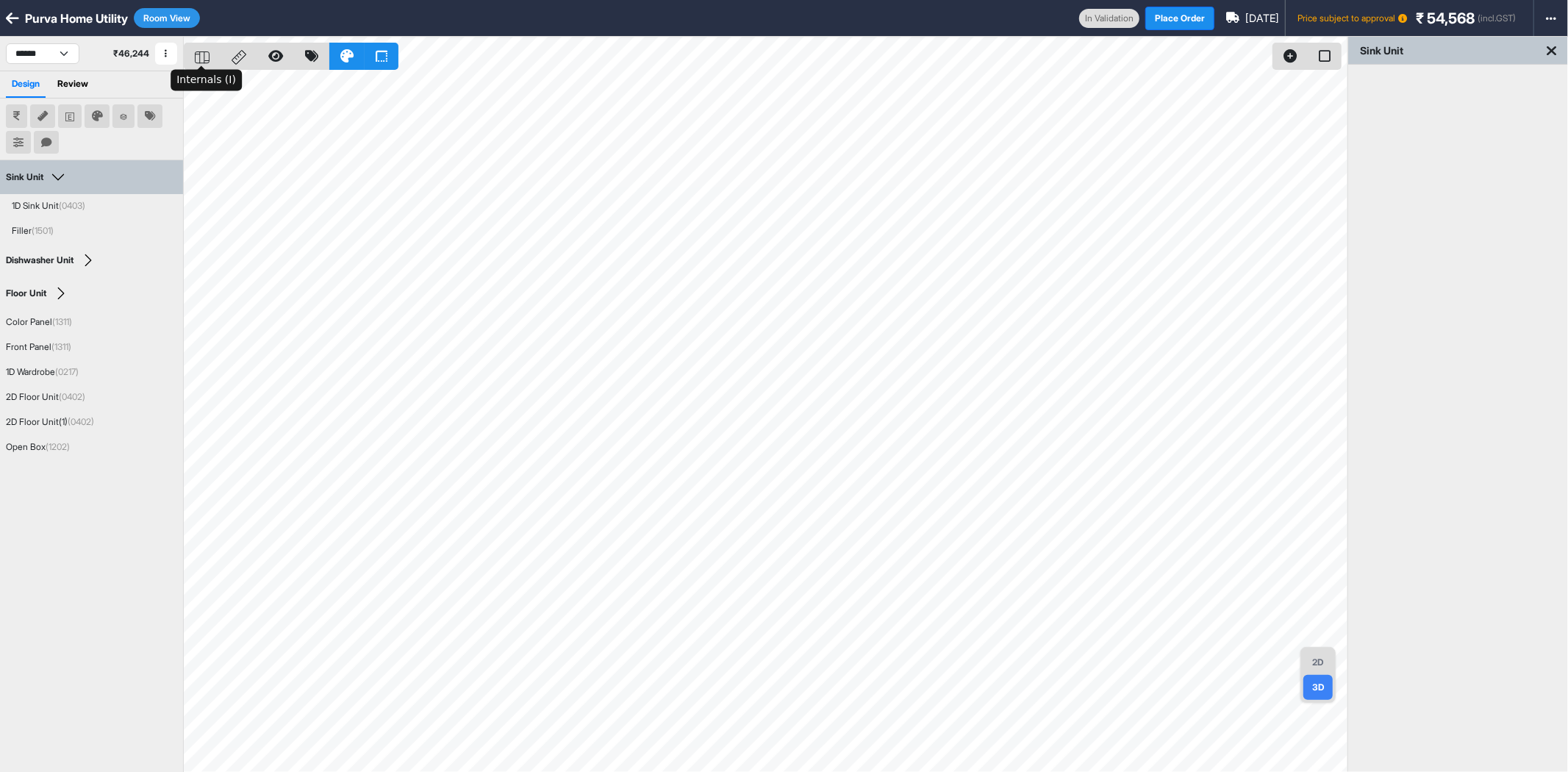
click at [210, 53] on div at bounding box center [202, 56] width 37 height 27
click at [1557, 49] on div "Sink Unit" at bounding box center [1458, 51] width 220 height 28
click at [176, 16] on button "Room View" at bounding box center [166, 18] width 66 height 20
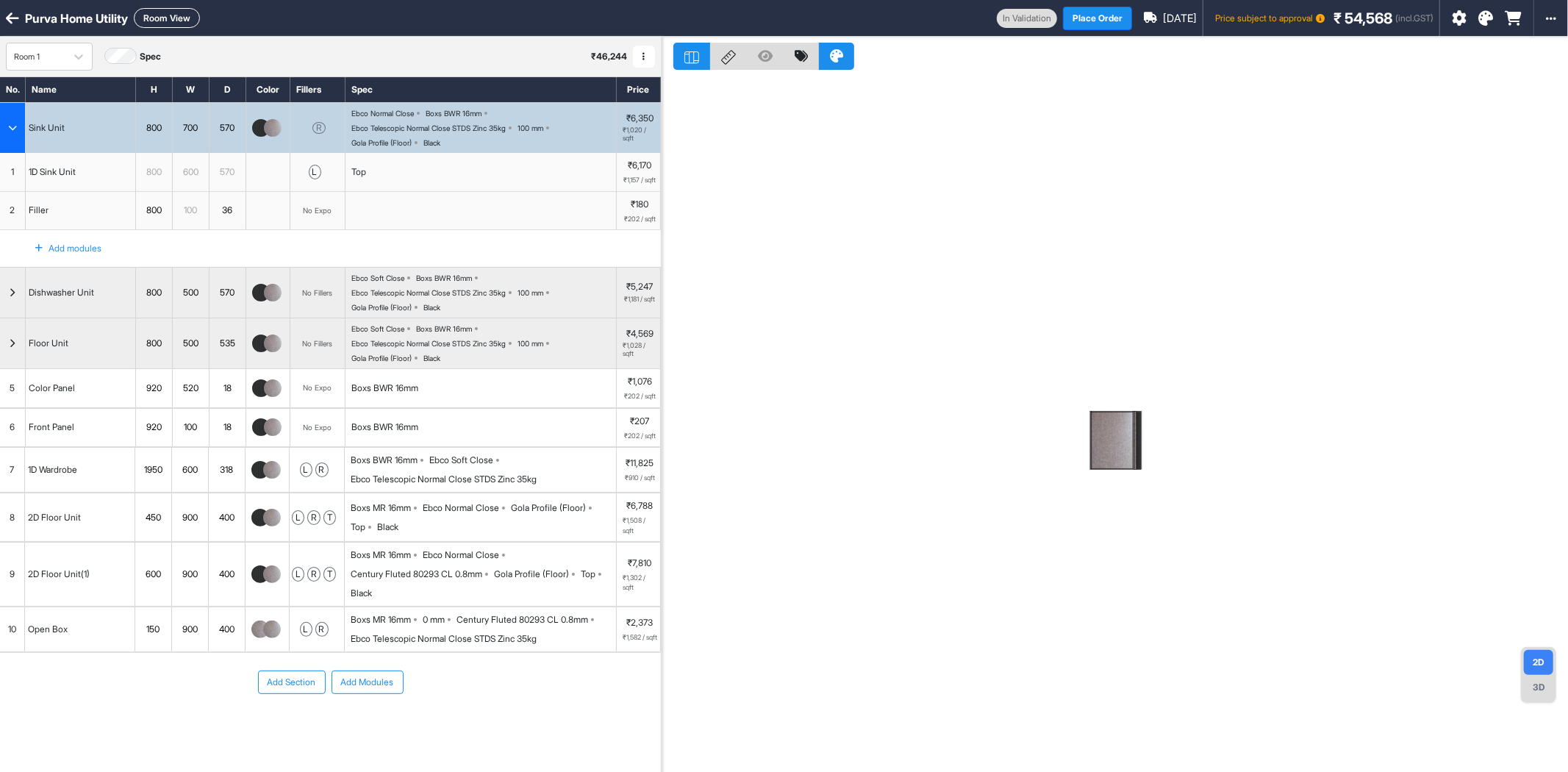
click at [11, 525] on span "8" at bounding box center [12, 517] width 5 height 13
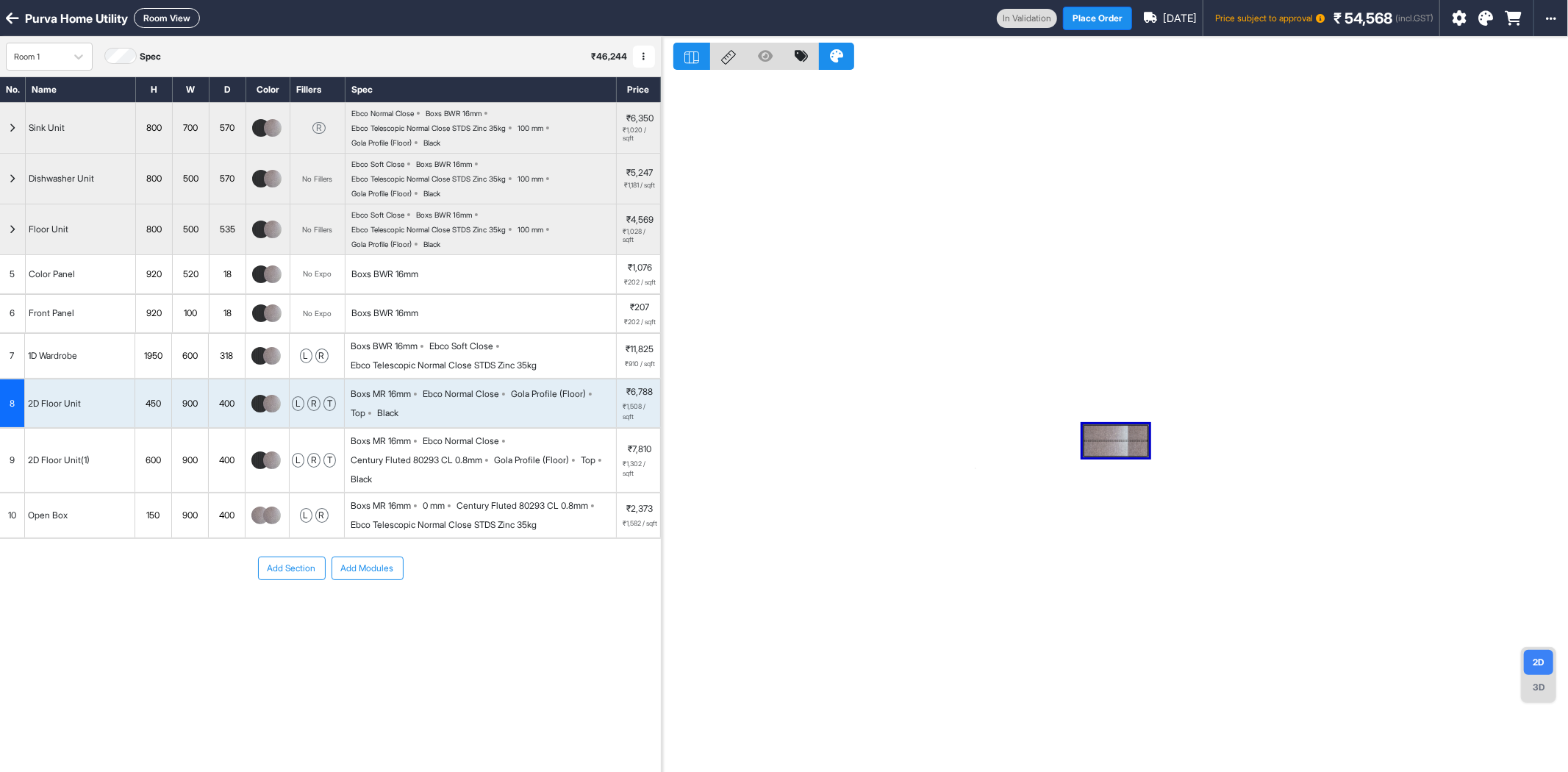
click at [18, 533] on div "10" at bounding box center [12, 515] width 25 height 44
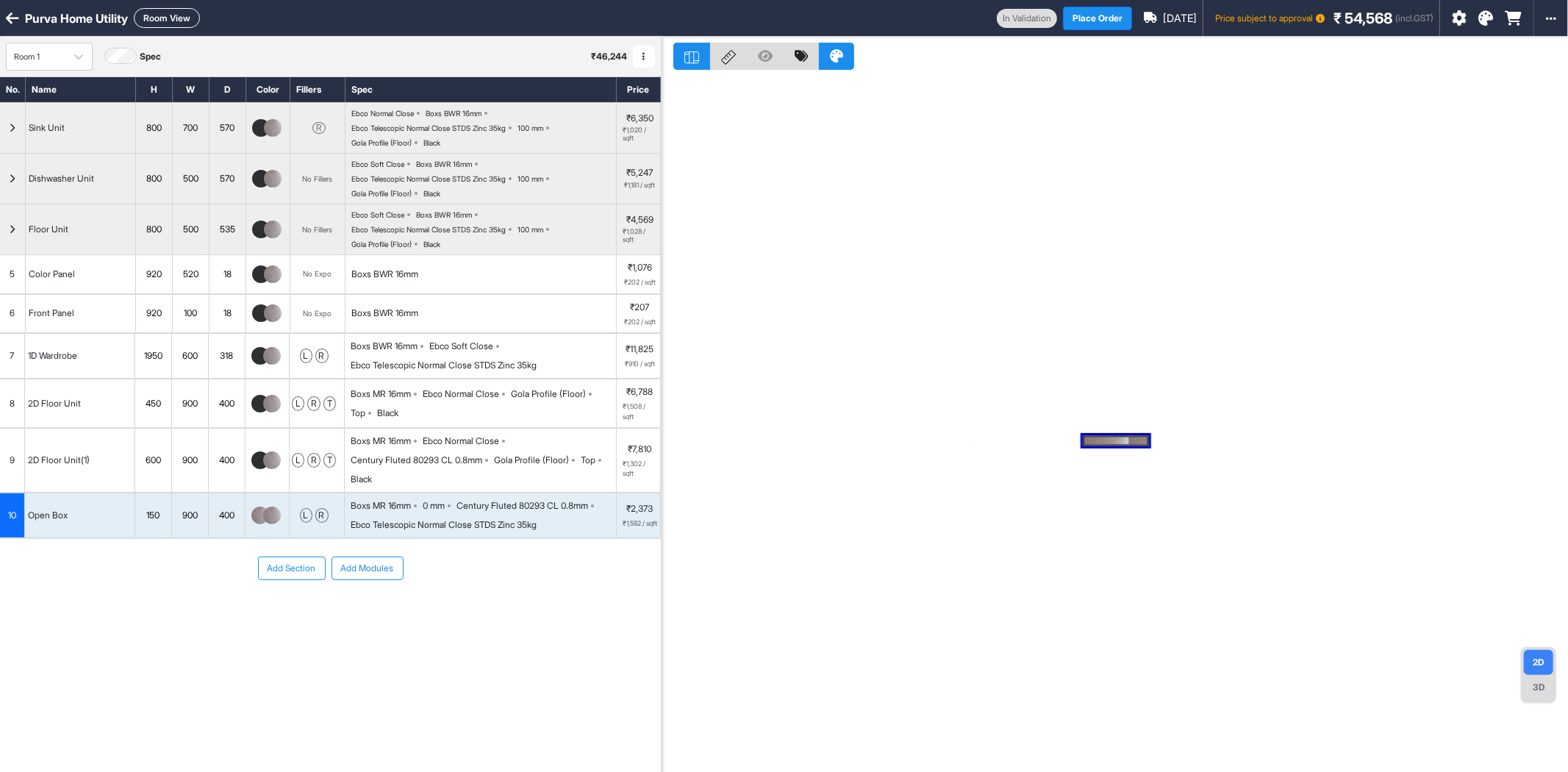
click at [11, 404] on span "8" at bounding box center [12, 403] width 5 height 13
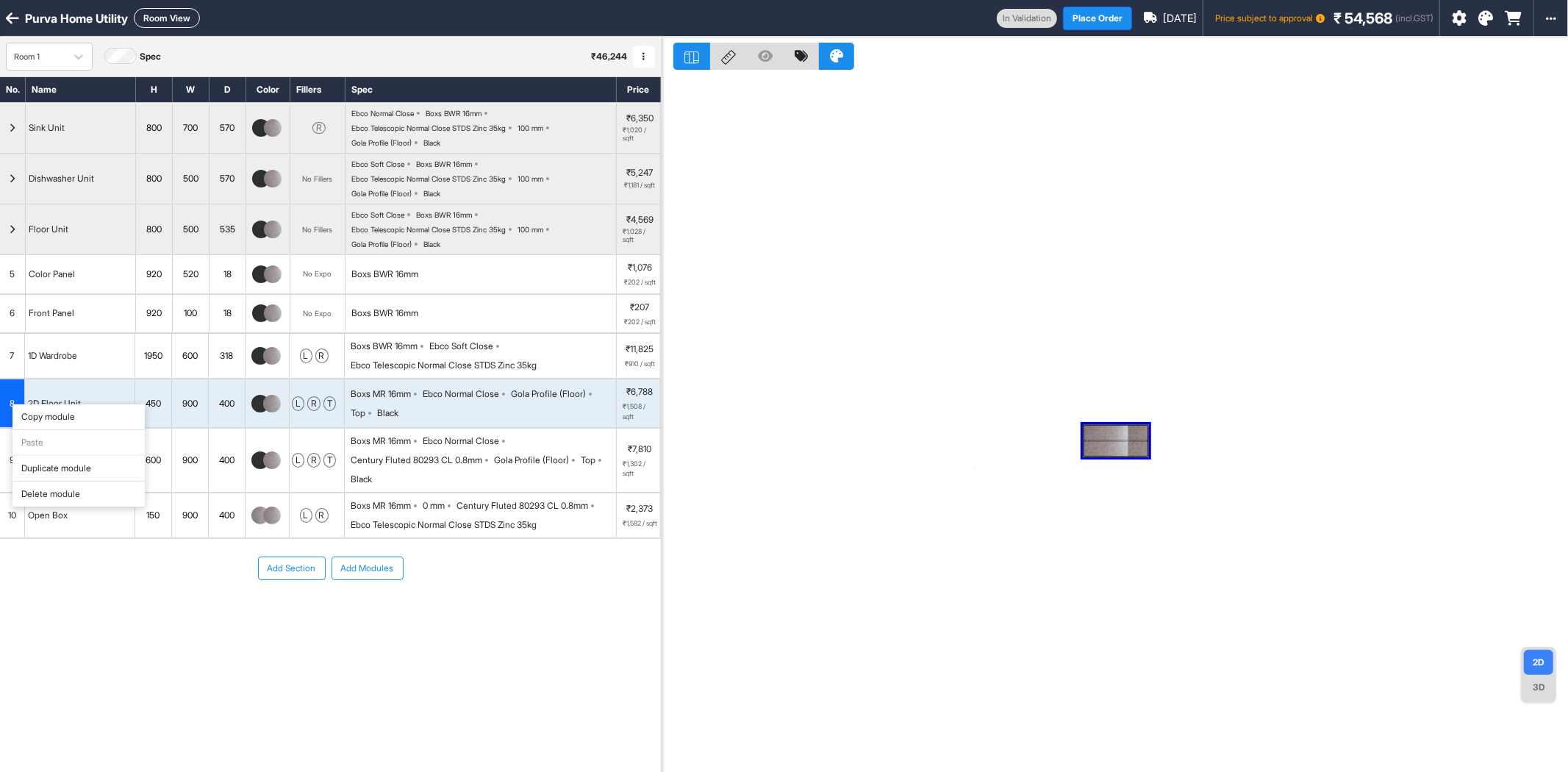
click at [67, 495] on div "Delete module" at bounding box center [78, 494] width 132 height 25
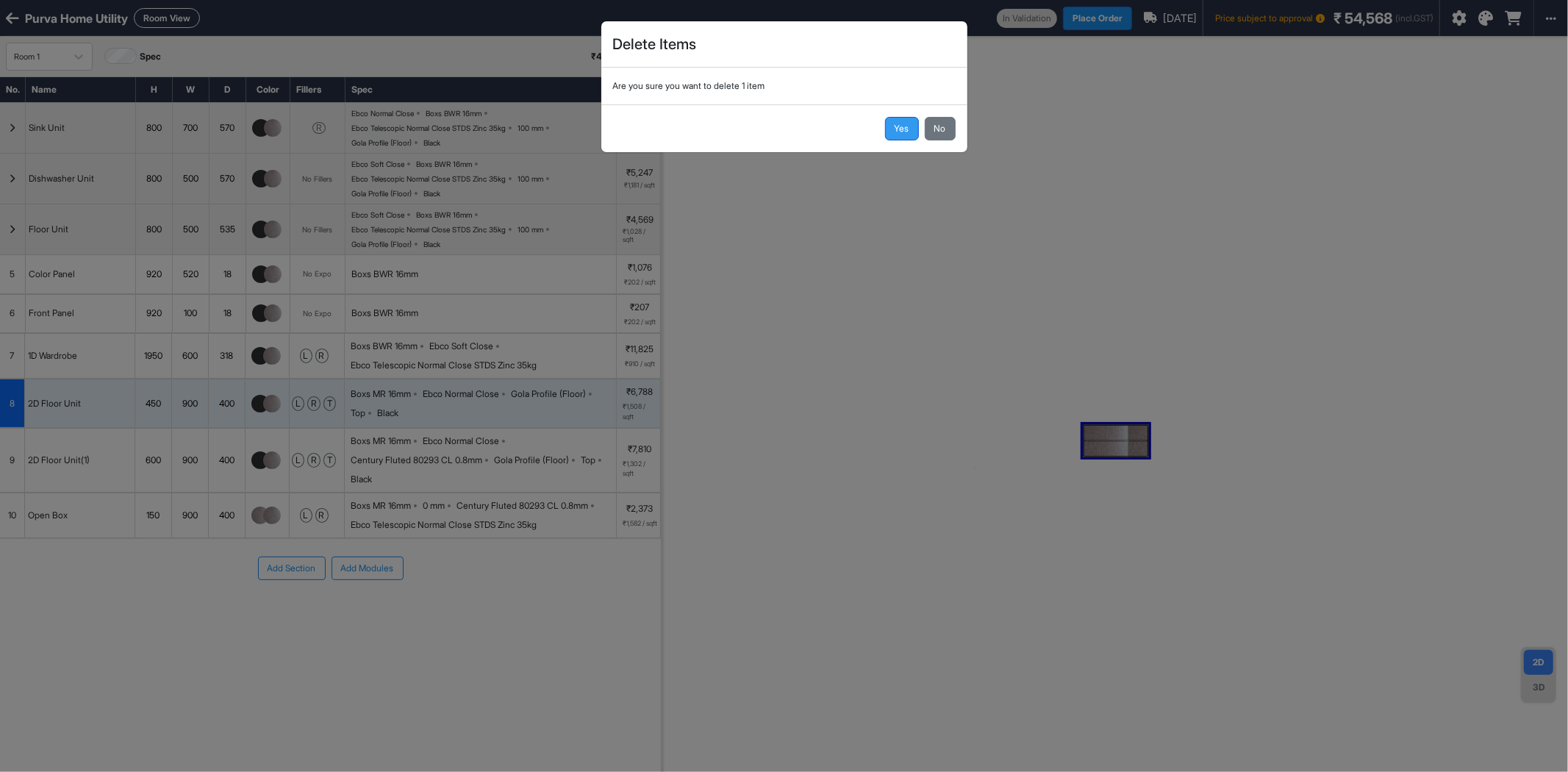
click at [904, 130] on button "Yes" at bounding box center [902, 129] width 34 height 24
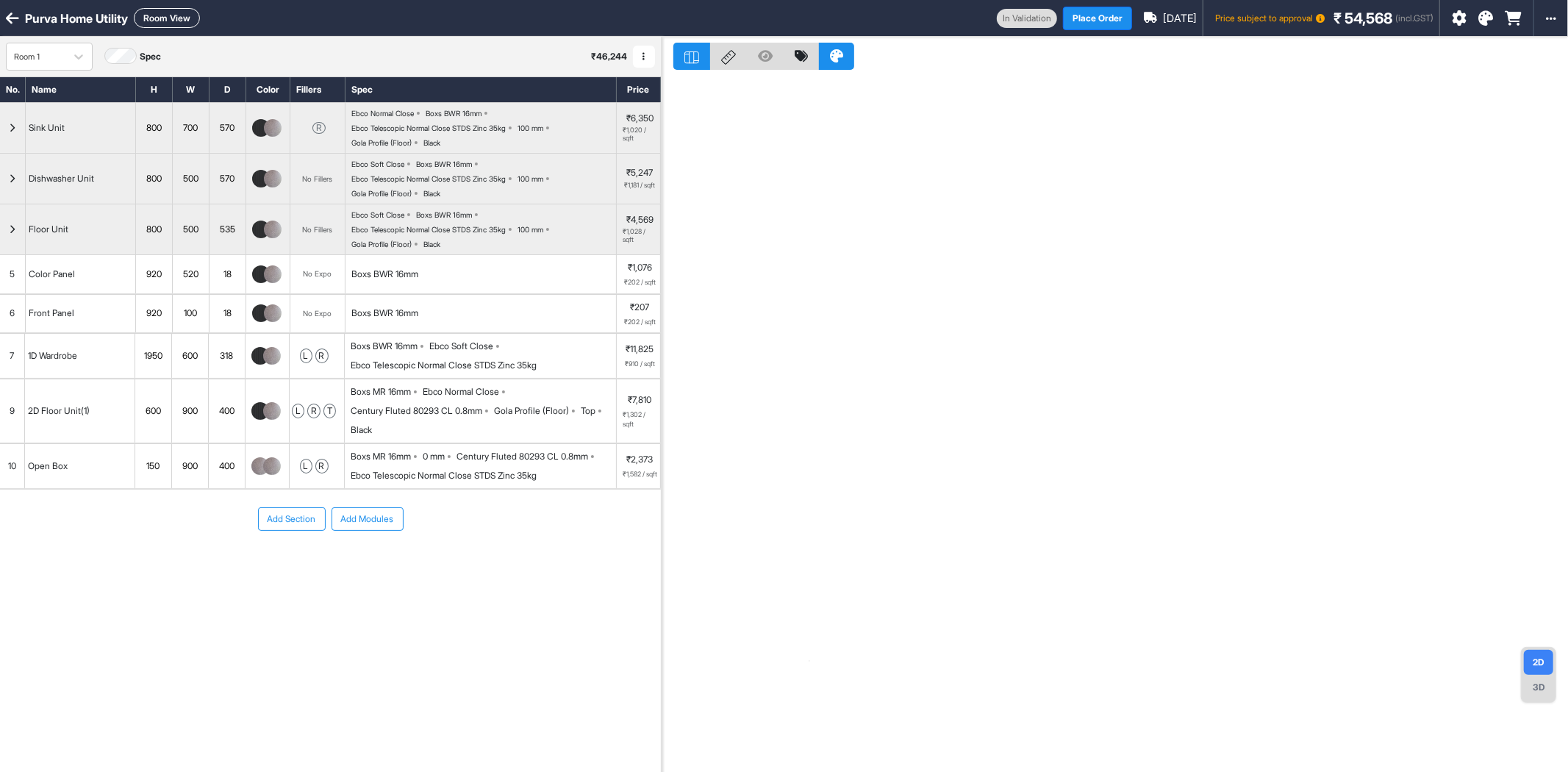
click at [8, 463] on span "10" at bounding box center [12, 466] width 8 height 13
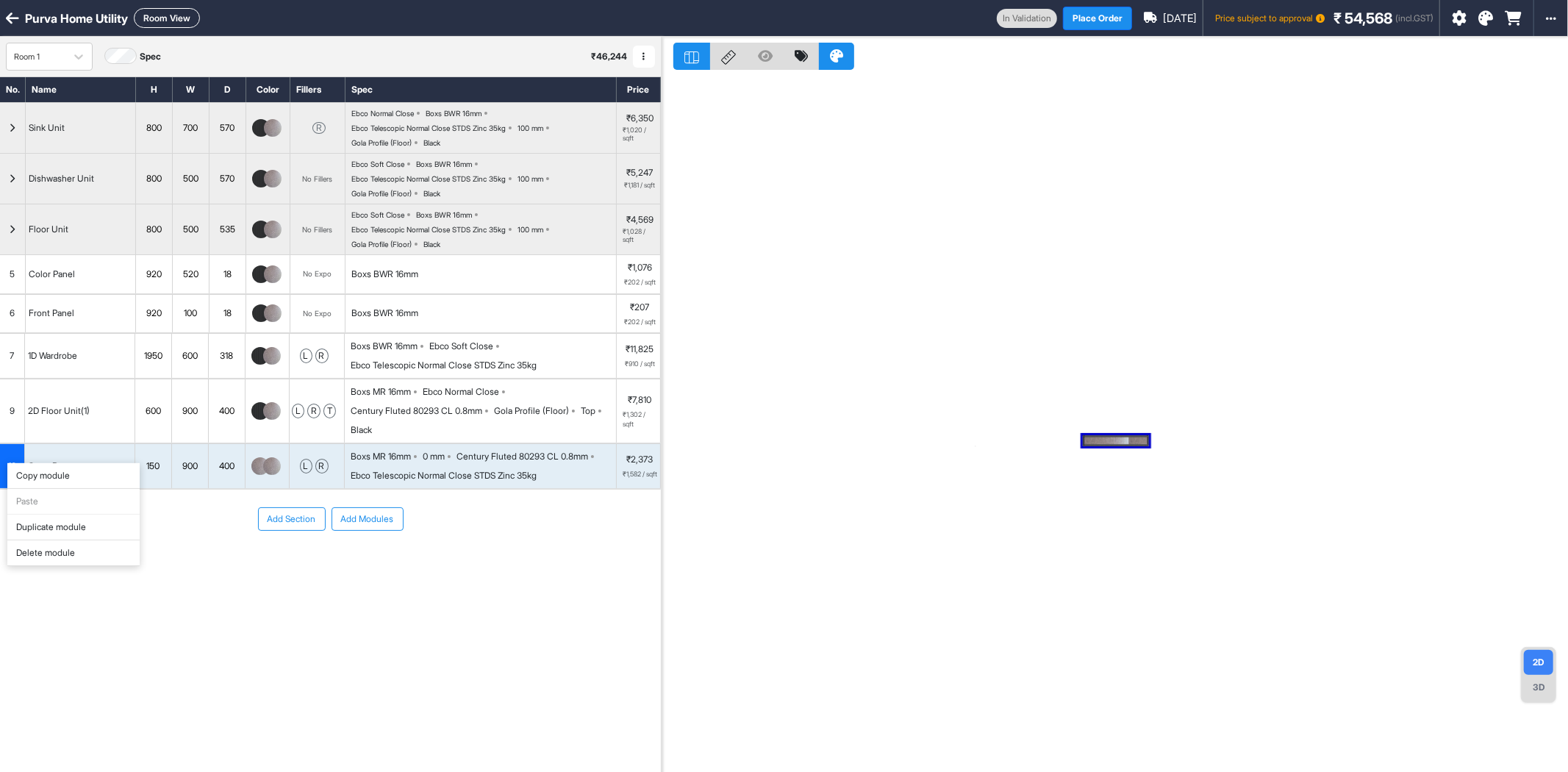
click at [48, 556] on div "Delete module" at bounding box center [73, 552] width 132 height 25
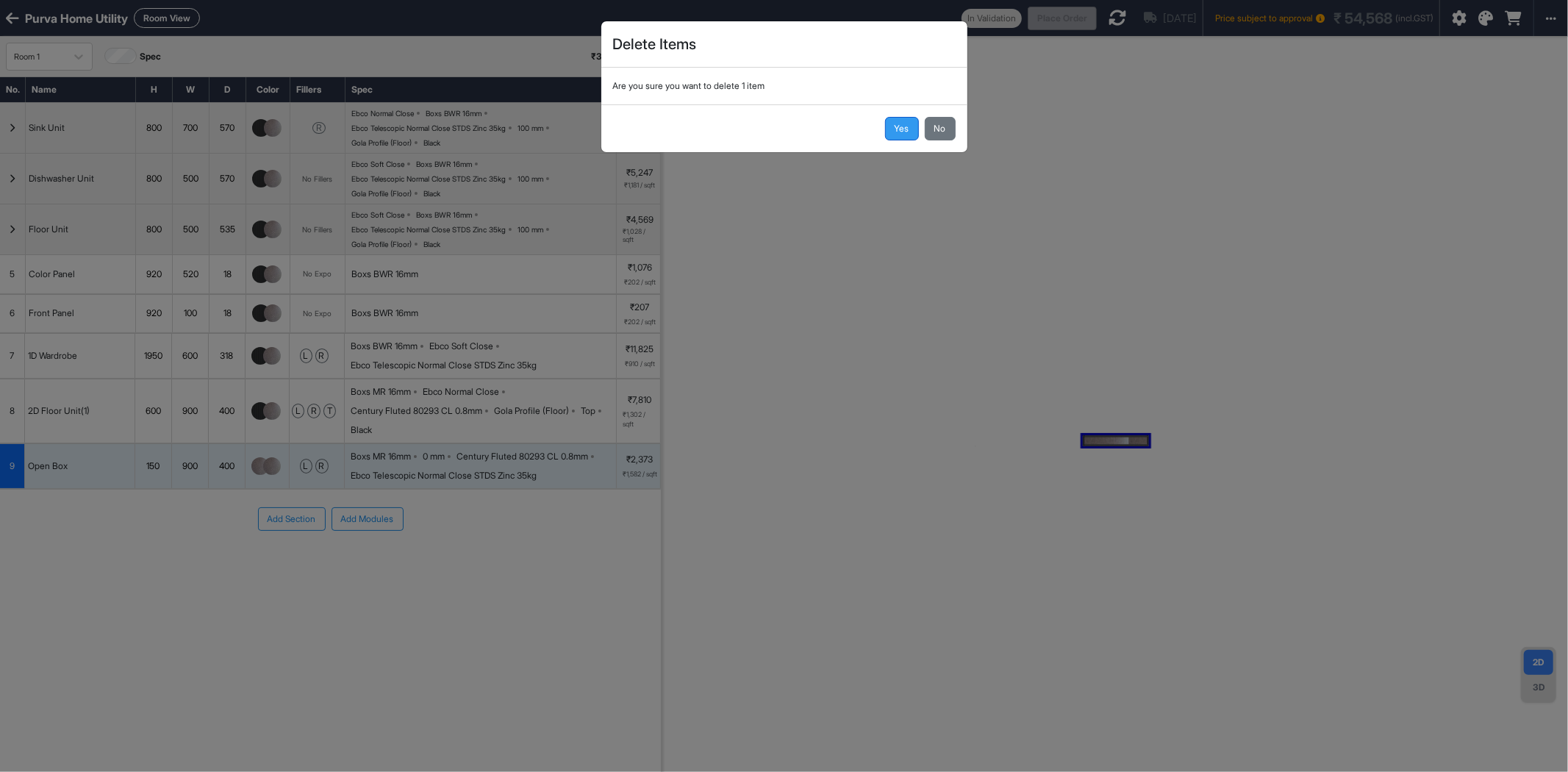
click at [907, 131] on button "Yes" at bounding box center [902, 129] width 34 height 24
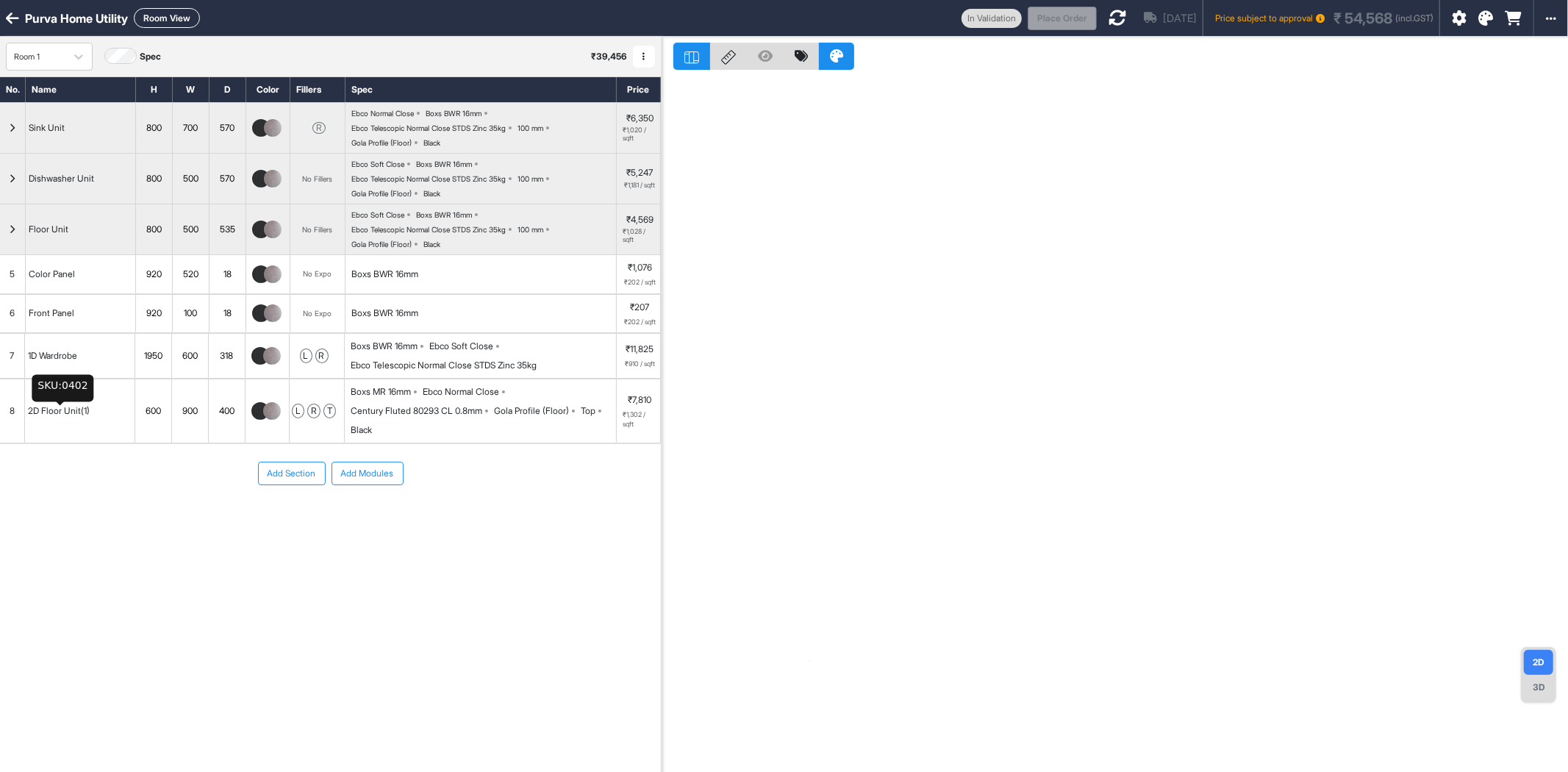
click at [93, 406] on div "2D Floor Unit(1)" at bounding box center [58, 411] width 68 height 19
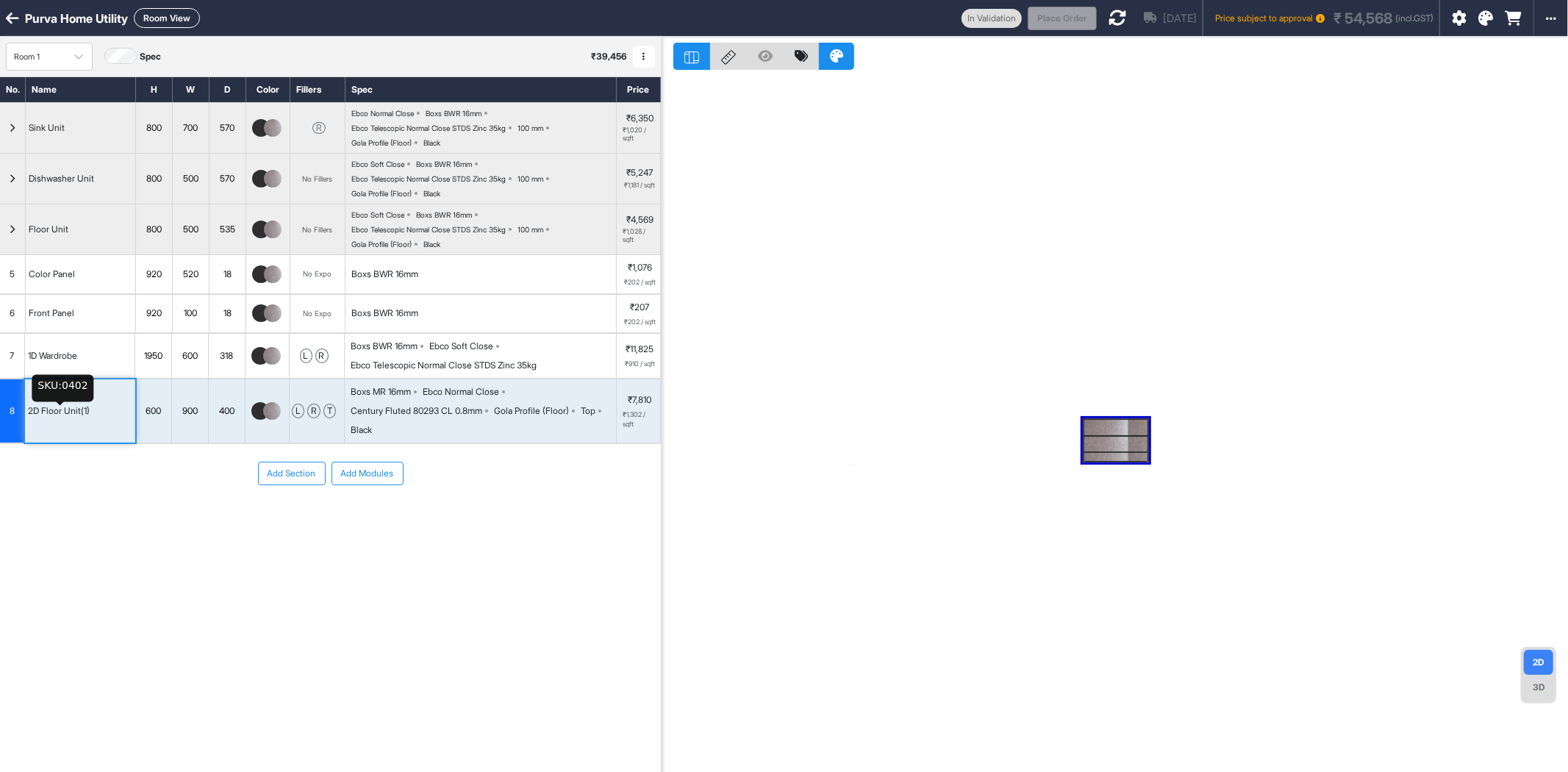
click at [93, 405] on div "2D Floor Unit(1)" at bounding box center [58, 411] width 68 height 19
click at [93, 405] on input "**********" at bounding box center [80, 411] width 110 height 63
type input "**********"
click at [1109, 15] on icon at bounding box center [1118, 18] width 18 height 18
click at [168, 18] on button "Room View" at bounding box center [166, 18] width 66 height 20
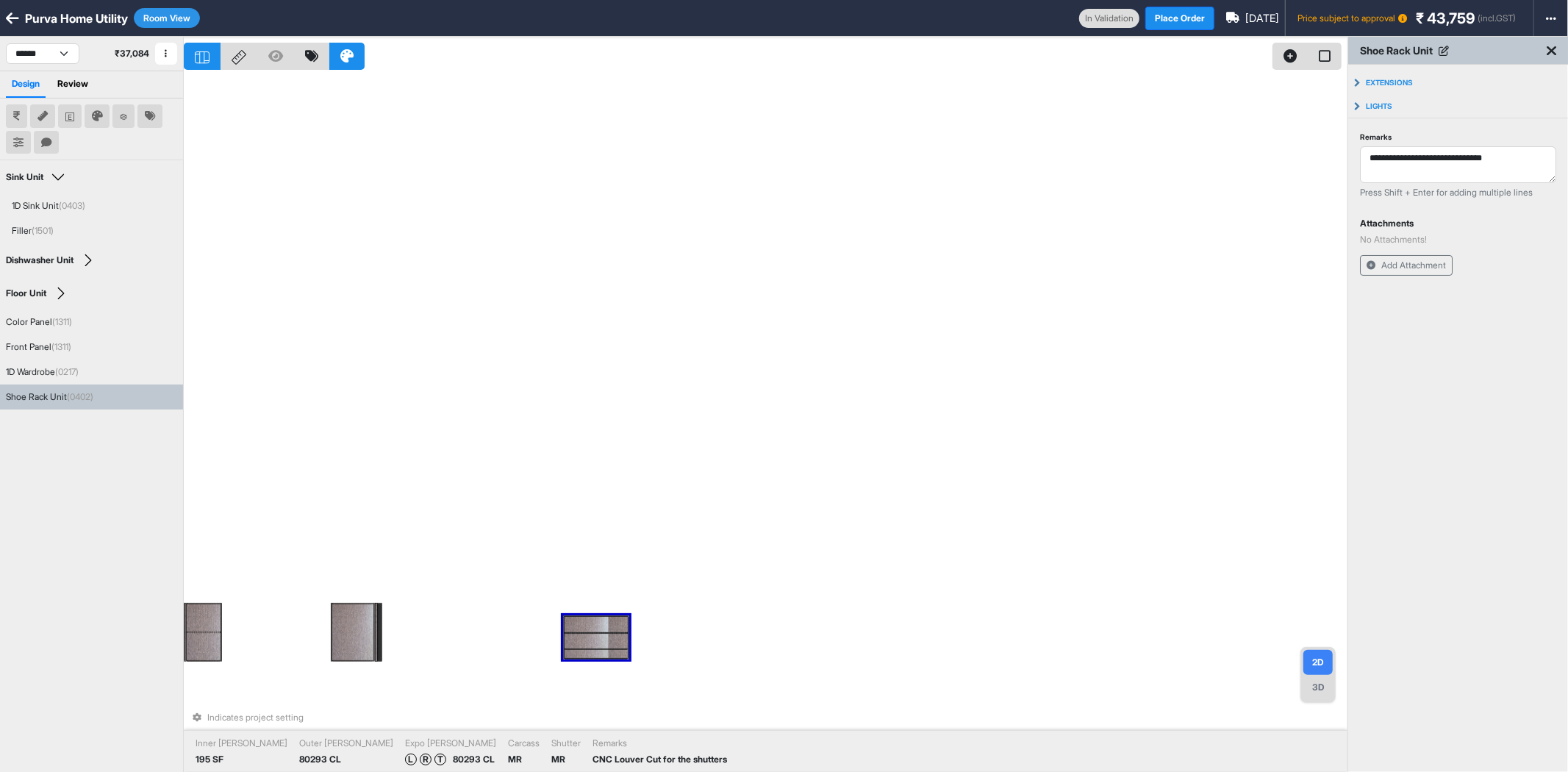
click at [613, 641] on div at bounding box center [596, 641] width 63 height 15
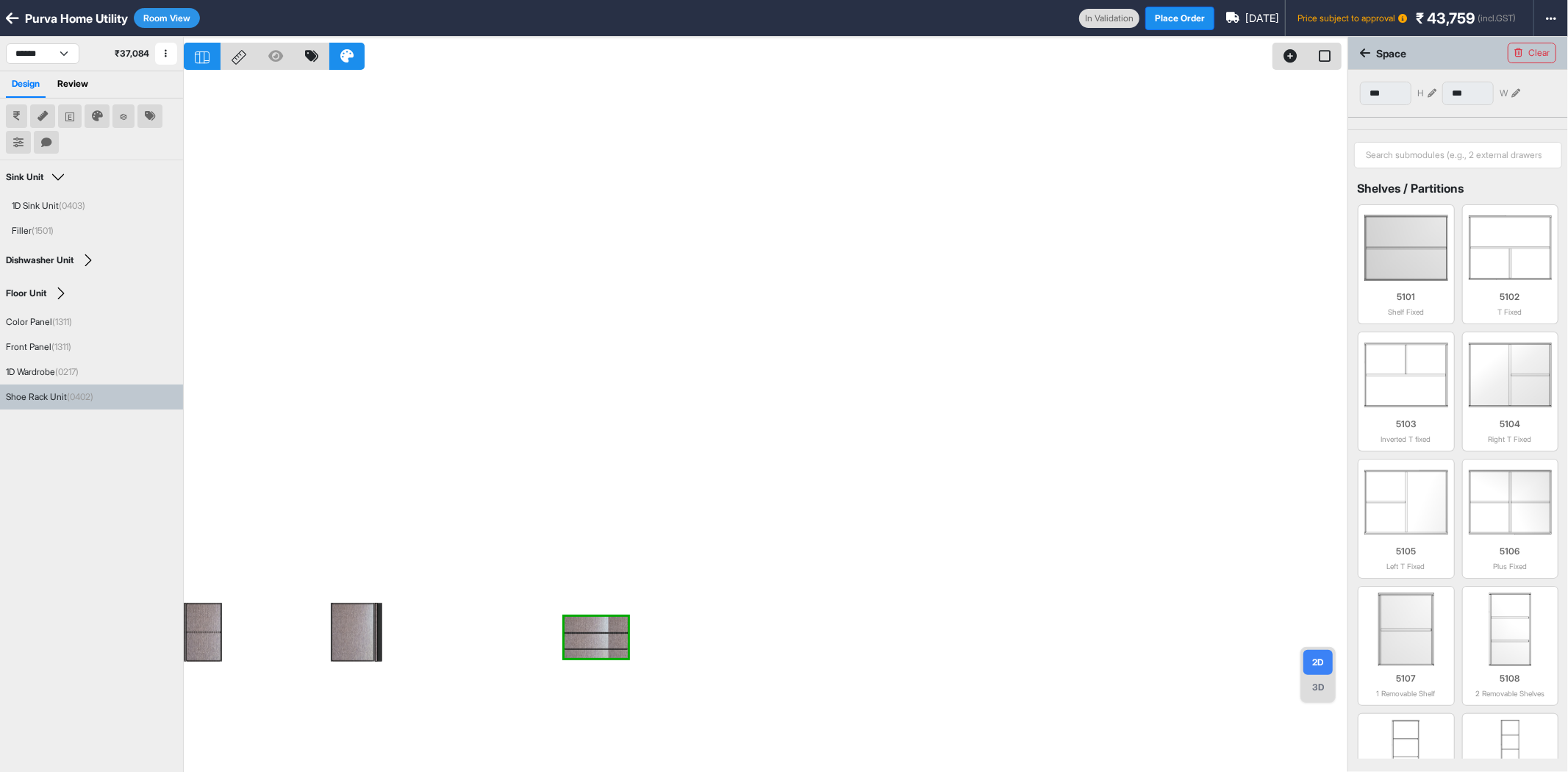
click at [873, 513] on div at bounding box center [766, 423] width 1164 height 772
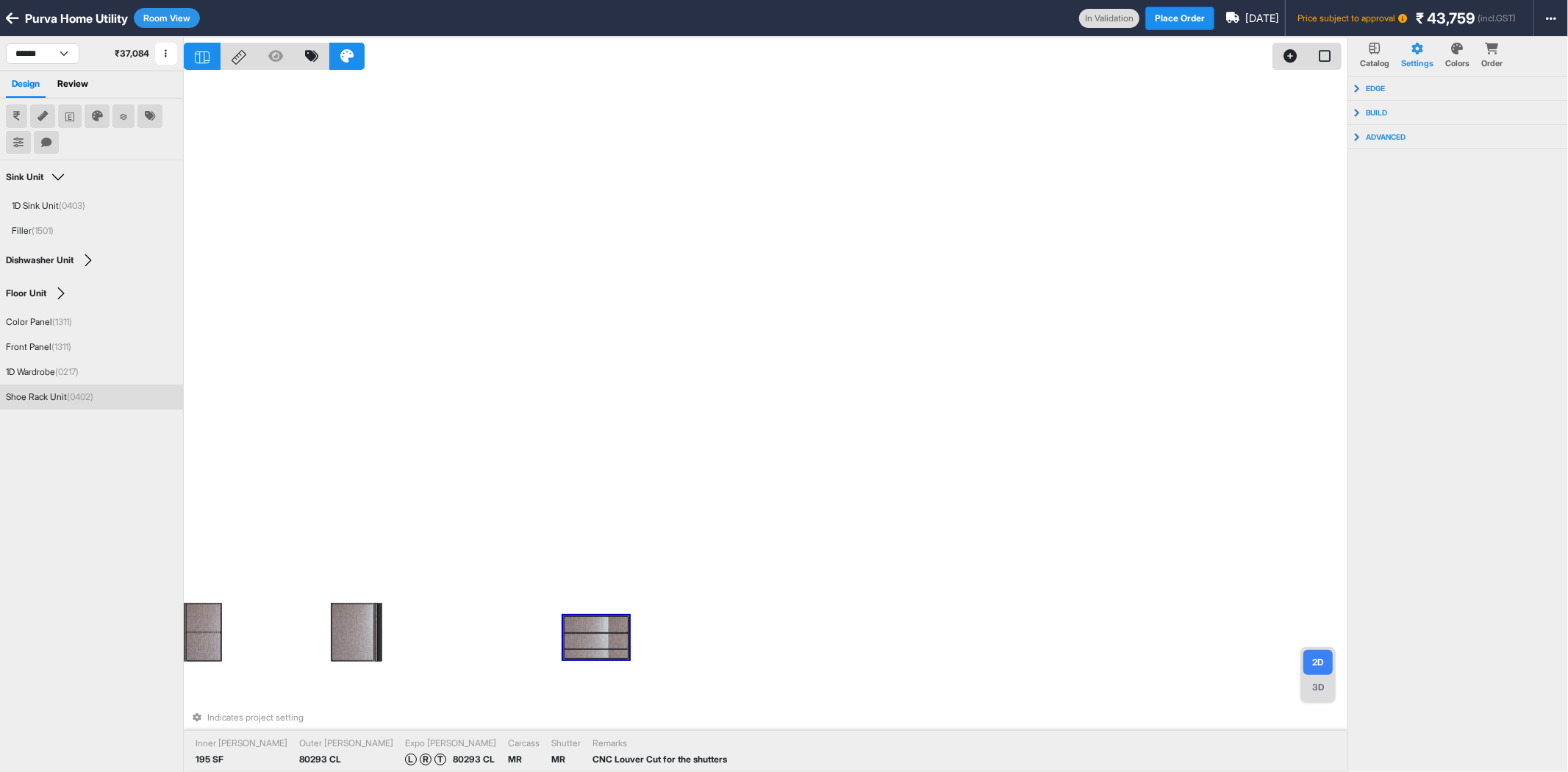
click at [603, 650] on div at bounding box center [596, 654] width 63 height 8
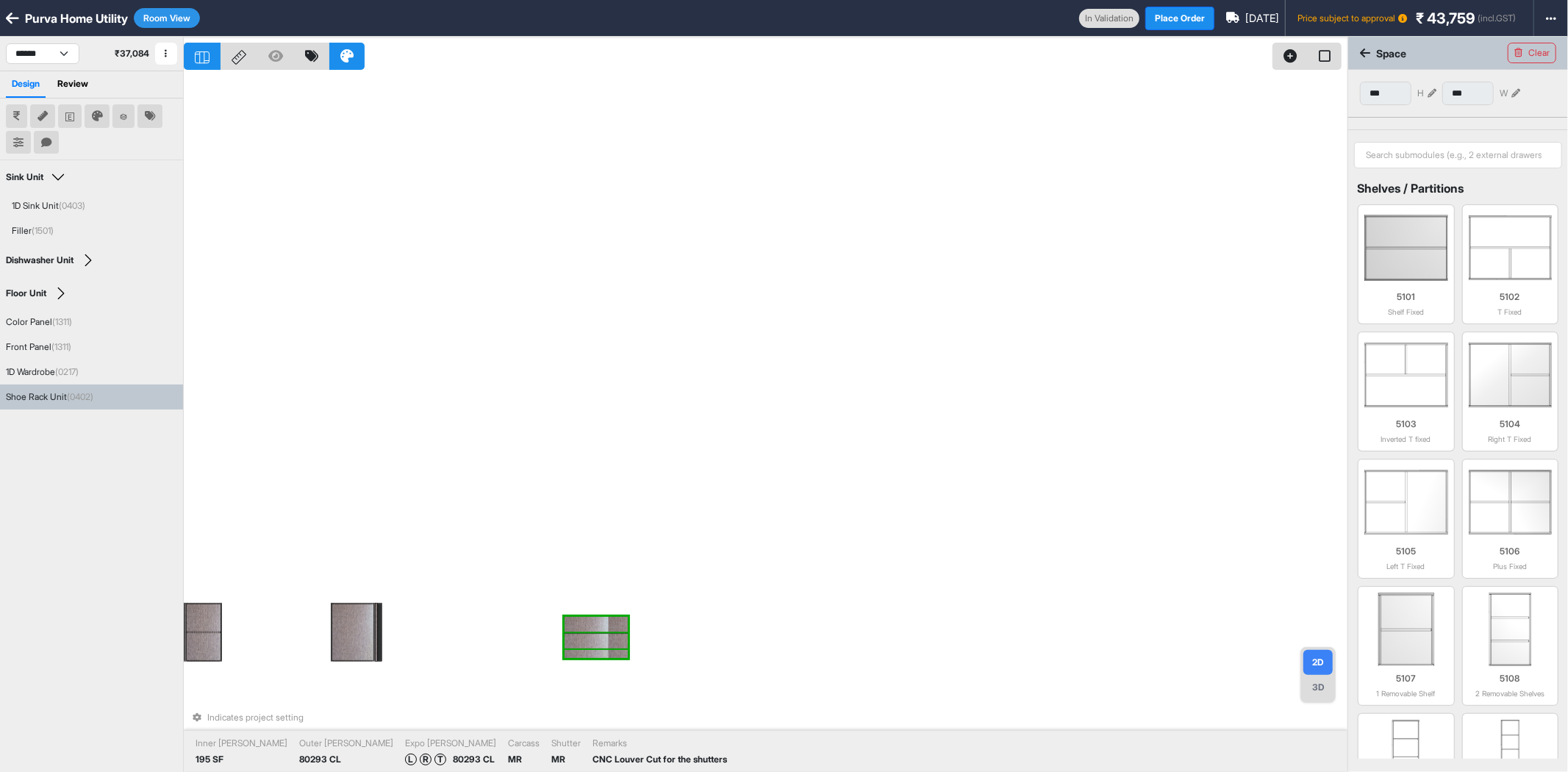
click at [604, 647] on div at bounding box center [596, 641] width 63 height 15
type input "***"
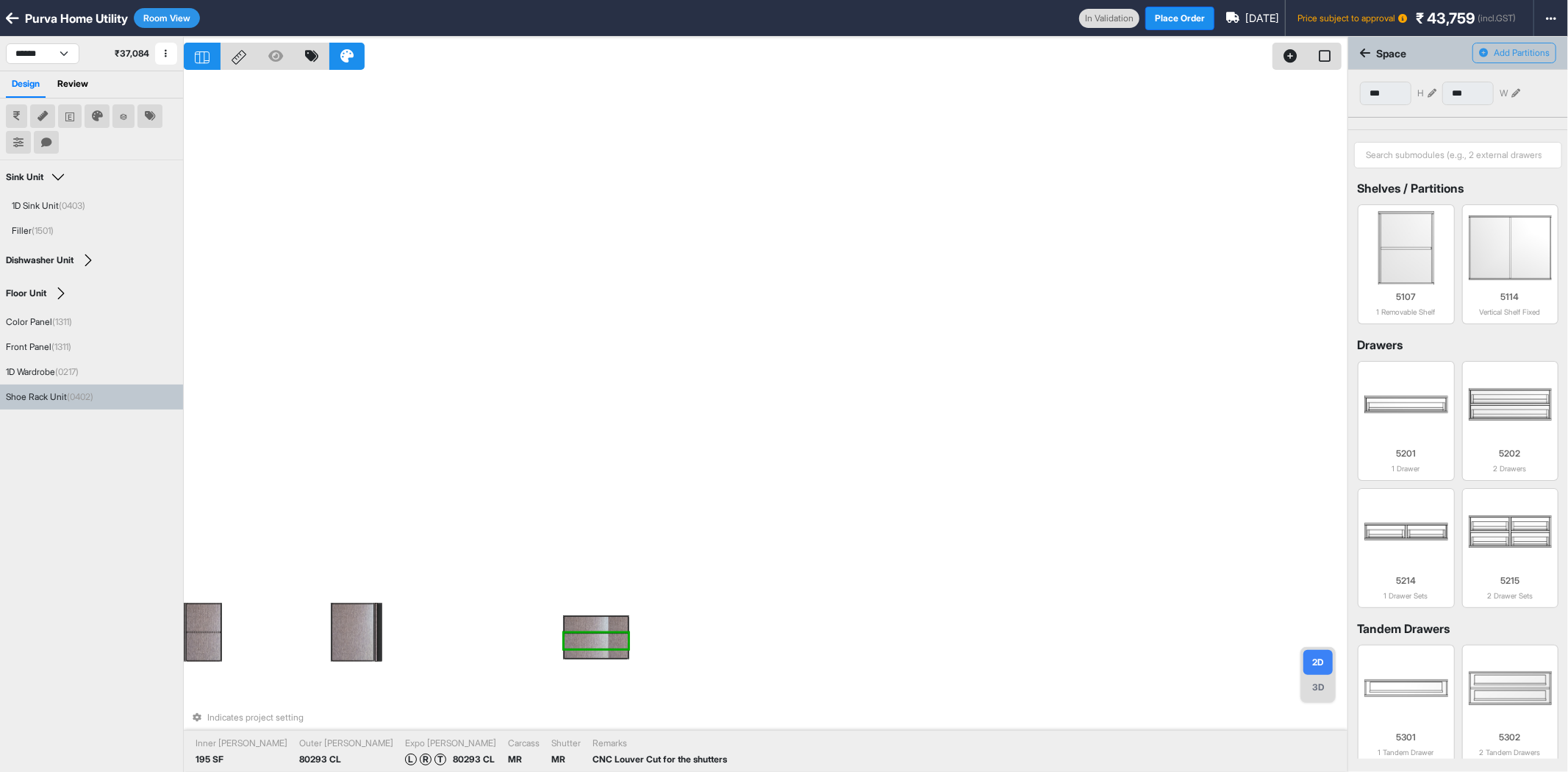
click at [604, 647] on div at bounding box center [596, 641] width 63 height 15
click at [604, 648] on div at bounding box center [596, 649] width 63 height 2
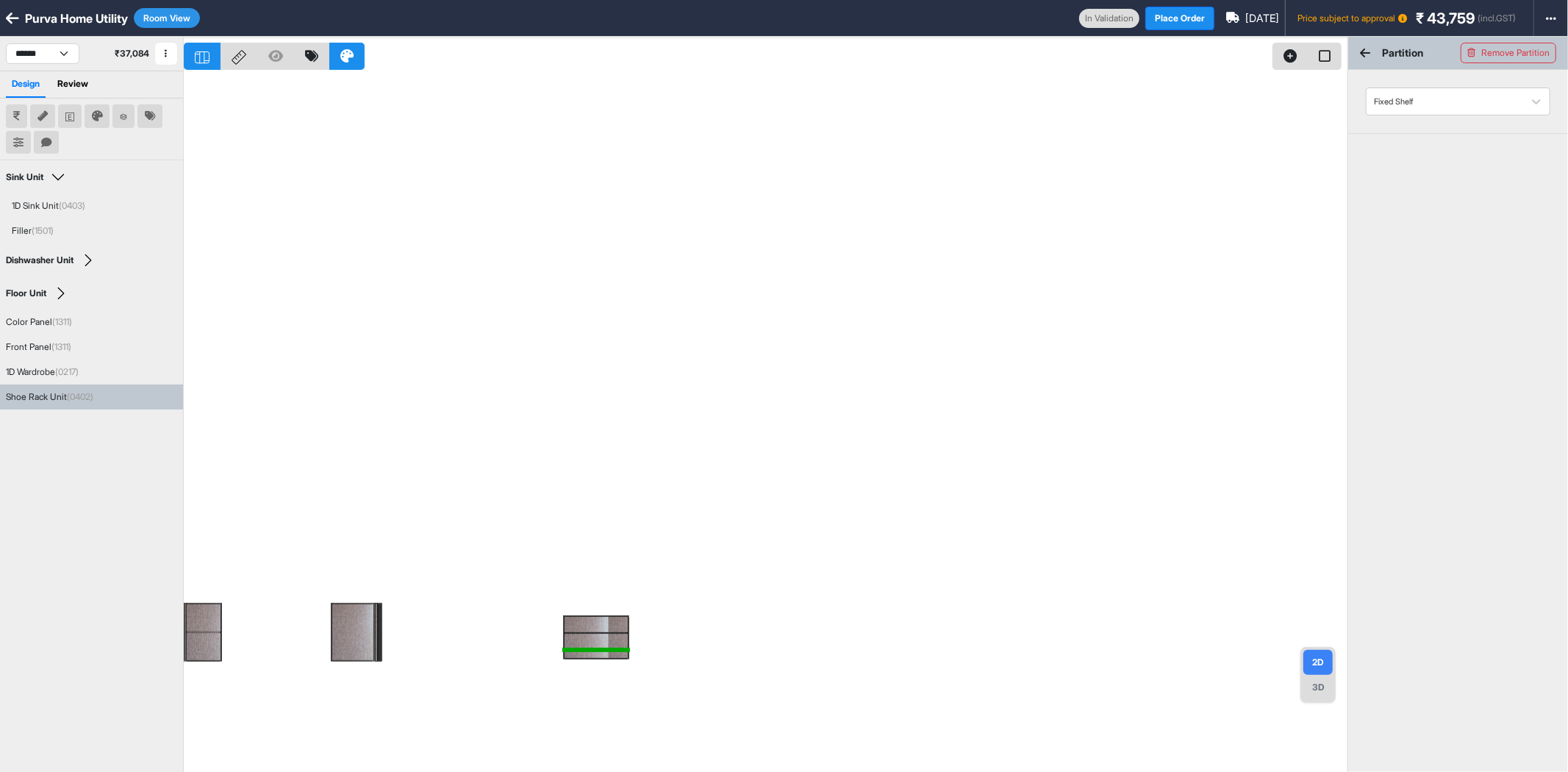
click at [1163, 374] on div at bounding box center [766, 423] width 1164 height 772
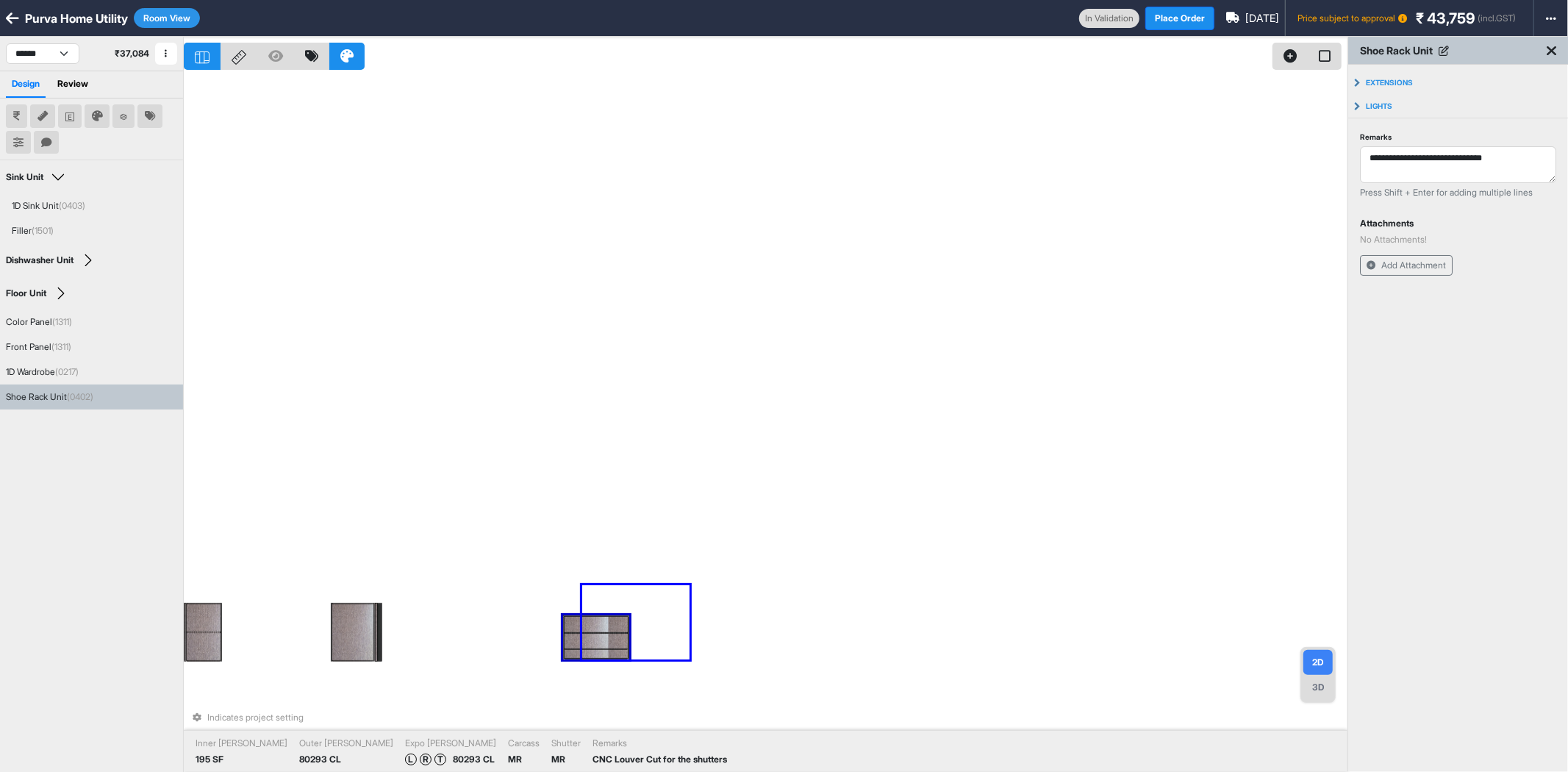
drag, startPoint x: 634, startPoint y: 628, endPoint x: 582, endPoint y: 660, distance: 61.1
click at [582, 660] on div "Indicates project setting Inner Lam 195 SF Outer Lam 80293 CL Expo Lam L R T 80…" at bounding box center [766, 423] width 1164 height 772
click at [1405, 75] on button "Extensions" at bounding box center [1458, 82] width 220 height 24
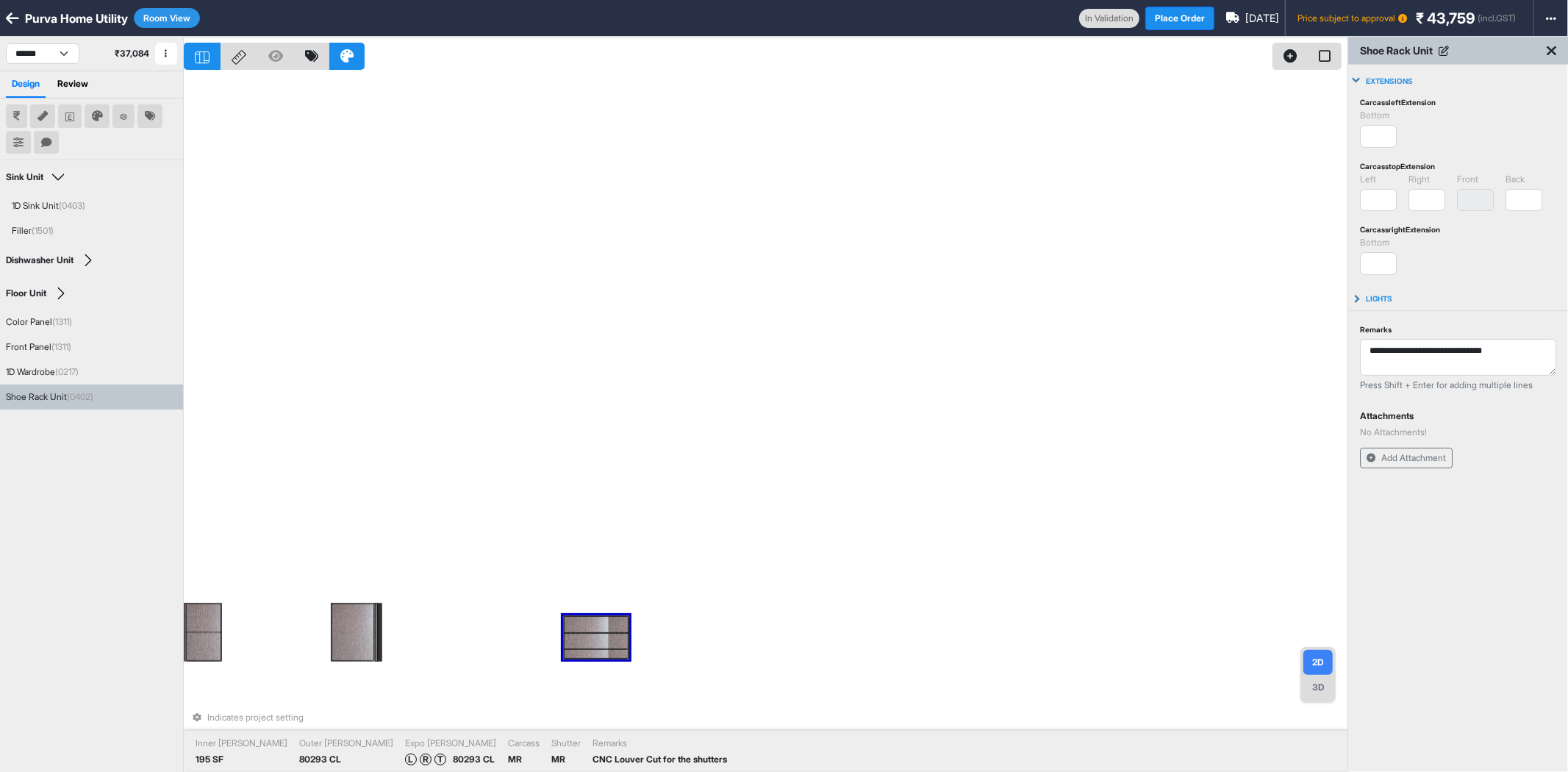
click at [1548, 37] on div "Shoe Rack Unit" at bounding box center [1458, 51] width 220 height 28
click at [837, 560] on div "Indicates project setting Inner Lam 195 SF Outer Lam 80293 CL Expo Lam L R T 80…" at bounding box center [766, 423] width 1164 height 772
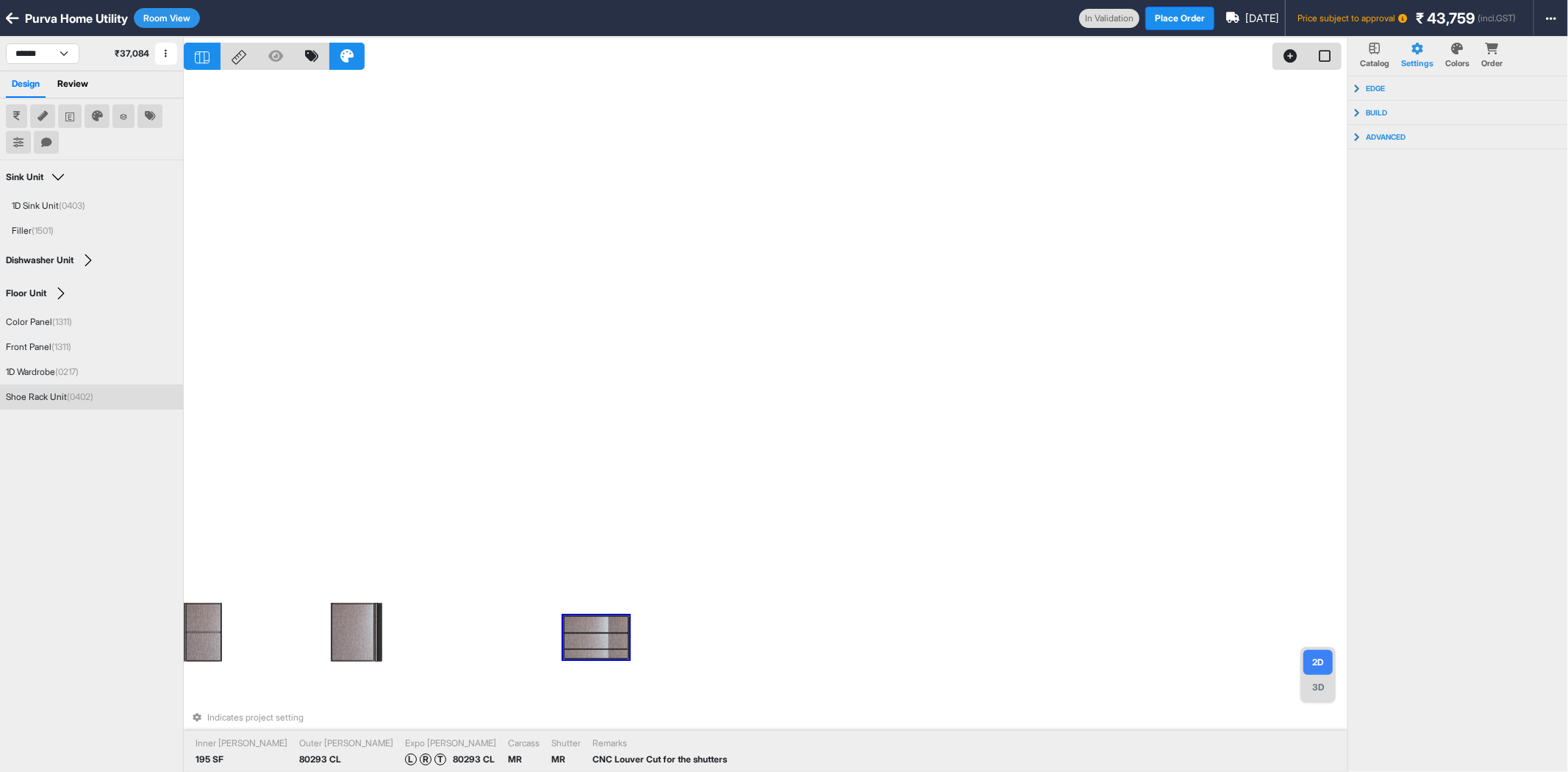
click at [600, 634] on div at bounding box center [596, 641] width 63 height 15
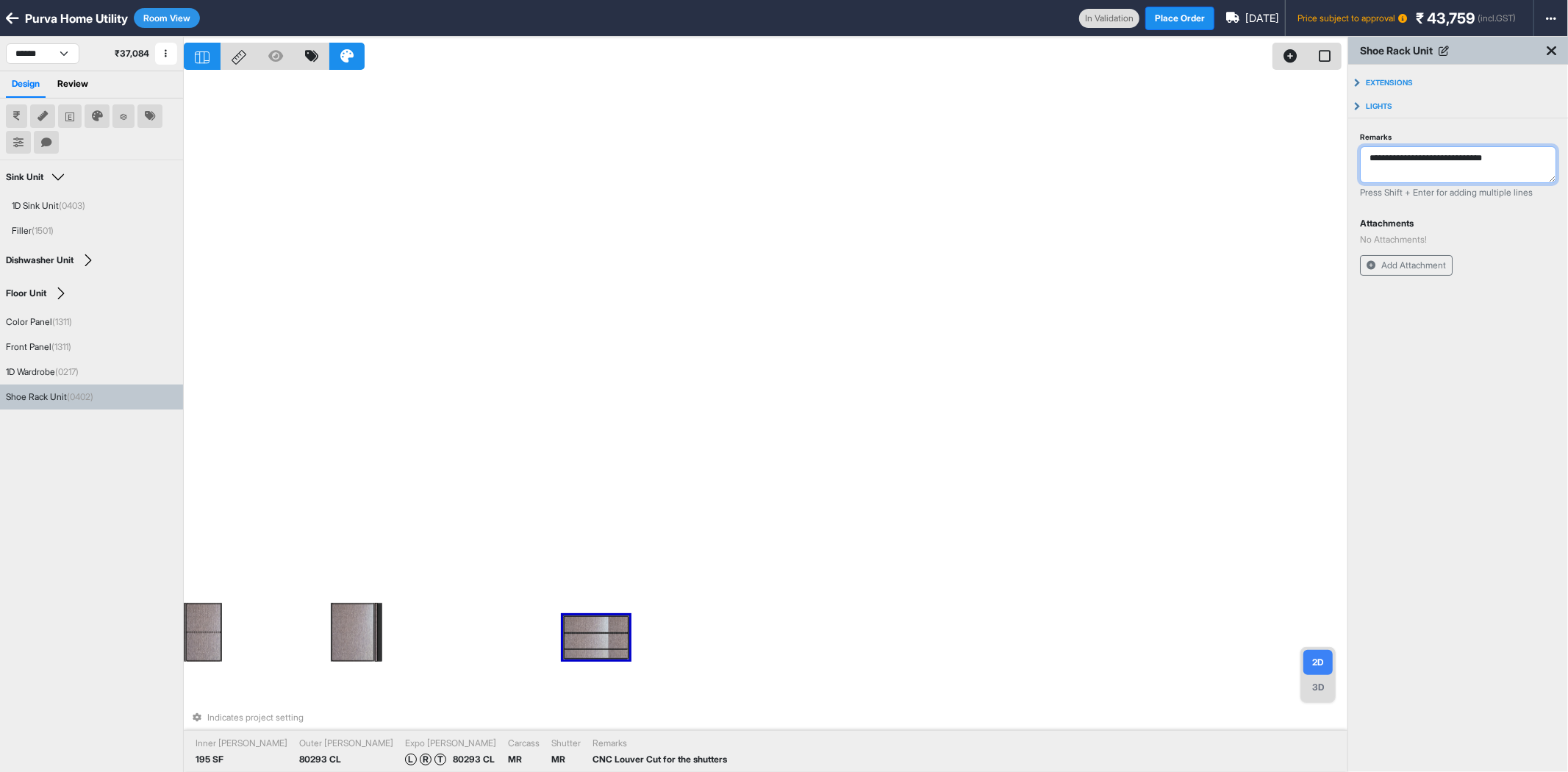
click at [1524, 160] on textarea "**********" at bounding box center [1459, 165] width 197 height 37
type textarea "**********"
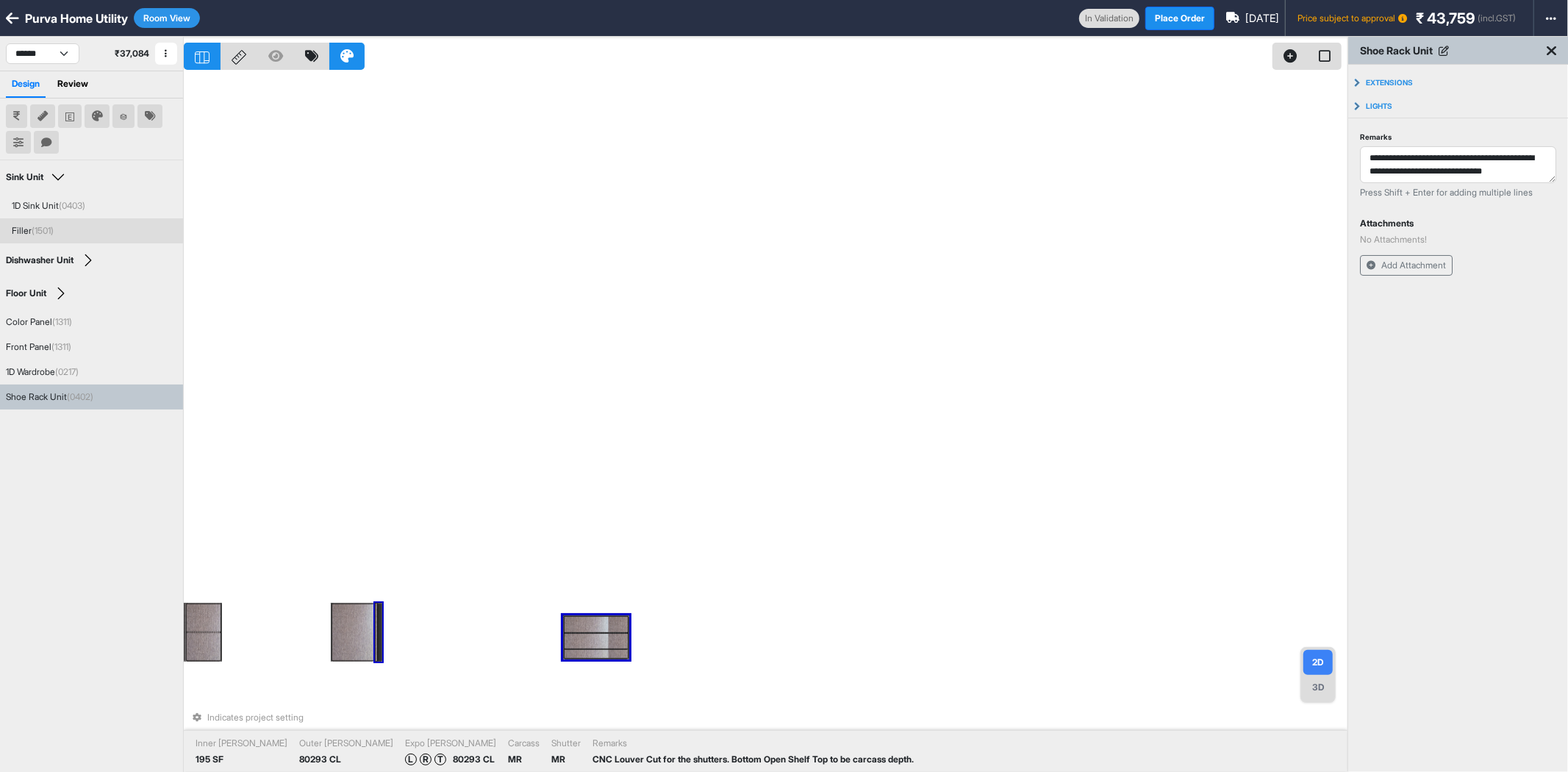
click at [175, 11] on button "Room View" at bounding box center [166, 18] width 66 height 20
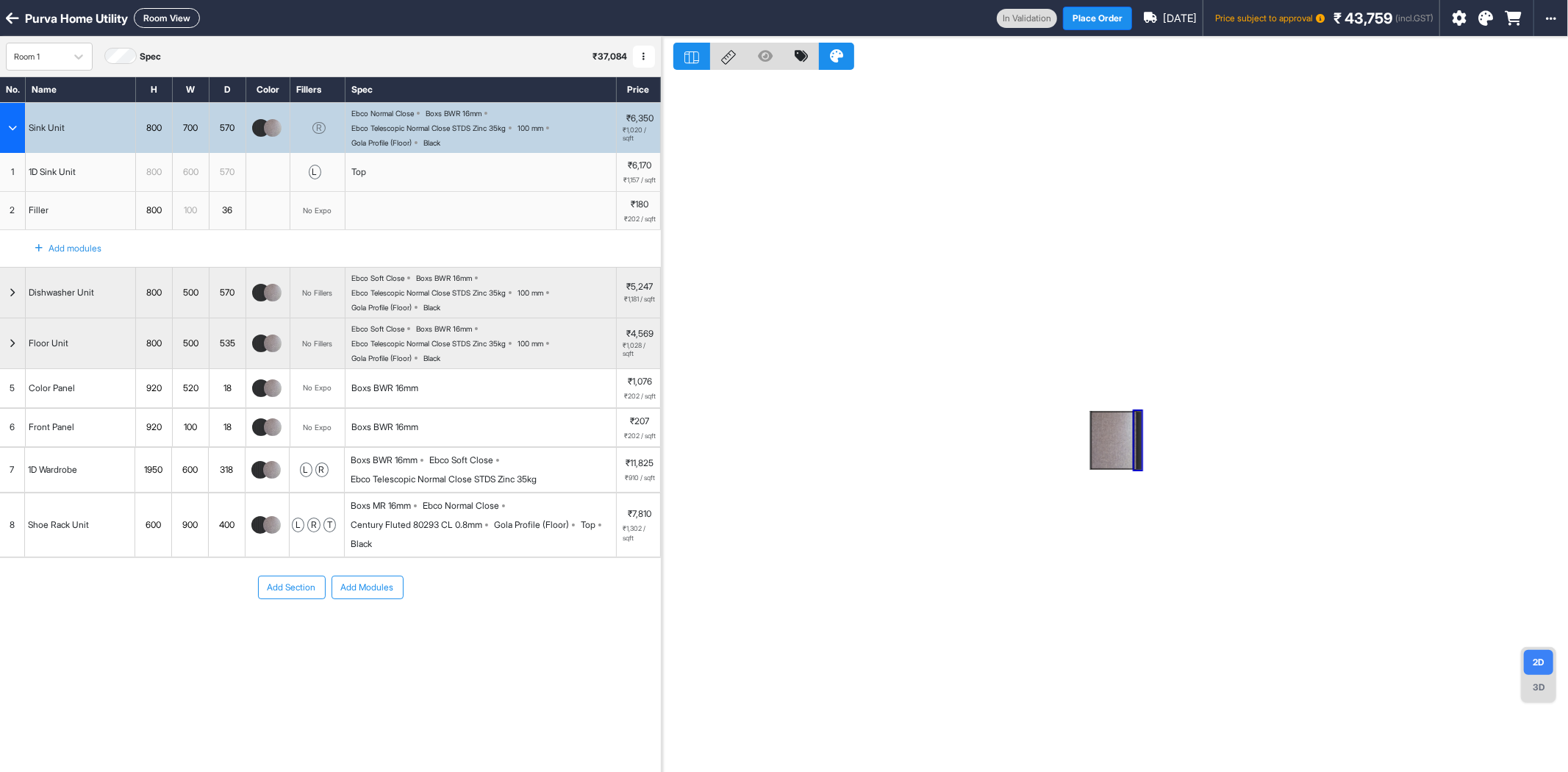
click at [443, 532] on div "Century Fluted 80293 CL 0.8mm" at bounding box center [416, 525] width 132 height 13
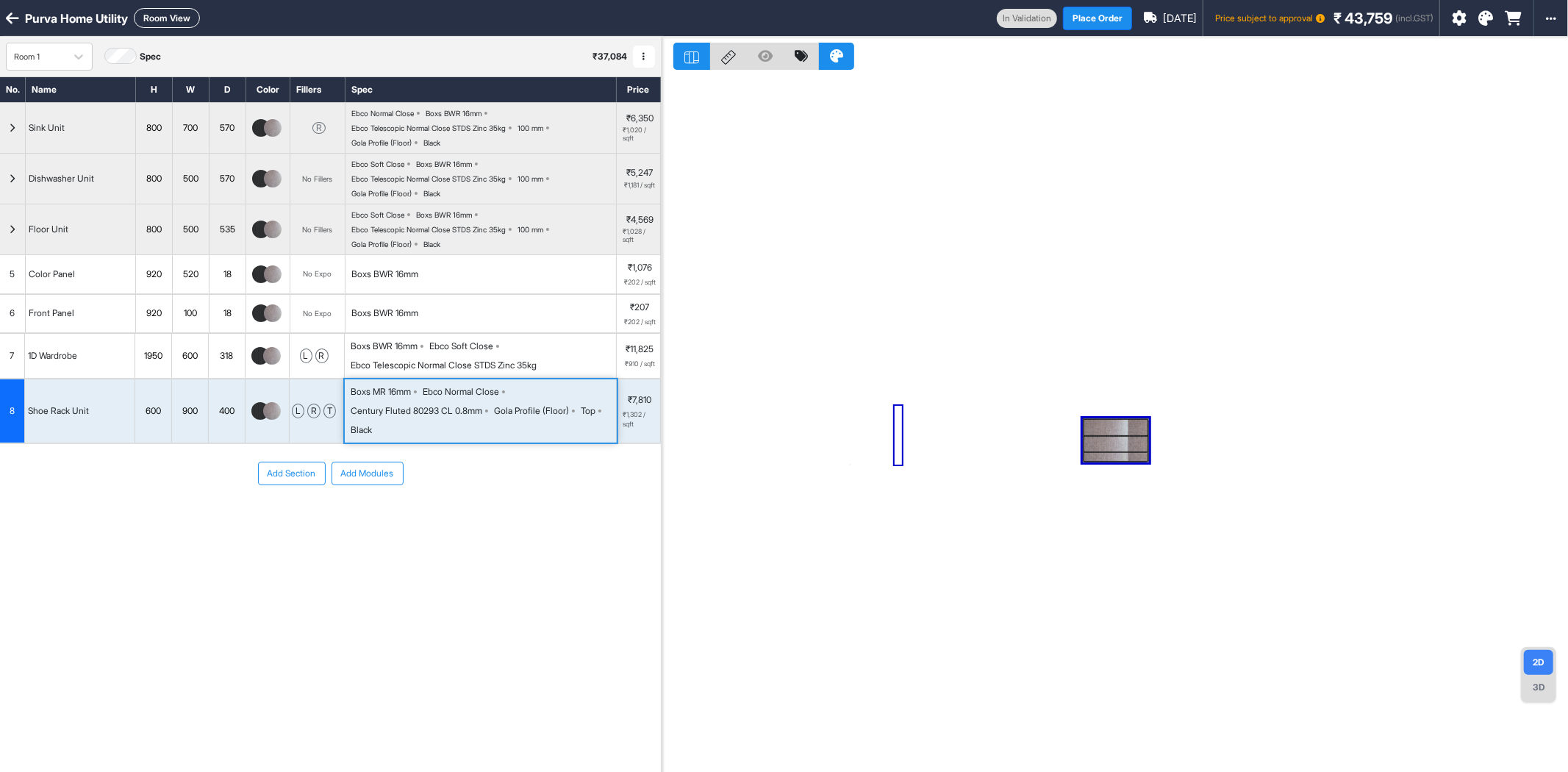
click at [482, 411] on div "Century Fluted 80293 CL 0.8mm" at bounding box center [416, 411] width 132 height 13
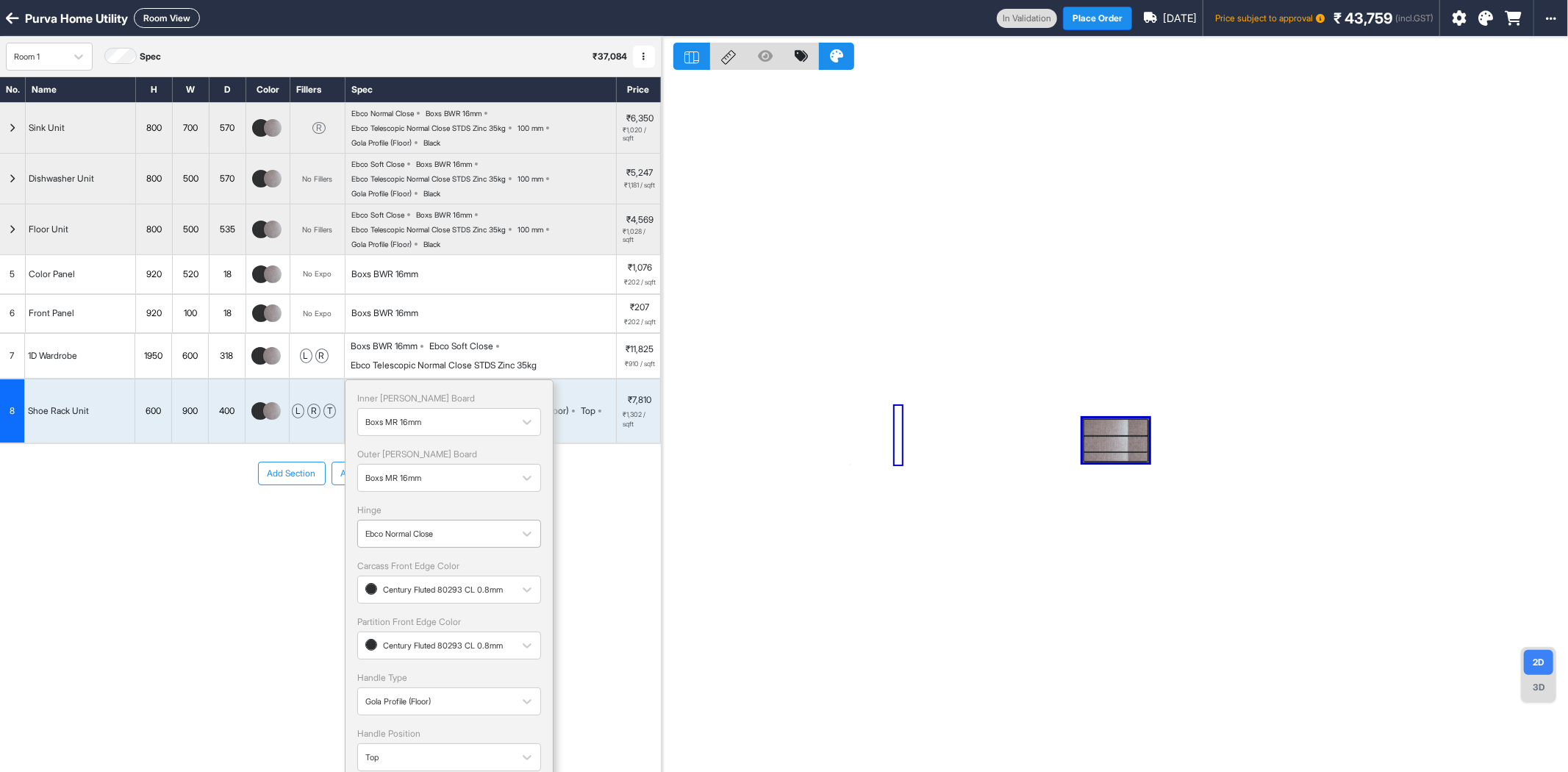
click at [425, 539] on div at bounding box center [436, 534] width 141 height 16
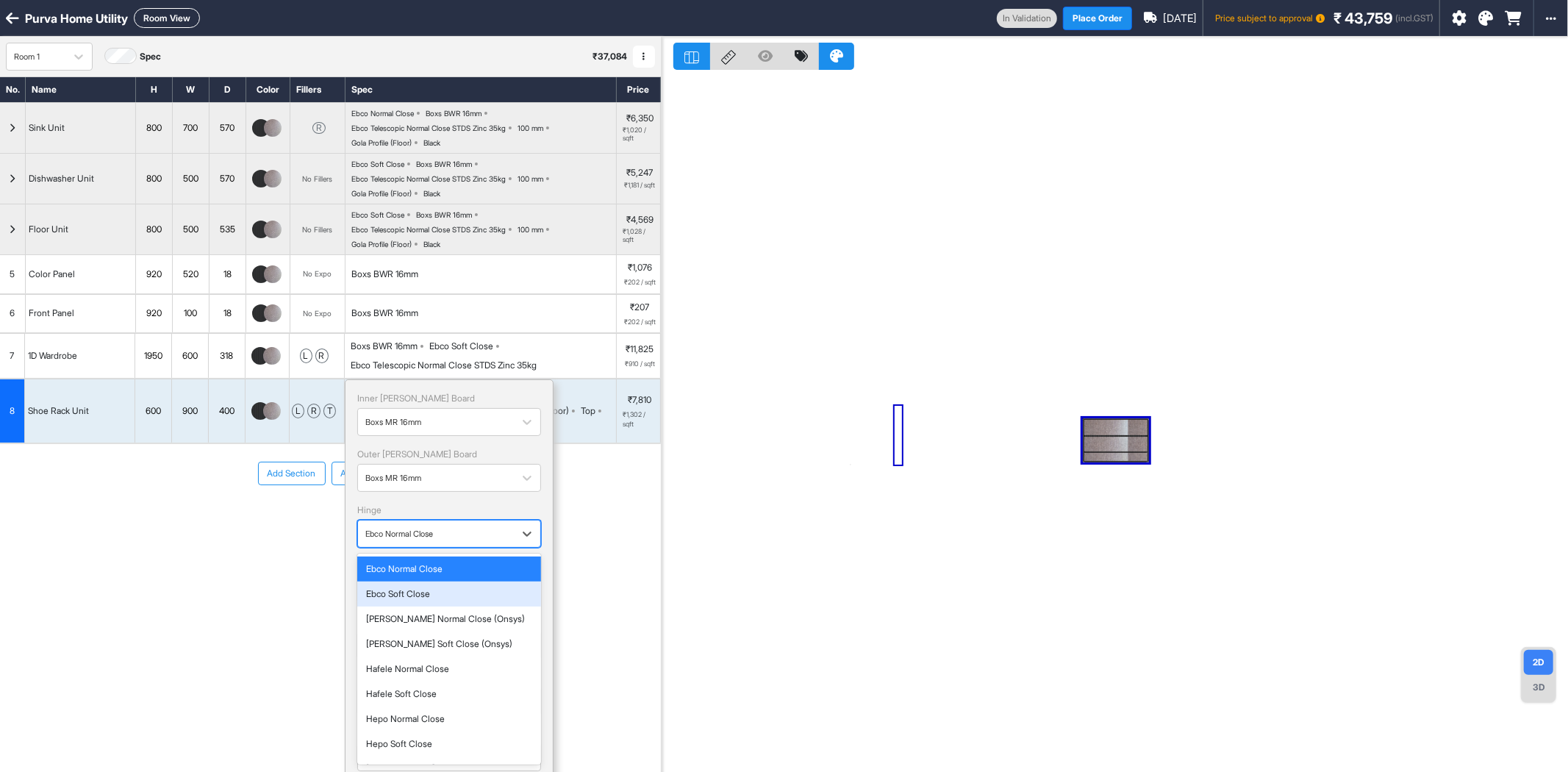
click at [414, 597] on div "Ebco Soft Close" at bounding box center [449, 594] width 166 height 13
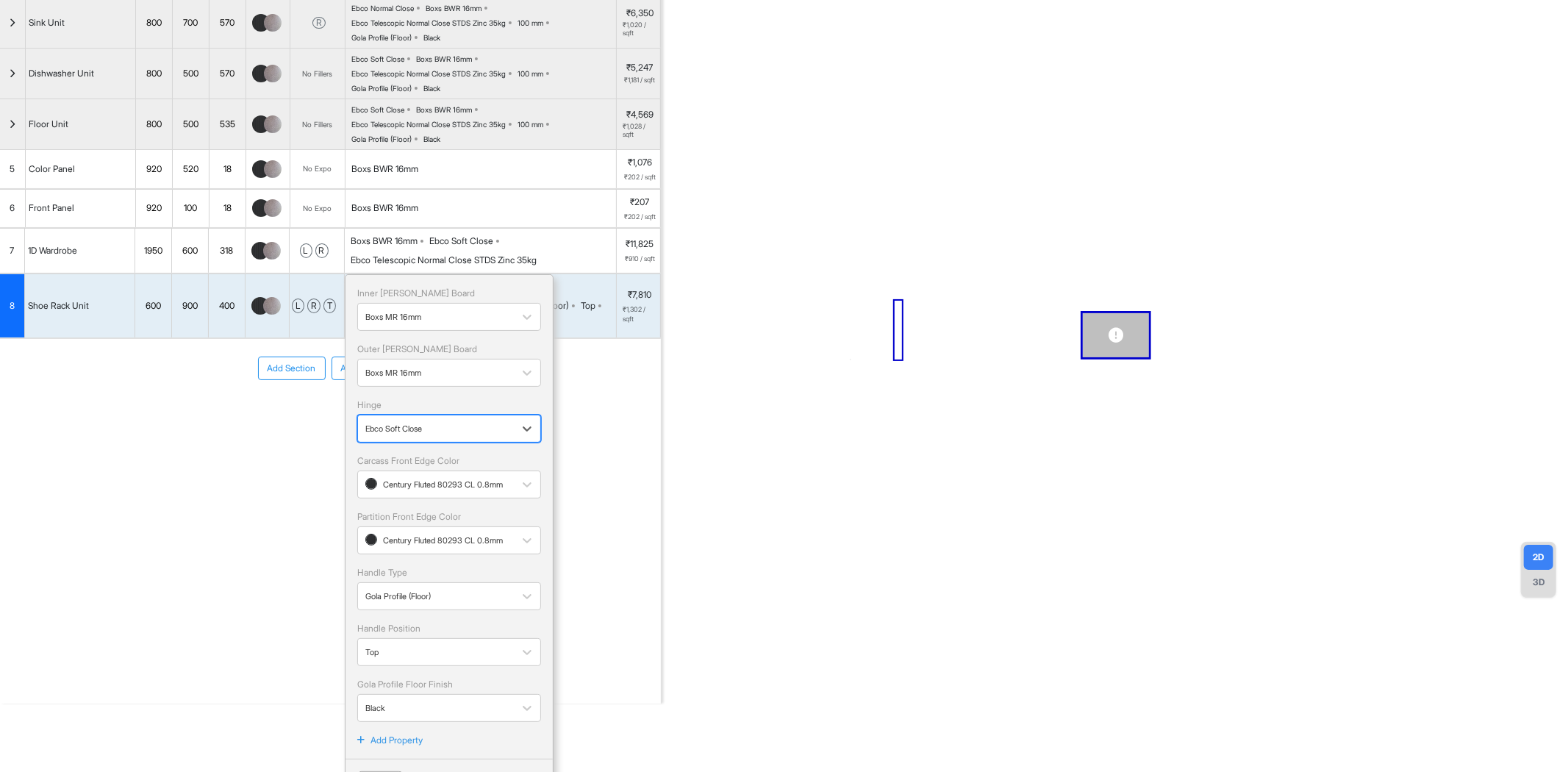
scroll to position [139, 0]
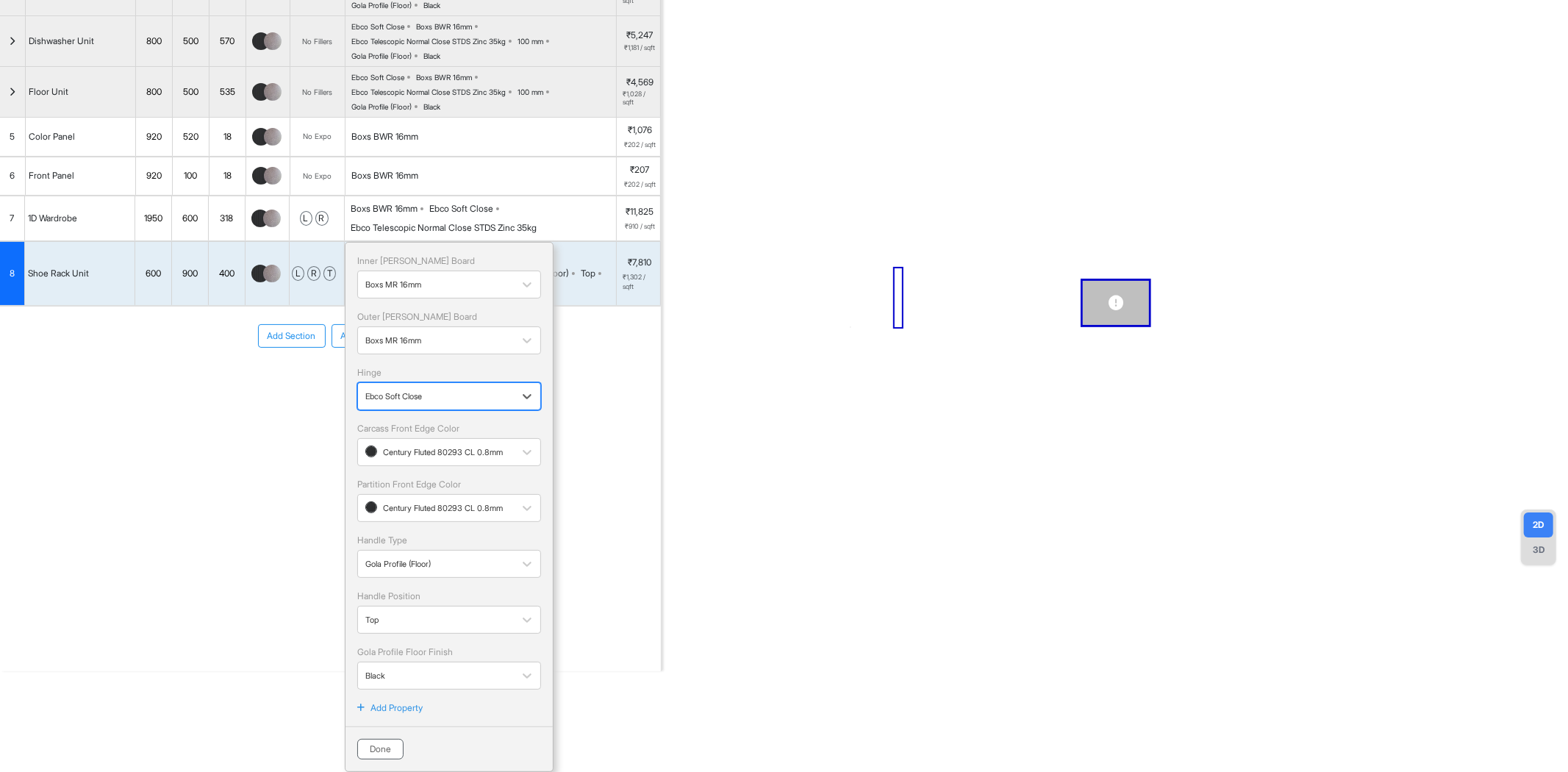
click at [382, 758] on button "Done" at bounding box center [380, 749] width 47 height 20
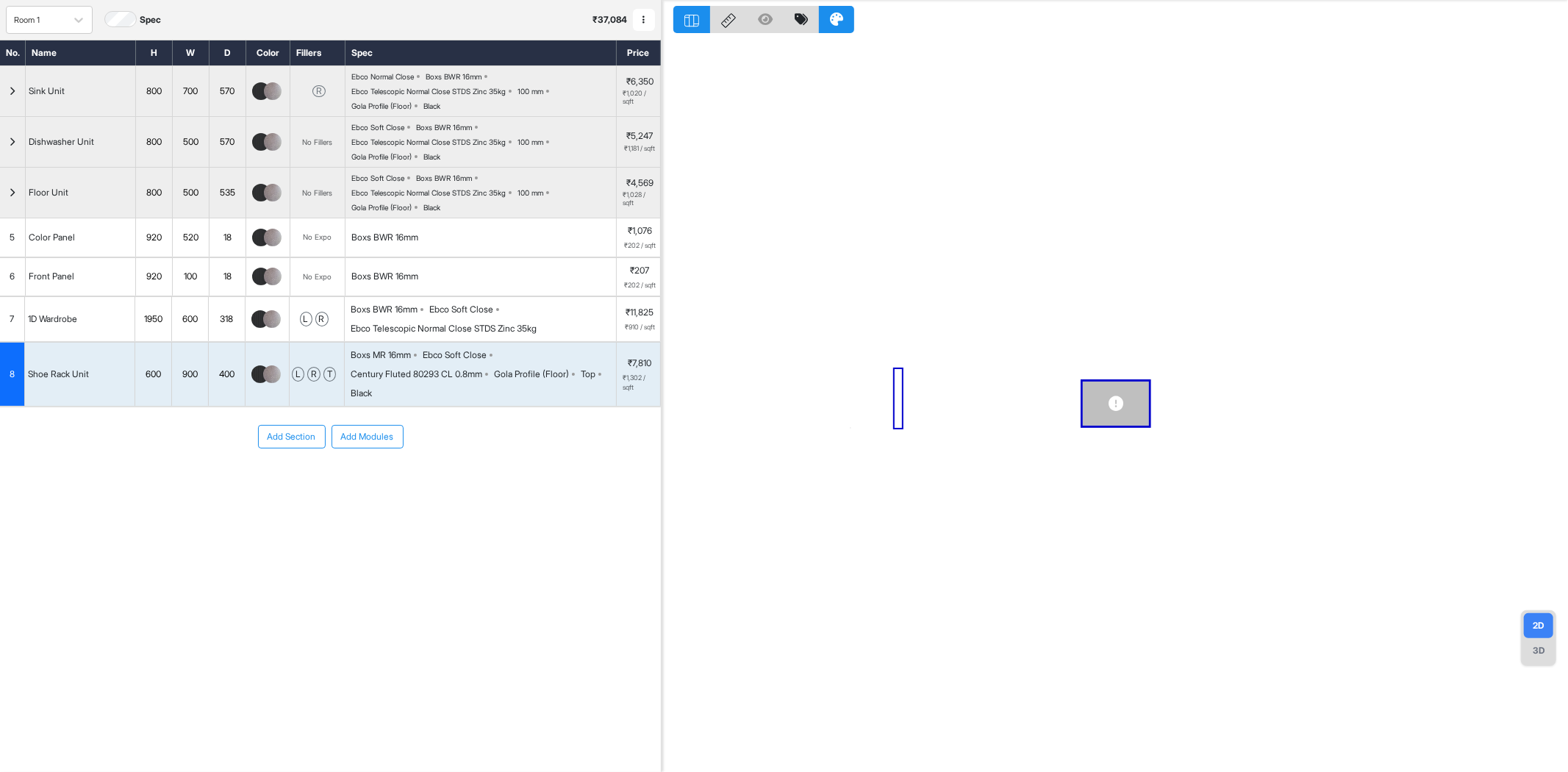
scroll to position [0, 0]
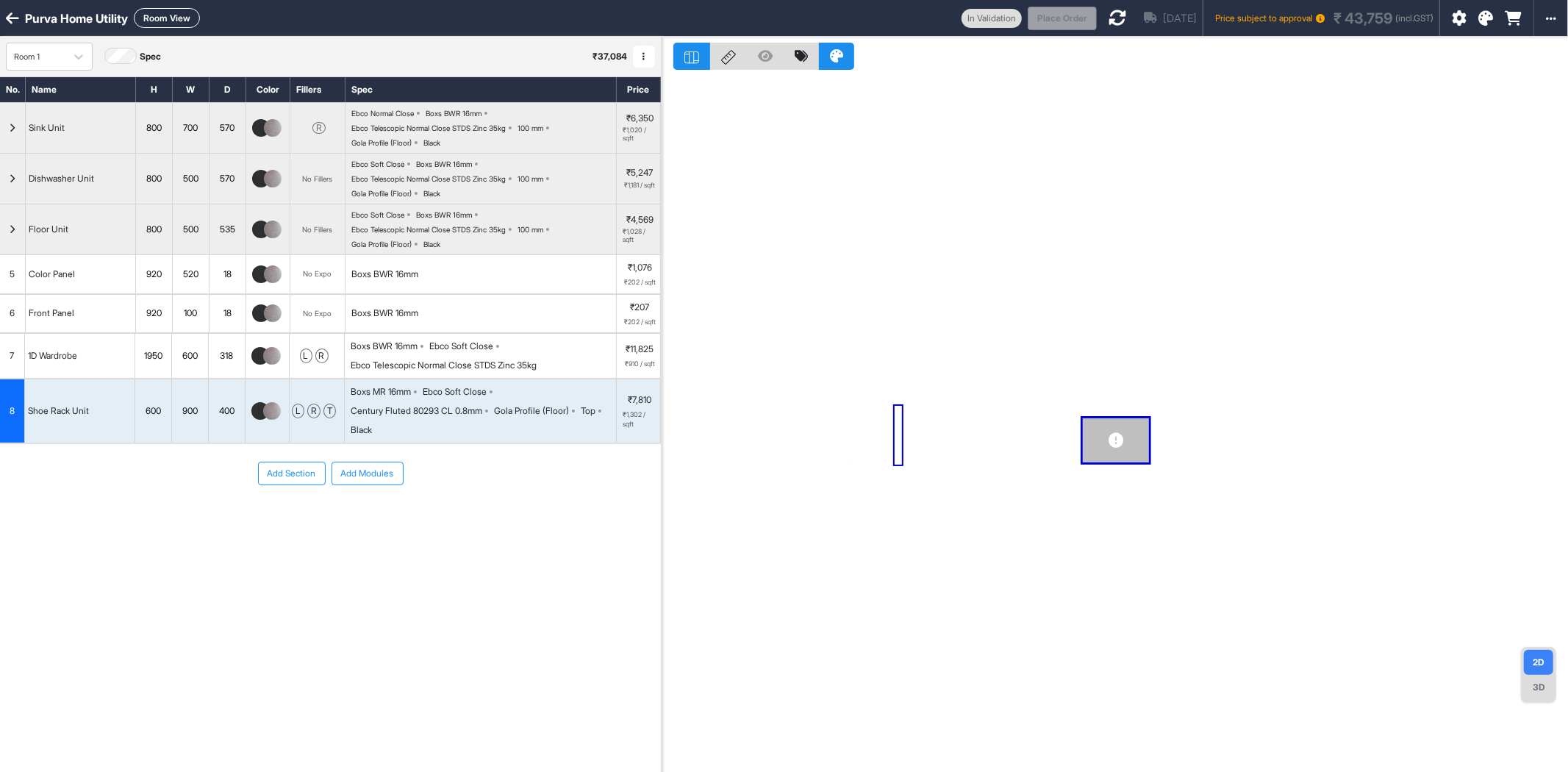
click at [1109, 15] on icon at bounding box center [1118, 18] width 18 height 18
click at [1111, 6] on div at bounding box center [1120, 18] width 18 height 36
click at [1111, 16] on icon at bounding box center [1120, 18] width 18 height 18
click at [552, 556] on div "Add Section Add Modules" at bounding box center [330, 517] width 661 height 147
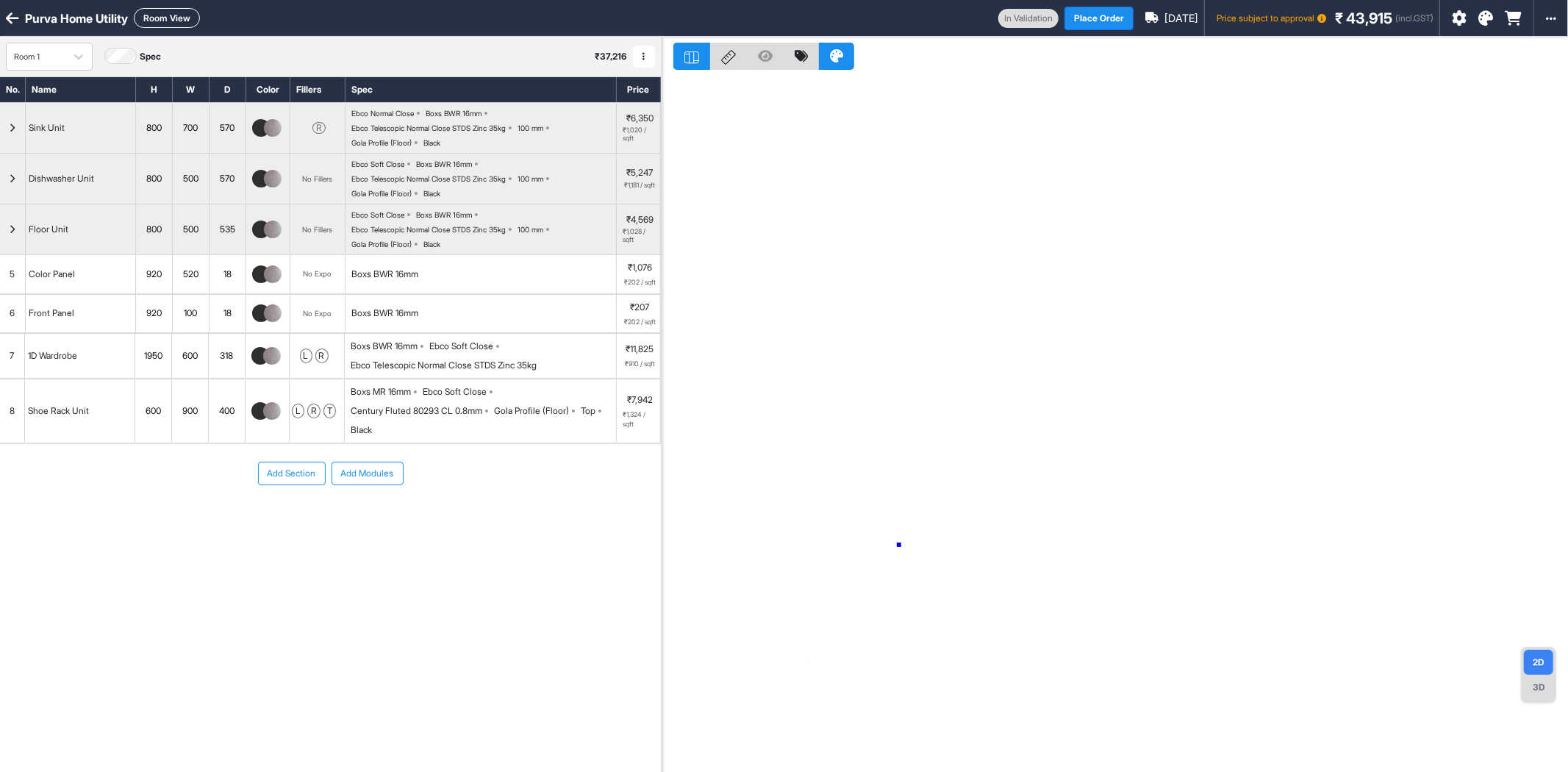
click at [899, 545] on div at bounding box center [1115, 423] width 907 height 772
click at [189, 19] on button "Room View" at bounding box center [166, 18] width 66 height 20
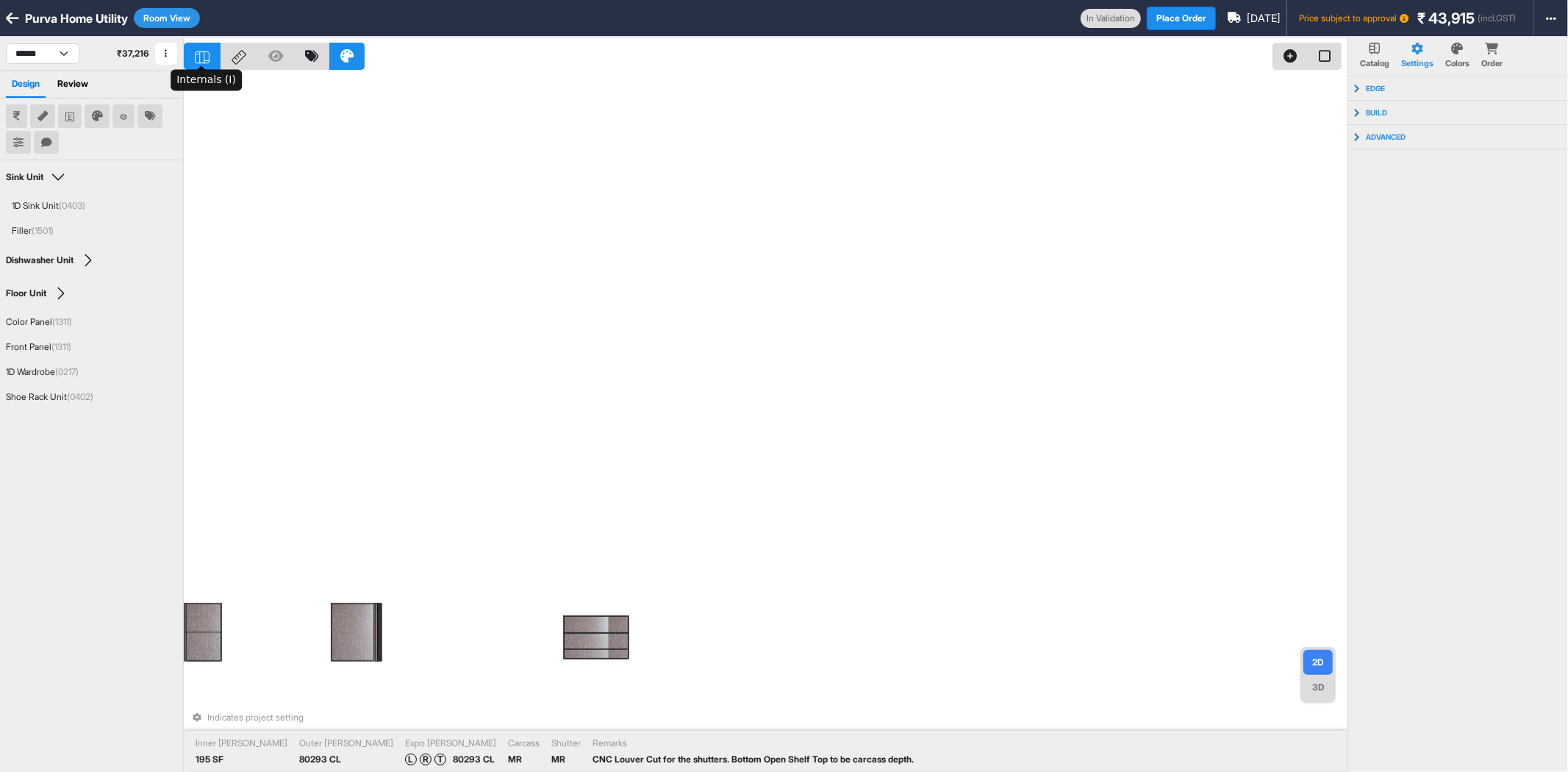
click at [199, 61] on icon at bounding box center [202, 57] width 15 height 12
click at [199, 61] on icon at bounding box center [202, 57] width 15 height 12
